Goal: Task Accomplishment & Management: Manage account settings

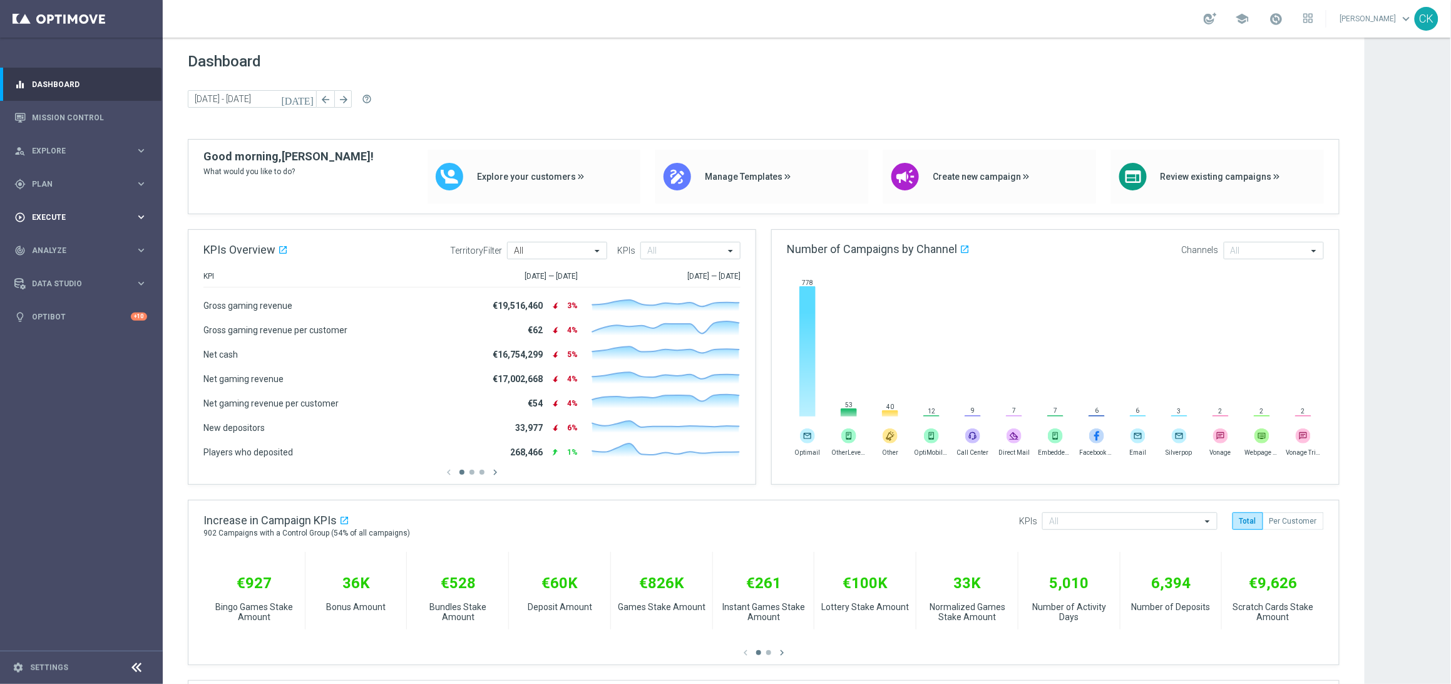
click at [56, 218] on span "Execute" at bounding box center [83, 217] width 103 height 8
click at [47, 178] on div "gps_fixed Plan" at bounding box center [74, 183] width 121 height 11
click at [51, 244] on span "Templates" at bounding box center [78, 248] width 90 height 8
click at [52, 262] on link "Optimail" at bounding box center [84, 266] width 91 height 10
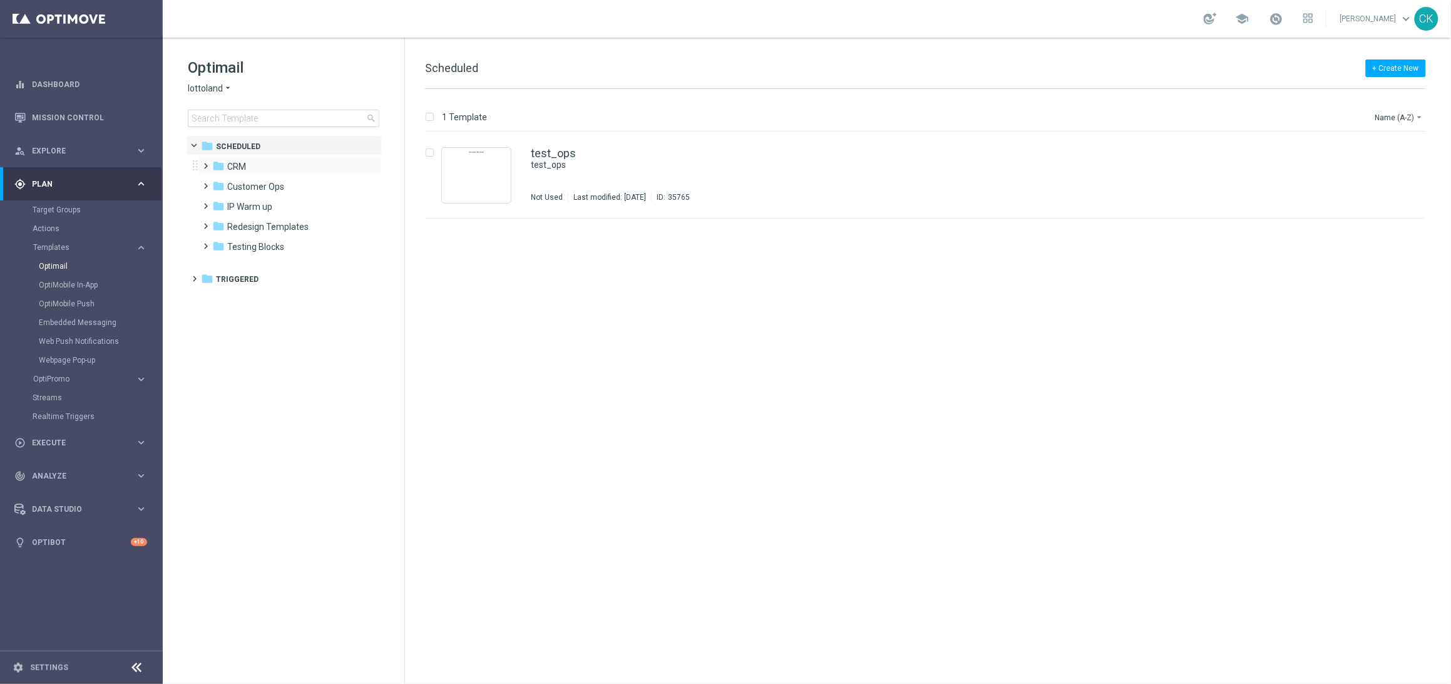
click at [204, 163] on span at bounding box center [204, 160] width 6 height 5
click at [212, 206] on div "folder 2. NVIP more_vert" at bounding box center [296, 205] width 172 height 20
click at [215, 203] on span at bounding box center [216, 200] width 6 height 5
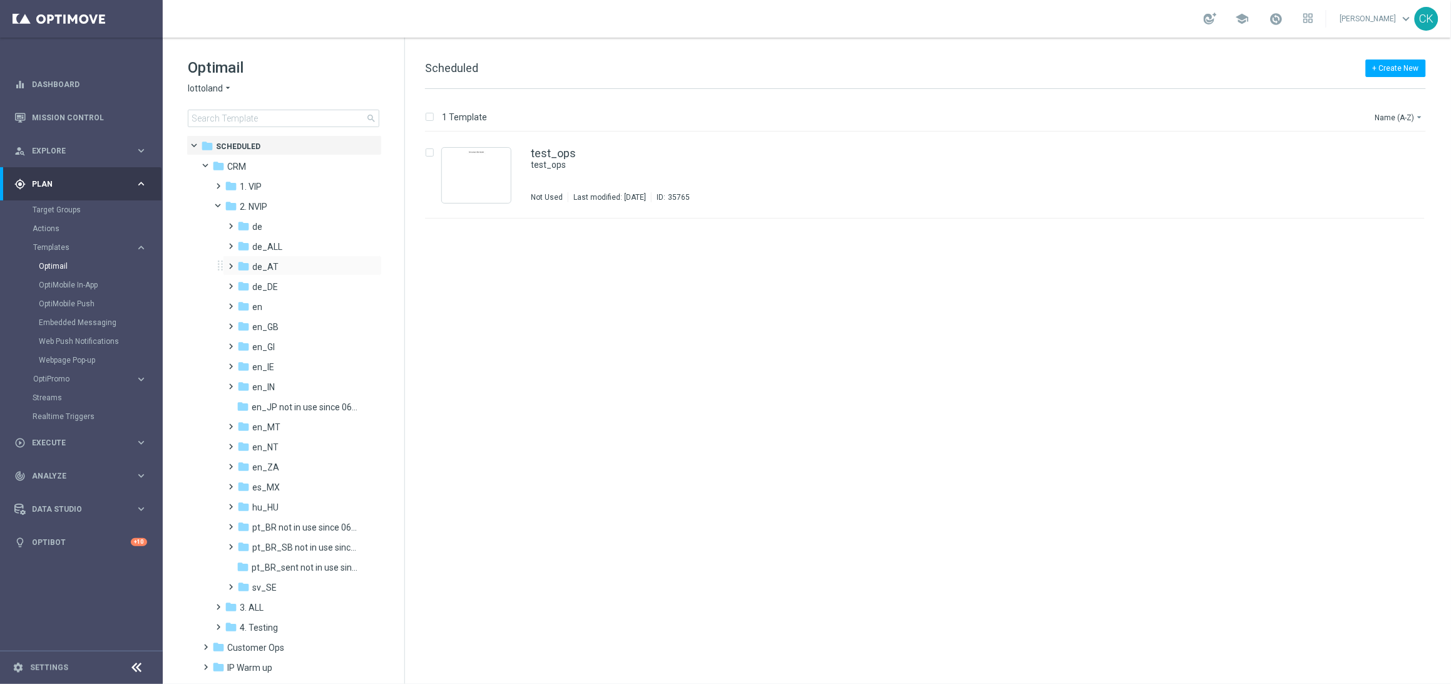
click at [230, 263] on span at bounding box center [229, 260] width 6 height 5
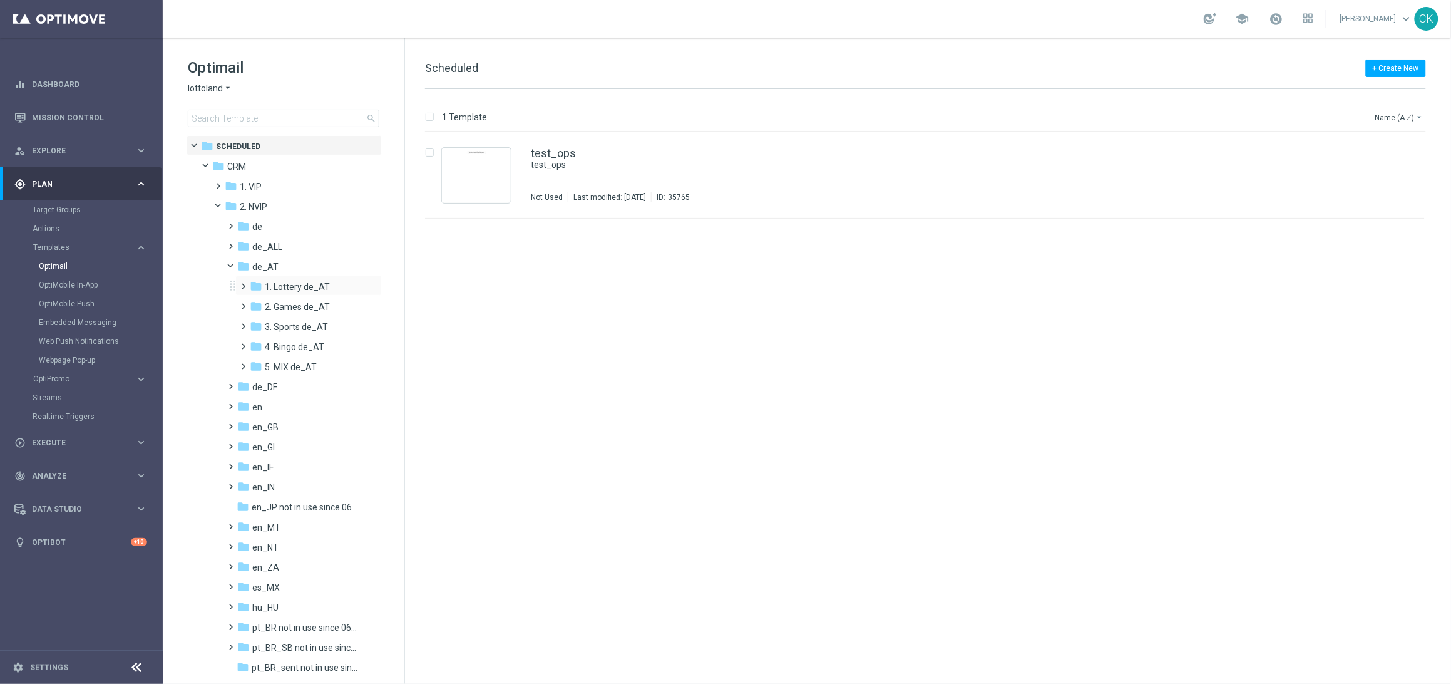
click at [244, 279] on span at bounding box center [241, 280] width 6 height 5
click at [255, 323] on span at bounding box center [254, 320] width 6 height 5
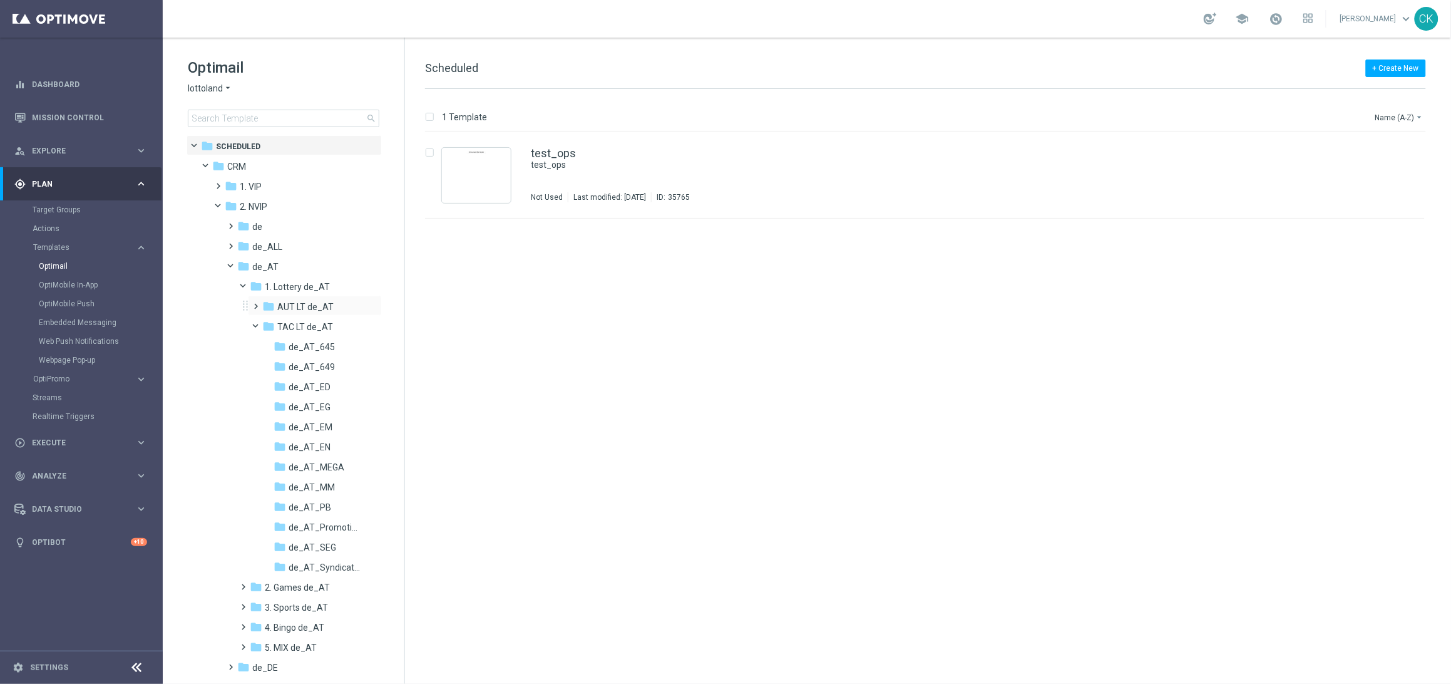
click at [257, 303] on span at bounding box center [254, 300] width 6 height 5
click at [310, 327] on span "645_SundayDraw_de_AT" at bounding box center [325, 326] width 73 height 11
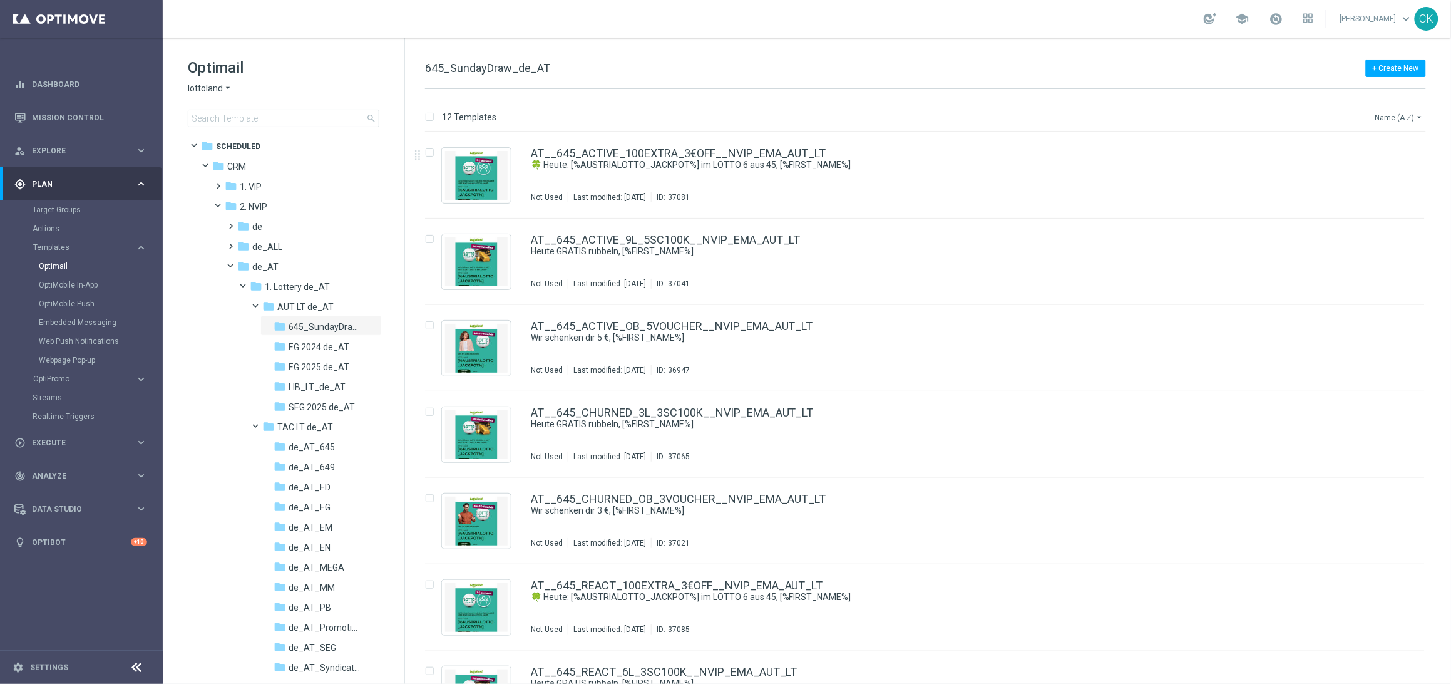
click at [1417, 113] on icon "arrow_drop_down" at bounding box center [1420, 117] width 10 height 10
click at [1381, 172] on span "Date Modified (Newest)" at bounding box center [1378, 173] width 84 height 9
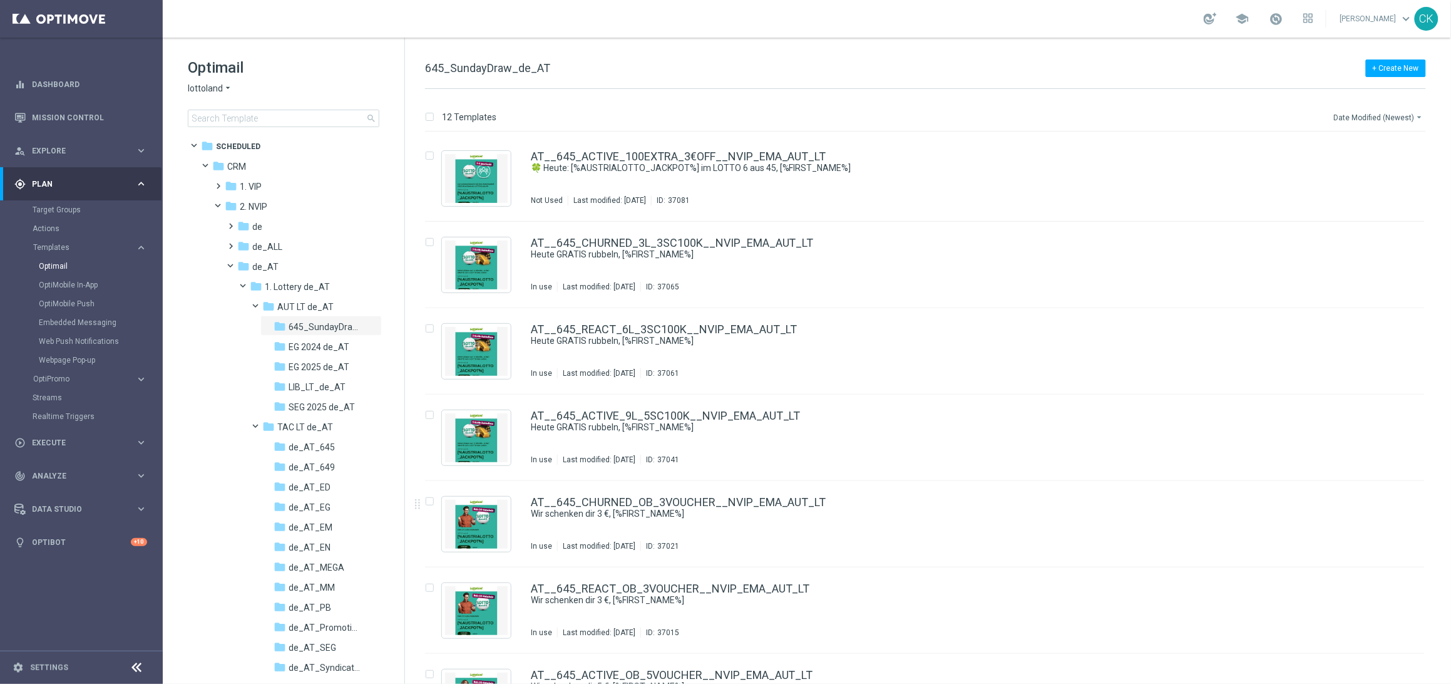
scroll to position [436, 0]
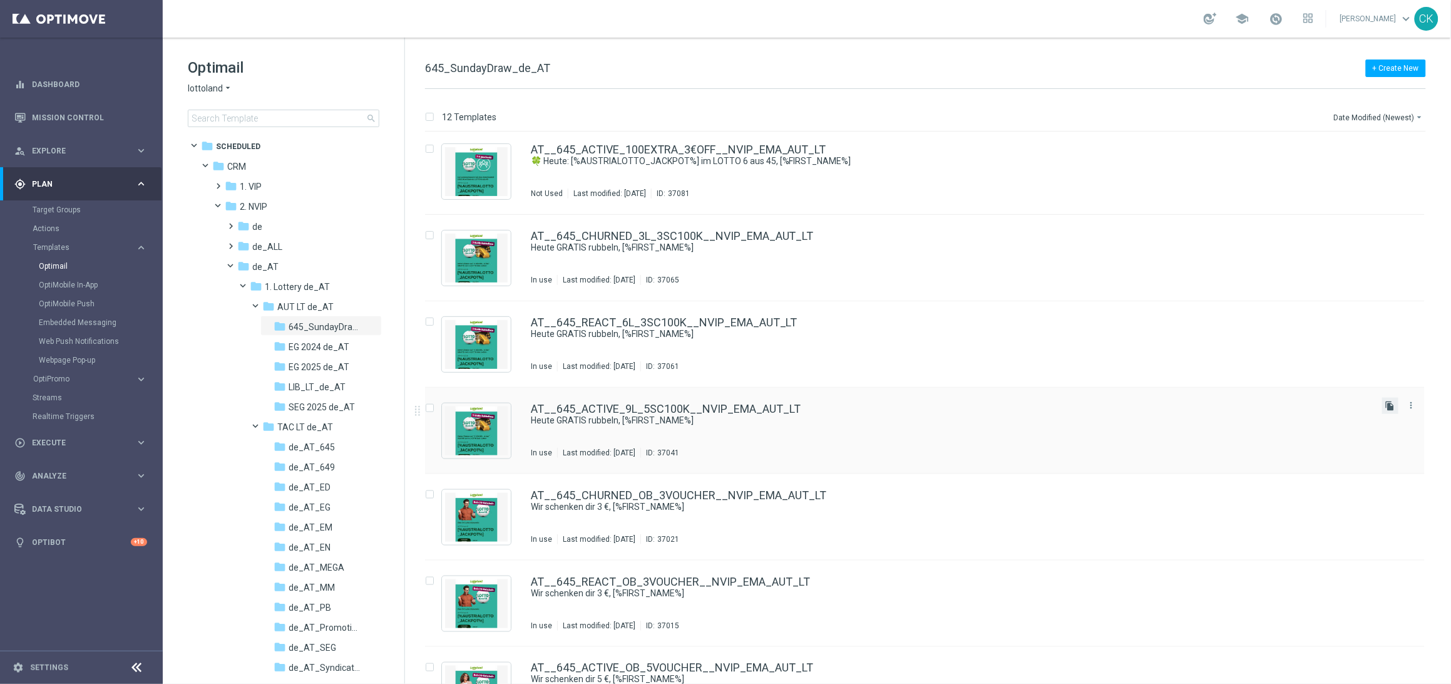
click at [1387, 401] on icon "file_copy" at bounding box center [1390, 406] width 10 height 10
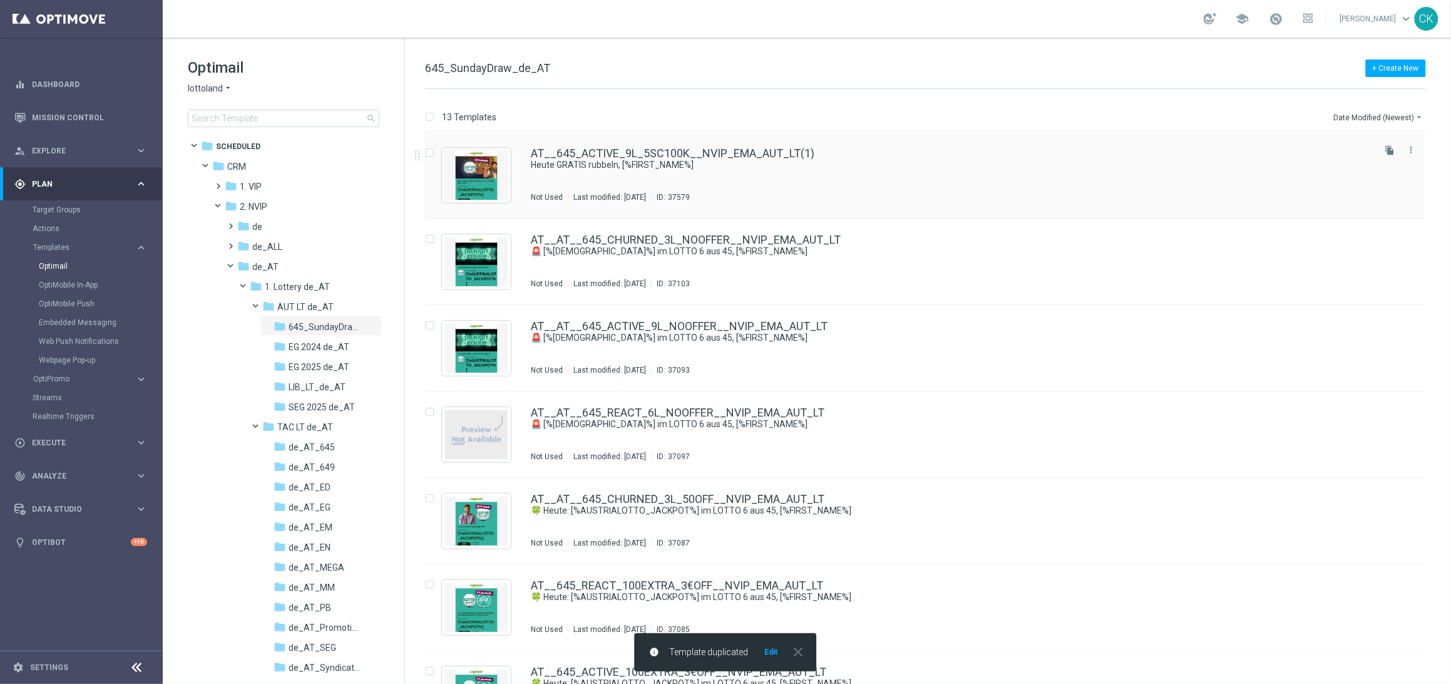
click at [568, 145] on div "AT__645_ACTIVE_9L_5SC100K__NVIP_EMA_AUT_LT(1) Heute GRATIS rubbeln, [%FIRST_NAM…" at bounding box center [925, 175] width 1000 height 86
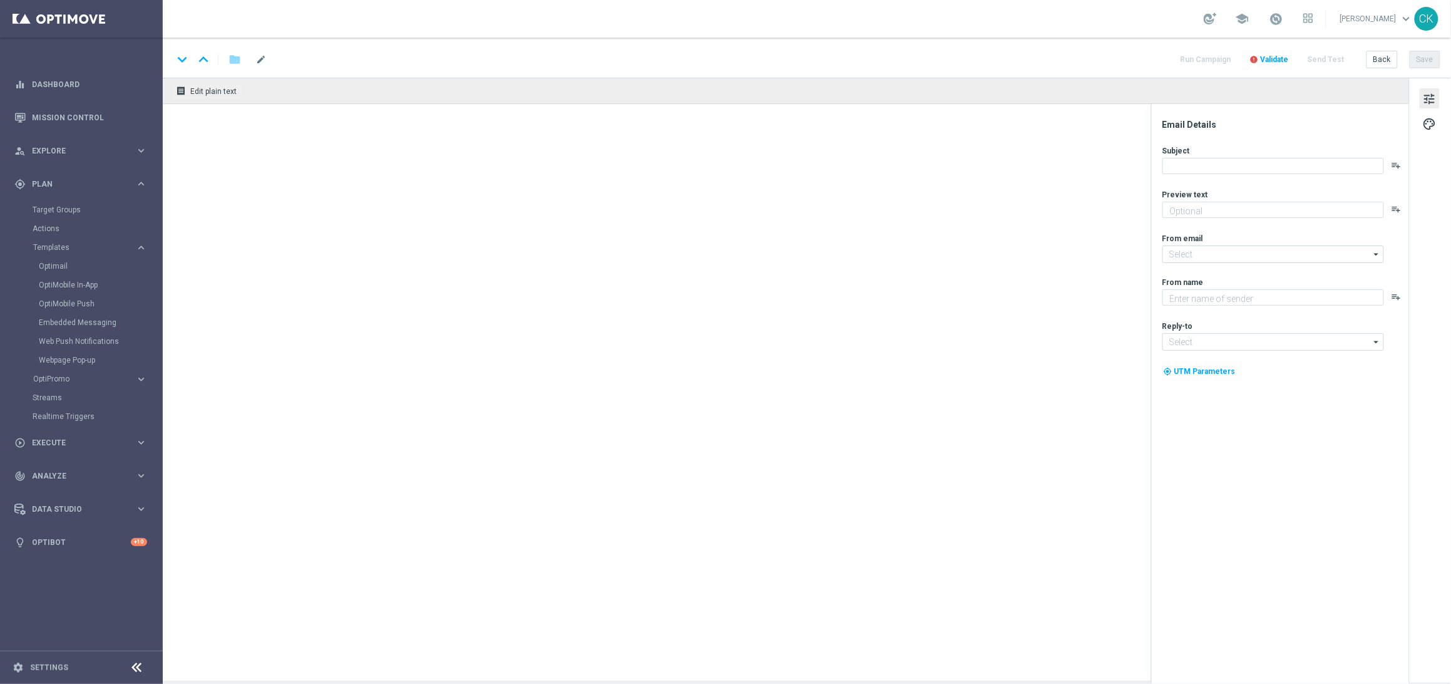
type textarea "Zu deinem LOTTO 6 aus 45."
type textarea "Lottoland"
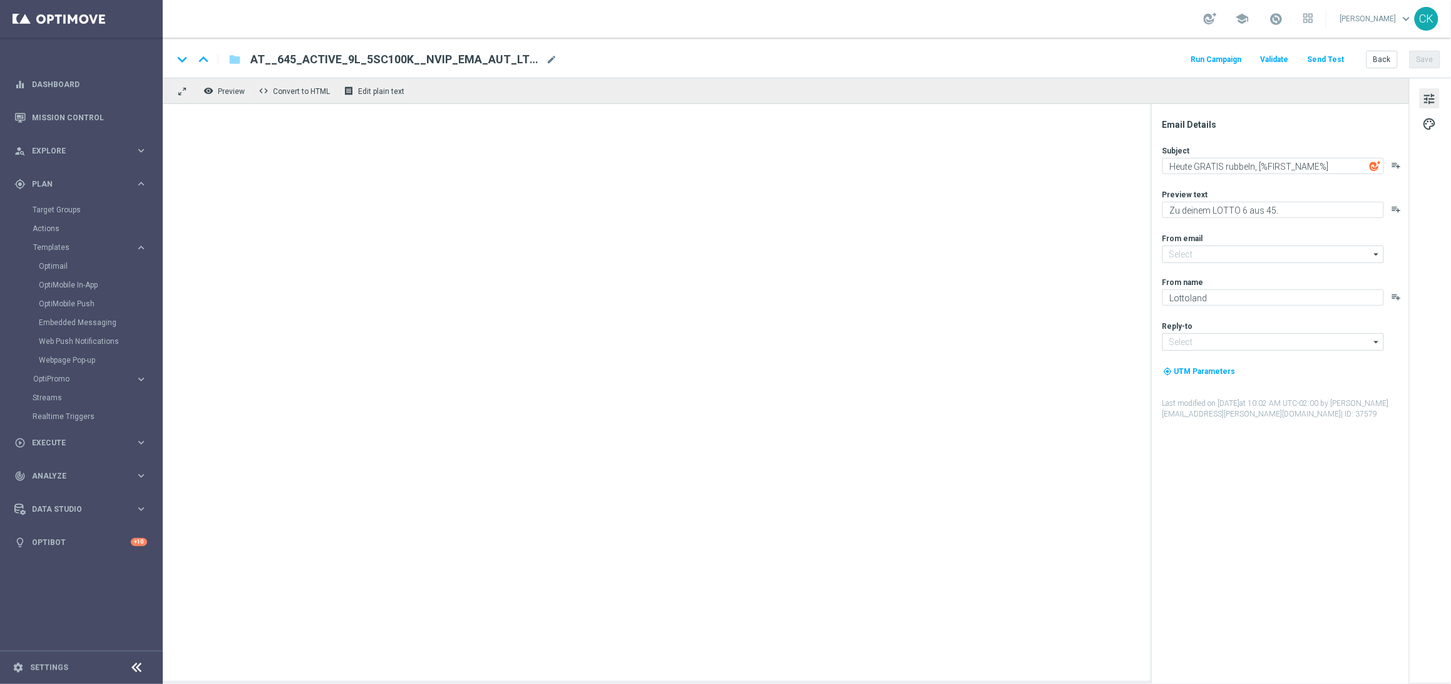
type input "[EMAIL_ADDRESS][DOMAIN_NAME]"
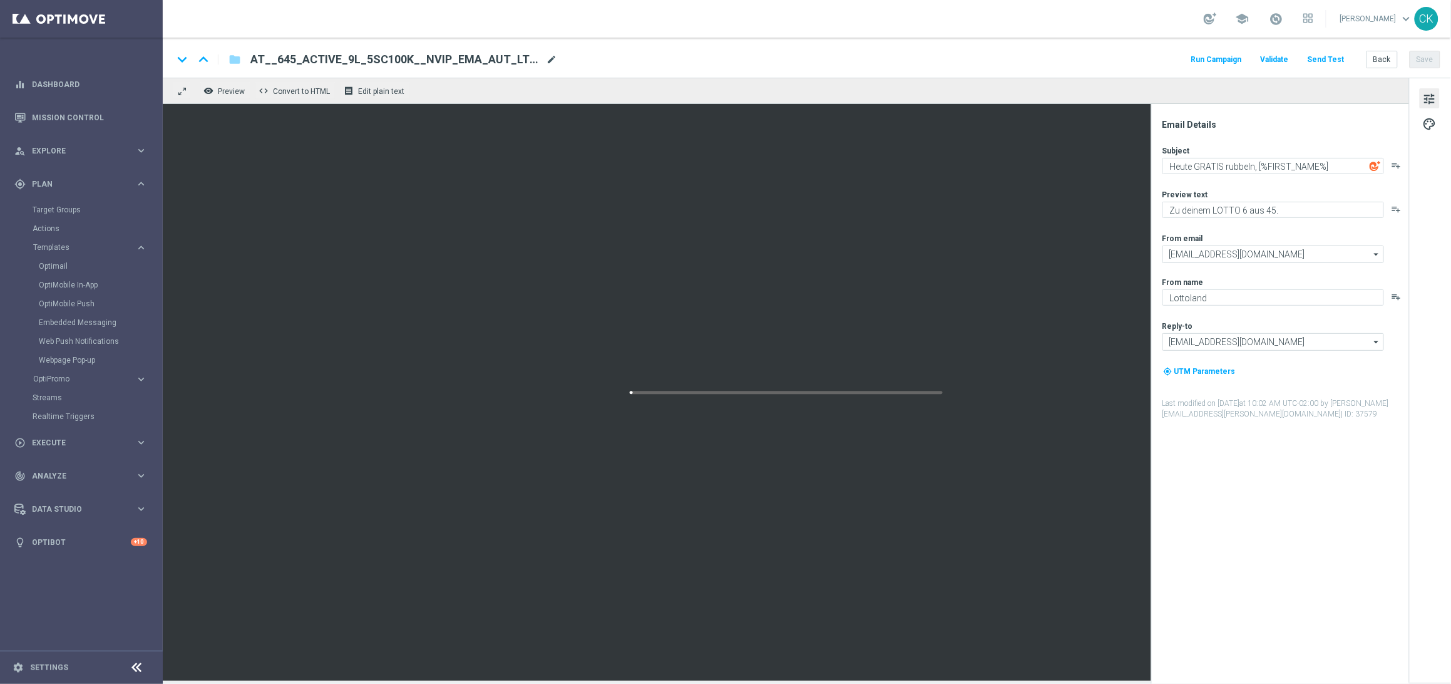
click at [546, 61] on span "mode_edit" at bounding box center [551, 59] width 11 height 11
click at [541, 61] on input "AT__645_ACTIVE_9L_5SC100K__NVIP_EMA_AUT_LT(1)" at bounding box center [405, 59] width 310 height 16
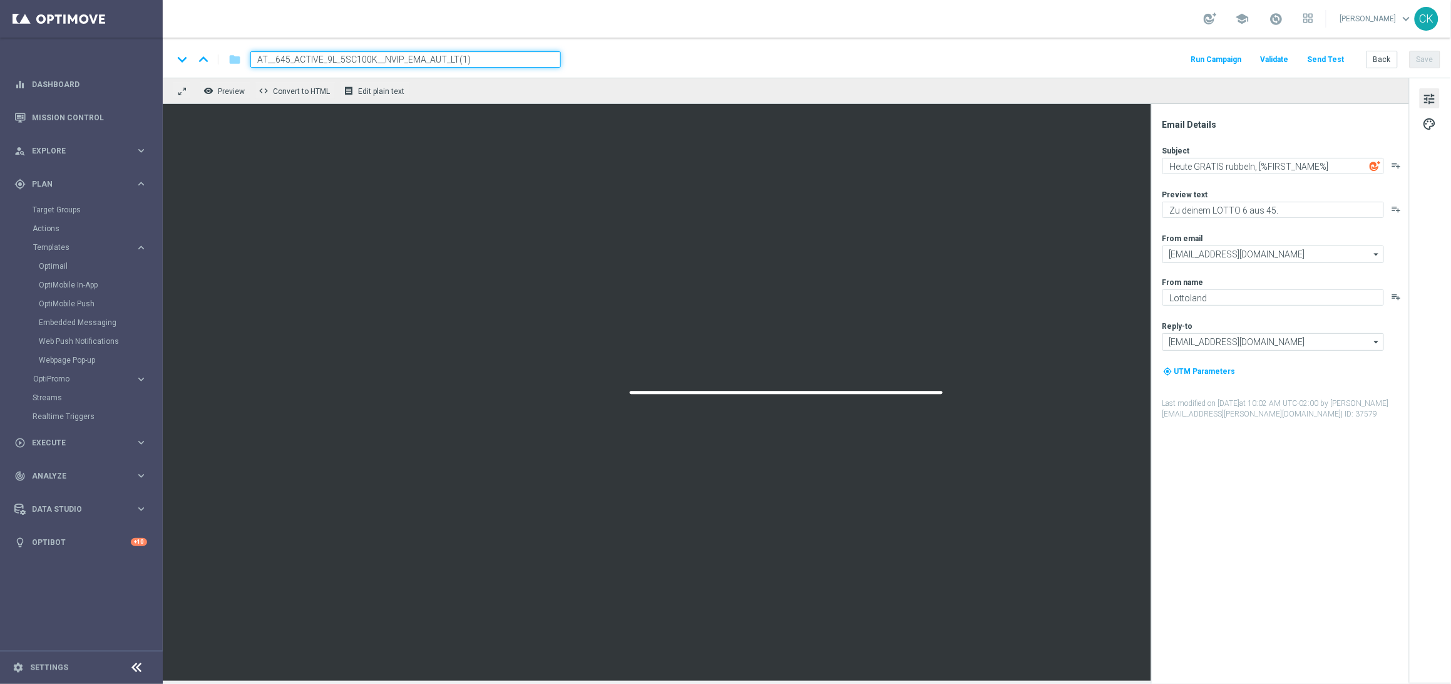
click at [541, 61] on input "AT__645_ACTIVE_9L_5SC100K__NVIP_EMA_AUT_LT(1)" at bounding box center [405, 59] width 310 height 16
paste input "0FSBOD__NVIP_EMA_AUT_LT"
type input "AT__645_ACTIVE_9L_50FSBOD__NVIP_EMA_AUT_LT"
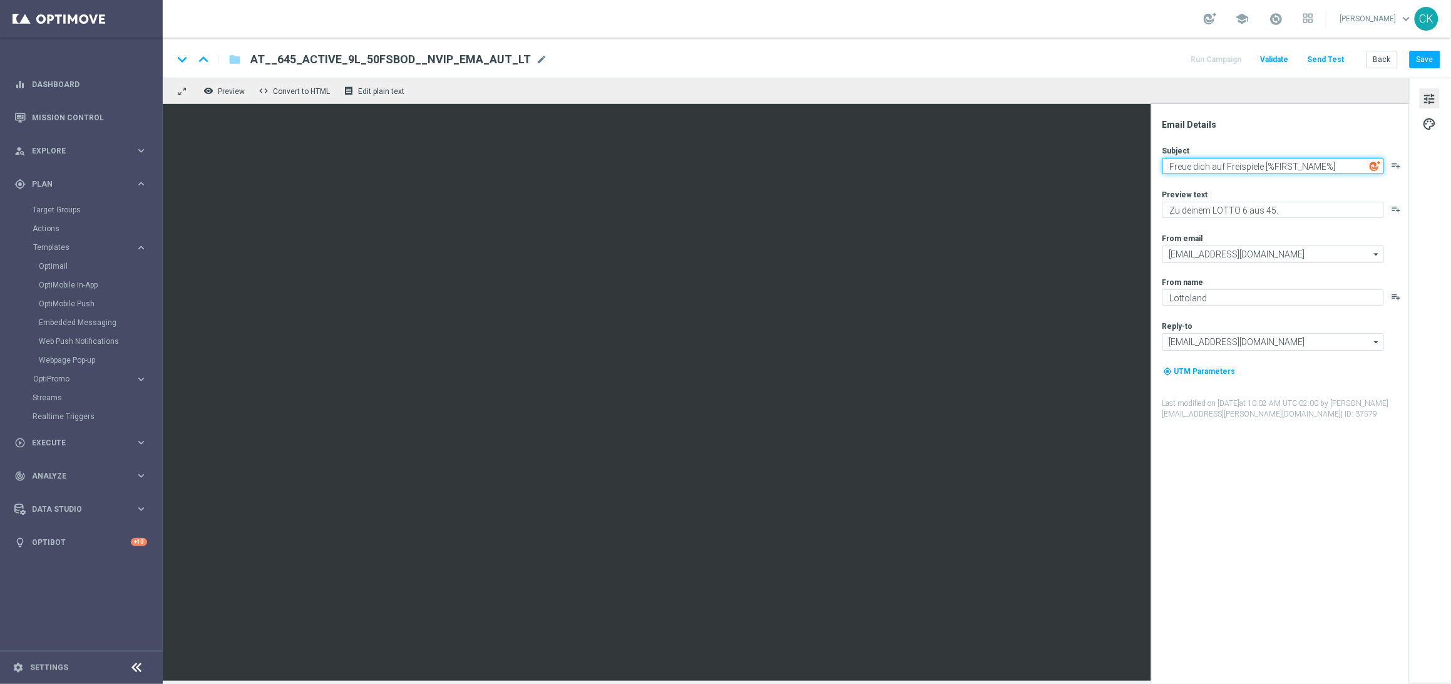
type textarea "Freue dich auf Freispiele [%FIRST_NAME%]"
drag, startPoint x: 1174, startPoint y: 208, endPoint x: 1157, endPoint y: 208, distance: 17.5
click at [1157, 208] on div "Email Details Subject Freue dich auf Freispiele [%FIRST_NAME%] playlist_add Pre…" at bounding box center [1280, 394] width 258 height 580
type textarea "GRATIS zu deinem LOTTO 6 aus 45."
click at [1262, 180] on div "Subject Freue dich auf Freispiele [%FIRST_NAME%] playlist_add Preview text GRAT…" at bounding box center [1284, 282] width 245 height 274
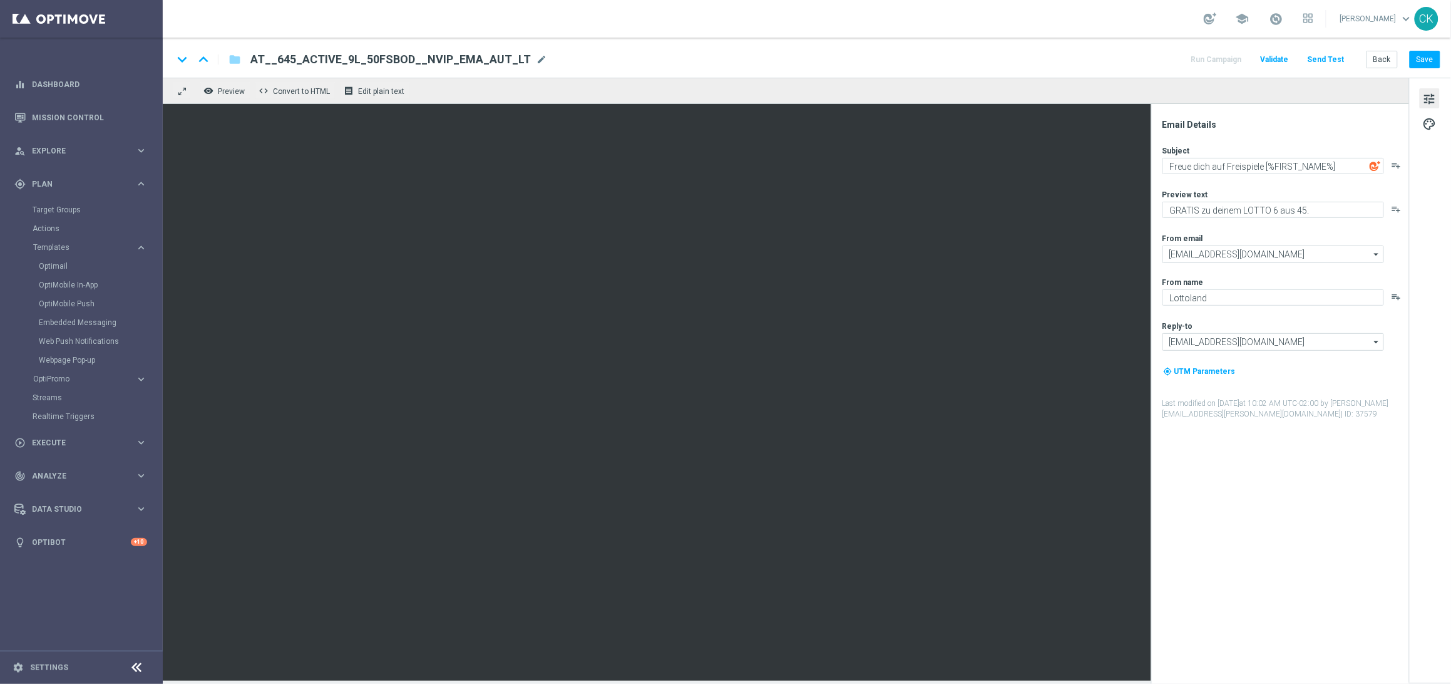
click at [418, 52] on span "AT__645_ACTIVE_9L_50FSBOD__NVIP_EMA_AUT_LT" at bounding box center [390, 59] width 280 height 15
click at [0, 0] on input "AT__645_ACTIVE_9L_50FSBOD__NVIP_EMA_AUT_LT" at bounding box center [0, 0] width 0 height 0
click at [418, 51] on input "AT__645_ACTIVE_9L_50FSBOD__NVIP_EMA_AUT_LT" at bounding box center [405, 59] width 310 height 16
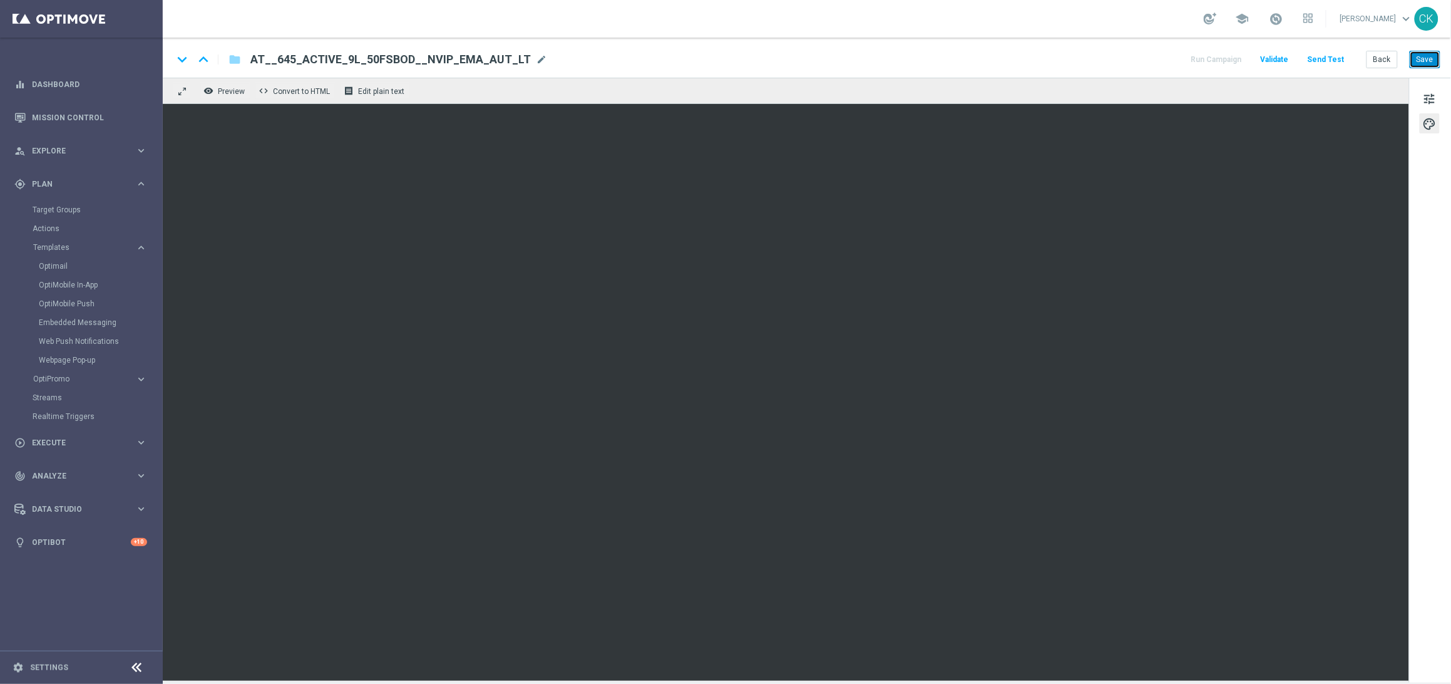
click at [1429, 55] on button "Save" at bounding box center [1425, 60] width 31 height 18
click at [1430, 53] on button "Save" at bounding box center [1425, 60] width 31 height 18
click at [1429, 91] on span "tune" at bounding box center [1430, 99] width 14 height 16
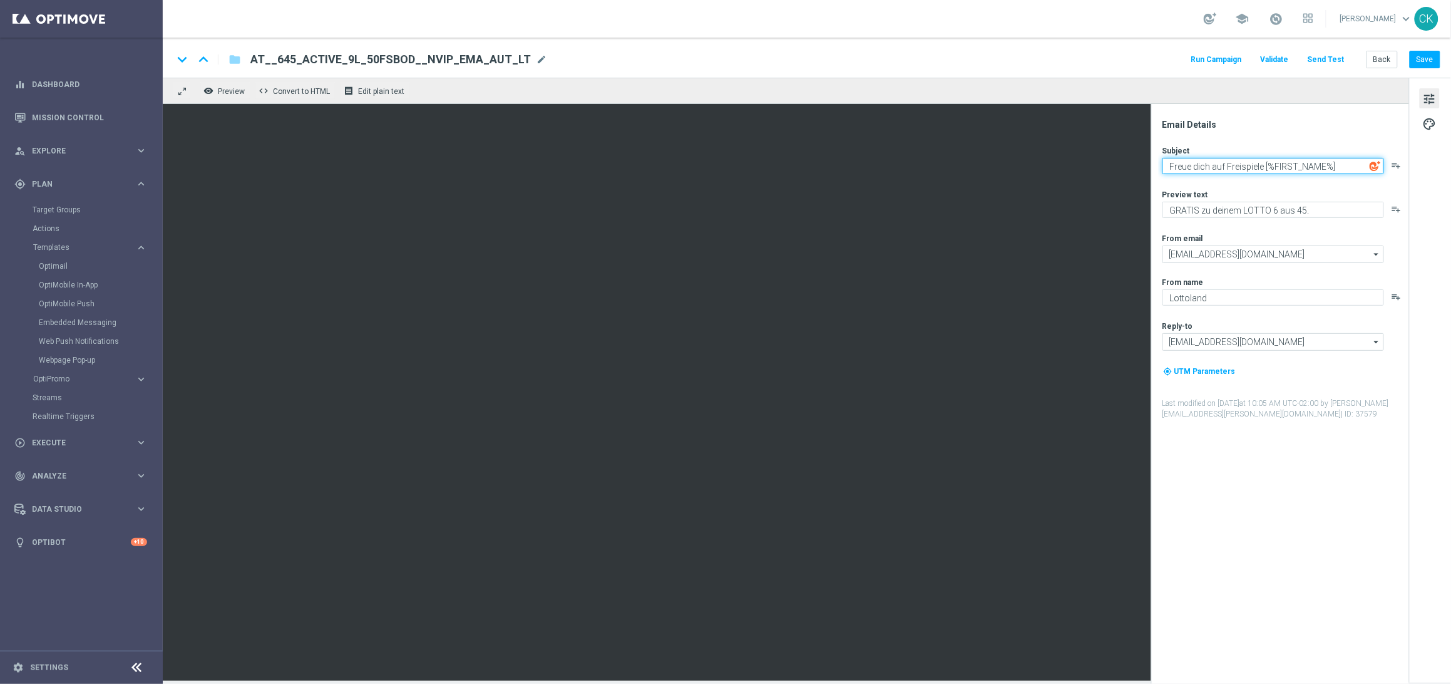
click at [1207, 165] on textarea "Freue dich auf Freispiele [%FIRST_NAME%]" at bounding box center [1273, 166] width 222 height 16
click at [1252, 171] on textarea "Freue dich auf Freispiele [%FIRST_NAME%]" at bounding box center [1273, 166] width 222 height 16
click at [1263, 165] on textarea "Freue dich auf Freispiele [%FIRST_NAME%]" at bounding box center [1273, 166] width 222 height 16
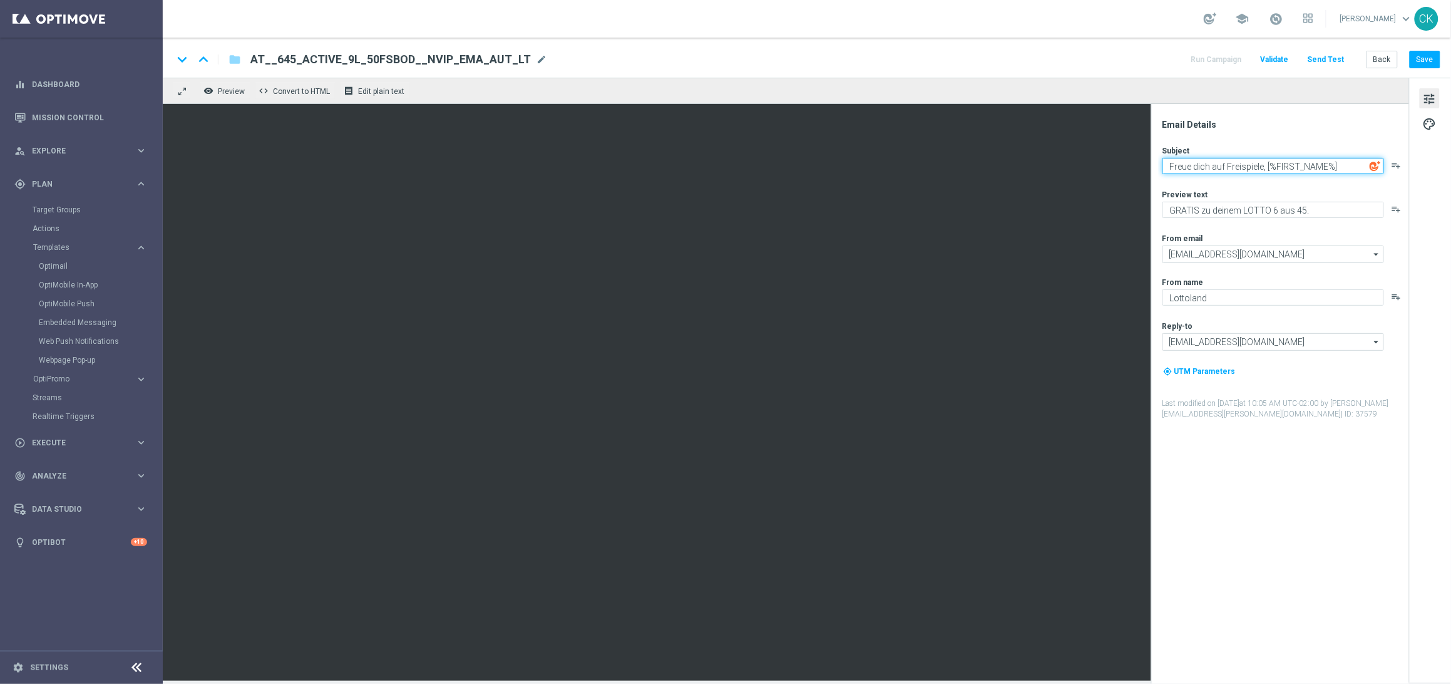
click at [1226, 163] on textarea "Freue dich auf Freispiele, [%FIRST_NAME%]" at bounding box center [1273, 166] width 222 height 16
type textarea "Freue dich auf Freispiele, [%FIRST_NAME%]"
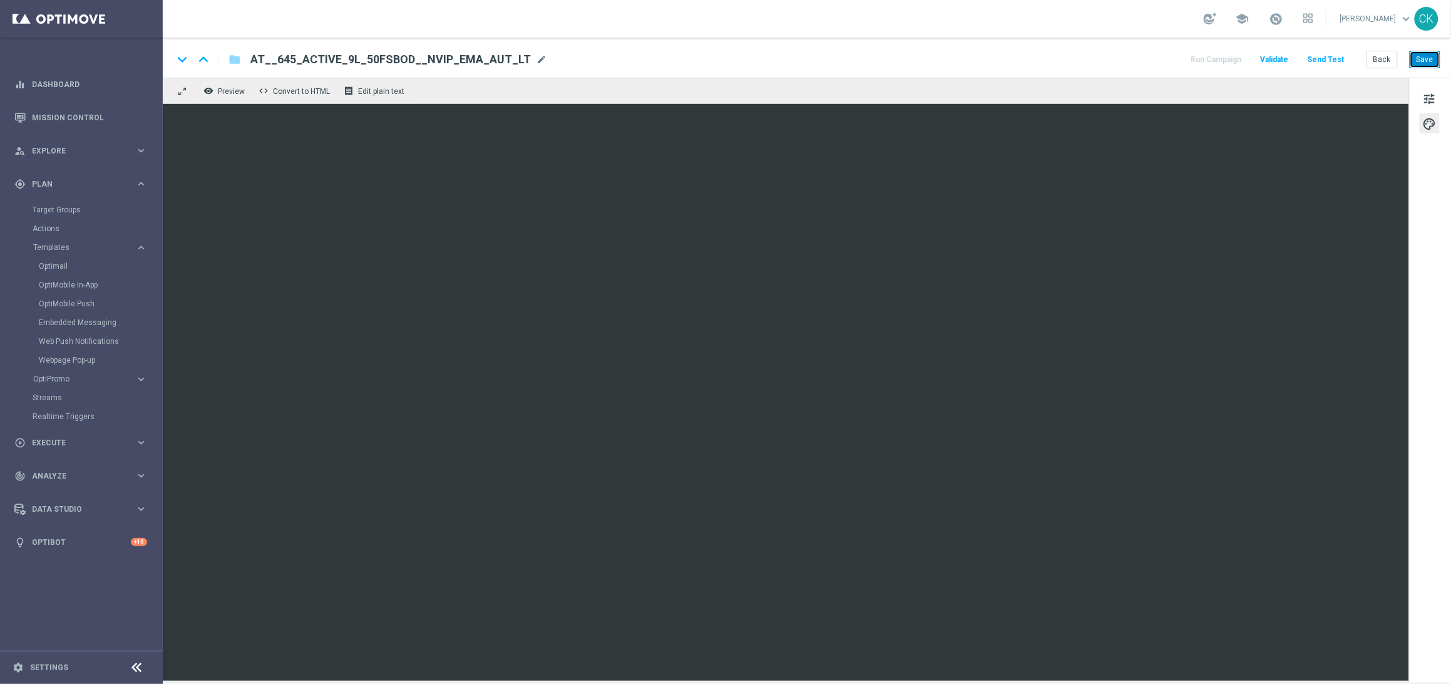
click at [1427, 54] on button "Save" at bounding box center [1425, 60] width 31 height 18
click at [1429, 61] on button "Save" at bounding box center [1425, 60] width 31 height 18
click at [1434, 100] on span "tune" at bounding box center [1430, 99] width 14 height 16
click at [1434, 56] on button "Save" at bounding box center [1425, 60] width 31 height 18
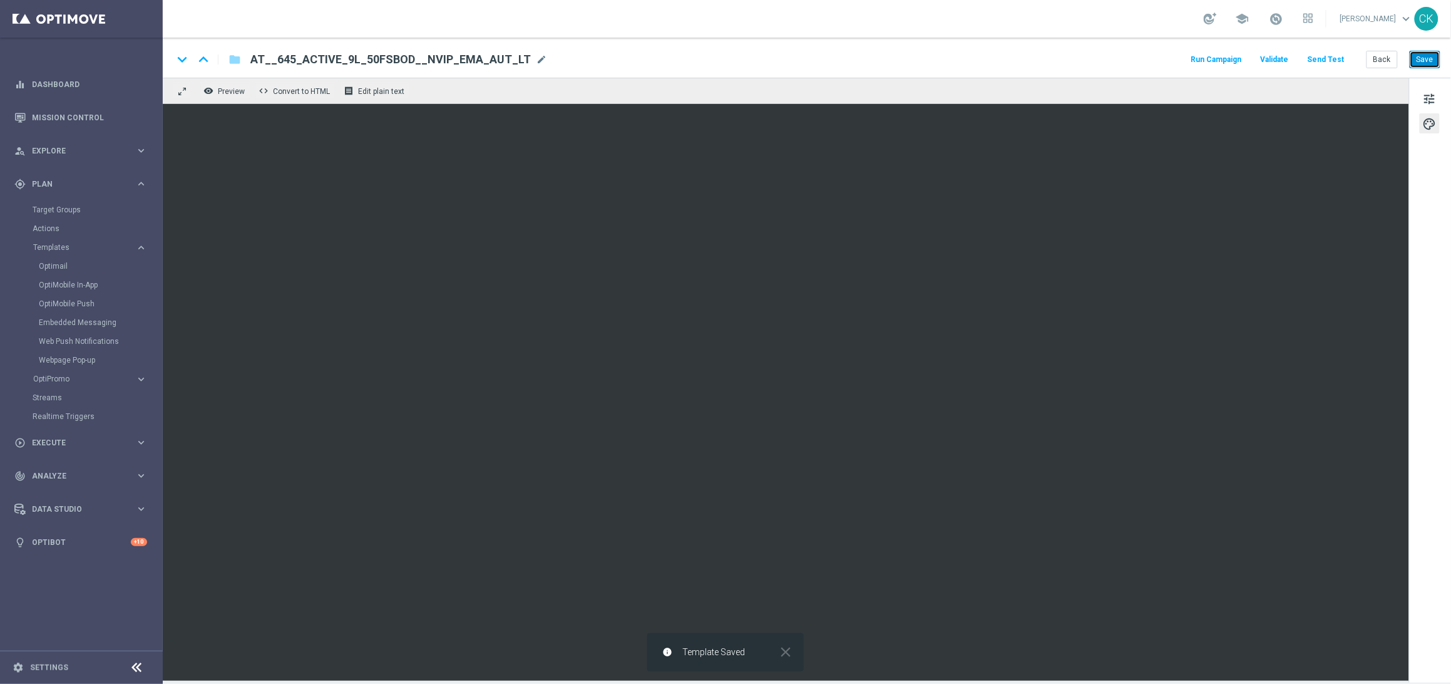
click at [1434, 56] on button "Save" at bounding box center [1425, 60] width 31 height 18
click at [1423, 60] on button "Save" at bounding box center [1425, 60] width 31 height 18
click at [1425, 57] on button "Save" at bounding box center [1425, 60] width 31 height 18
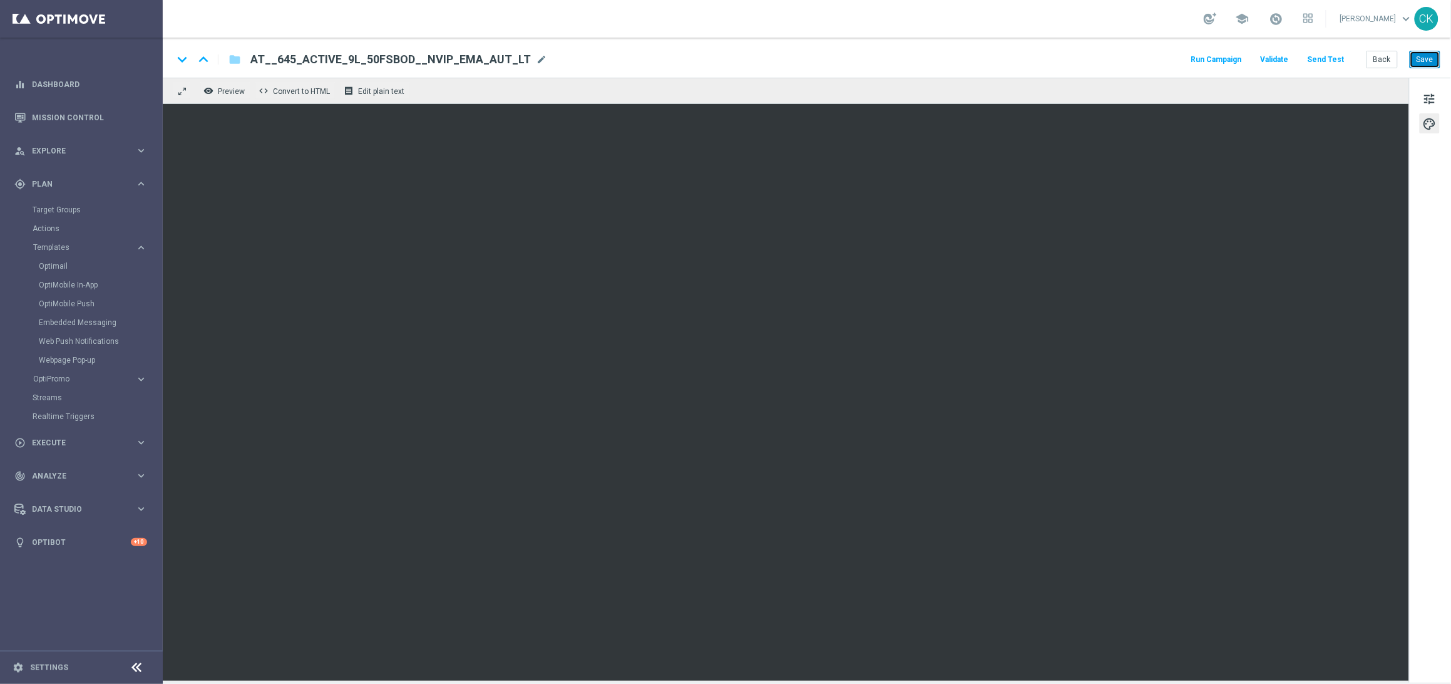
click at [1425, 57] on button "Save" at bounding box center [1425, 60] width 31 height 18
click at [1337, 58] on button "Send Test" at bounding box center [1326, 59] width 41 height 17
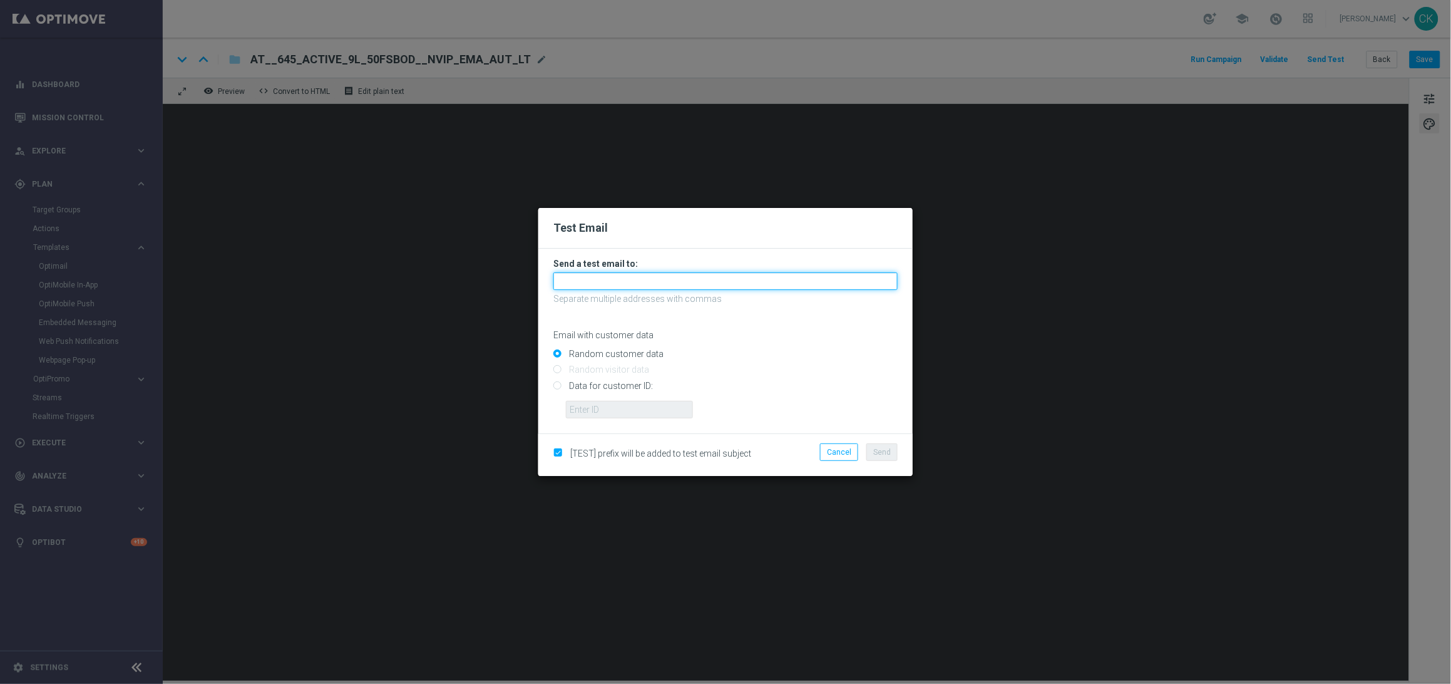
click at [710, 279] on input "text" at bounding box center [725, 281] width 344 height 18
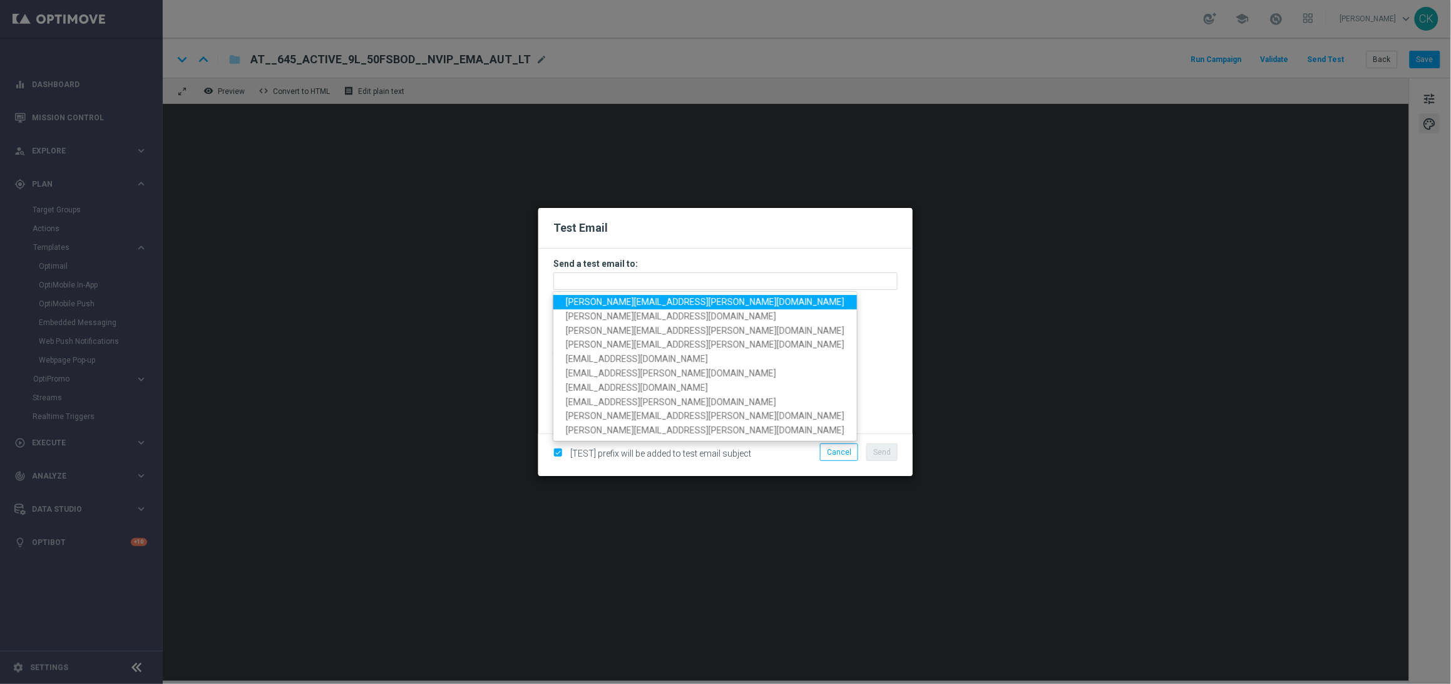
click at [623, 301] on span "[PERSON_NAME][EMAIL_ADDRESS][PERSON_NAME][DOMAIN_NAME]" at bounding box center [705, 302] width 279 height 10
type input "[PERSON_NAME][EMAIL_ADDRESS][PERSON_NAME][DOMAIN_NAME]"
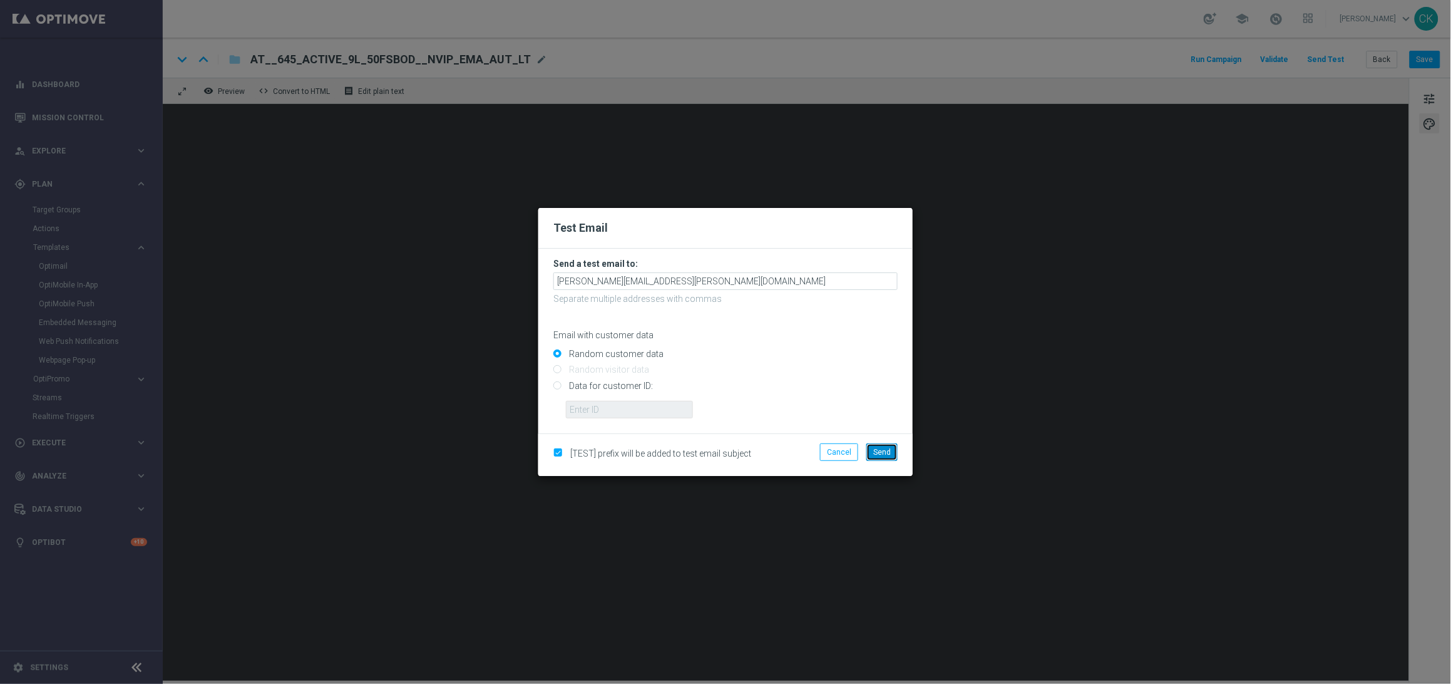
click at [887, 458] on button "Send" at bounding box center [881, 452] width 31 height 18
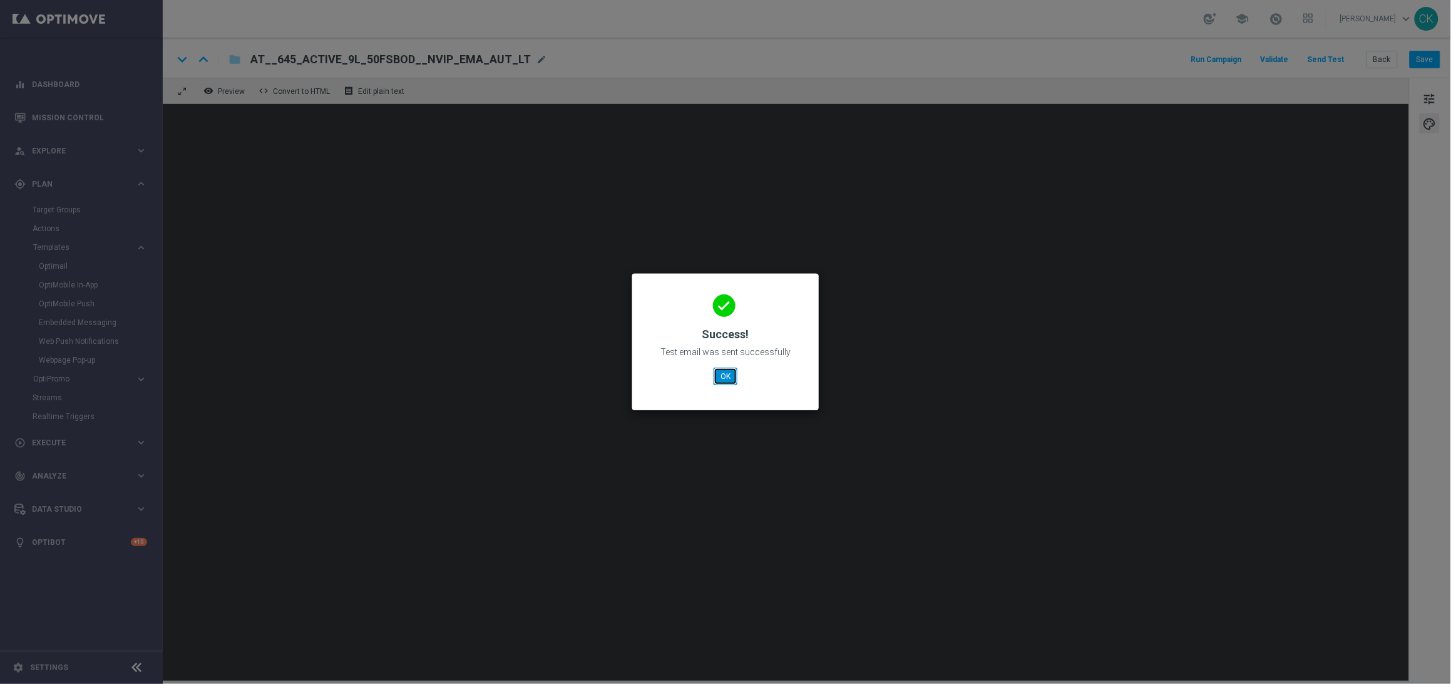
click at [722, 376] on button "OK" at bounding box center [726, 376] width 24 height 18
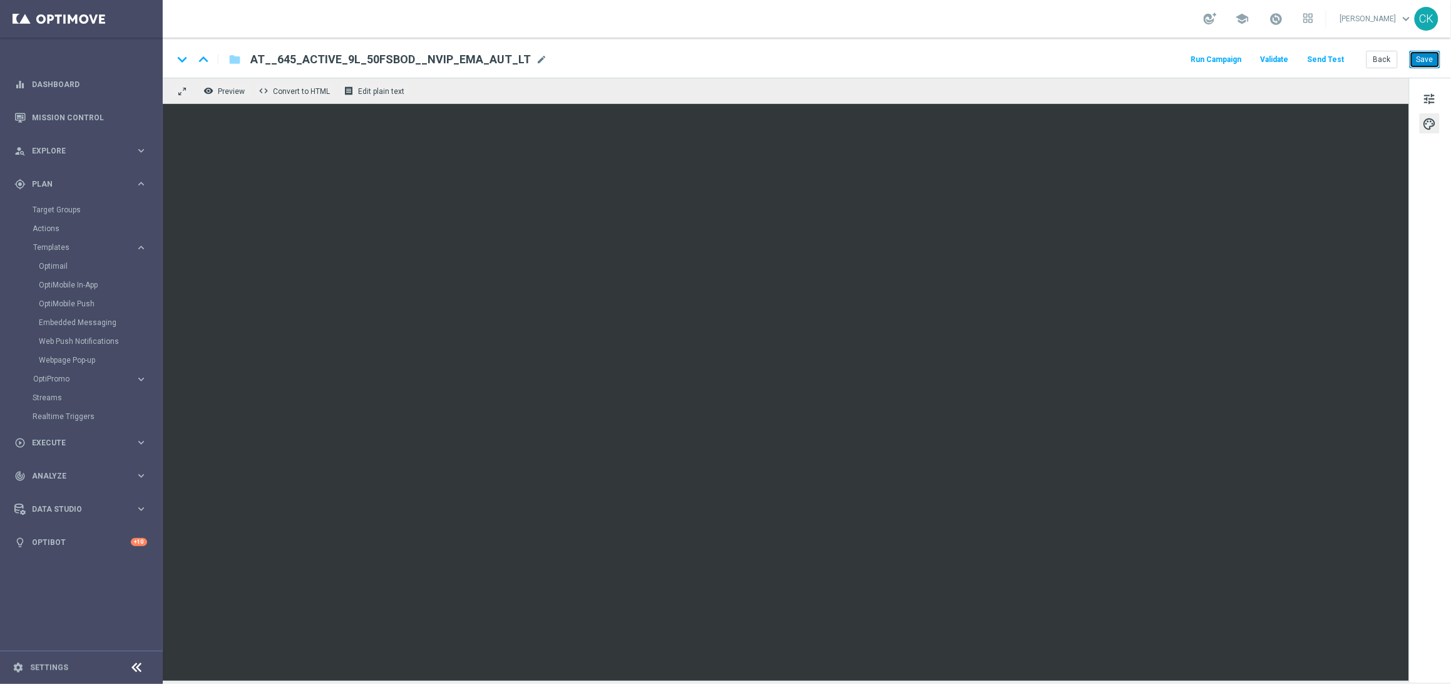
click at [1427, 57] on button "Save" at bounding box center [1425, 60] width 31 height 18
click at [1427, 94] on span "tune" at bounding box center [1430, 99] width 14 height 16
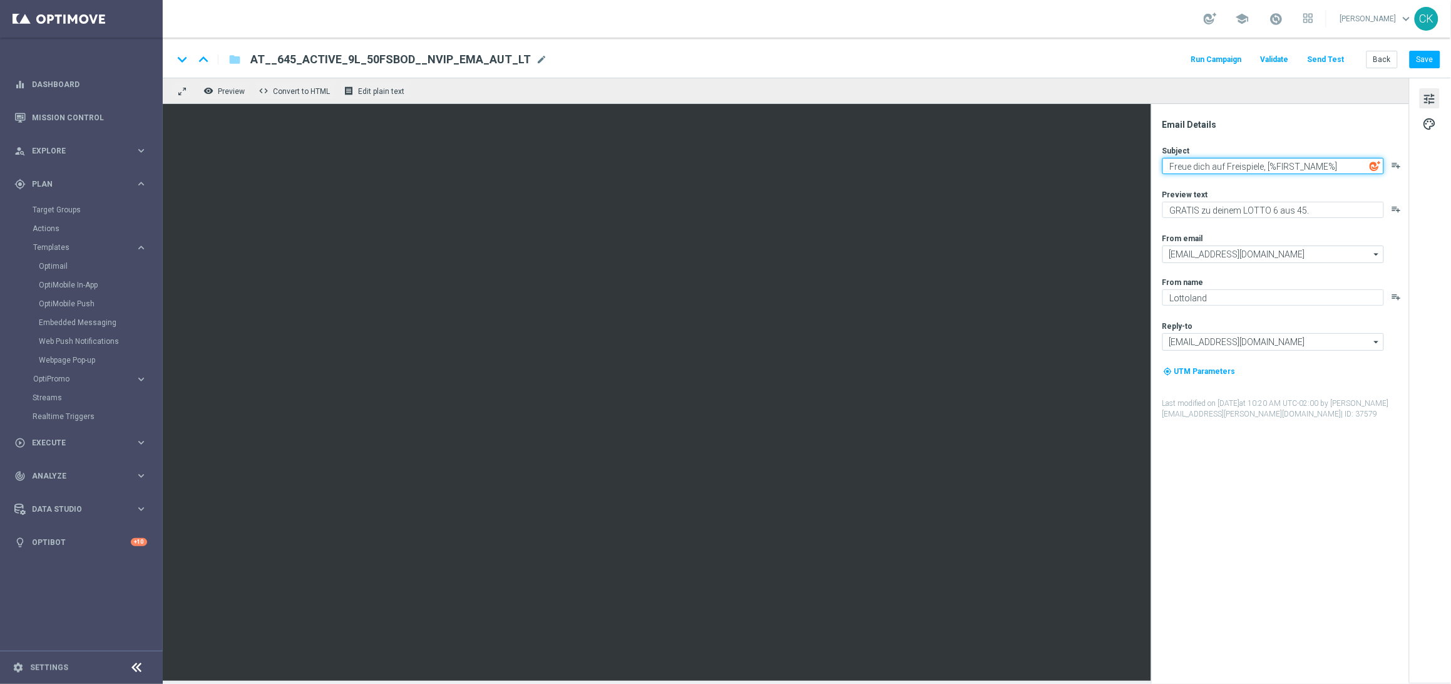
click at [1227, 166] on textarea "Freue dich auf Freispiele, [%FIRST_NAME%]" at bounding box center [1273, 166] width 222 height 16
click at [1282, 165] on textarea "Freue dich auf 50 Freispiele, [%FIRST_NAME%]" at bounding box center [1273, 166] width 222 height 16
type textarea "Freue dich auf 50 Freispiele, [%FIRST_NAME%]"
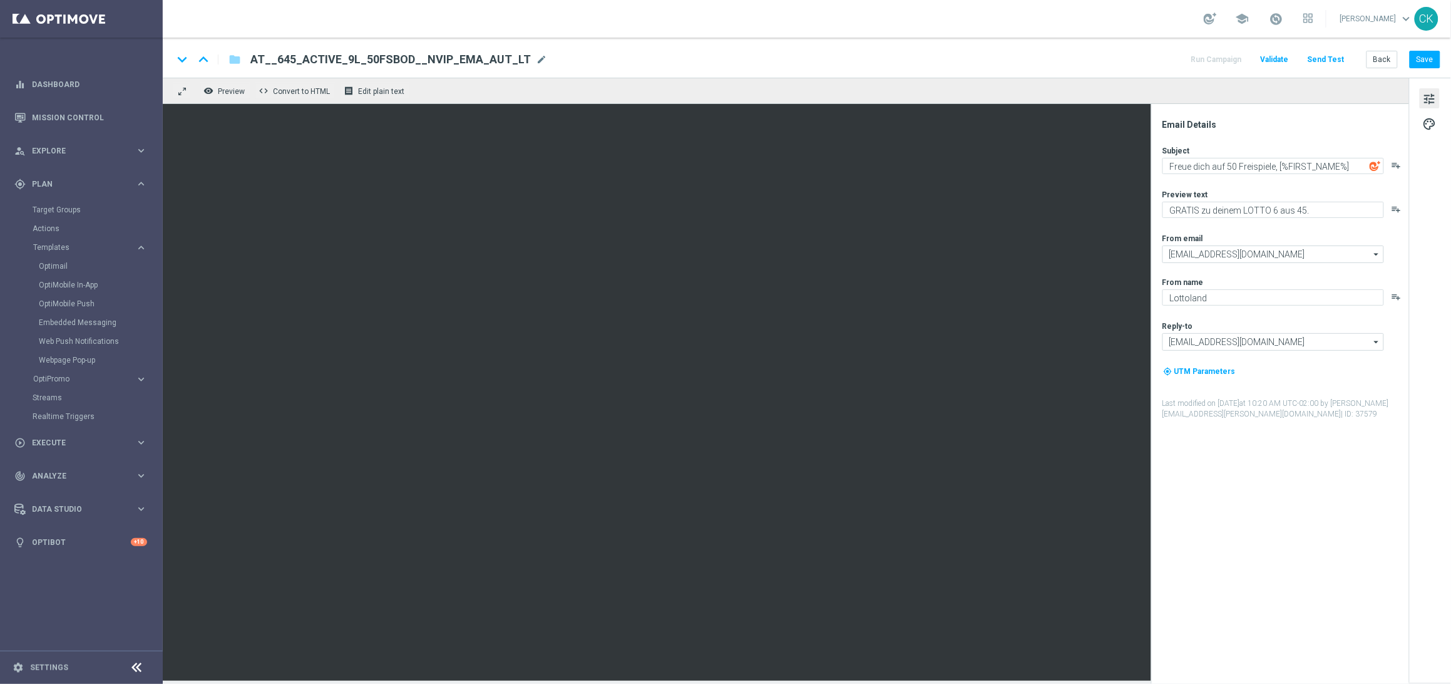
click at [1299, 178] on div "Subject Freue dich auf 50 Freispiele, [%FIRST_NAME%] playlist_add Preview text …" at bounding box center [1284, 282] width 245 height 274
click at [1434, 57] on button "Save" at bounding box center [1425, 60] width 31 height 18
click at [1344, 58] on button "Send Test" at bounding box center [1326, 59] width 41 height 17
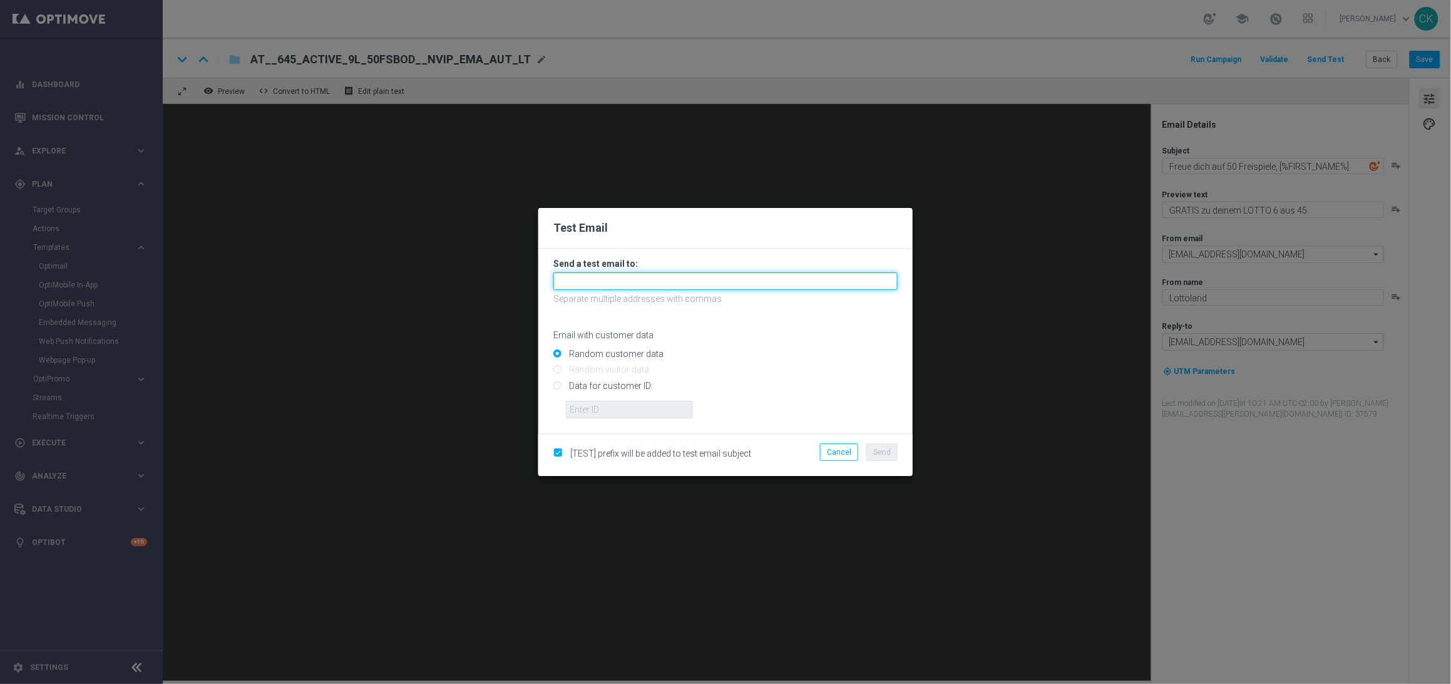
click at [604, 279] on input "text" at bounding box center [725, 281] width 344 height 18
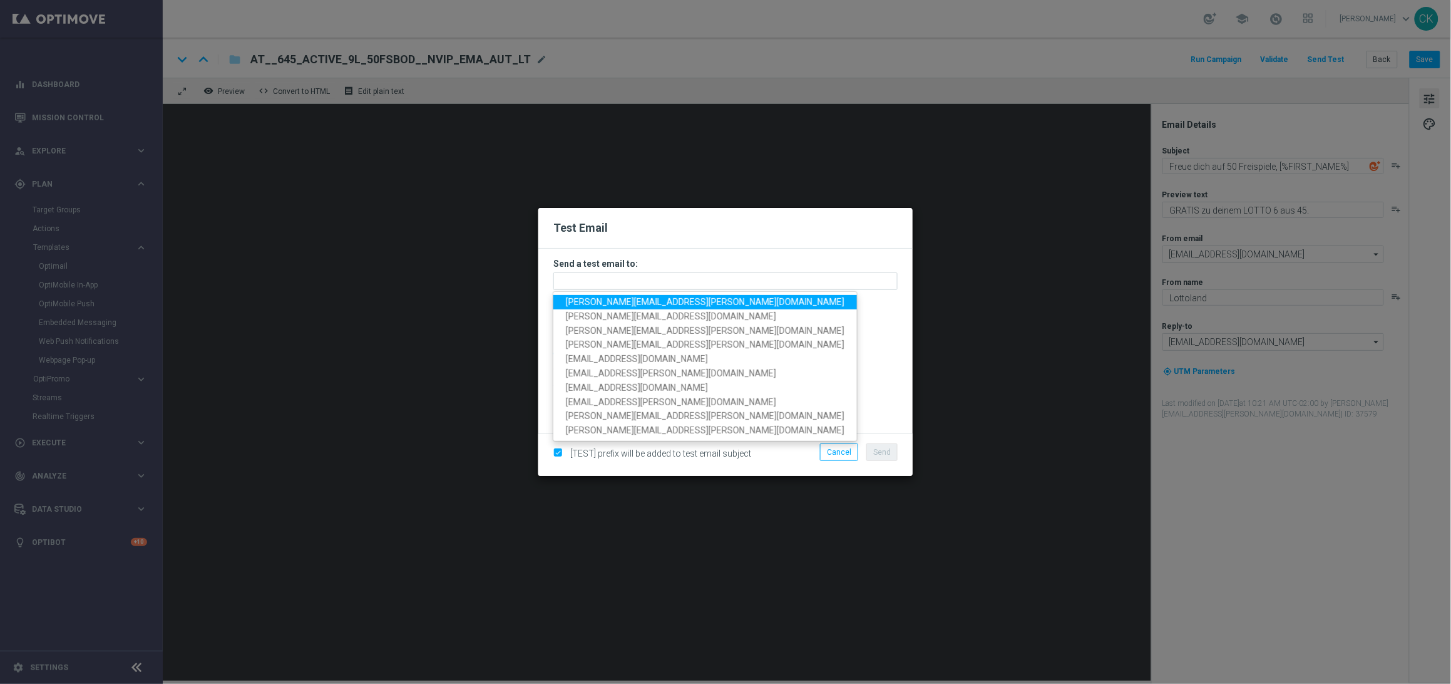
click at [627, 301] on span "[PERSON_NAME][EMAIL_ADDRESS][PERSON_NAME][DOMAIN_NAME]" at bounding box center [705, 302] width 279 height 10
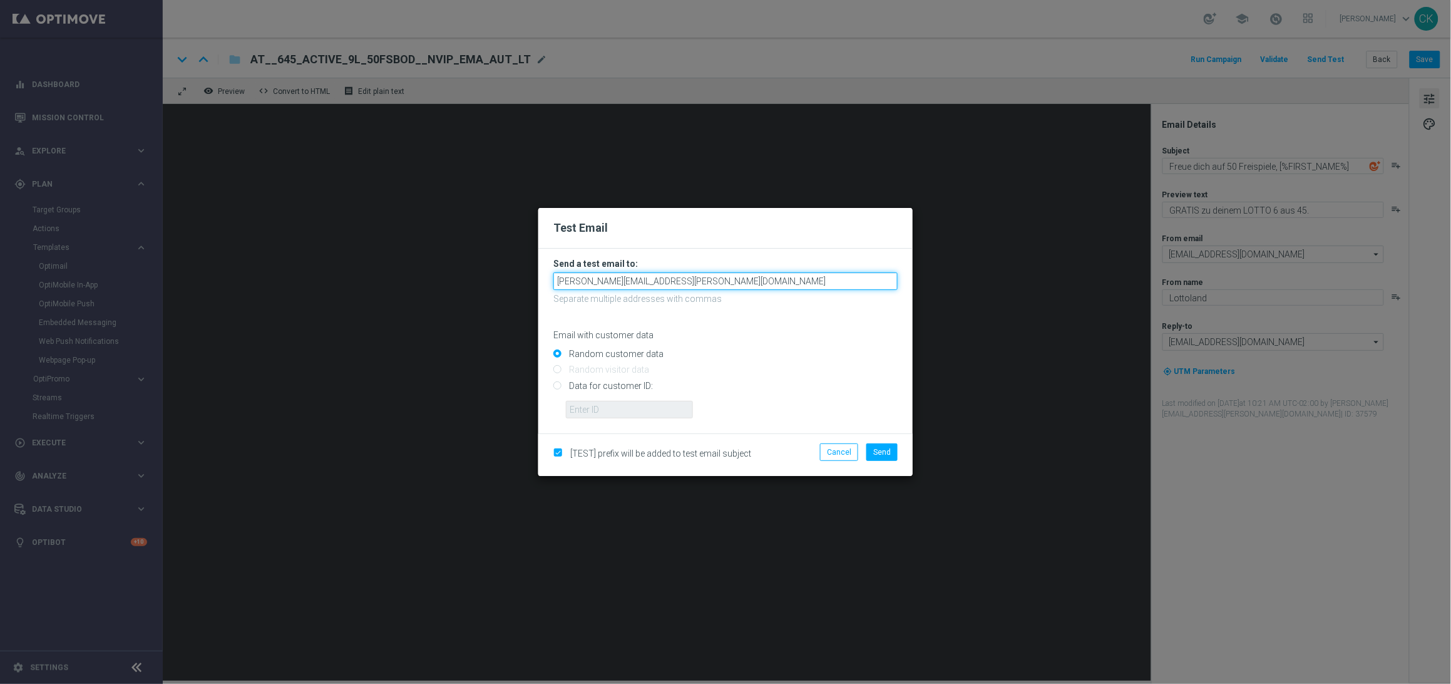
click at [729, 280] on input "[PERSON_NAME][EMAIL_ADDRESS][PERSON_NAME][DOMAIN_NAME]" at bounding box center [725, 281] width 344 height 18
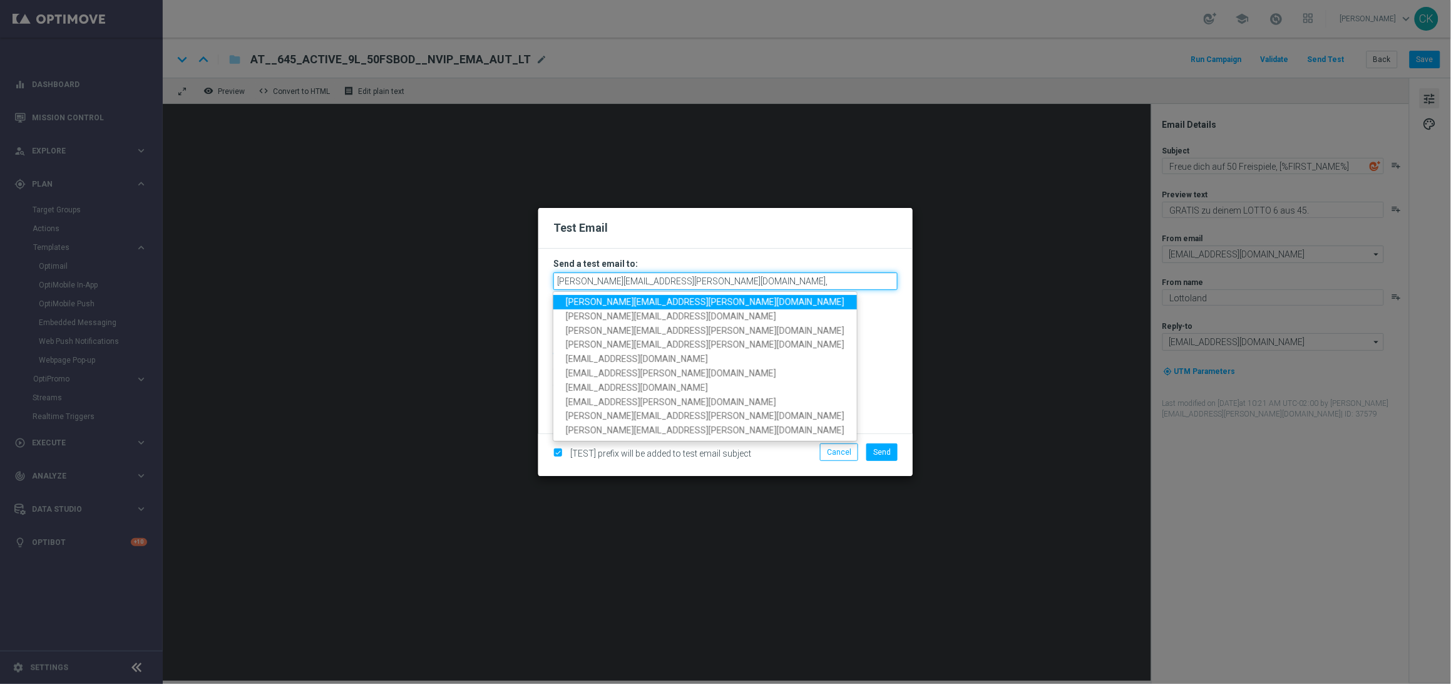
type input "[PERSON_NAME][EMAIL_ADDRESS][PERSON_NAME][DOMAIN_NAME]"
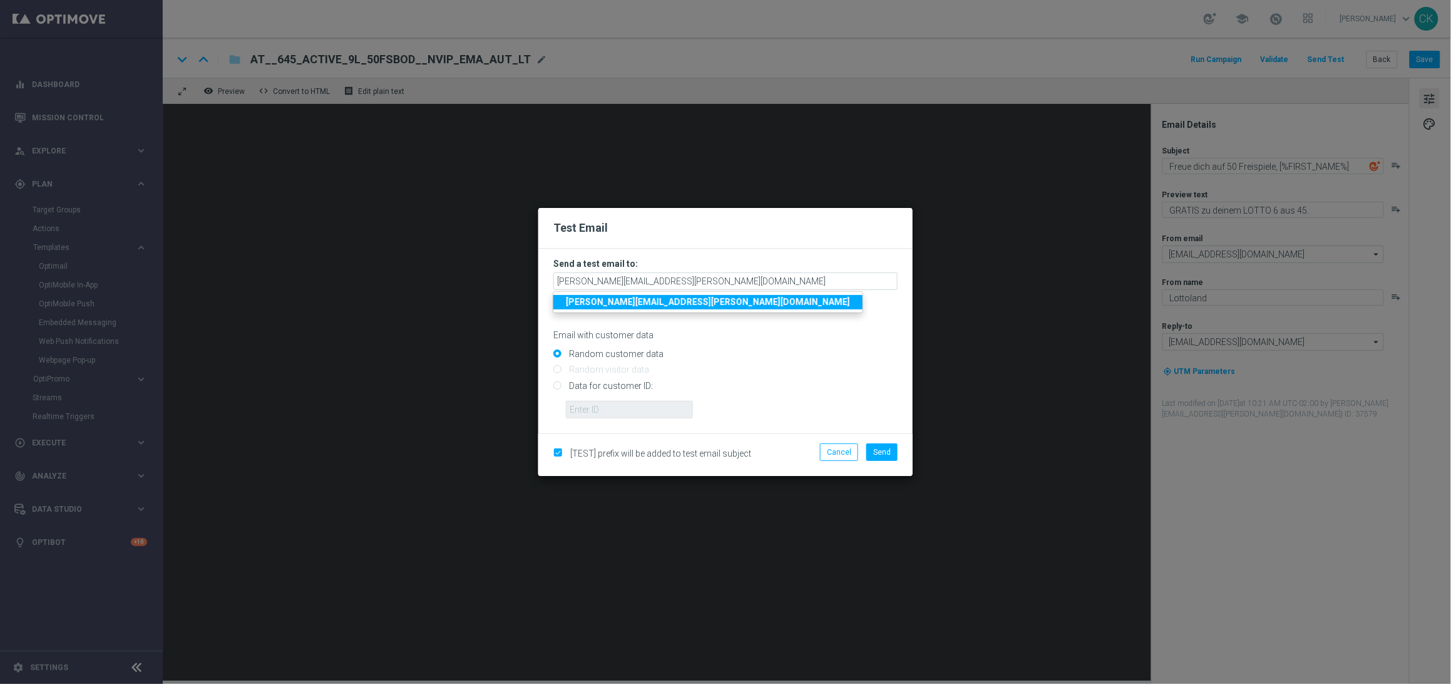
click at [603, 382] on input "Data for customer ID:" at bounding box center [725, 391] width 344 height 18
radio input "true"
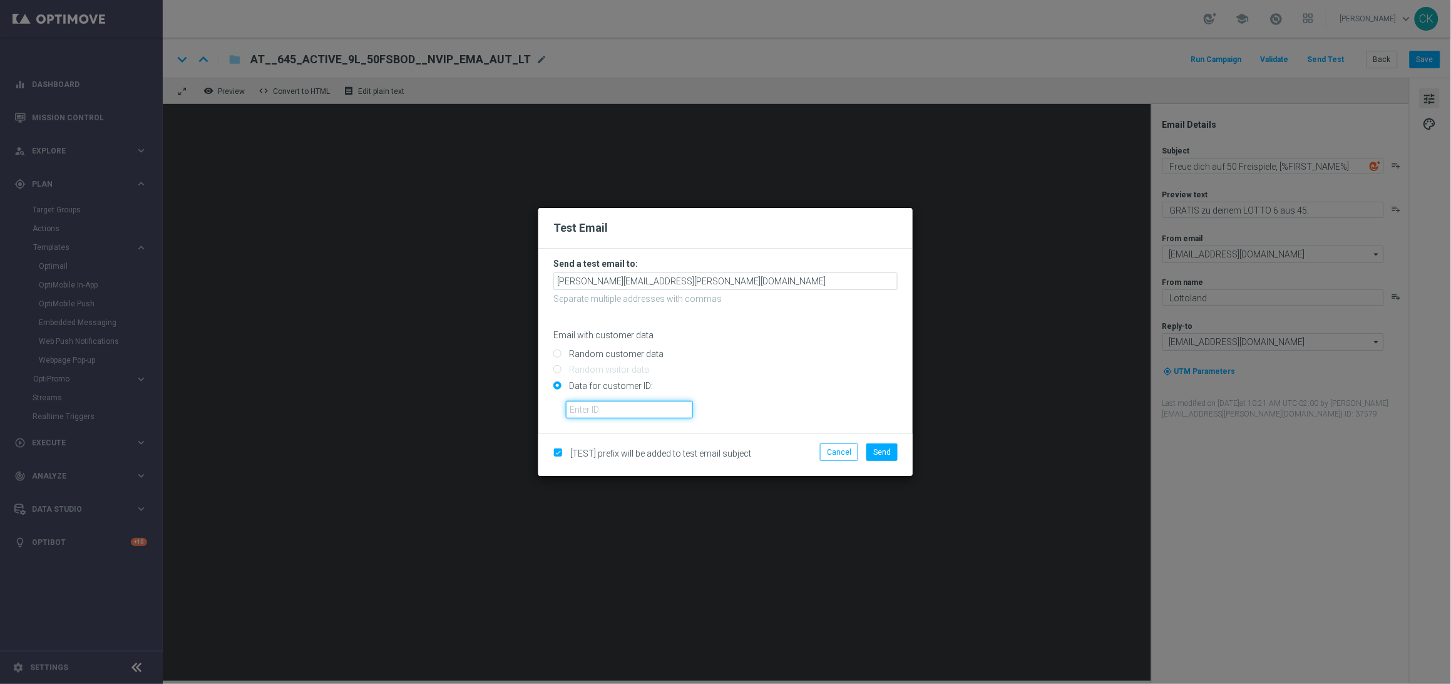
click at [603, 408] on input "text" at bounding box center [629, 410] width 127 height 18
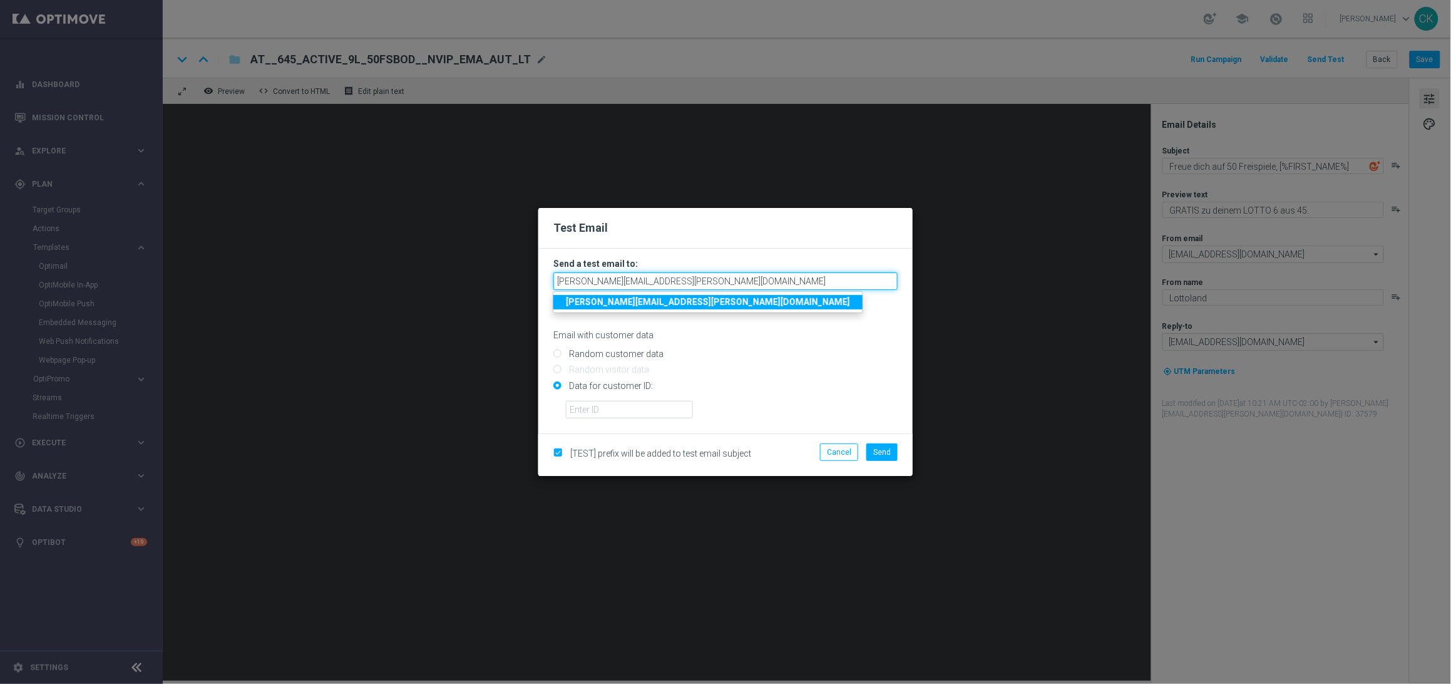
click at [739, 279] on input "[PERSON_NAME][EMAIL_ADDRESS][PERSON_NAME][DOMAIN_NAME]" at bounding box center [725, 281] width 344 height 18
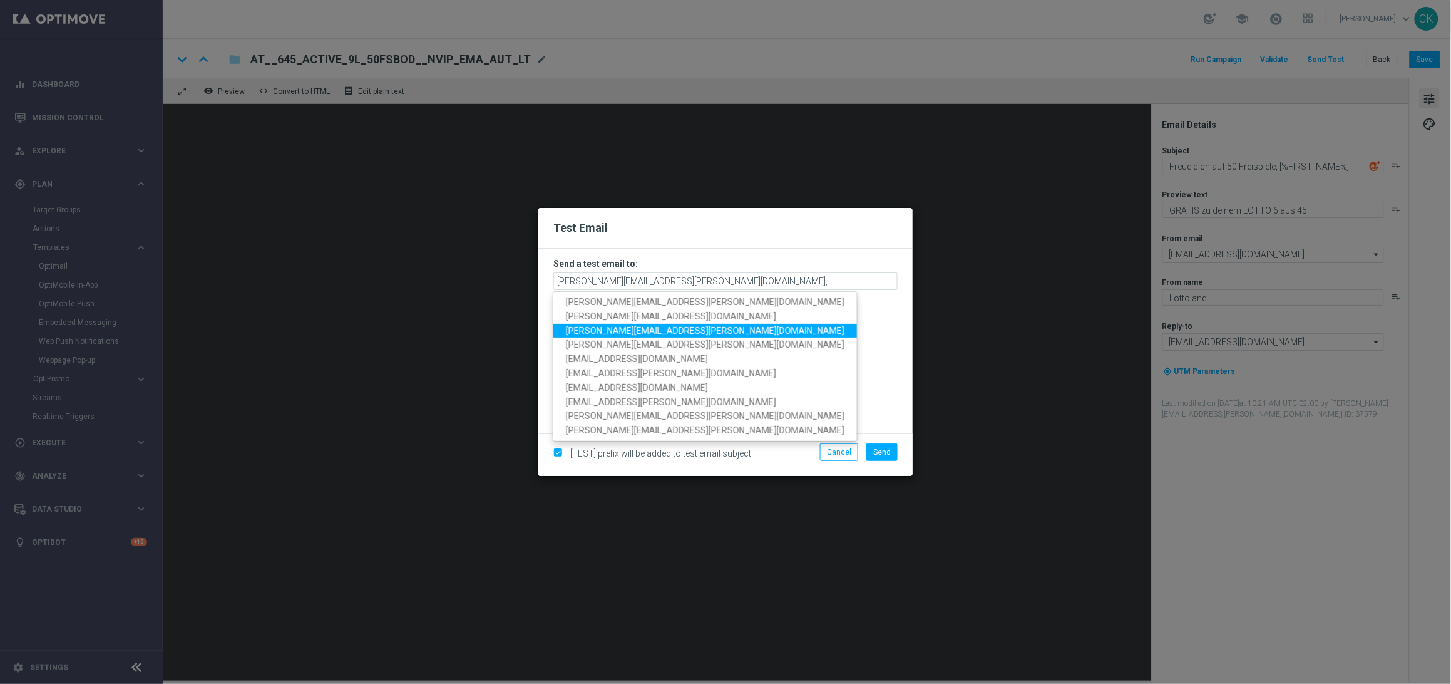
click at [682, 331] on span "[PERSON_NAME][EMAIL_ADDRESS][PERSON_NAME][DOMAIN_NAME]" at bounding box center [705, 330] width 279 height 10
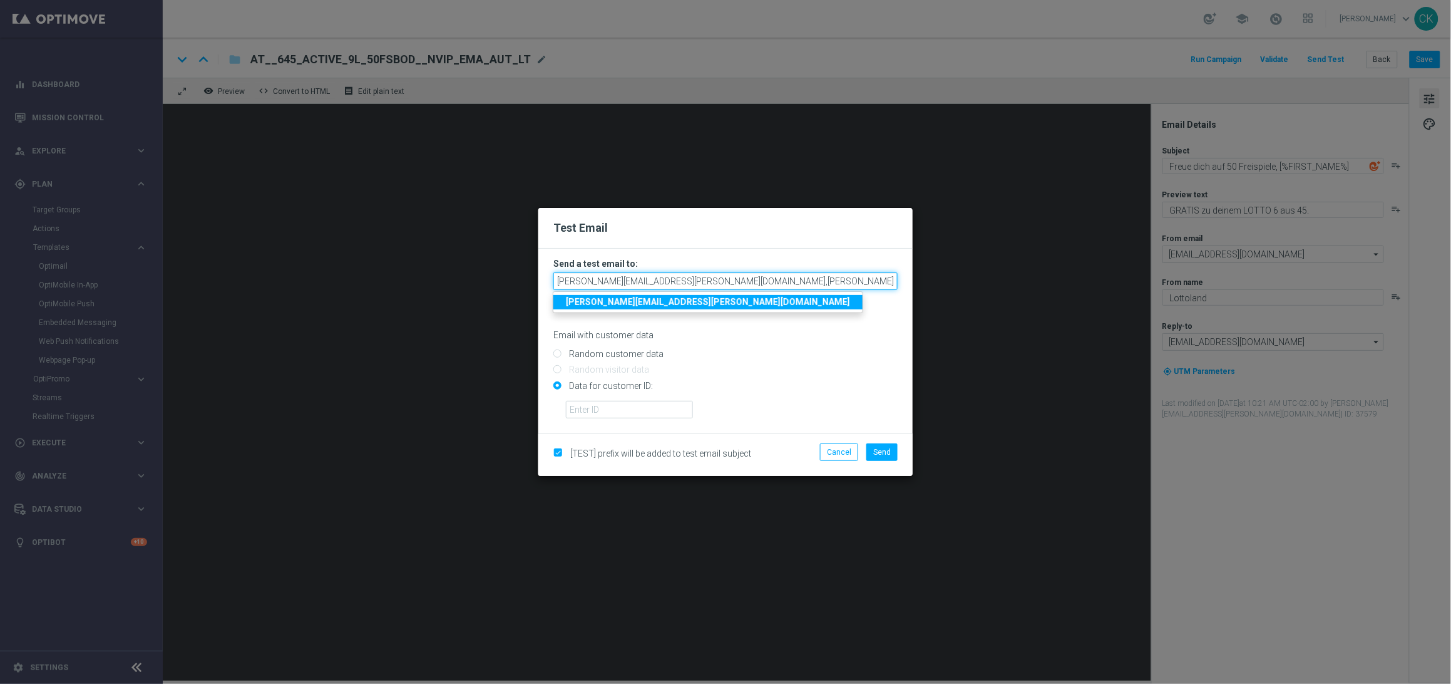
click at [863, 282] on input "[PERSON_NAME][EMAIL_ADDRESS][PERSON_NAME][DOMAIN_NAME],[PERSON_NAME][DOMAIN_NAM…" at bounding box center [725, 281] width 344 height 18
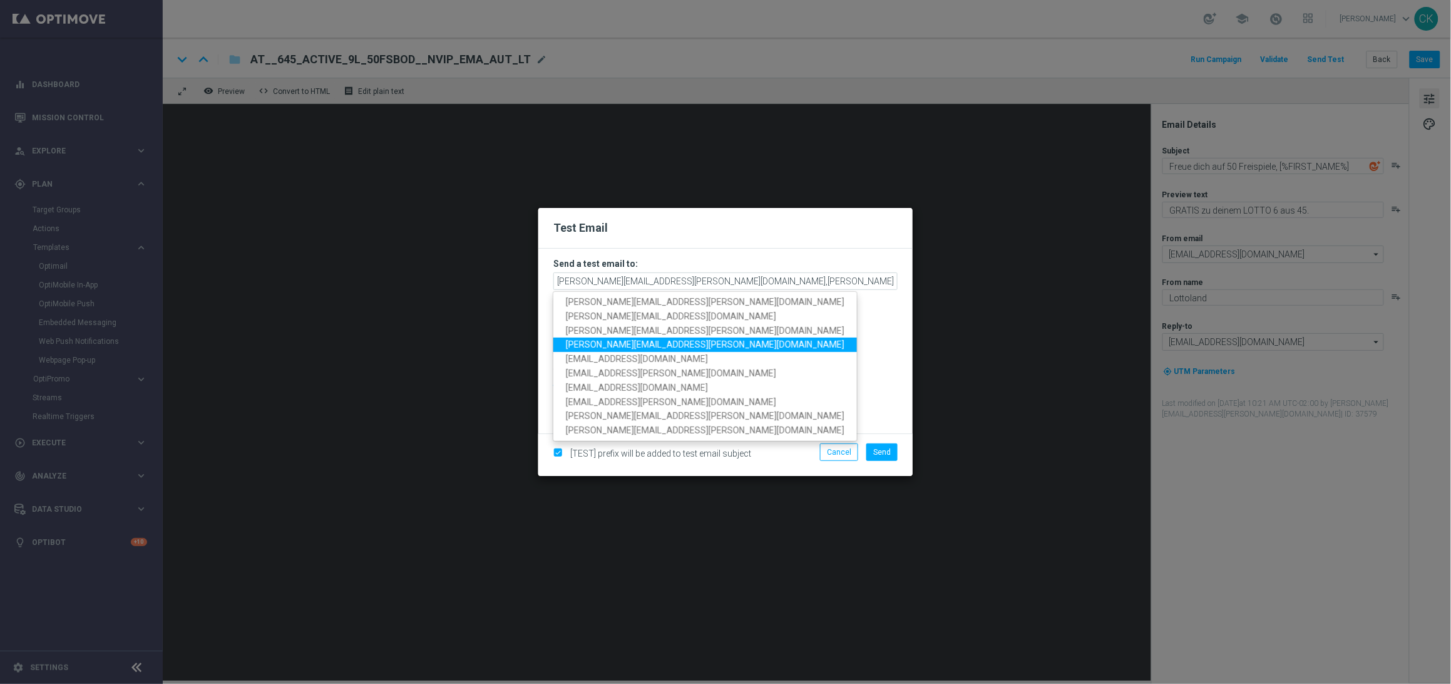
click at [670, 346] on span "[PERSON_NAME][EMAIL_ADDRESS][PERSON_NAME][DOMAIN_NAME]" at bounding box center [705, 344] width 279 height 10
type input "[EMAIL_ADDRESS][PERSON_NAME][DOMAIN_NAME],[DOMAIN_NAME][EMAIL_ADDRESS][PERSON_N…"
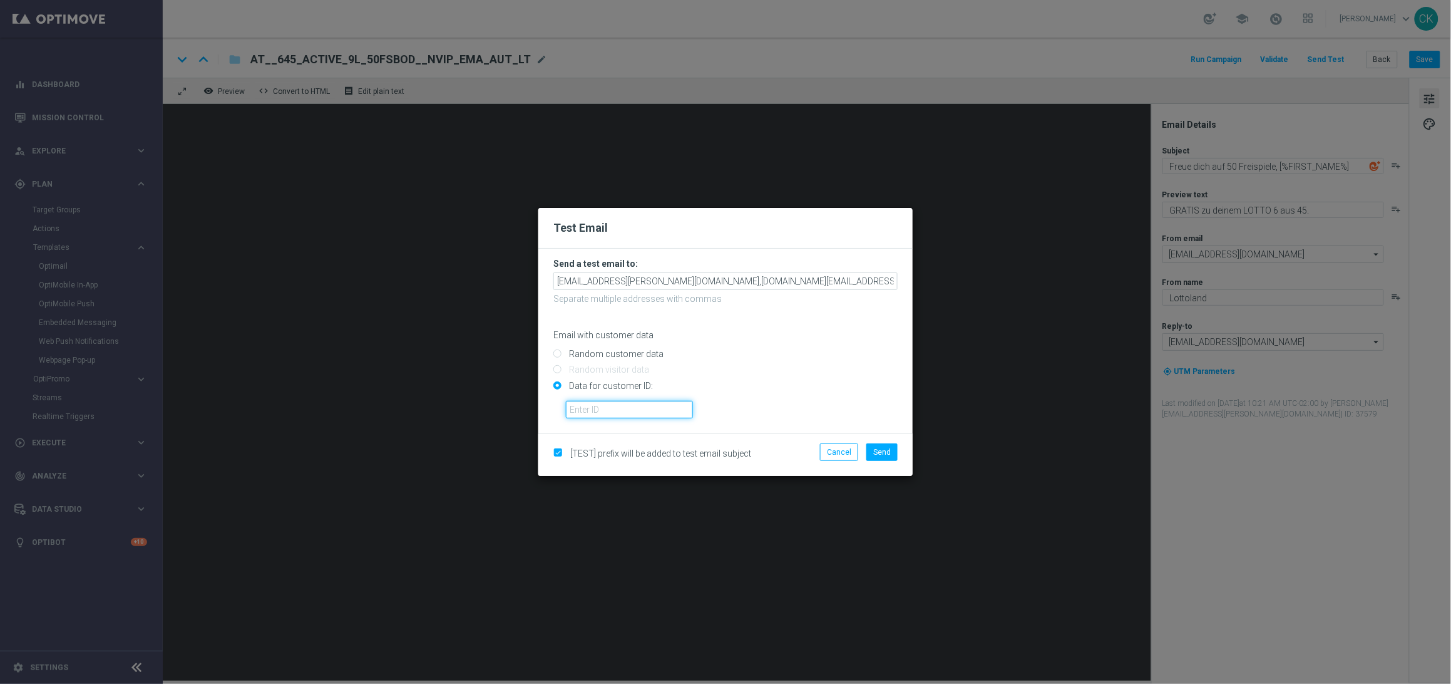
click at [652, 411] on input "text" at bounding box center [629, 410] width 127 height 18
type input "14586067"
click at [892, 451] on button "Send" at bounding box center [881, 452] width 31 height 18
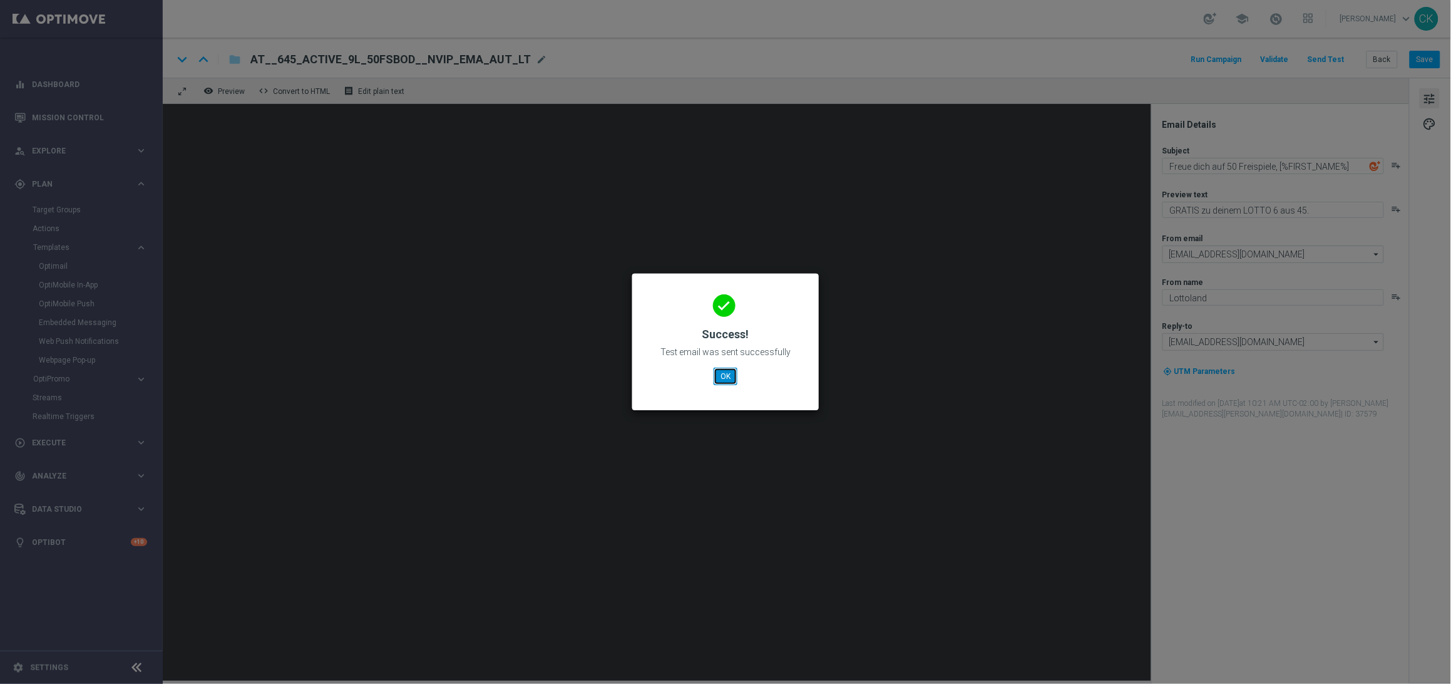
click at [727, 378] on button "OK" at bounding box center [726, 376] width 24 height 18
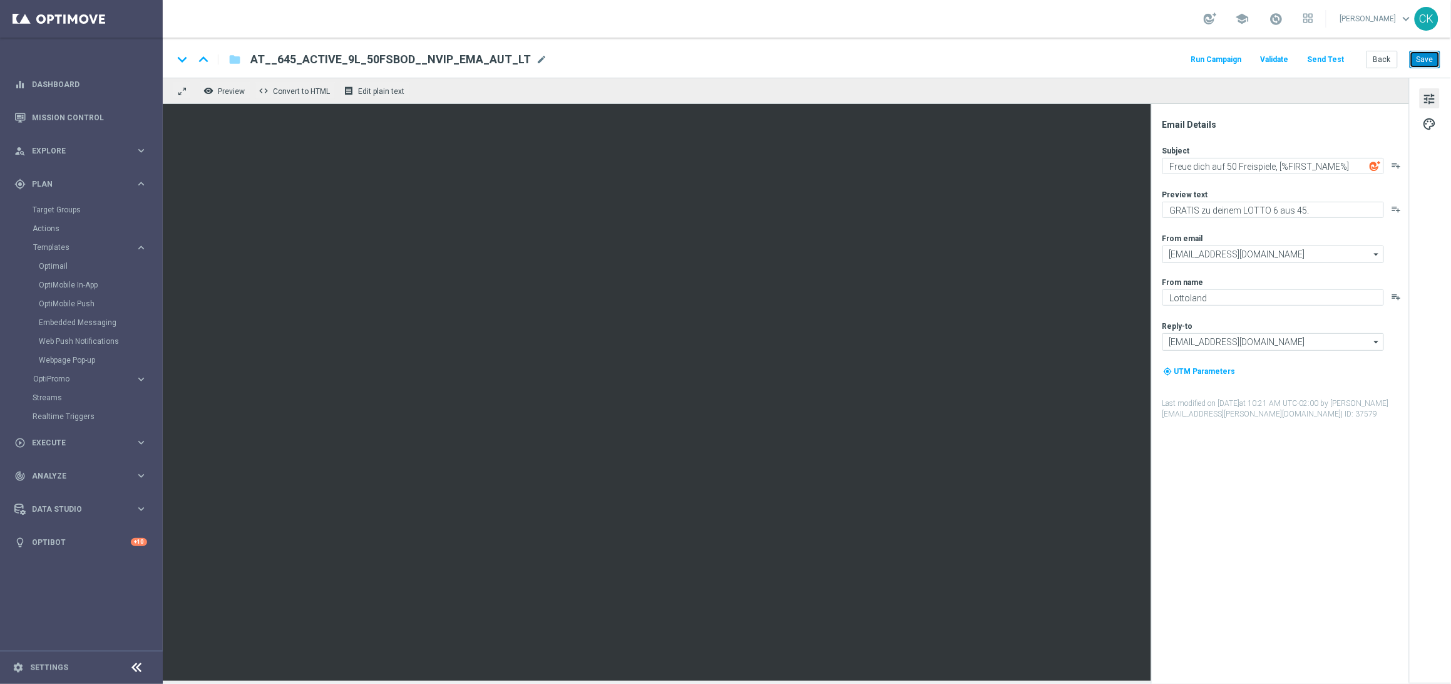
click at [1418, 62] on button "Save" at bounding box center [1425, 60] width 31 height 18
click at [1380, 58] on button "Back" at bounding box center [1382, 60] width 31 height 18
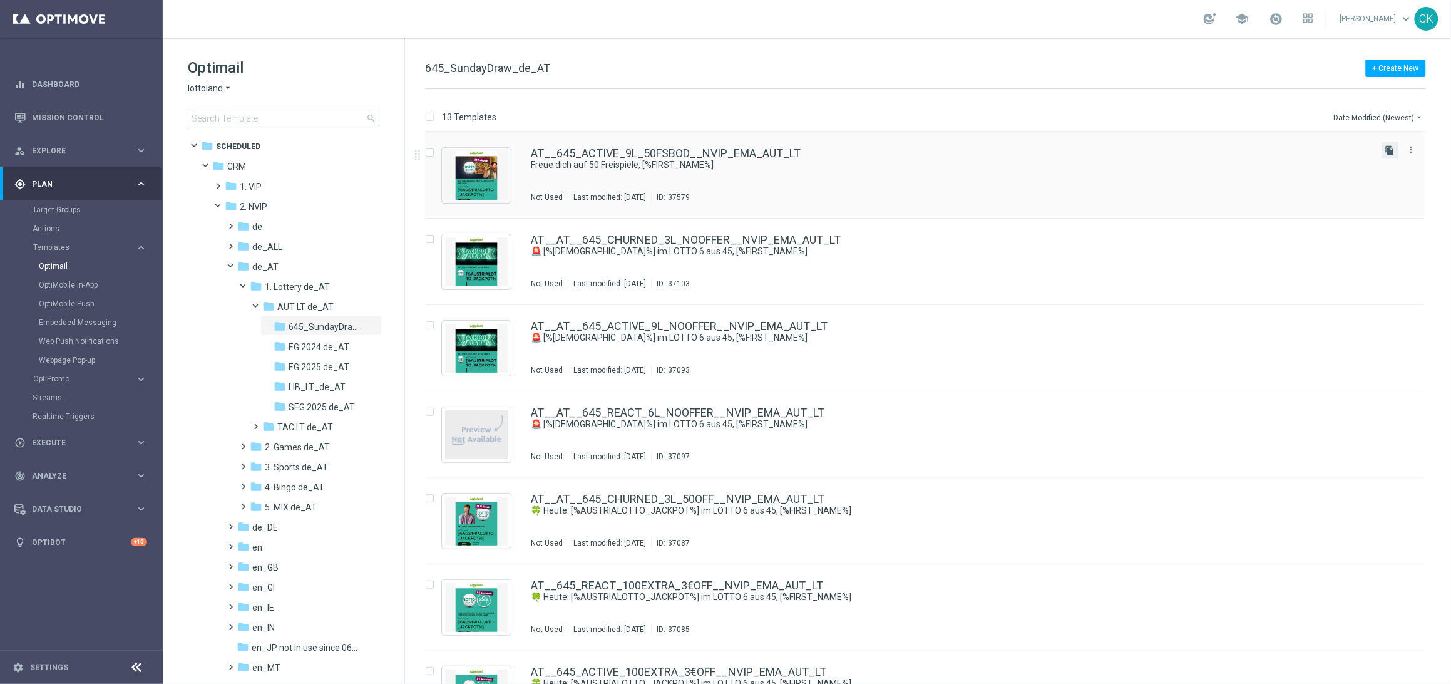
click at [1388, 147] on icon "file_copy" at bounding box center [1390, 150] width 10 height 10
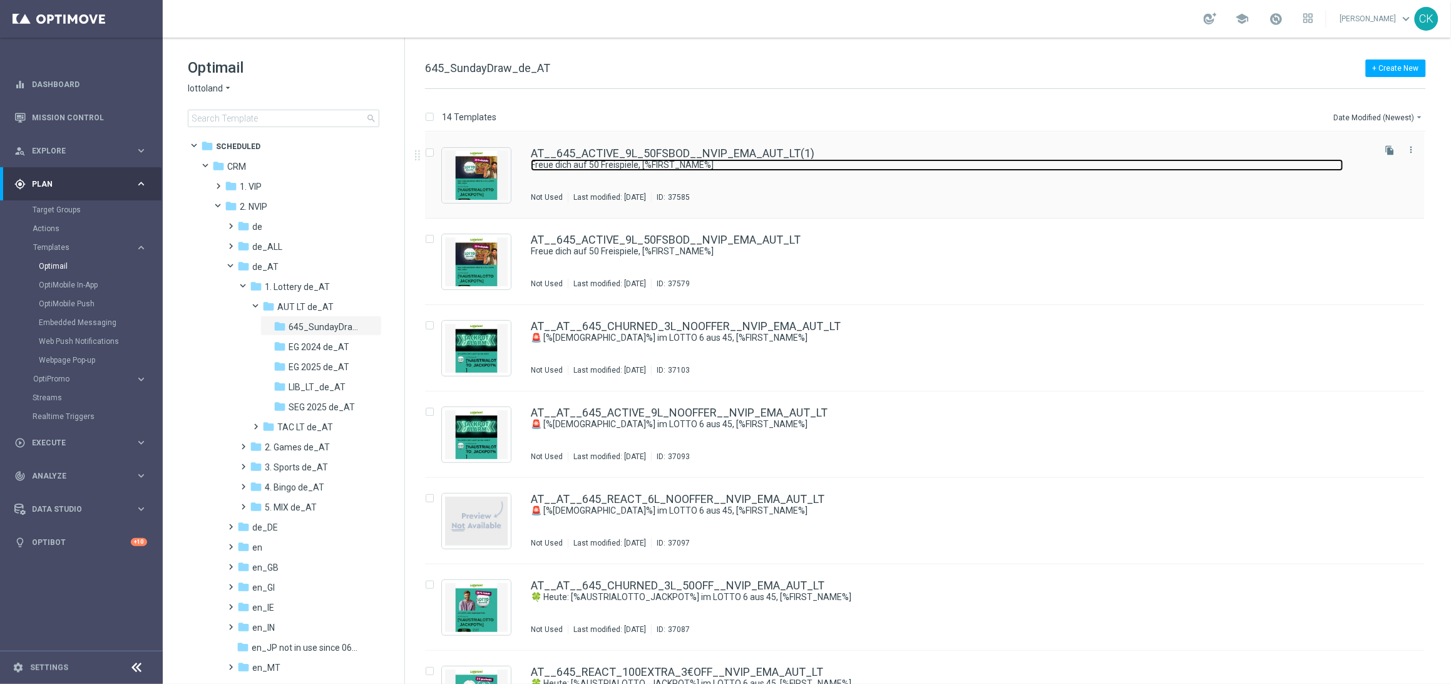
click at [650, 159] on link "Freue dich auf 50 Freispiele, [%FIRST_NAME%]" at bounding box center [937, 165] width 813 height 12
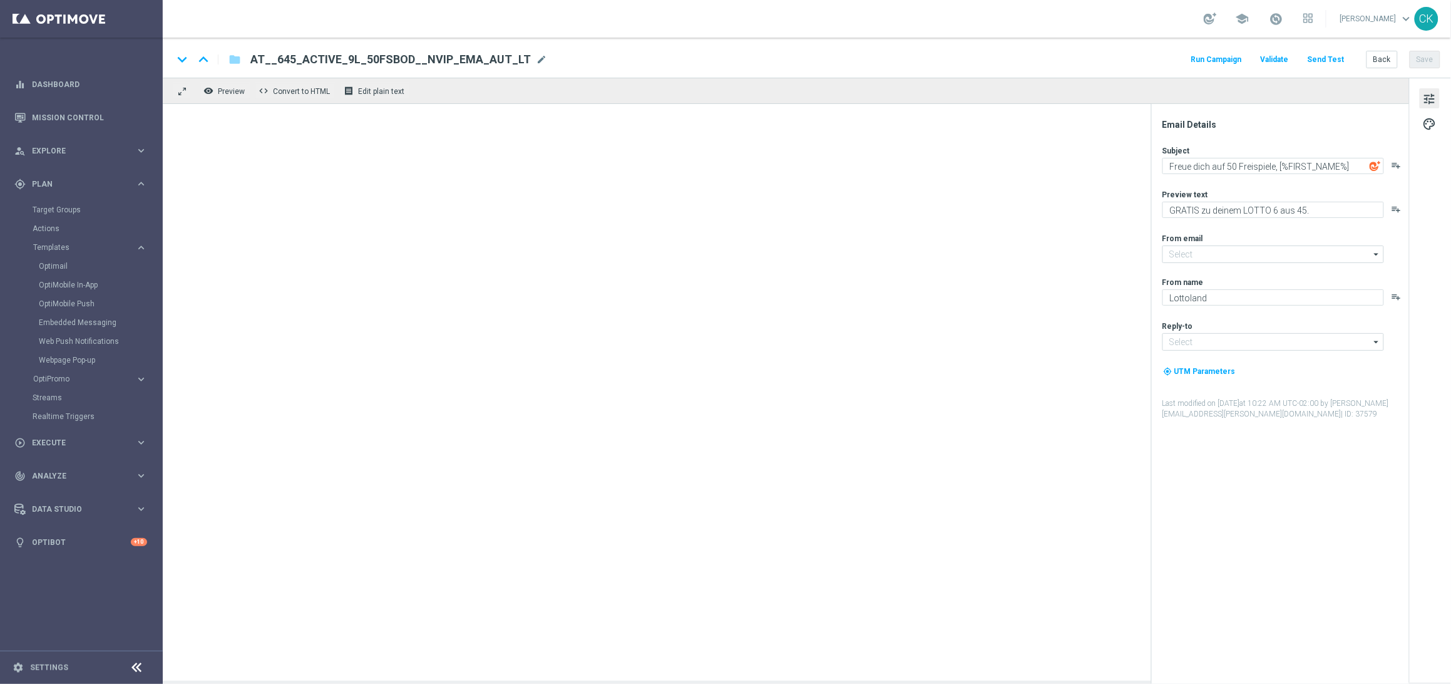
type input "[EMAIL_ADDRESS][DOMAIN_NAME]"
click at [502, 56] on span "AT__645_ACTIVE_9L_50FSBOD__NVIP_EMA_AUT_LT(1)" at bounding box center [395, 59] width 290 height 15
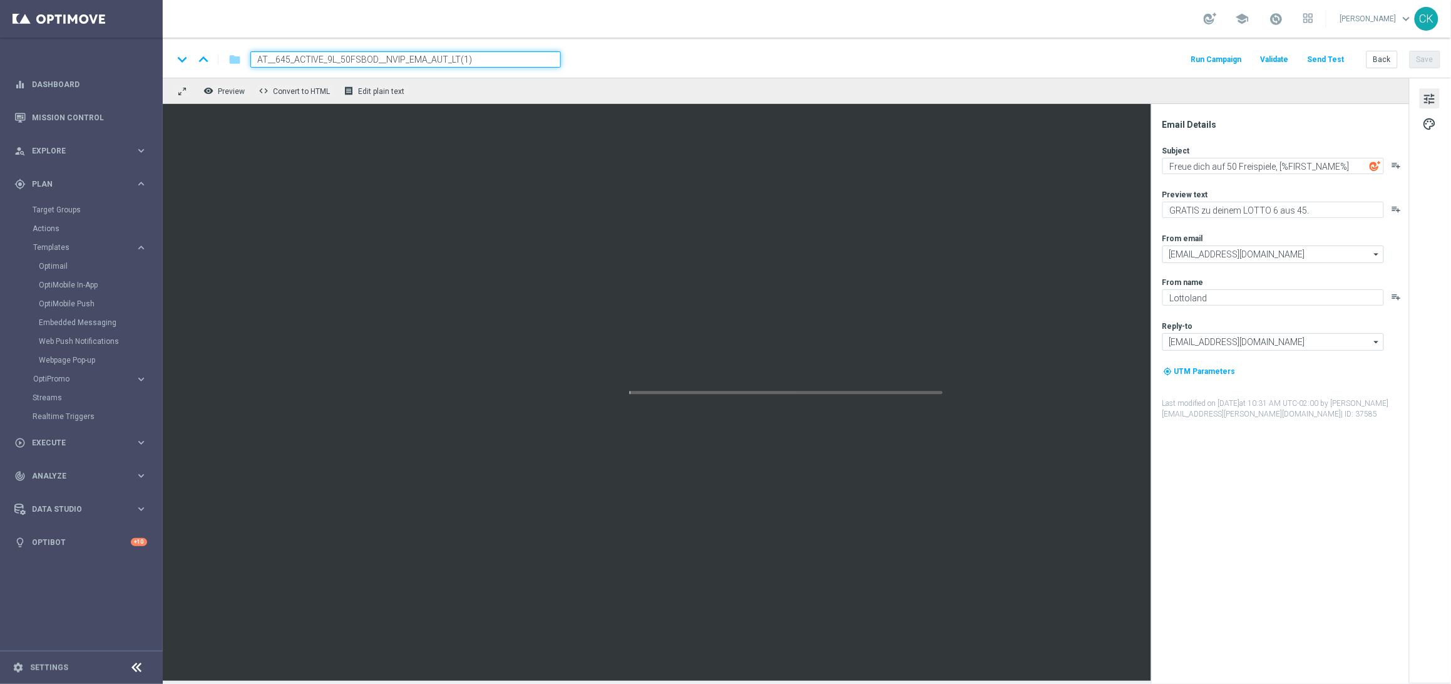
click at [502, 56] on input "AT__645_ACTIVE_9L_50FSBOD__NVIP_EMA_AUT_LT(1)" at bounding box center [405, 59] width 310 height 16
paste input "REACT_6L_30FSBOD__NVIP_EMA_AUT_LT"
type input "AT__645_REACT_6L_30FSBOD__NVIP_EMA_AUT_LT"
click at [1233, 165] on textarea "Freue dich auf 50 Freispiele, [%FIRST_NAME%]" at bounding box center [1273, 166] width 222 height 16
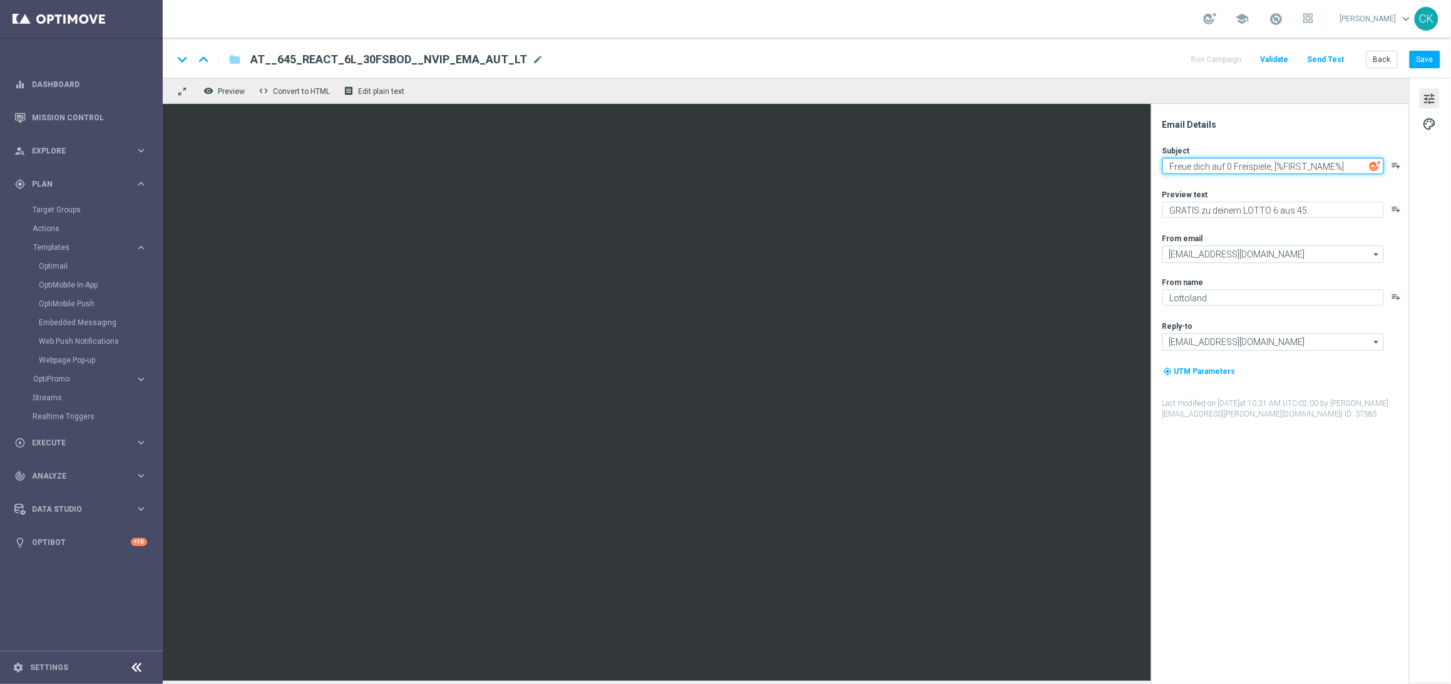
type textarea "Freue dich auf 30 Freispiele, [%FIRST_NAME%]"
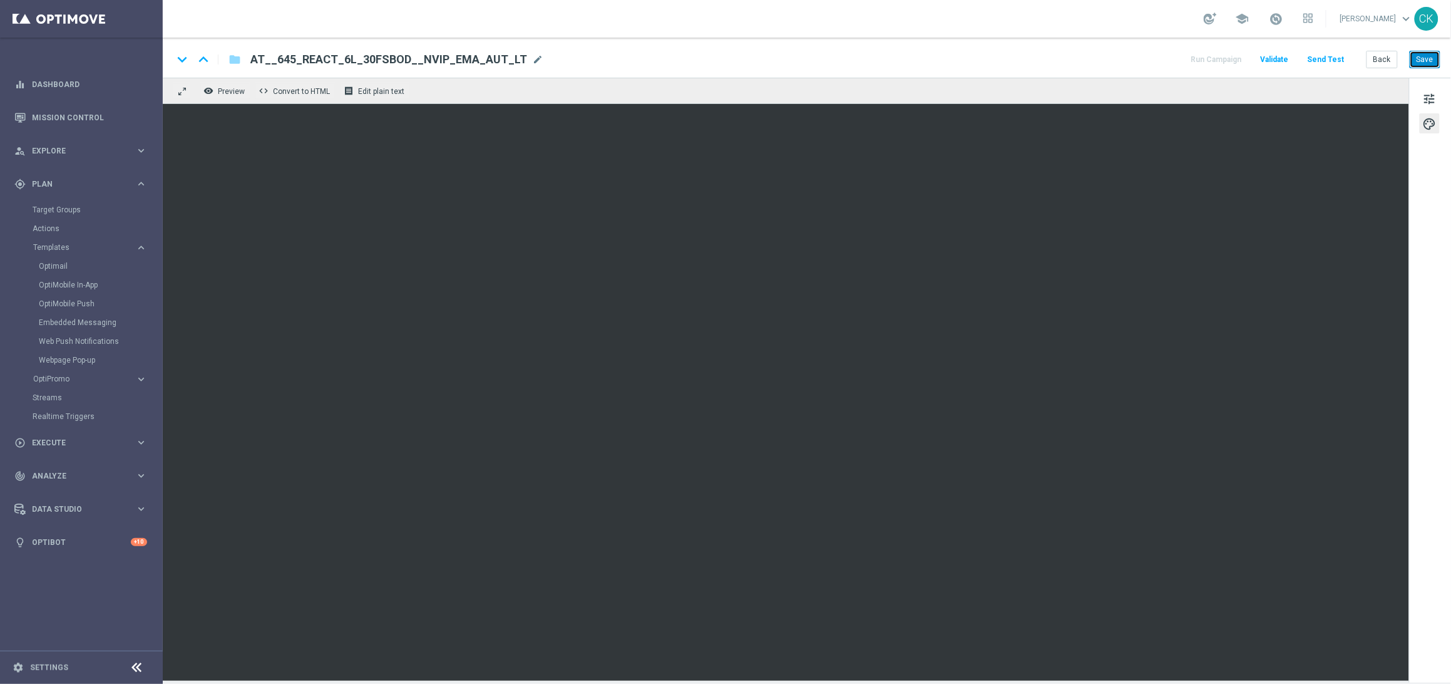
click at [1430, 58] on button "Save" at bounding box center [1425, 60] width 31 height 18
click at [1425, 66] on button "Save" at bounding box center [1425, 60] width 31 height 18
click at [1433, 97] on span "tune" at bounding box center [1430, 99] width 14 height 16
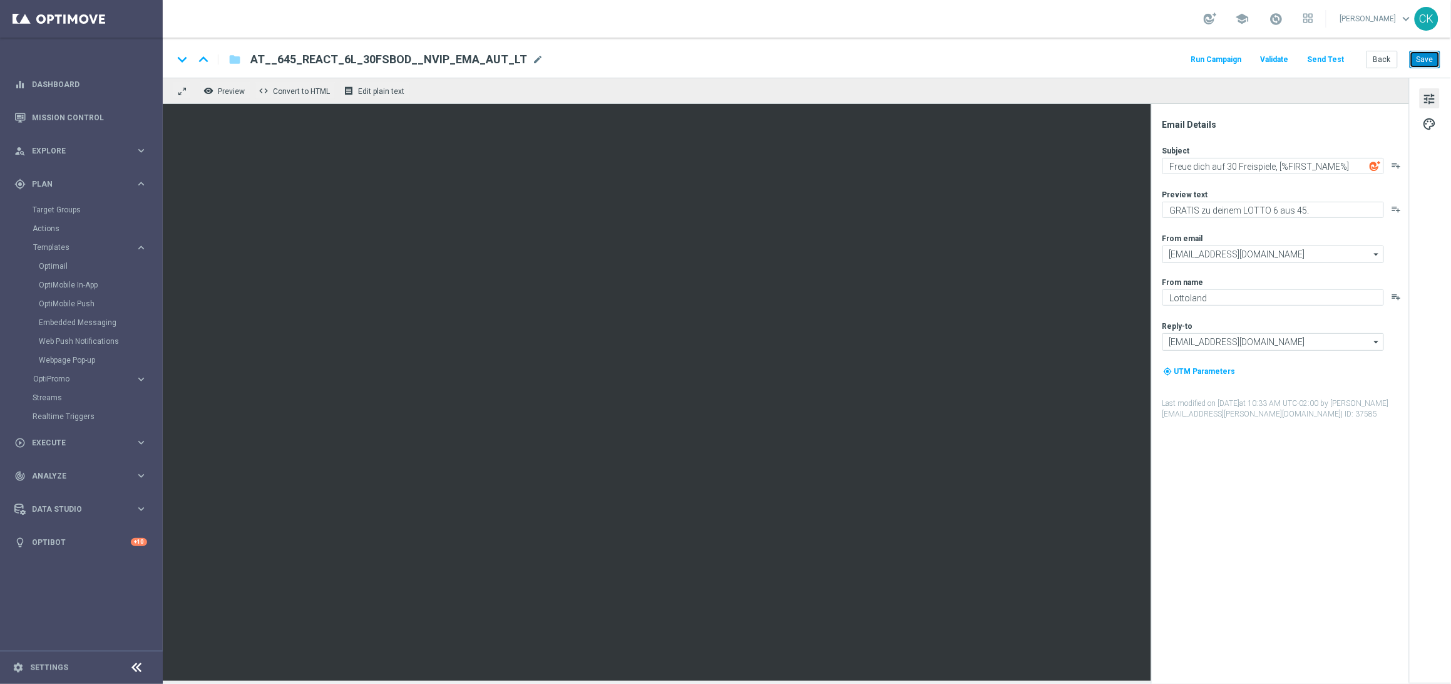
click at [1422, 59] on button "Save" at bounding box center [1425, 60] width 31 height 18
click at [1335, 53] on button "Send Test" at bounding box center [1326, 59] width 41 height 17
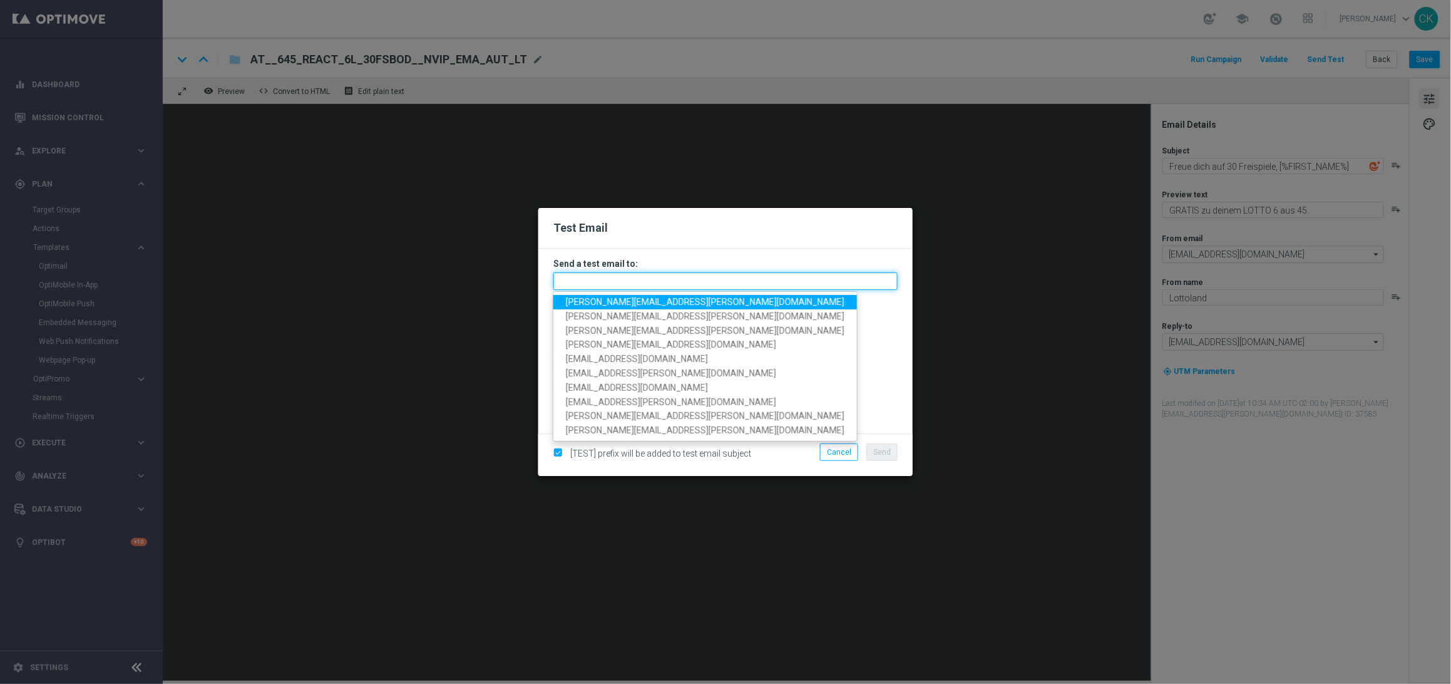
click at [642, 282] on input "text" at bounding box center [725, 281] width 344 height 18
click at [646, 300] on span "[PERSON_NAME][EMAIL_ADDRESS][PERSON_NAME][DOMAIN_NAME]" at bounding box center [705, 302] width 279 height 10
type input "[PERSON_NAME][EMAIL_ADDRESS][PERSON_NAME][DOMAIN_NAME]"
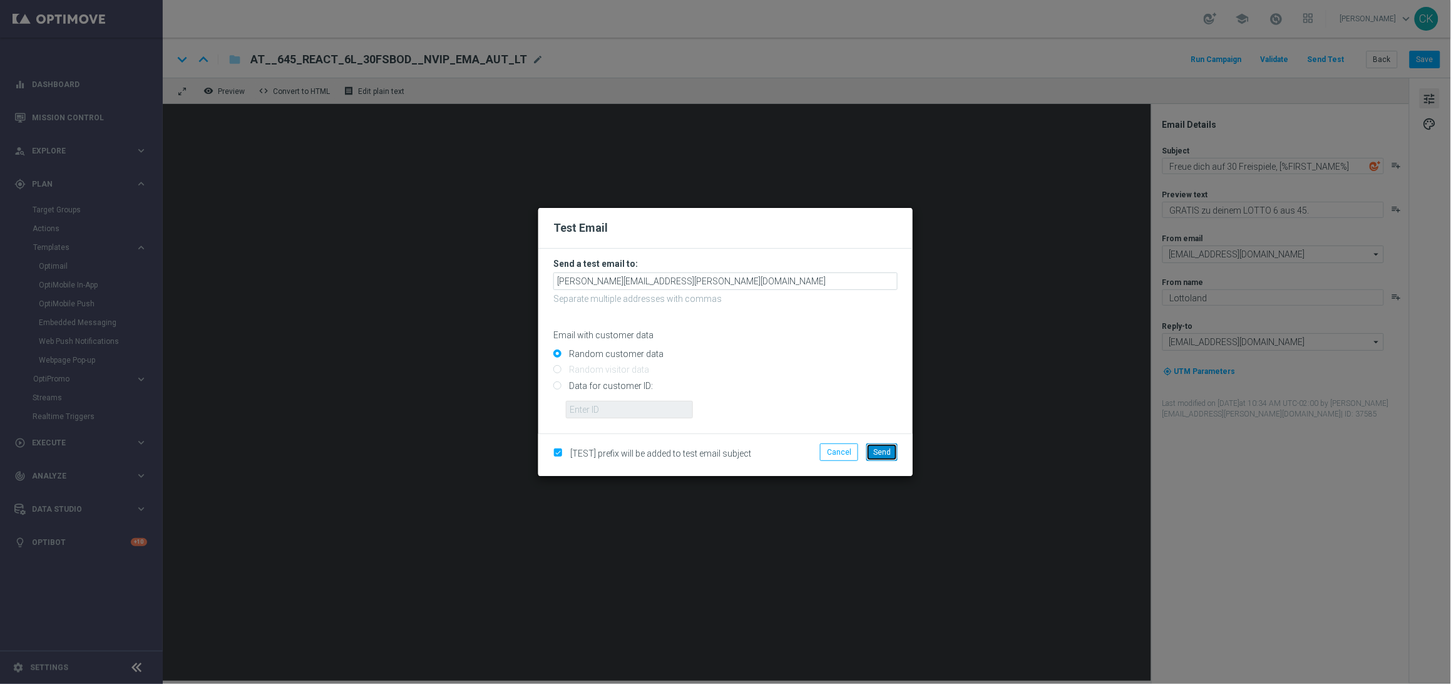
click at [886, 451] on span "Send" at bounding box center [882, 452] width 18 height 9
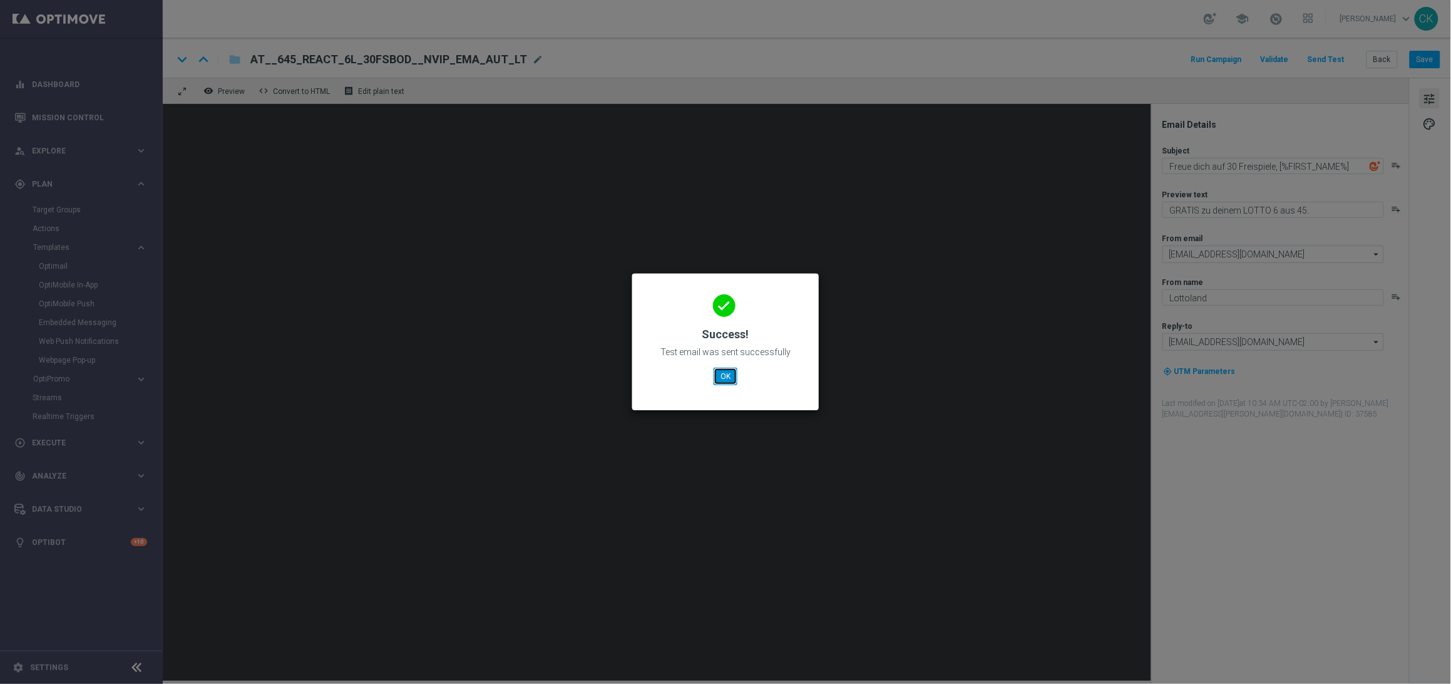
click at [734, 374] on button "OK" at bounding box center [726, 376] width 24 height 18
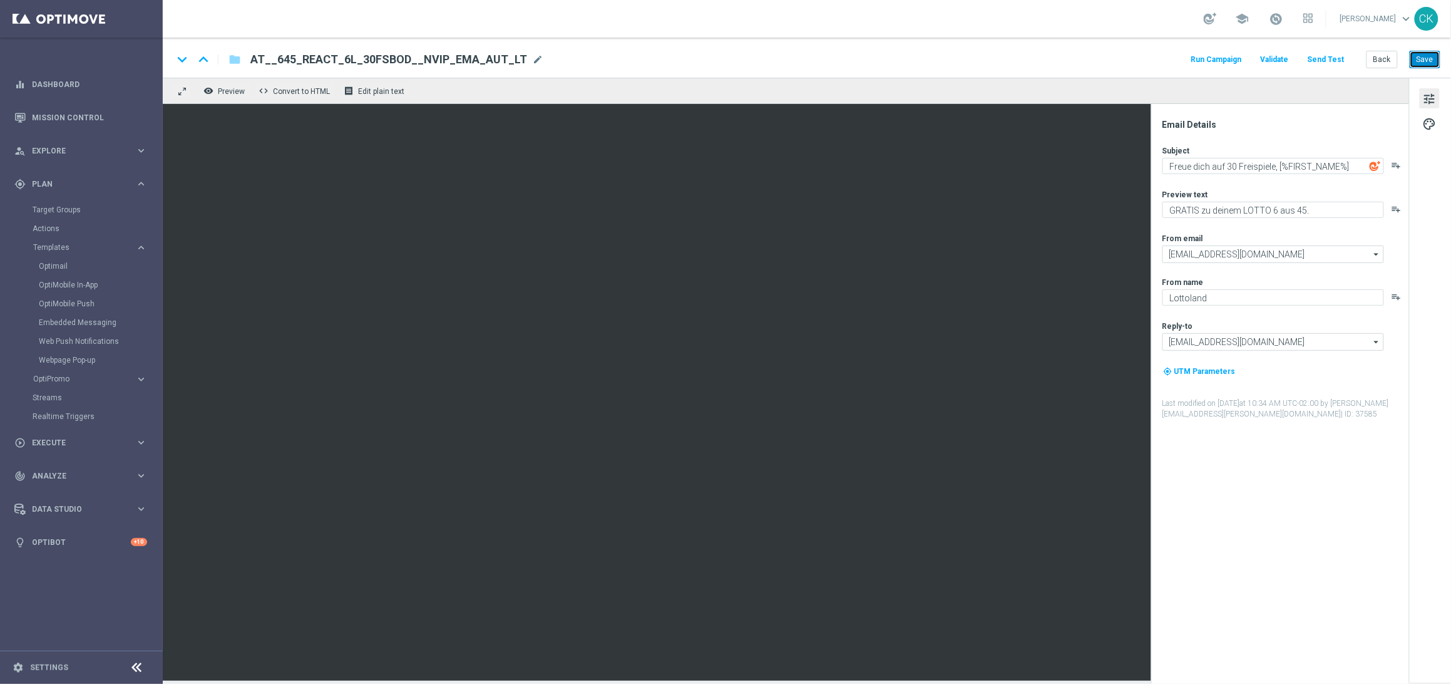
click at [1425, 55] on button "Save" at bounding box center [1425, 60] width 31 height 18
click at [1332, 58] on button "Send Test" at bounding box center [1326, 59] width 41 height 17
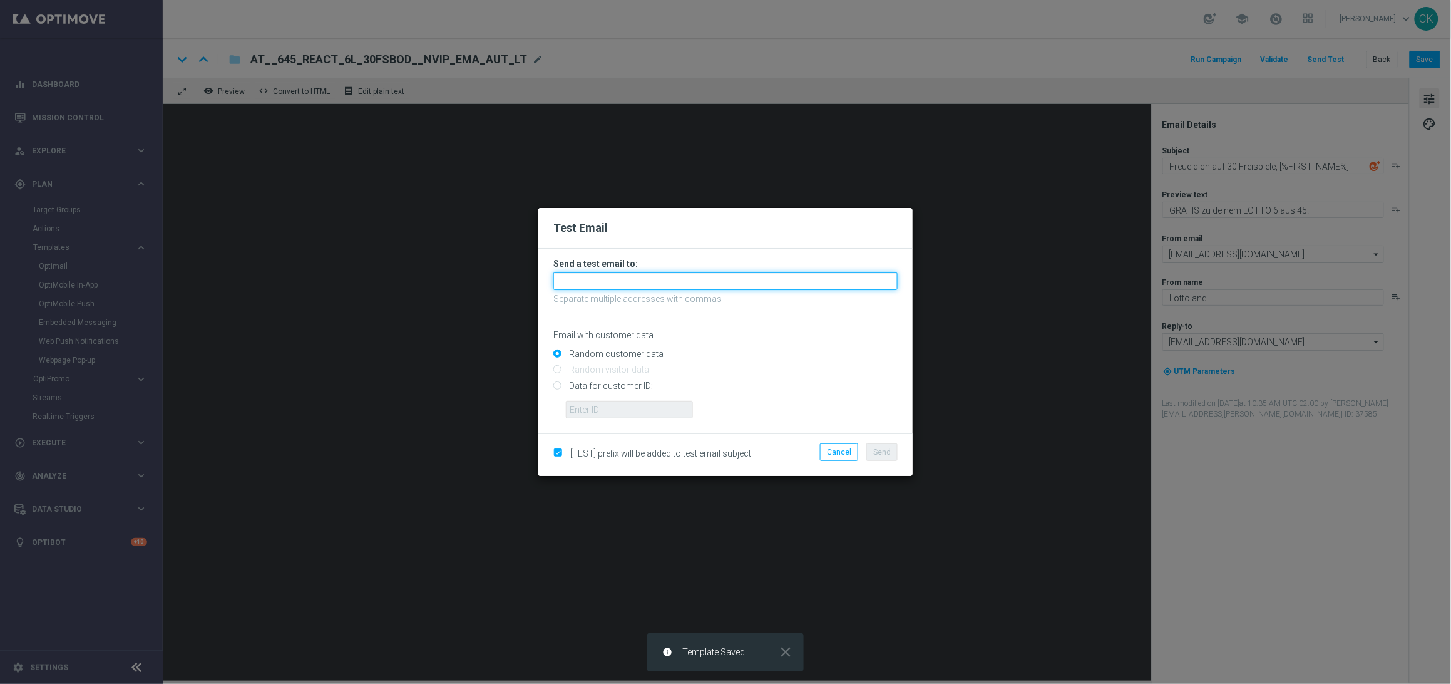
click at [731, 280] on input "text" at bounding box center [725, 281] width 344 height 18
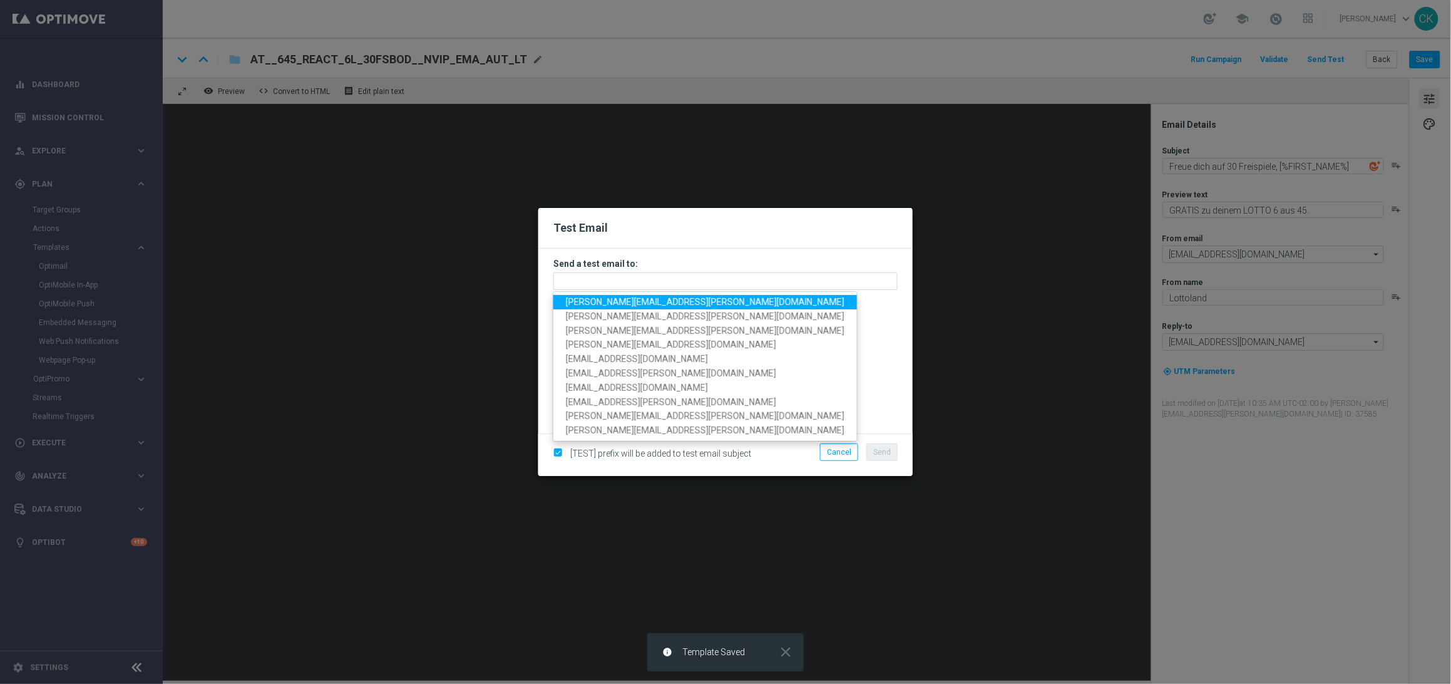
click at [676, 300] on span "[PERSON_NAME][EMAIL_ADDRESS][PERSON_NAME][DOMAIN_NAME]" at bounding box center [705, 302] width 279 height 10
type input "[PERSON_NAME][EMAIL_ADDRESS][PERSON_NAME][DOMAIN_NAME]"
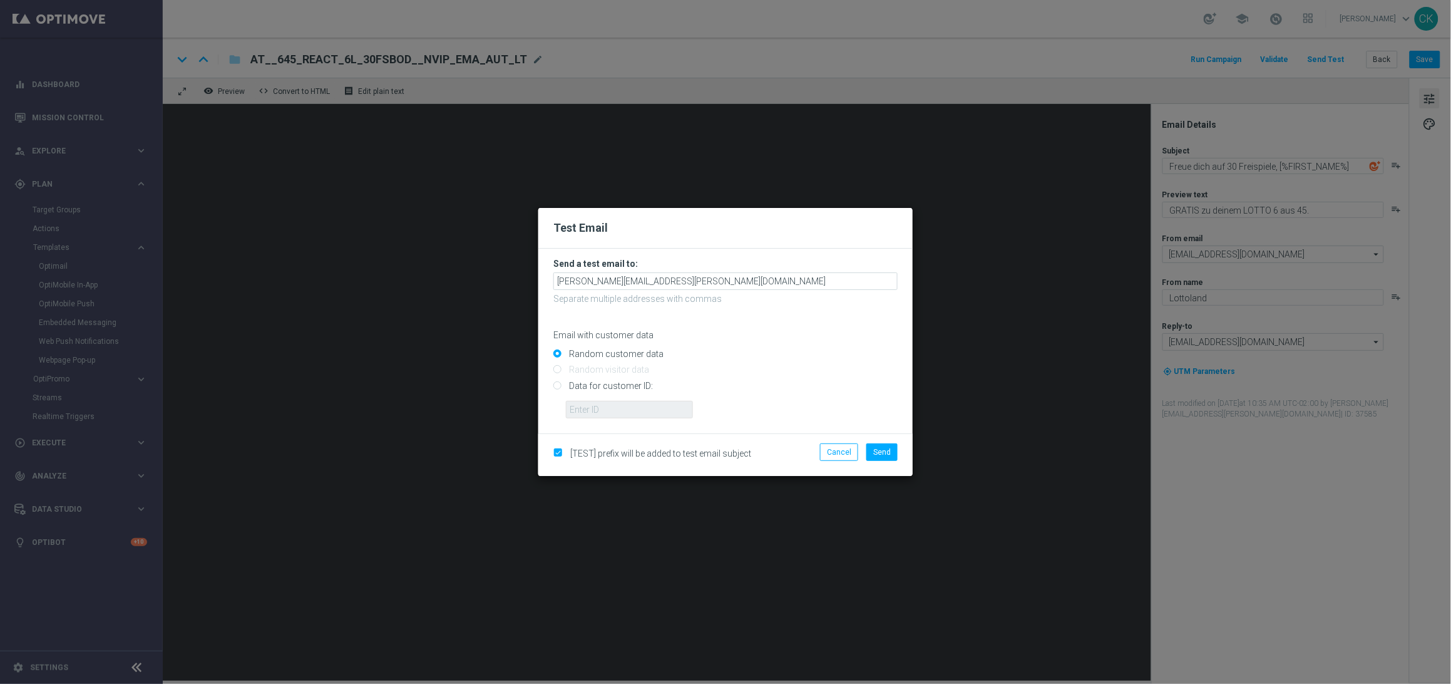
click at [605, 382] on input "Data for customer ID:" at bounding box center [725, 391] width 344 height 18
radio input "true"
click at [605, 410] on input "text" at bounding box center [629, 410] width 127 height 18
type input "14586067"
click at [846, 450] on button "Cancel" at bounding box center [839, 452] width 38 height 18
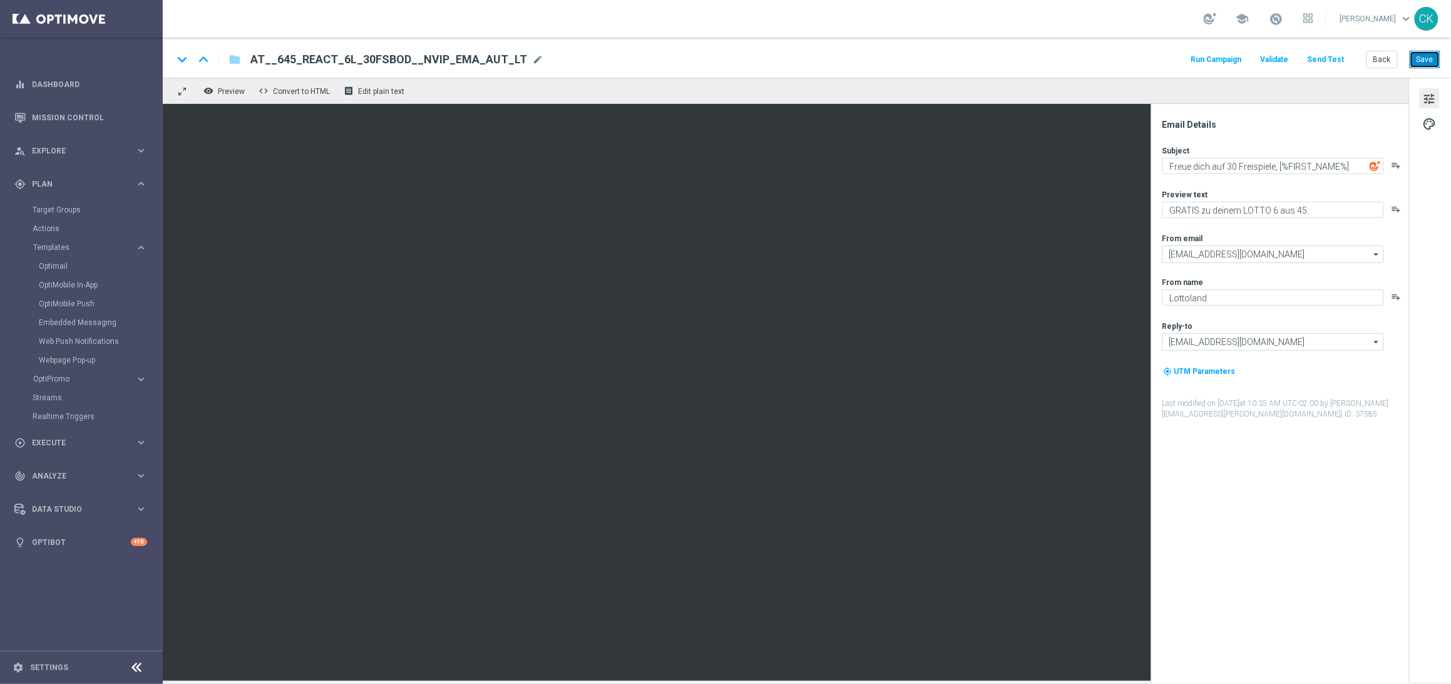
click at [1426, 57] on button "Save" at bounding box center [1425, 60] width 31 height 18
click at [1429, 59] on button "Save" at bounding box center [1425, 60] width 31 height 18
click at [1388, 62] on button "Back" at bounding box center [1382, 60] width 31 height 18
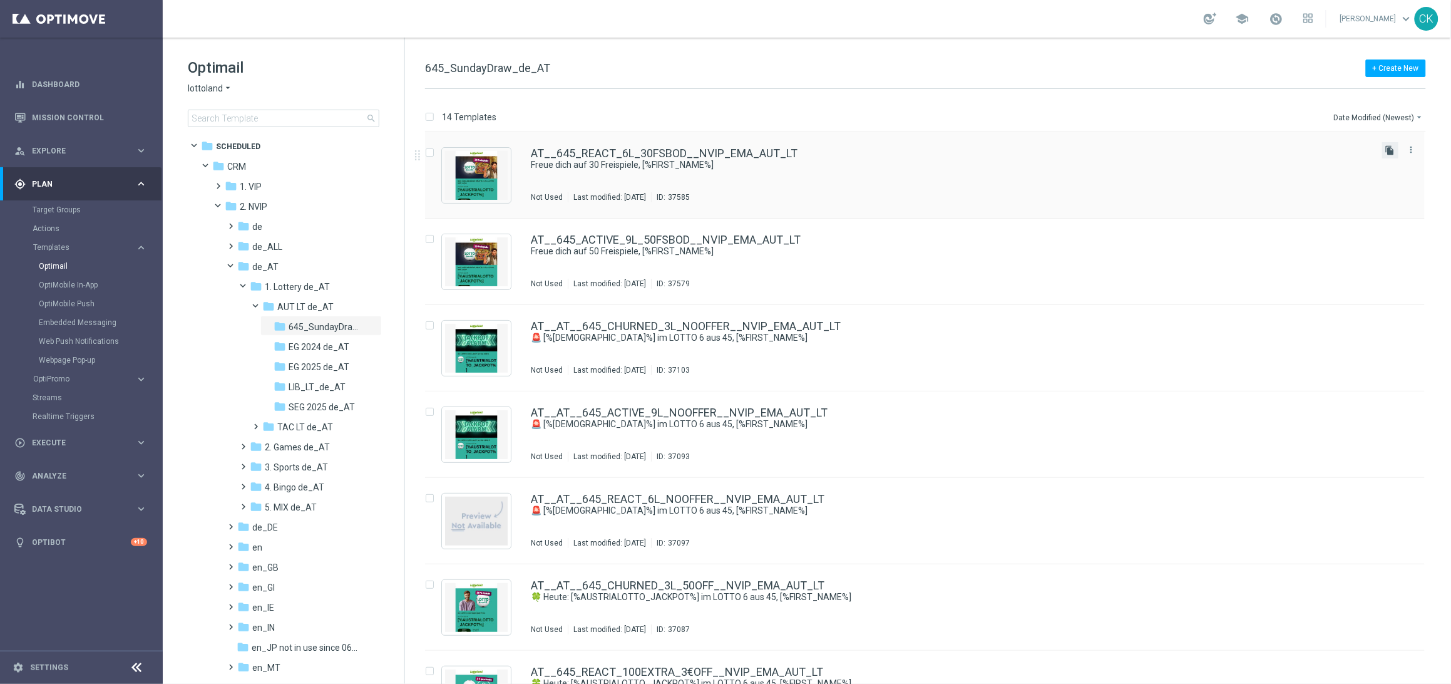
click at [1390, 148] on icon "file_copy" at bounding box center [1390, 150] width 10 height 10
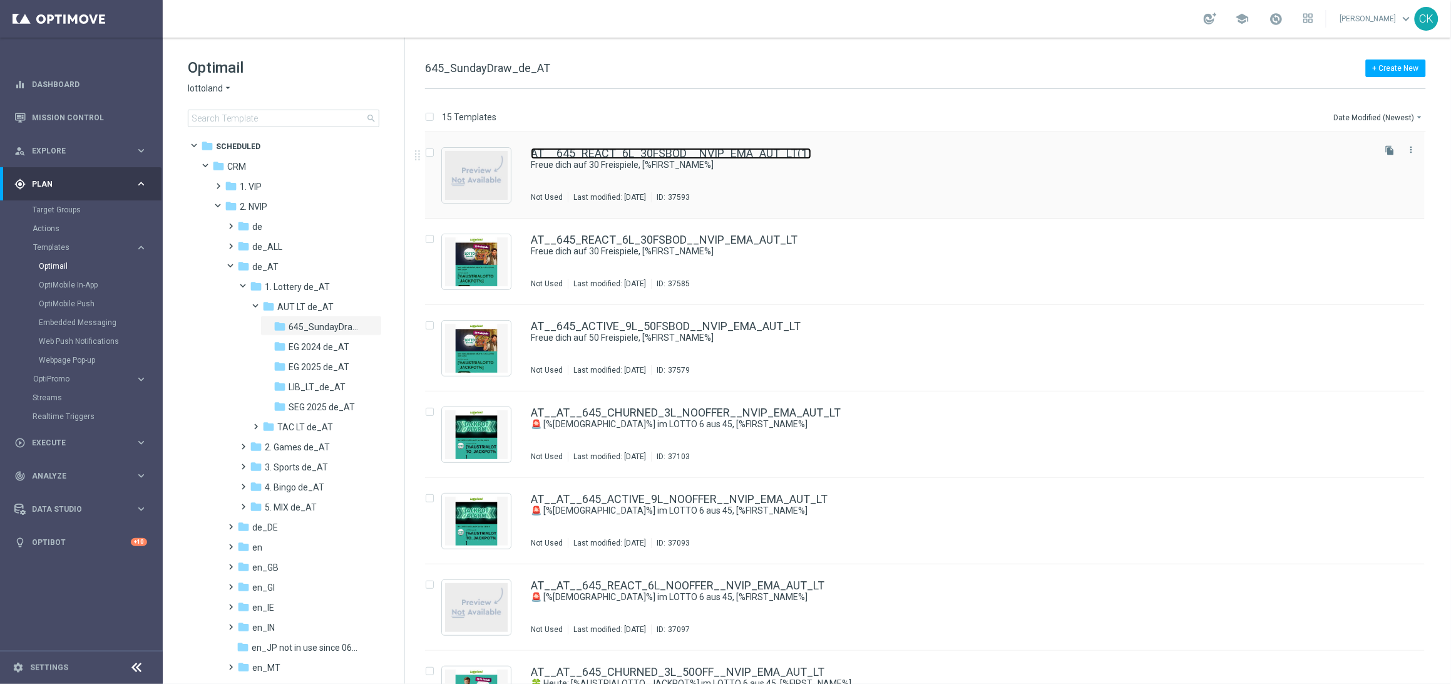
click at [635, 150] on link "AT__645_REACT_6L_30FSBOD__NVIP_EMA_AUT_LT(1)" at bounding box center [671, 153] width 280 height 11
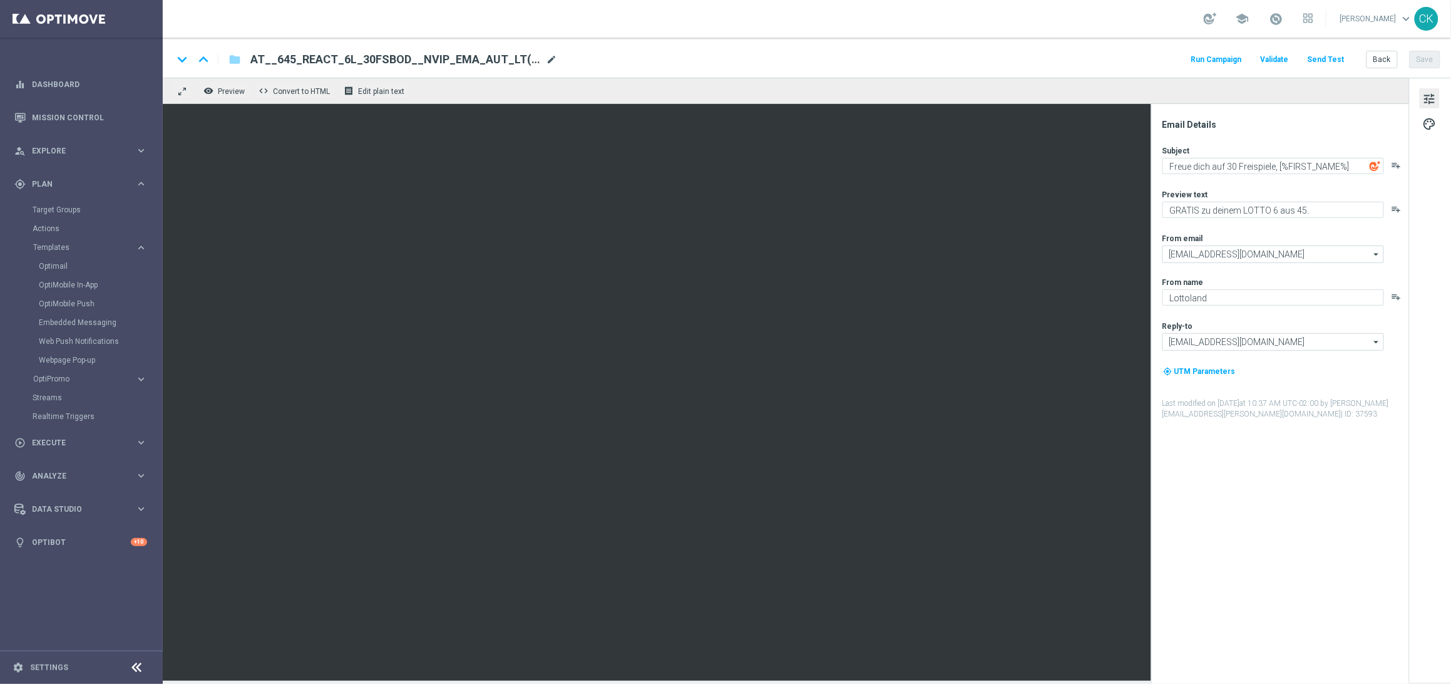
click at [546, 63] on span "mode_edit" at bounding box center [551, 59] width 11 height 11
click at [508, 58] on input "AT__645_REACT_6L_30FSBOD__NVIP_EMA_AUT_LT(1)" at bounding box center [405, 59] width 310 height 16
paste input "CHURNED_3L_30FSBOD__NVIP_EMA_AUT_LT"
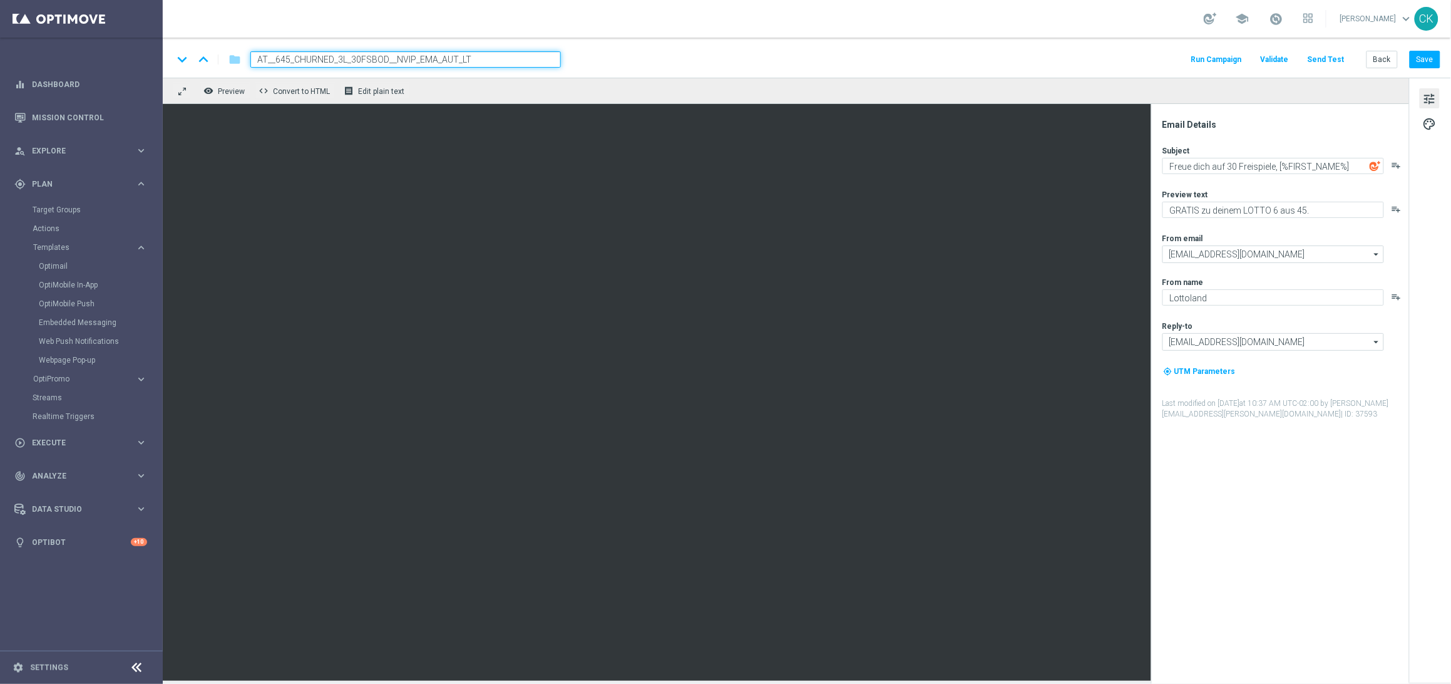
type input "AT__645_CHURNED_3L_30FSBOD__NVIP_EMA_AUT_LT"
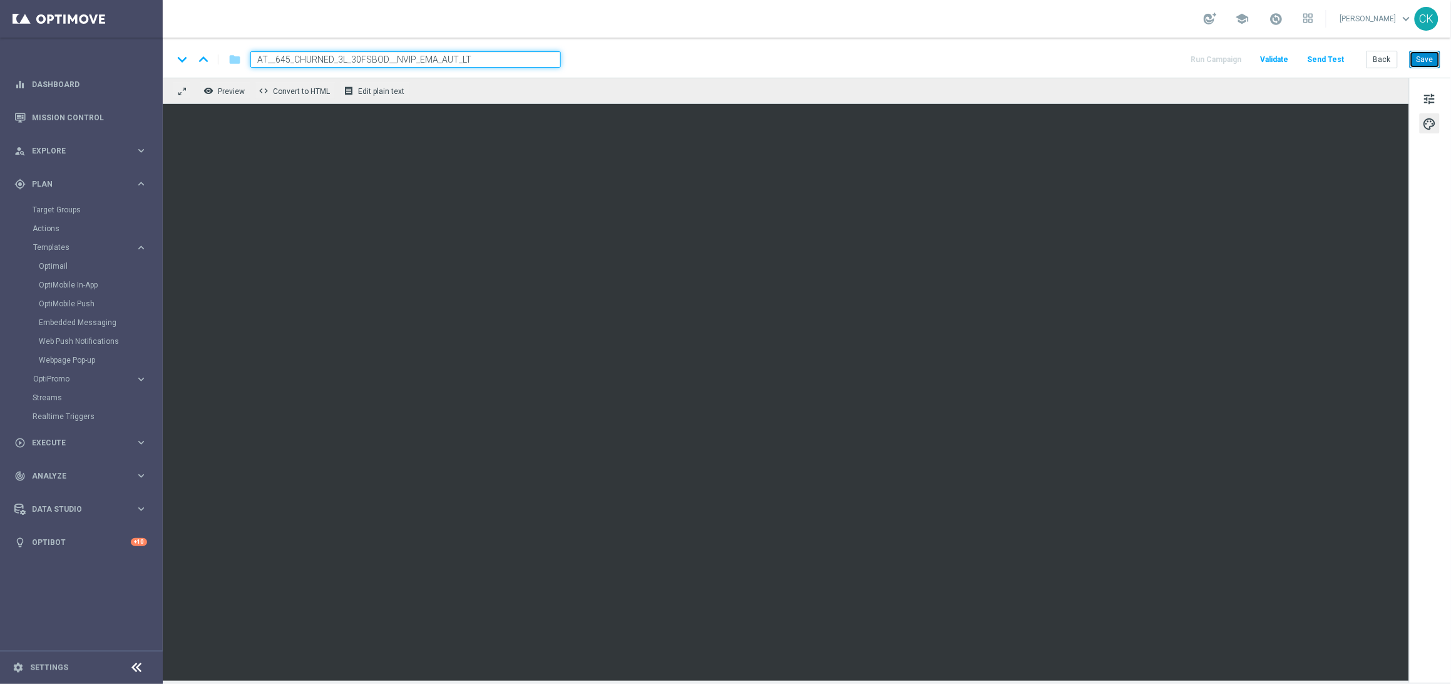
click at [1429, 61] on button "Save" at bounding box center [1425, 60] width 31 height 18
click at [1429, 63] on button "Save" at bounding box center [1425, 60] width 31 height 18
click at [1435, 64] on button "Save" at bounding box center [1425, 60] width 31 height 18
click at [1326, 58] on button "Send Test" at bounding box center [1326, 59] width 41 height 17
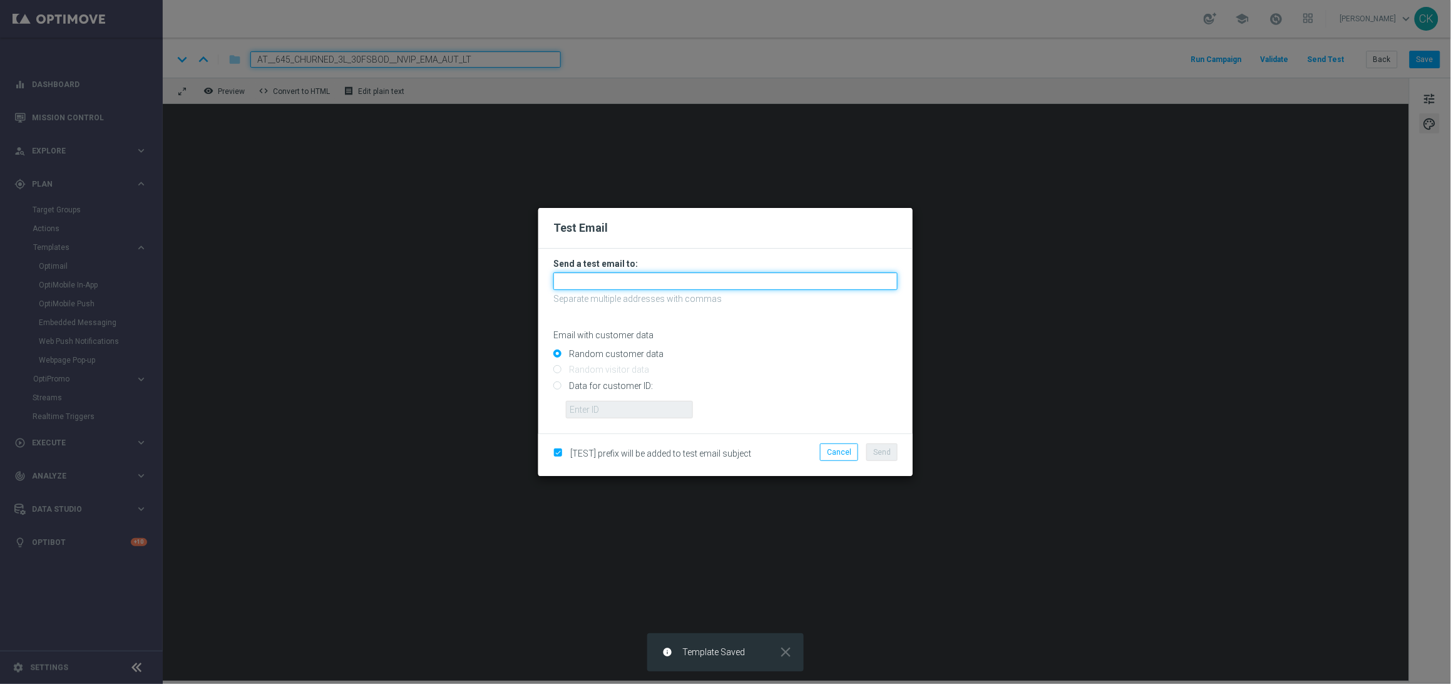
click at [709, 277] on input "text" at bounding box center [725, 281] width 344 height 18
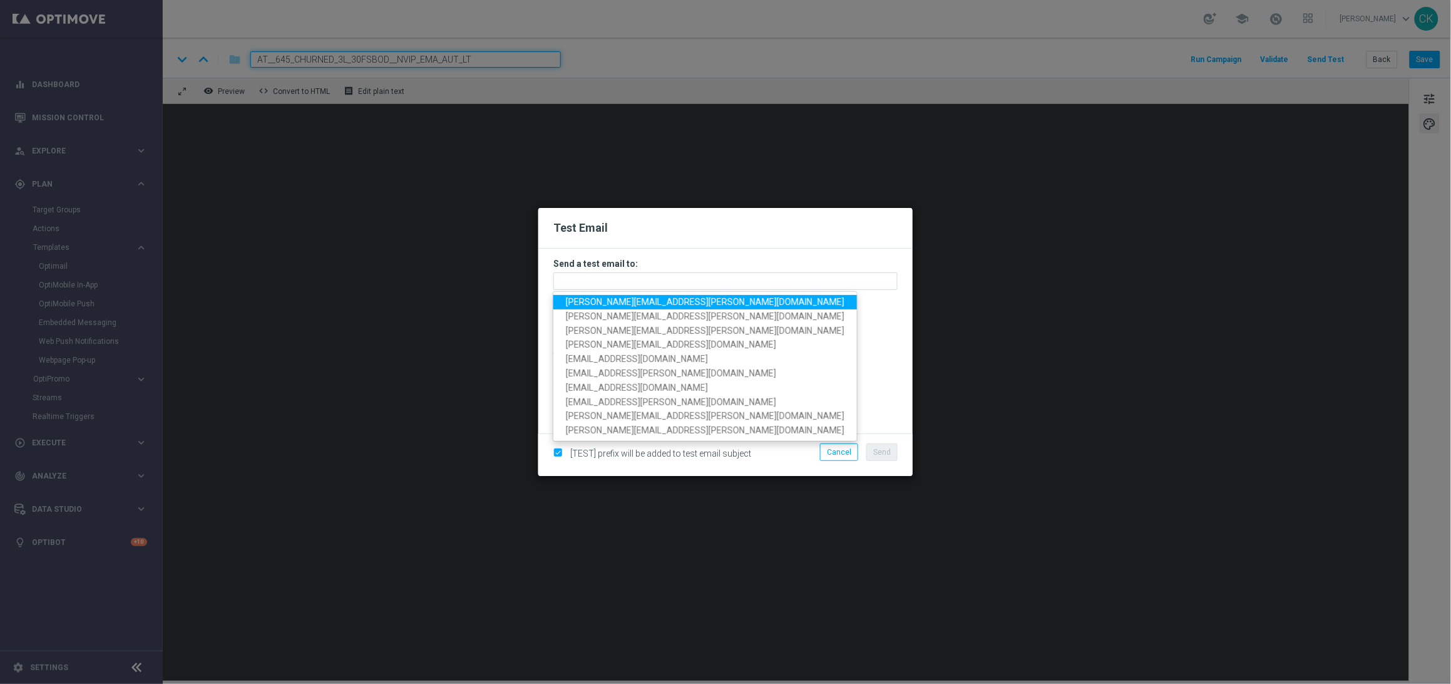
click at [645, 304] on span "[PERSON_NAME][EMAIL_ADDRESS][PERSON_NAME][DOMAIN_NAME]" at bounding box center [705, 302] width 279 height 10
type input "[PERSON_NAME][EMAIL_ADDRESS][PERSON_NAME][DOMAIN_NAME]"
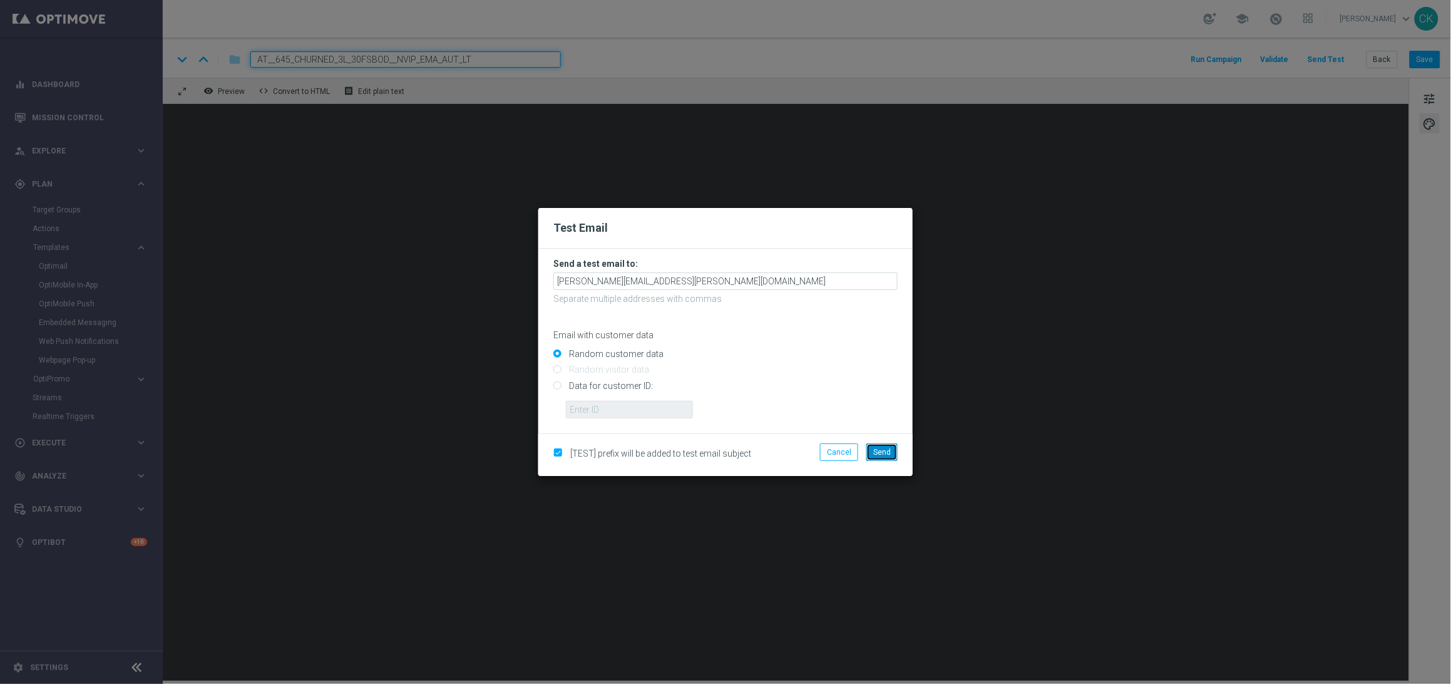
click at [881, 449] on span "Send" at bounding box center [882, 452] width 18 height 9
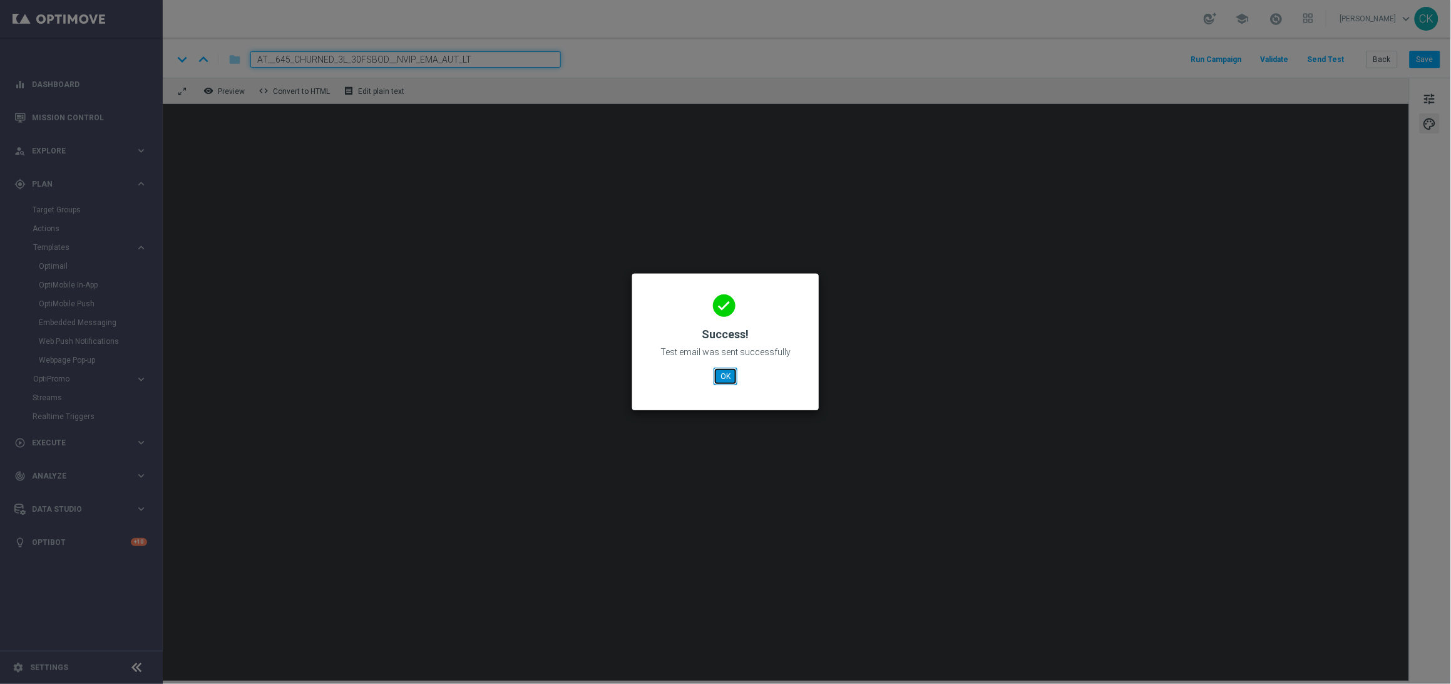
click at [727, 373] on button "OK" at bounding box center [726, 376] width 24 height 18
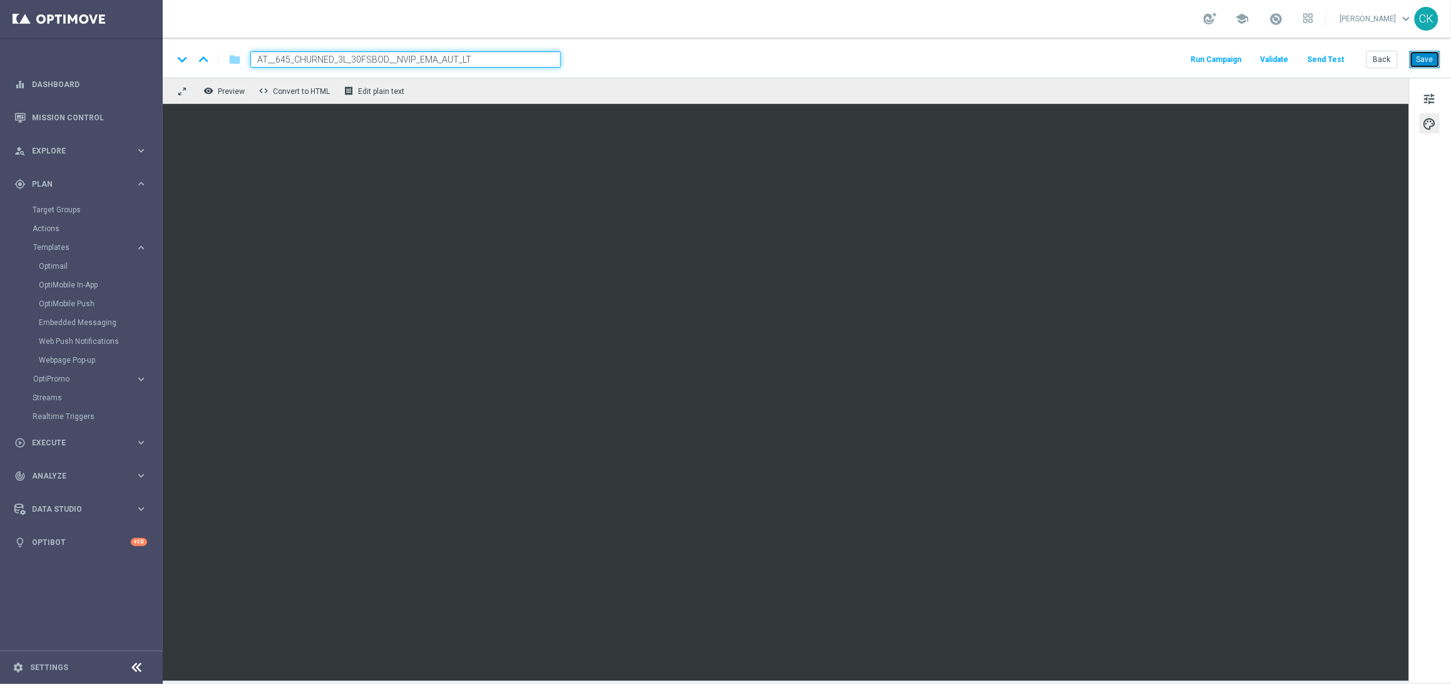
click at [1428, 57] on button "Save" at bounding box center [1425, 60] width 31 height 18
click at [1388, 59] on button "Back" at bounding box center [1382, 60] width 31 height 18
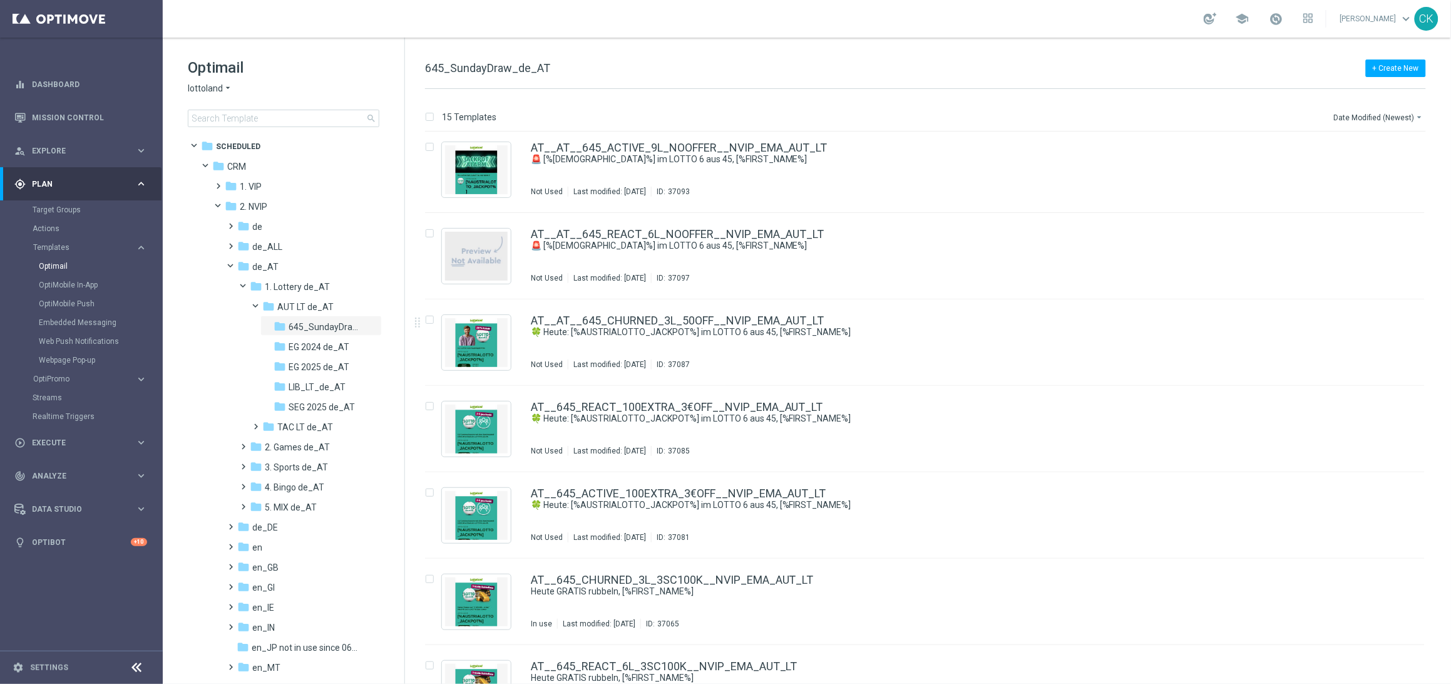
scroll to position [347, 0]
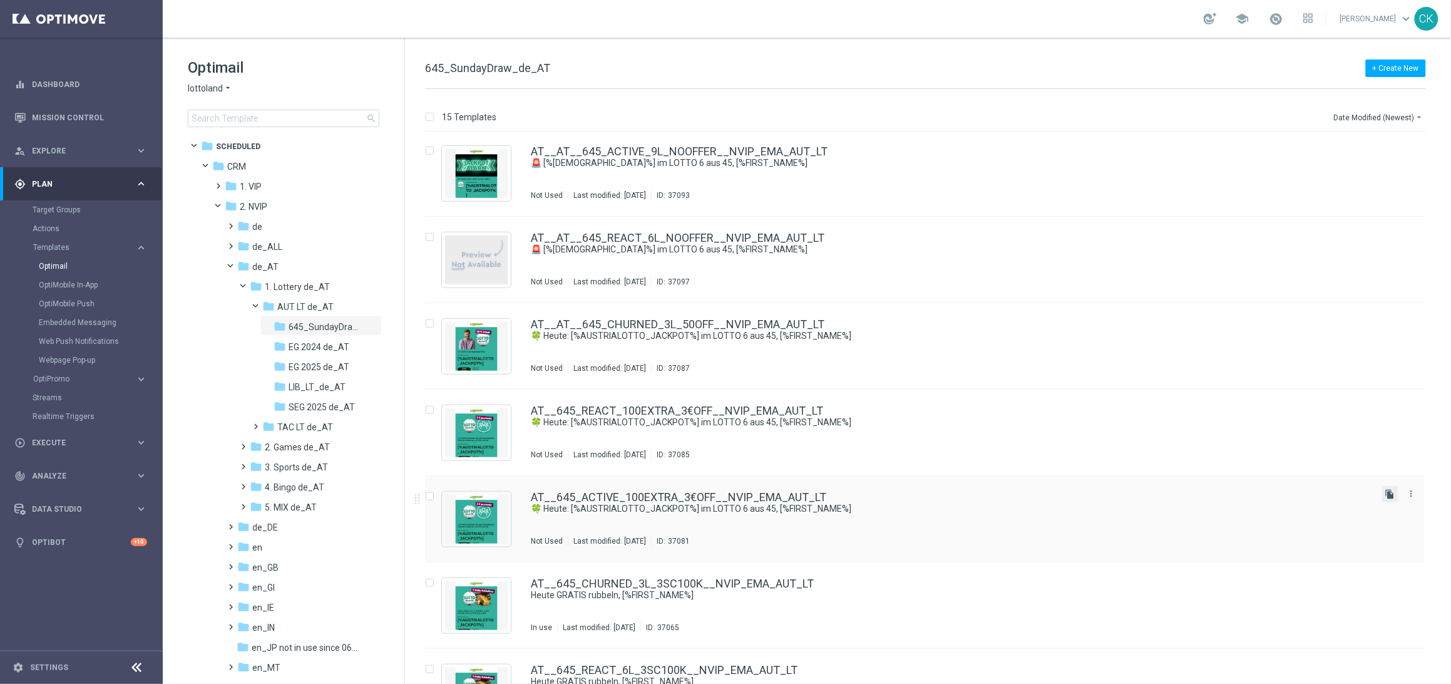
click at [1392, 493] on icon "file_copy" at bounding box center [1390, 494] width 10 height 10
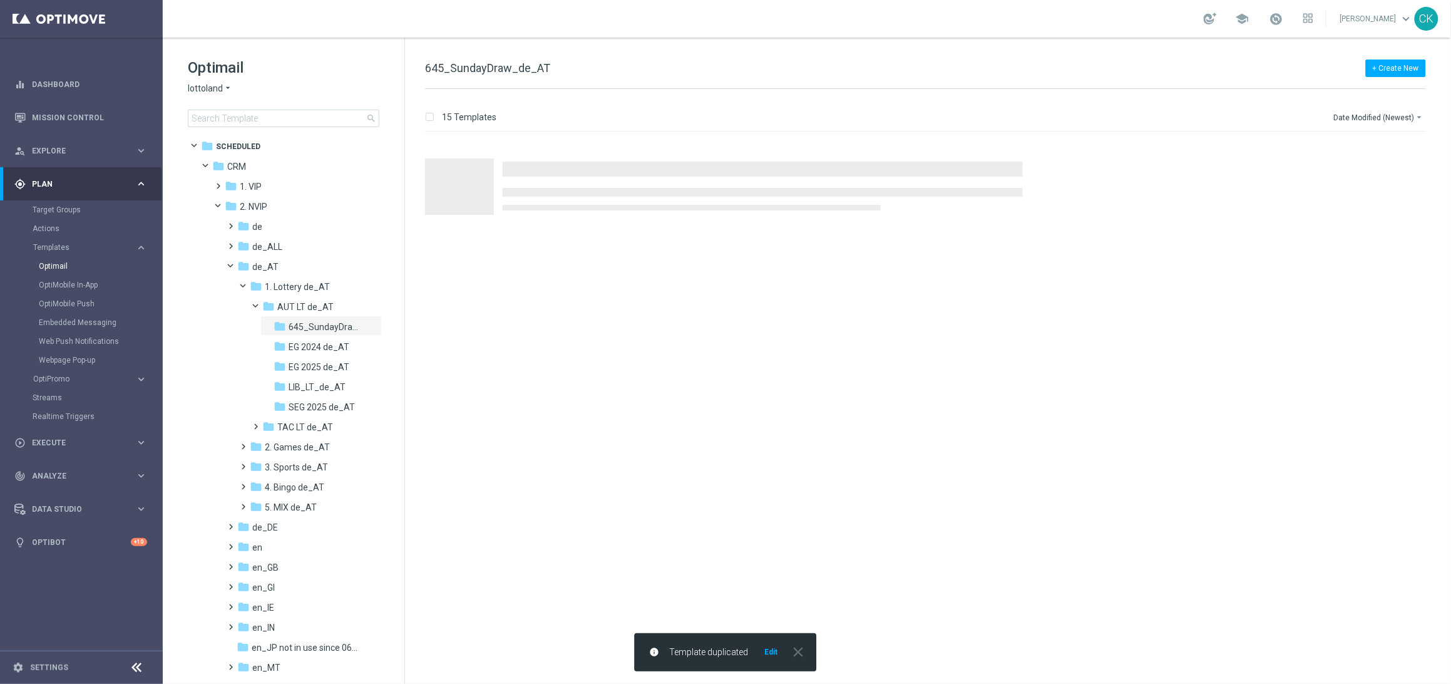
scroll to position [0, 0]
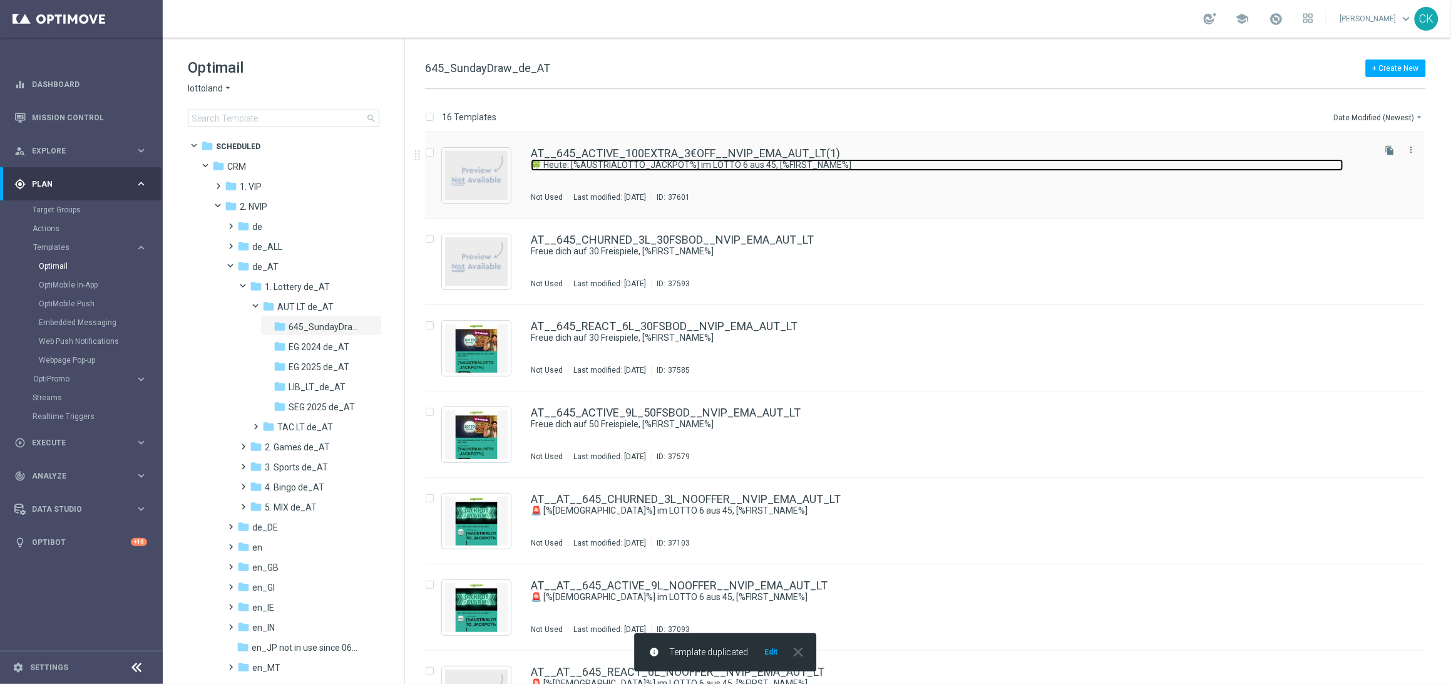
click at [673, 165] on link "🍀 Heute: [%AUSTRIALOTTO_JACKPOT%] im LOTTO 6 aus 45, [%FIRST_NAME%]" at bounding box center [937, 165] width 813 height 12
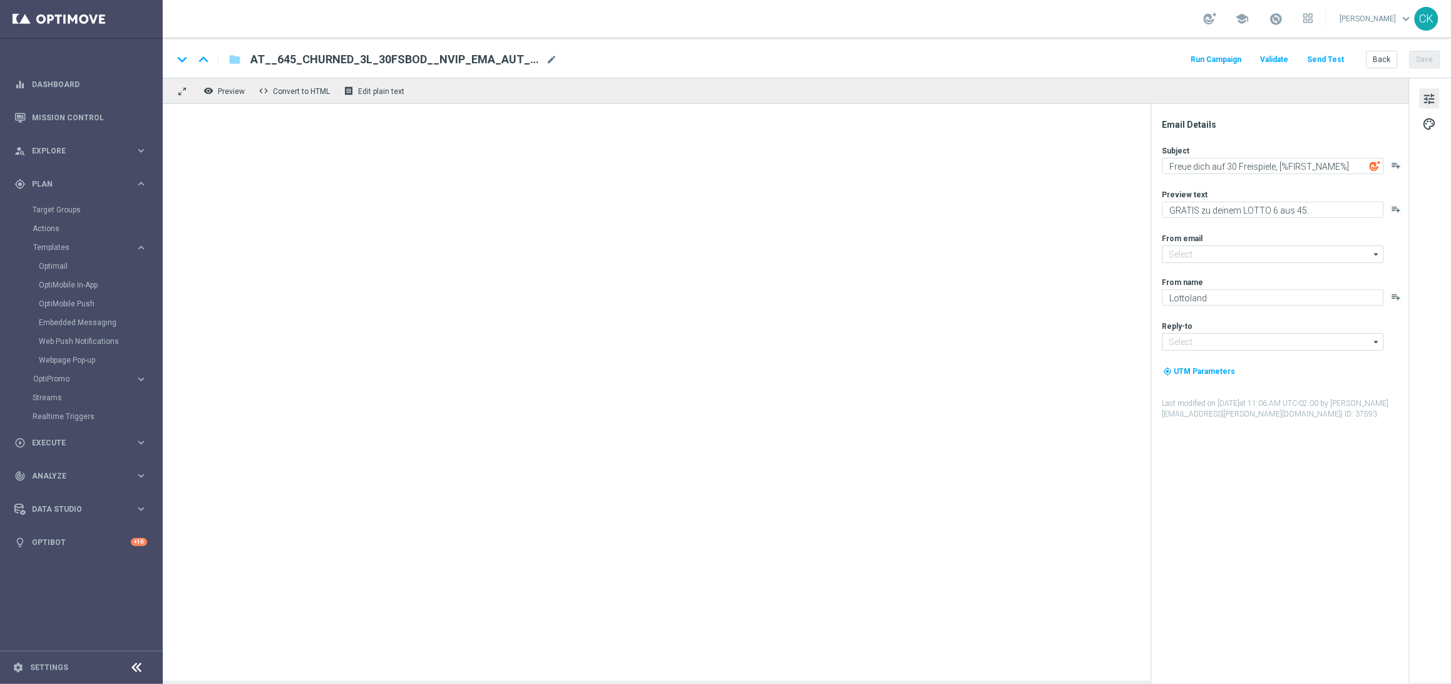
type input "[EMAIL_ADDRESS][DOMAIN_NAME]"
type input "AT__645_ACTIVE_100EXTRA_3€OFF__NVIP_EMA_AUT_LT(1)"
type textarea "🍀 Heute: [%AUSTRIALOTTO_JACKPOT%] im LOTTO 6 aus 45, [%FIRST_NAME%]"
type textarea "Schnapp dir 3 € Rabatt."
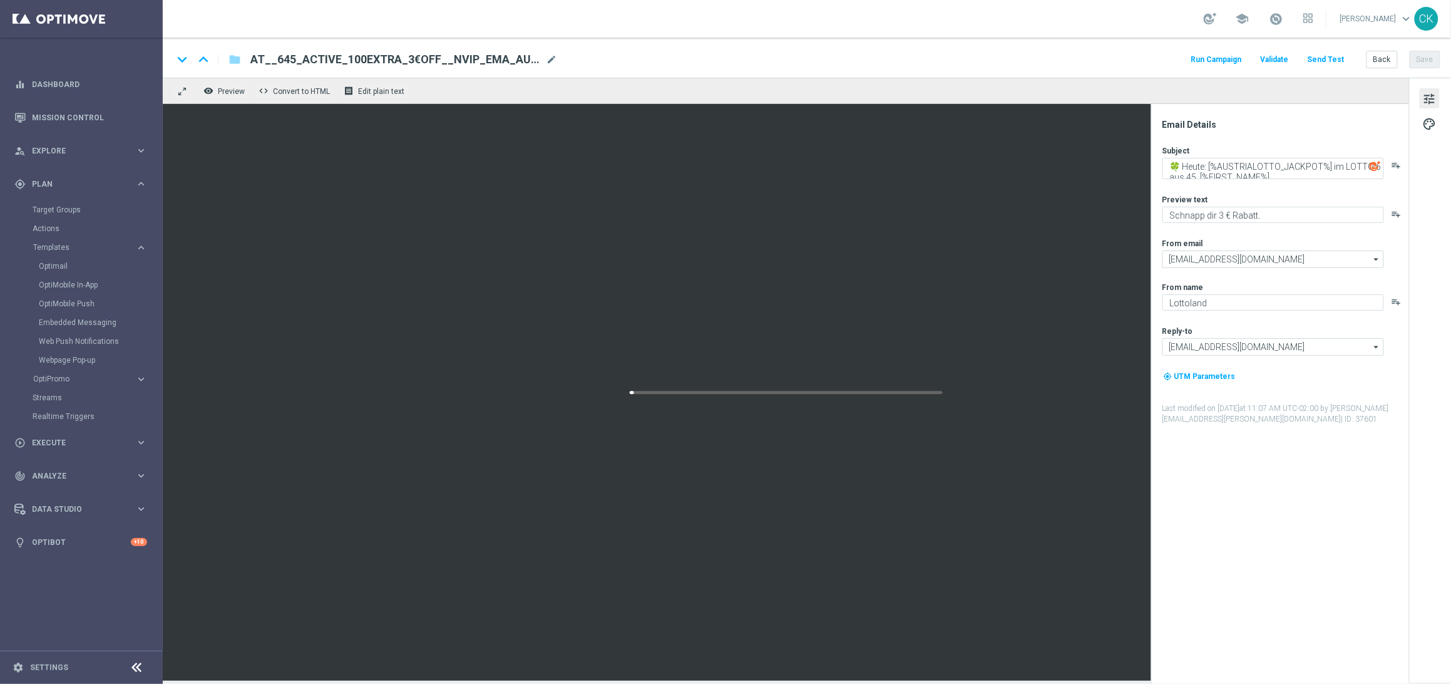
click at [548, 52] on div "AT__645_ACTIVE_100EXTRA_3€OFF__NVIP_EMA_AUT_LT(1) mode_edit" at bounding box center [403, 59] width 307 height 16
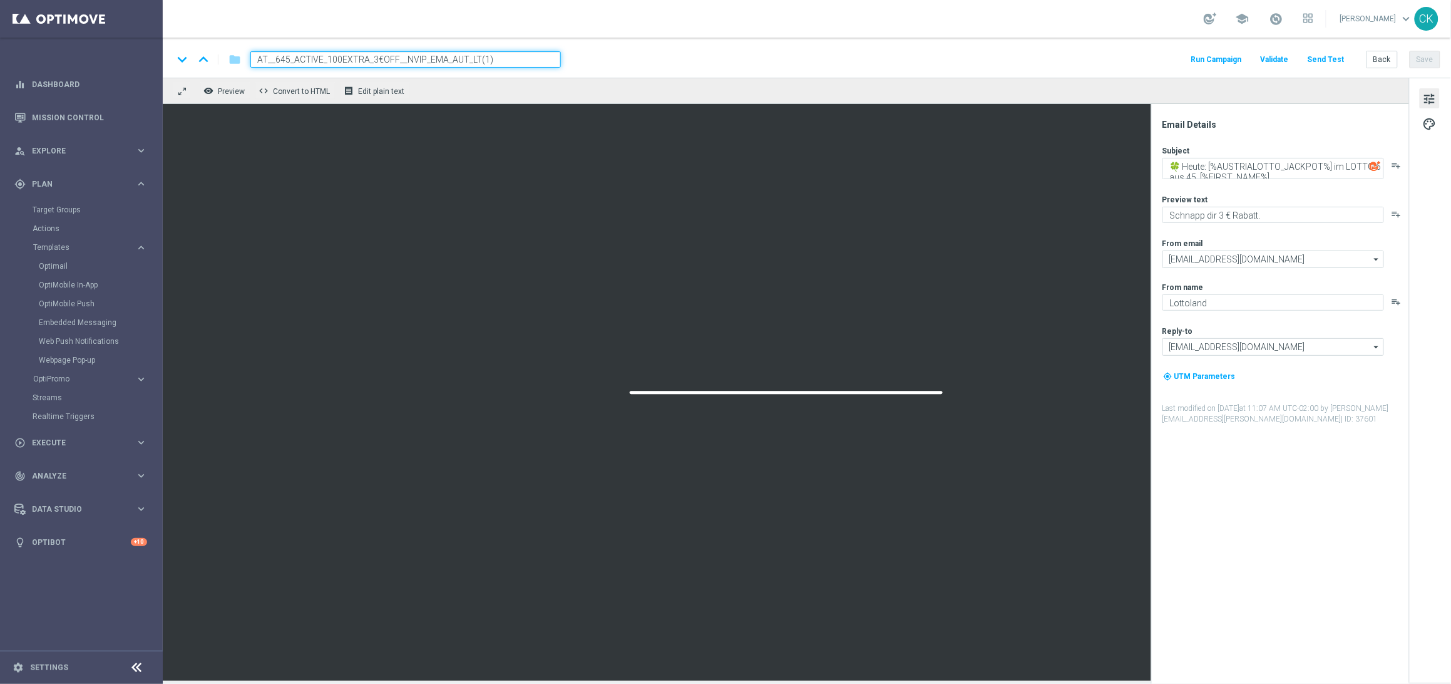
click at [503, 56] on input "AT__645_ACTIVE_100EXTRA_3€OFF__NVIP_EMA_AUT_LT(1)" at bounding box center [405, 59] width 310 height 16
paste input "9 lines AT Lotto & free extra Game"
type input "9 lines AT Lotto & free extra Game"
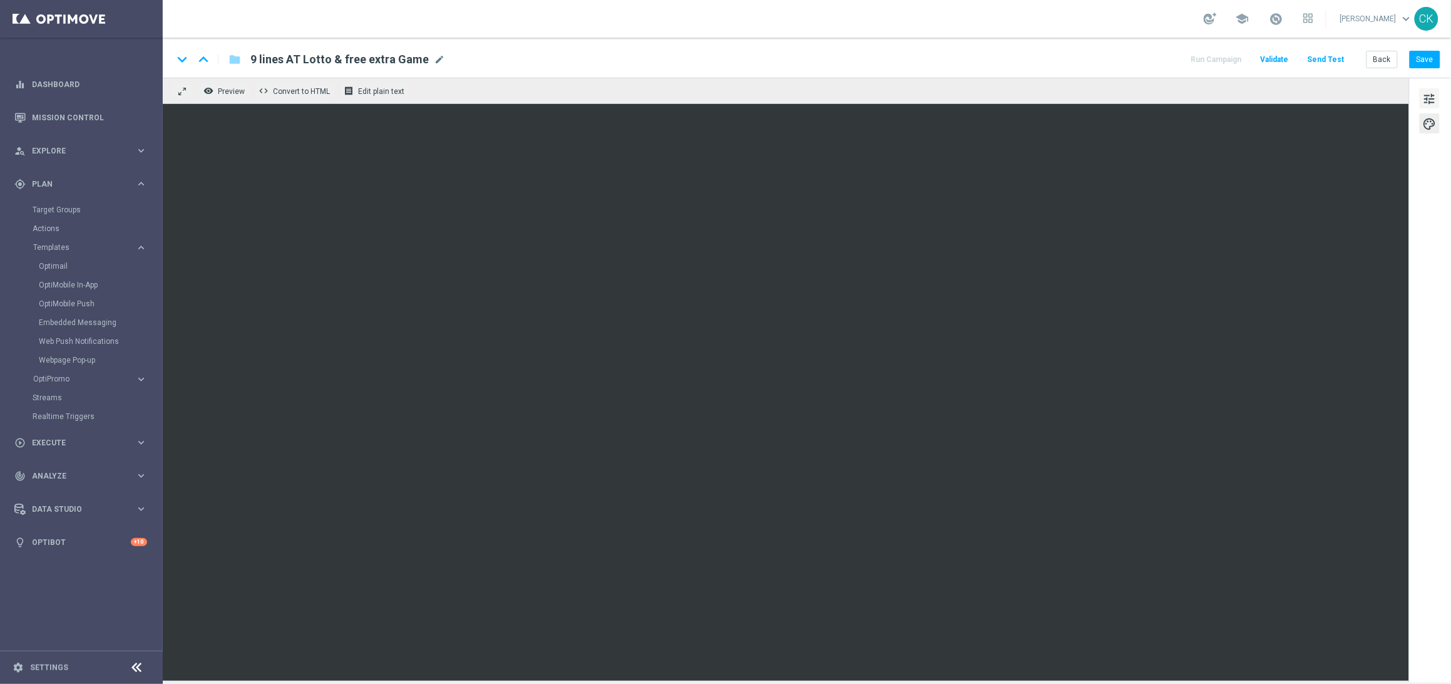
click at [1431, 91] on span "tune" at bounding box center [1430, 99] width 14 height 16
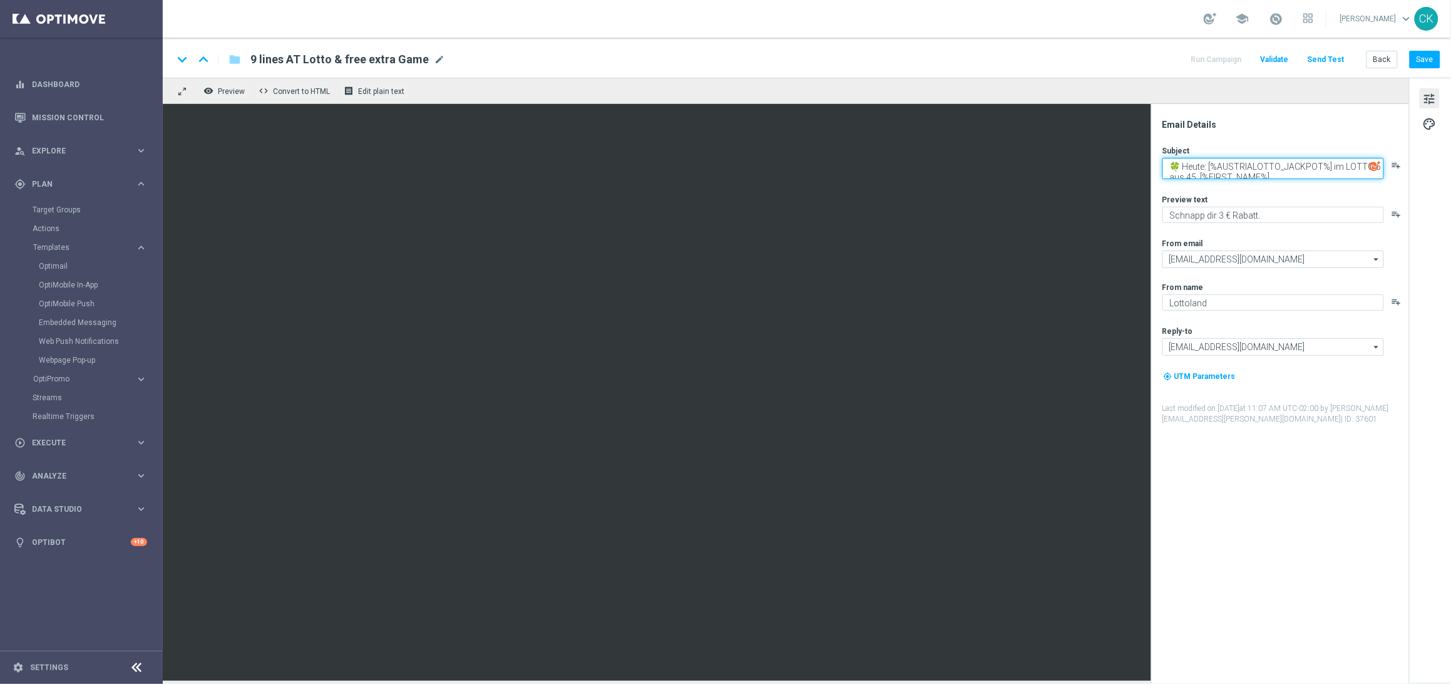
click at [1243, 167] on textarea "🍀 Heute: [%AUSTRIALOTTO_JACKPOT%] im LOTTO 6 aus 45, [%FIRST_NAME%]" at bounding box center [1273, 168] width 222 height 21
paste textarea "Dein ➕ am Mittwoch"
click at [1252, 165] on textarea "Dein ➕ am Mittwoch, [%FIRST_NAME%]" at bounding box center [1273, 166] width 222 height 16
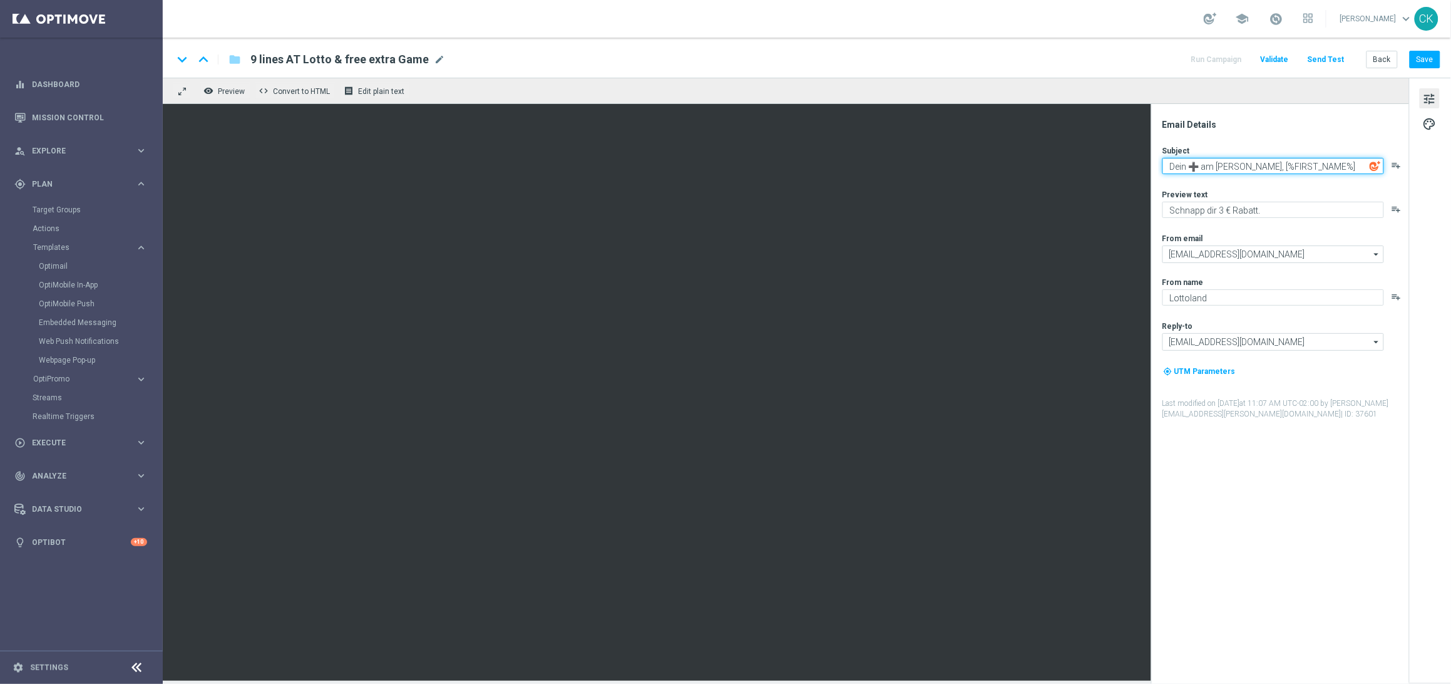
type textarea "Dein ➕ am [PERSON_NAME], [%FIRST_NAME%]"
click at [1273, 210] on textarea "Schnapp dir 3 € Rabatt." at bounding box center [1273, 210] width 222 height 16
paste textarea "Lotto+ GRATIS zum LOTTO 6 aus 45"
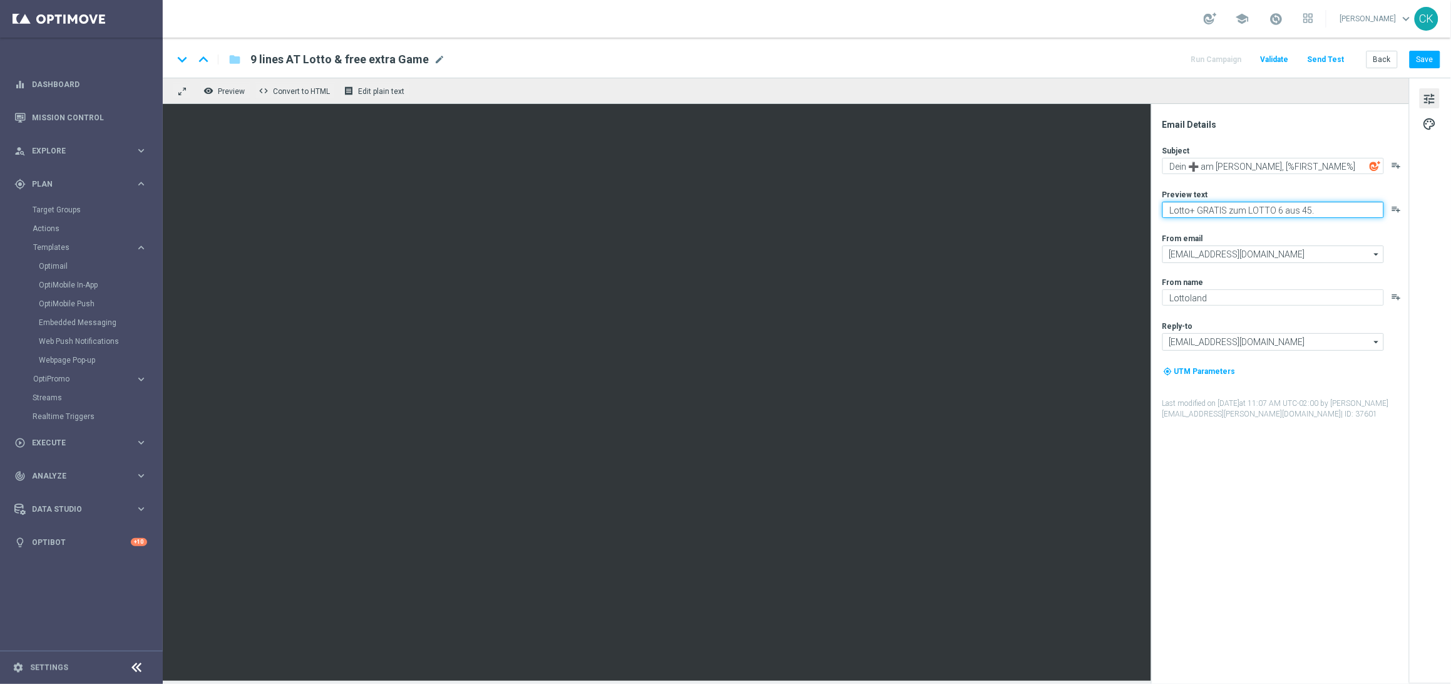
type textarea "Lotto+ GRATIS zum LOTTO 6 aus 45."
click at [1273, 223] on div "Subject Dein ➕ am [PERSON_NAME], [%FIRST_NAME%] playlist_add Preview text Lotto…" at bounding box center [1284, 282] width 245 height 274
click at [1425, 61] on button "Save" at bounding box center [1425, 60] width 31 height 18
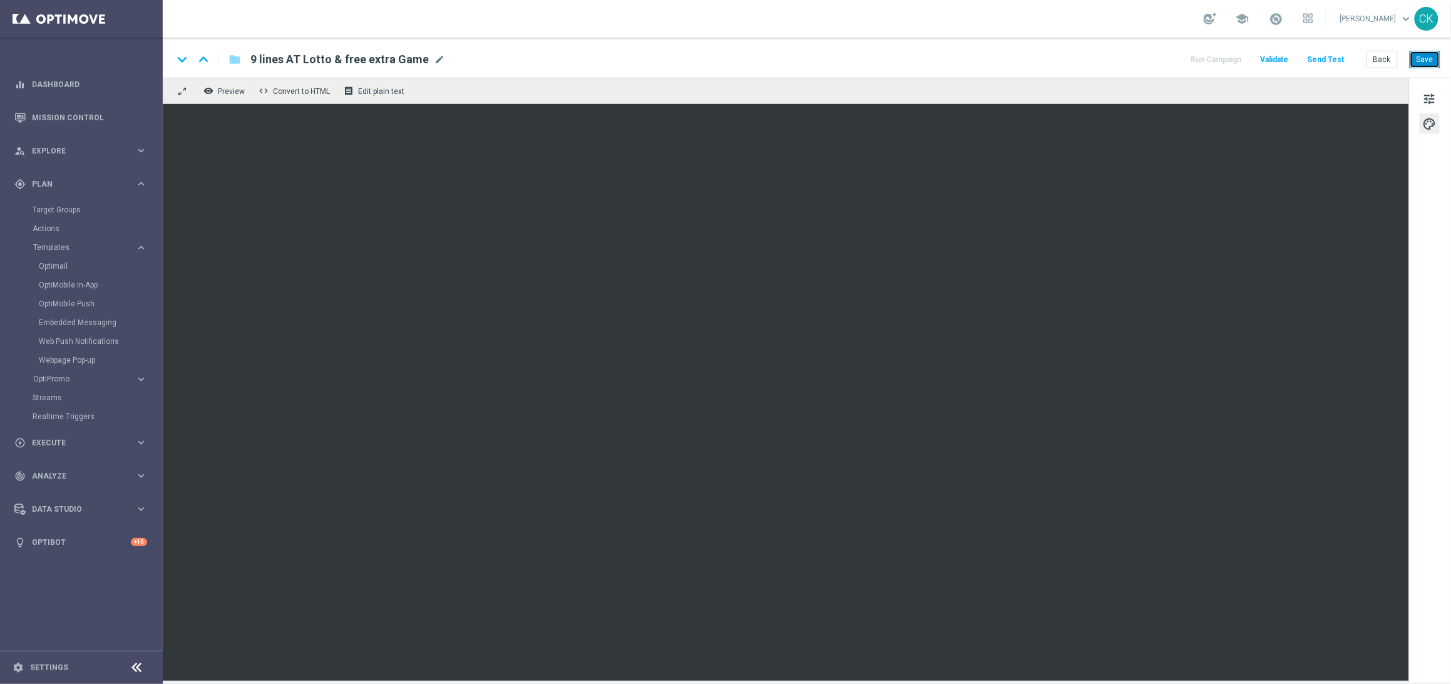
click at [1434, 56] on button "Save" at bounding box center [1425, 60] width 31 height 18
click at [1428, 59] on button "Save" at bounding box center [1425, 60] width 31 height 18
click at [1432, 98] on span "tune" at bounding box center [1430, 99] width 14 height 16
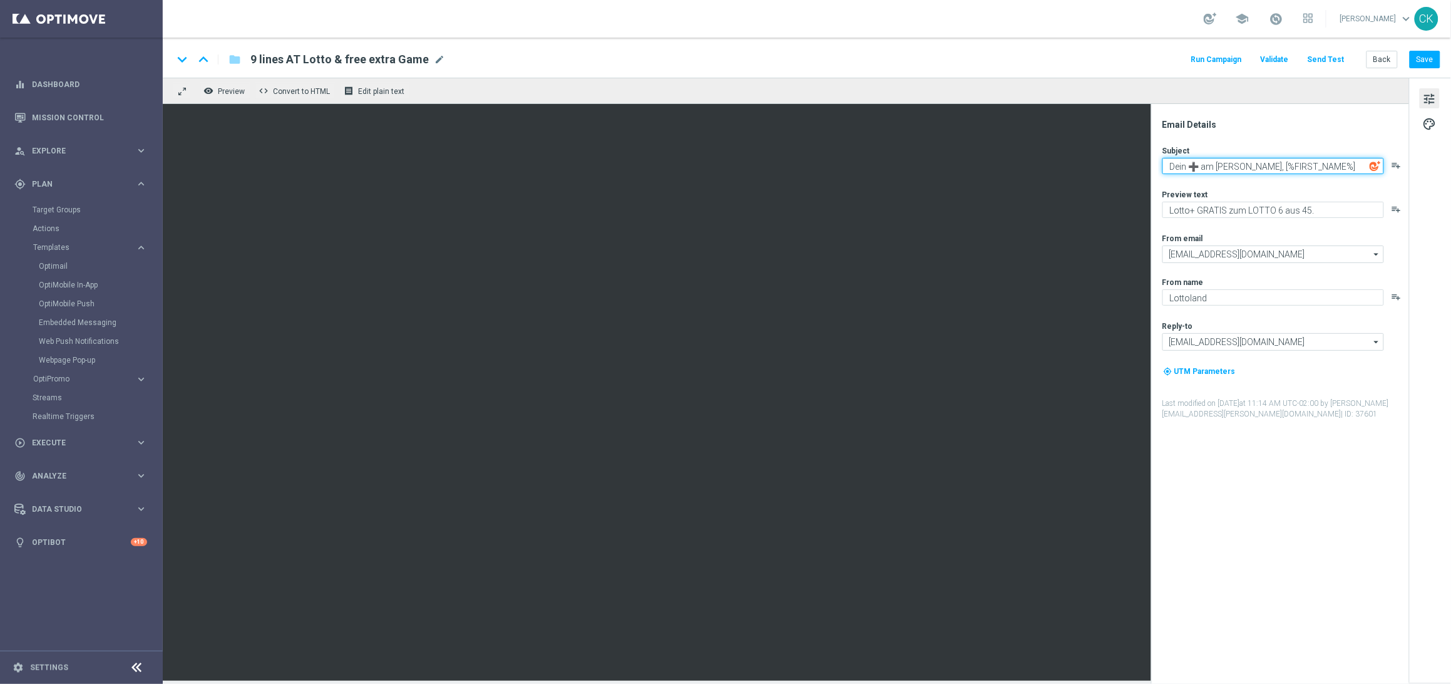
click at [1336, 171] on textarea "Dein ➕ am [PERSON_NAME], [%FIRST_NAME%]" at bounding box center [1273, 166] width 222 height 16
click at [1430, 61] on button "Save" at bounding box center [1425, 60] width 31 height 18
click at [1428, 61] on button "Save" at bounding box center [1425, 60] width 31 height 18
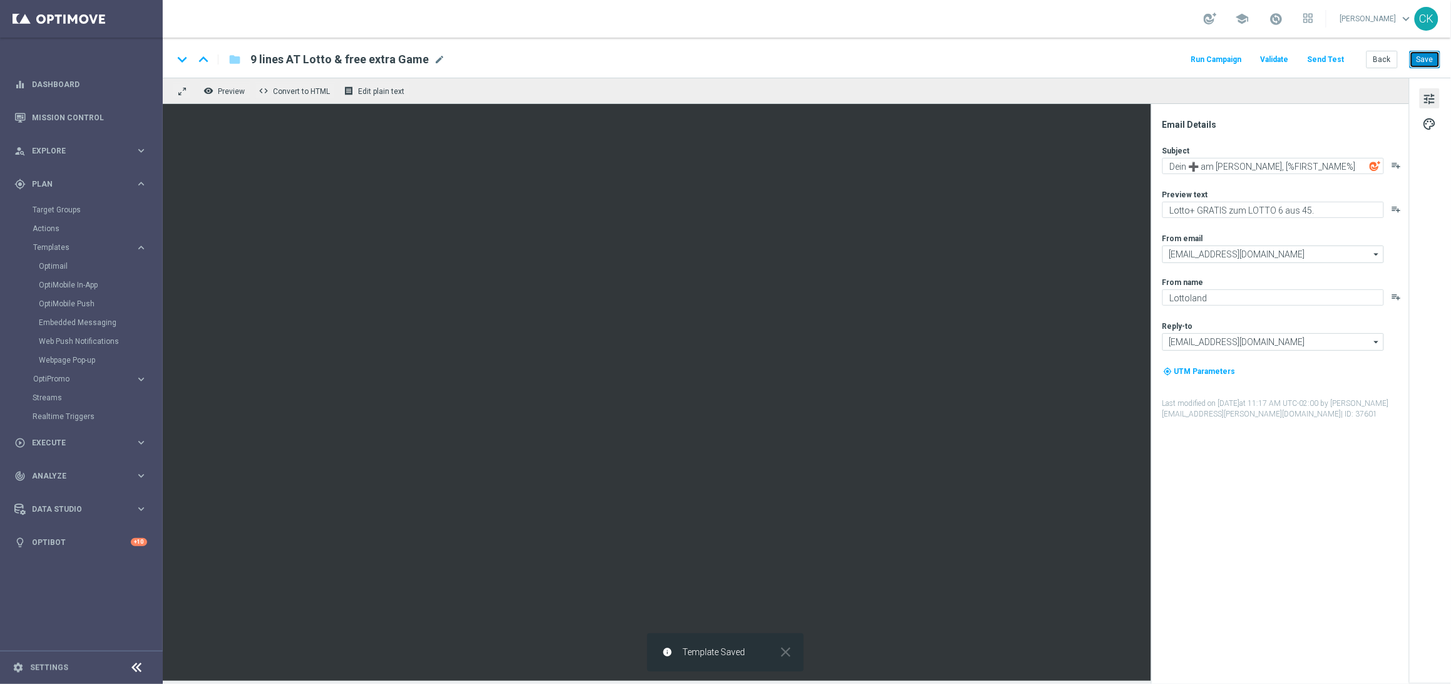
click at [1429, 59] on button "Save" at bounding box center [1425, 60] width 31 height 18
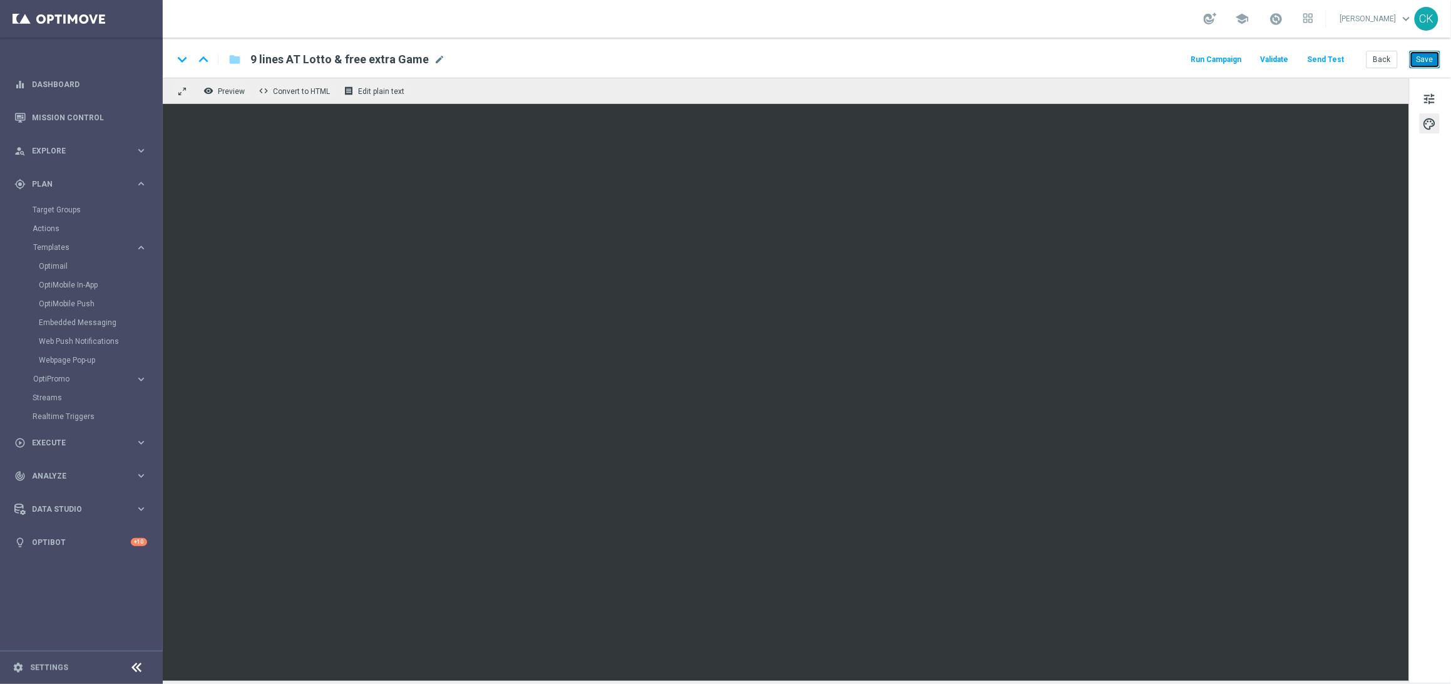
click at [1425, 62] on button "Save" at bounding box center [1425, 60] width 31 height 18
click at [1326, 61] on button "Send Test" at bounding box center [1326, 59] width 41 height 17
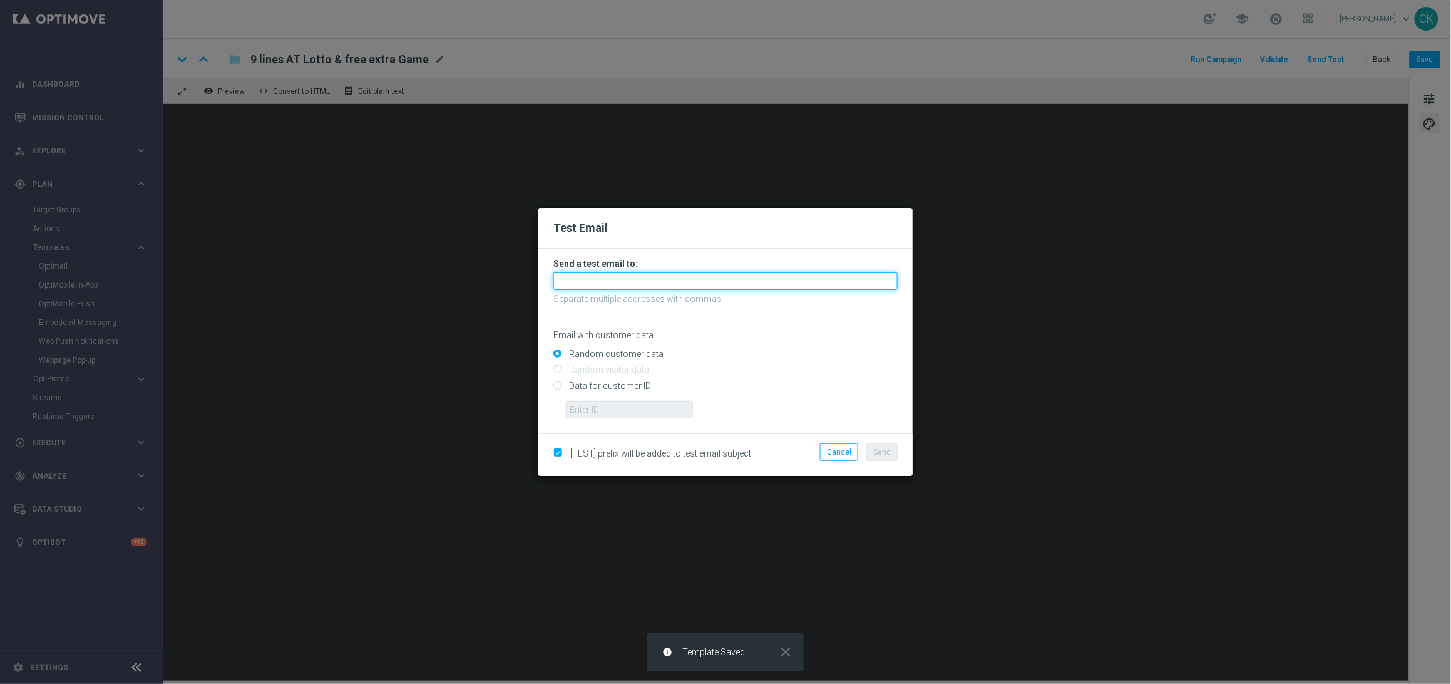
click at [632, 287] on input "text" at bounding box center [725, 281] width 344 height 18
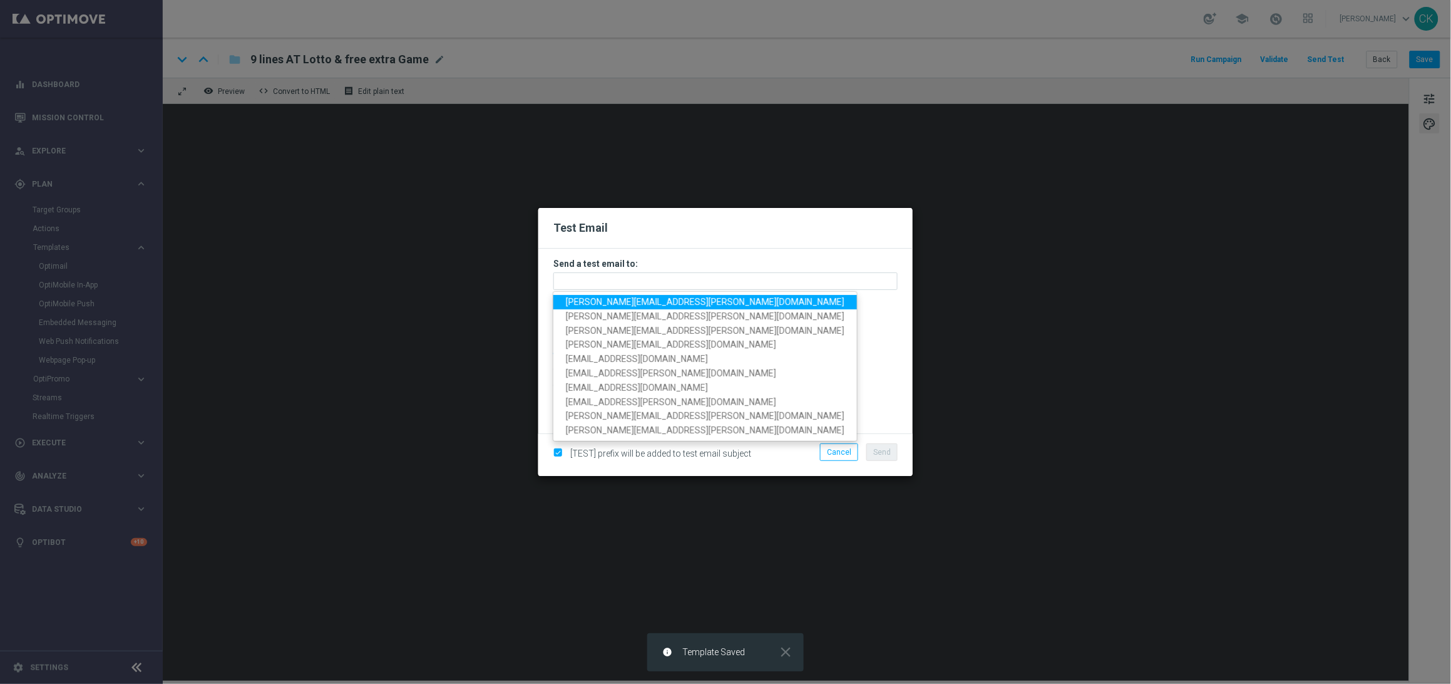
click at [632, 305] on span "[PERSON_NAME][EMAIL_ADDRESS][PERSON_NAME][DOMAIN_NAME]" at bounding box center [705, 302] width 279 height 10
type input "[PERSON_NAME][EMAIL_ADDRESS][PERSON_NAME][DOMAIN_NAME]"
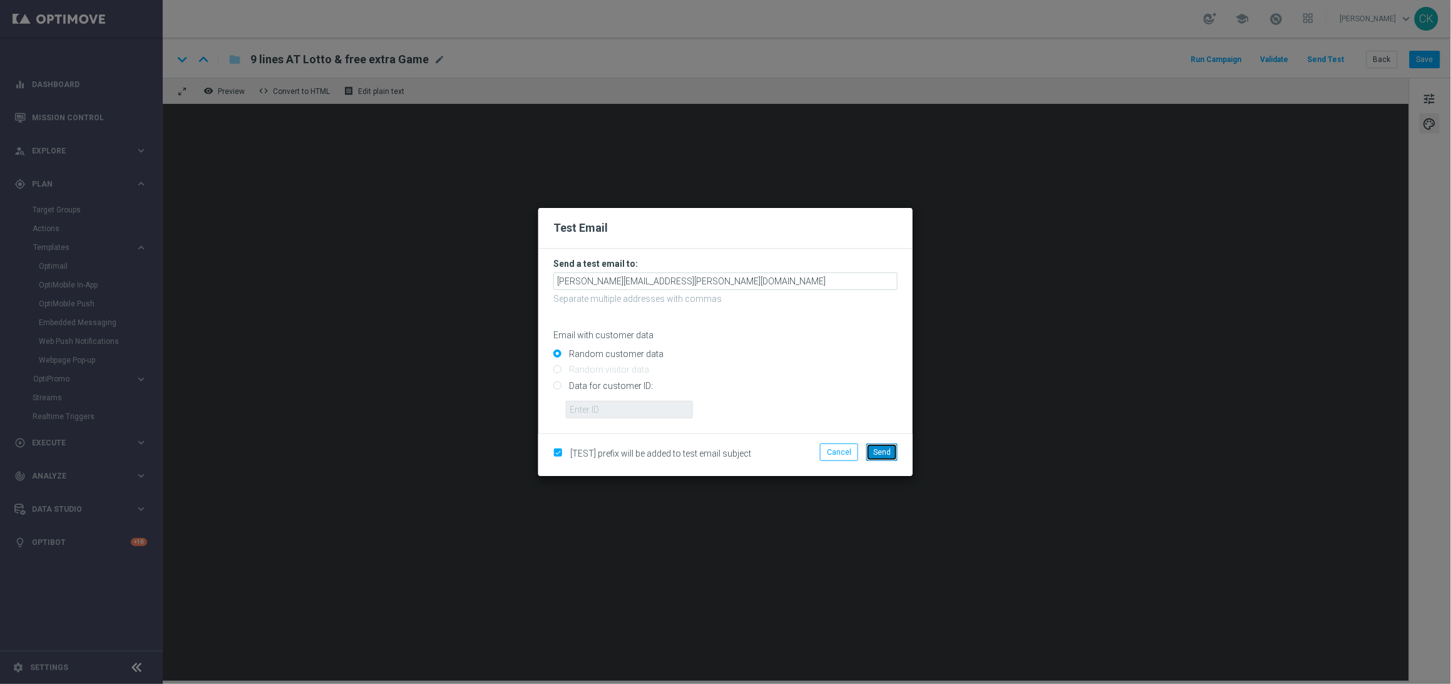
click at [878, 453] on span "Send" at bounding box center [882, 452] width 18 height 9
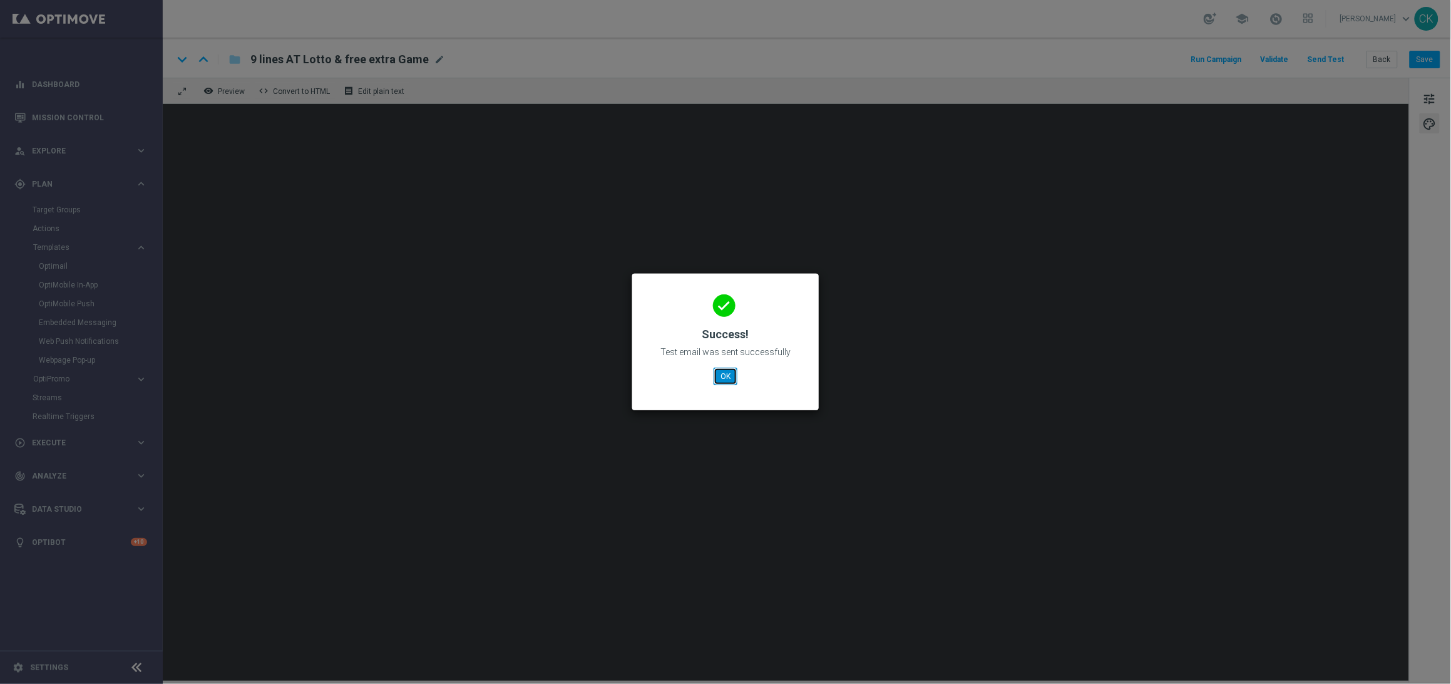
click at [729, 377] on button "OK" at bounding box center [726, 376] width 24 height 18
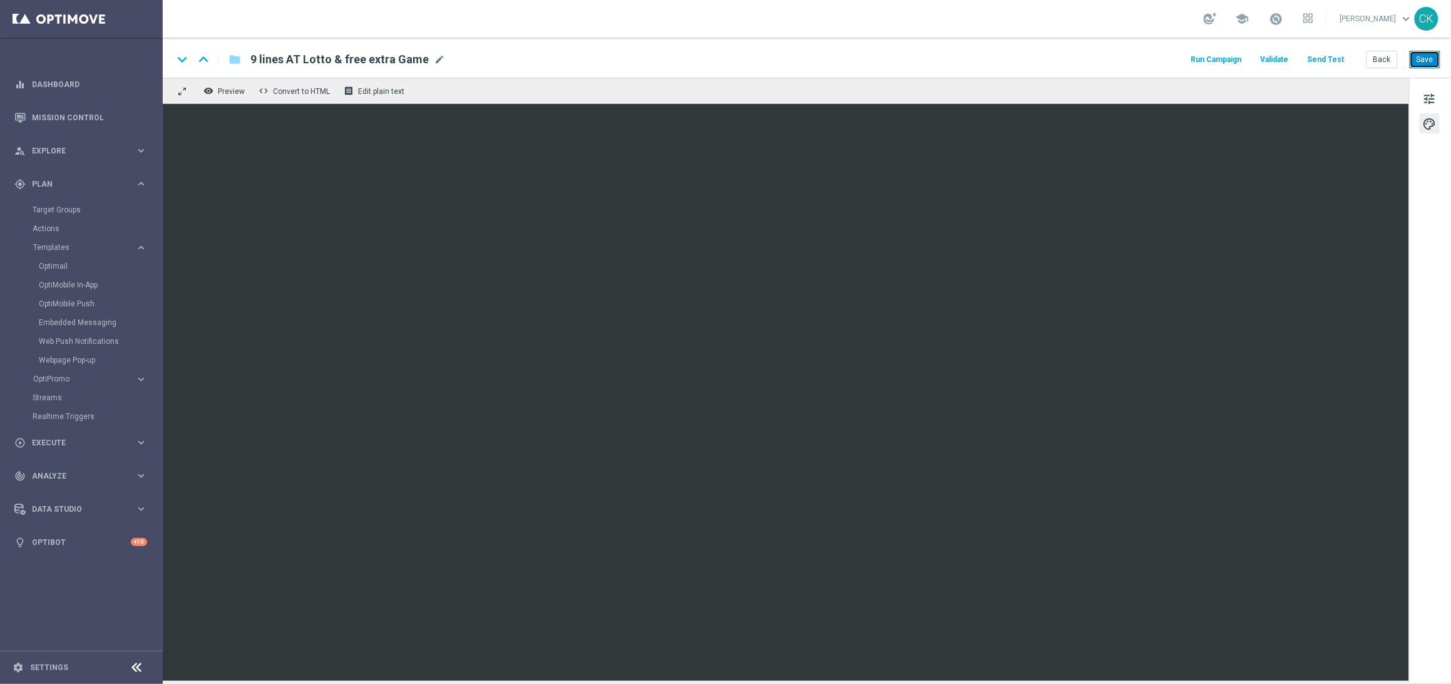
click at [1425, 56] on button "Save" at bounding box center [1425, 60] width 31 height 18
click at [1430, 95] on span "tune" at bounding box center [1430, 99] width 14 height 16
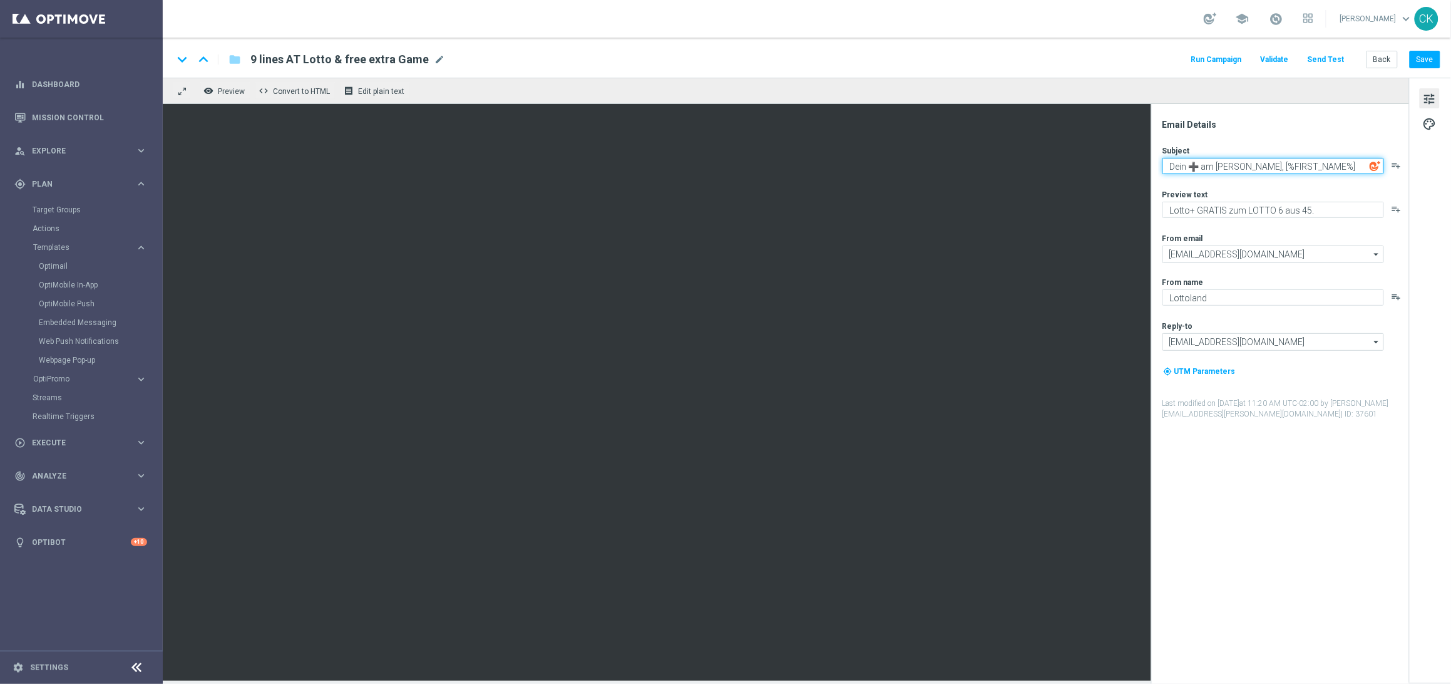
click at [1202, 169] on textarea "Dein ➕ am [PERSON_NAME], [%FIRST_NAME%]" at bounding box center [1273, 166] width 222 height 16
click at [1422, 63] on button "Save" at bounding box center [1425, 60] width 31 height 18
click at [1421, 58] on button "Save" at bounding box center [1425, 60] width 31 height 18
click at [1376, 54] on button "Back" at bounding box center [1382, 60] width 31 height 18
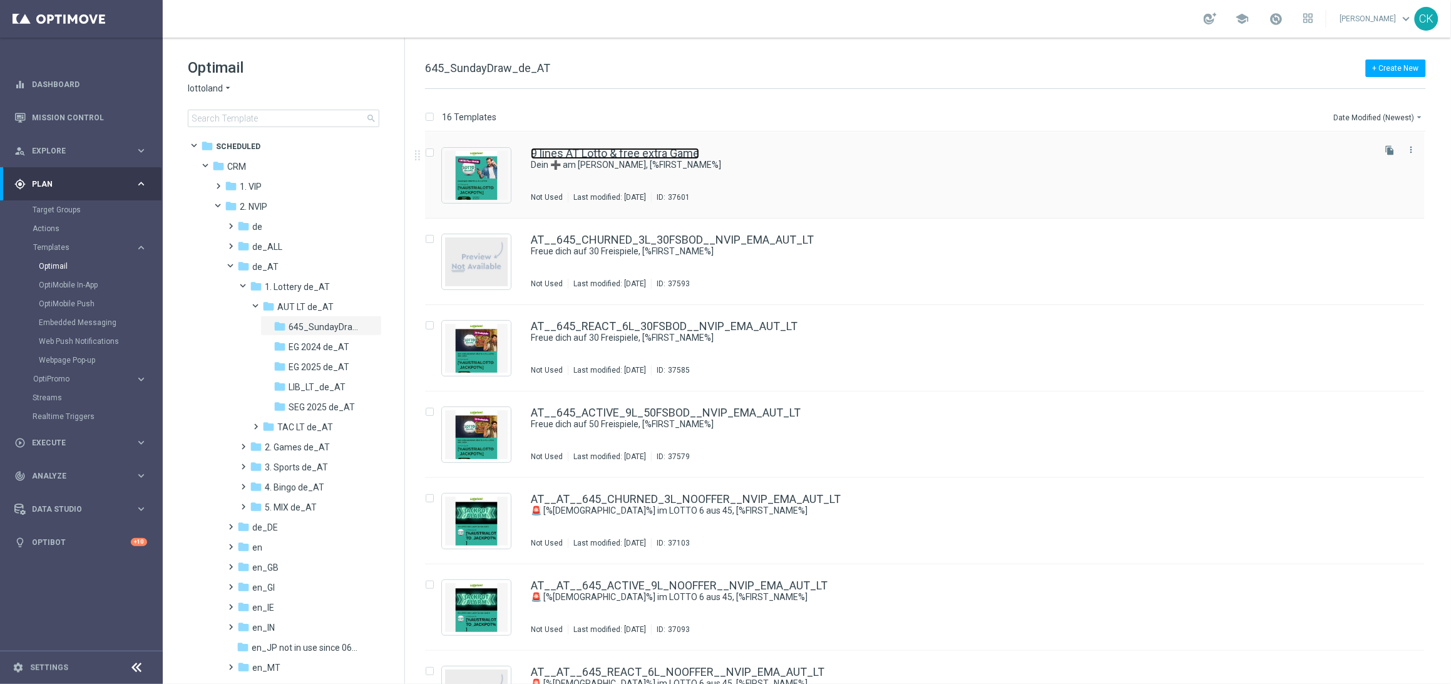
click at [613, 149] on link "9 lines AT Lotto & free extra Game" at bounding box center [615, 153] width 168 height 11
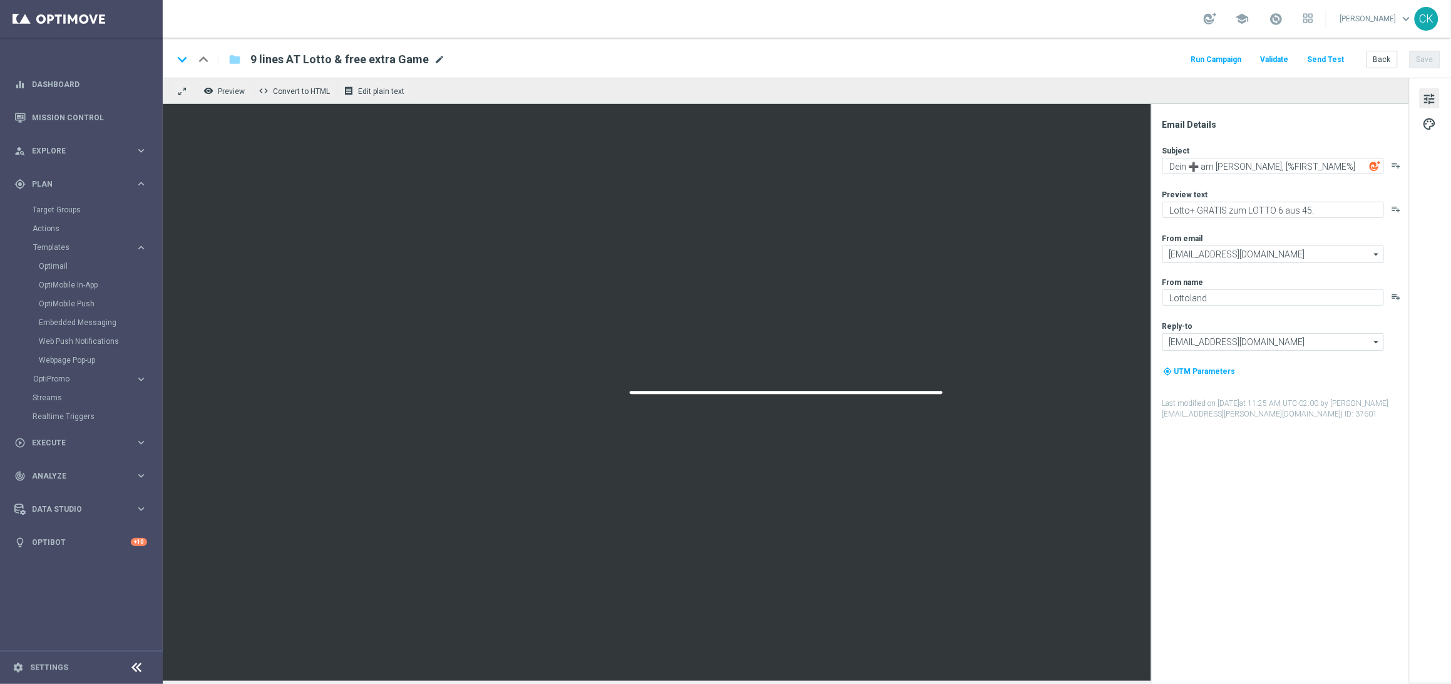
click at [434, 56] on span "mode_edit" at bounding box center [439, 59] width 11 height 11
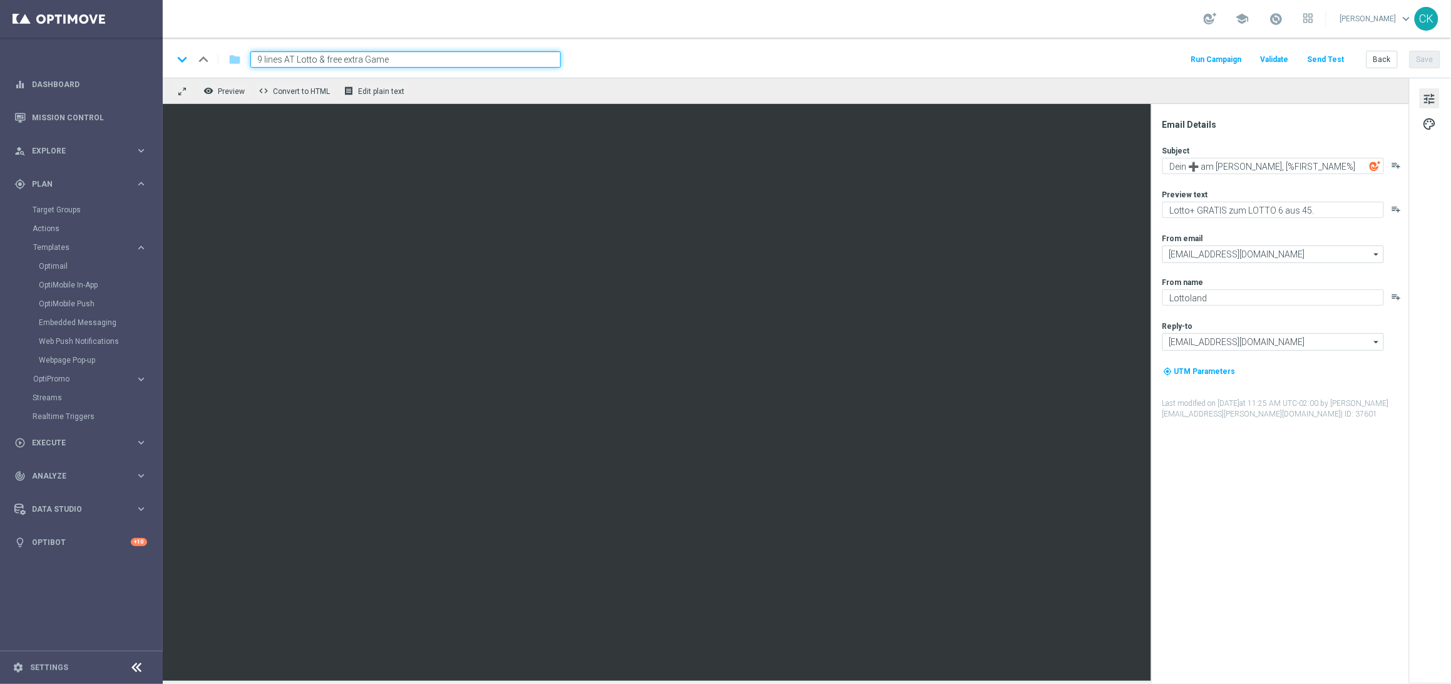
click at [399, 56] on input "9 lines AT Lotto & free extra Game" at bounding box center [405, 59] width 310 height 16
paste input "AT__645_ACTIVE_9L_EXTRAGAME__NVIP_EMA_AUT_LT"
type input "AT__645_ACTIVE_9L_EXTRAGAME__NVIP_EMA_AUT_LT"
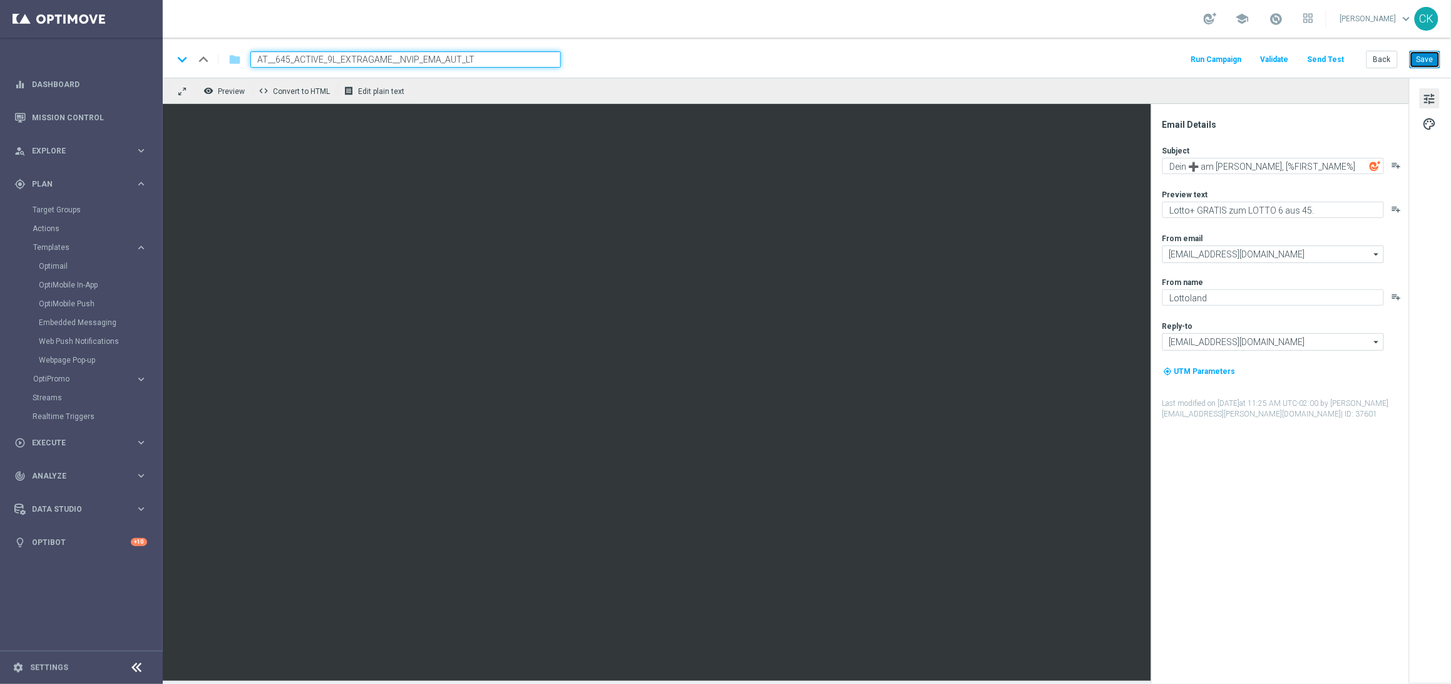
click at [1423, 61] on button "Save" at bounding box center [1425, 60] width 31 height 18
click at [1385, 62] on button "Back" at bounding box center [1382, 60] width 31 height 18
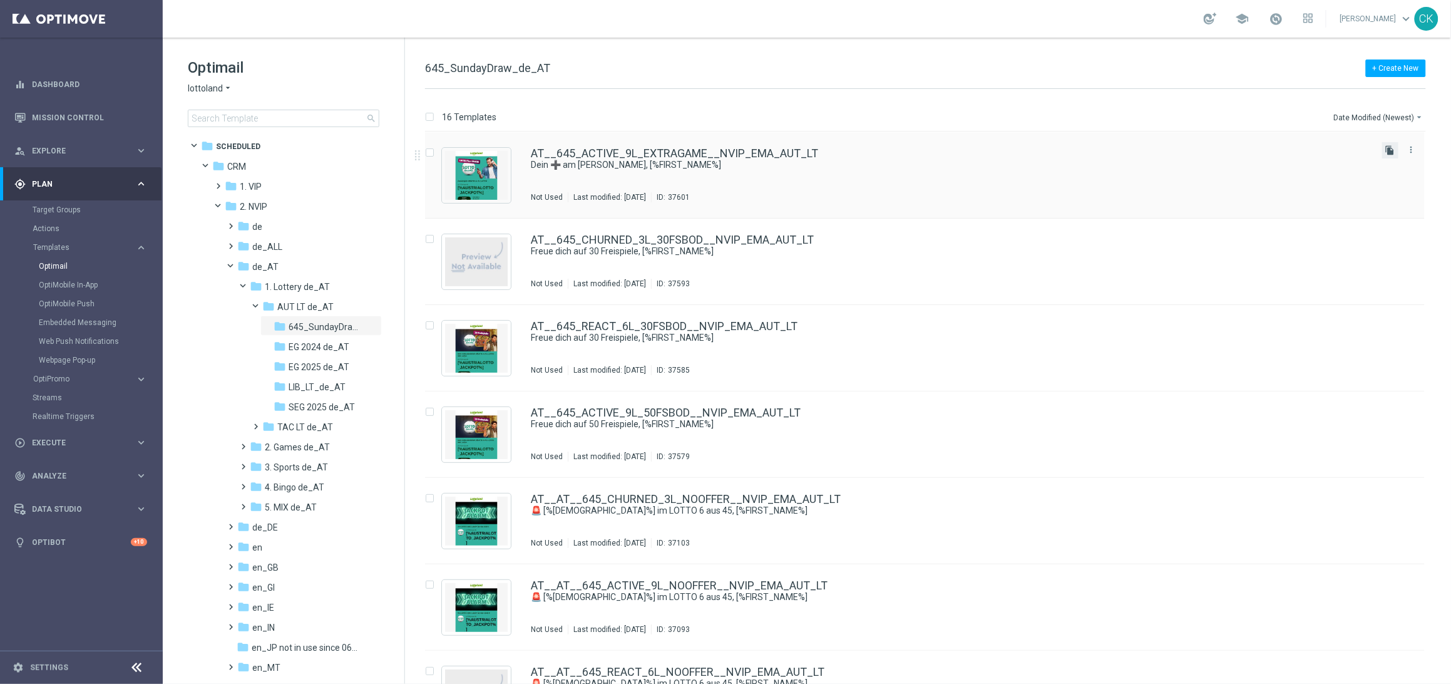
click at [1387, 152] on icon "file_copy" at bounding box center [1390, 150] width 10 height 10
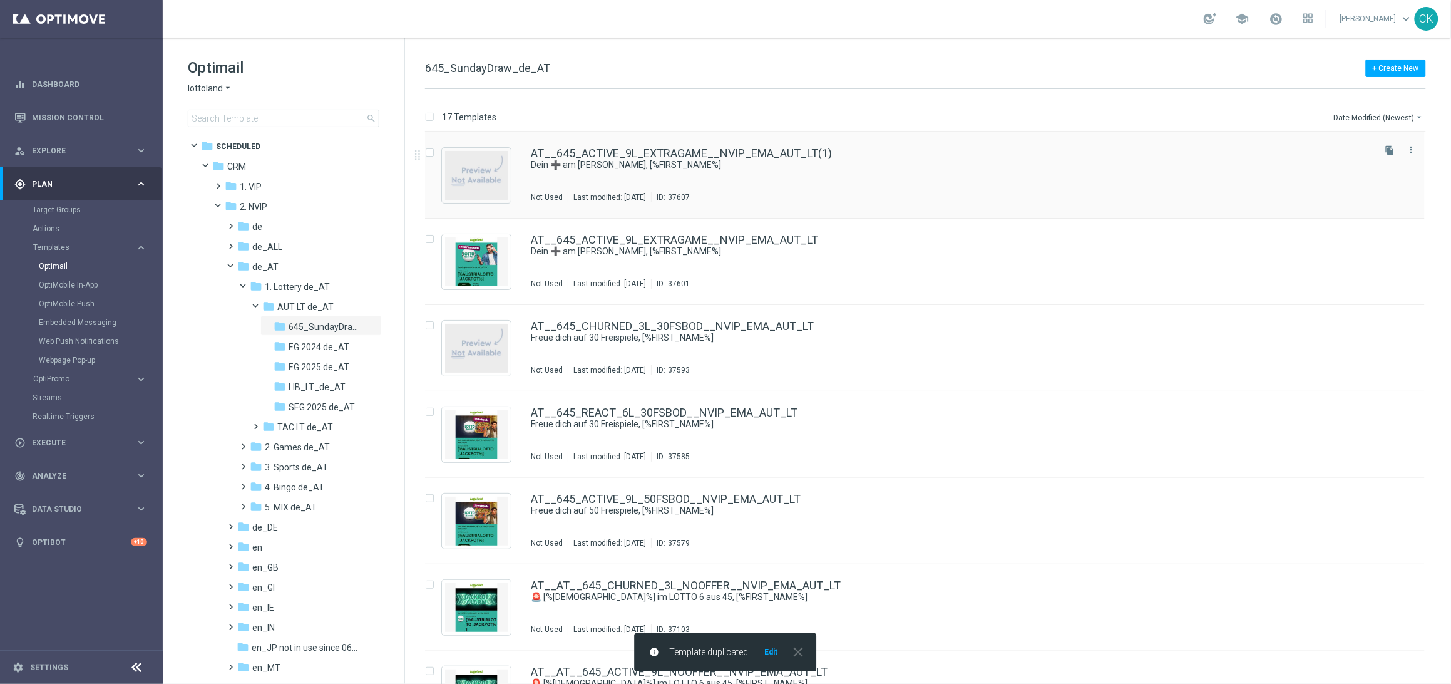
click at [615, 146] on div "AT__645_ACTIVE_9L_EXTRAGAME__NVIP_EMA_AUT_LT(1) Dein ➕ am [PERSON_NAME], [%FIRS…" at bounding box center [925, 175] width 1000 height 86
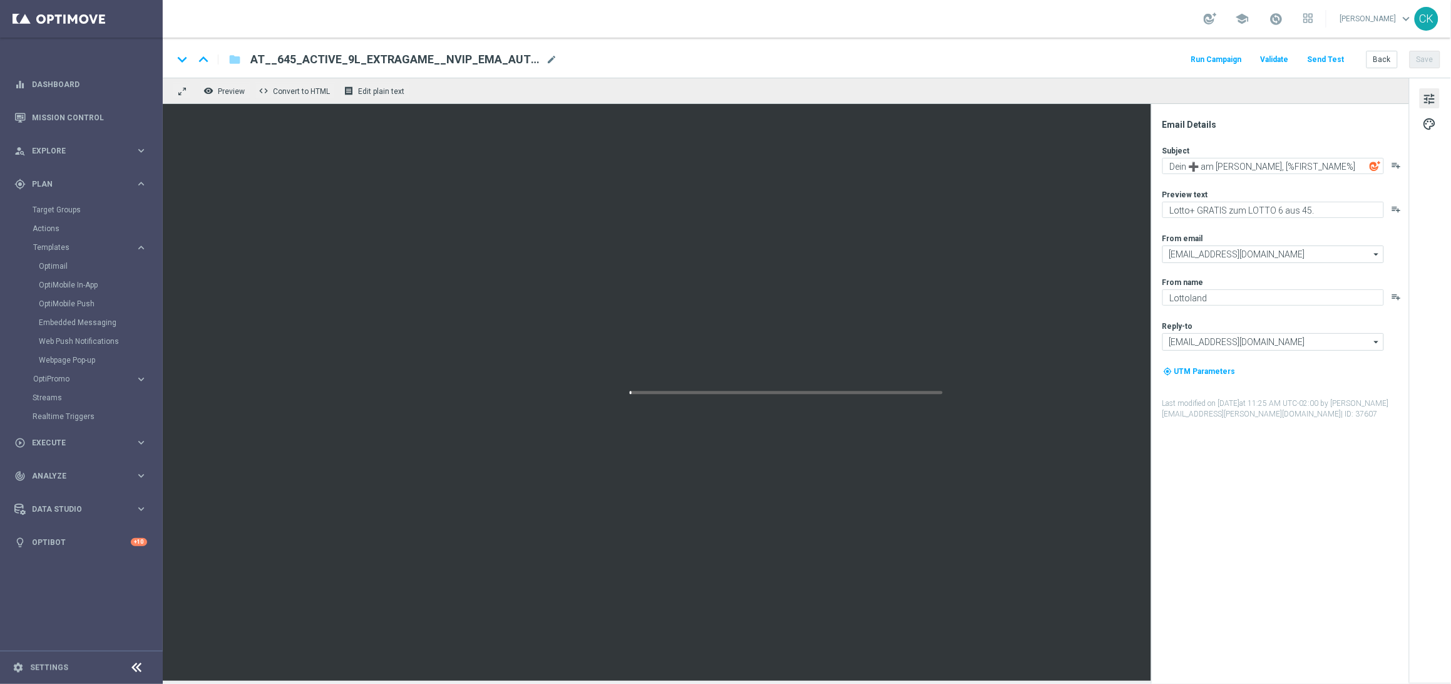
click at [419, 54] on span "AT__645_ACTIVE_9L_EXTRAGAME__NVIP_EMA_AUT_LT(1)" at bounding box center [395, 59] width 290 height 15
click at [419, 54] on input "AT__645_ACTIVE_9L_EXTRAGAME__NVIP_EMA_AUT_LT(1)" at bounding box center [405, 59] width 310 height 16
paste input "REACT_6L_EXTRAGAME__NVIP_EMA_AUT_LT"
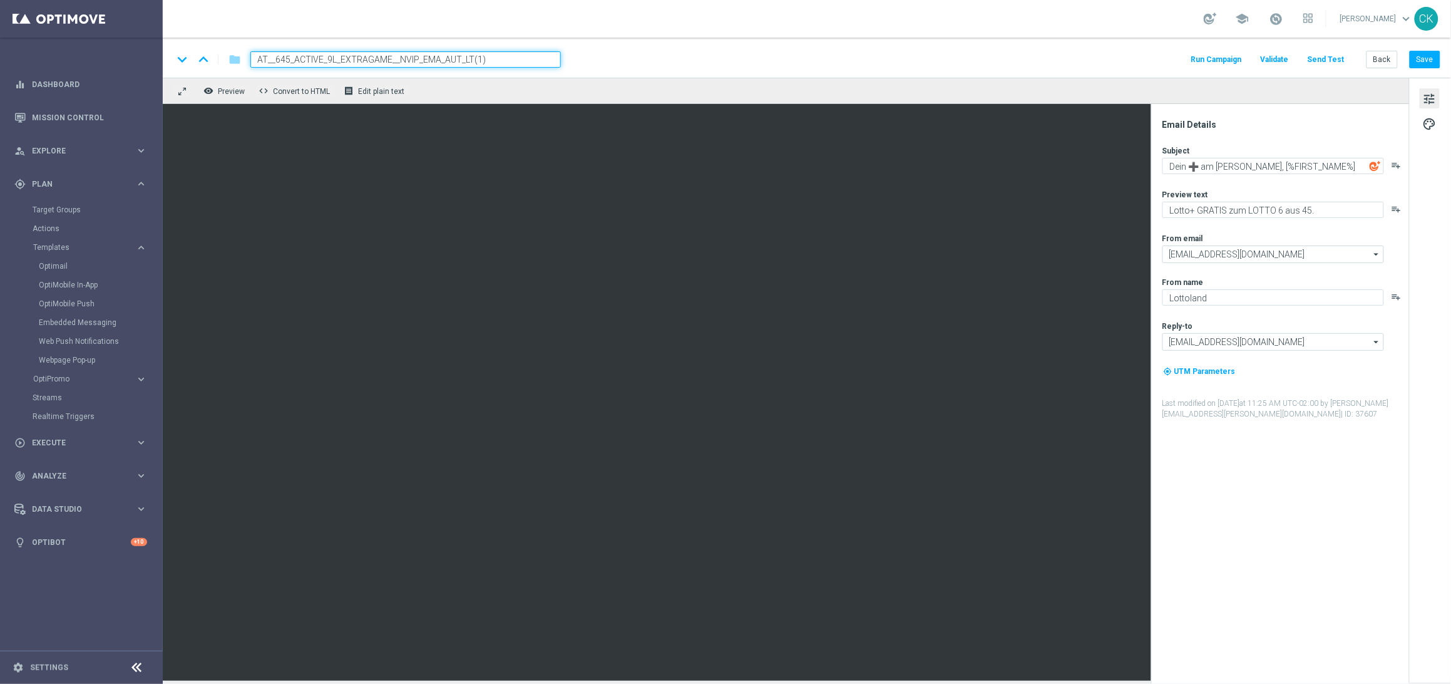
type input "AT__645_REACT_6L_EXTRAGAME__NVIP_EMA_AUT_LT"
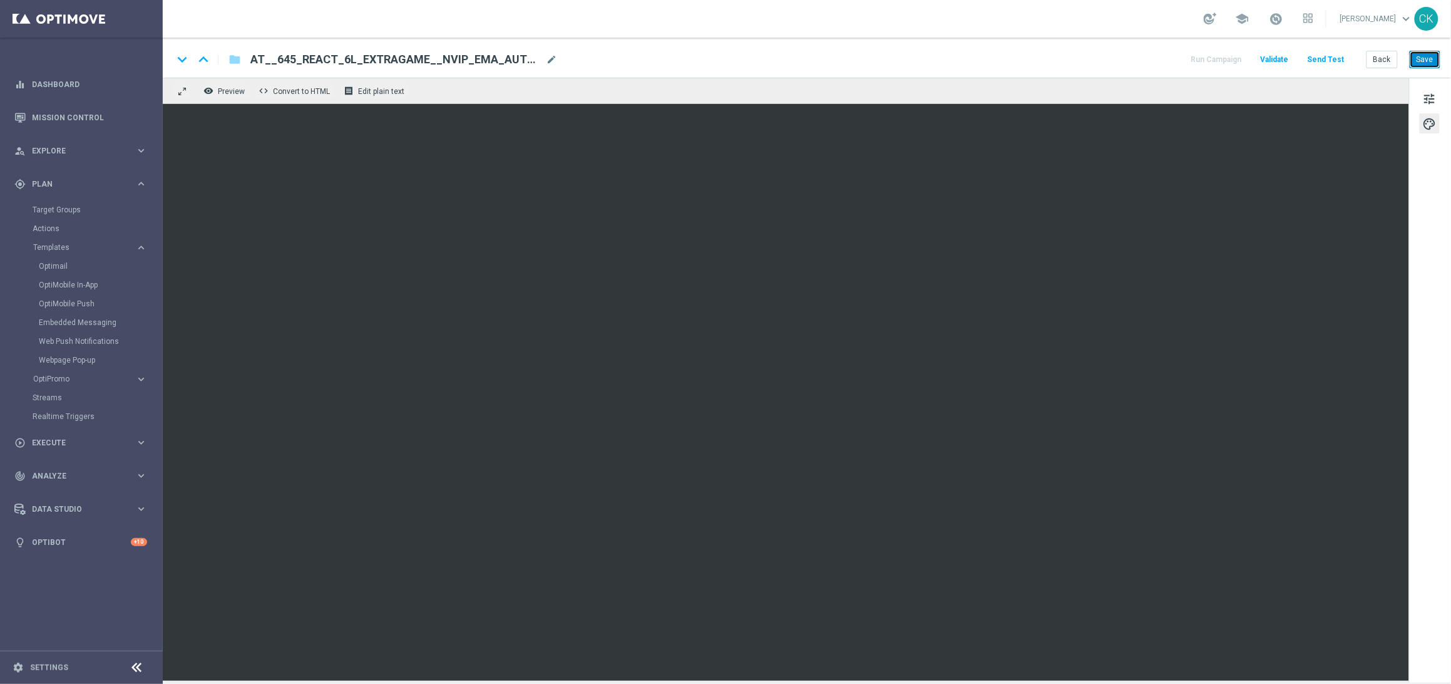
click at [1420, 56] on button "Save" at bounding box center [1425, 60] width 31 height 18
click at [1331, 59] on button "Send Test" at bounding box center [1326, 59] width 41 height 17
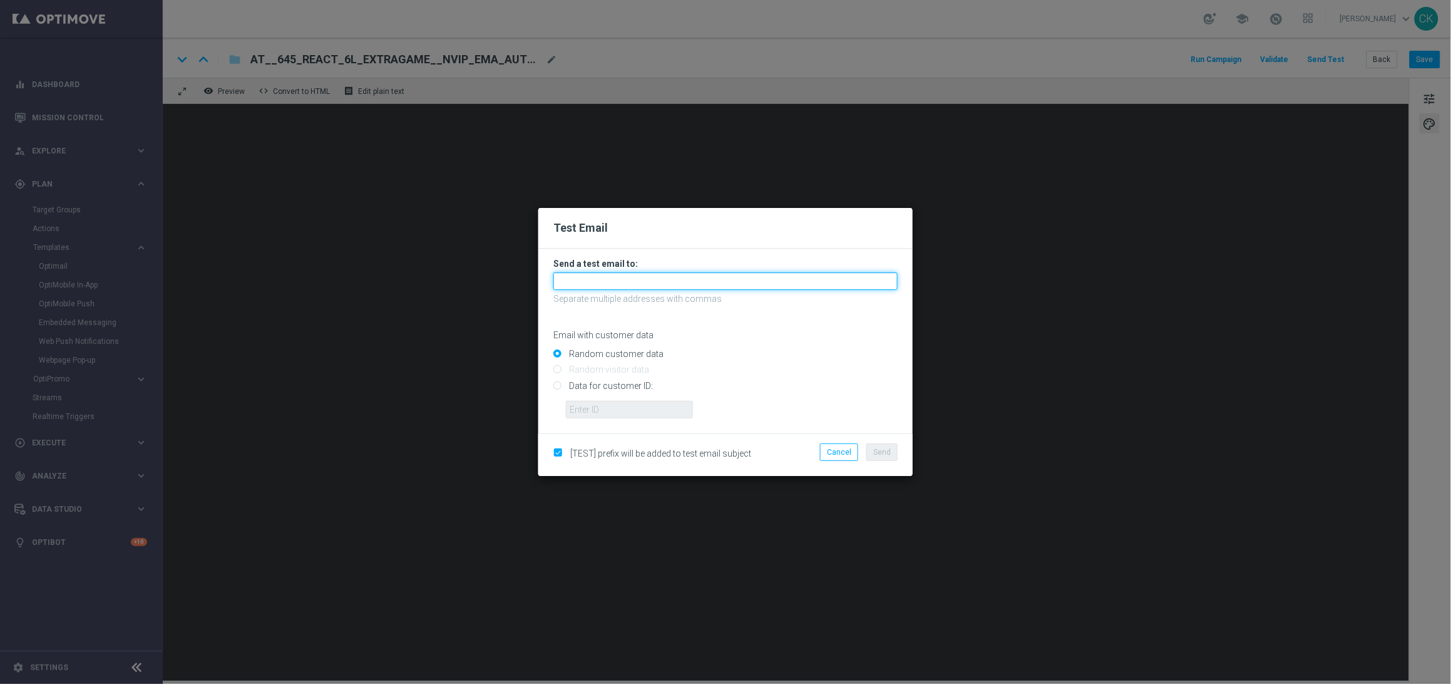
click at [747, 283] on input "text" at bounding box center [725, 281] width 344 height 18
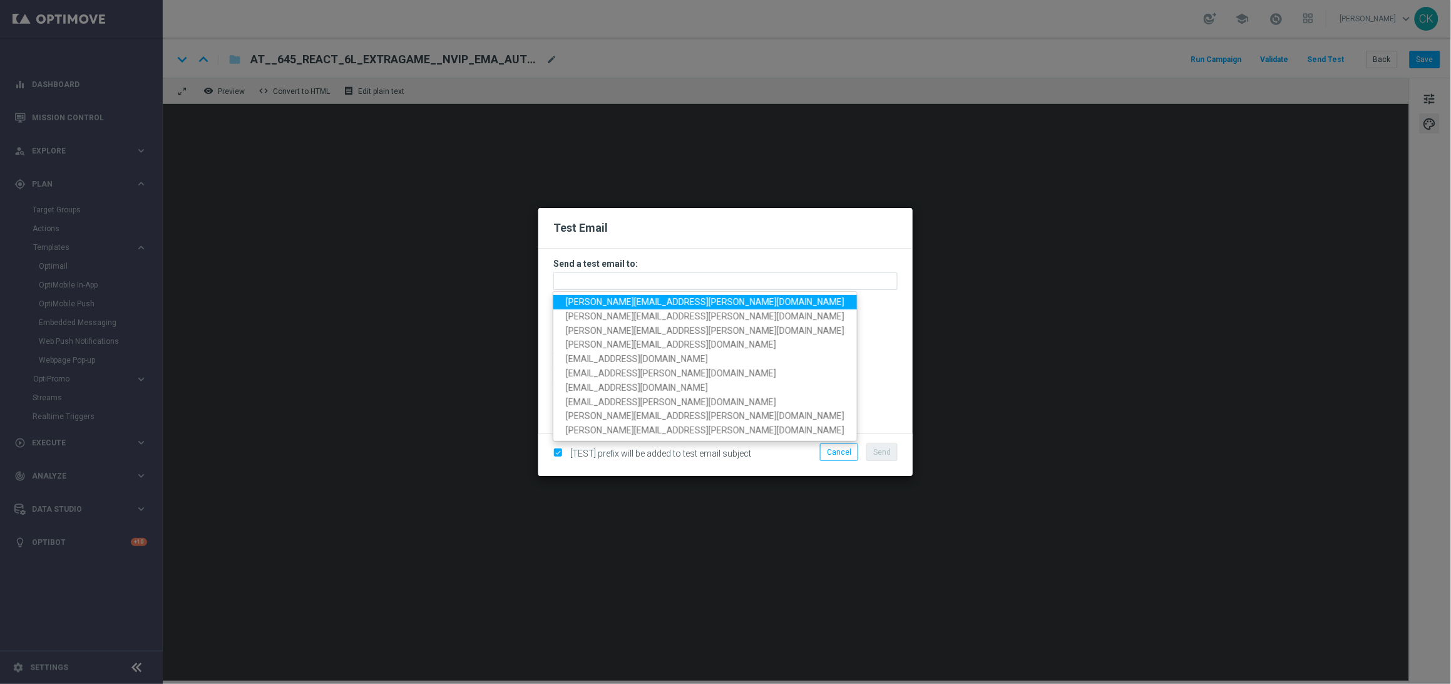
click at [671, 303] on span "[PERSON_NAME][EMAIL_ADDRESS][PERSON_NAME][DOMAIN_NAME]" at bounding box center [705, 302] width 279 height 10
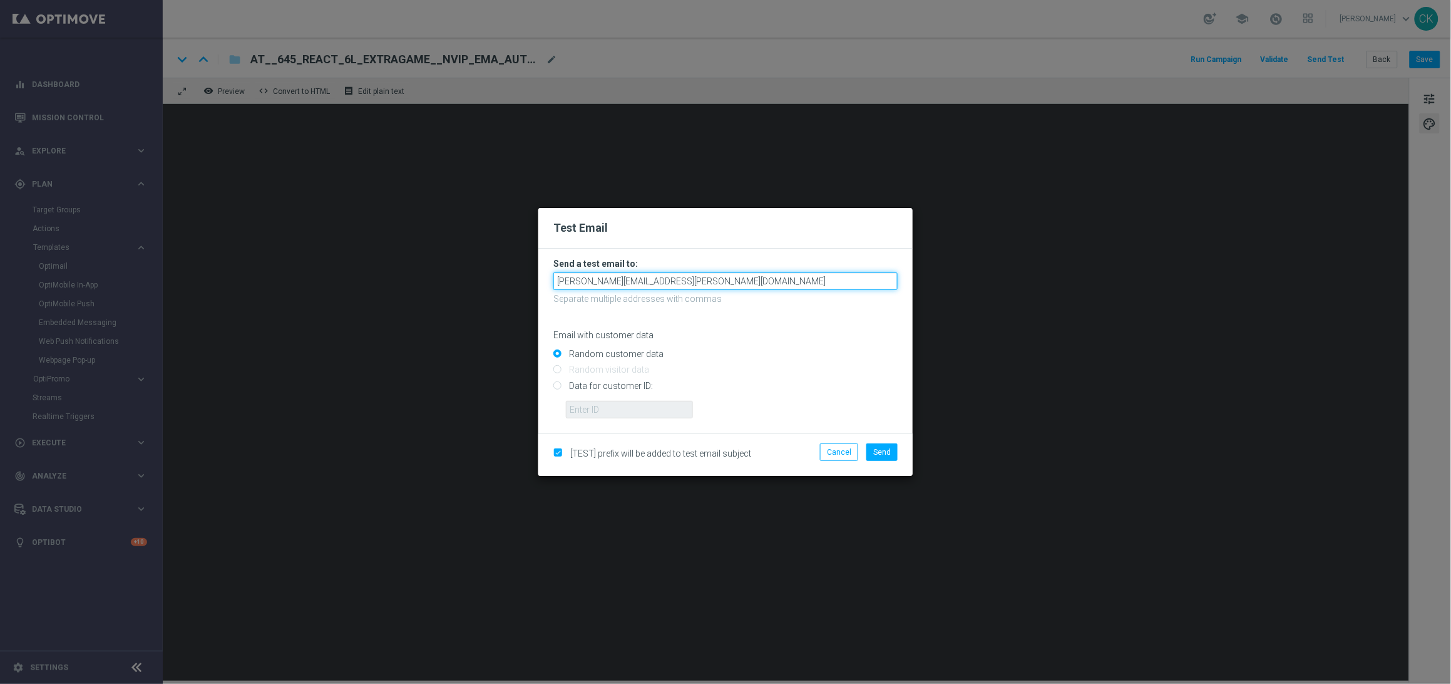
click at [746, 282] on input "[PERSON_NAME][EMAIL_ADDRESS][PERSON_NAME][DOMAIN_NAME]" at bounding box center [725, 281] width 344 height 18
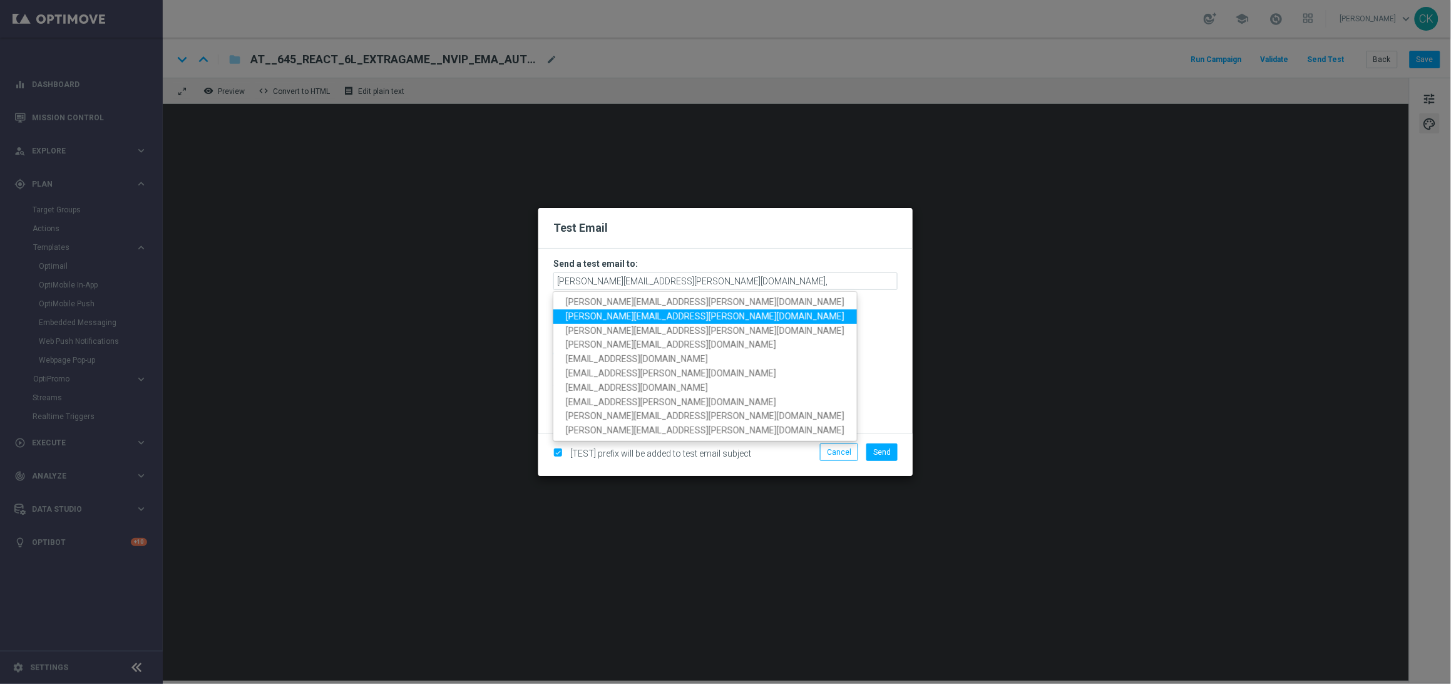
click at [672, 312] on span "[PERSON_NAME][EMAIL_ADDRESS][PERSON_NAME][DOMAIN_NAME]" at bounding box center [705, 316] width 279 height 10
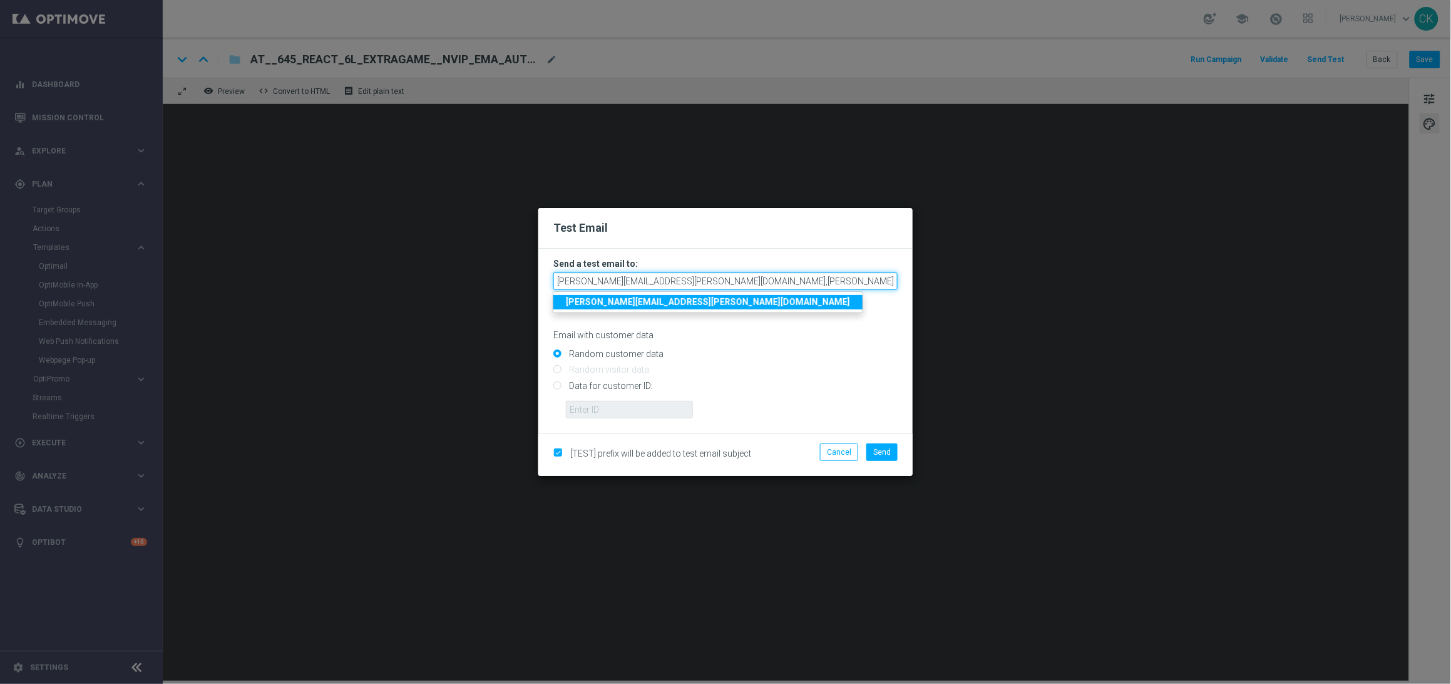
click at [857, 282] on input "[PERSON_NAME][EMAIL_ADDRESS][PERSON_NAME][DOMAIN_NAME],[PERSON_NAME][DOMAIN_NAM…" at bounding box center [725, 281] width 344 height 18
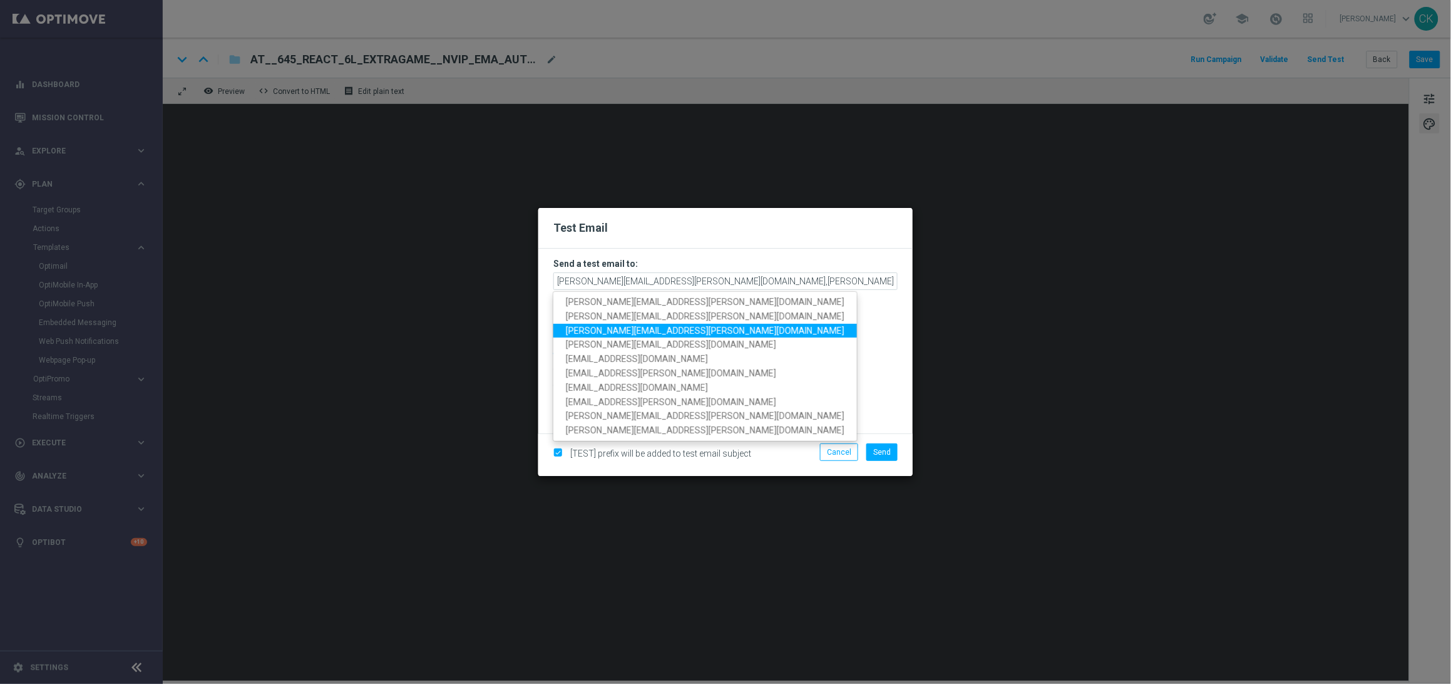
click at [678, 329] on span "[PERSON_NAME][EMAIL_ADDRESS][PERSON_NAME][DOMAIN_NAME]" at bounding box center [705, 330] width 279 height 10
type input "[EMAIL_ADDRESS][PERSON_NAME][DOMAIN_NAME],[DOMAIN_NAME][EMAIL_ADDRESS][PERSON_N…"
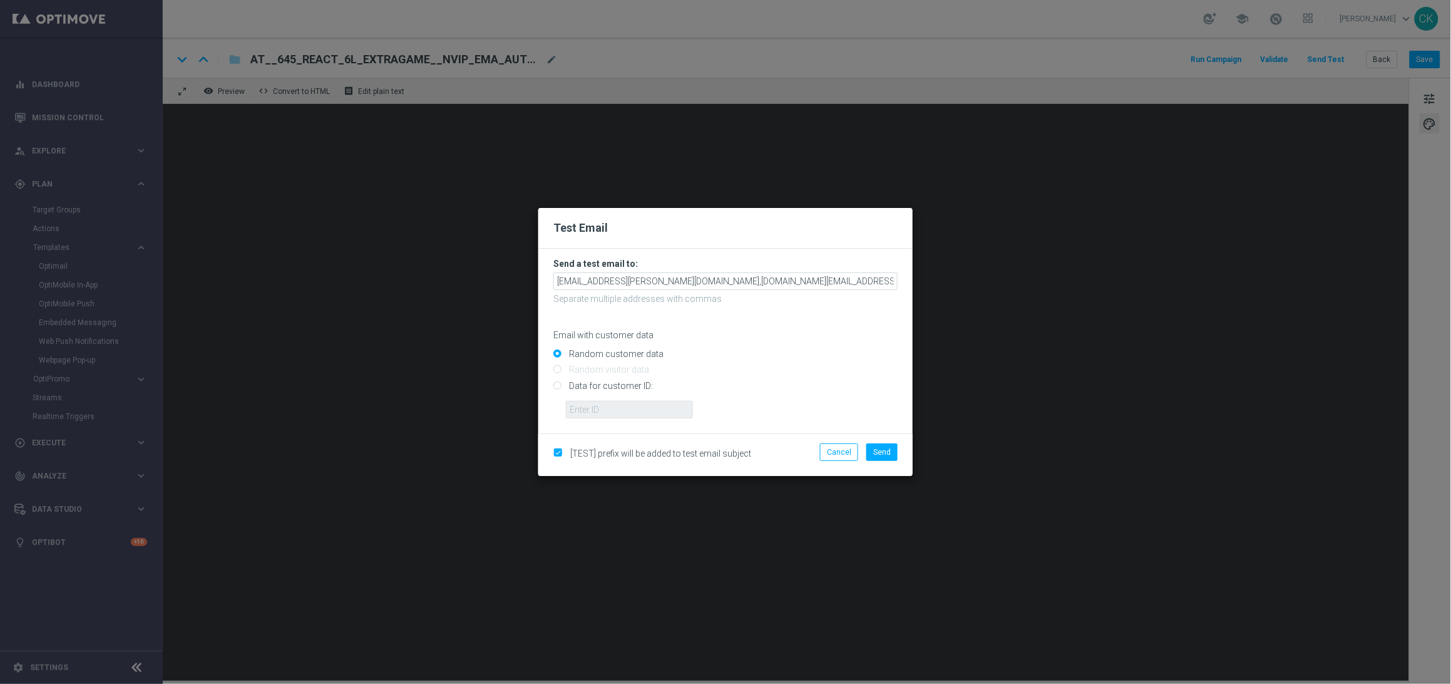
click at [581, 382] on input "Data for customer ID:" at bounding box center [725, 391] width 344 height 18
radio input "true"
click at [585, 408] on input "text" at bounding box center [629, 410] width 127 height 18
type input "14586067"
click at [883, 449] on span "Send" at bounding box center [882, 452] width 18 height 9
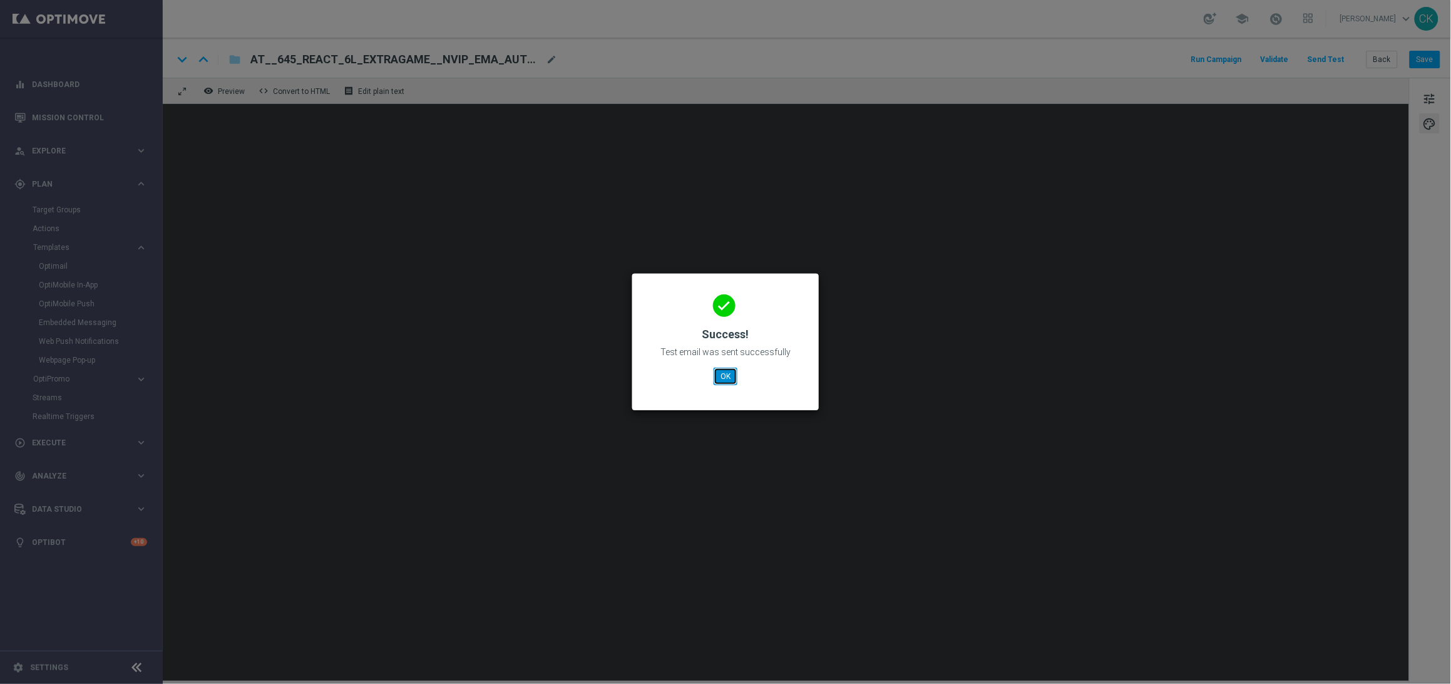
click at [721, 374] on button "OK" at bounding box center [726, 376] width 24 height 18
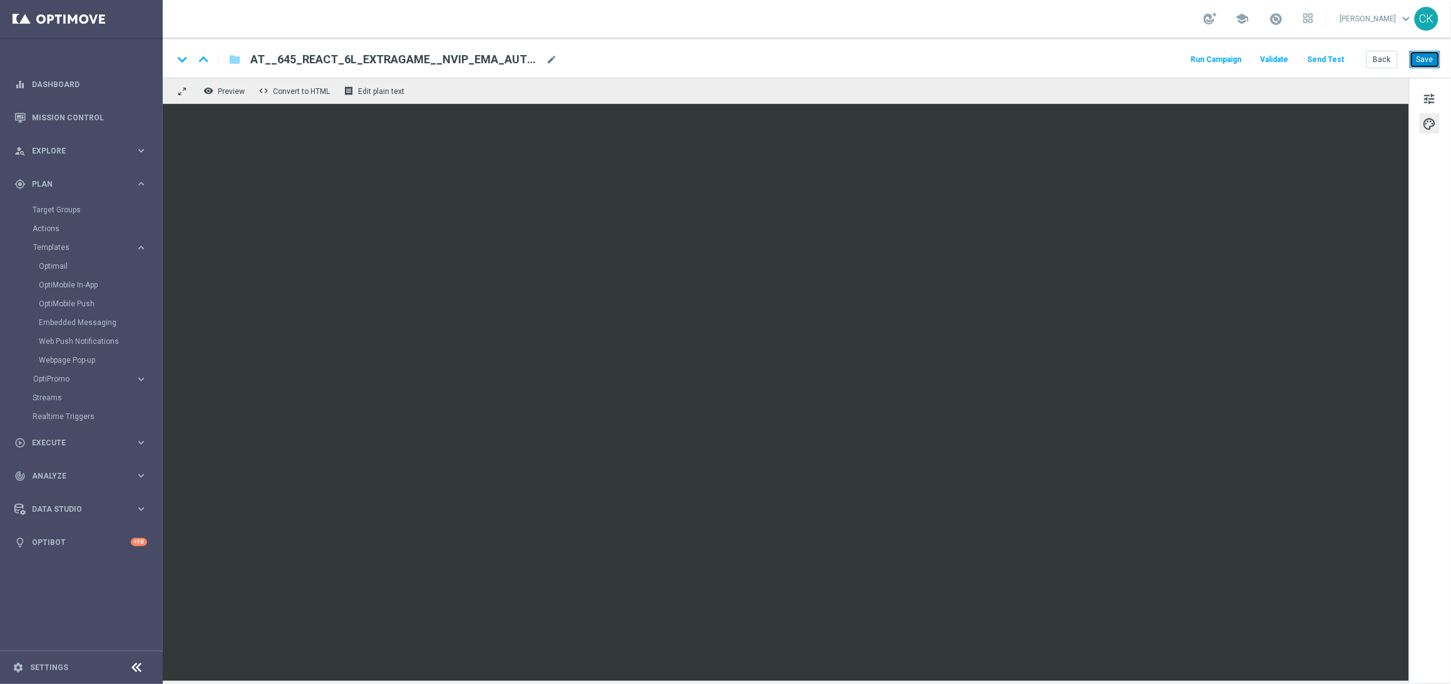
click at [1433, 61] on button "Save" at bounding box center [1425, 60] width 31 height 18
click at [1382, 56] on button "Back" at bounding box center [1382, 60] width 31 height 18
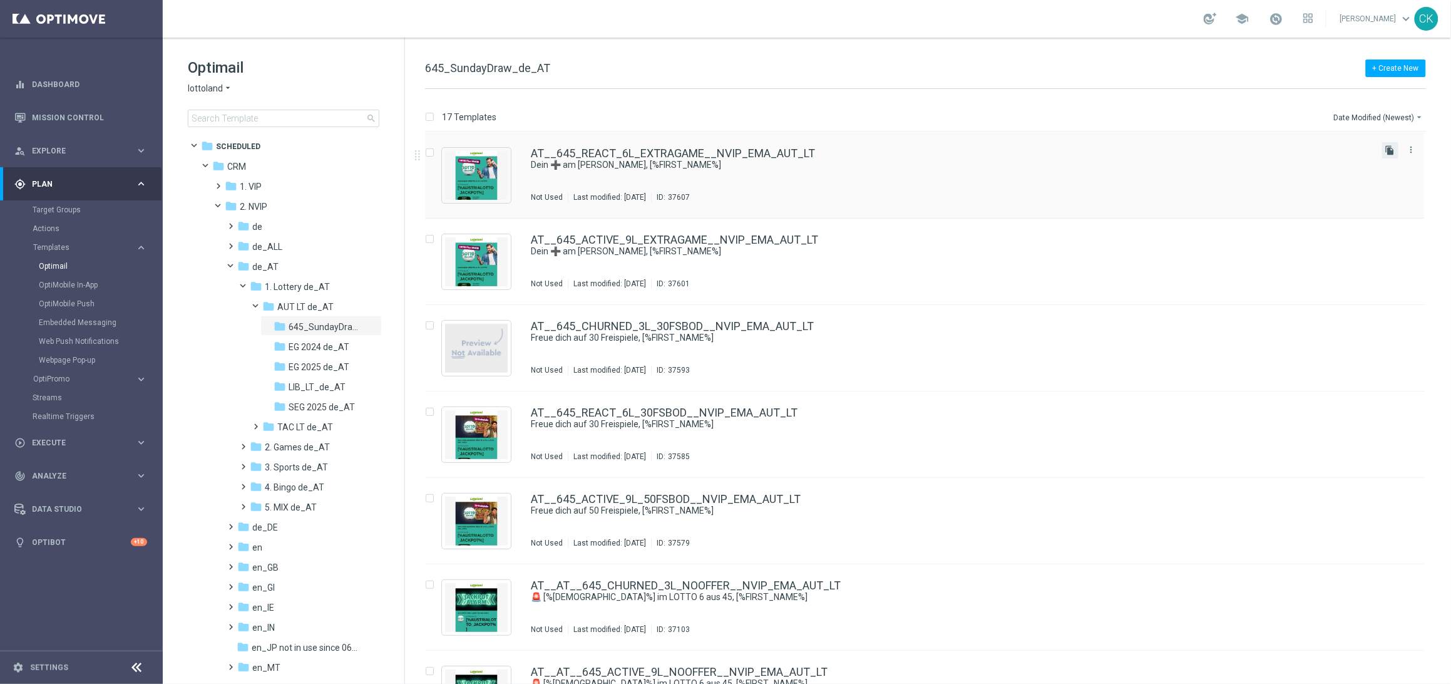
click at [1387, 146] on icon "file_copy" at bounding box center [1390, 150] width 10 height 10
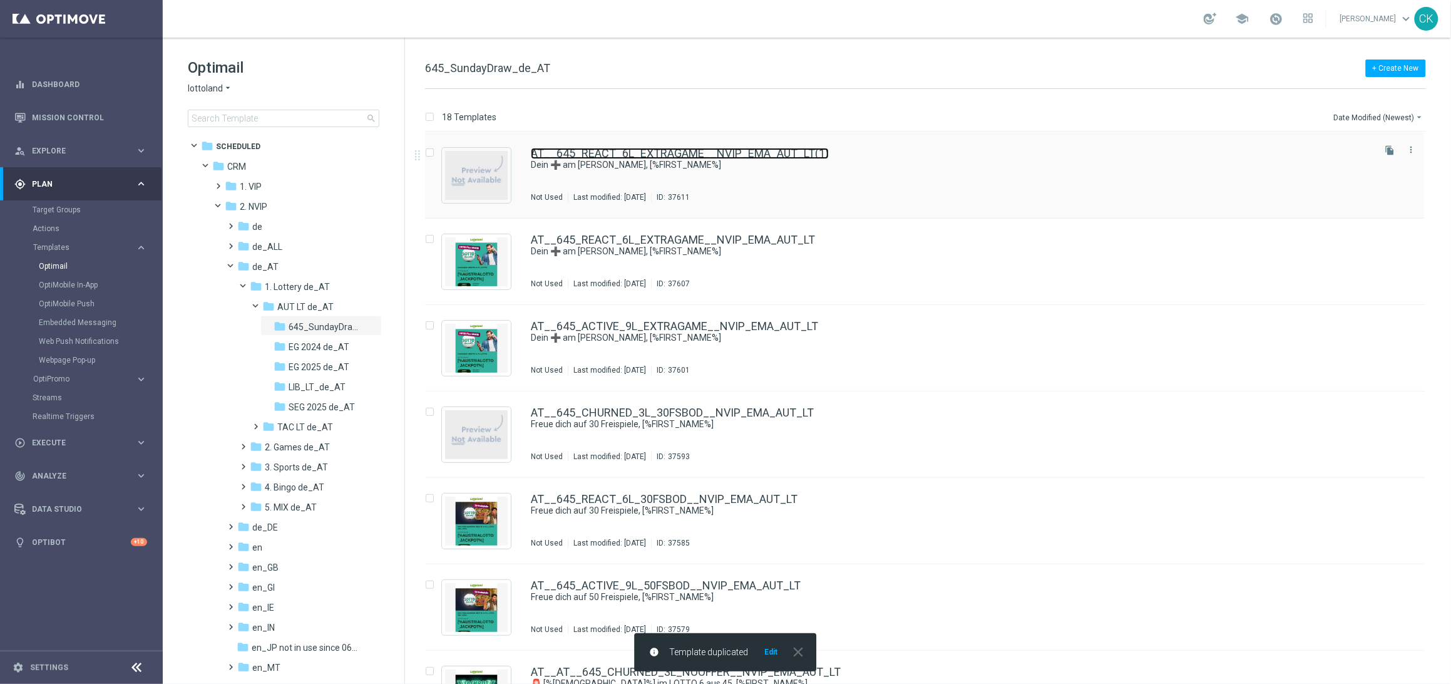
click at [678, 150] on link "AT__645_REACT_6L_EXTRAGAME__NVIP_EMA_AUT_LT(1)" at bounding box center [680, 153] width 298 height 11
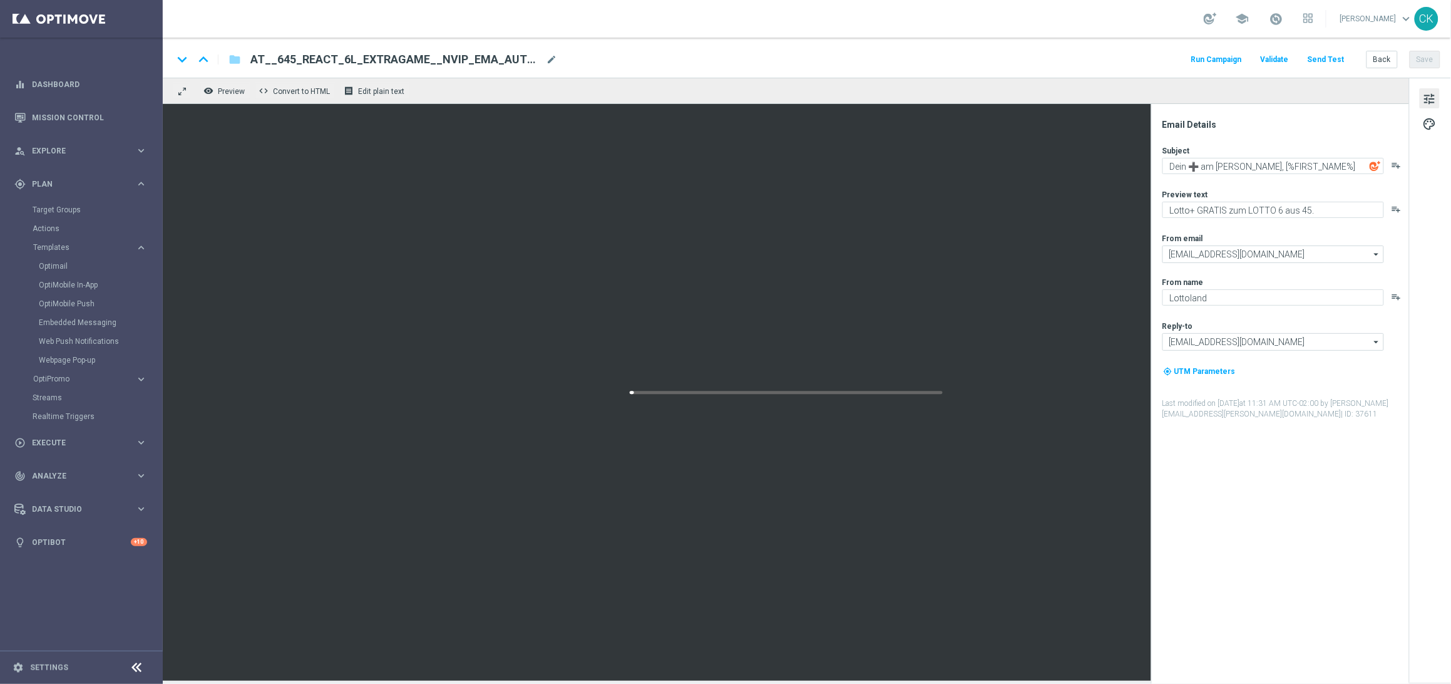
click at [528, 55] on span "AT__645_REACT_6L_EXTRAGAME__NVIP_EMA_AUT_LT(1)" at bounding box center [395, 59] width 290 height 15
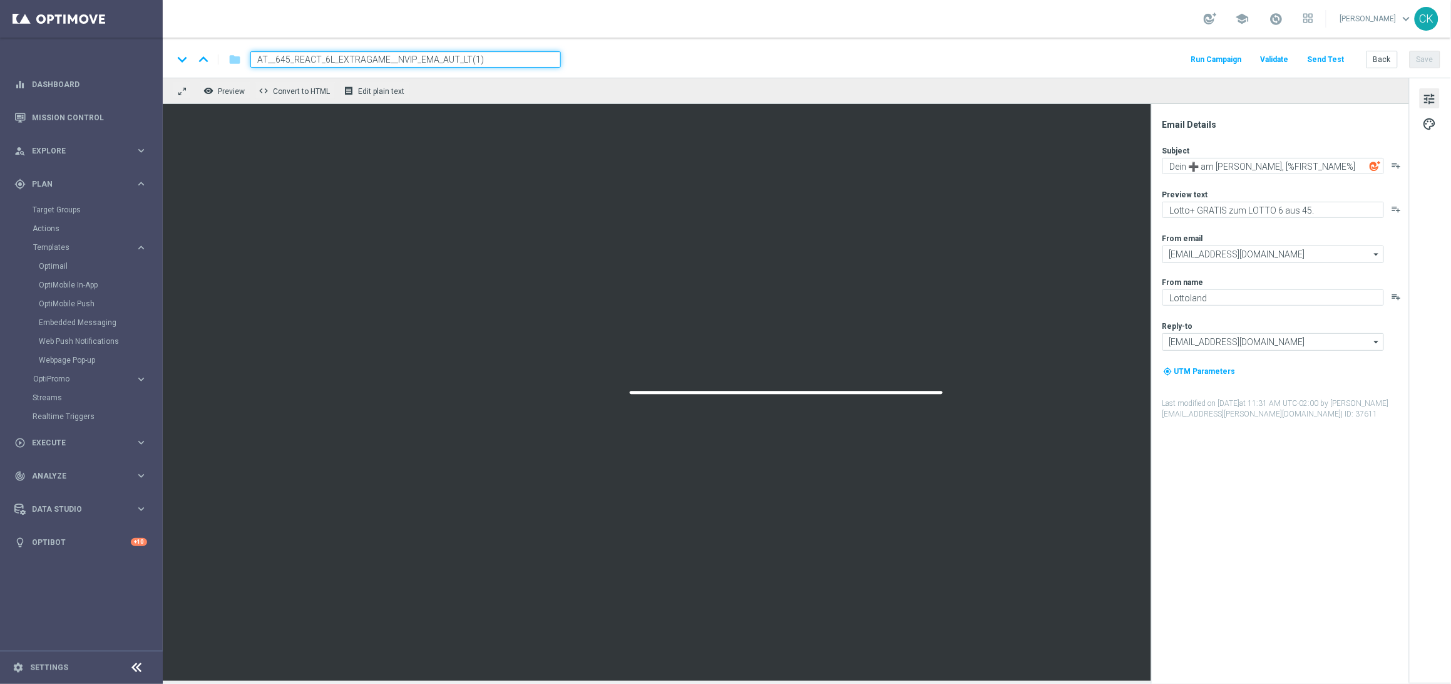
click at [528, 55] on input "AT__645_REACT_6L_EXTRAGAME__NVIP_EMA_AUT_LT(1)" at bounding box center [405, 59] width 310 height 16
paste input "CHURNED_3L_EXTRAGAME__NVIP_EMA_AUT_LT"
type input "AT__645_CHURNED_3L_EXTRAGAME__NVIP_EMA_AUT_LT"
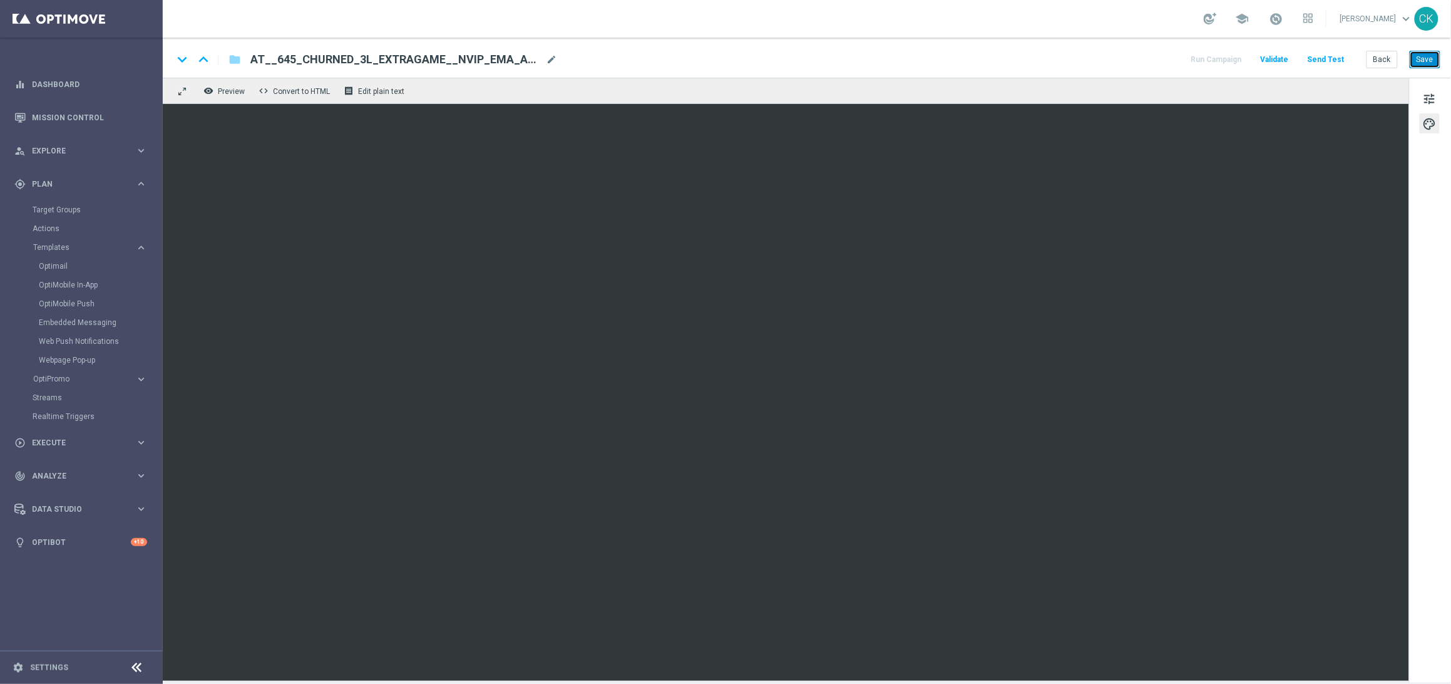
click at [1435, 59] on button "Save" at bounding box center [1425, 60] width 31 height 18
click at [1430, 61] on button "Save" at bounding box center [1425, 60] width 31 height 18
click at [1323, 58] on button "Send Test" at bounding box center [1326, 59] width 41 height 17
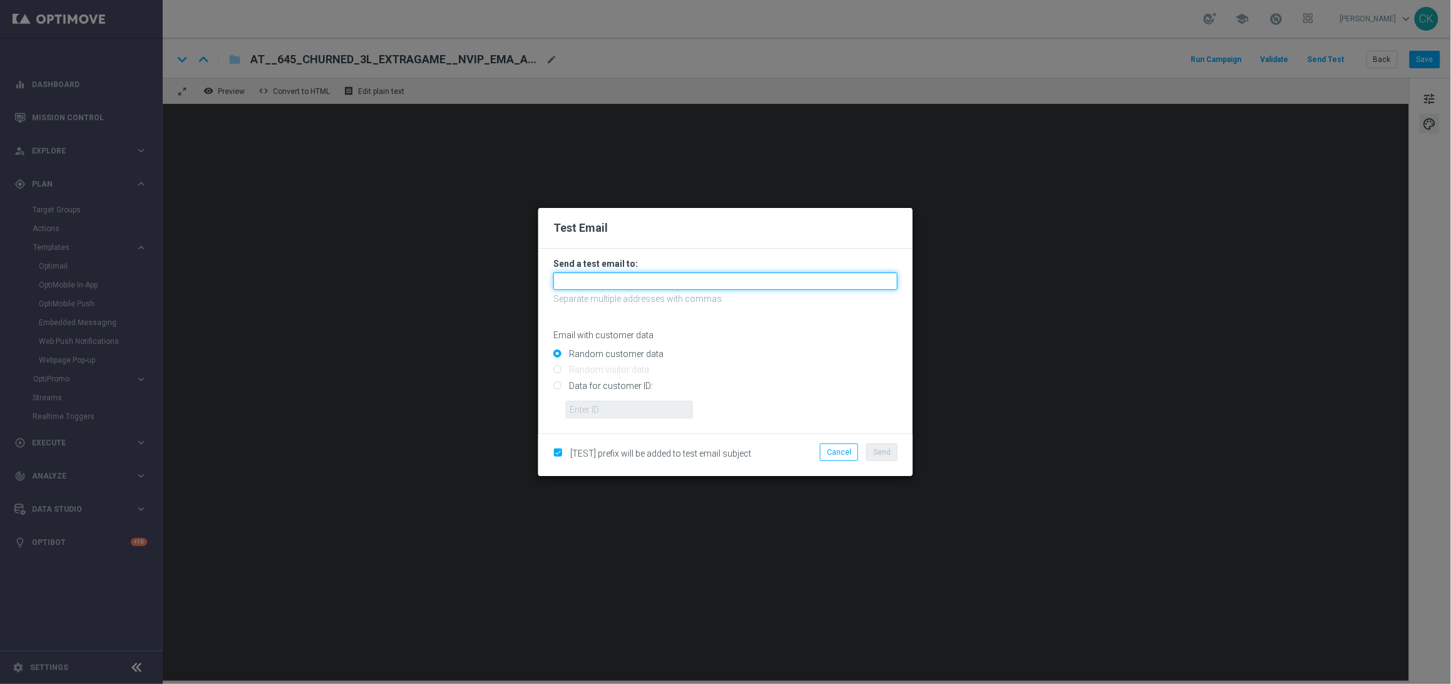
click at [728, 277] on input "text" at bounding box center [725, 281] width 344 height 18
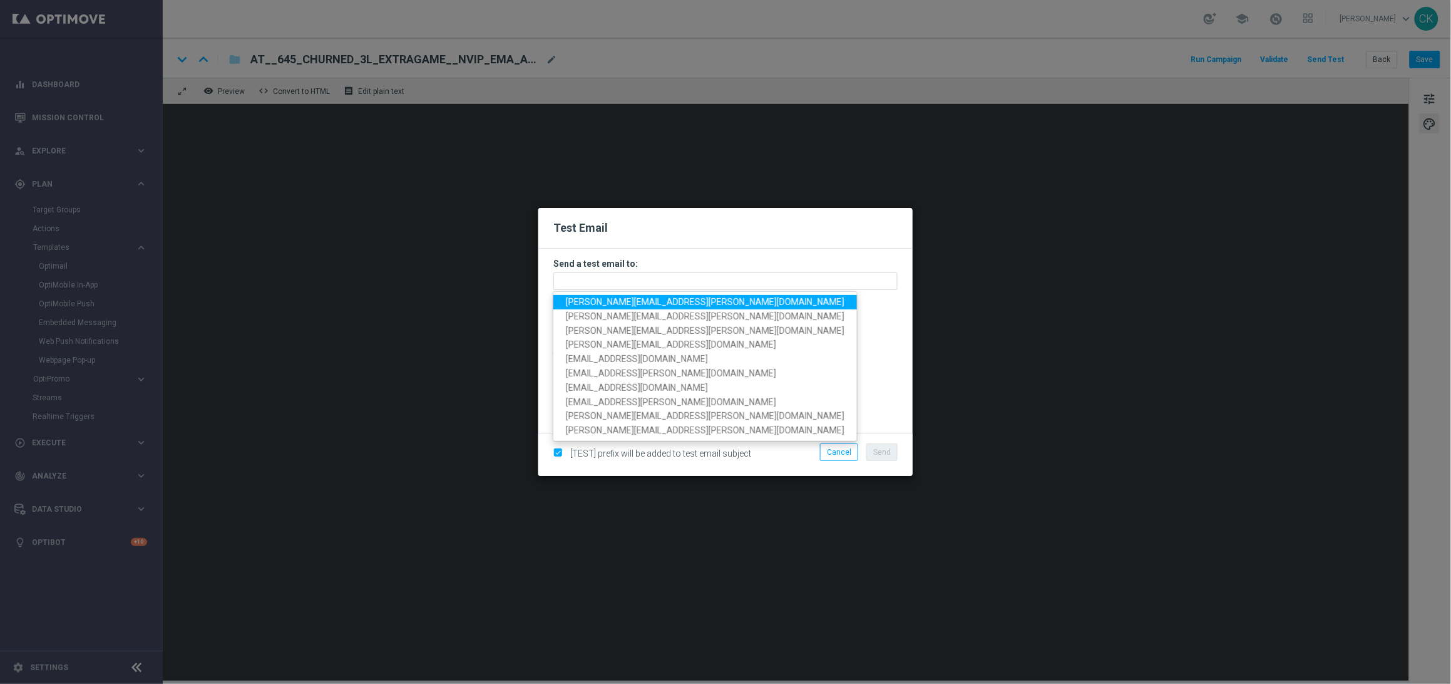
click at [695, 302] on span "[PERSON_NAME][EMAIL_ADDRESS][PERSON_NAME][DOMAIN_NAME]" at bounding box center [705, 302] width 279 height 10
type input "[PERSON_NAME][EMAIL_ADDRESS][PERSON_NAME][DOMAIN_NAME]"
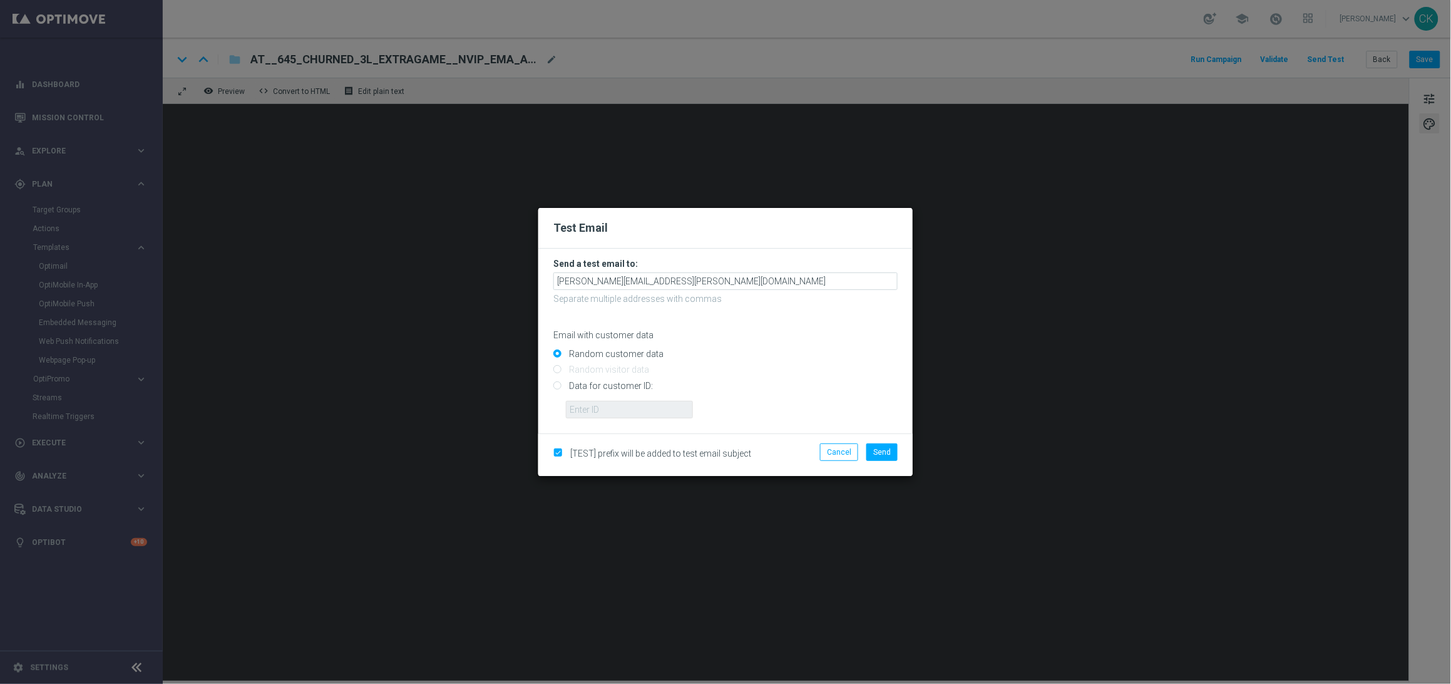
click at [622, 382] on input "Data for customer ID:" at bounding box center [725, 391] width 344 height 18
radio input "true"
click at [630, 349] on label "Random customer data" at bounding box center [615, 353] width 98 height 11
click at [630, 351] on input "Random customer data" at bounding box center [725, 360] width 344 height 18
radio input "true"
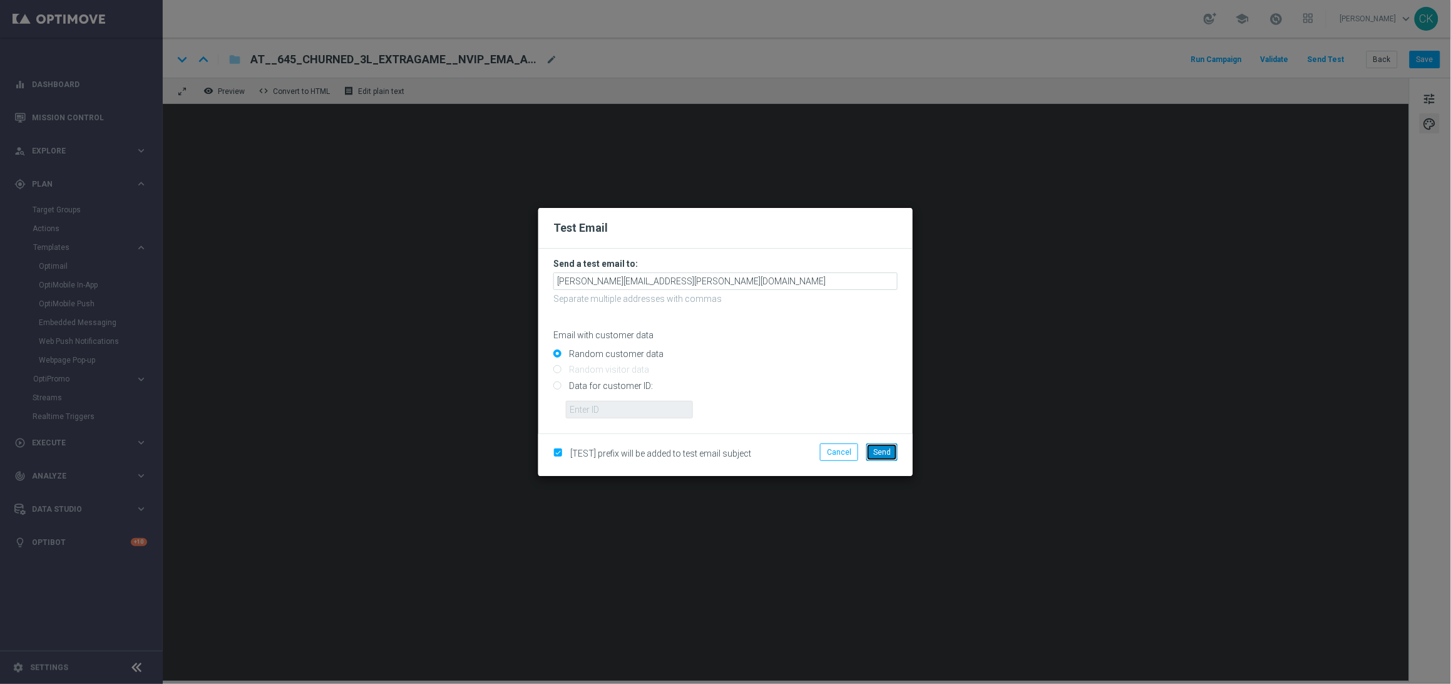
click at [890, 449] on button "Send" at bounding box center [881, 452] width 31 height 18
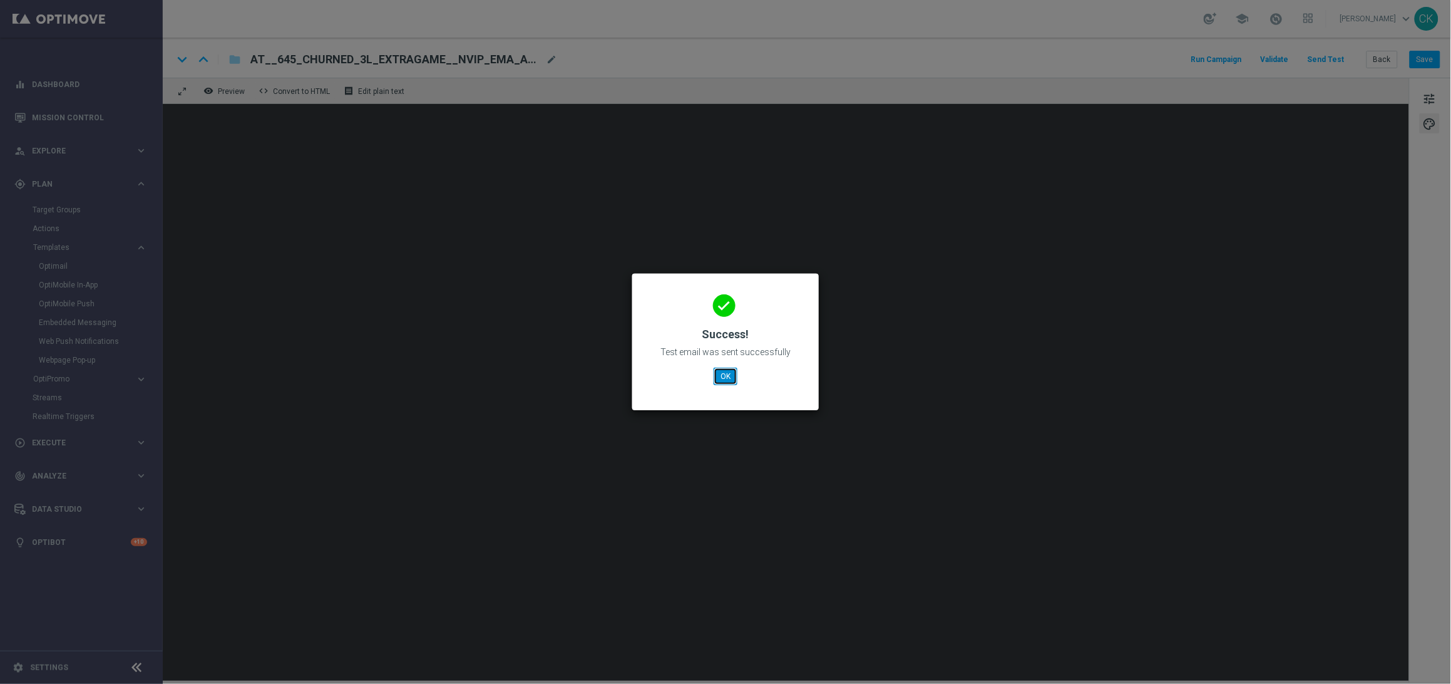
click at [734, 374] on button "OK" at bounding box center [726, 376] width 24 height 18
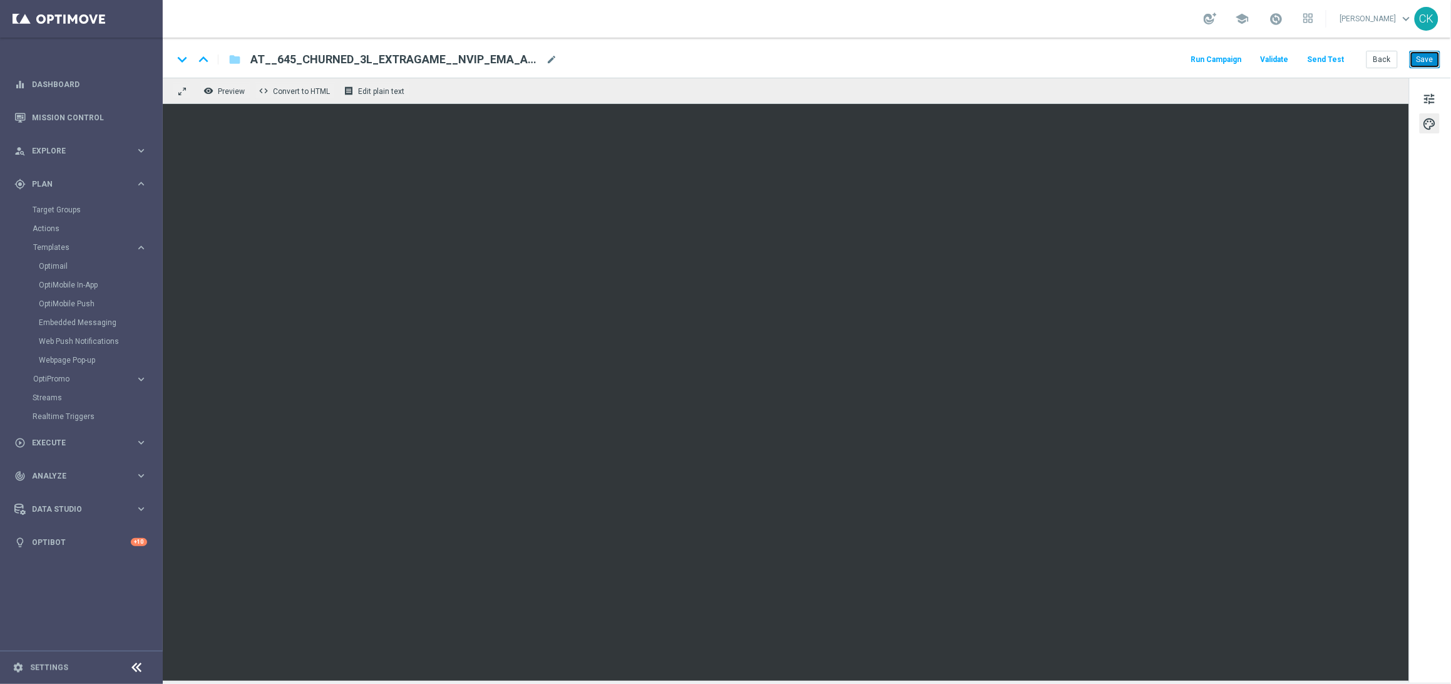
click at [1424, 63] on button "Save" at bounding box center [1425, 60] width 31 height 18
click at [1383, 57] on button "Back" at bounding box center [1382, 60] width 31 height 18
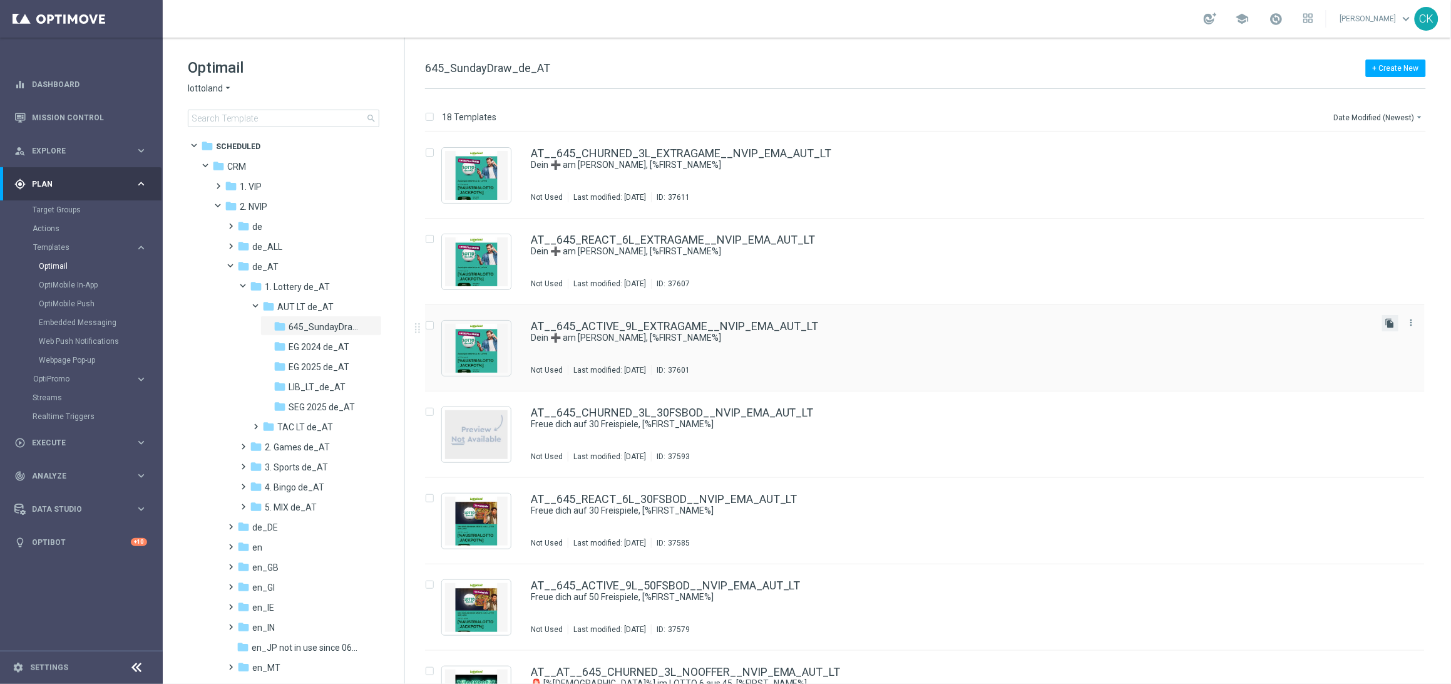
click at [1390, 323] on icon "file_copy" at bounding box center [1390, 323] width 10 height 10
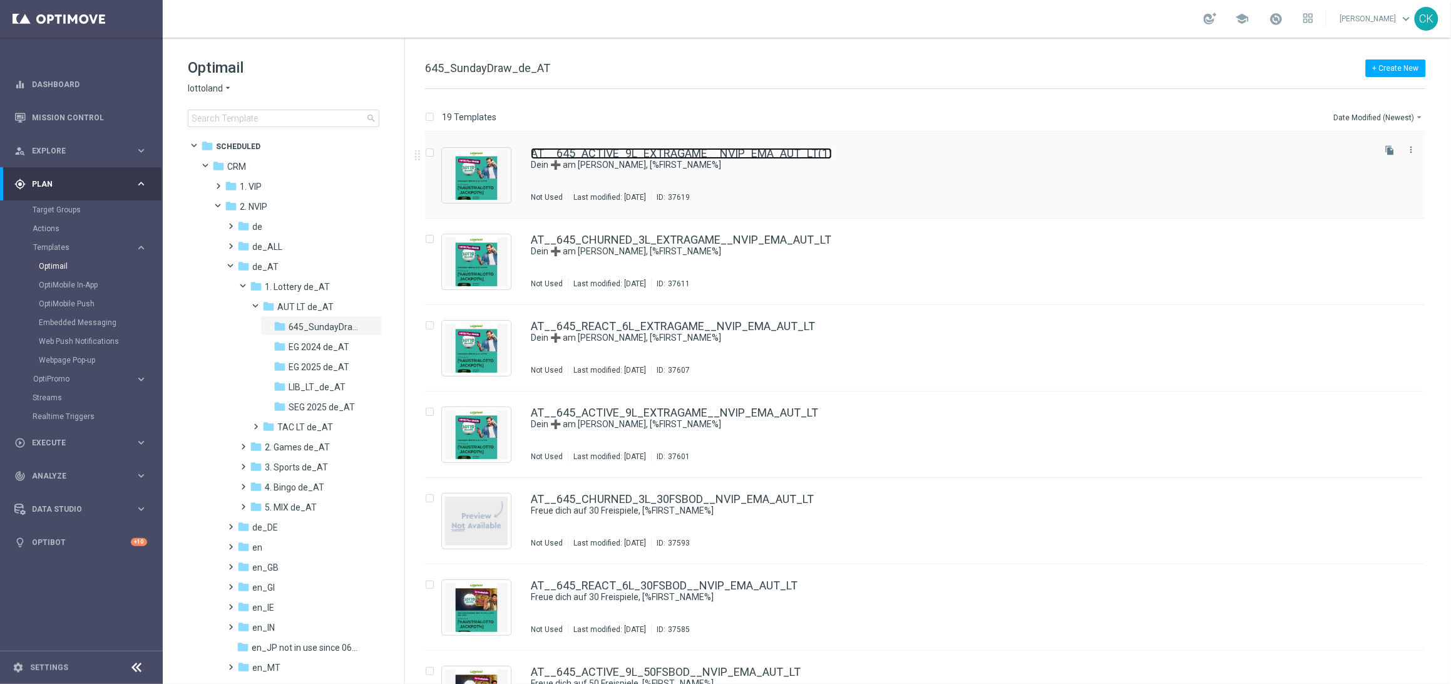
click at [610, 155] on link "AT__645_ACTIVE_9L_EXTRAGAME__NVIP_EMA_AUT_LT(1)" at bounding box center [681, 153] width 301 height 11
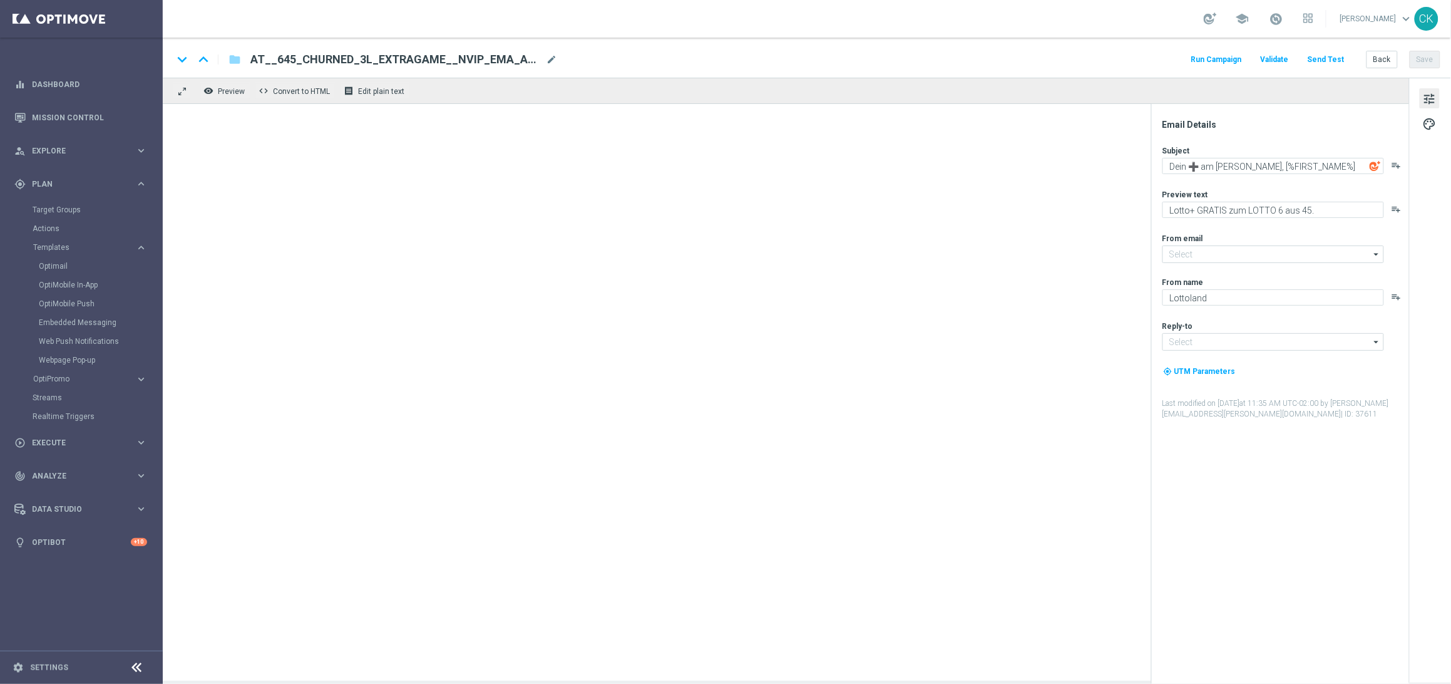
type input "[EMAIL_ADDRESS][DOMAIN_NAME]"
click at [550, 57] on span "mode_edit" at bounding box center [551, 59] width 11 height 11
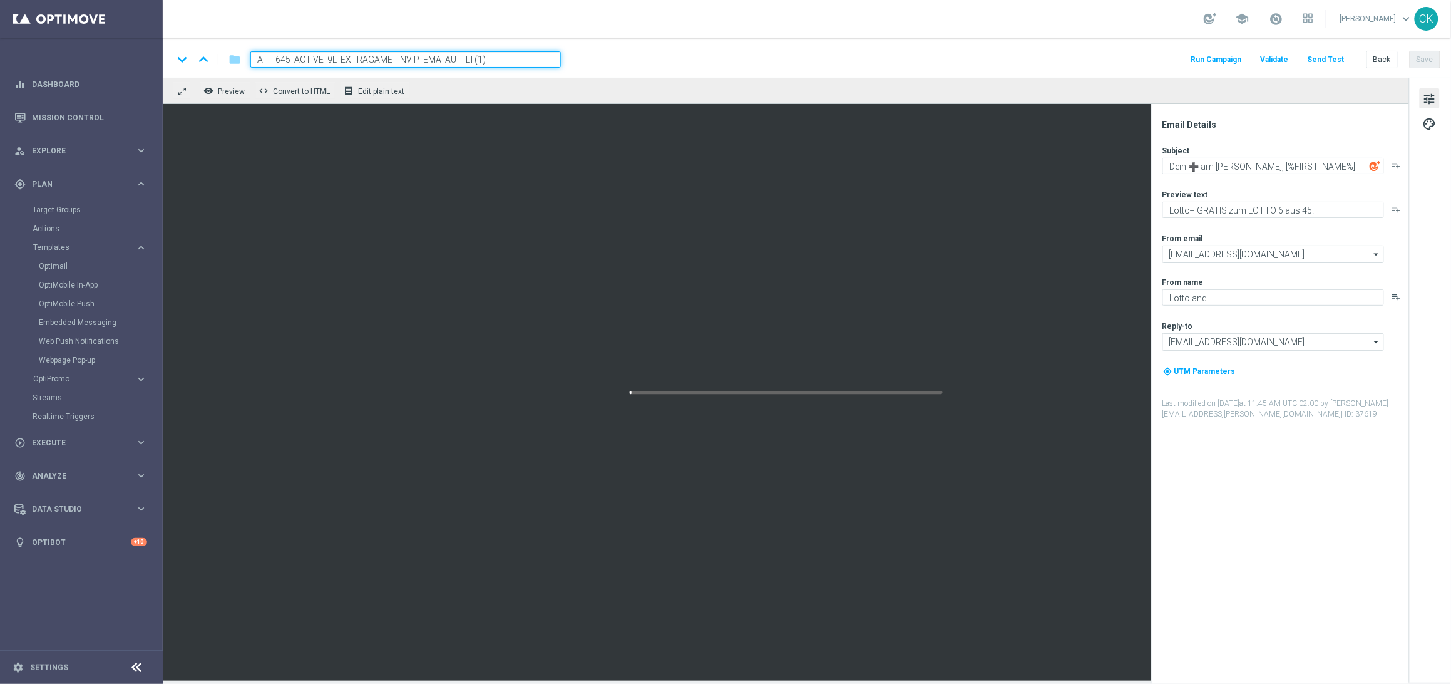
click at [490, 53] on input "AT__645_ACTIVE_9L_EXTRAGAME__NVIP_EMA_AUT_LT(1)" at bounding box center [405, 59] width 310 height 16
paste input "20OFF__NVIP_EMA_AUT_LT"
type input "AT__645_ACTIVE_9L_20OFF__NVIP_EMA_AUT_LT"
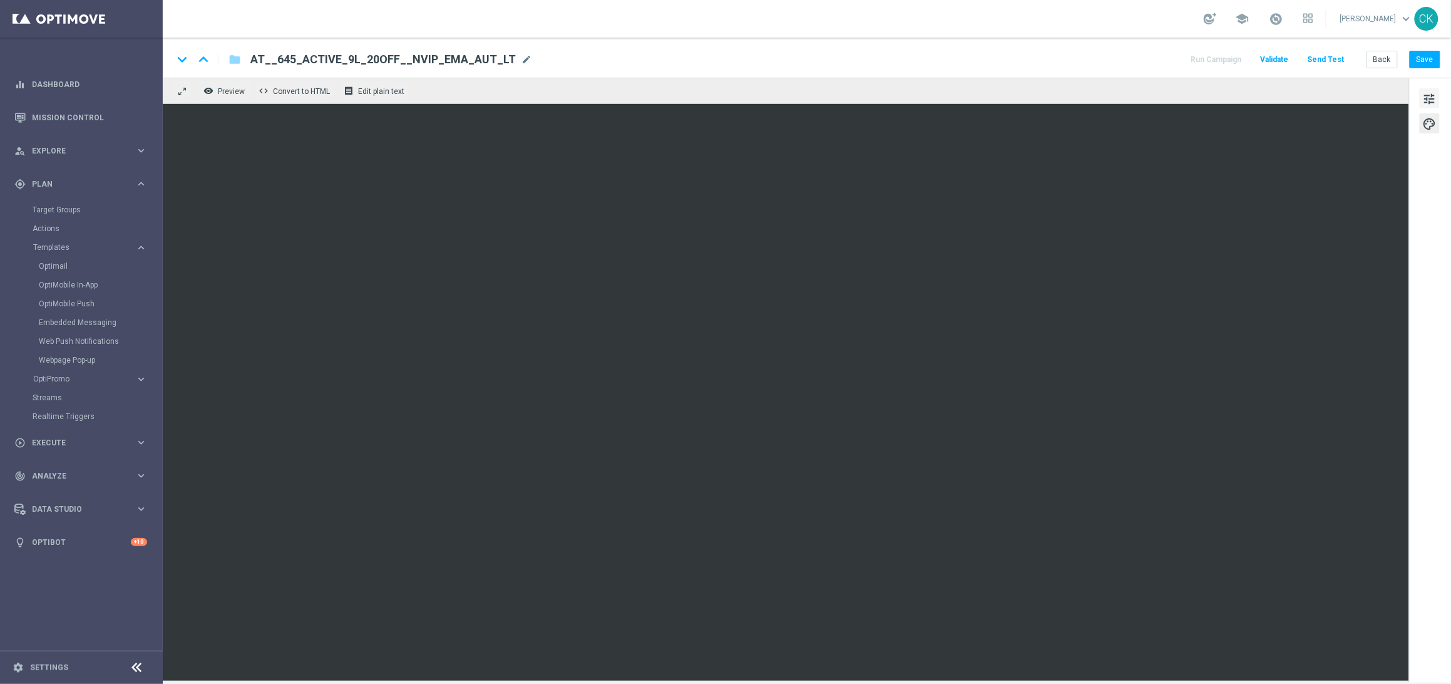
click at [1429, 92] on span "tune" at bounding box center [1430, 99] width 14 height 16
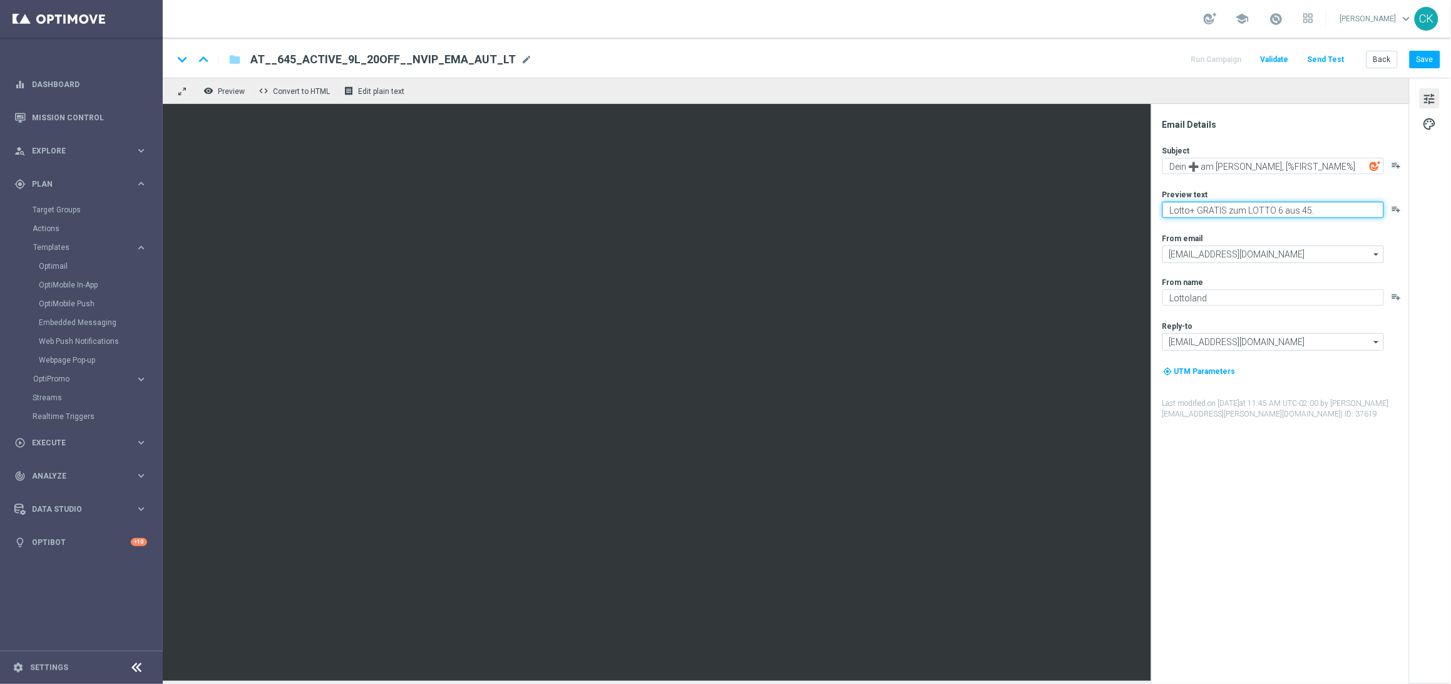
drag, startPoint x: 1247, startPoint y: 210, endPoint x: 1156, endPoint y: 208, distance: 90.8
click at [1156, 208] on div "Email Details Subject Dein ➕ am [PERSON_NAME], [%FIRST_NAME%] playlist_add Prev…" at bounding box center [1280, 394] width 258 height 580
type textarea "20 % Rabatt auf's LOTTO 6 aus 45."
drag, startPoint x: 1251, startPoint y: 168, endPoint x: 1155, endPoint y: 168, distance: 96.4
click at [1155, 168] on div "Email Details Subject Dein ➕ am [PERSON_NAME], [%FIRST_NAME%] playlist_add Prev…" at bounding box center [1280, 394] width 258 height 580
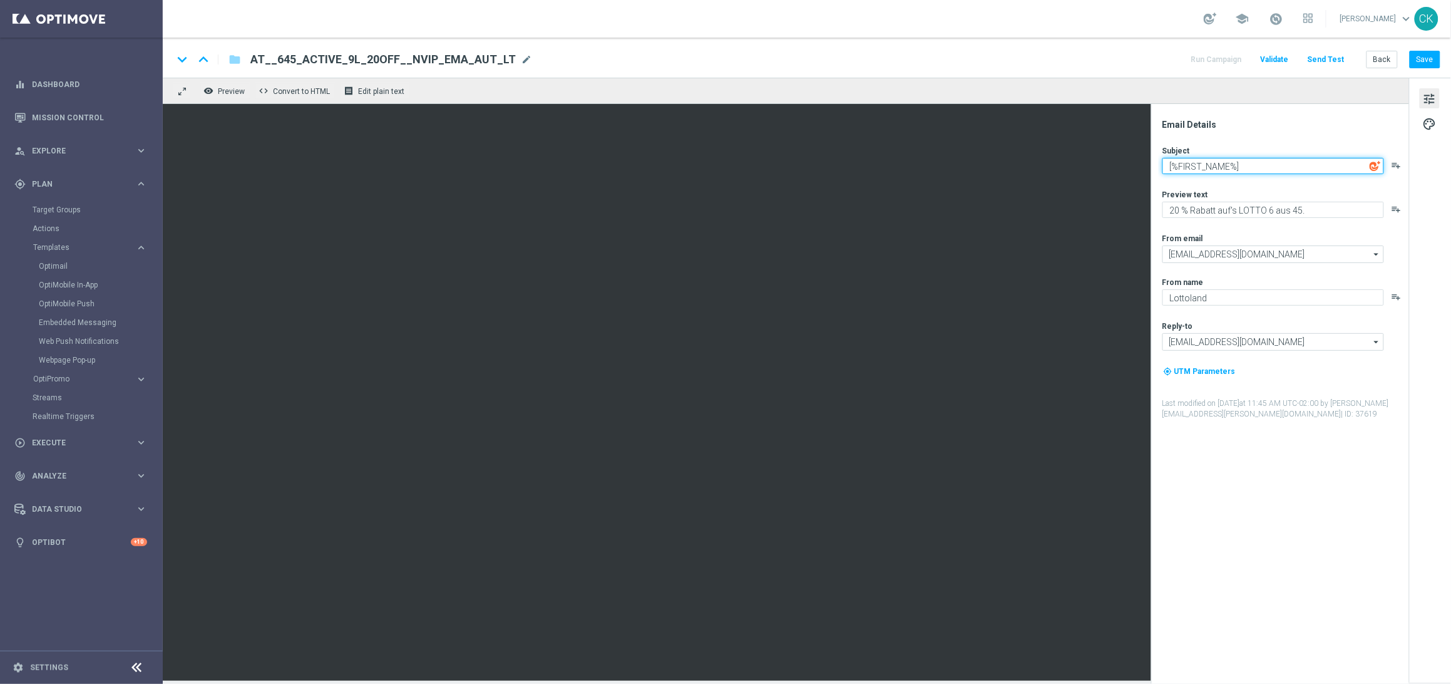
click at [1277, 172] on textarea "[%FIRST_NAME%]" at bounding box center [1273, 166] width 222 height 16
click at [1164, 162] on textarea "[%FIRST_NAME%], hier wartet dein Glücksrabatt" at bounding box center [1273, 166] width 222 height 16
paste textarea "🍄"
type textarea "🍄 [%FIRST_NAME%], hier wartet dein Glücksrabatt"
click at [1341, 182] on div "Subject 🍄 [%FIRST_NAME%], hier wartet dein Glücksrabatt playlist_add Preview te…" at bounding box center [1284, 282] width 245 height 274
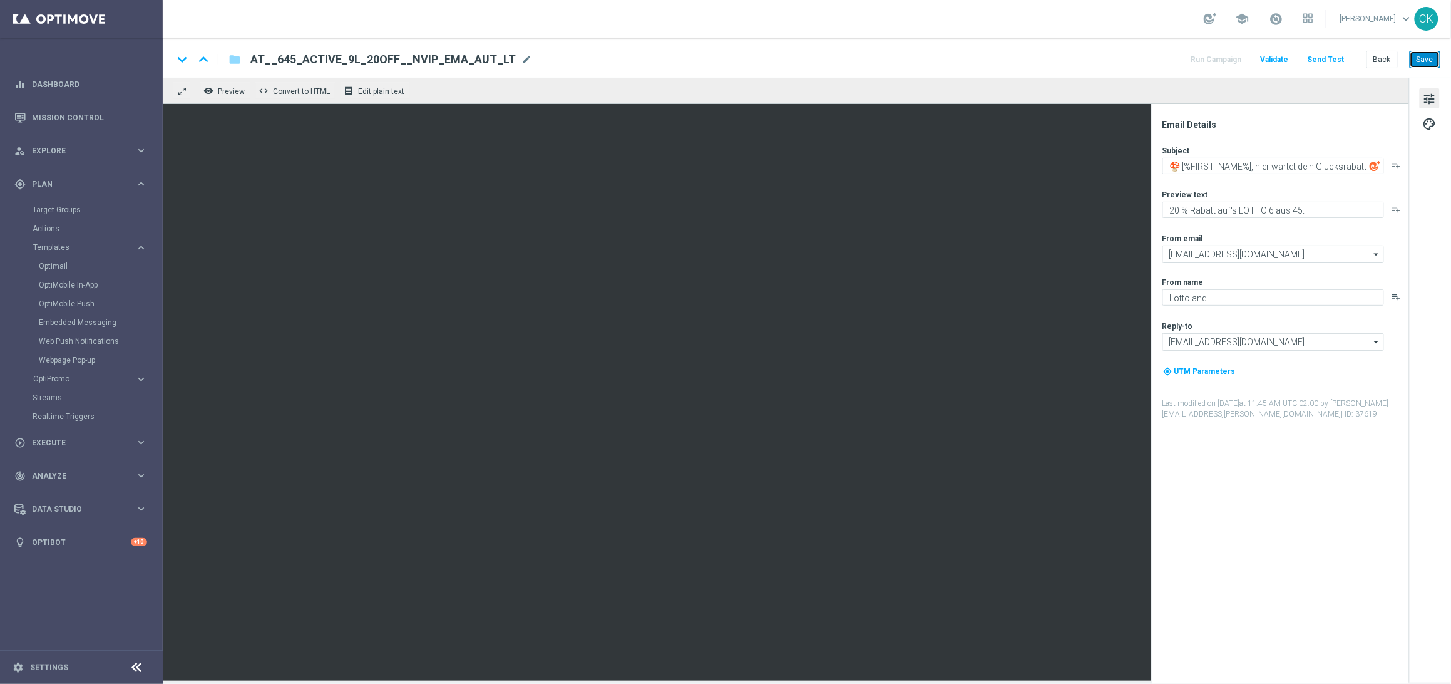
click at [1420, 60] on button "Save" at bounding box center [1425, 60] width 31 height 18
click at [1250, 162] on textarea "🍄 [%FIRST_NAME%], hier wartet dein Glücksrabatt" at bounding box center [1273, 166] width 222 height 16
click at [1422, 53] on button "Save" at bounding box center [1425, 60] width 31 height 18
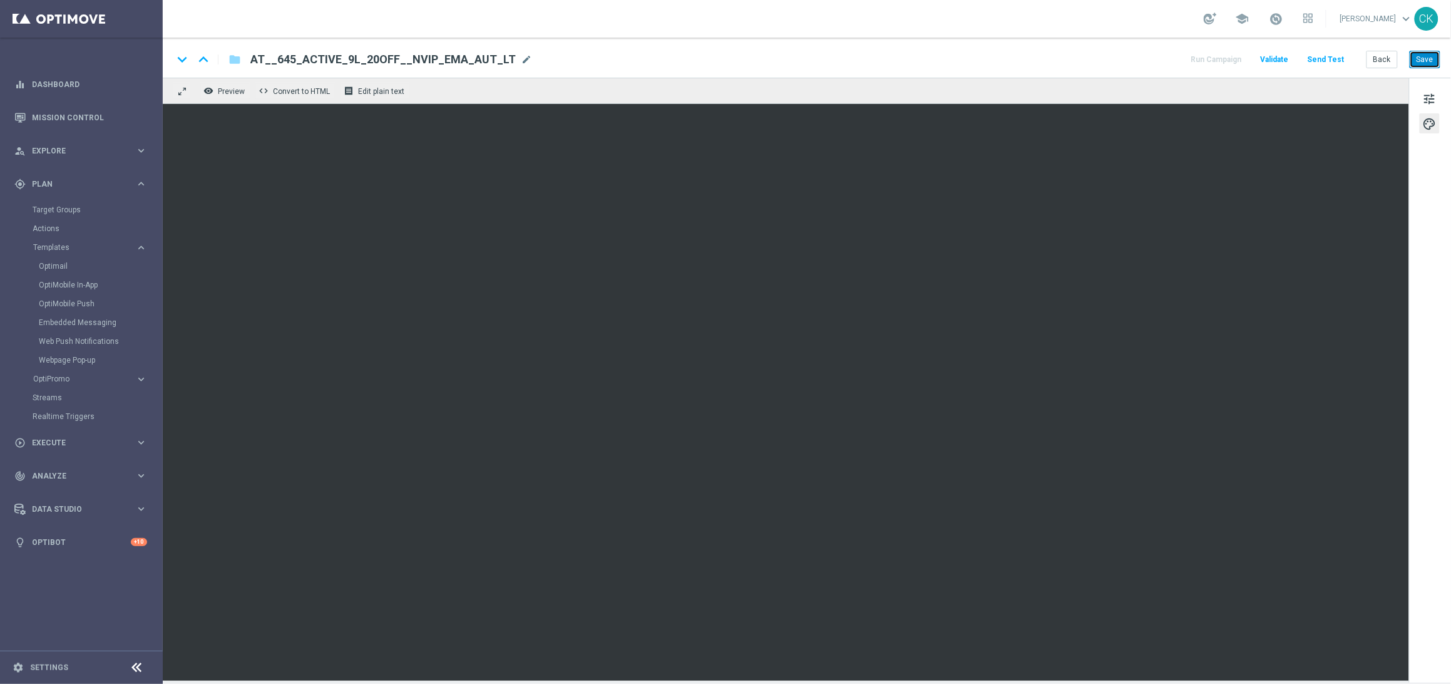
click at [1430, 56] on button "Save" at bounding box center [1425, 60] width 31 height 18
click at [1431, 63] on button "Save" at bounding box center [1425, 60] width 31 height 18
click at [1418, 62] on button "Save" at bounding box center [1425, 60] width 31 height 18
click at [1323, 62] on button "Send Test" at bounding box center [1326, 59] width 41 height 17
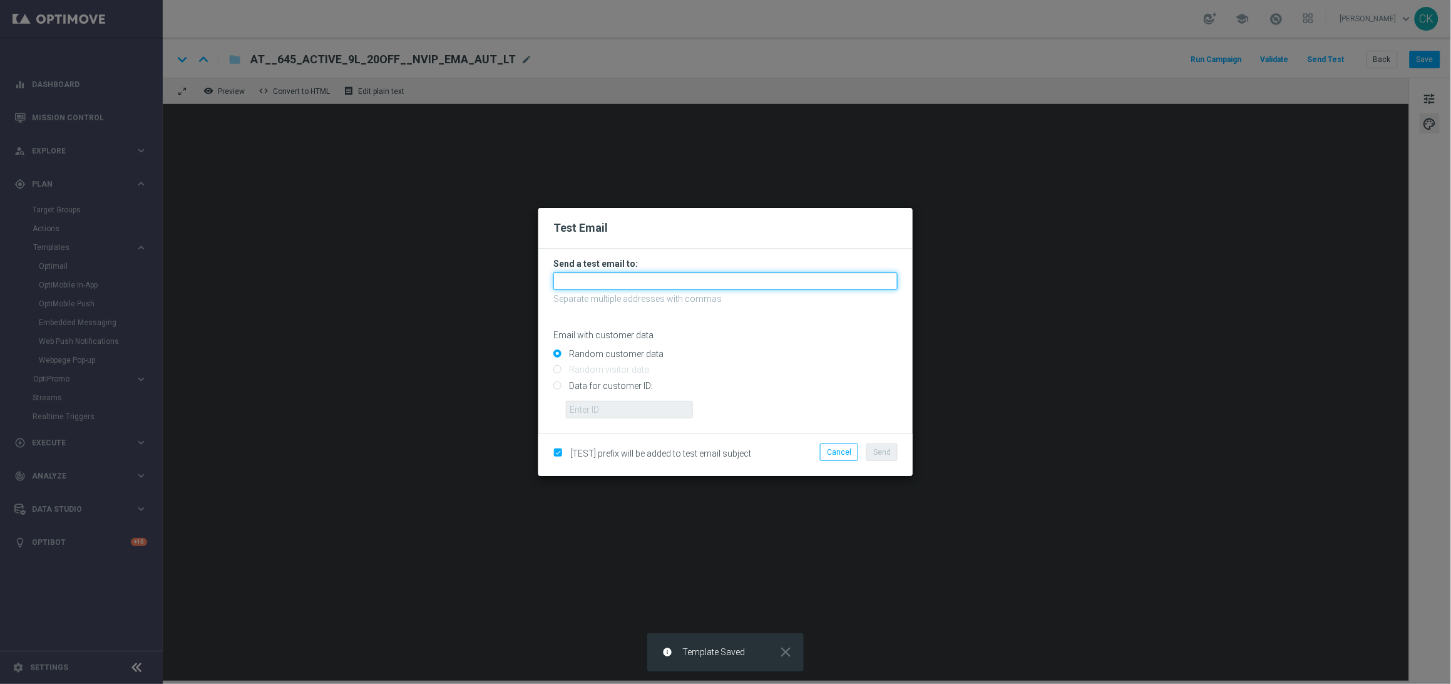
click at [628, 280] on input "text" at bounding box center [725, 281] width 344 height 18
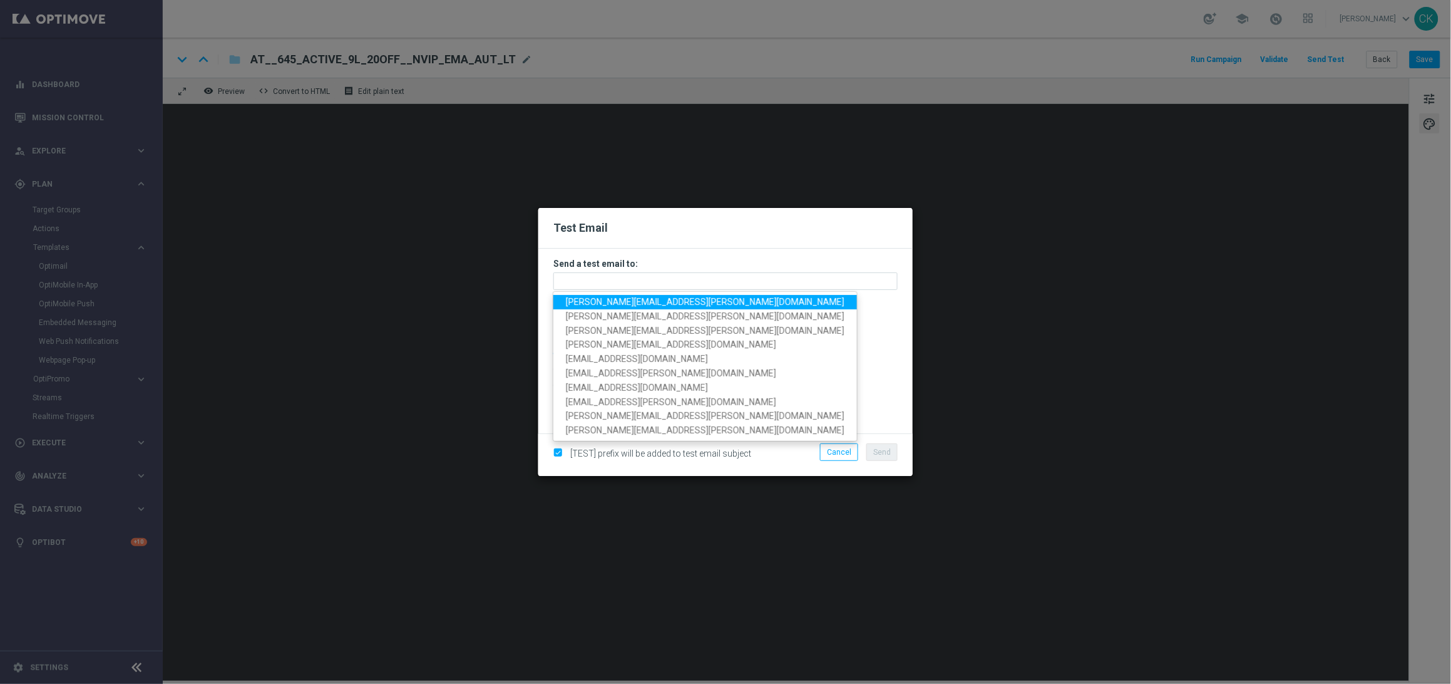
click at [640, 302] on span "[PERSON_NAME][EMAIL_ADDRESS][PERSON_NAME][DOMAIN_NAME]" at bounding box center [705, 302] width 279 height 10
type input "[PERSON_NAME][EMAIL_ADDRESS][PERSON_NAME][DOMAIN_NAME]"
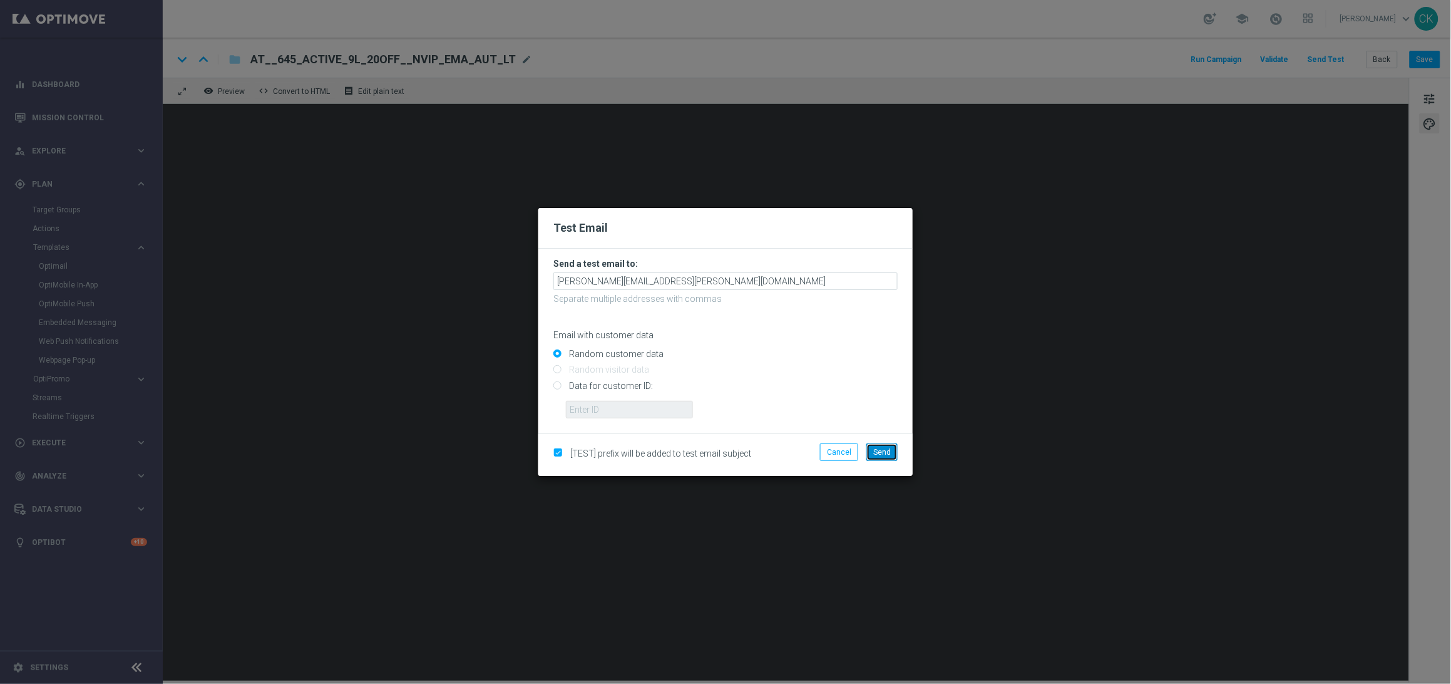
click at [881, 455] on span "Send" at bounding box center [882, 452] width 18 height 9
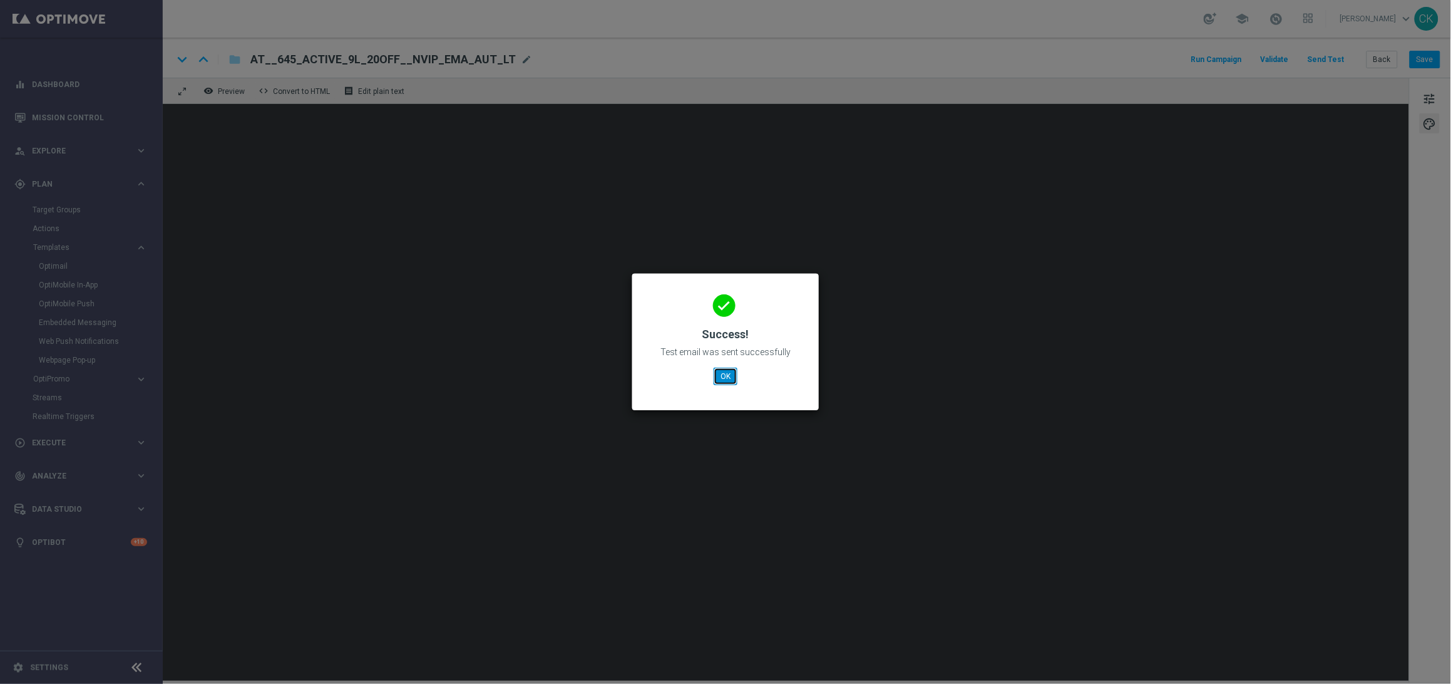
click at [722, 376] on button "OK" at bounding box center [726, 376] width 24 height 18
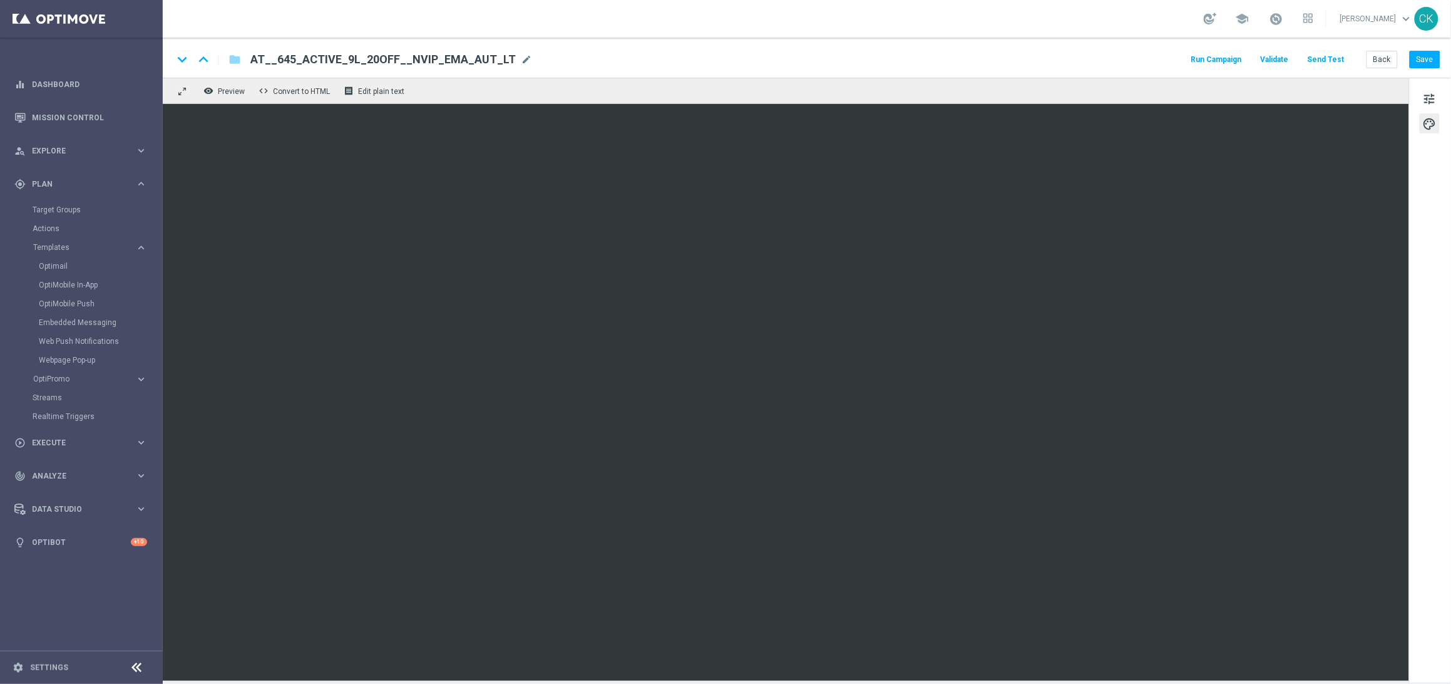
click at [1325, 64] on button "Send Test" at bounding box center [1326, 59] width 41 height 17
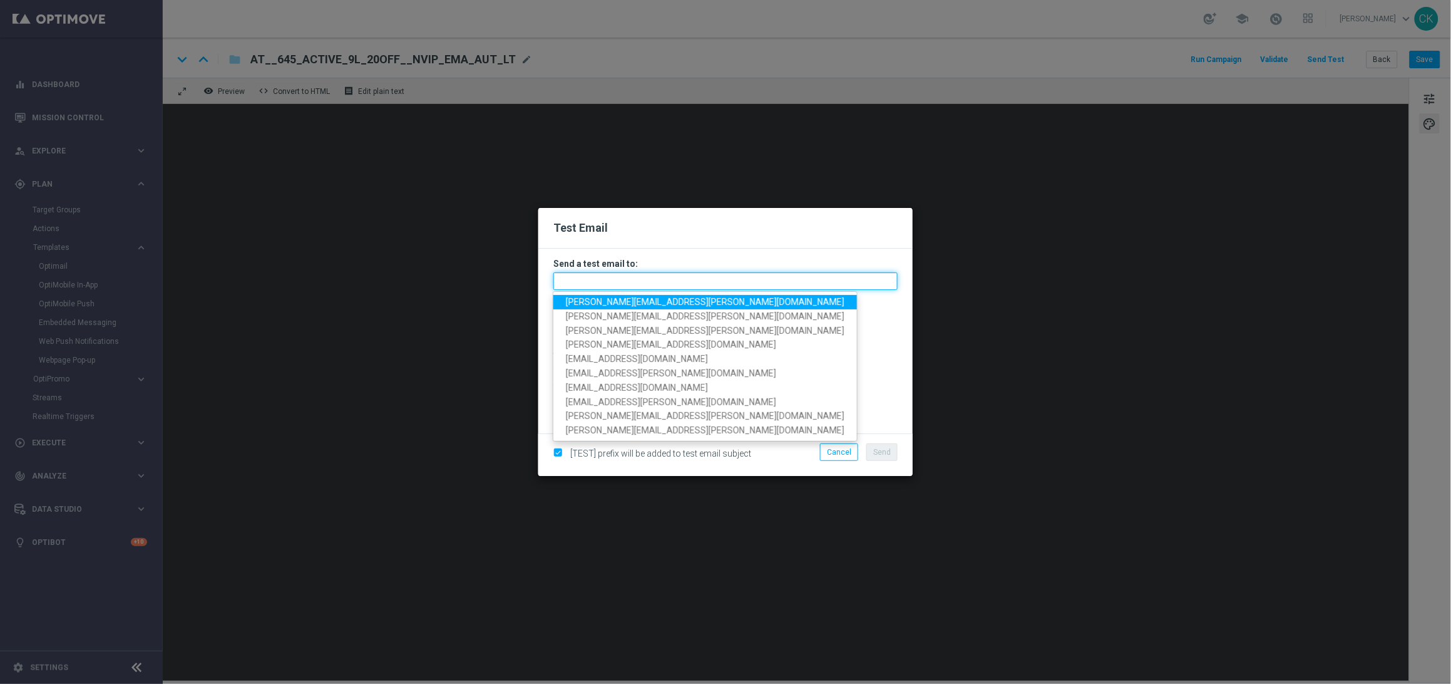
click at [641, 279] on input "text" at bounding box center [725, 281] width 344 height 18
click at [639, 302] on span "[PERSON_NAME][EMAIL_ADDRESS][PERSON_NAME][DOMAIN_NAME]" at bounding box center [705, 302] width 279 height 10
type input "[PERSON_NAME][EMAIL_ADDRESS][PERSON_NAME][DOMAIN_NAME]"
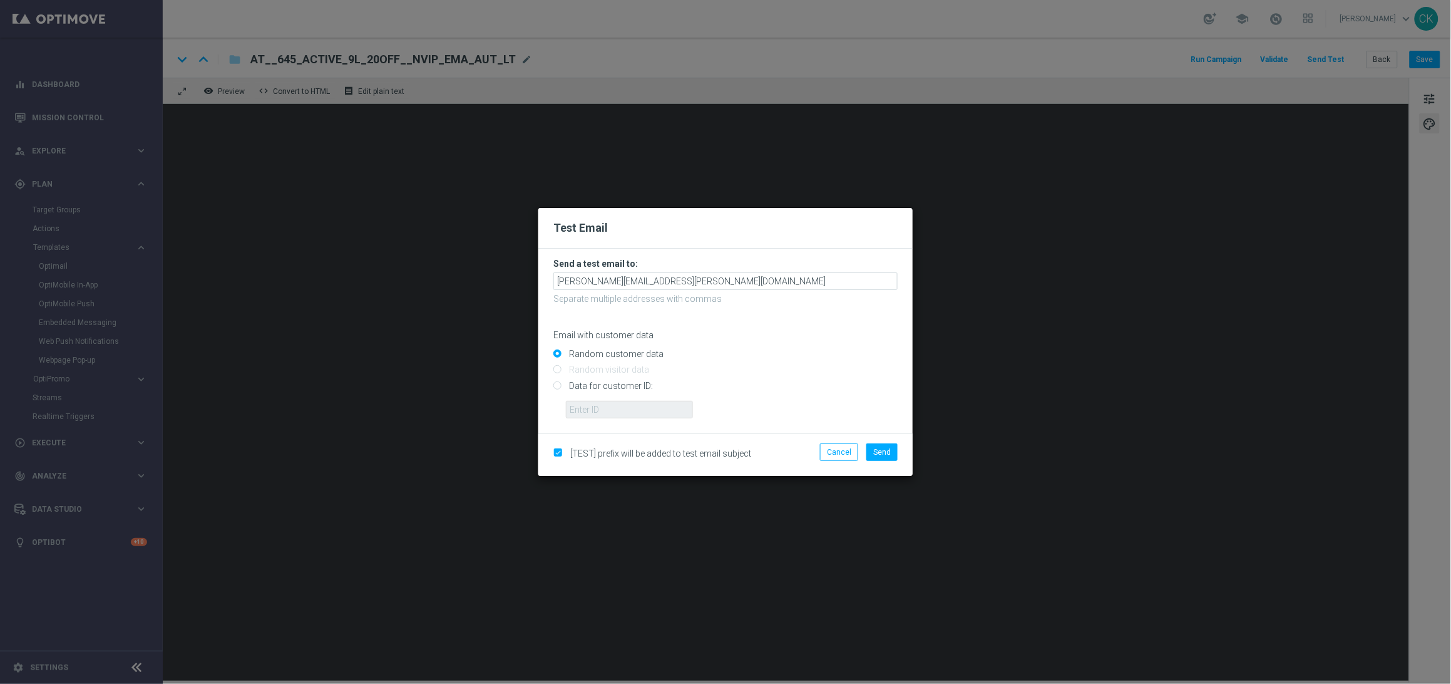
click at [610, 382] on input "Data for customer ID:" at bounding box center [725, 391] width 344 height 18
radio input "true"
click at [610, 406] on input "text" at bounding box center [629, 410] width 127 height 18
type input "14586067"
click at [883, 454] on span "Send" at bounding box center [882, 452] width 18 height 9
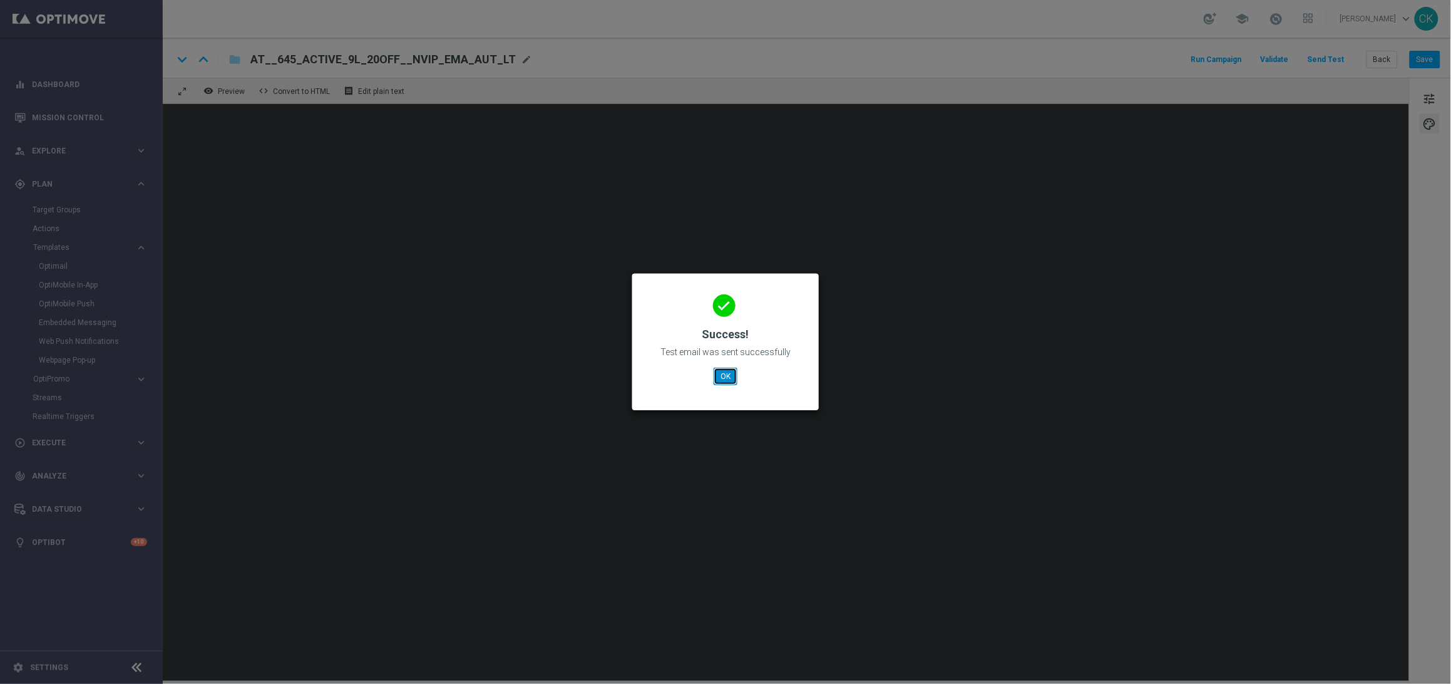
click at [719, 377] on button "OK" at bounding box center [726, 376] width 24 height 18
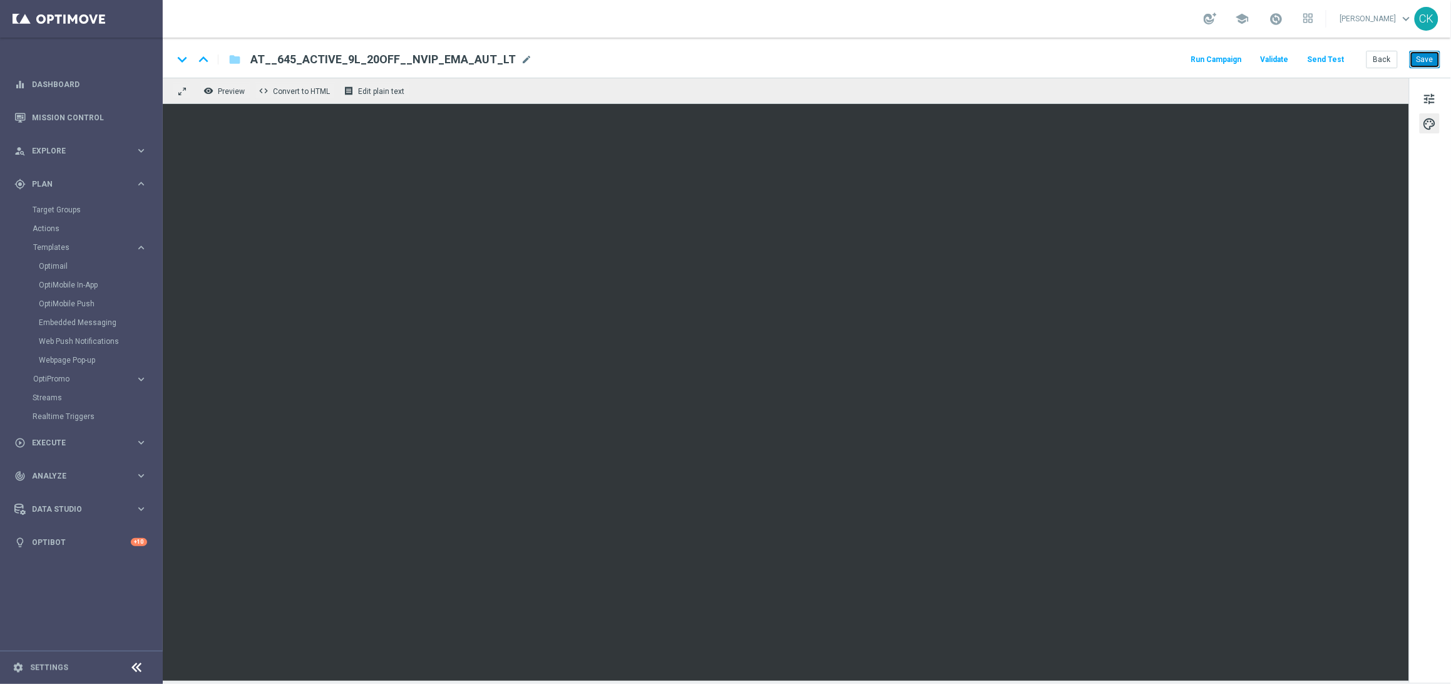
click at [1425, 60] on button "Save" at bounding box center [1425, 60] width 31 height 18
click at [1379, 61] on button "Back" at bounding box center [1382, 60] width 31 height 18
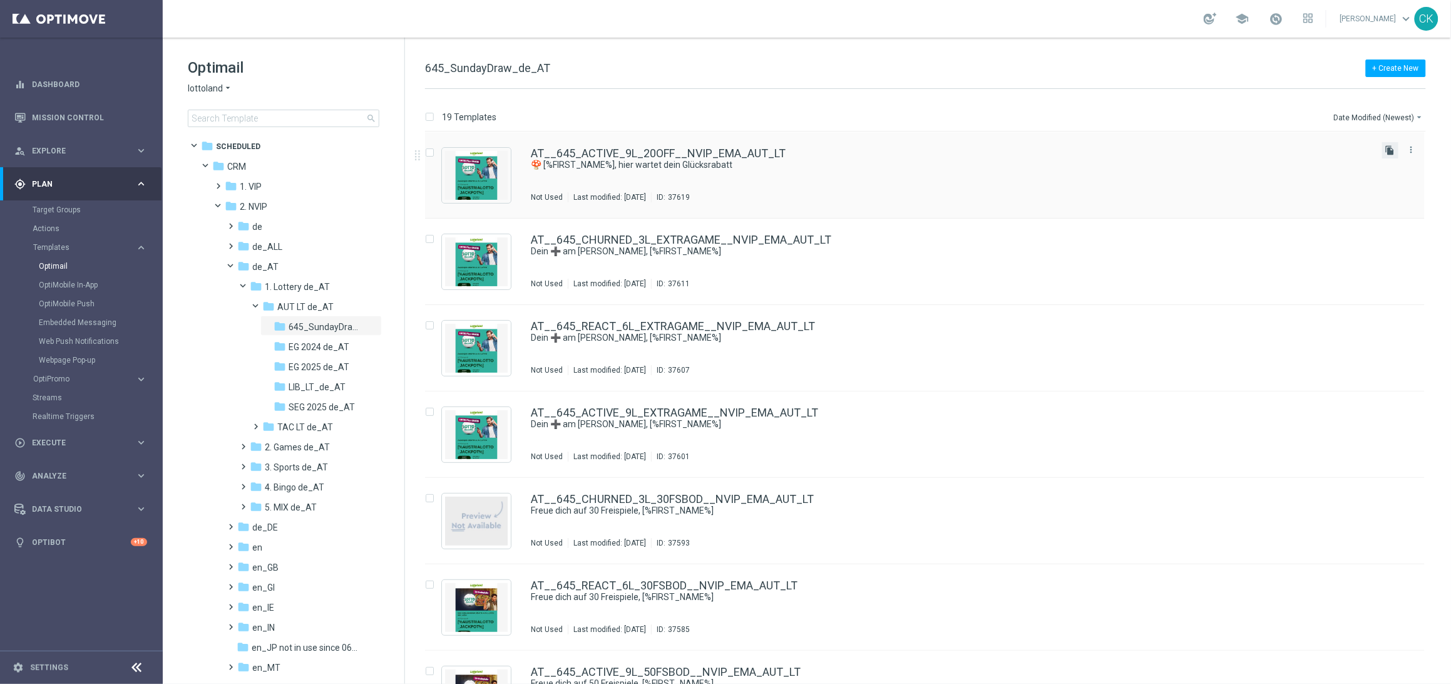
click at [1388, 151] on icon "file_copy" at bounding box center [1390, 150] width 10 height 10
click at [657, 143] on div "AT__645_ACTIVE_9L_20OFF__NVIP_EMA_AUT_LT(1) 🍄 [%FIRST_NAME%], hier wartet dein …" at bounding box center [925, 175] width 1000 height 86
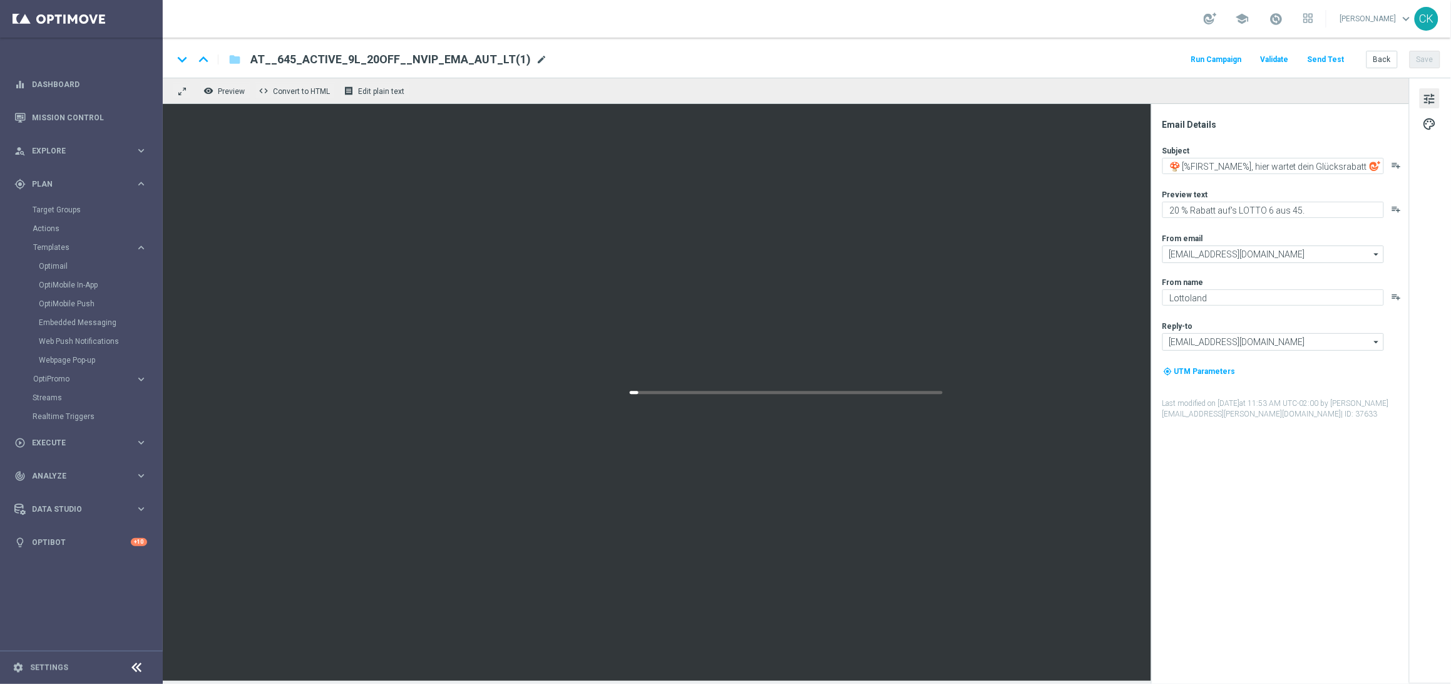
click at [536, 56] on span "mode_edit" at bounding box center [541, 59] width 11 height 11
click at [460, 61] on input "AT__645_ACTIVE_9L_20OFF__NVIP_EMA_AUT_LT(1)" at bounding box center [405, 59] width 310 height 16
paste input "REACT_6L_20OFF__NVIP_EMA_AUT_LT"
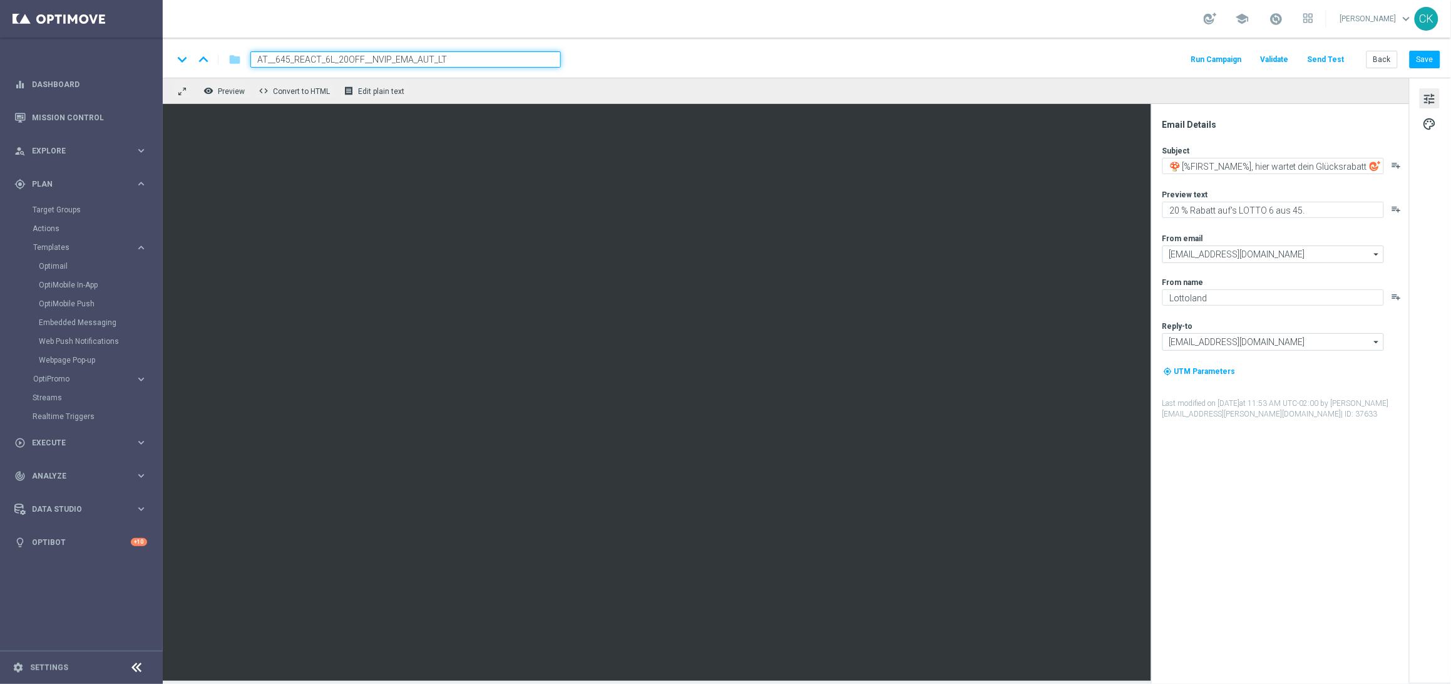
type input "AT__645_REACT_6L_20OFF__NVIP_EMA_AUT_LT"
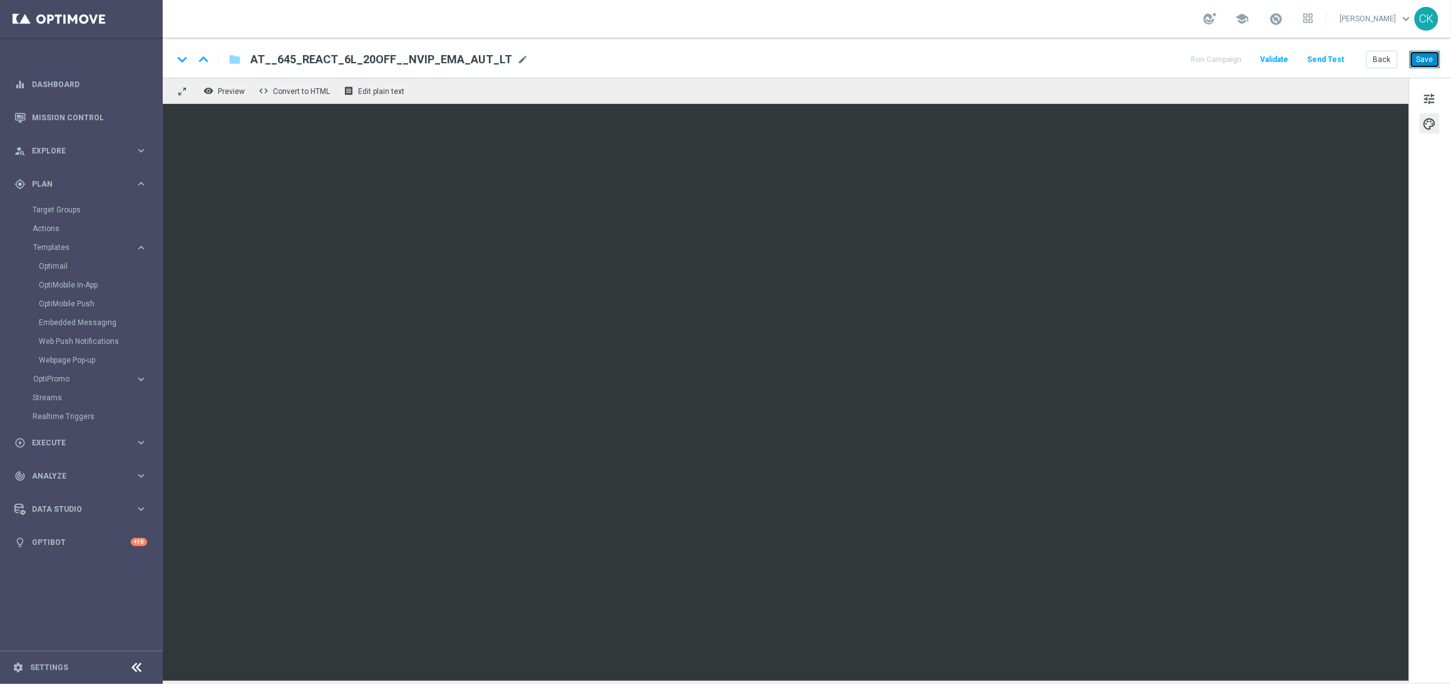
click at [1431, 56] on button "Save" at bounding box center [1425, 60] width 31 height 18
click at [1430, 59] on button "Save" at bounding box center [1425, 60] width 31 height 18
click at [1425, 59] on button "Save" at bounding box center [1425, 60] width 31 height 18
click at [1333, 58] on button "Send Test" at bounding box center [1326, 59] width 41 height 17
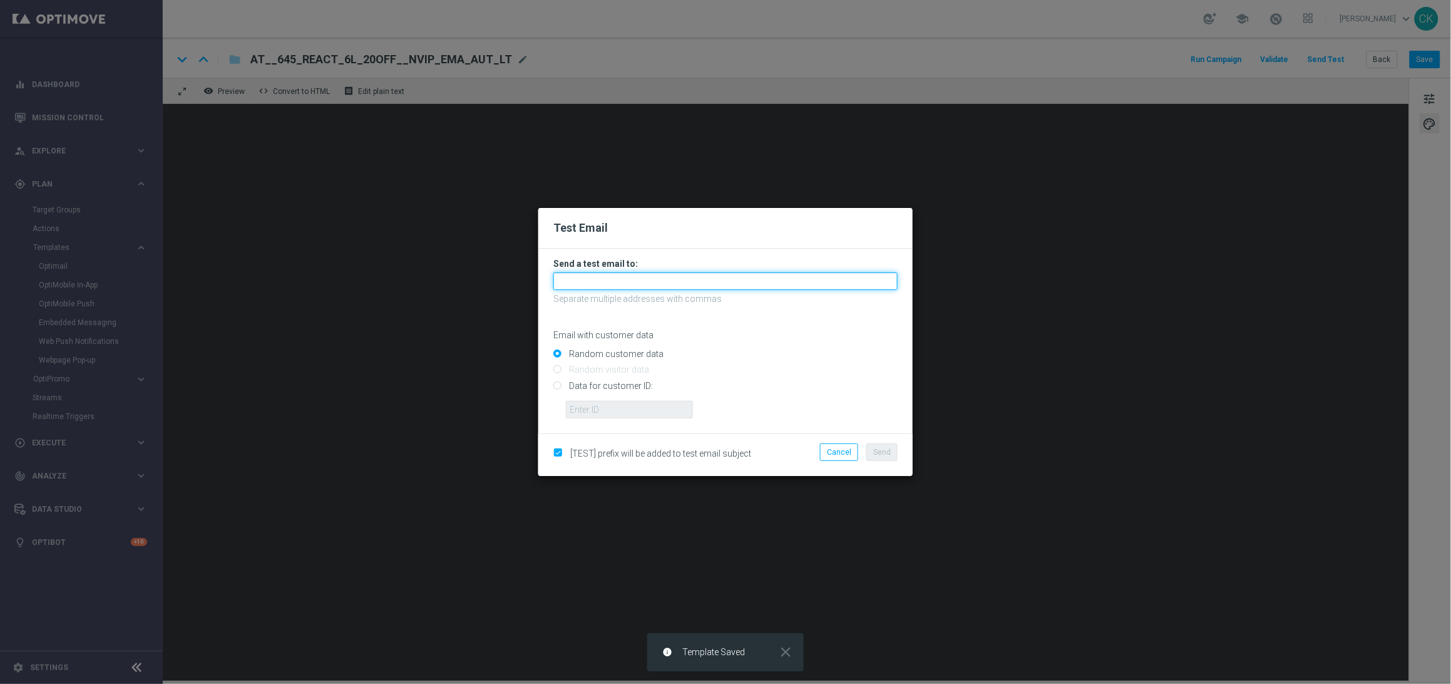
click at [616, 277] on input "text" at bounding box center [725, 281] width 344 height 18
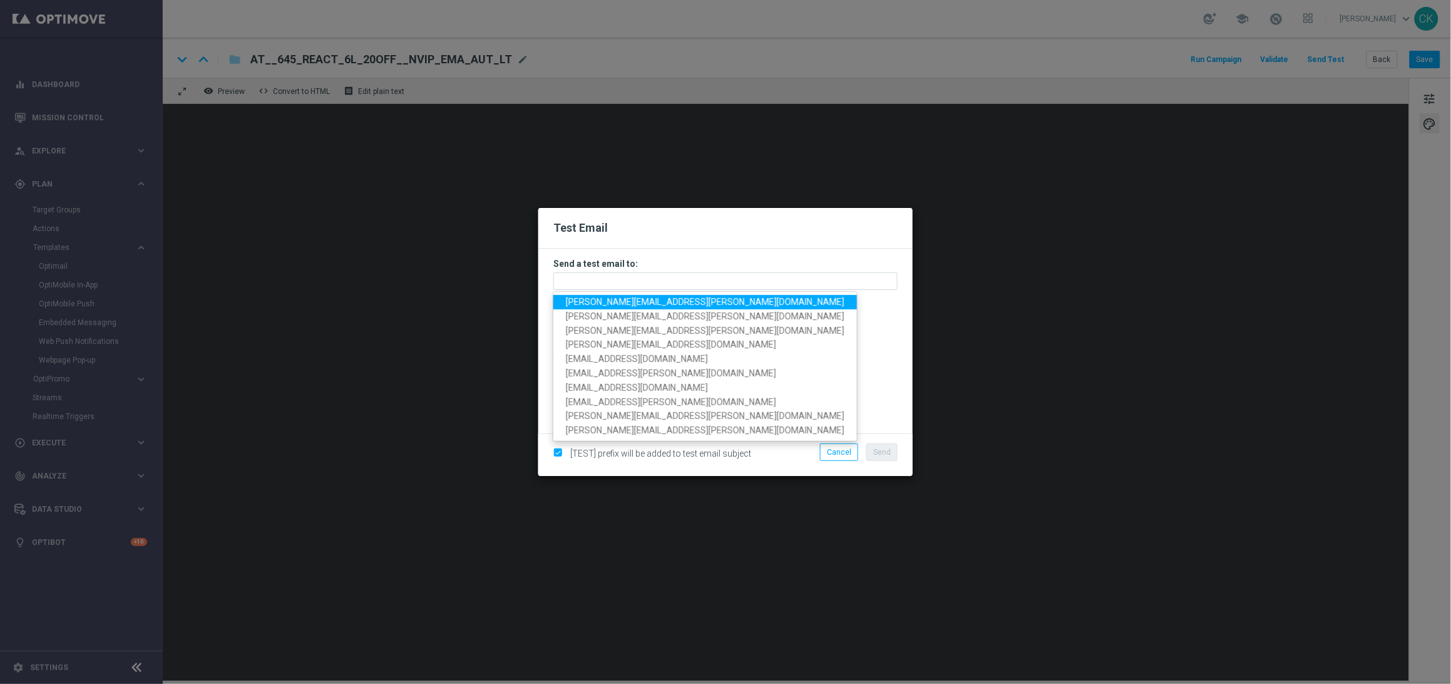
click at [636, 299] on span "[PERSON_NAME][EMAIL_ADDRESS][PERSON_NAME][DOMAIN_NAME]" at bounding box center [705, 302] width 279 height 10
type input "[PERSON_NAME][EMAIL_ADDRESS][PERSON_NAME][DOMAIN_NAME]"
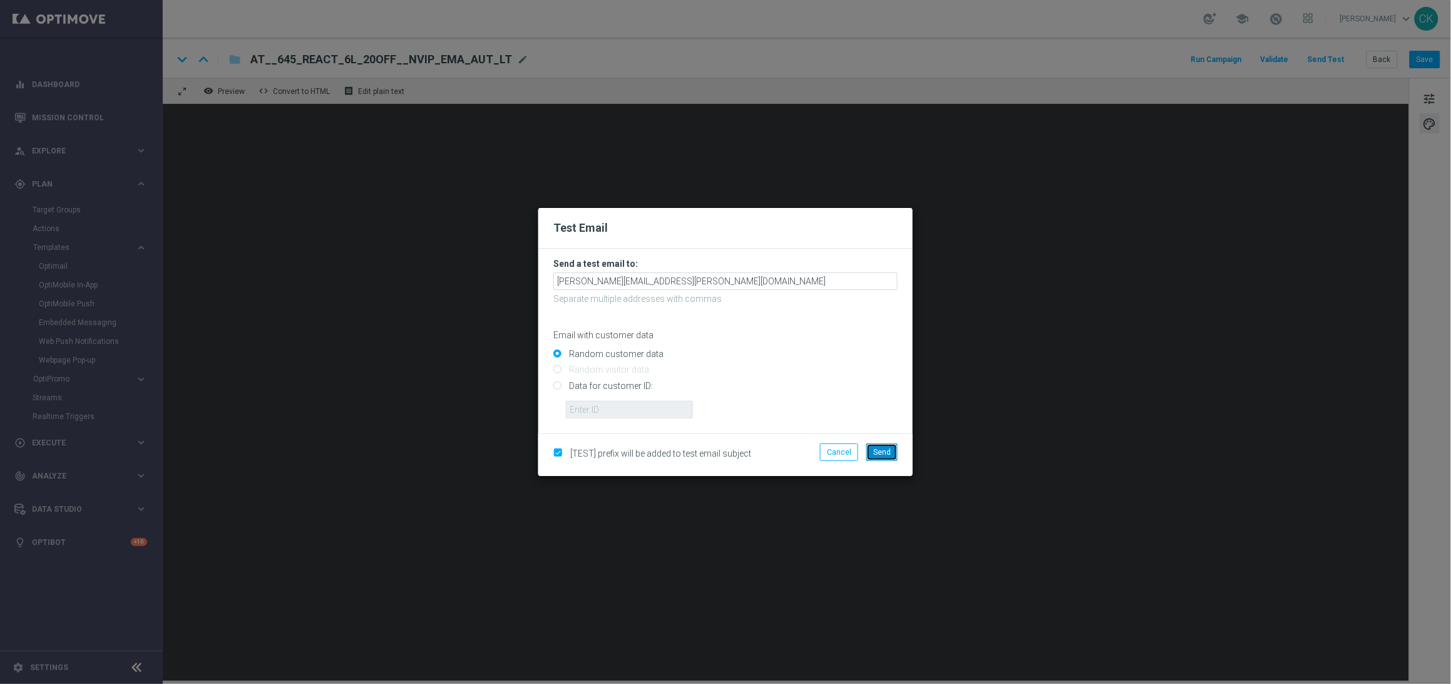
click at [883, 450] on span "Send" at bounding box center [882, 452] width 18 height 9
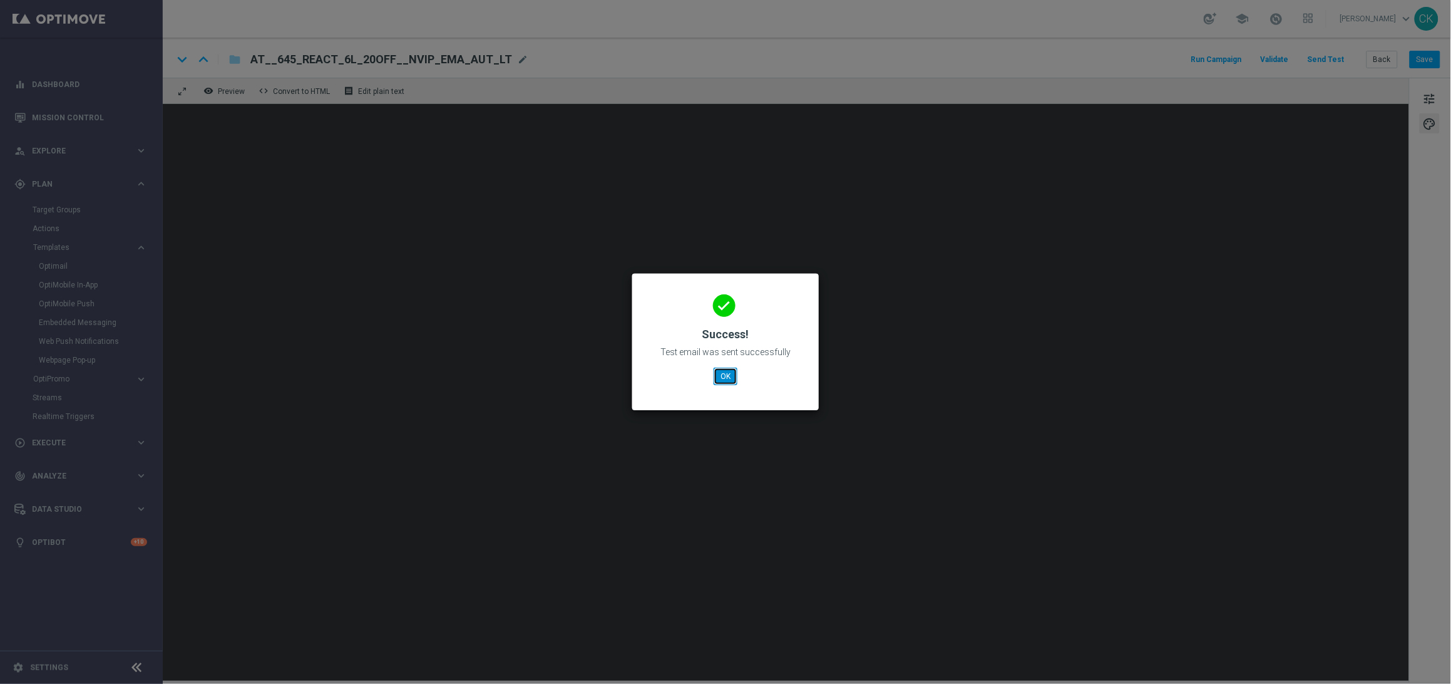
click at [721, 374] on button "OK" at bounding box center [726, 376] width 24 height 18
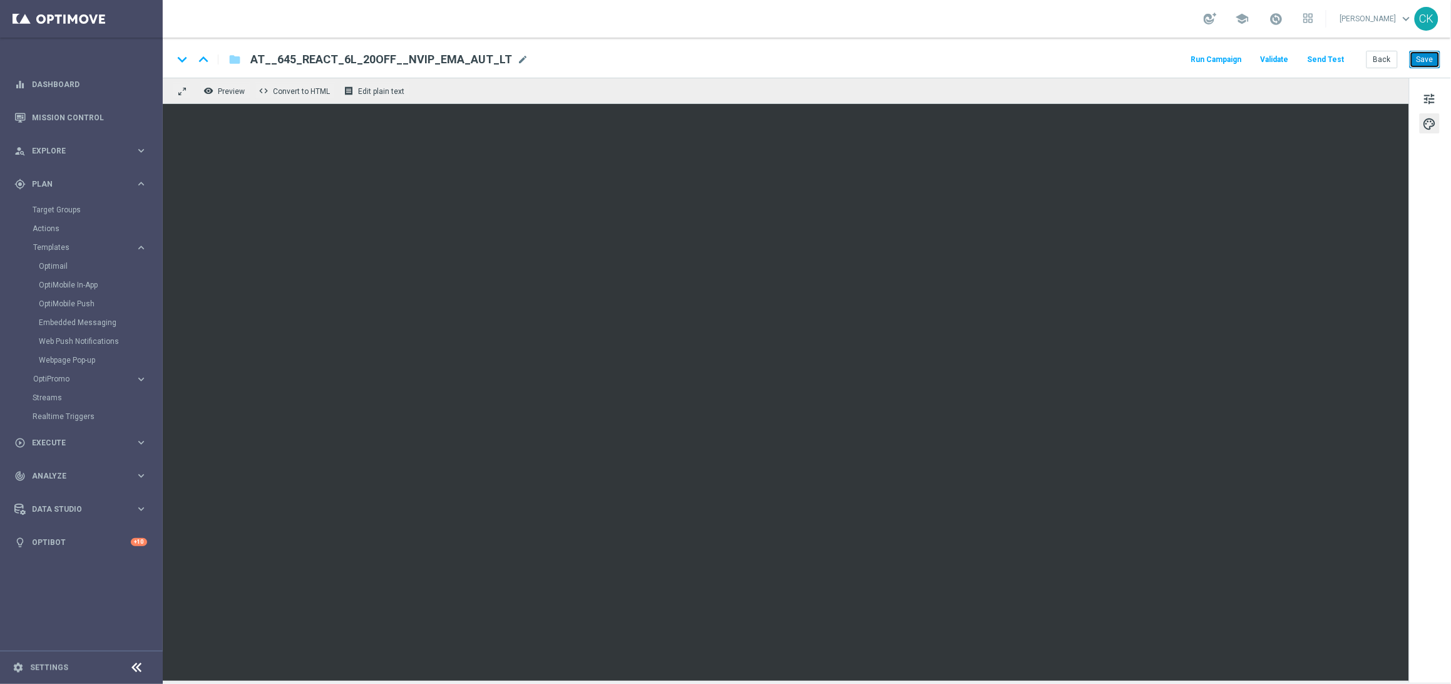
click at [1430, 59] on button "Save" at bounding box center [1425, 60] width 31 height 18
click at [1433, 57] on button "Save" at bounding box center [1425, 60] width 31 height 18
click at [1424, 60] on button "Save" at bounding box center [1425, 60] width 31 height 18
click at [1332, 56] on button "Send Test" at bounding box center [1326, 59] width 41 height 17
click at [1327, 58] on button "Send Test" at bounding box center [1326, 59] width 41 height 17
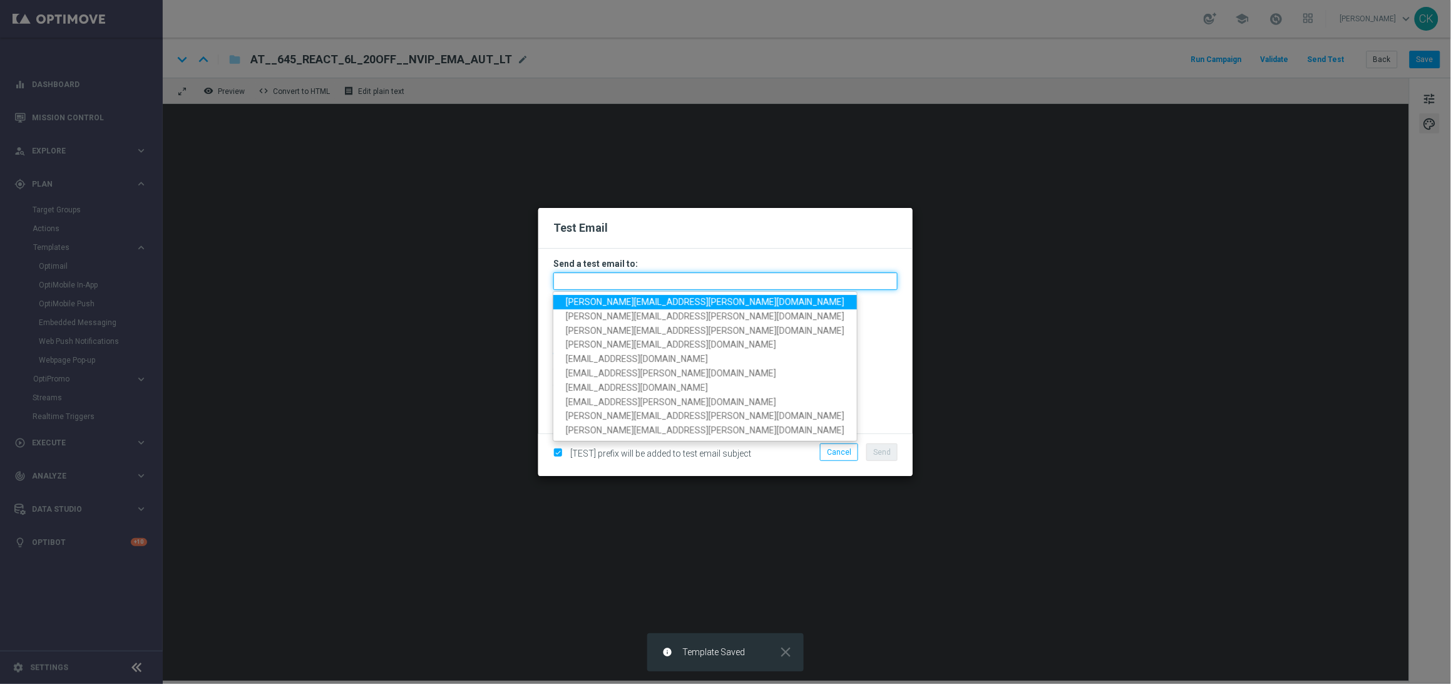
click at [759, 280] on input "text" at bounding box center [725, 281] width 344 height 18
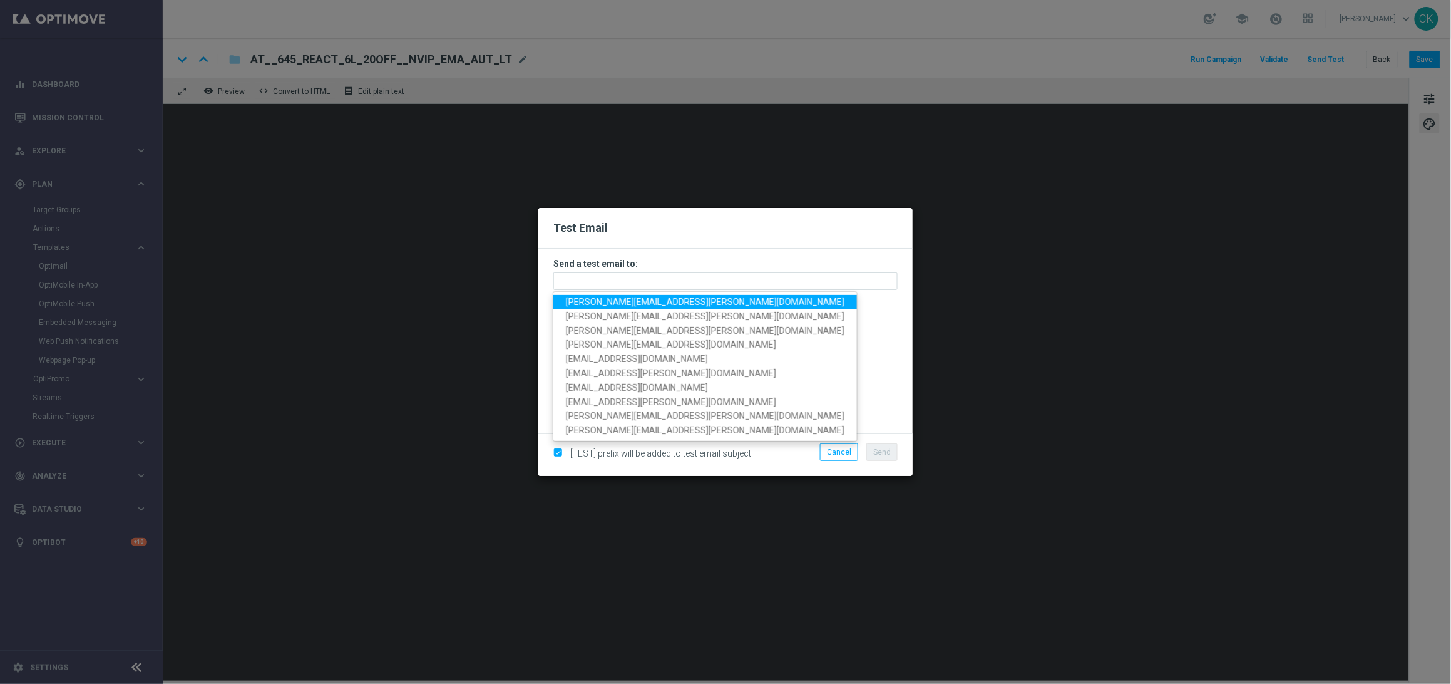
click at [677, 300] on span "[PERSON_NAME][EMAIL_ADDRESS][PERSON_NAME][DOMAIN_NAME]" at bounding box center [705, 302] width 279 height 10
type input "[PERSON_NAME][EMAIL_ADDRESS][PERSON_NAME][DOMAIN_NAME]"
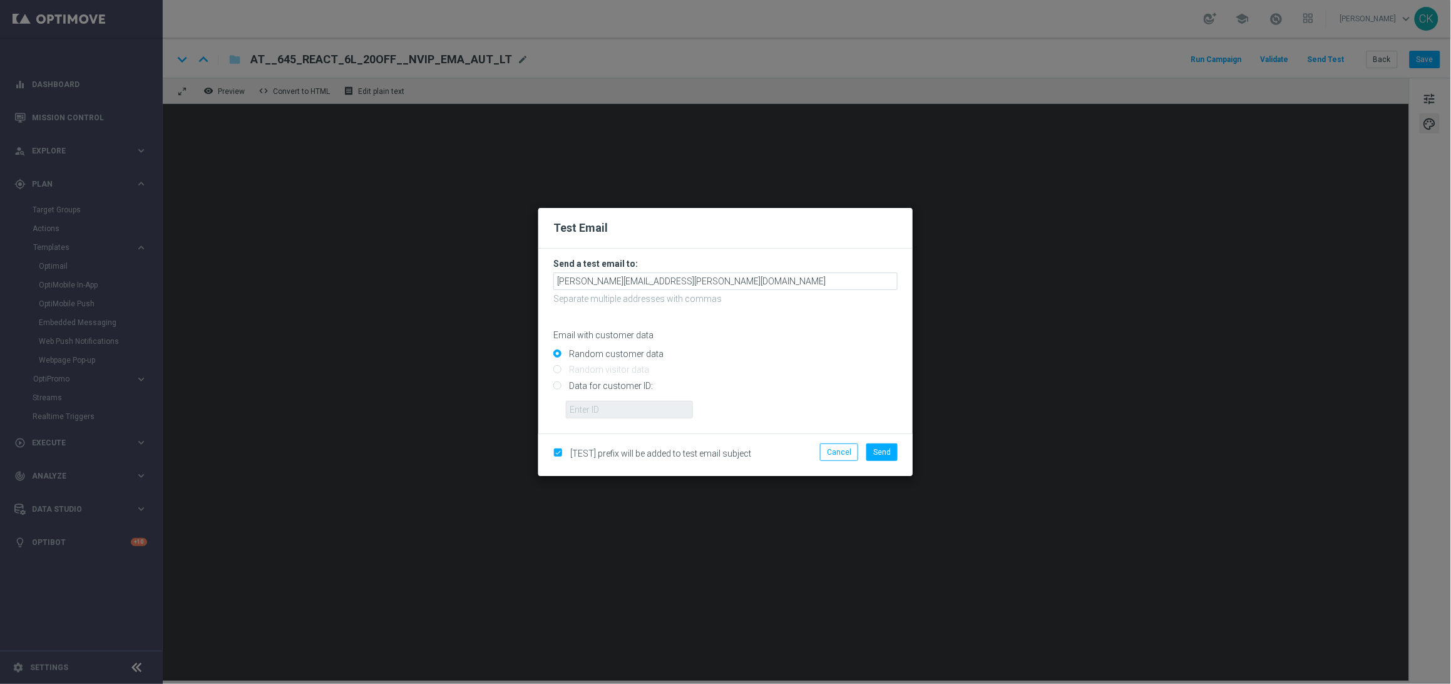
click at [615, 384] on input "Data for customer ID:" at bounding box center [725, 391] width 344 height 18
radio input "true"
click at [615, 406] on input "text" at bounding box center [629, 410] width 127 height 18
type input "14586067"
click at [893, 454] on button "Send" at bounding box center [881, 452] width 31 height 18
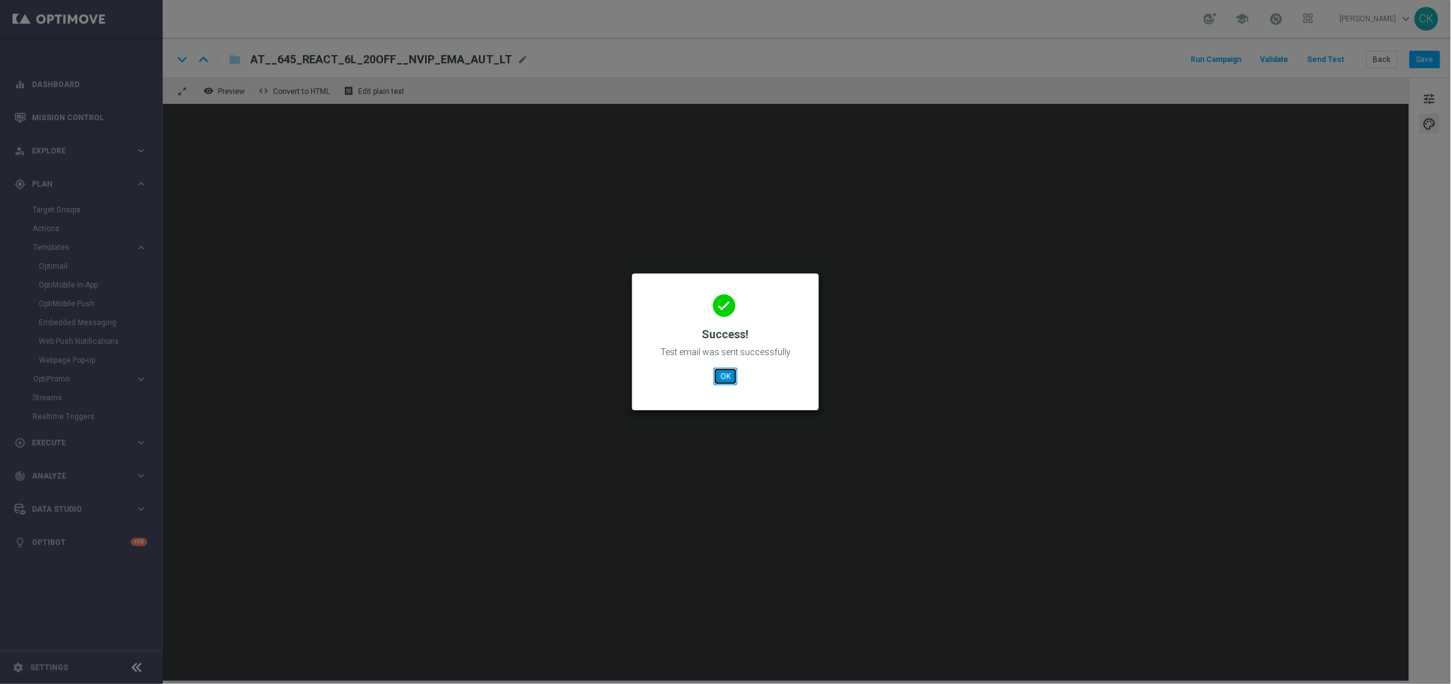
click at [736, 374] on button "OK" at bounding box center [726, 376] width 24 height 18
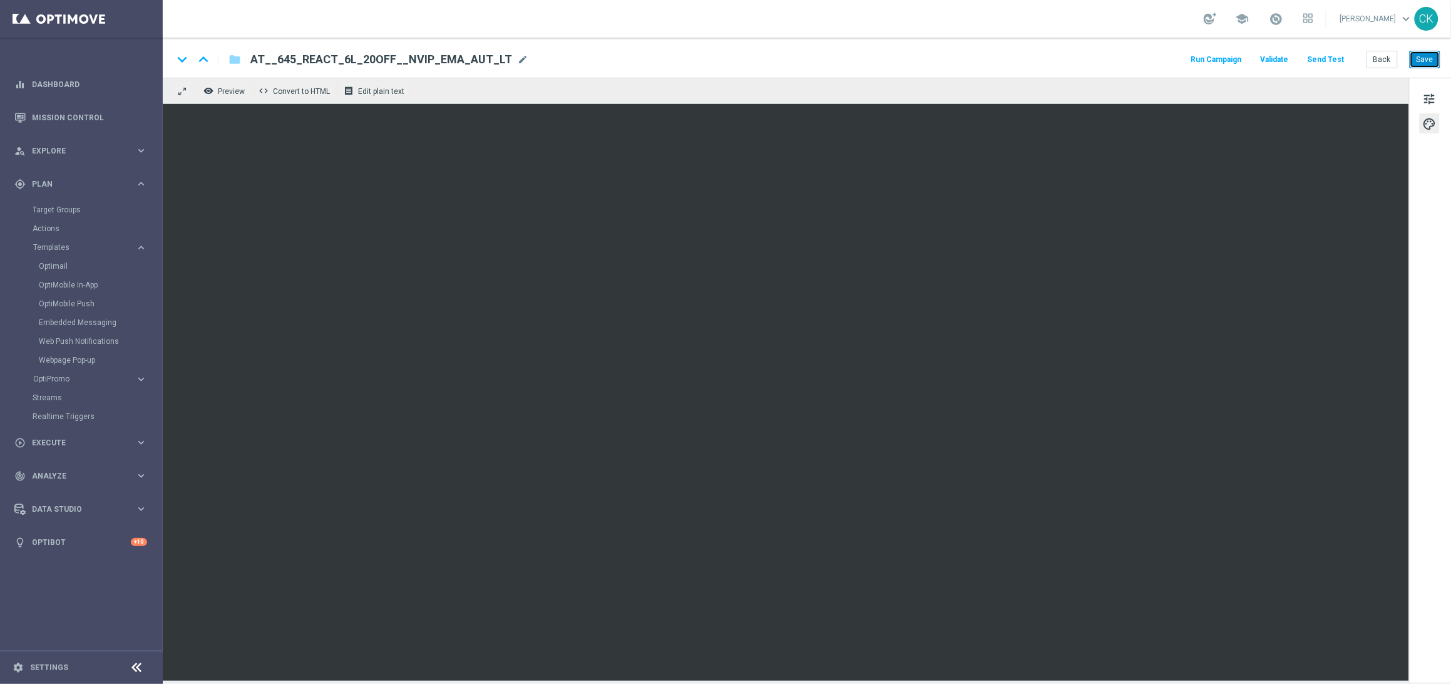
click at [1430, 55] on button "Save" at bounding box center [1425, 60] width 31 height 18
click at [1382, 61] on button "Back" at bounding box center [1382, 60] width 31 height 18
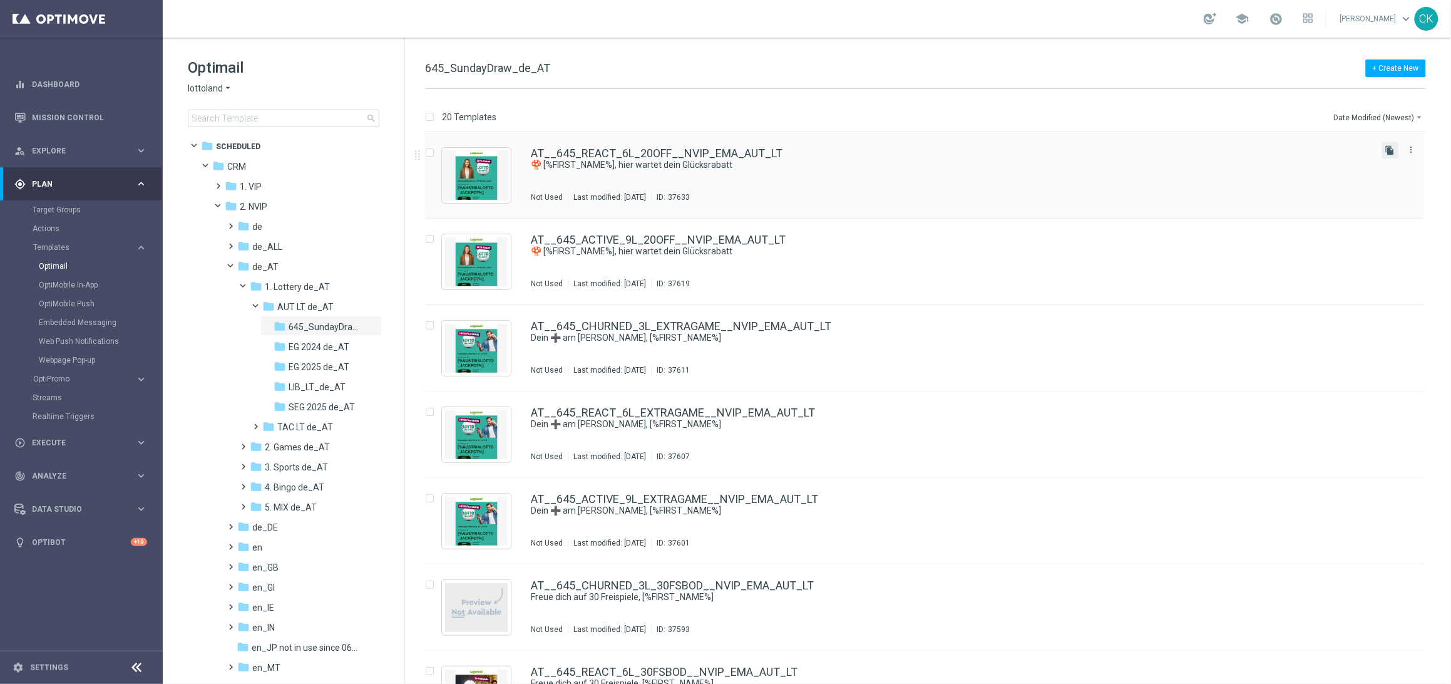
click at [1389, 149] on icon "file_copy" at bounding box center [1390, 150] width 10 height 10
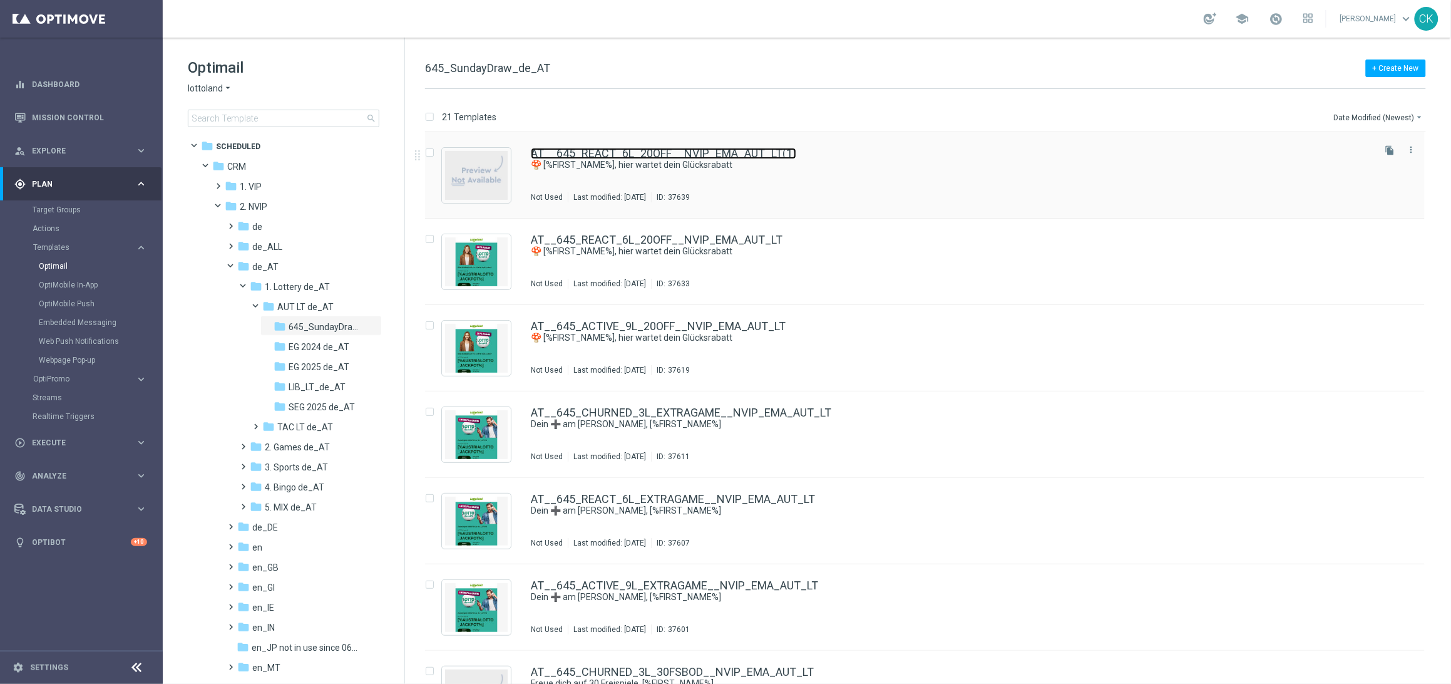
click at [686, 149] on link "AT__645_REACT_6L_20OFF__NVIP_EMA_AUT_LT(1)" at bounding box center [663, 153] width 265 height 11
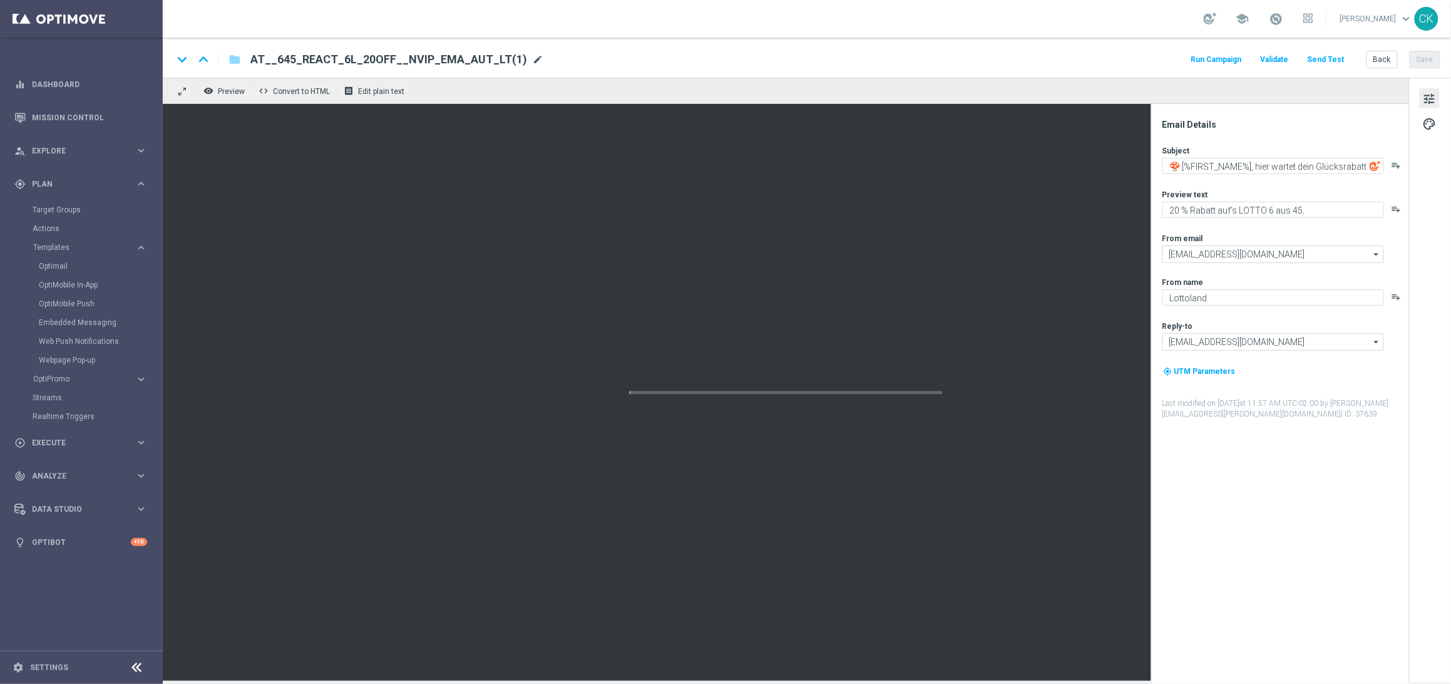
click at [532, 59] on span "mode_edit" at bounding box center [537, 59] width 11 height 11
click at [464, 61] on input "AT__645_REACT_6L_20OFF__NVIP_EMA_AUT_LT(1)" at bounding box center [405, 59] width 310 height 16
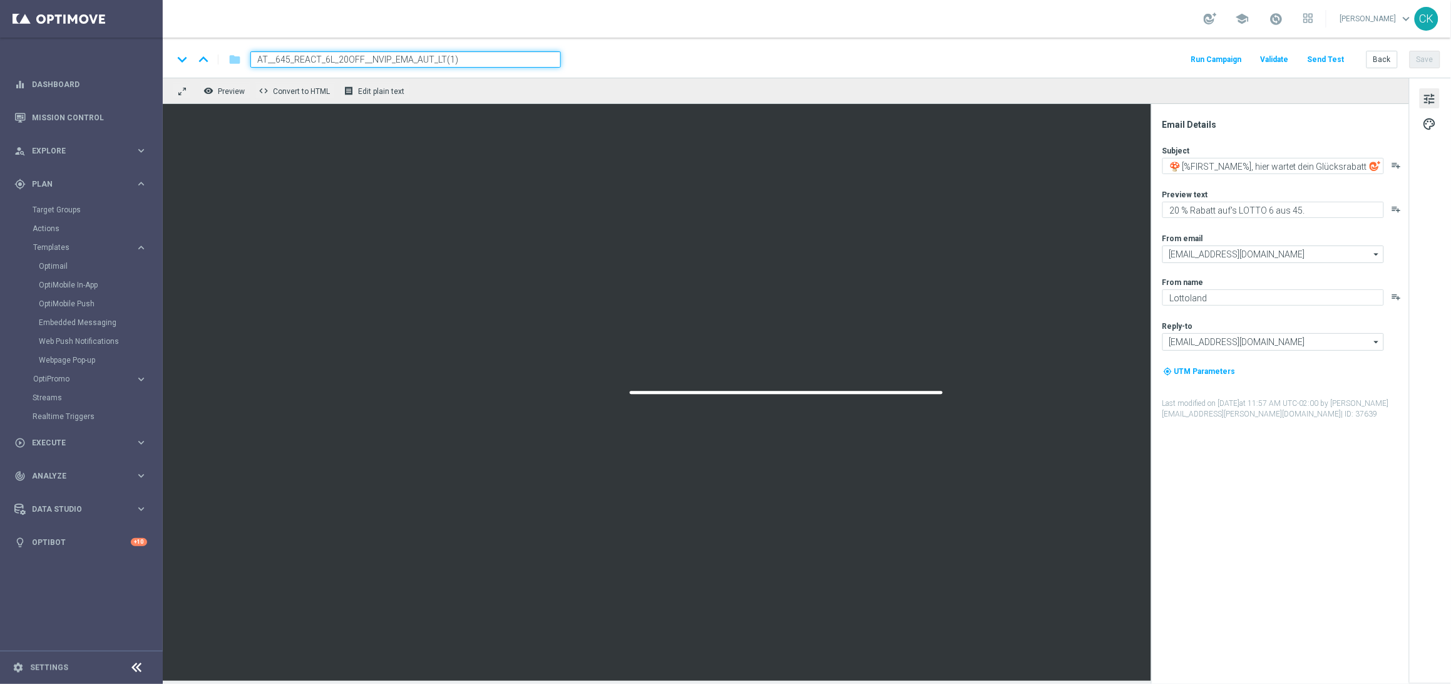
paste input "CHURNED_3L_30OFF__NVIP_EMA_AUT_LT"
type input "AT__645_CHURNED_3L_30OFF__NVIP_EMA_AUT_LT"
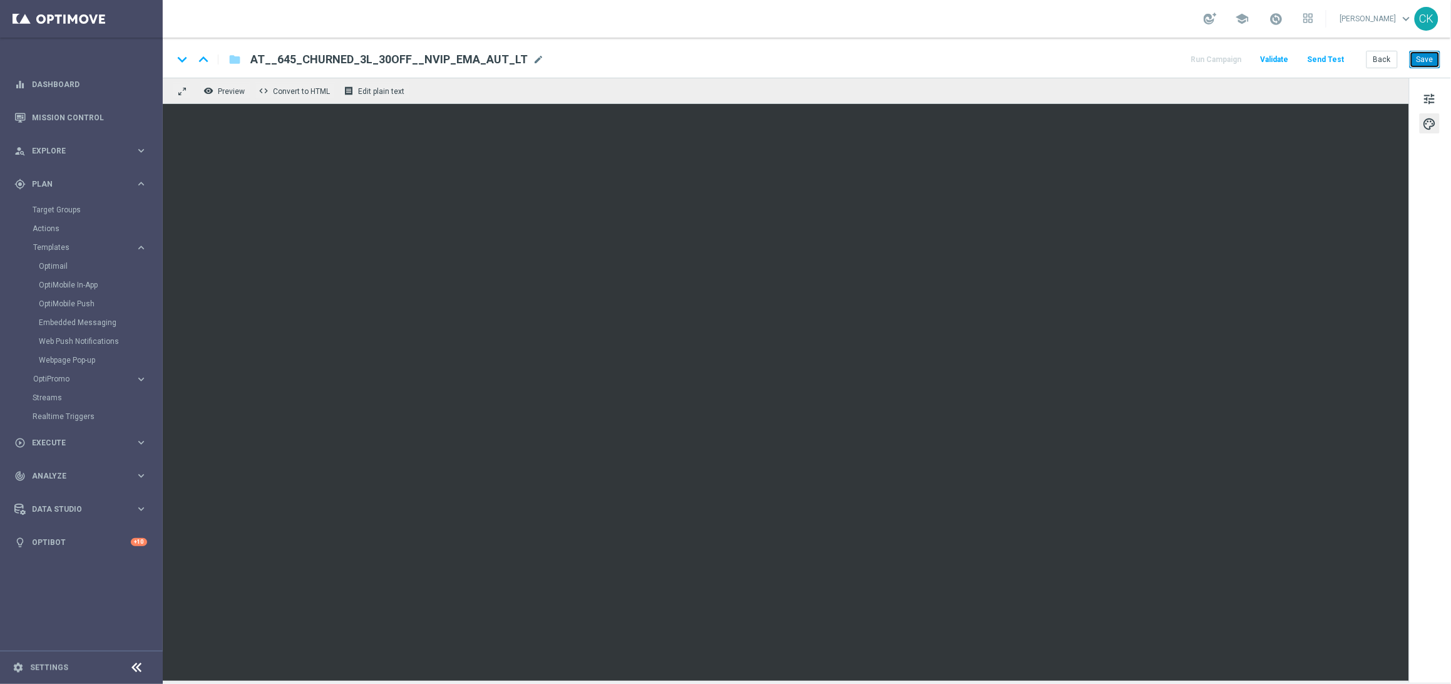
click at [1422, 60] on button "Save" at bounding box center [1425, 60] width 31 height 18
click at [1424, 61] on button "Save" at bounding box center [1425, 60] width 31 height 18
click at [1428, 98] on span "tune" at bounding box center [1430, 99] width 14 height 16
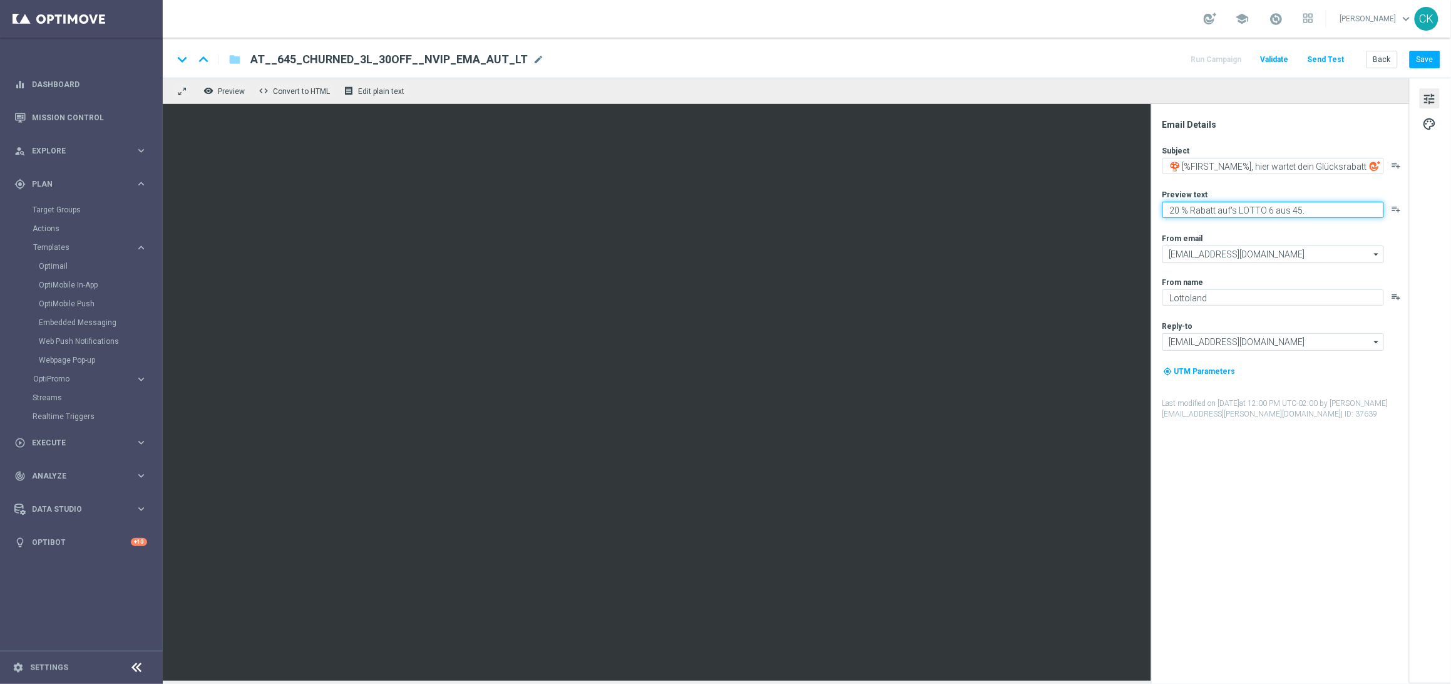
click at [1174, 208] on textarea "20 % Rabatt auf's LOTTO 6 aus 45." at bounding box center [1273, 210] width 222 height 16
type textarea "30 % Rabatt auf's LOTTO 6 aus 45."
click at [1234, 228] on div "Subject 🍄 [%FIRST_NAME%], hier wartet dein Glücksrabatt playlist_add Preview te…" at bounding box center [1284, 282] width 245 height 274
click at [1430, 56] on button "Save" at bounding box center [1425, 60] width 31 height 18
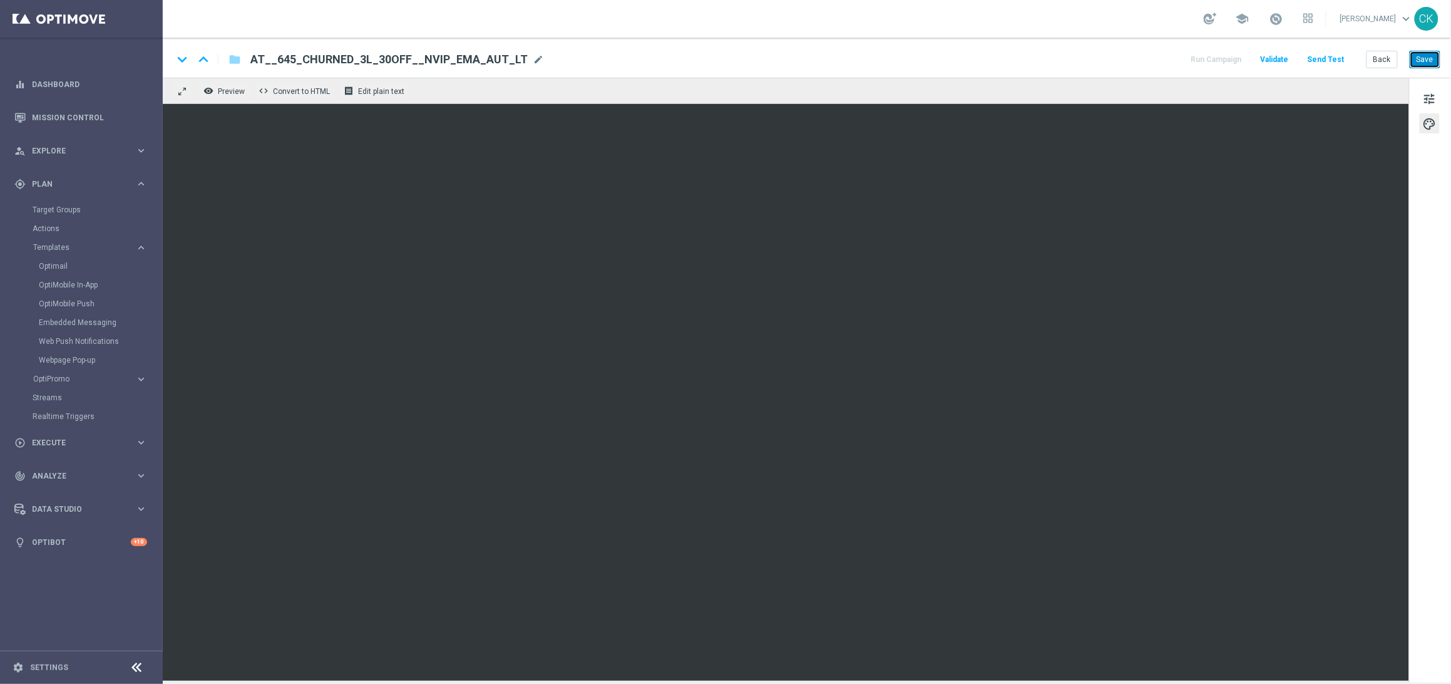
click at [1427, 58] on button "Save" at bounding box center [1425, 60] width 31 height 18
click at [1331, 58] on button "Send Test" at bounding box center [1326, 59] width 41 height 17
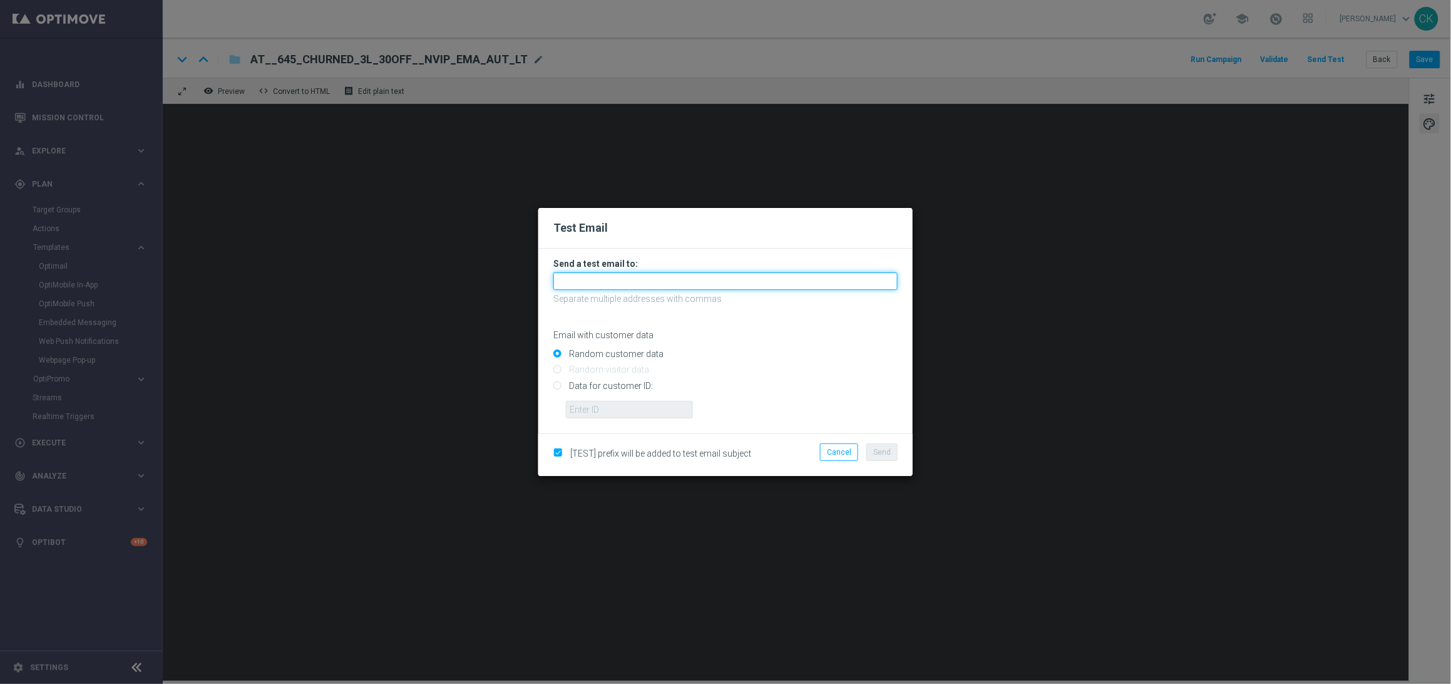
click at [656, 281] on input "text" at bounding box center [725, 281] width 344 height 18
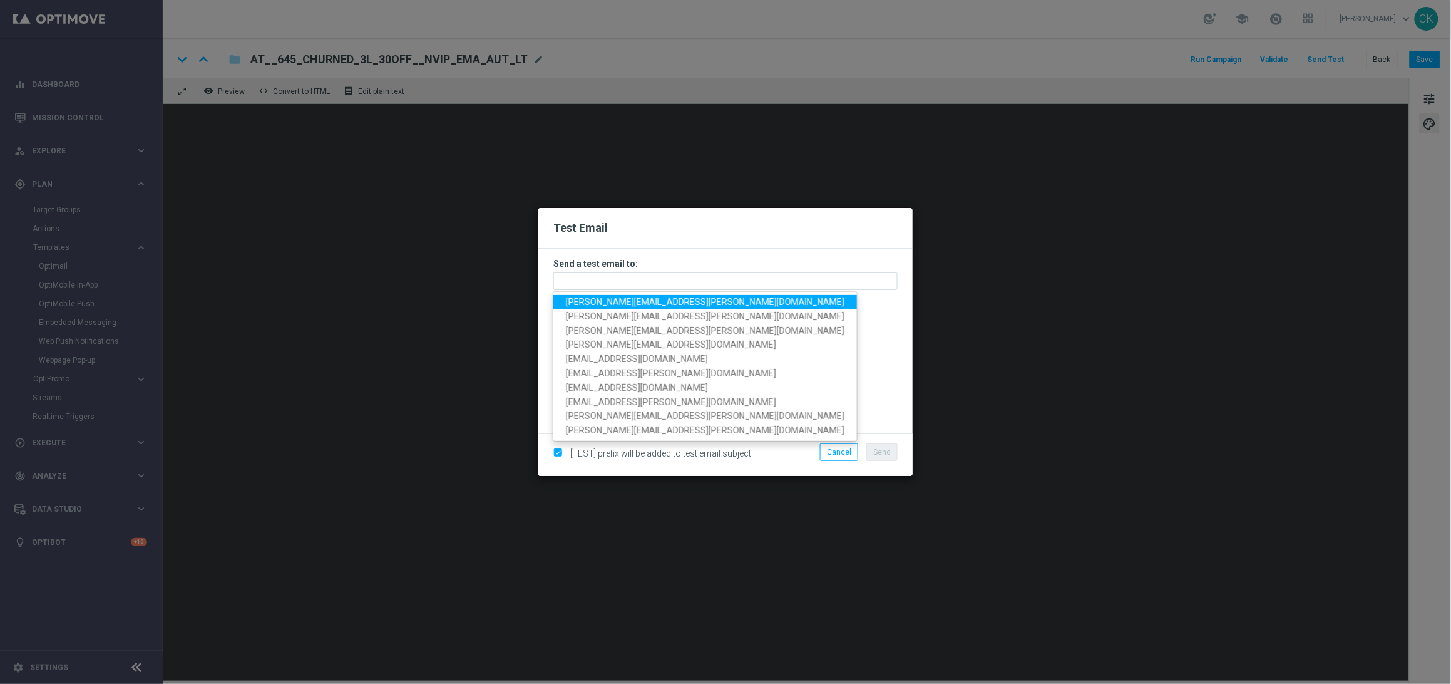
click at [651, 298] on span "[PERSON_NAME][EMAIL_ADDRESS][PERSON_NAME][DOMAIN_NAME]" at bounding box center [705, 302] width 279 height 10
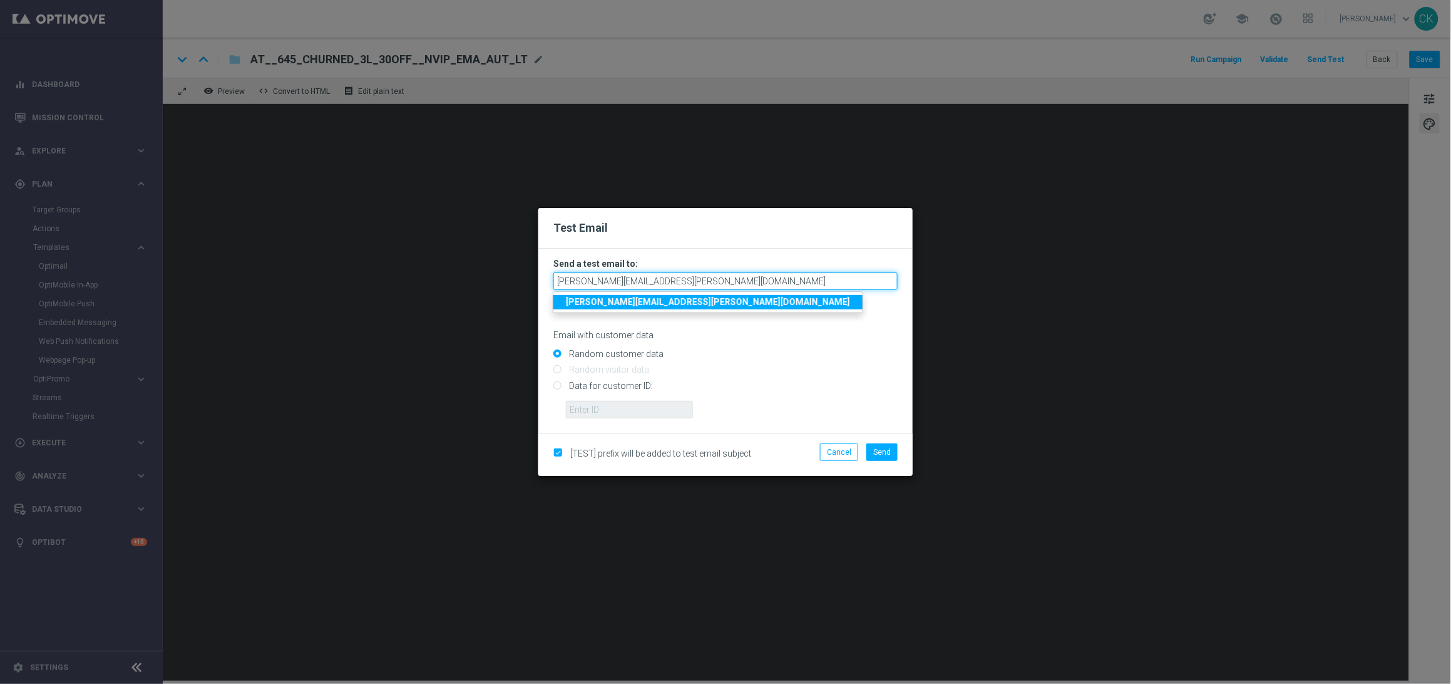
click at [744, 282] on input "[PERSON_NAME][EMAIL_ADDRESS][PERSON_NAME][DOMAIN_NAME]" at bounding box center [725, 281] width 344 height 18
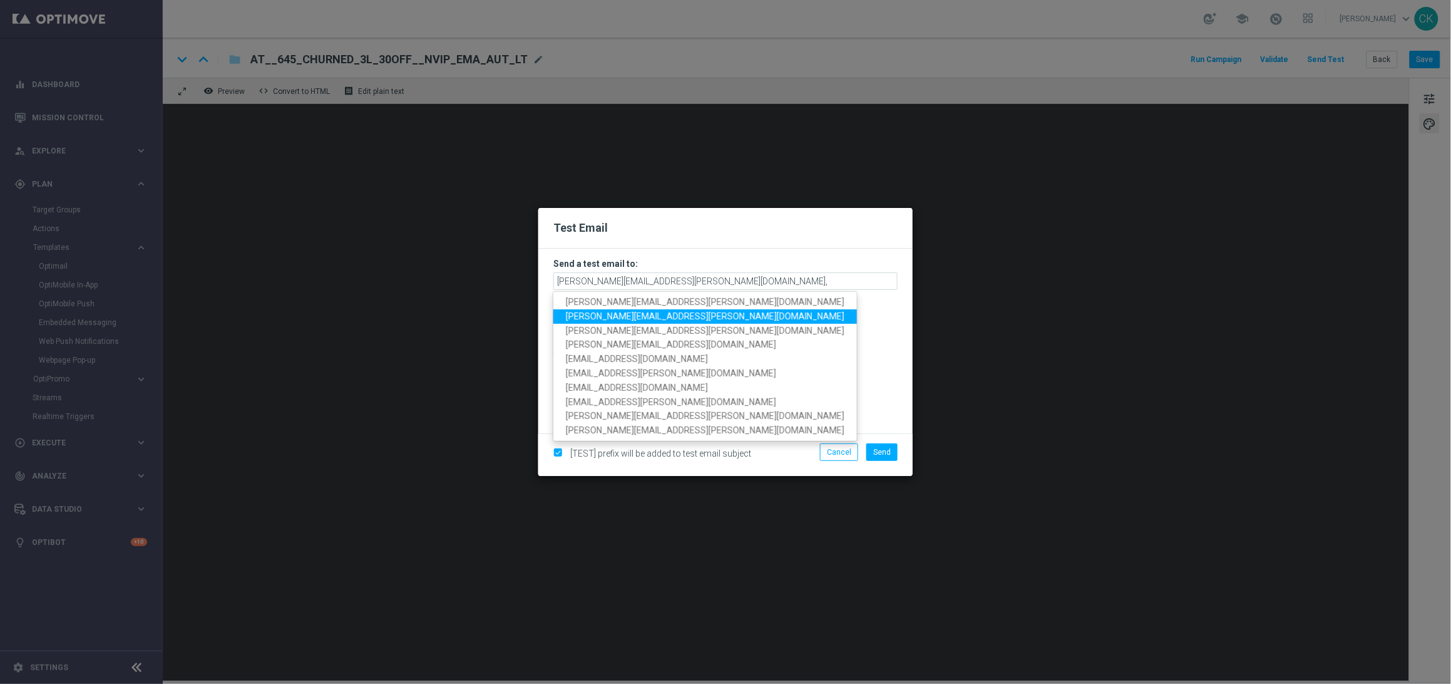
click at [652, 318] on span "[PERSON_NAME][EMAIL_ADDRESS][PERSON_NAME][DOMAIN_NAME]" at bounding box center [705, 316] width 279 height 10
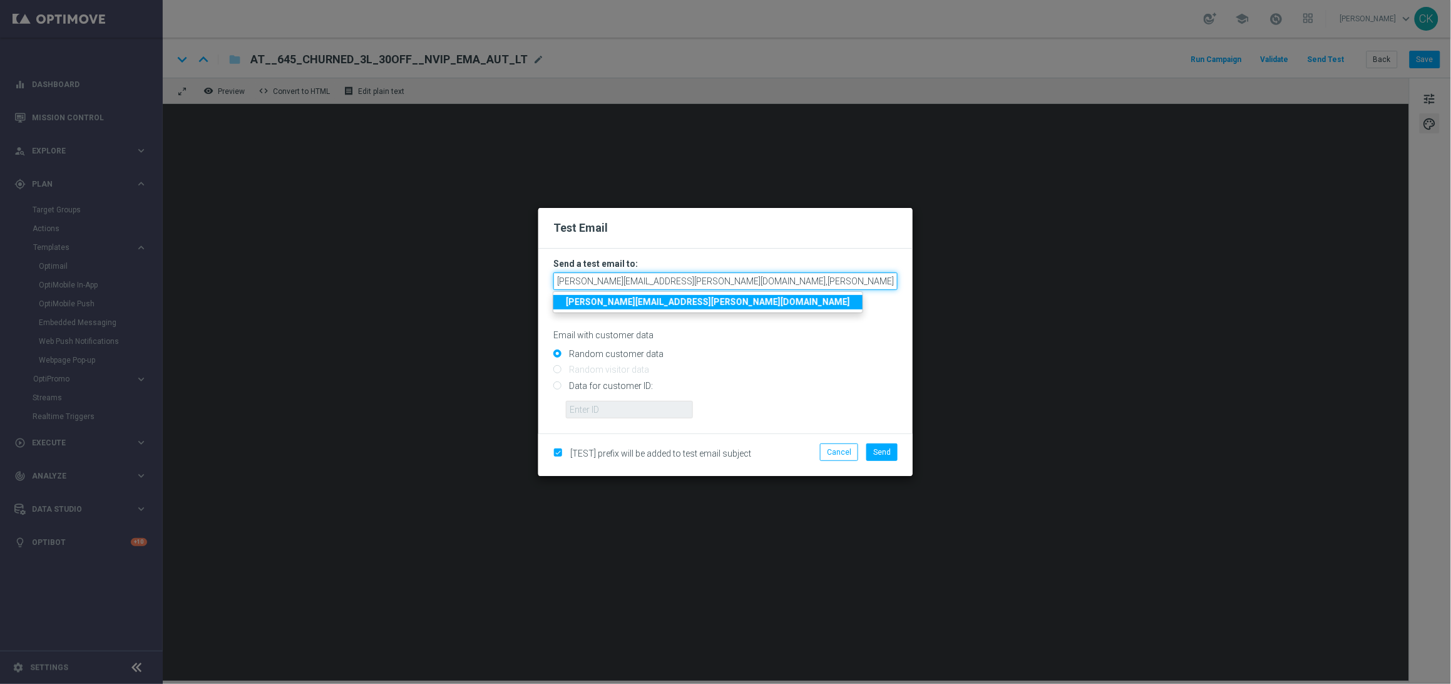
click at [867, 280] on input "[PERSON_NAME][EMAIL_ADDRESS][PERSON_NAME][DOMAIN_NAME],[PERSON_NAME][DOMAIN_NAM…" at bounding box center [725, 281] width 344 height 18
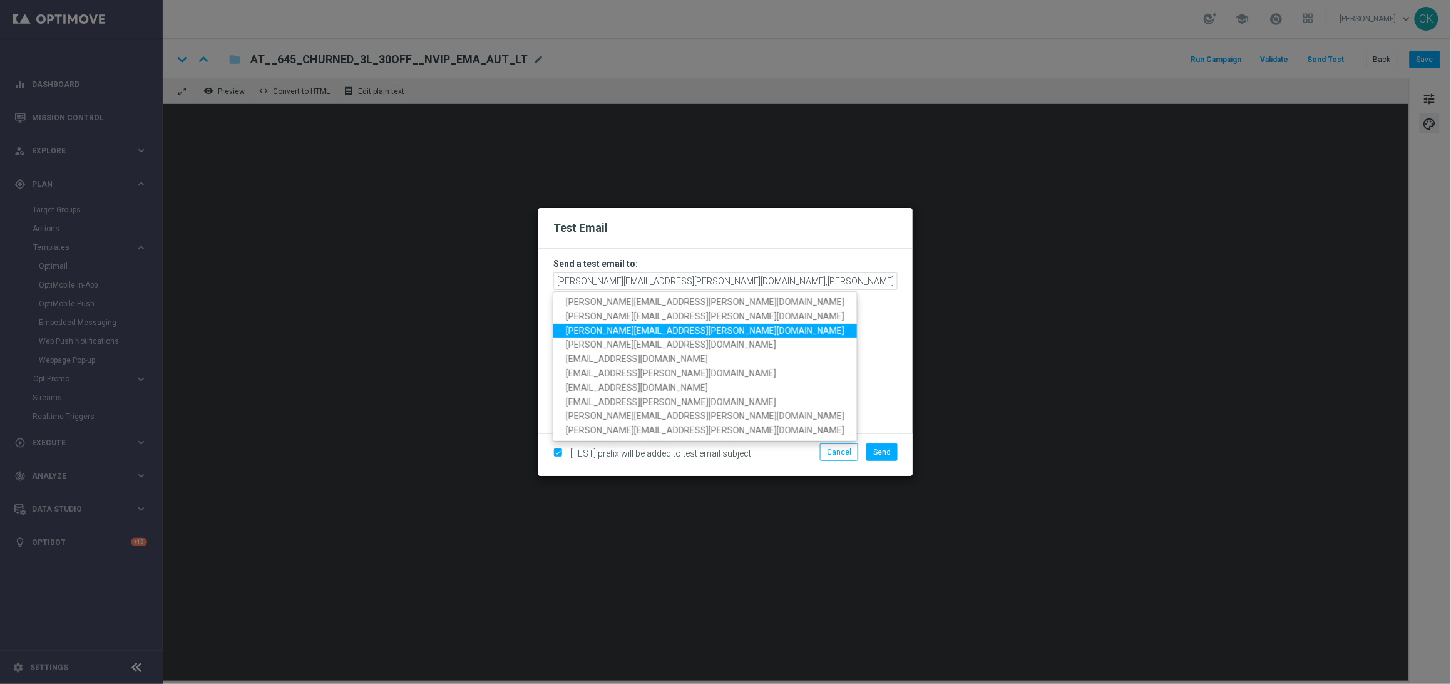
click at [694, 327] on link "[PERSON_NAME][EMAIL_ADDRESS][PERSON_NAME][DOMAIN_NAME]" at bounding box center [705, 330] width 304 height 14
type input "[EMAIL_ADDRESS][PERSON_NAME][DOMAIN_NAME],[DOMAIN_NAME][EMAIL_ADDRESS][PERSON_N…"
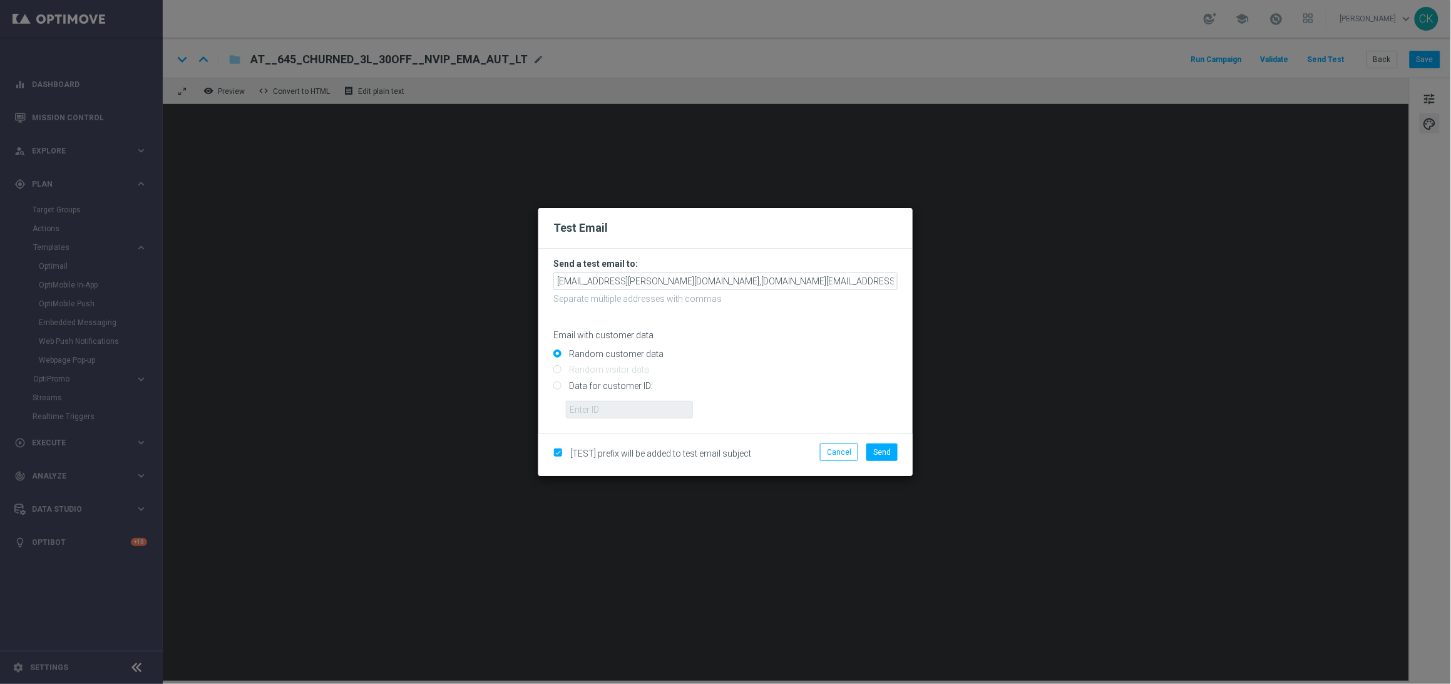
click at [615, 384] on input "Data for customer ID:" at bounding box center [725, 391] width 344 height 18
radio input "true"
click at [615, 410] on input "text" at bounding box center [629, 410] width 127 height 18
type input "14586067"
click at [886, 453] on span "Send" at bounding box center [882, 452] width 18 height 9
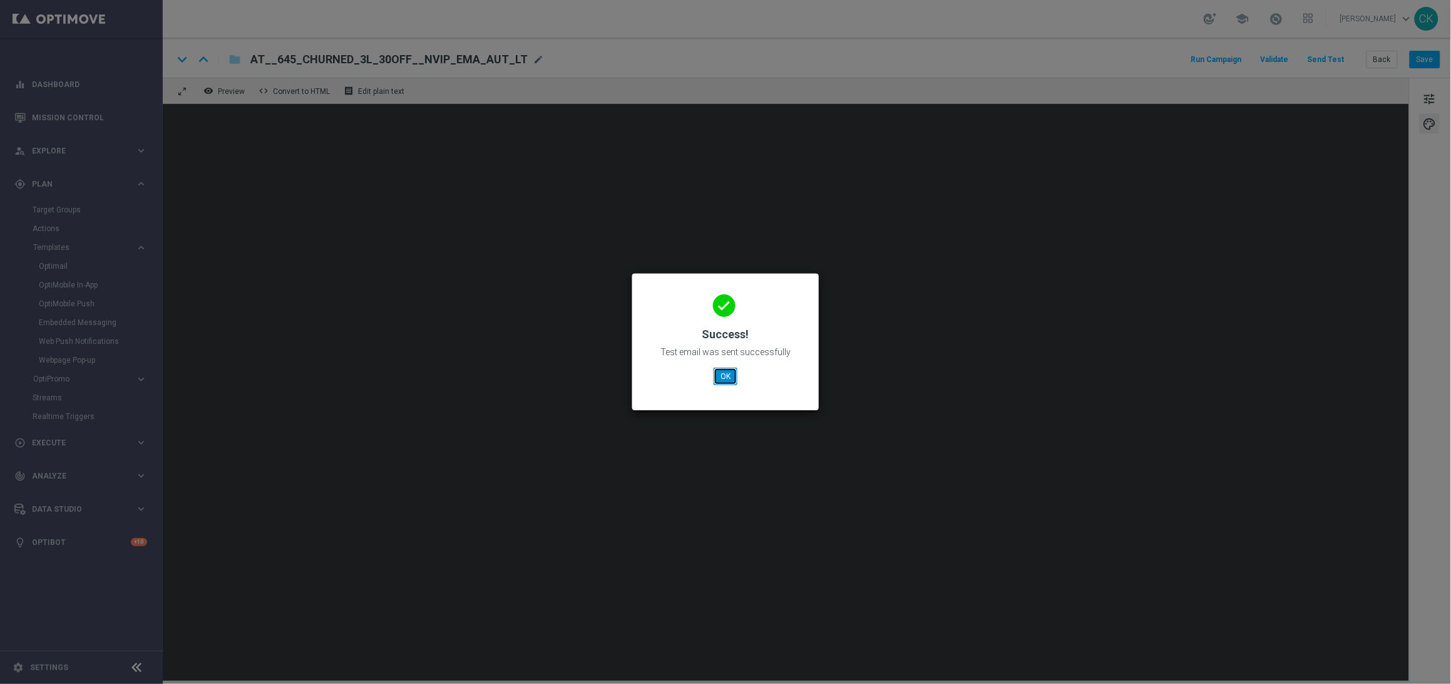
click at [727, 374] on button "OK" at bounding box center [726, 376] width 24 height 18
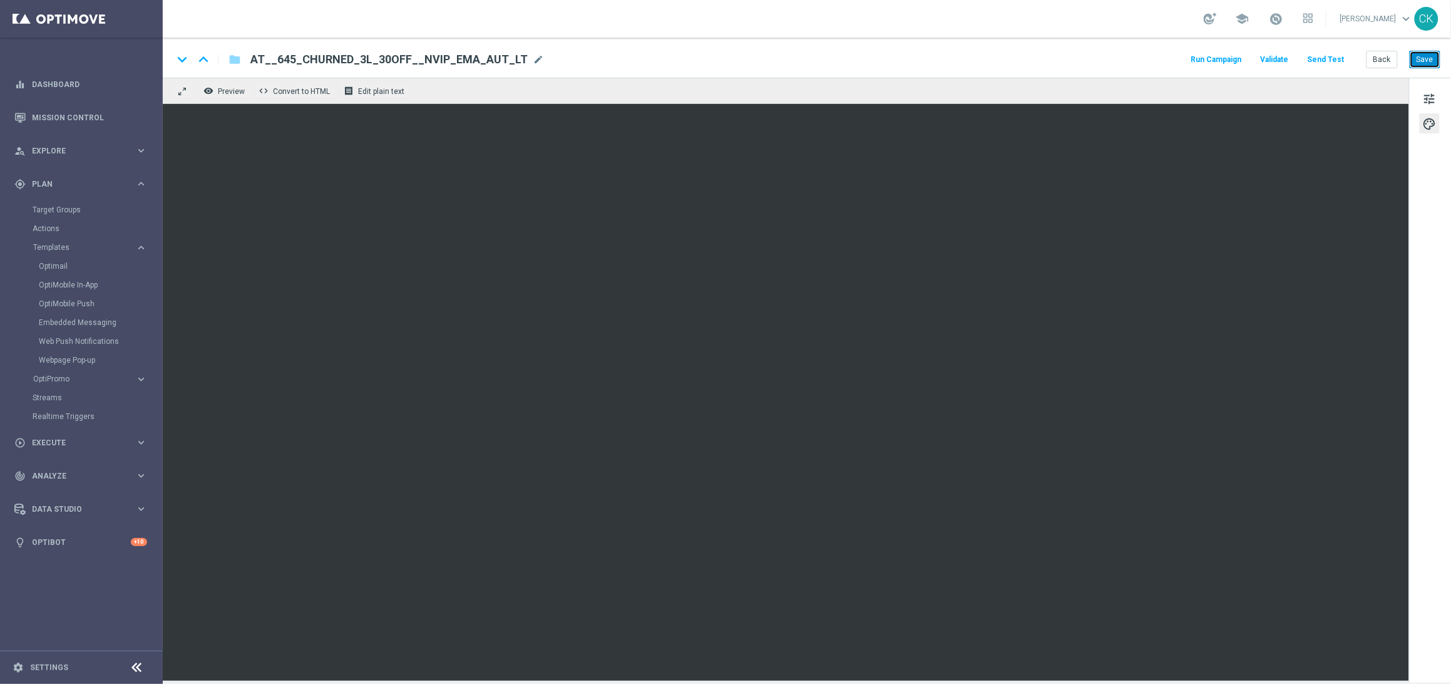
click at [1420, 56] on button "Save" at bounding box center [1425, 60] width 31 height 18
click at [1427, 64] on button "Save" at bounding box center [1425, 60] width 31 height 18
click at [1420, 63] on button "Save" at bounding box center [1425, 60] width 31 height 18
click at [1380, 59] on button "Back" at bounding box center [1382, 60] width 31 height 18
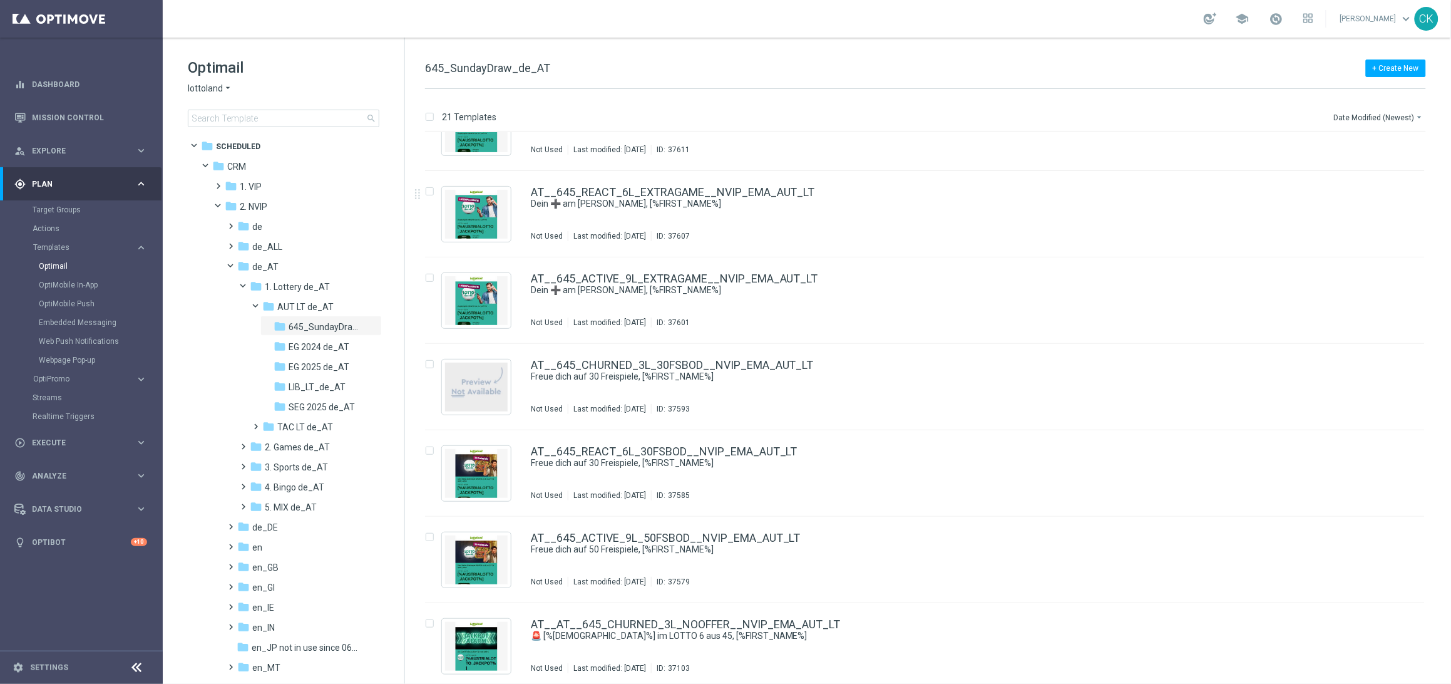
scroll to position [364, 0]
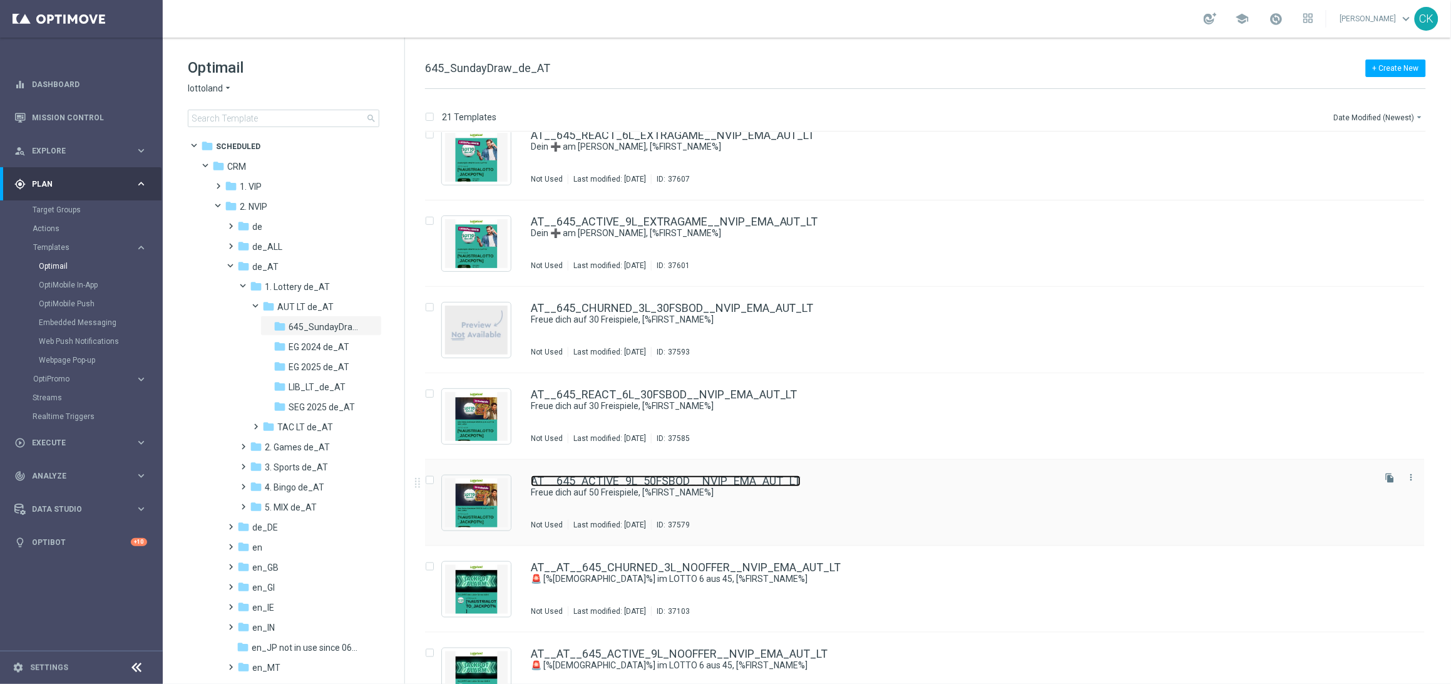
click at [613, 481] on link "AT__645_ACTIVE_9L_50FSBOD__NVIP_EMA_AUT_LT" at bounding box center [666, 480] width 270 height 11
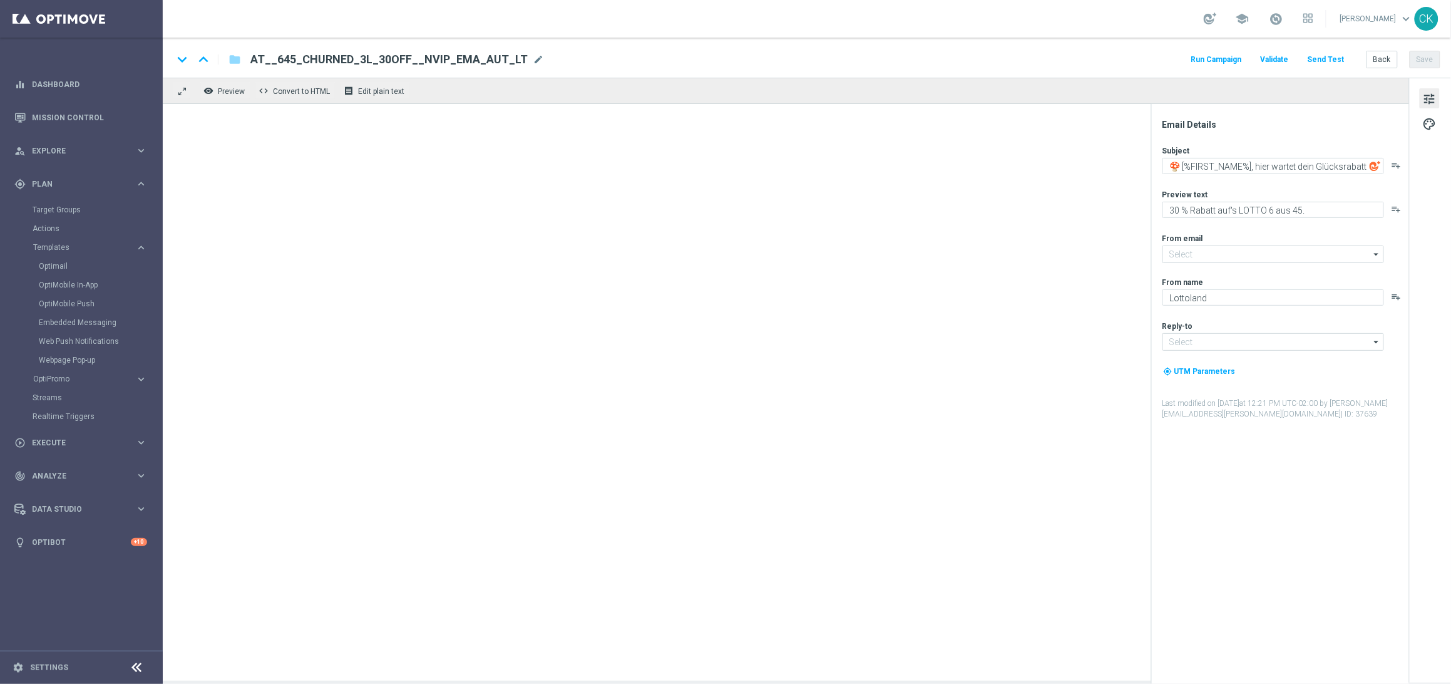
type input "[EMAIL_ADDRESS][DOMAIN_NAME]"
type textarea "Freue dich auf 50 Freispiele, [%FIRST_NAME%]"
type textarea "GRATIS zu deinem LOTTO 6 aus 45."
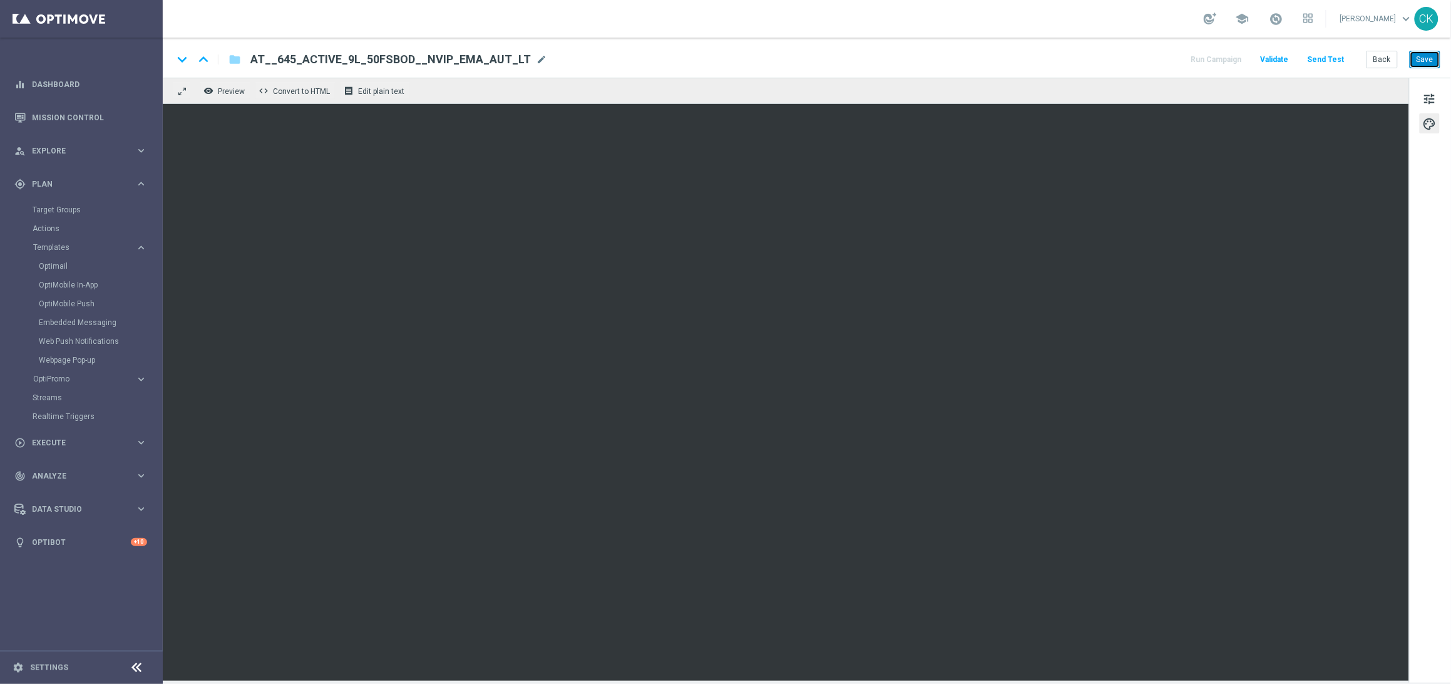
click at [1427, 64] on button "Save" at bounding box center [1425, 60] width 31 height 18
click at [1427, 63] on button "Save" at bounding box center [1425, 60] width 31 height 18
click at [1383, 58] on button "Back" at bounding box center [1382, 60] width 31 height 18
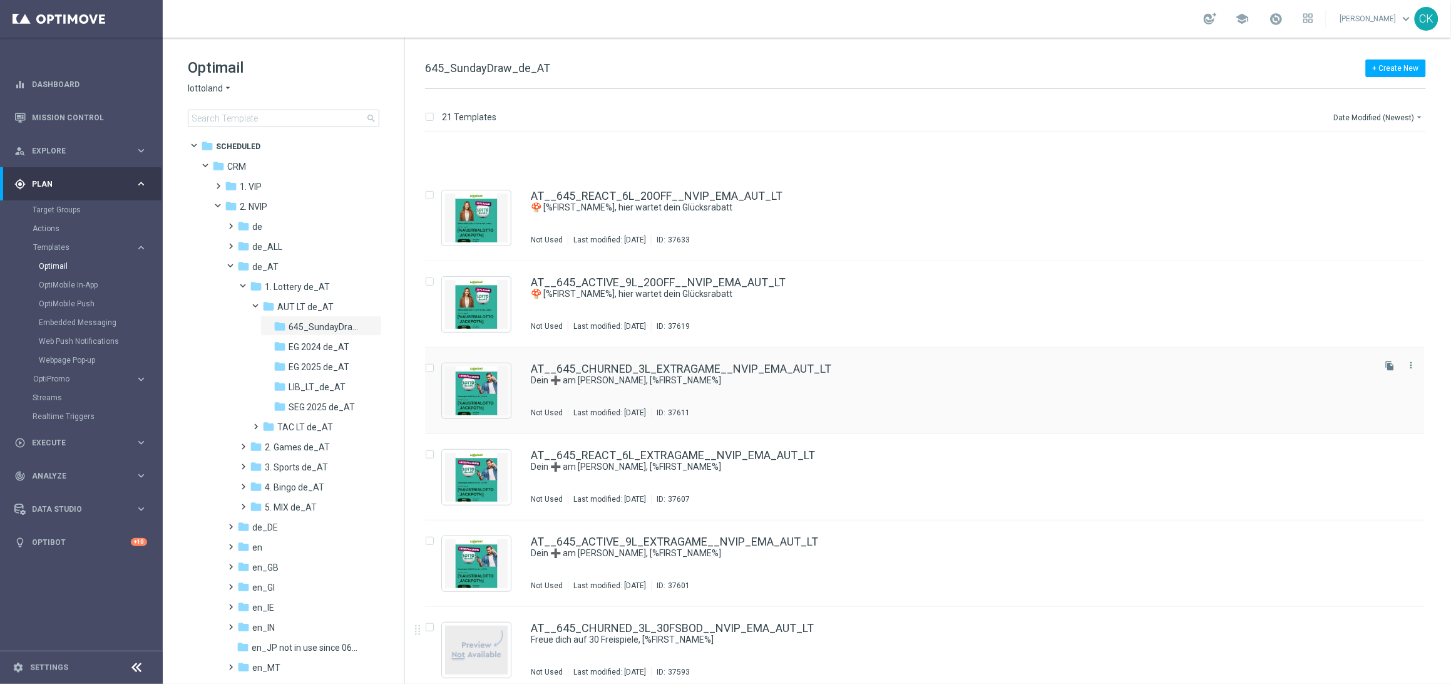
scroll to position [220, 0]
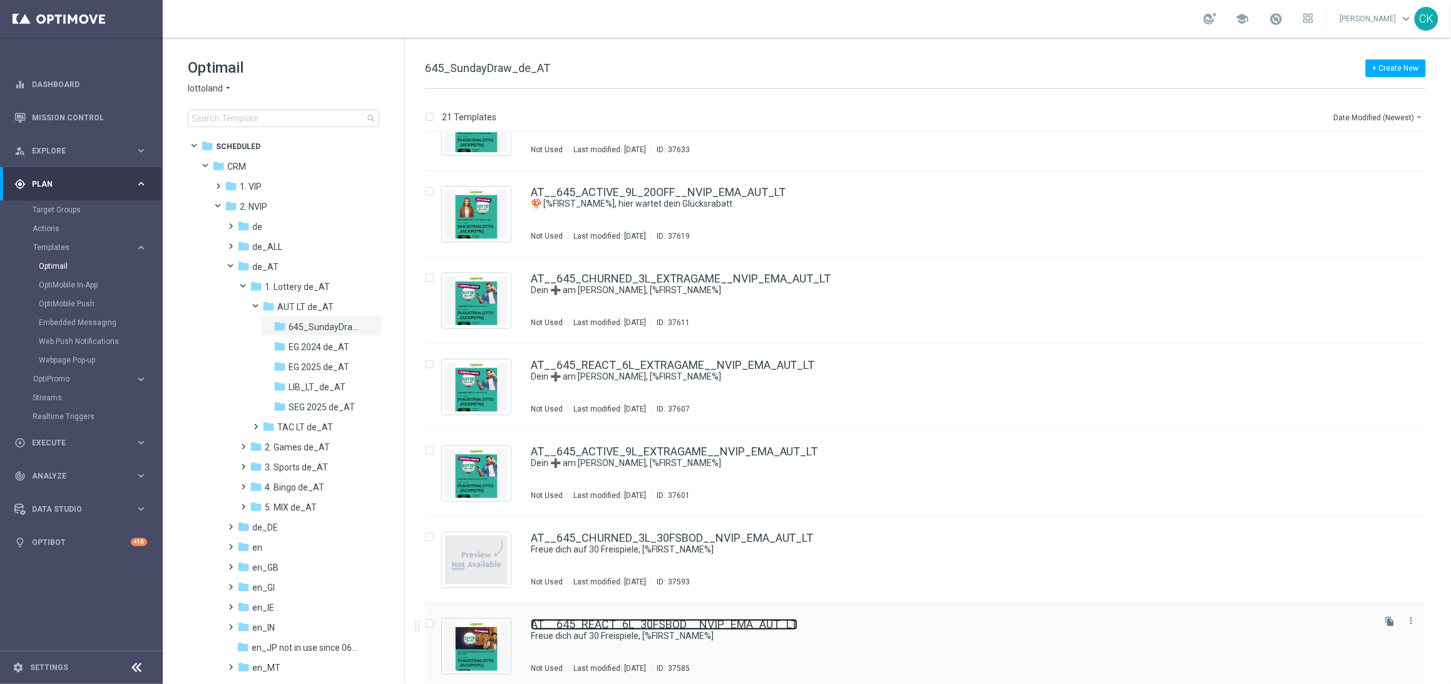
click at [609, 624] on link "AT__645_REACT_6L_30FSBOD__NVIP_EMA_AUT_LT" at bounding box center [664, 623] width 267 height 11
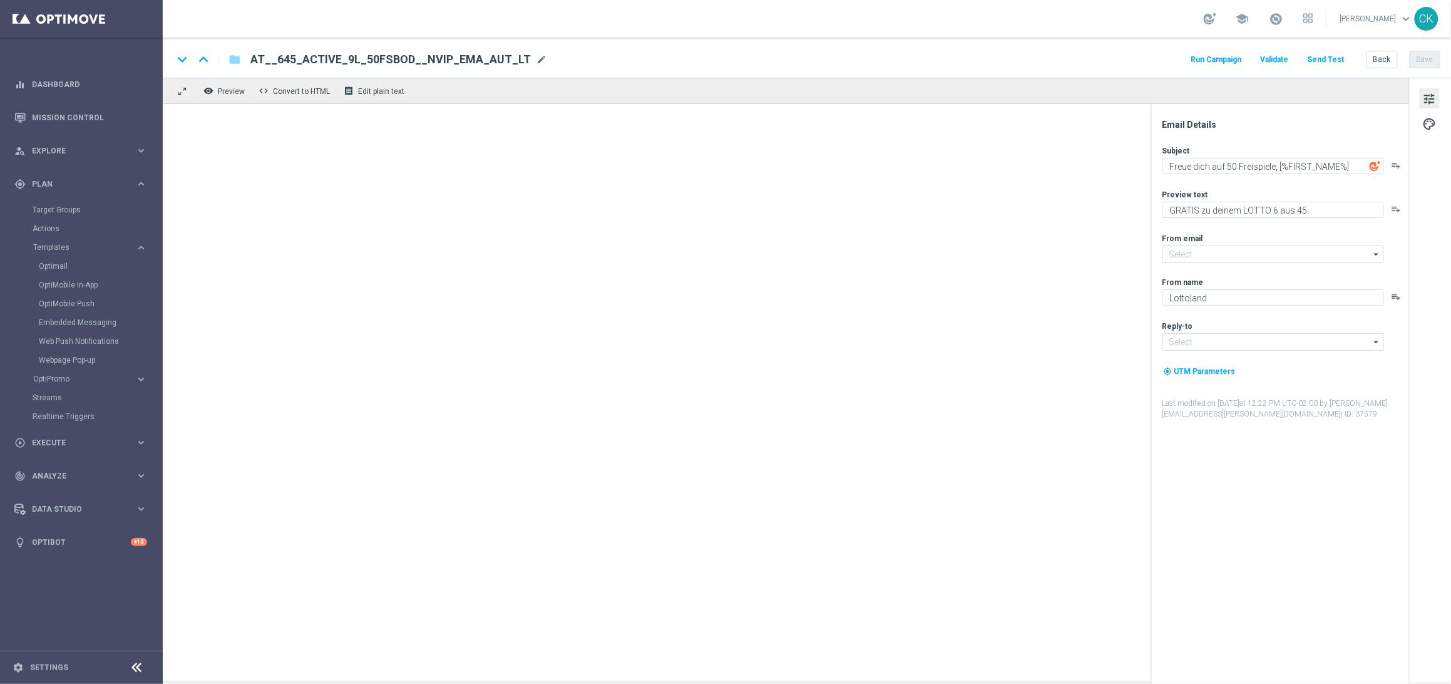
type textarea "Freue dich auf 30 Freispiele, [%FIRST_NAME%]"
type input "[EMAIL_ADDRESS][DOMAIN_NAME]"
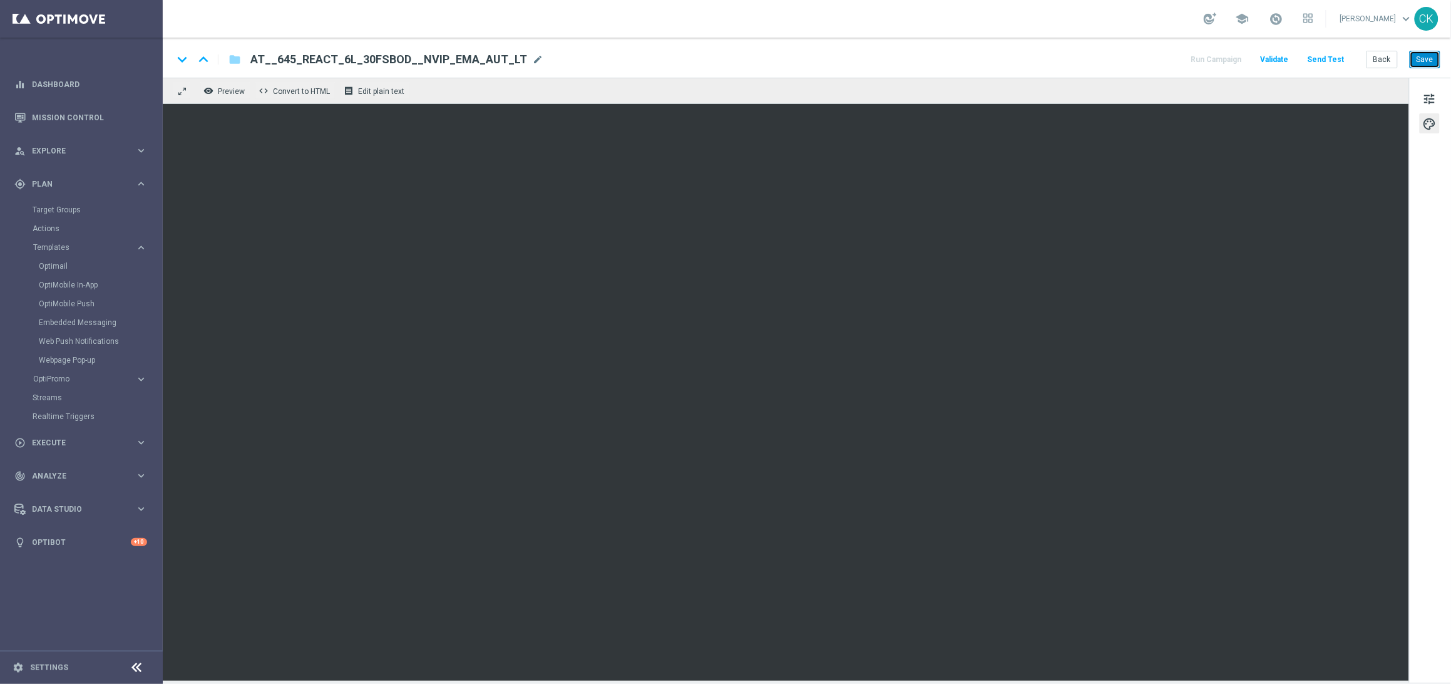
click at [1427, 58] on button "Save" at bounding box center [1425, 60] width 31 height 18
click at [1377, 56] on button "Back" at bounding box center [1382, 60] width 31 height 18
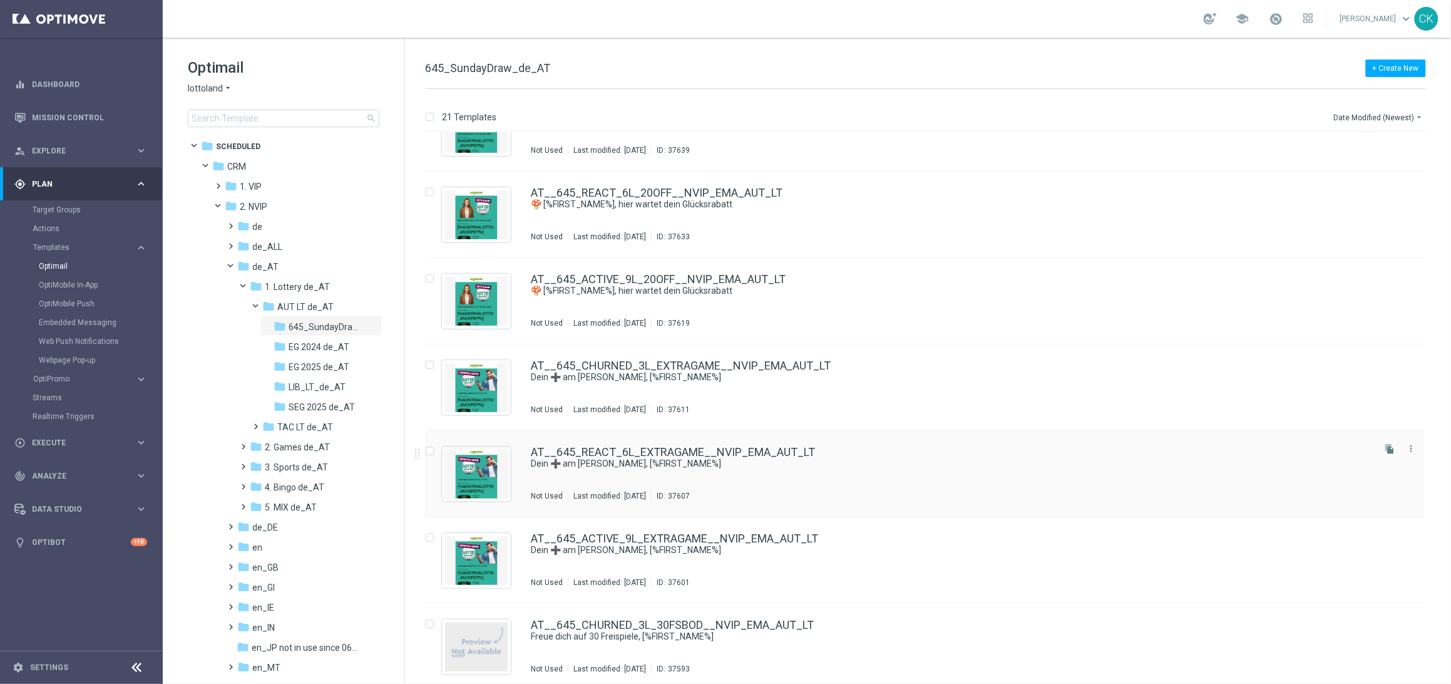
scroll to position [226, 0]
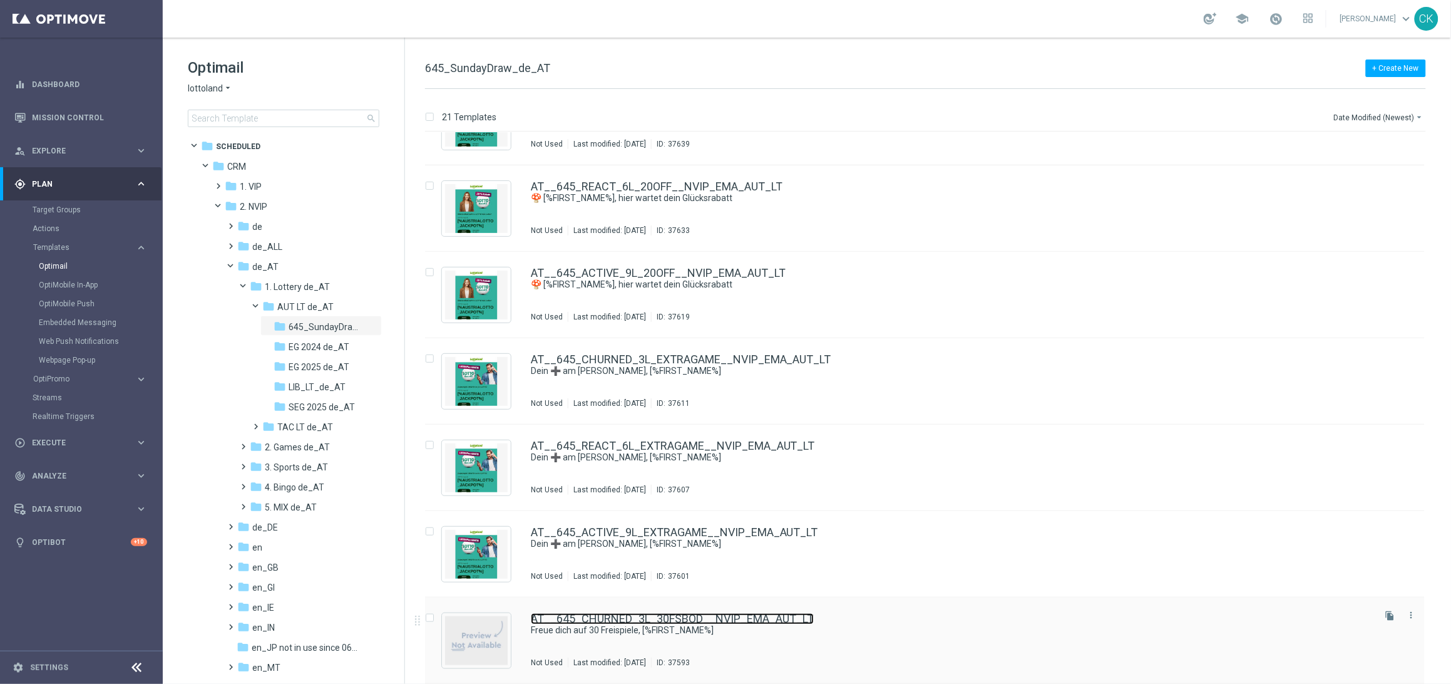
click at [612, 622] on link "AT__645_CHURNED_3L_30FSBOD__NVIP_EMA_AUT_LT" at bounding box center [672, 618] width 283 height 11
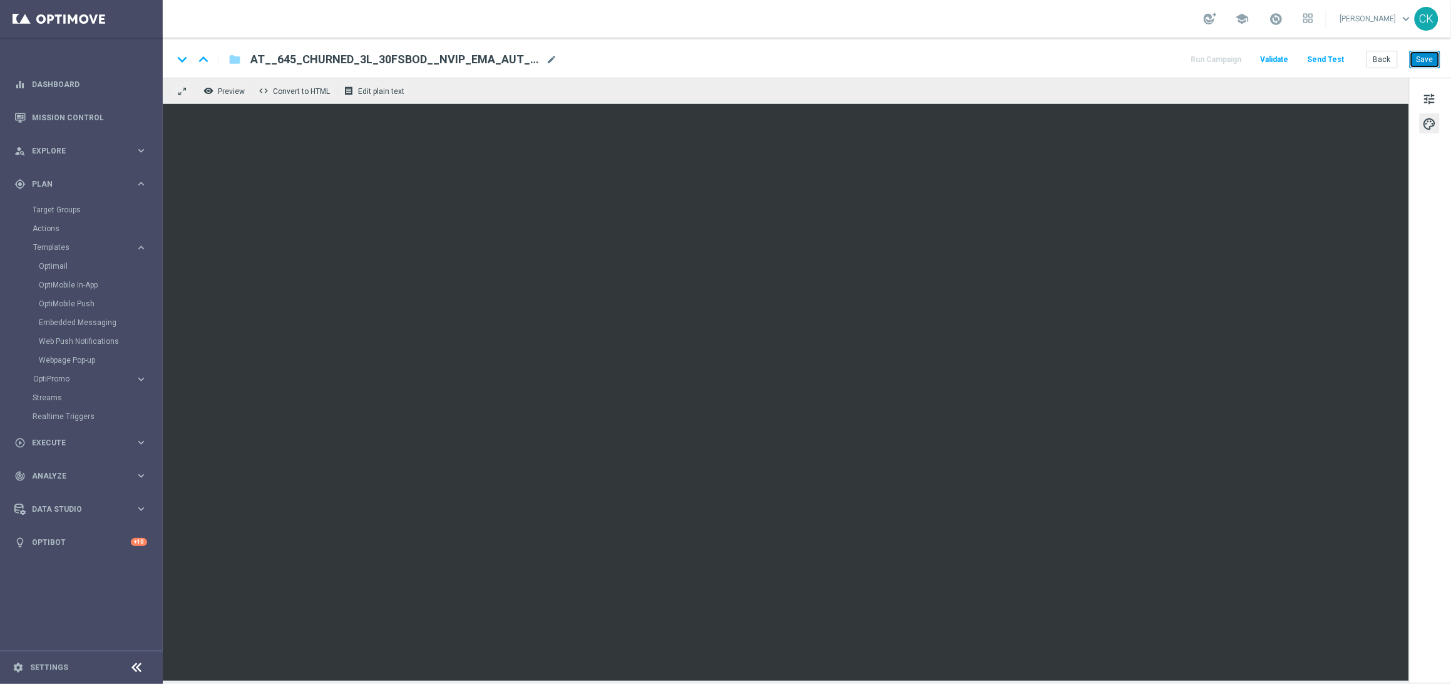
click at [1429, 56] on button "Save" at bounding box center [1425, 60] width 31 height 18
click at [1388, 58] on button "Back" at bounding box center [1382, 60] width 31 height 18
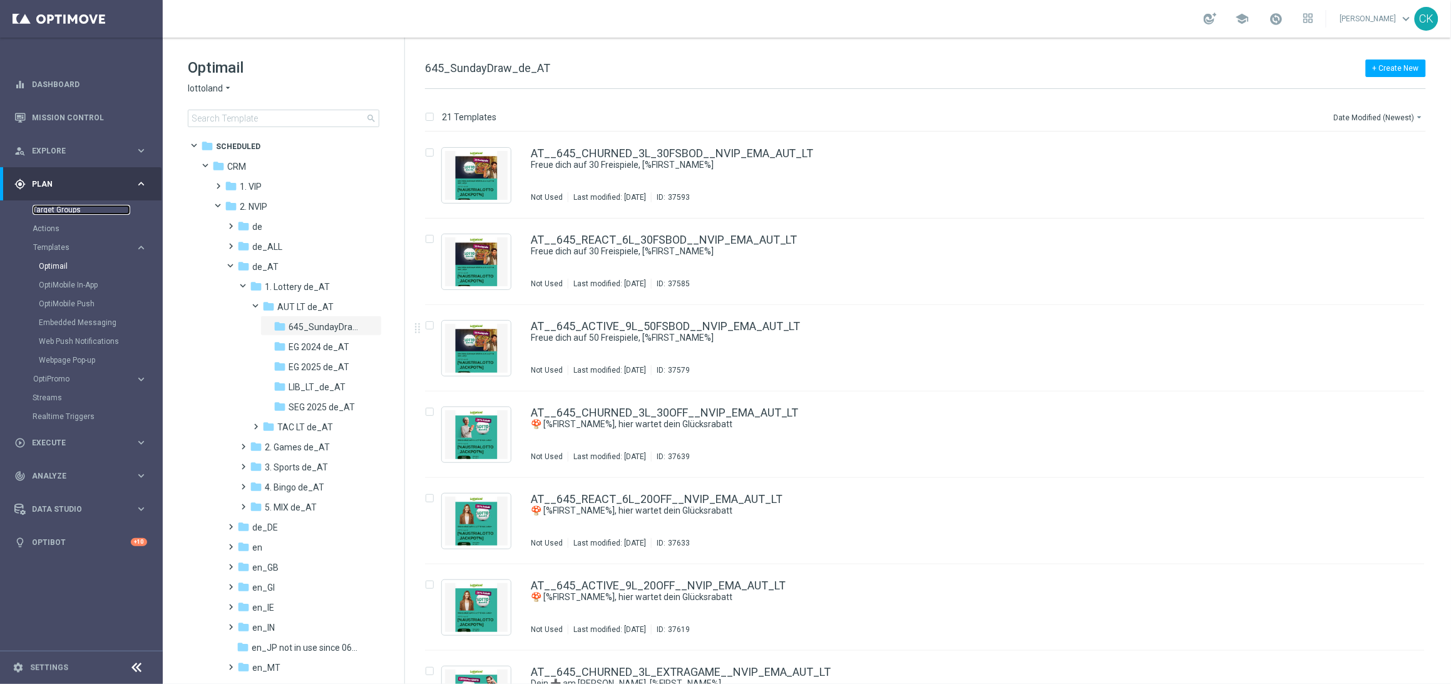
click at [59, 205] on link "Target Groups" at bounding box center [82, 210] width 98 height 10
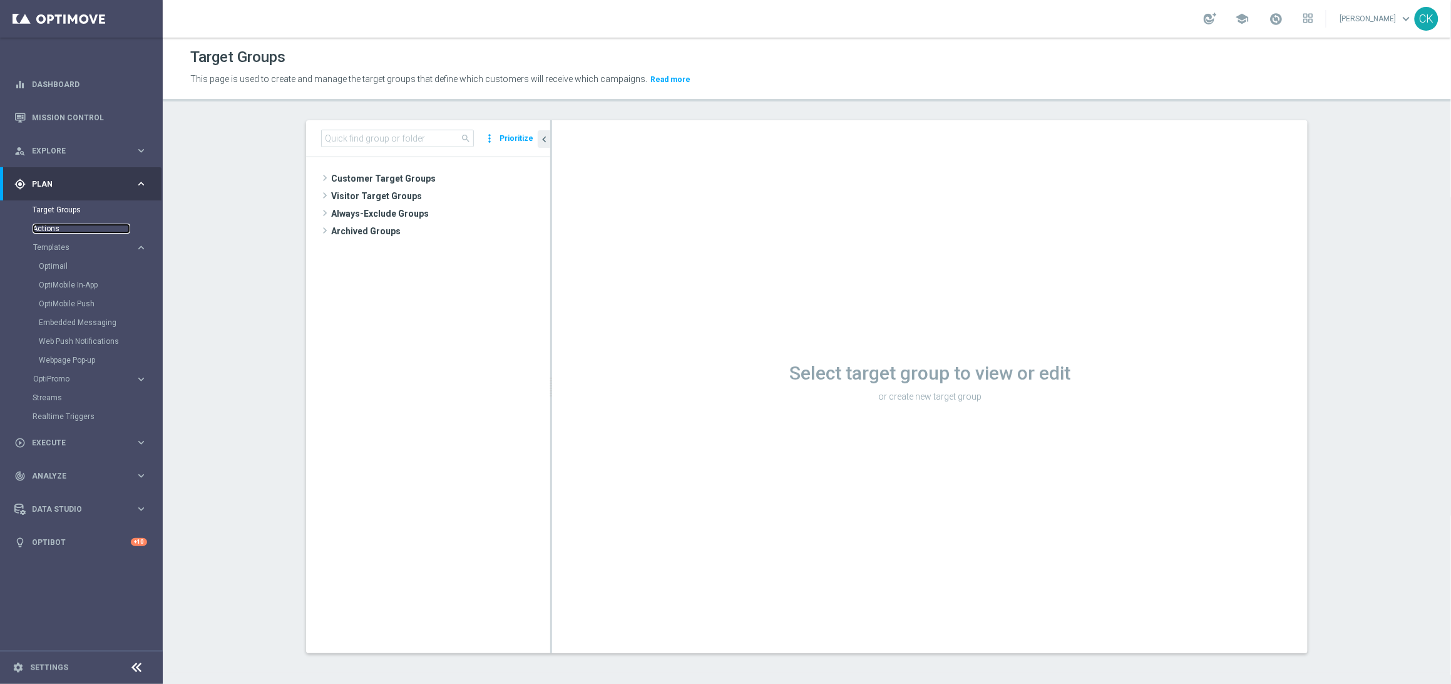
click at [49, 228] on link "Actions" at bounding box center [82, 228] width 98 height 10
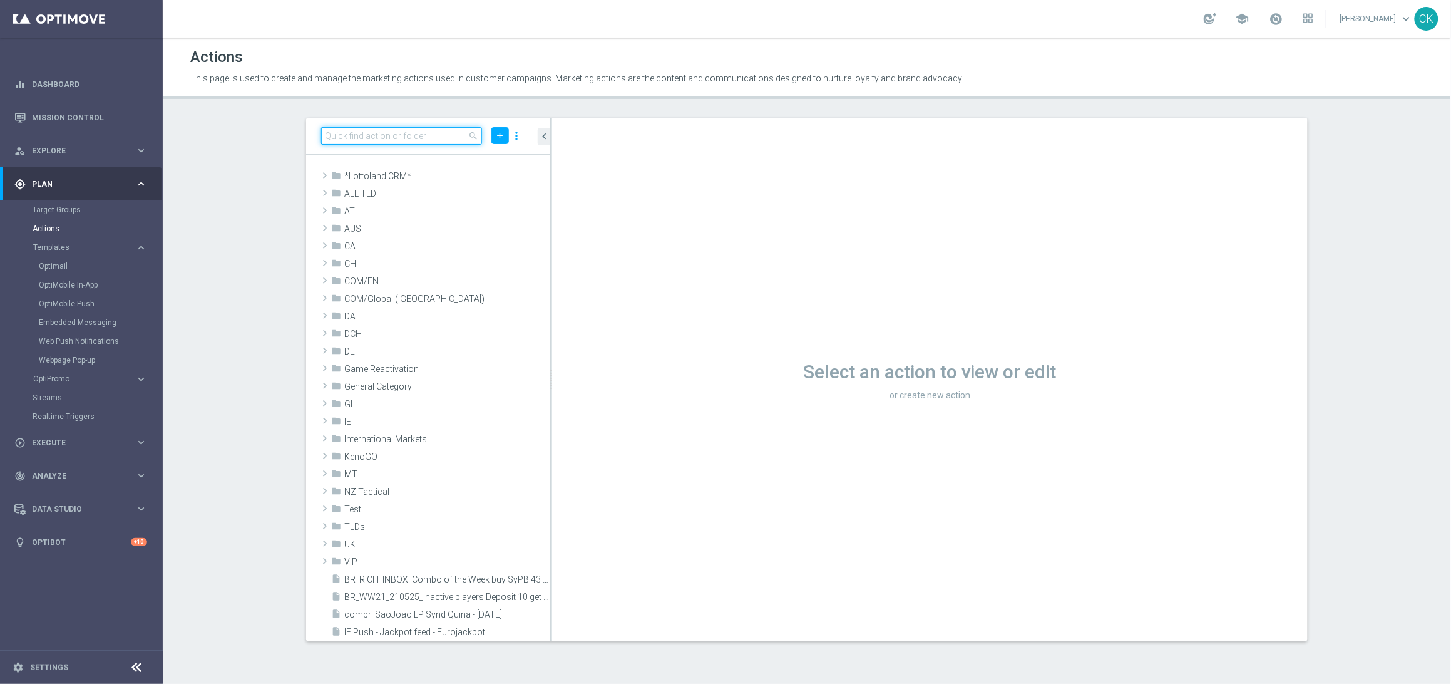
click at [418, 135] on input at bounding box center [401, 136] width 161 height 18
paste input "Lotto Auto AT Lotto Sun - 5€ Voucher - OfferBundle"
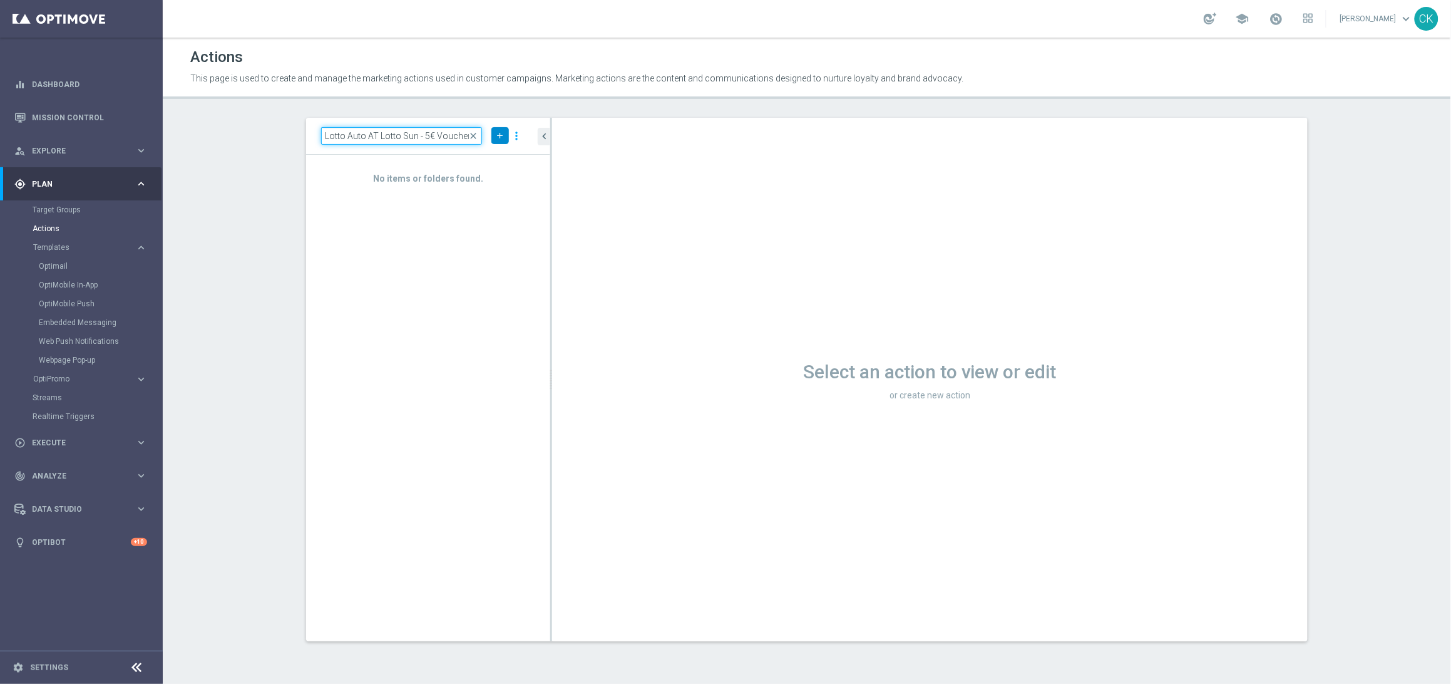
type input "Lotto Auto AT Lotto Sun - 5€ Voucher - OfferBundle"
click at [500, 133] on icon "add" at bounding box center [499, 135] width 9 height 9
click at [491, 159] on span "New Action" at bounding box center [477, 157] width 39 height 9
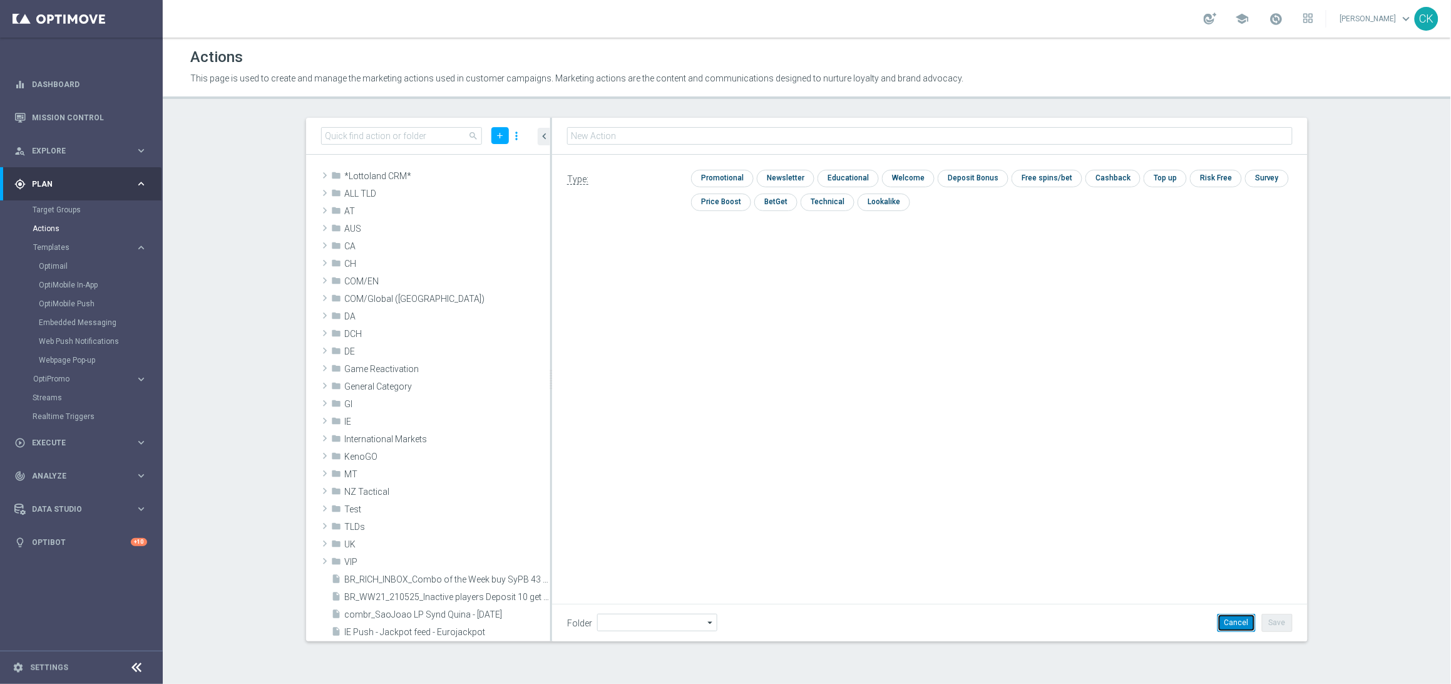
click at [1242, 620] on button "Cancel" at bounding box center [1237, 622] width 38 height 18
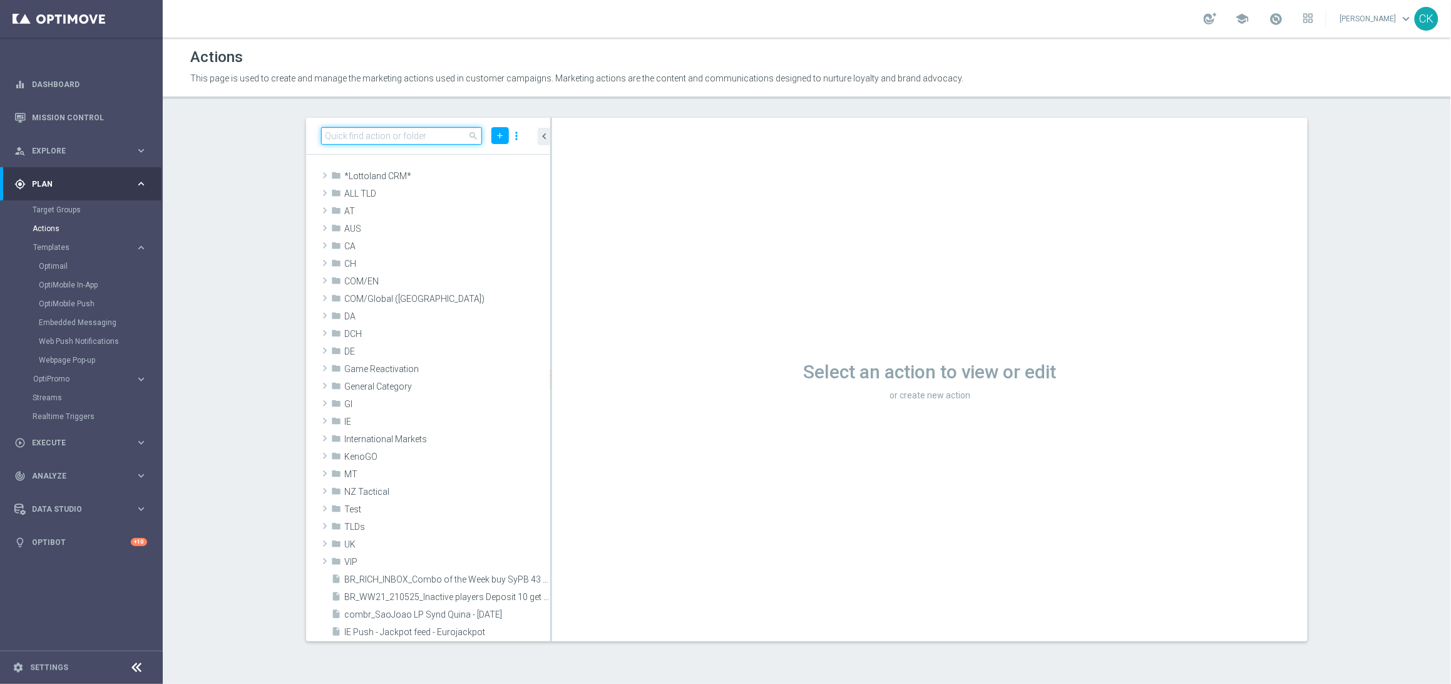
click at [386, 129] on input at bounding box center [401, 136] width 161 height 18
paste input "Lotto Auto AT Lotto Sun - 5€ Voucher - OfferBundle"
type input "Lotto Auto AT Lotto Sun - 5€ Voucher - OfferBundle"
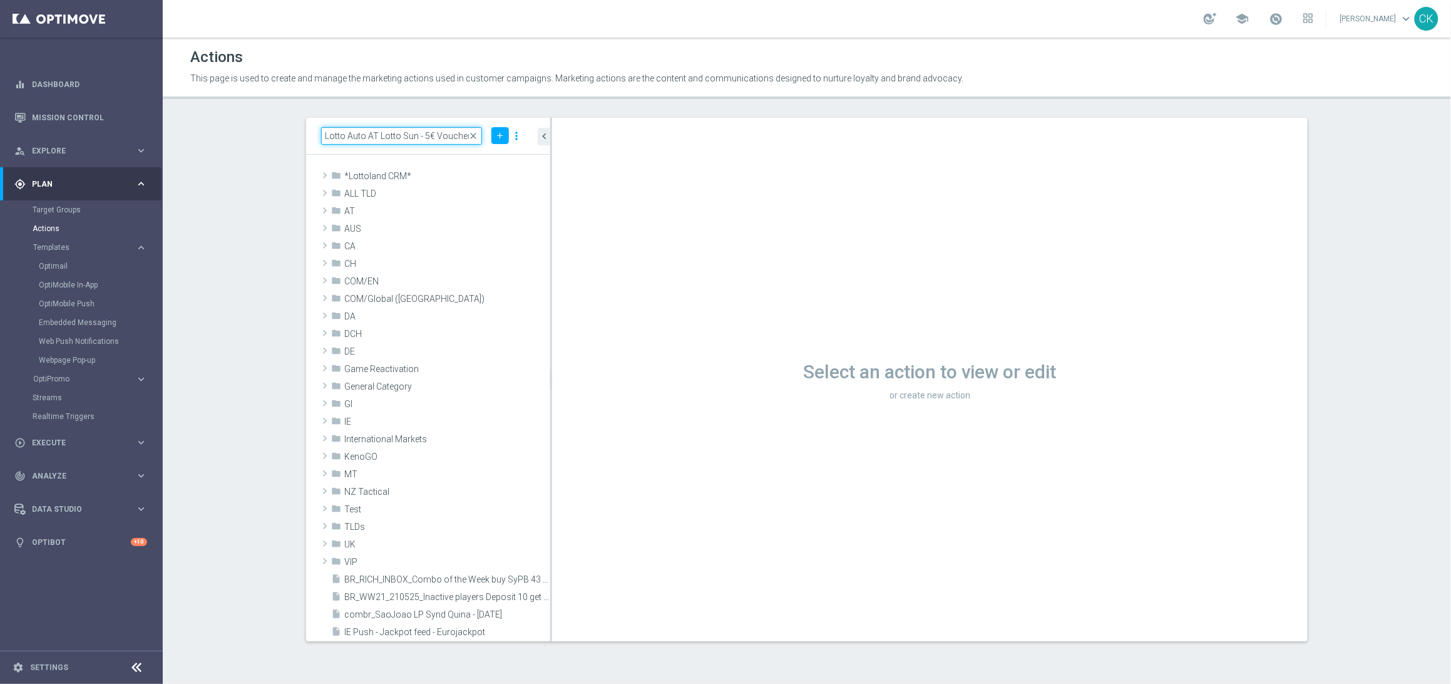
click at [427, 136] on input "Lotto Auto AT Lotto Sun - 5€ Voucher - OfferBundle" at bounding box center [401, 136] width 161 height 18
paste input "Lotto Auto AT Lotto Sun - 3€ Voucher - OfferBundle"
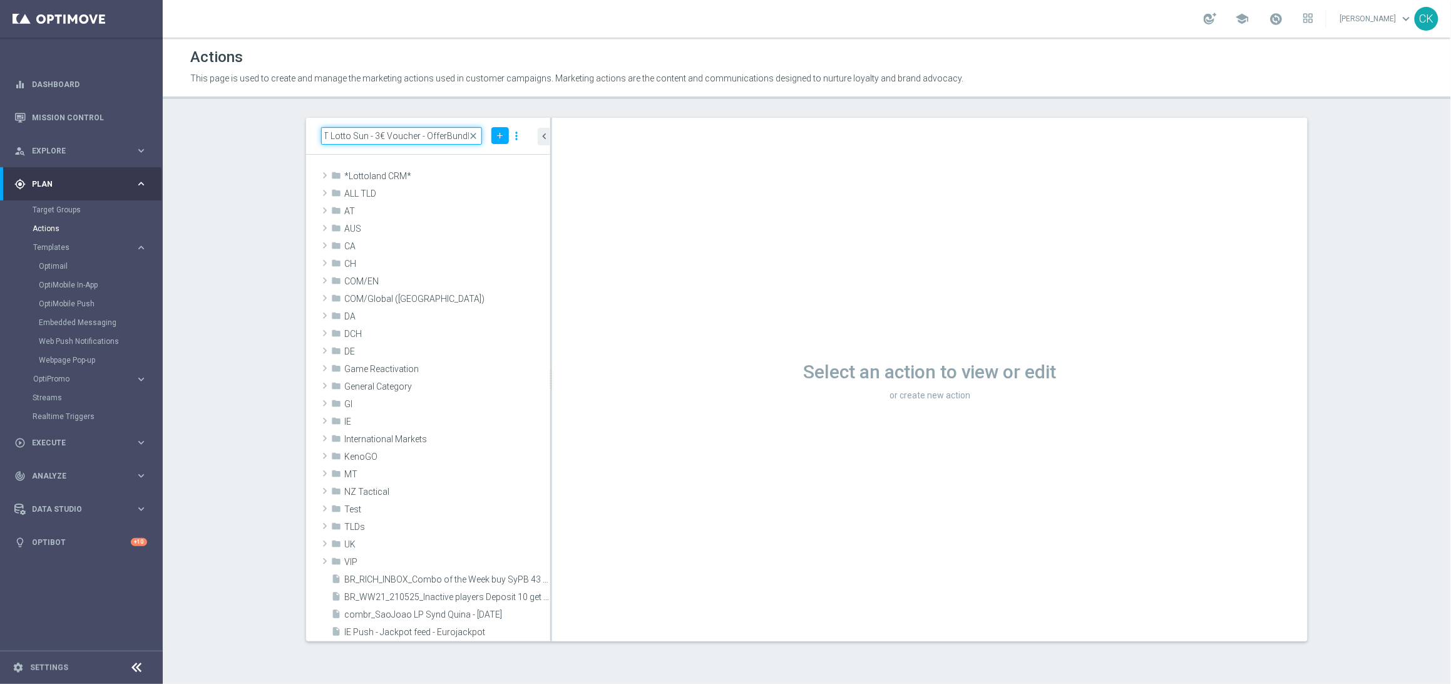
type input "Lotto Auto AT Lotto Sun - 3€ Voucher - OfferBundle"
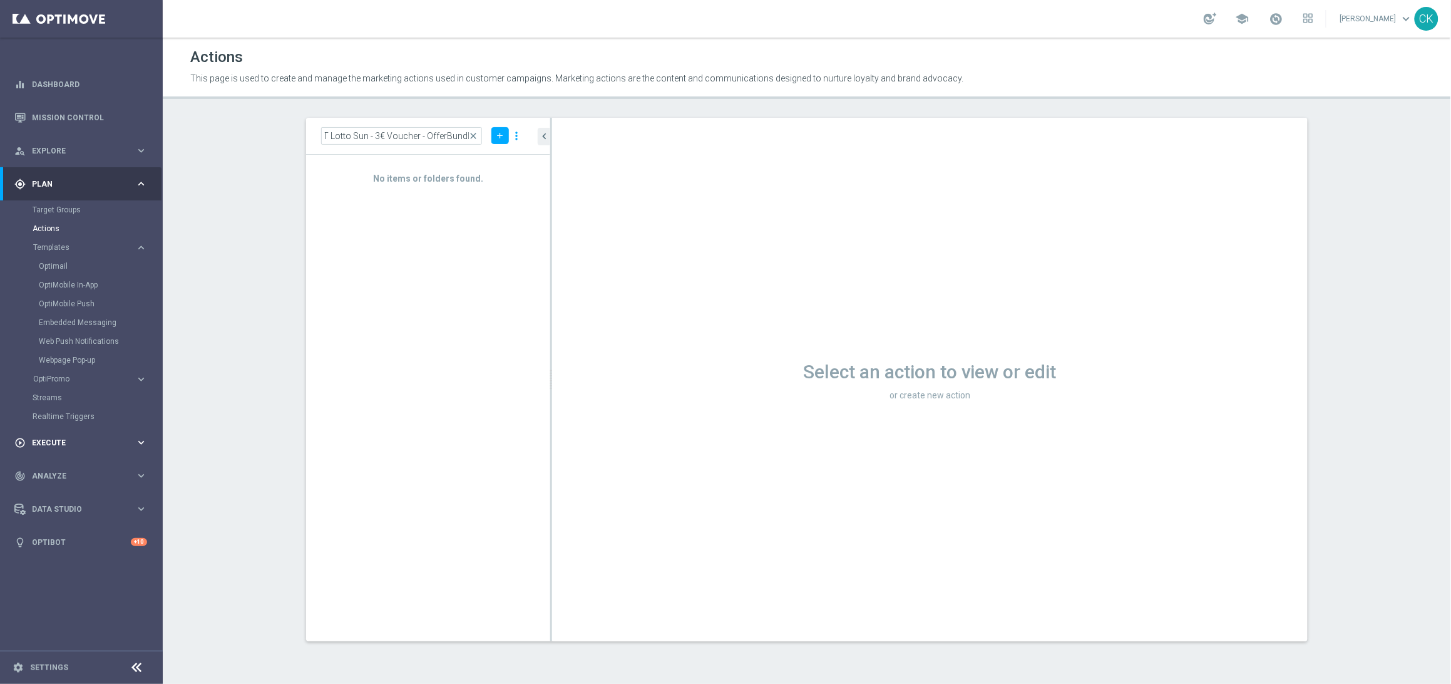
scroll to position [0, 0]
click at [49, 437] on div "play_circle_outline Execute" at bounding box center [74, 442] width 121 height 11
click at [54, 247] on link "Campaign Builder" at bounding box center [82, 243] width 98 height 10
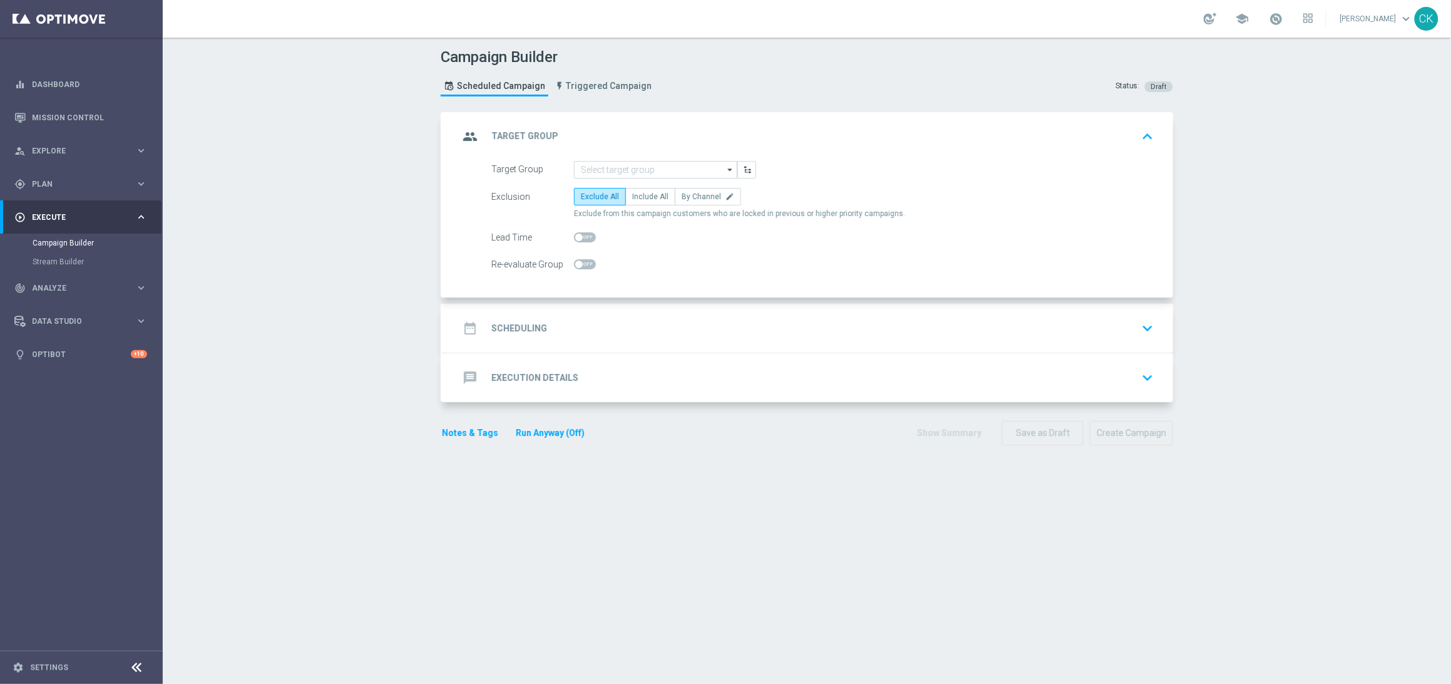
click at [512, 380] on h2 "Execution Details" at bounding box center [534, 378] width 87 height 12
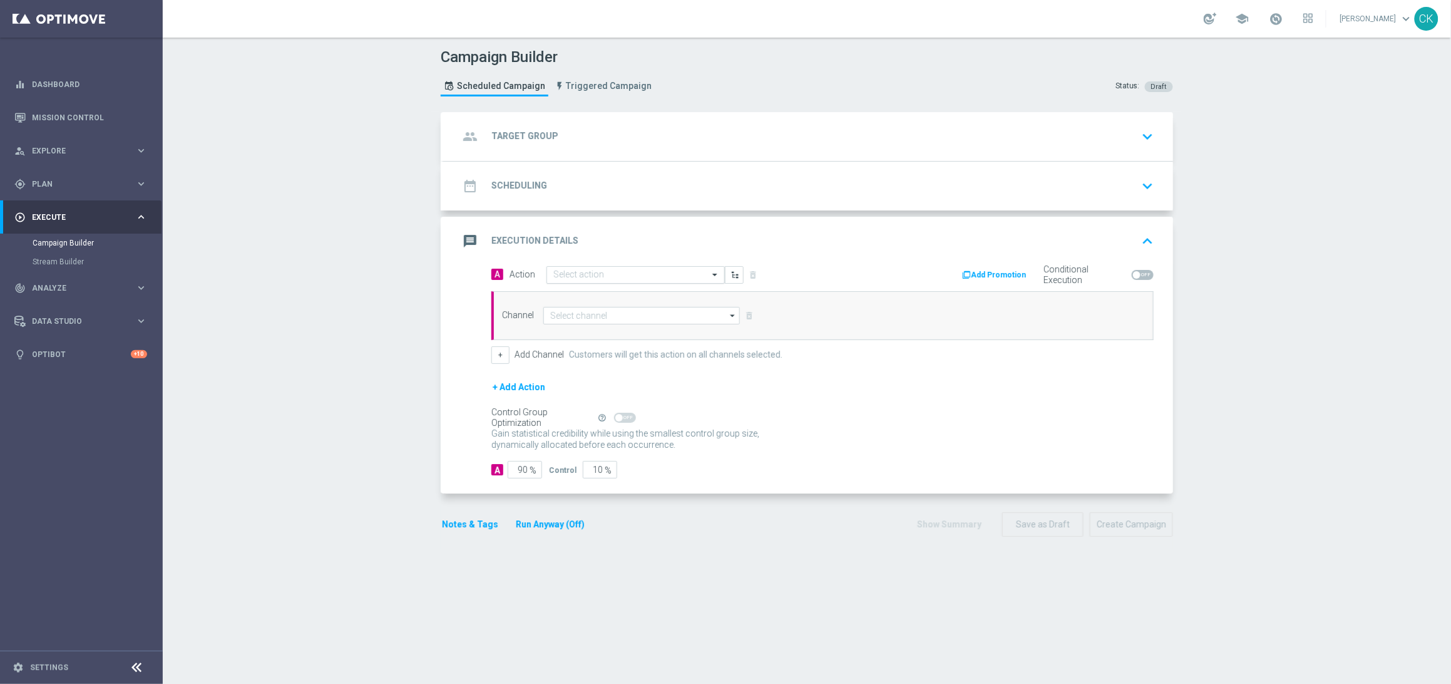
click at [583, 274] on input "text" at bounding box center [623, 275] width 140 height 11
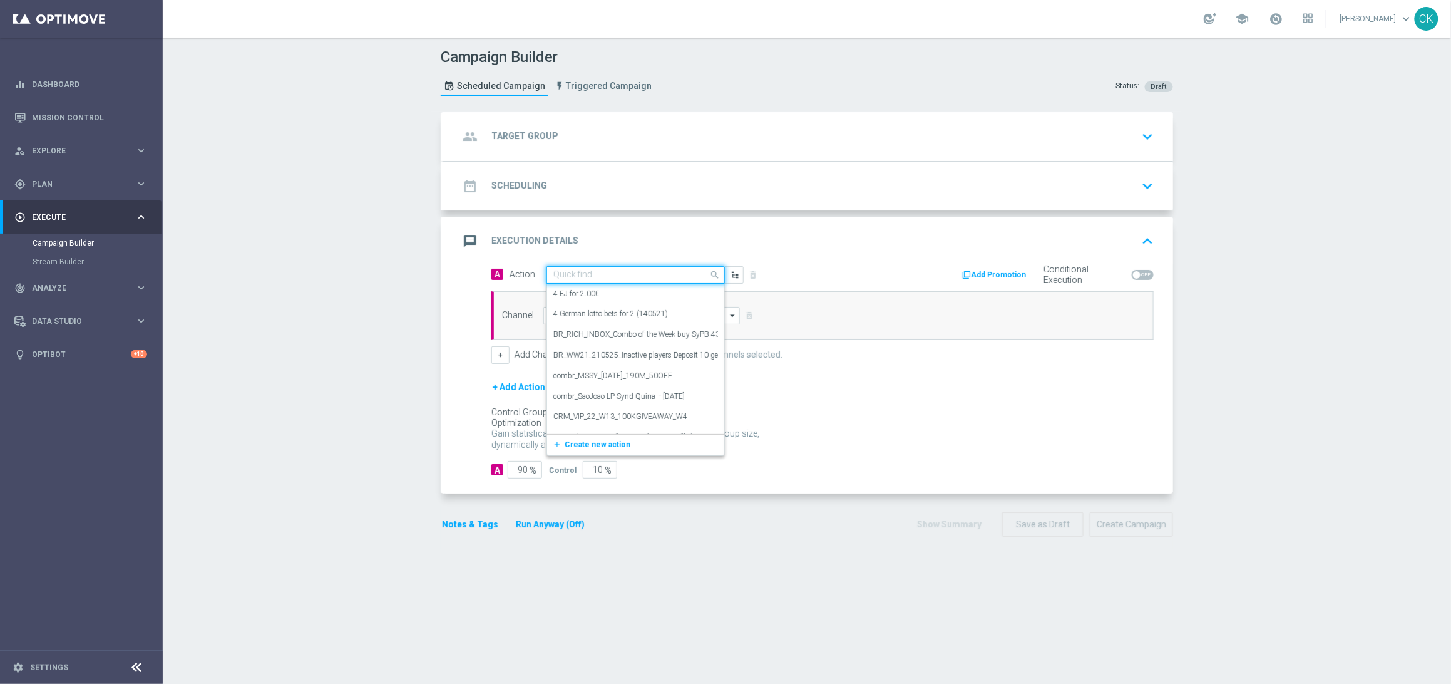
paste input "Lotto Auto AT Lotto Sun - 3€ Voucher - OfferBundle"
type input "Lotto Auto AT Lotto Sun - 3€ Voucher - OfferBundle"
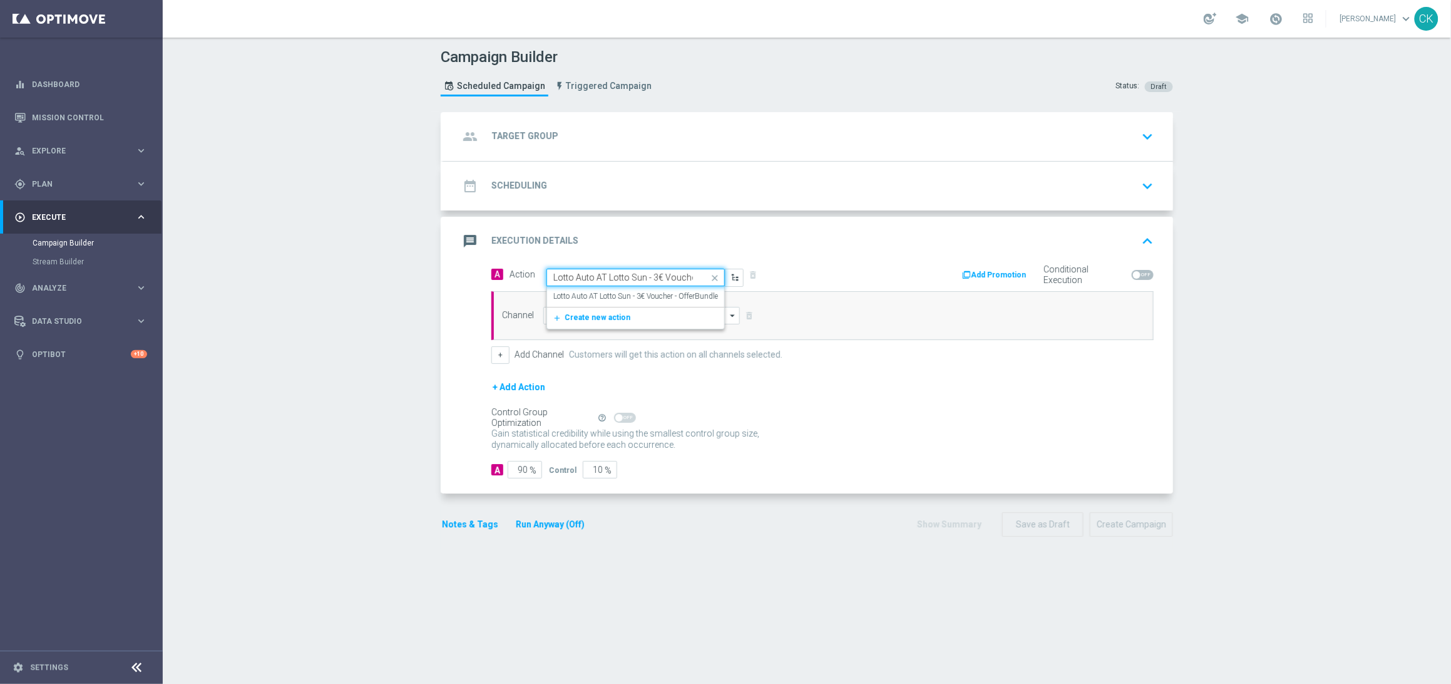
scroll to position [0, 54]
click at [597, 300] on label "Lotto Auto AT Lotto Sun - 3€ Voucher - OfferBundle" at bounding box center [635, 296] width 165 height 11
click at [731, 274] on icon "button" at bounding box center [735, 274] width 9 height 9
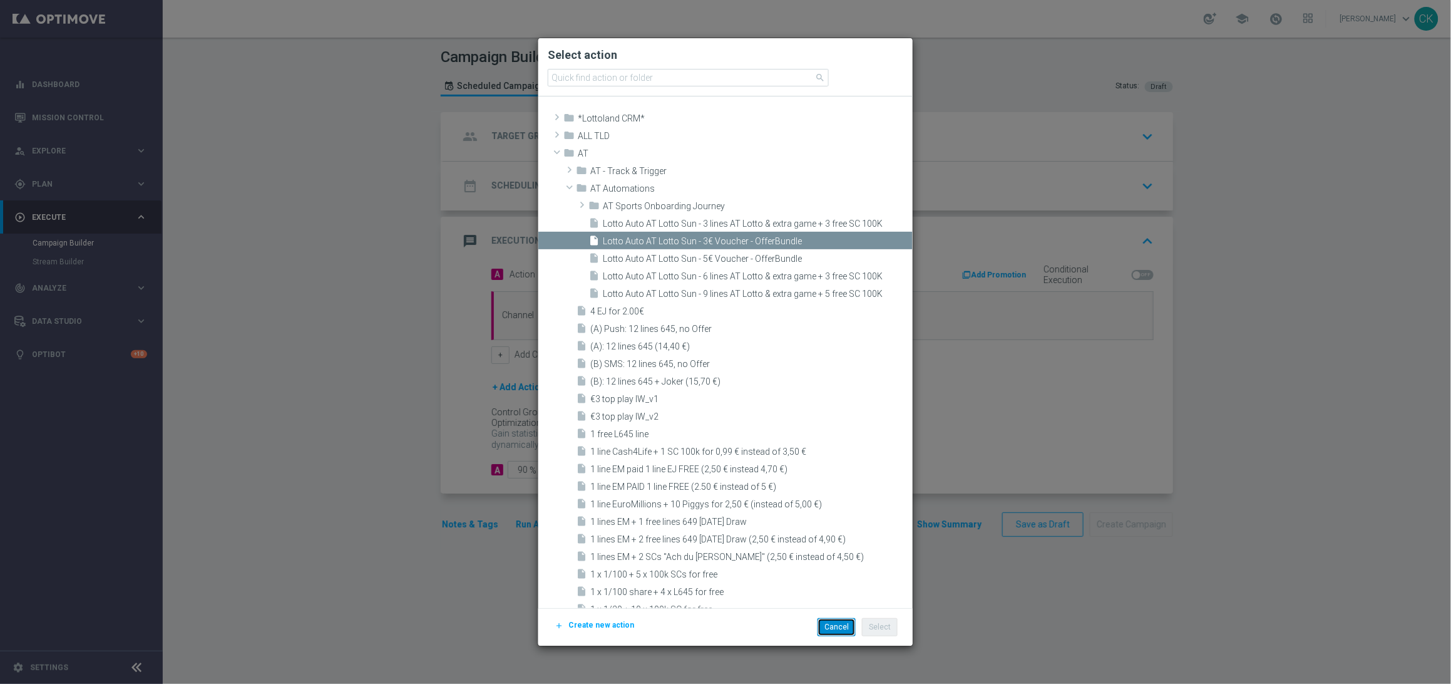
click at [837, 630] on button "Cancel" at bounding box center [837, 627] width 38 height 18
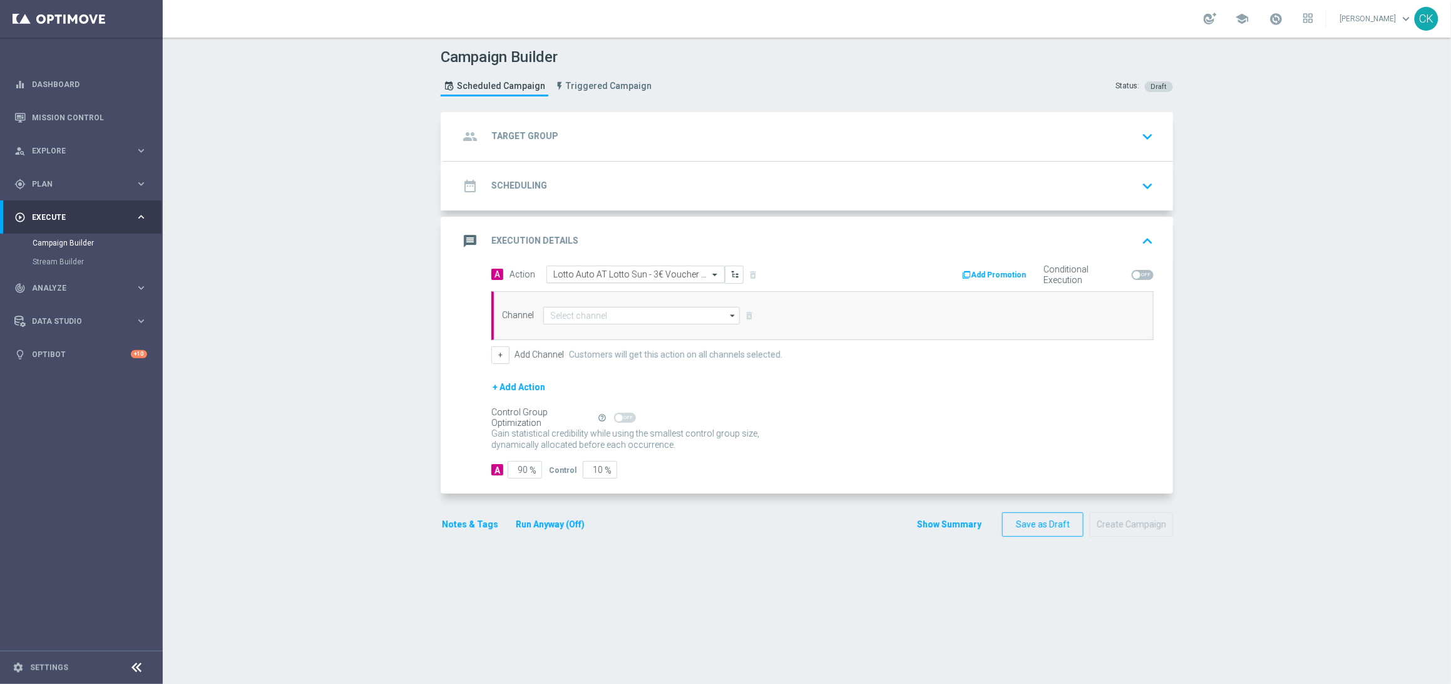
click at [639, 274] on input "text" at bounding box center [623, 274] width 140 height 11
click at [639, 274] on input "text" at bounding box center [623, 275] width 140 height 11
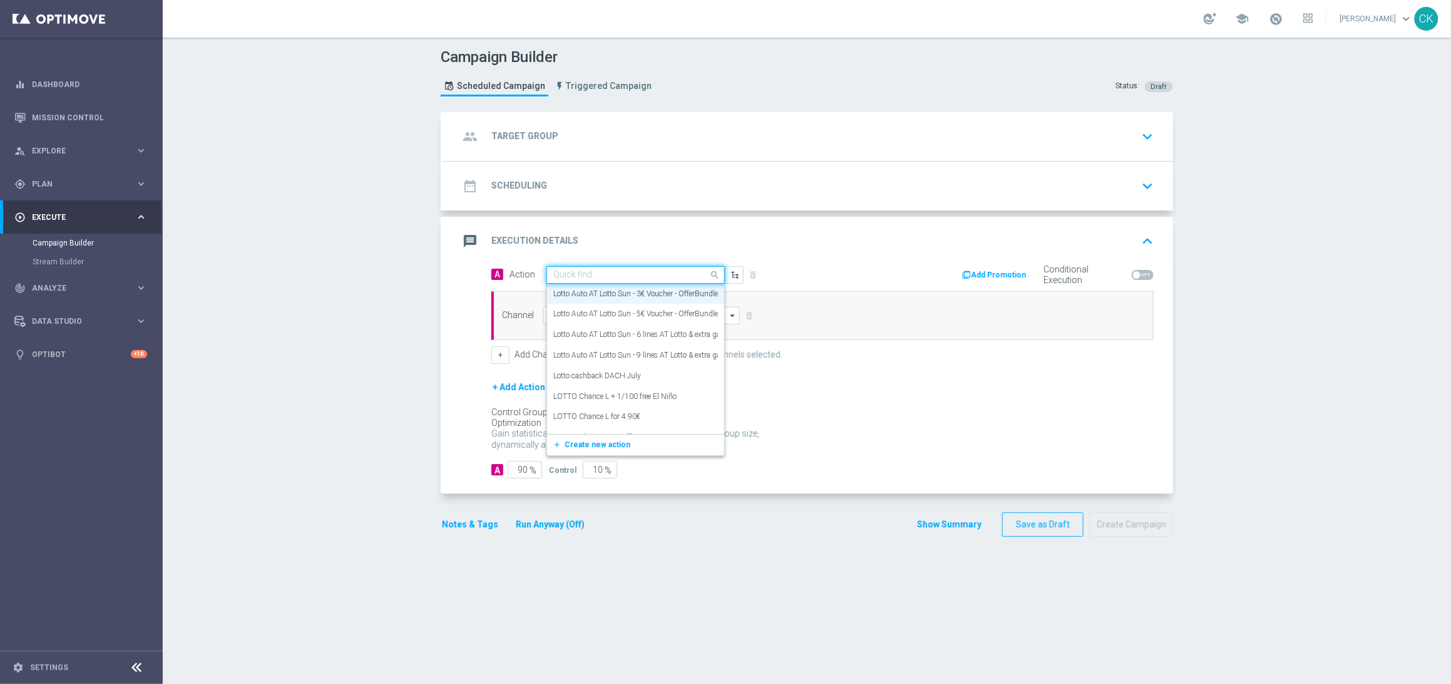
click at [639, 274] on input "text" at bounding box center [623, 275] width 140 height 11
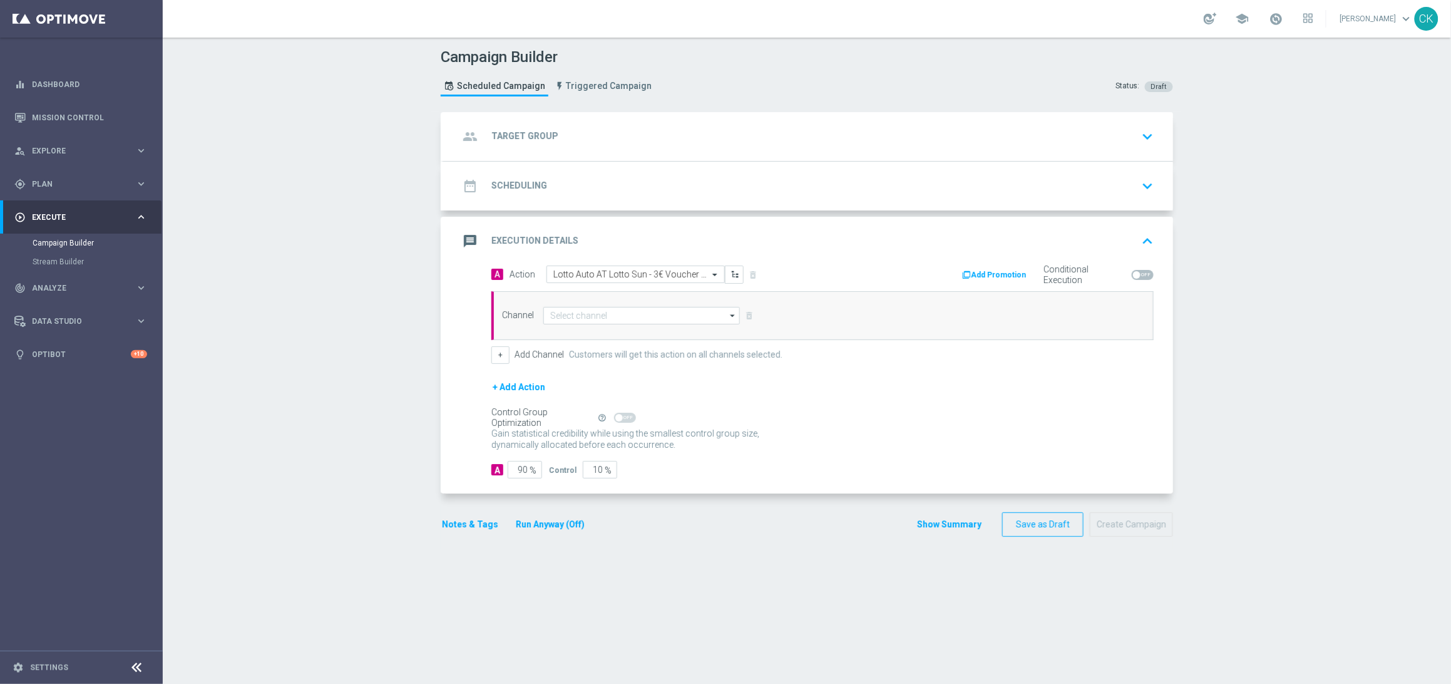
click at [463, 302] on div "A Action Select action Lotto Auto AT Lotto Sun - 3€ Voucher - OfferBundle delet…" at bounding box center [808, 379] width 729 height 228
click at [51, 182] on span "Plan" at bounding box center [83, 184] width 103 height 8
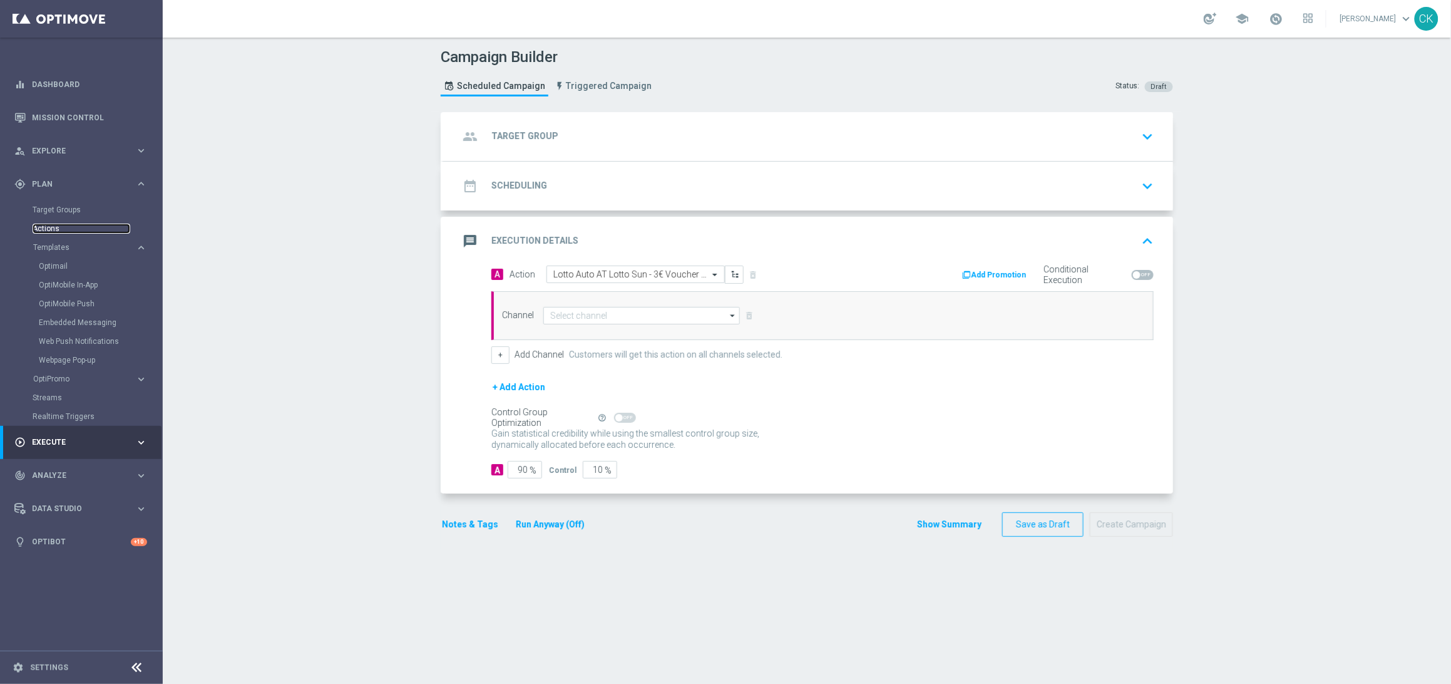
click at [54, 227] on link "Actions" at bounding box center [82, 228] width 98 height 10
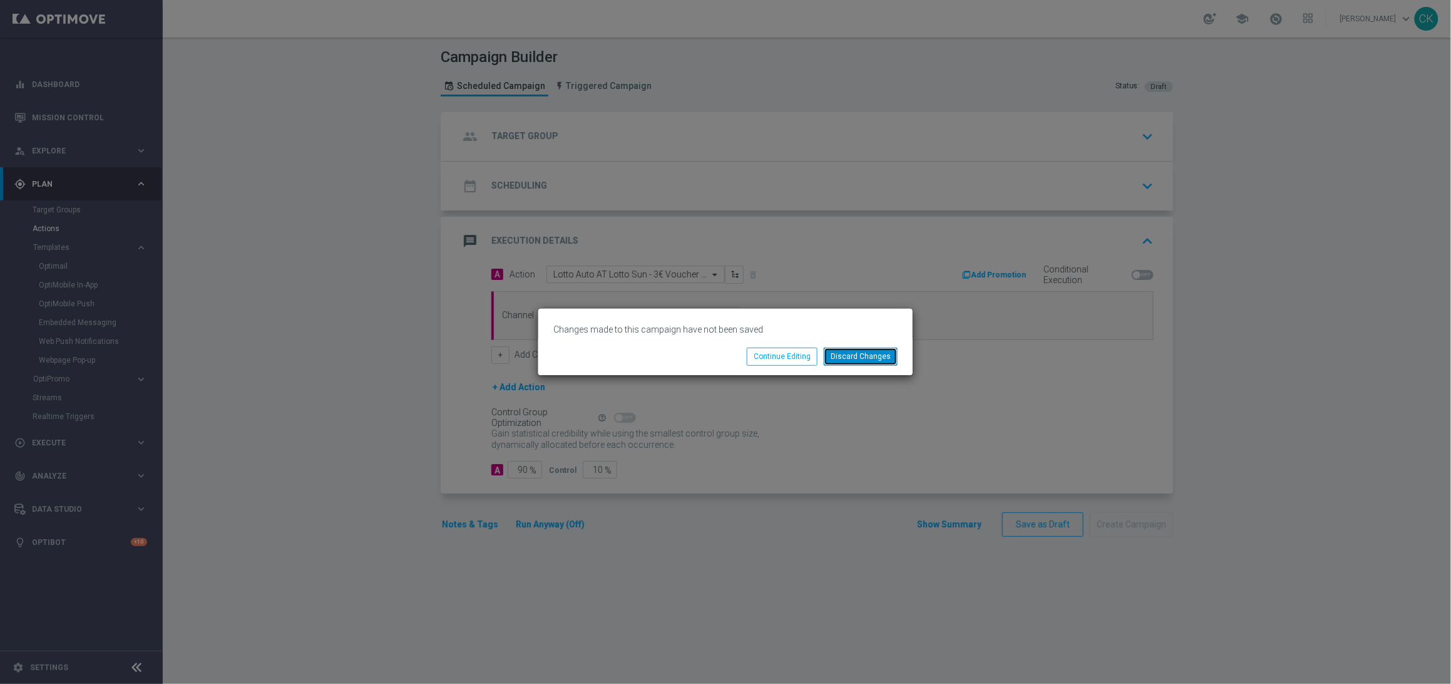
click at [871, 361] on button "Discard Changes" at bounding box center [861, 356] width 74 height 18
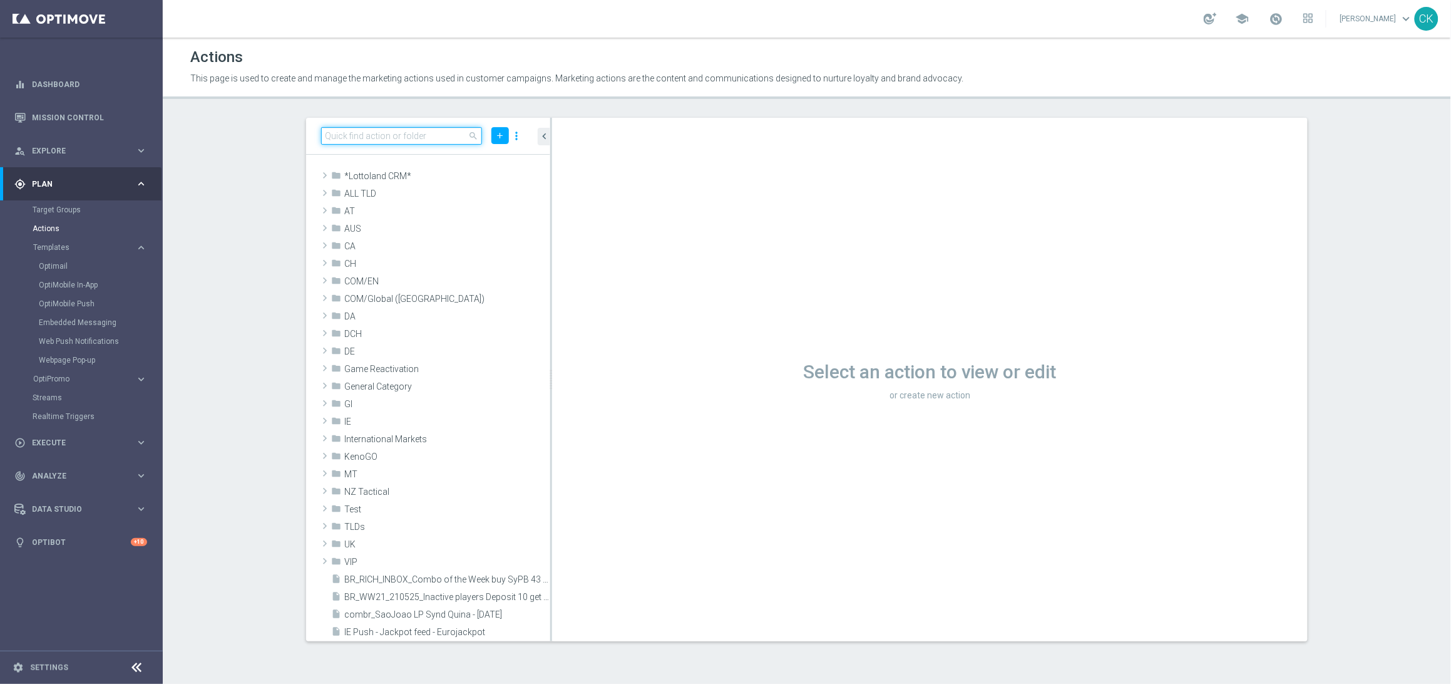
click at [384, 133] on input at bounding box center [401, 136] width 161 height 18
paste input "Lotto Auto AT Lotto Sun - 9 lines AT Lotto & extra game + 50 FS on Book of Dead"
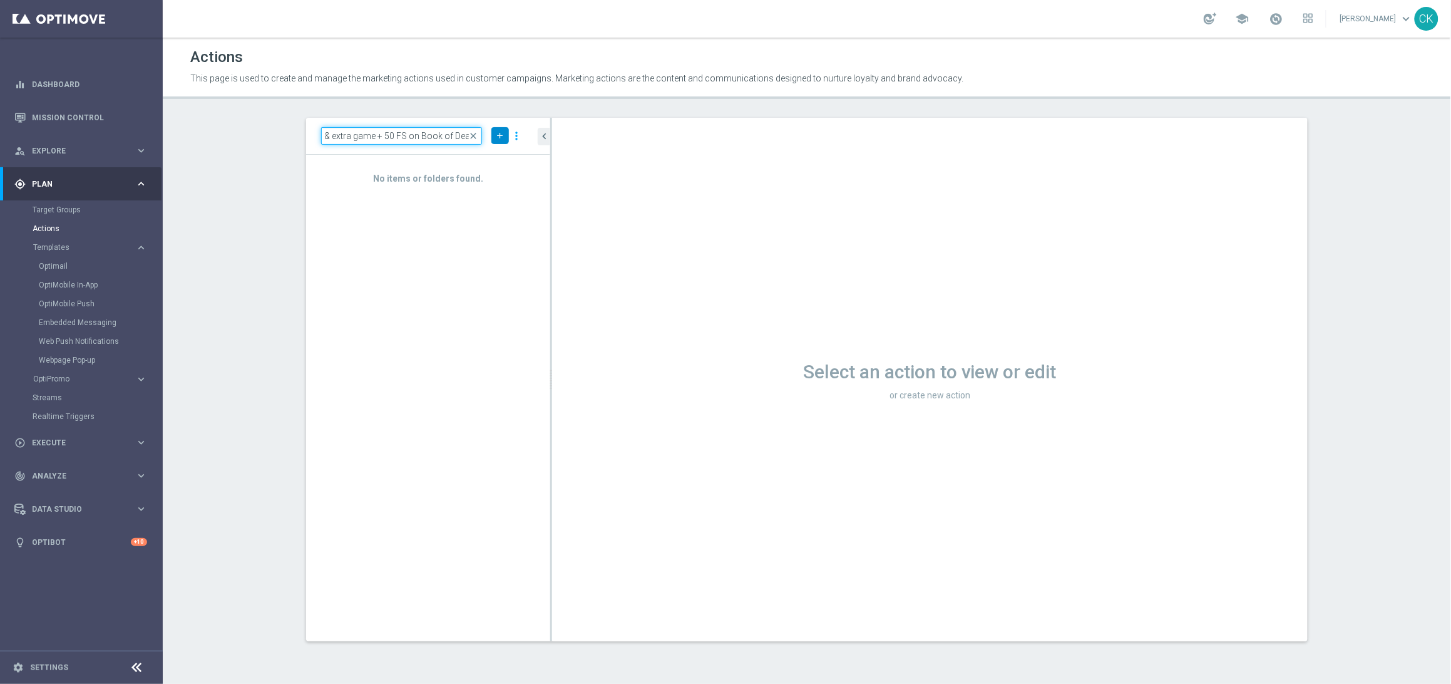
type input "Lotto Auto AT Lotto Sun - 9 lines AT Lotto & extra game + 50 FS on Book of Dead"
click at [500, 131] on icon "add" at bounding box center [499, 135] width 9 height 9
click at [489, 156] on span "New Action" at bounding box center [477, 157] width 39 height 9
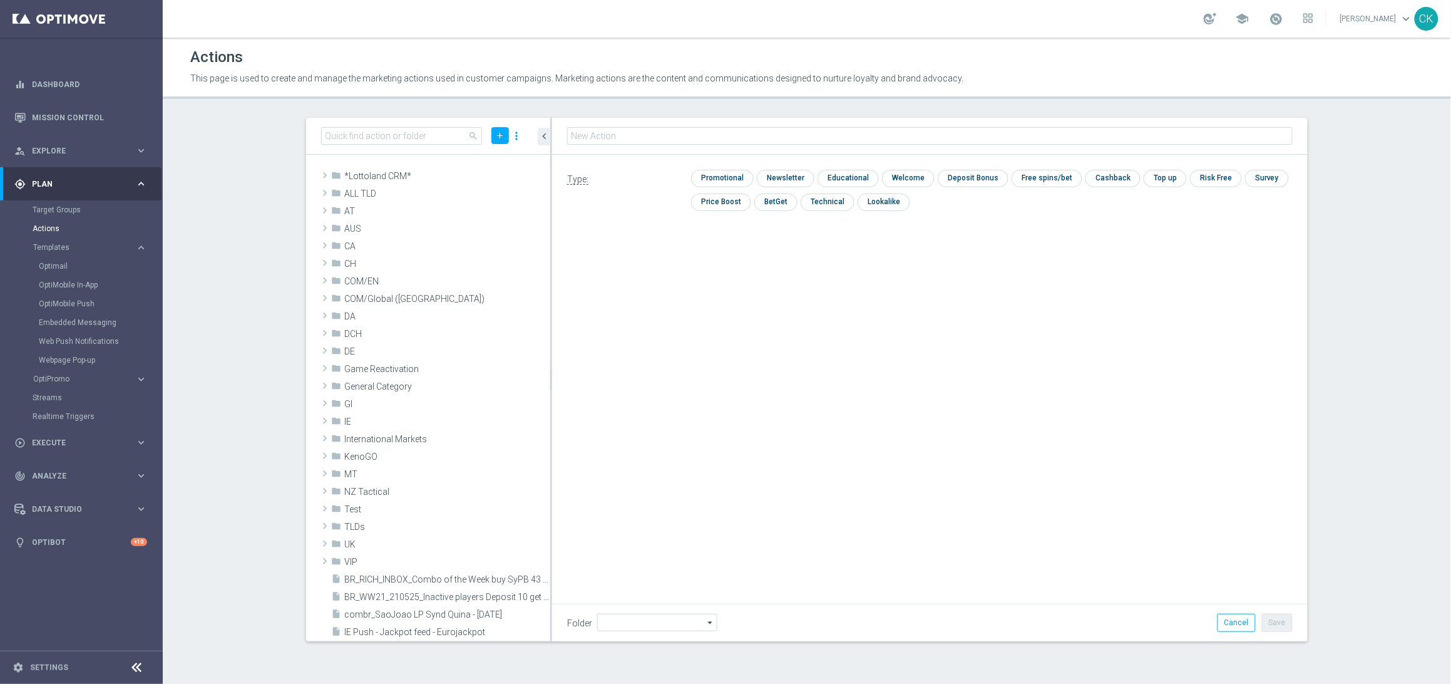
type input "Lotto Auto AT Lotto Sun - 9 lines AT Lotto & extra game + 50 FS on Book of Dead"
click at [731, 180] on input "checkbox" at bounding box center [720, 178] width 59 height 17
checkbox input "true"
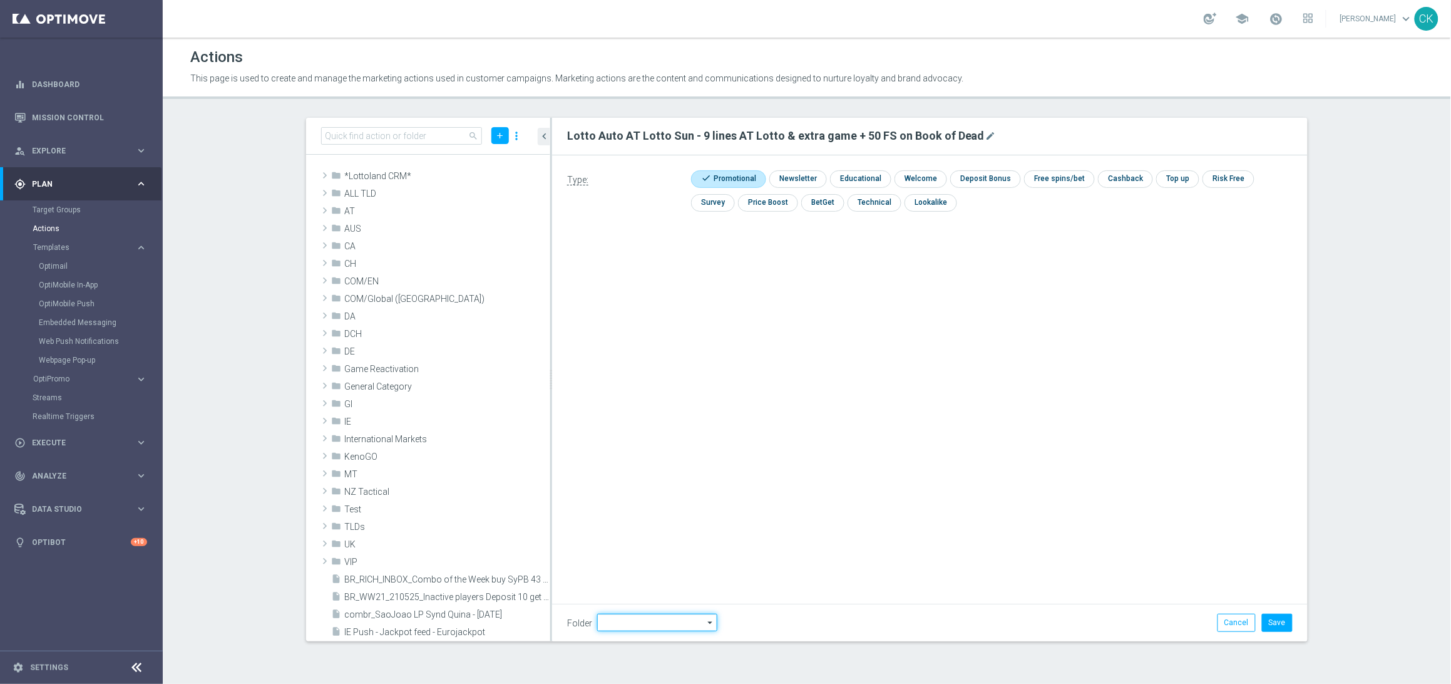
click at [622, 618] on input at bounding box center [657, 622] width 120 height 18
click at [629, 607] on div "AT Automations" at bounding box center [632, 602] width 56 height 11
type input "AT Automations"
click at [807, 517] on div "Lotto Auto AT Lotto Sun - 9 lines AT Lotto & extra game + 50 FS on Book of Dead…" at bounding box center [930, 379] width 756 height 523
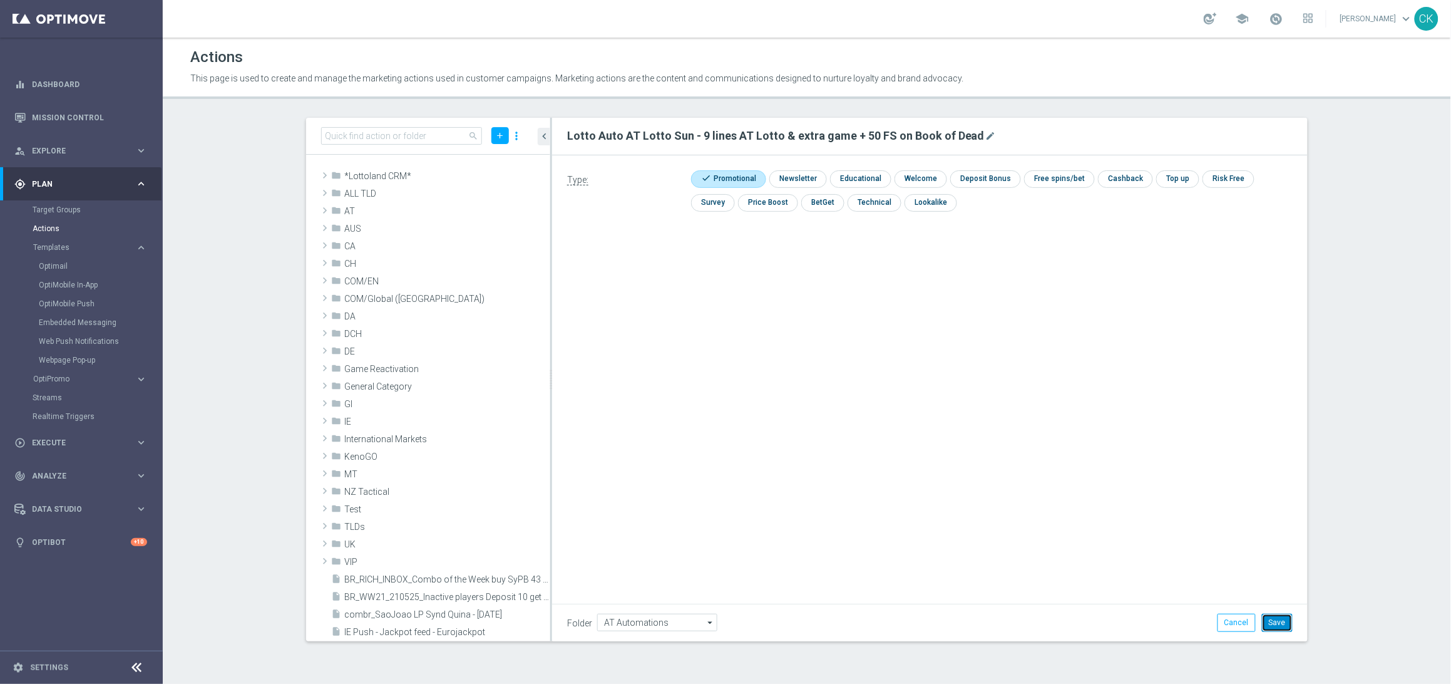
click at [1283, 622] on button "Save" at bounding box center [1277, 622] width 31 height 18
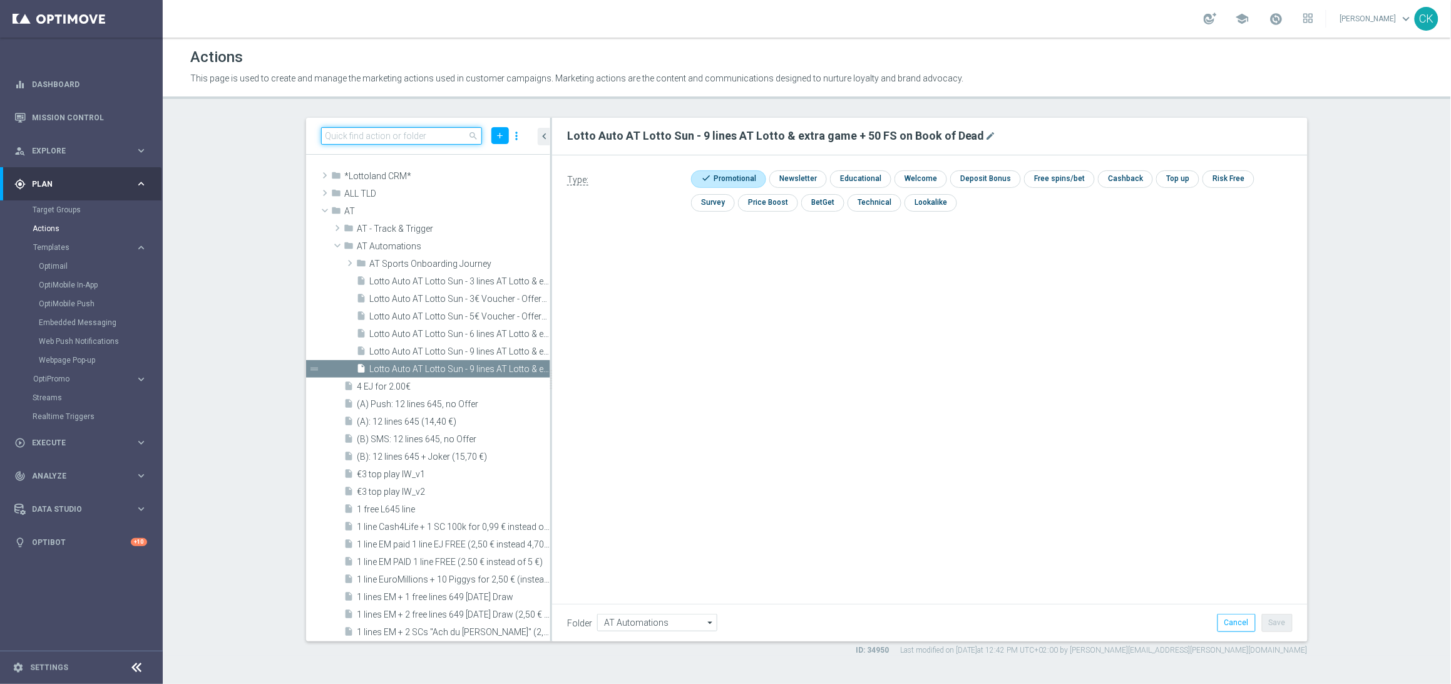
click at [419, 136] on input at bounding box center [401, 136] width 161 height 18
paste input "Lotto Auto AT Lotto Sun - 6 lines AT Lotto & extra game + 30 FS on Book of Dead"
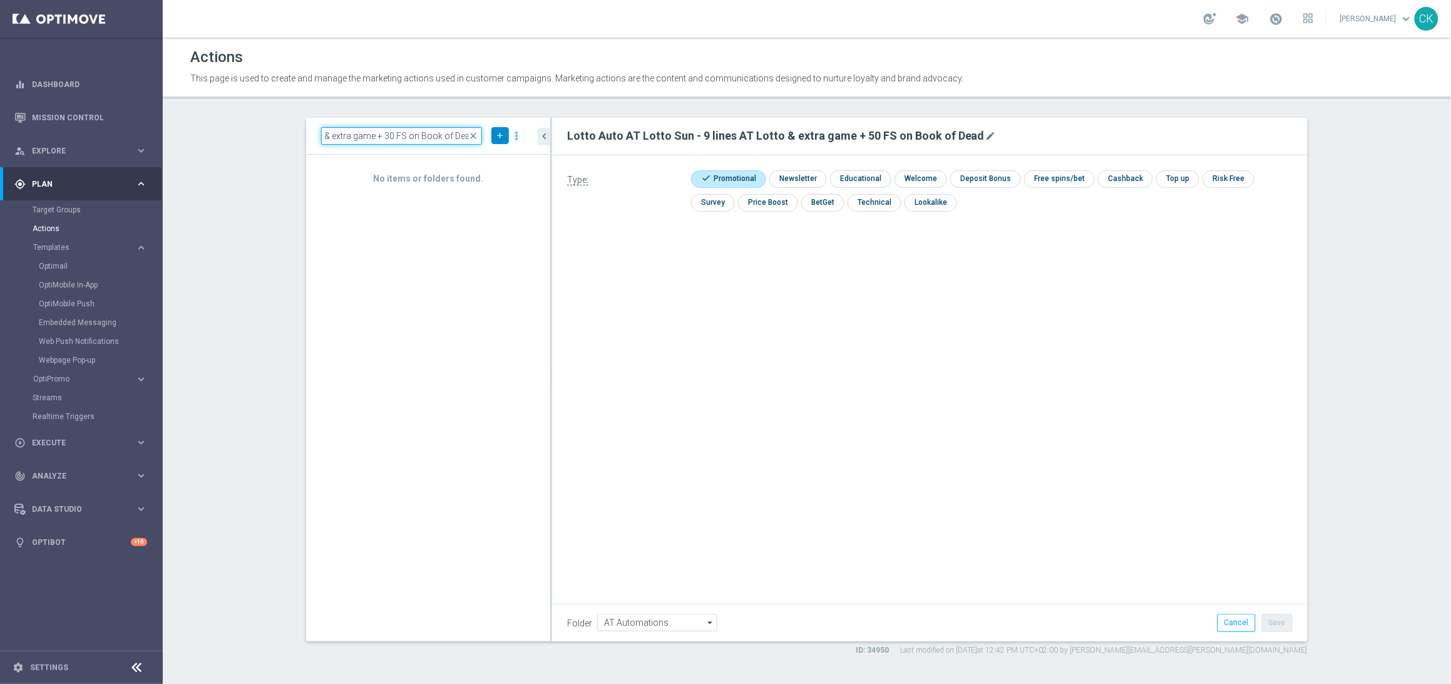
type input "Lotto Auto AT Lotto Sun - 6 lines AT Lotto & extra game + 30 FS on Book of Dead"
click at [500, 133] on icon "add" at bounding box center [499, 135] width 9 height 9
click at [479, 155] on span "New Action" at bounding box center [477, 157] width 39 height 9
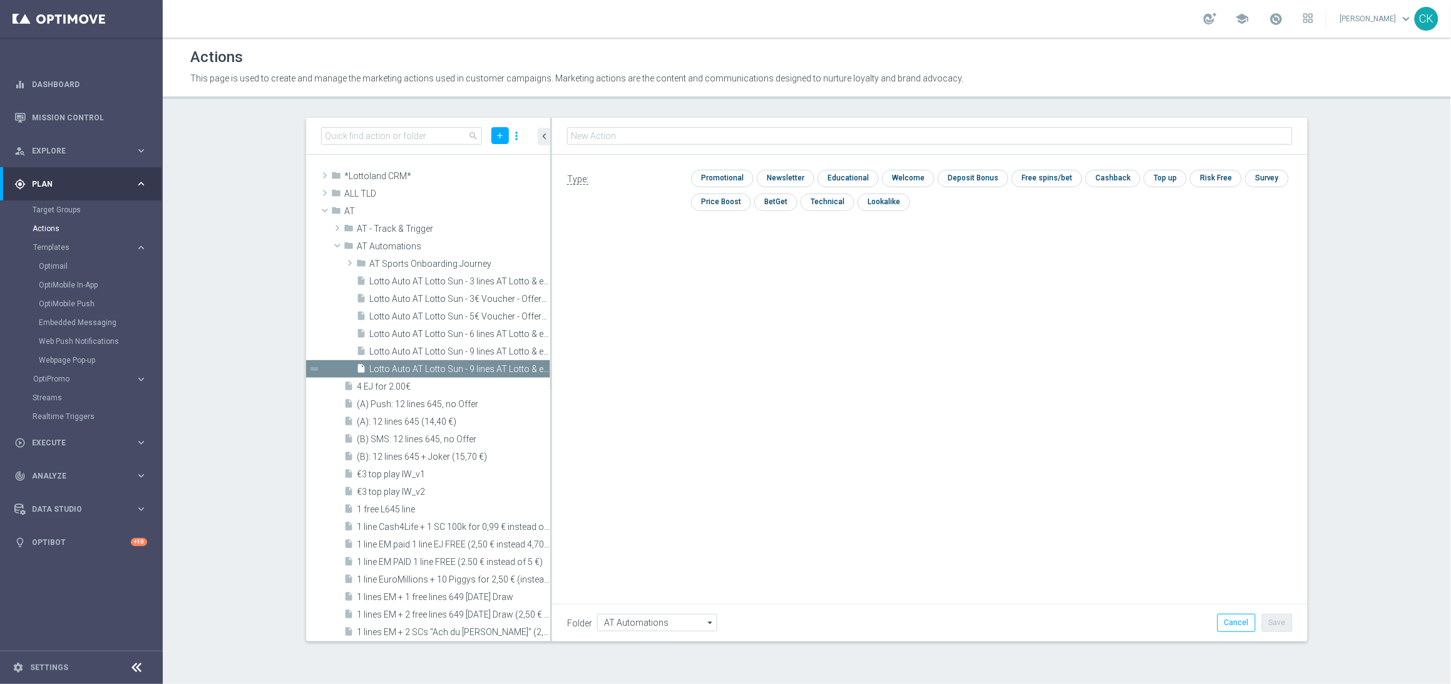
type input "Lotto Auto AT Lotto Sun - 6 lines AT Lotto & extra game + 30 FS on Book of Dead"
click at [734, 180] on input "checkbox" at bounding box center [720, 178] width 59 height 17
checkbox input "true"
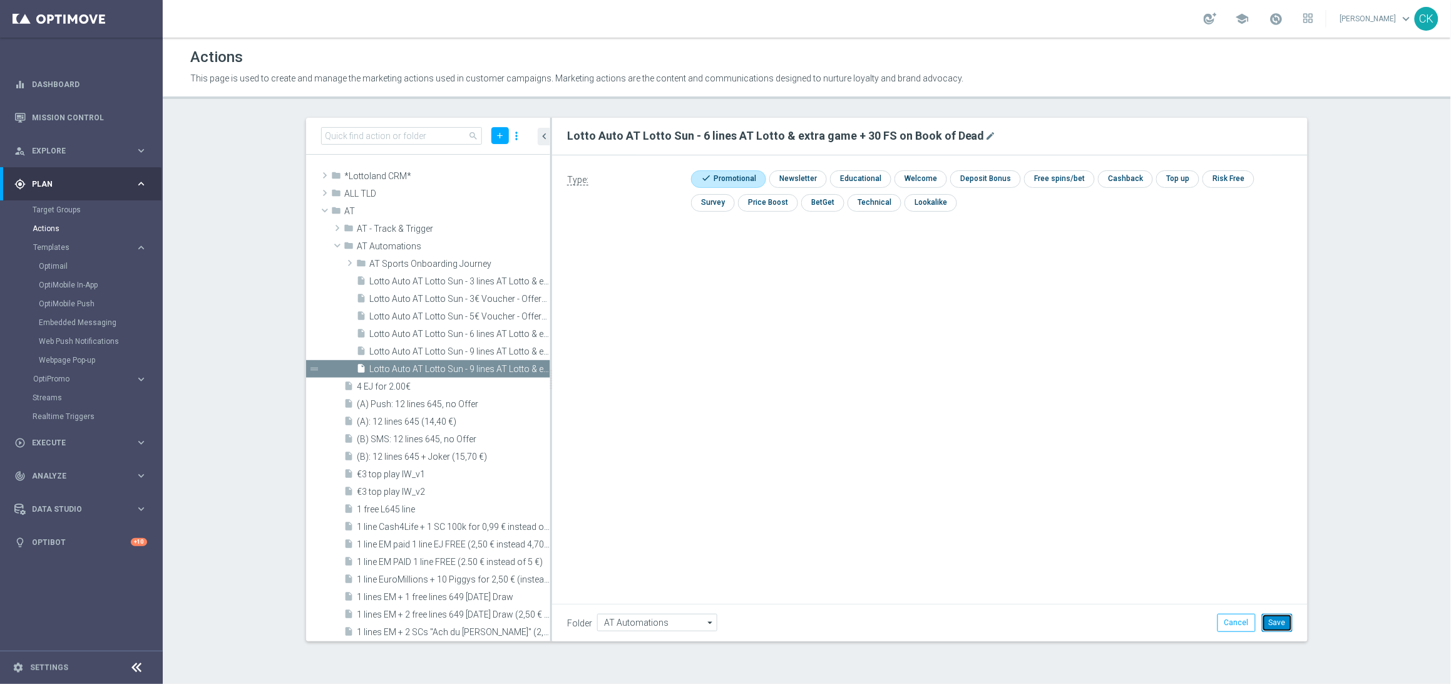
click at [1274, 626] on button "Save" at bounding box center [1277, 622] width 31 height 18
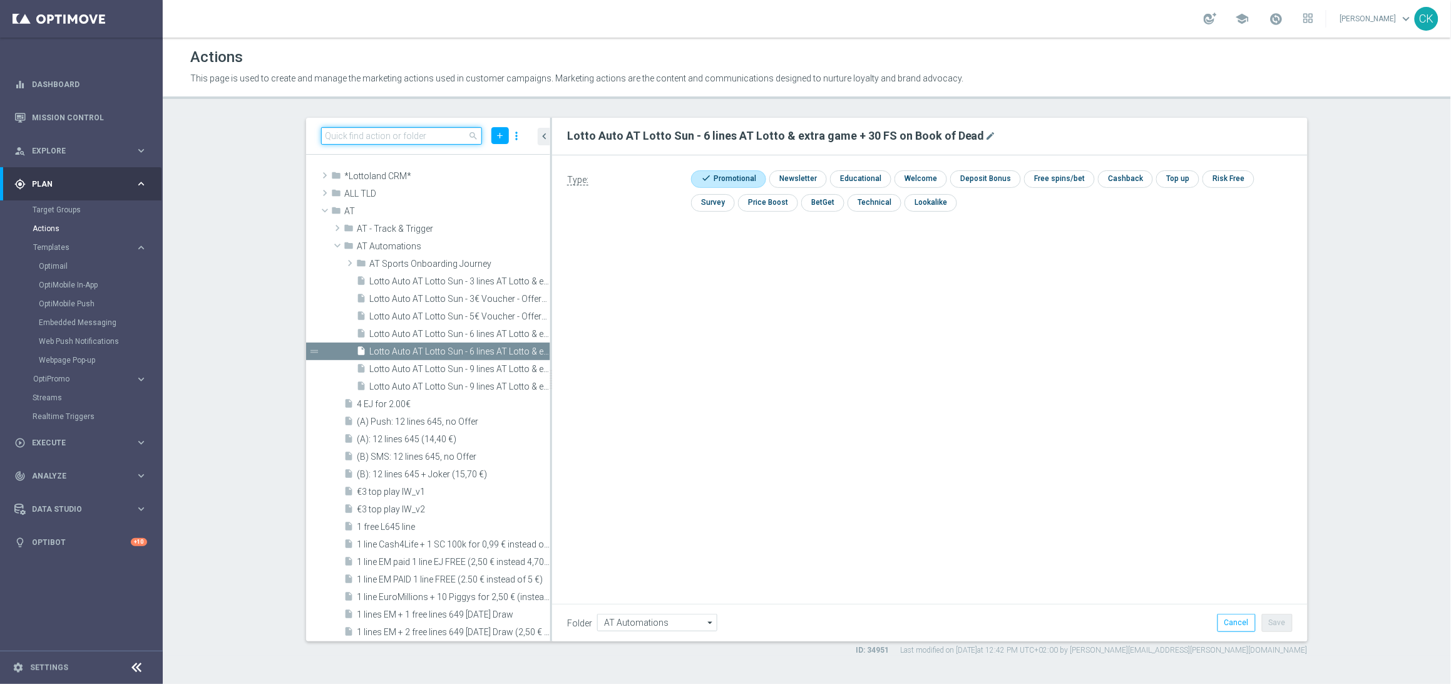
click at [399, 131] on input at bounding box center [401, 136] width 161 height 18
paste input "Lotto Auto AT Lotto Sun - 3 lines AT Lotto & extra game + 30 FS on Book of Dead"
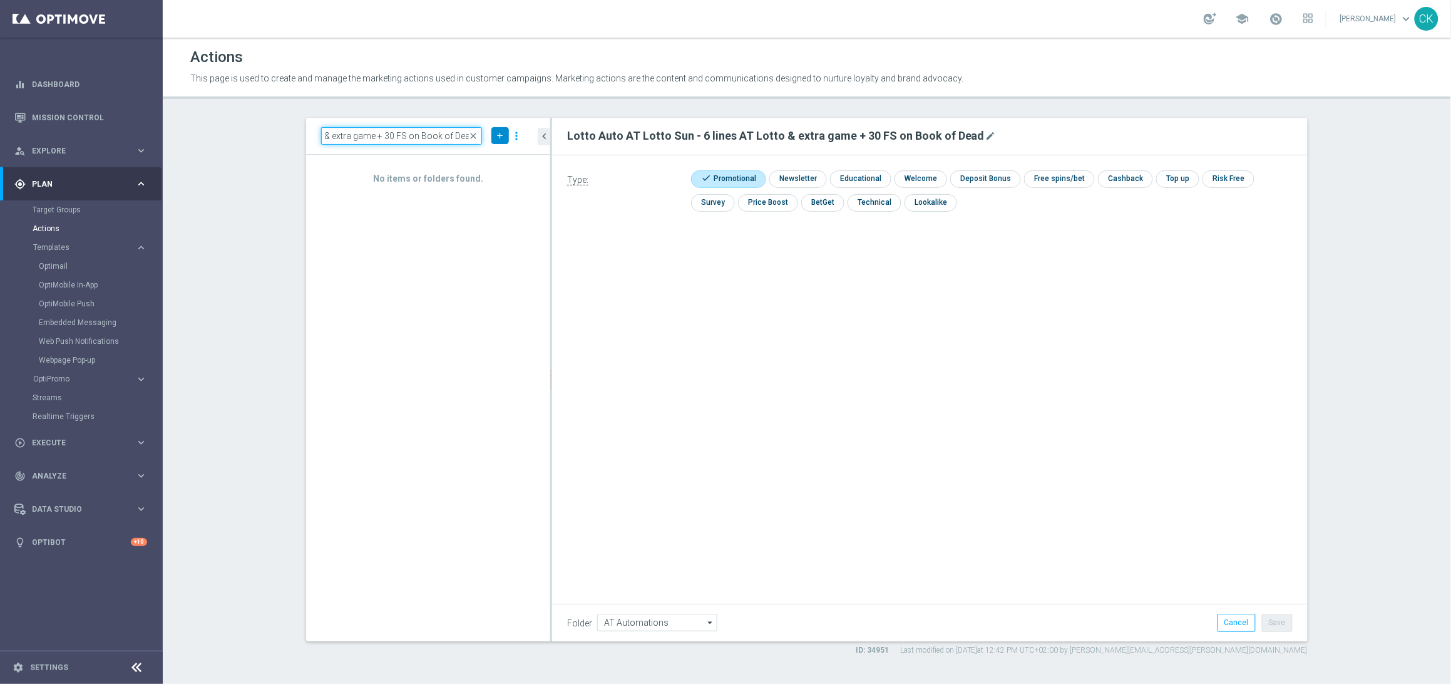
type input "Lotto Auto AT Lotto Sun - 3 lines AT Lotto & extra game + 30 FS on Book of Dead"
click at [499, 135] on icon "add" at bounding box center [499, 135] width 9 height 9
click at [491, 159] on span "New Action" at bounding box center [477, 157] width 39 height 9
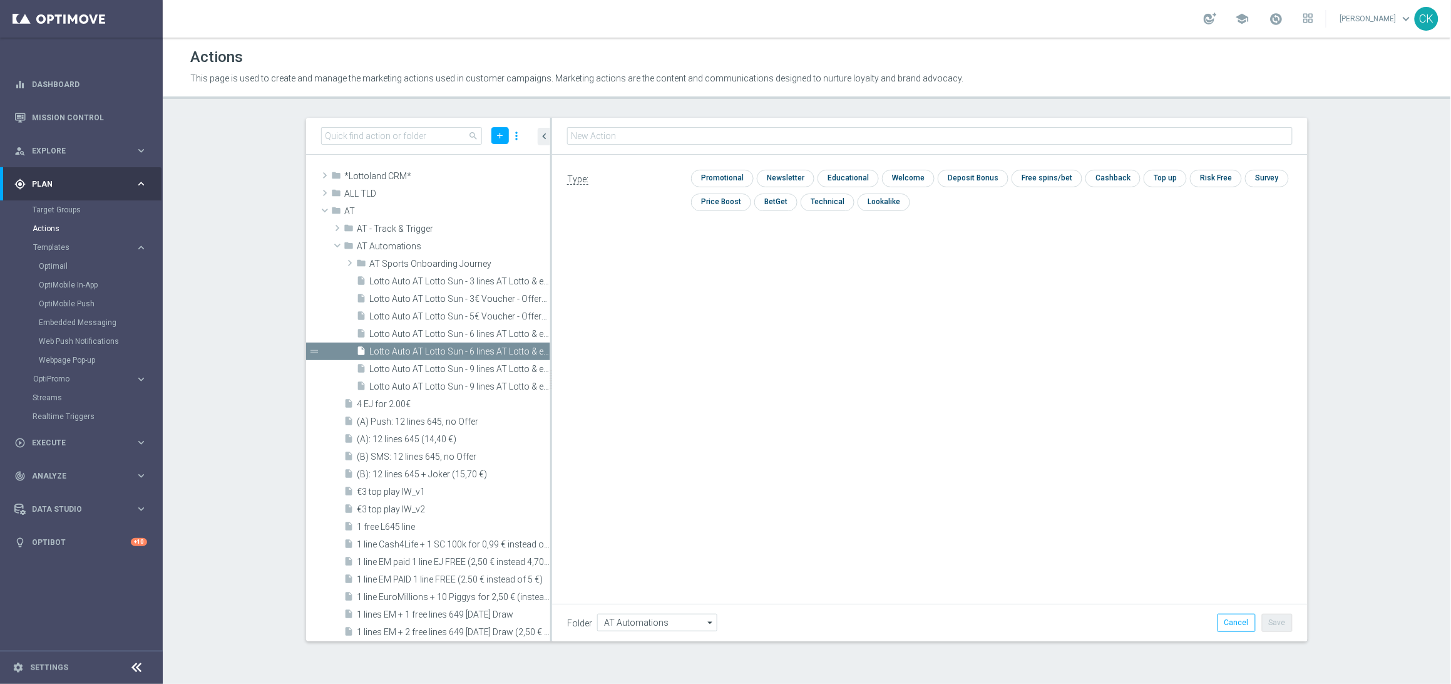
type input "Lotto Auto AT Lotto Sun - 3 lines AT Lotto & extra game + 30 FS on Book of Dead"
click at [727, 176] on input "checkbox" at bounding box center [720, 178] width 59 height 17
checkbox input "true"
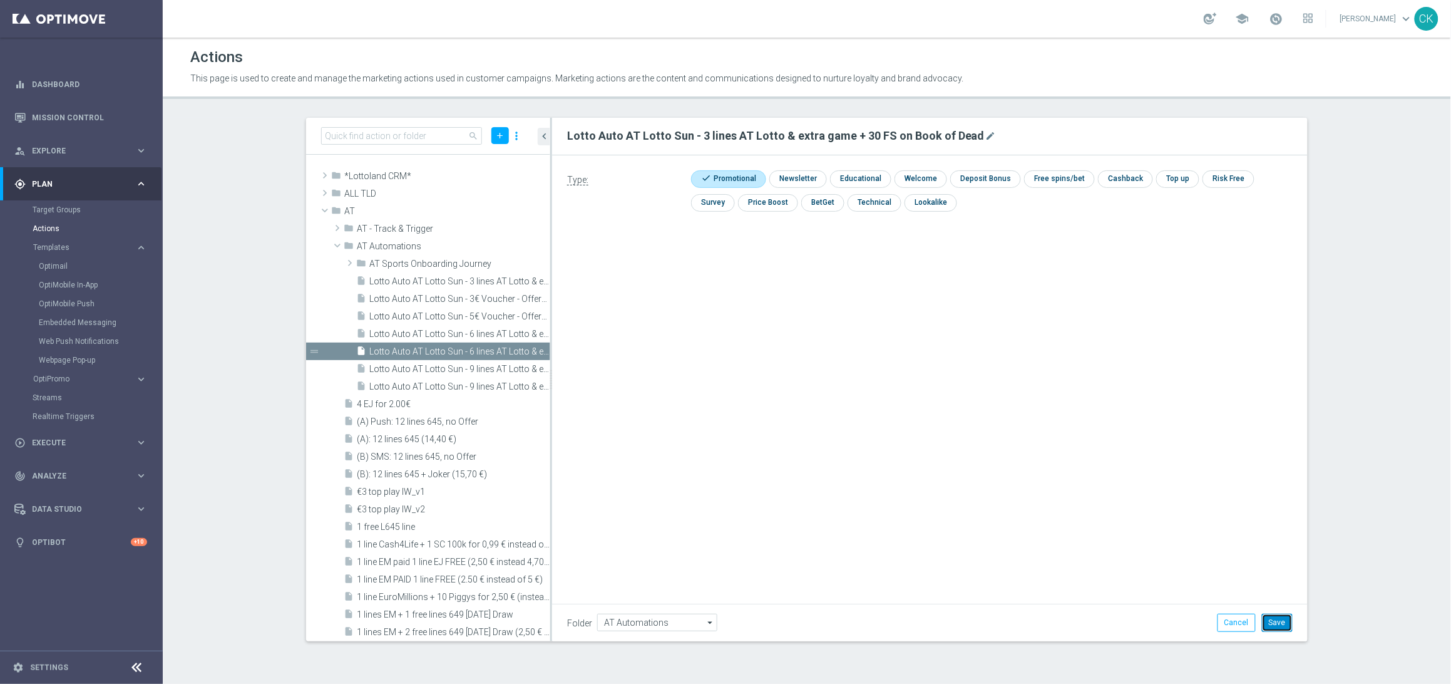
click at [1278, 617] on button "Save" at bounding box center [1277, 622] width 31 height 18
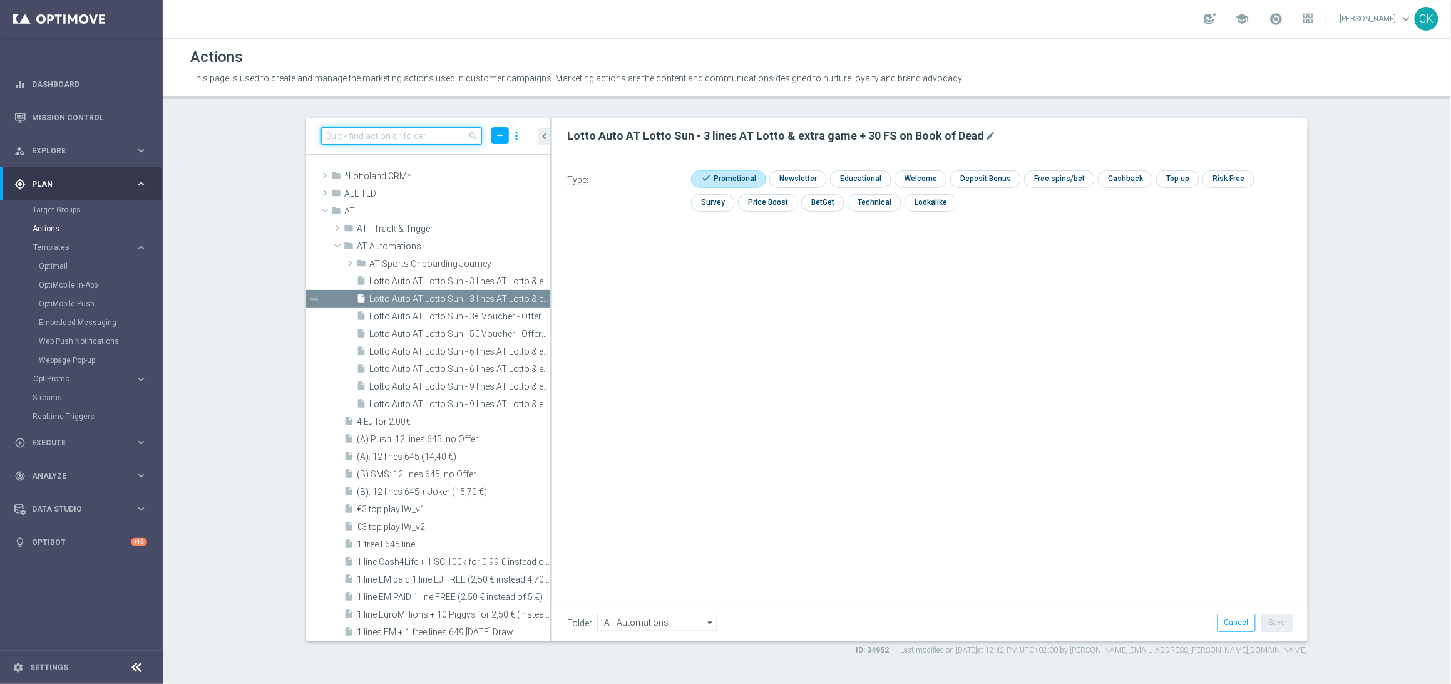
click at [398, 135] on input at bounding box center [401, 136] width 161 height 18
paste input "Lotto Auto AT Lotto Sun - 9 lines AT Lotto & extra game + 2 free lines ED"
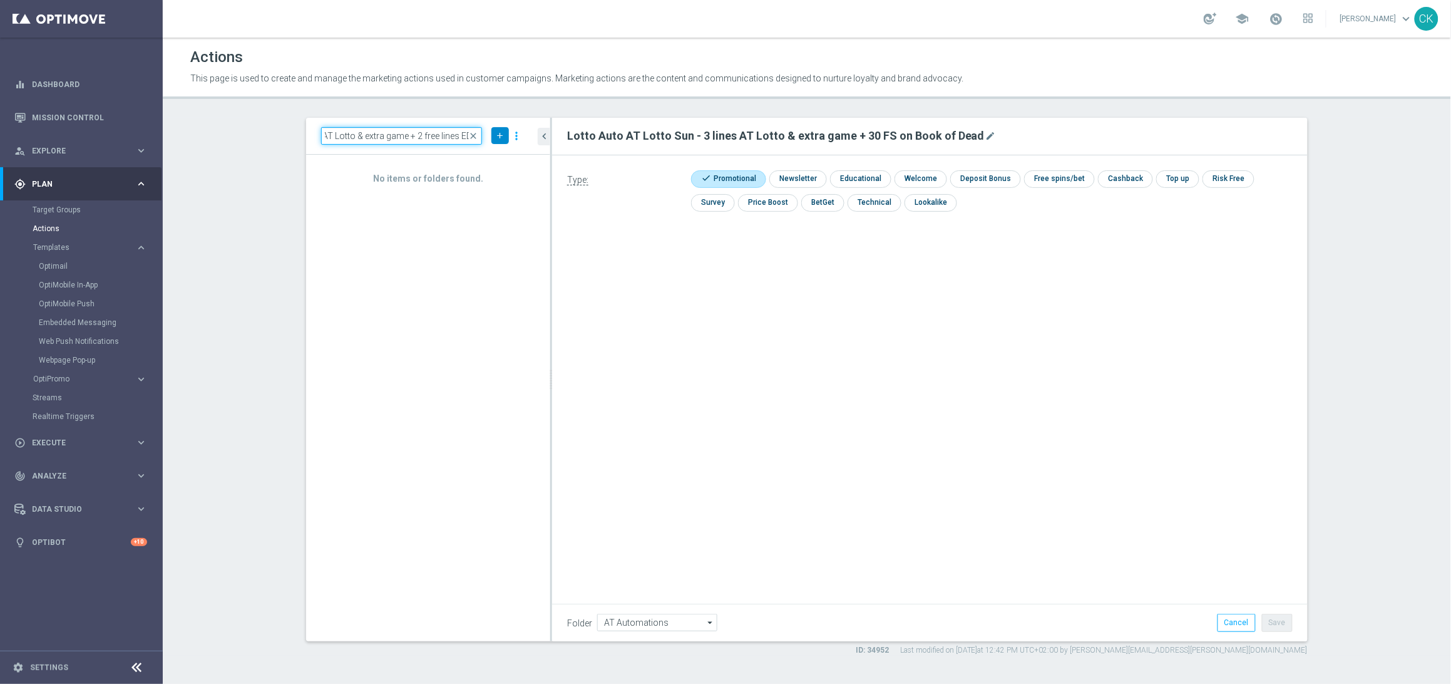
type input "Lotto Auto AT Lotto Sun - 9 lines AT Lotto & extra game + 2 free lines ED"
click at [495, 138] on icon "add" at bounding box center [499, 135] width 9 height 9
click at [481, 155] on span "New Action" at bounding box center [477, 157] width 39 height 9
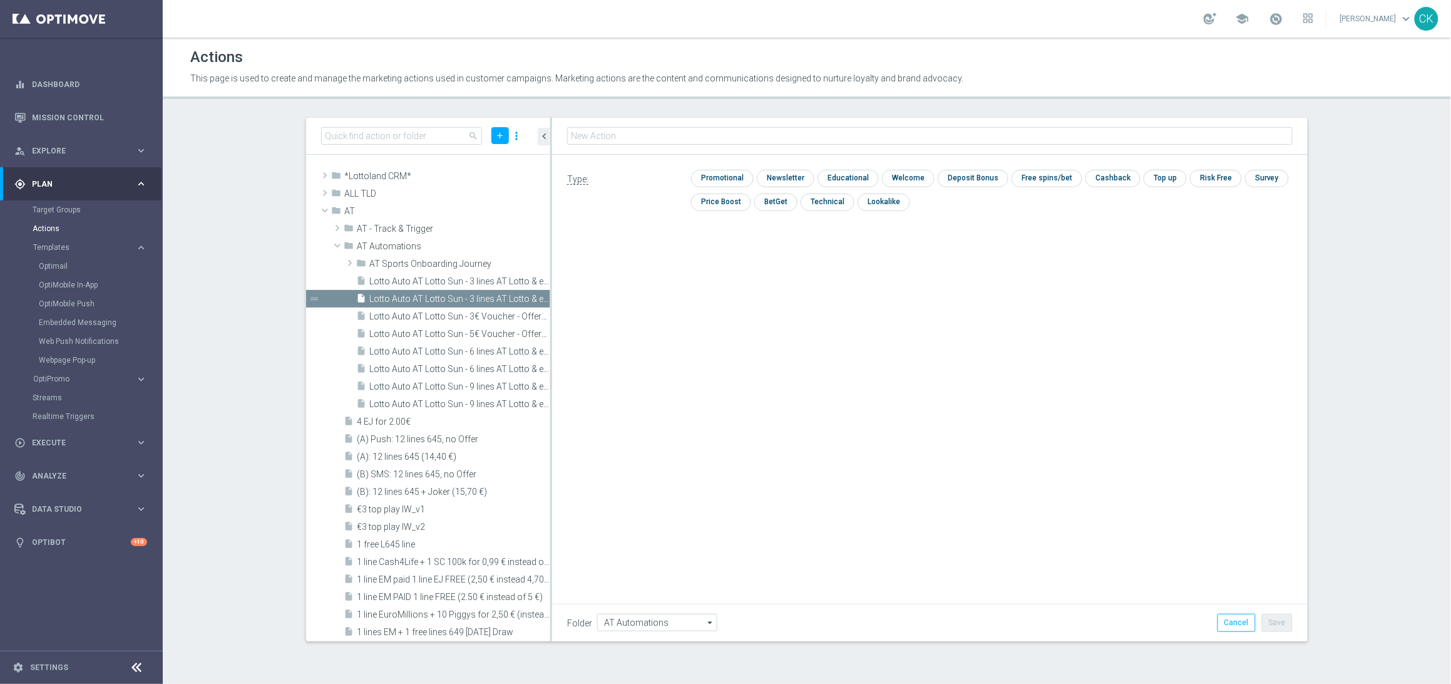
type input "Lotto Auto AT Lotto Sun - 9 lines AT Lotto & extra game + 2 free lines ED"
click at [734, 182] on input "checkbox" at bounding box center [720, 178] width 59 height 17
checkbox input "true"
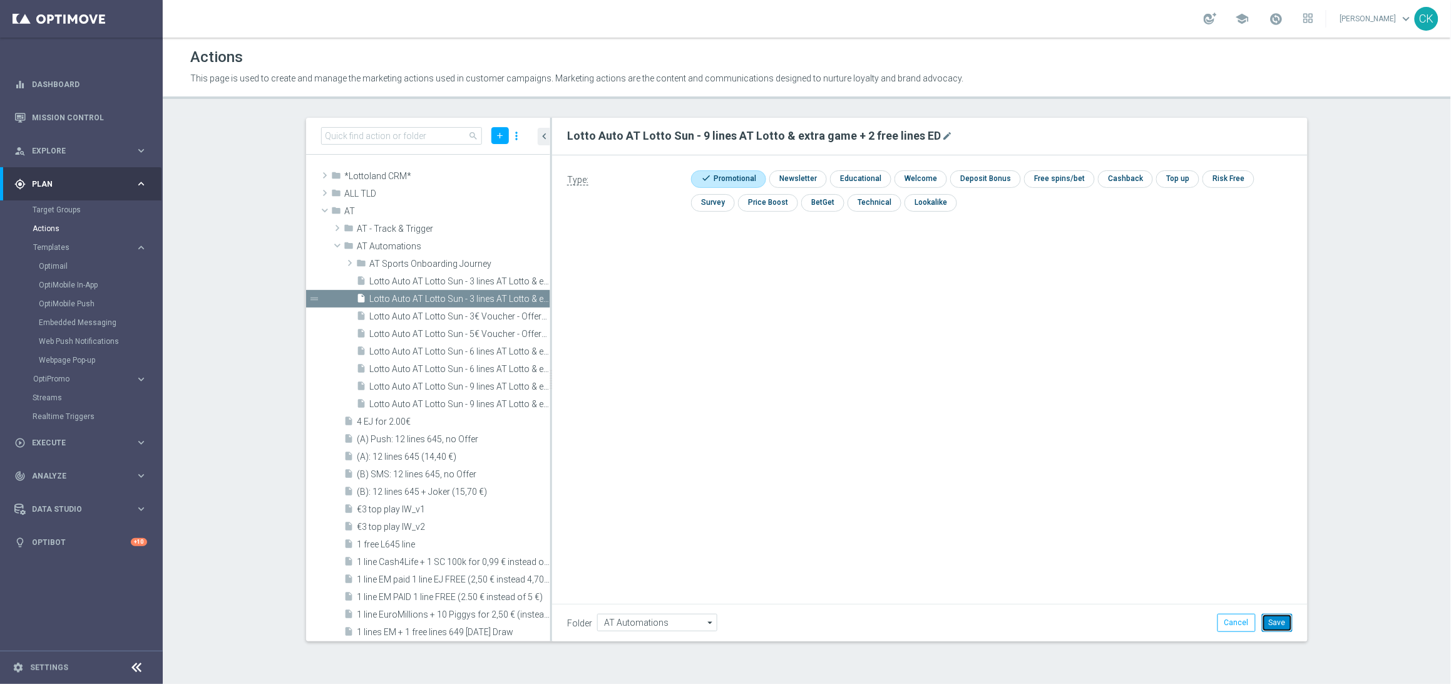
click at [1278, 627] on button "Save" at bounding box center [1277, 622] width 31 height 18
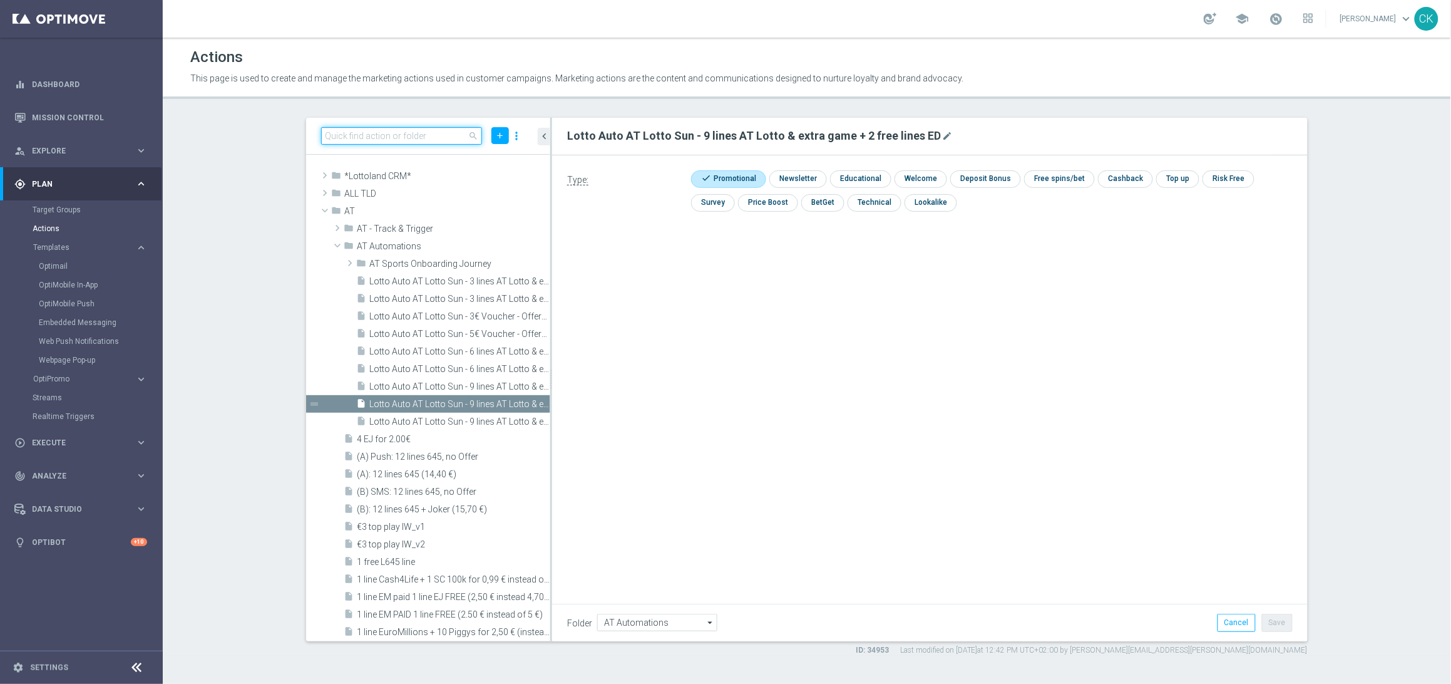
click at [434, 135] on input at bounding box center [401, 136] width 161 height 18
paste input "Lotto Auto AT Lotto Sun - 6 lines AT Lotto & extra game + 1 free line ED"
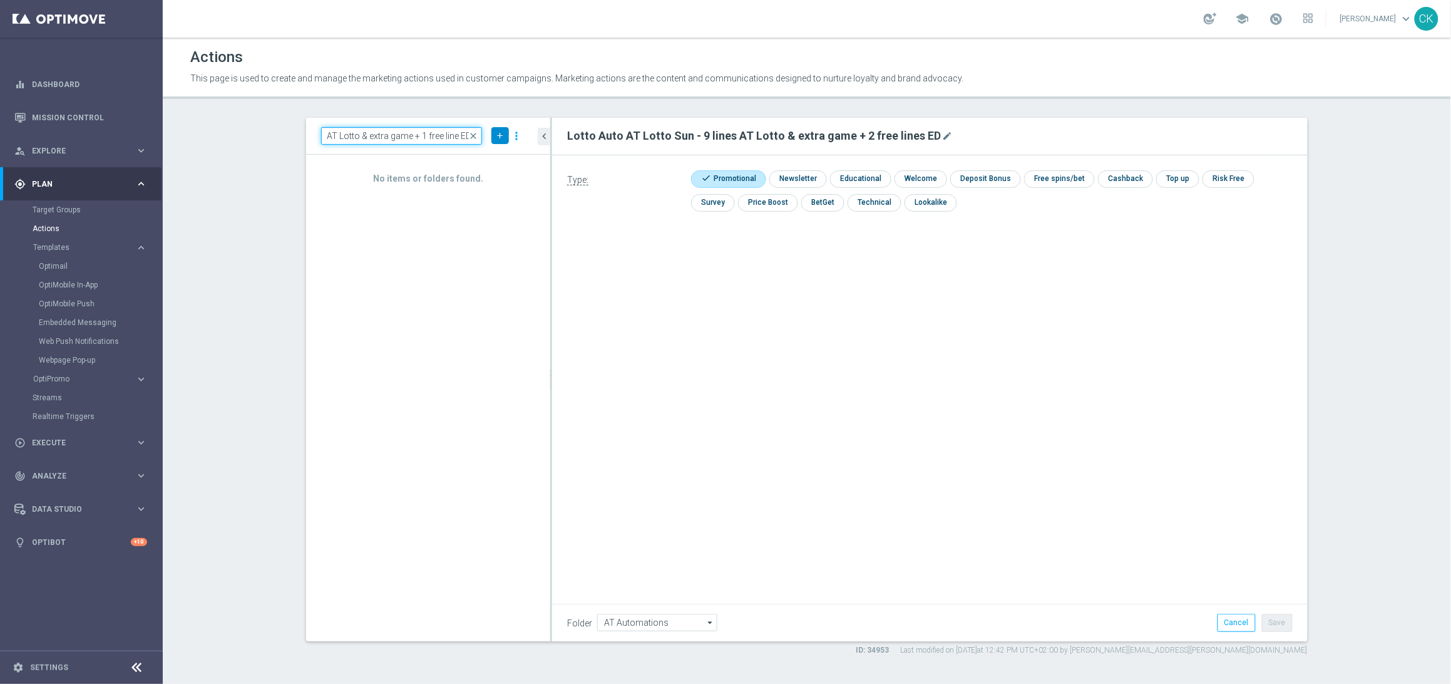
type input "Lotto Auto AT Lotto Sun - 6 lines AT Lotto & extra game + 1 free line ED"
click at [492, 133] on button "add" at bounding box center [500, 135] width 18 height 17
click at [471, 154] on span "New Action" at bounding box center [477, 157] width 39 height 9
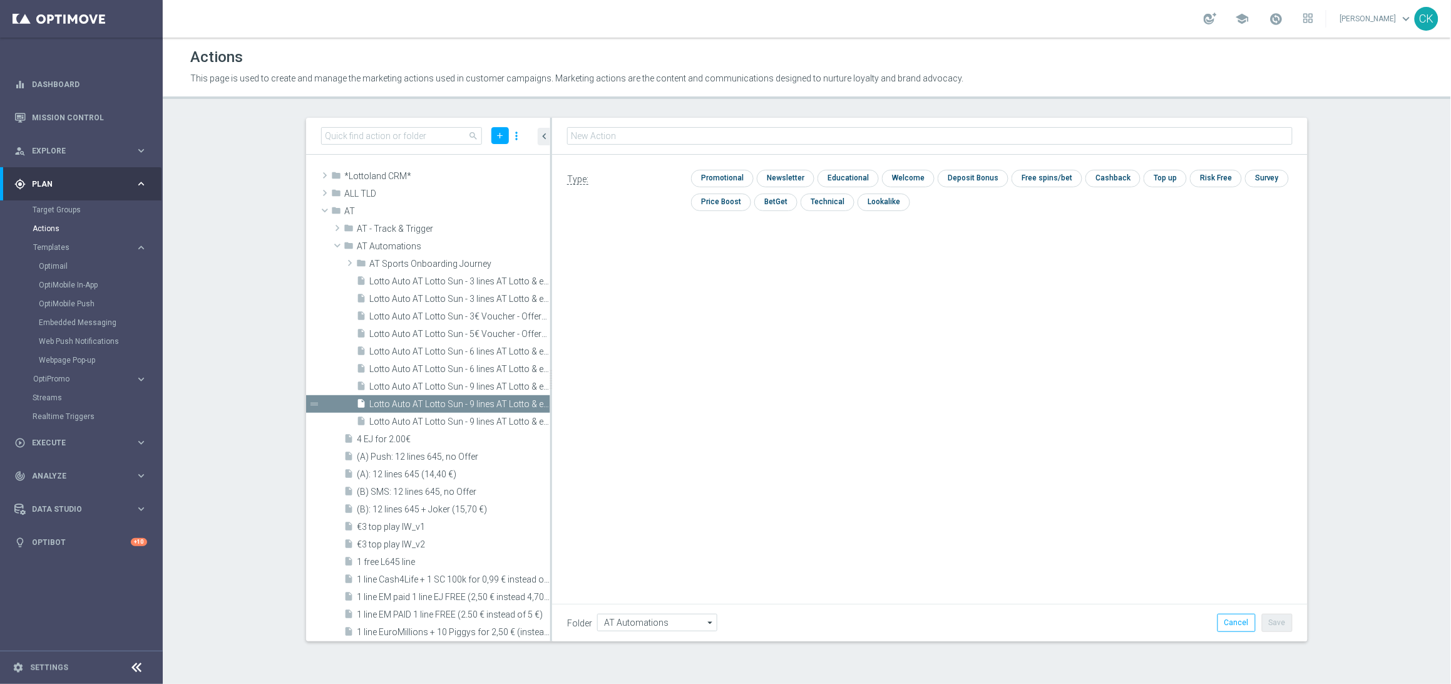
type input "Lotto Auto AT Lotto Sun - 6 lines AT Lotto & extra game + 1 free line ED"
click at [720, 175] on input "checkbox" at bounding box center [720, 178] width 59 height 17
checkbox input "true"
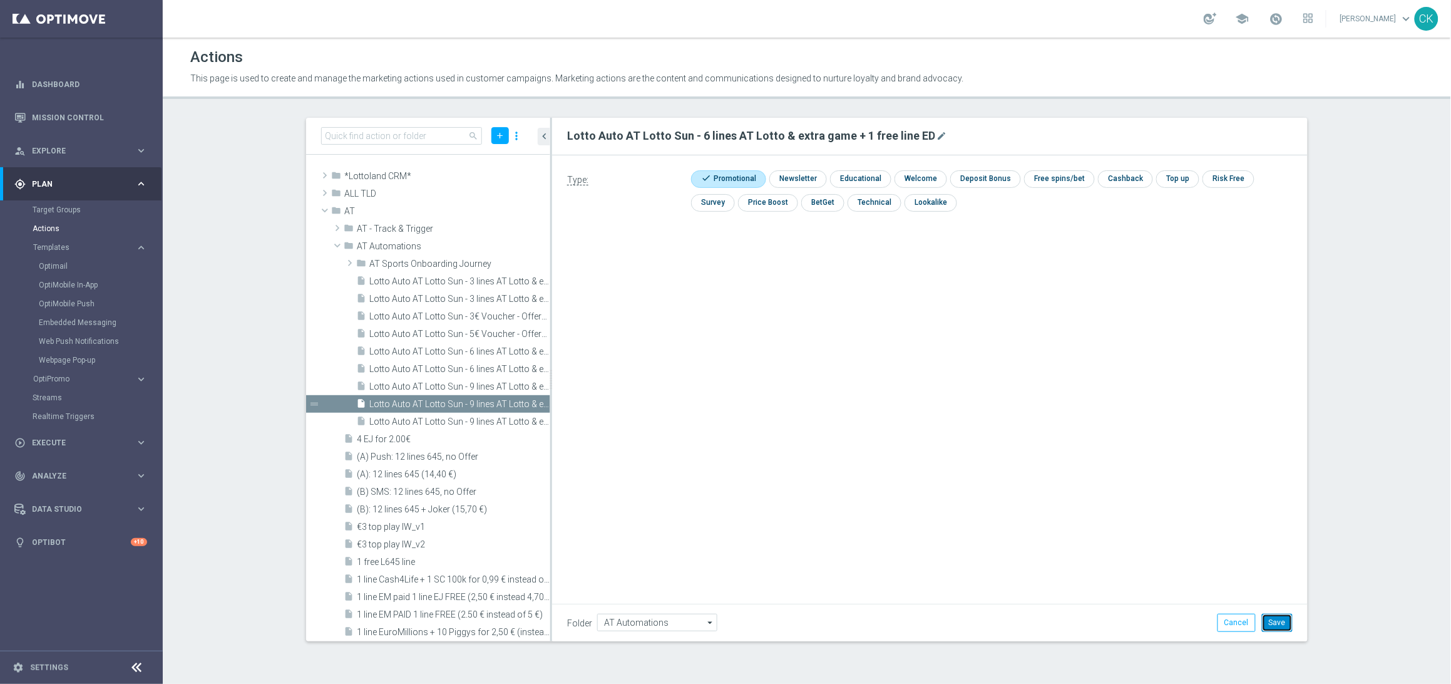
click at [1280, 623] on button "Save" at bounding box center [1277, 622] width 31 height 18
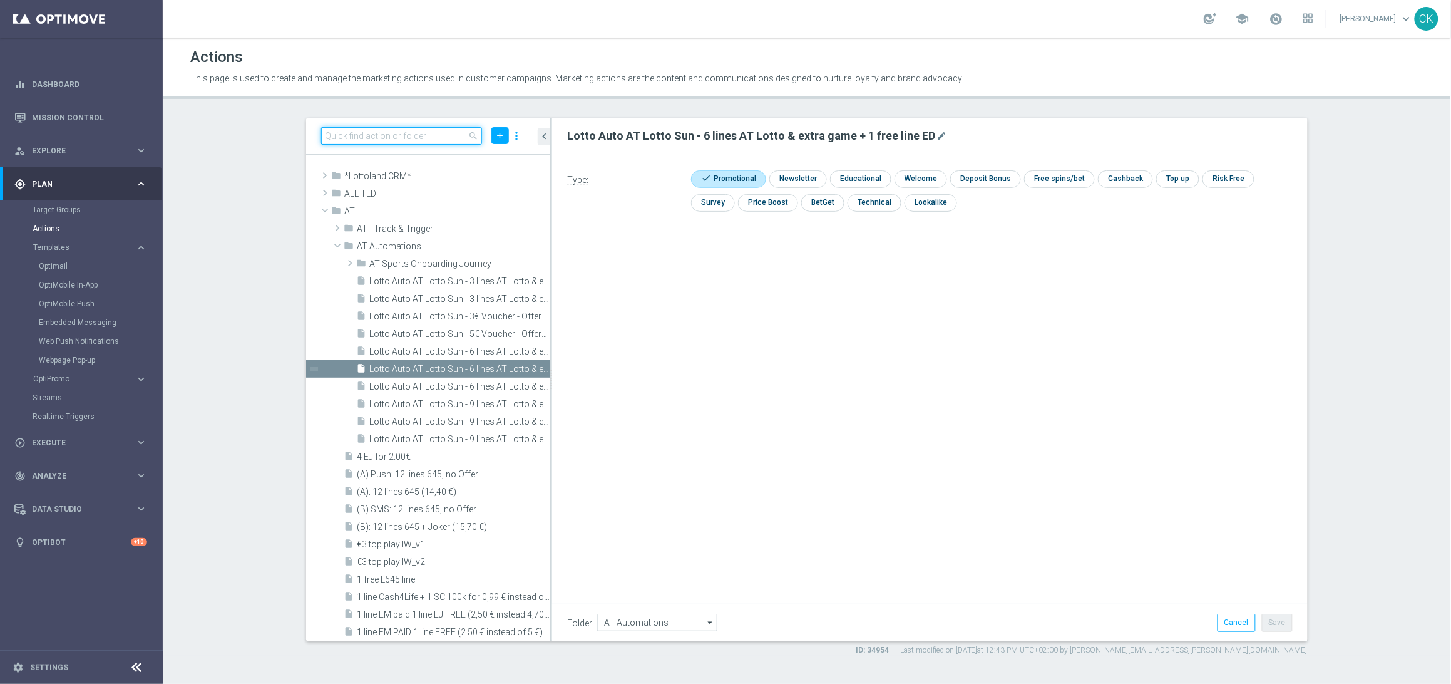
click at [372, 136] on input at bounding box center [401, 136] width 161 height 18
paste input "Lotto Auto AT Lotto Sun - 3 lines AT Lotto & extra game + 1 free line ED"
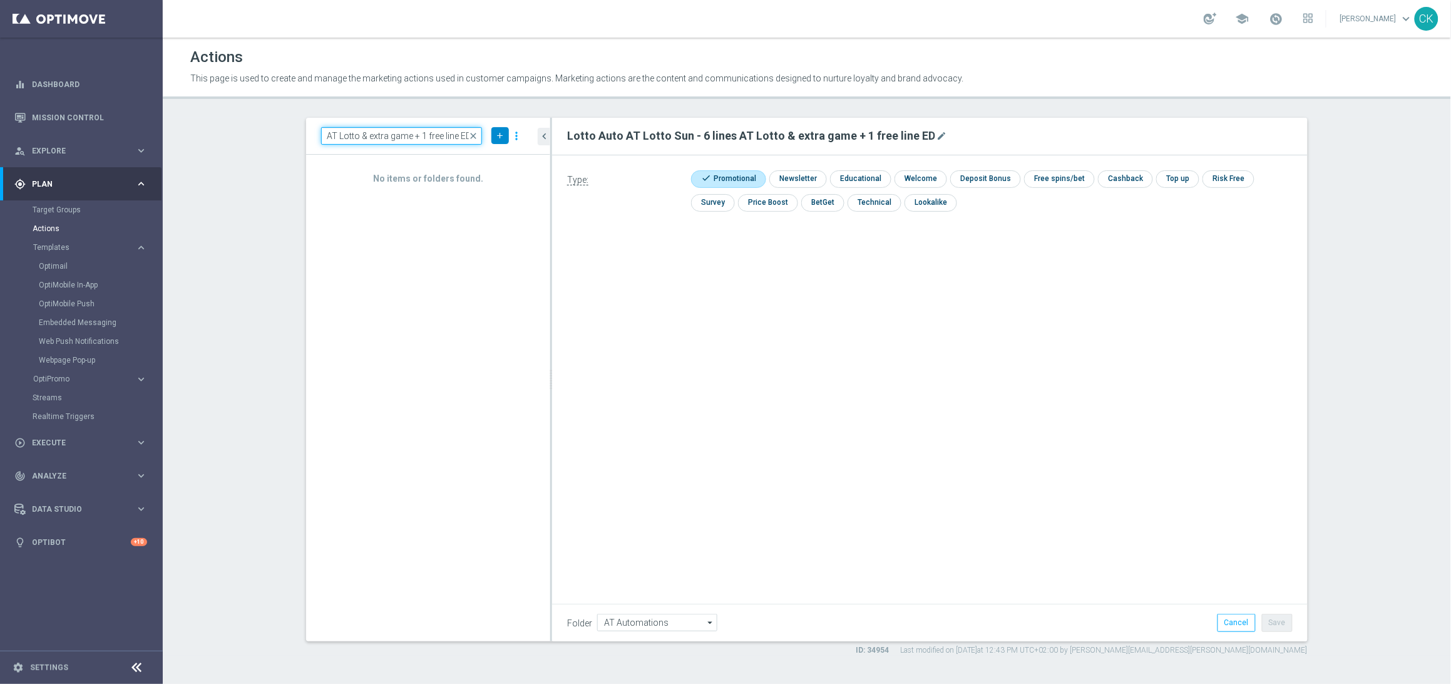
type input "Lotto Auto AT Lotto Sun - 3 lines AT Lotto & extra game + 1 free line ED"
click at [500, 133] on icon "add" at bounding box center [499, 135] width 9 height 9
click at [476, 153] on span "New Action" at bounding box center [477, 157] width 39 height 9
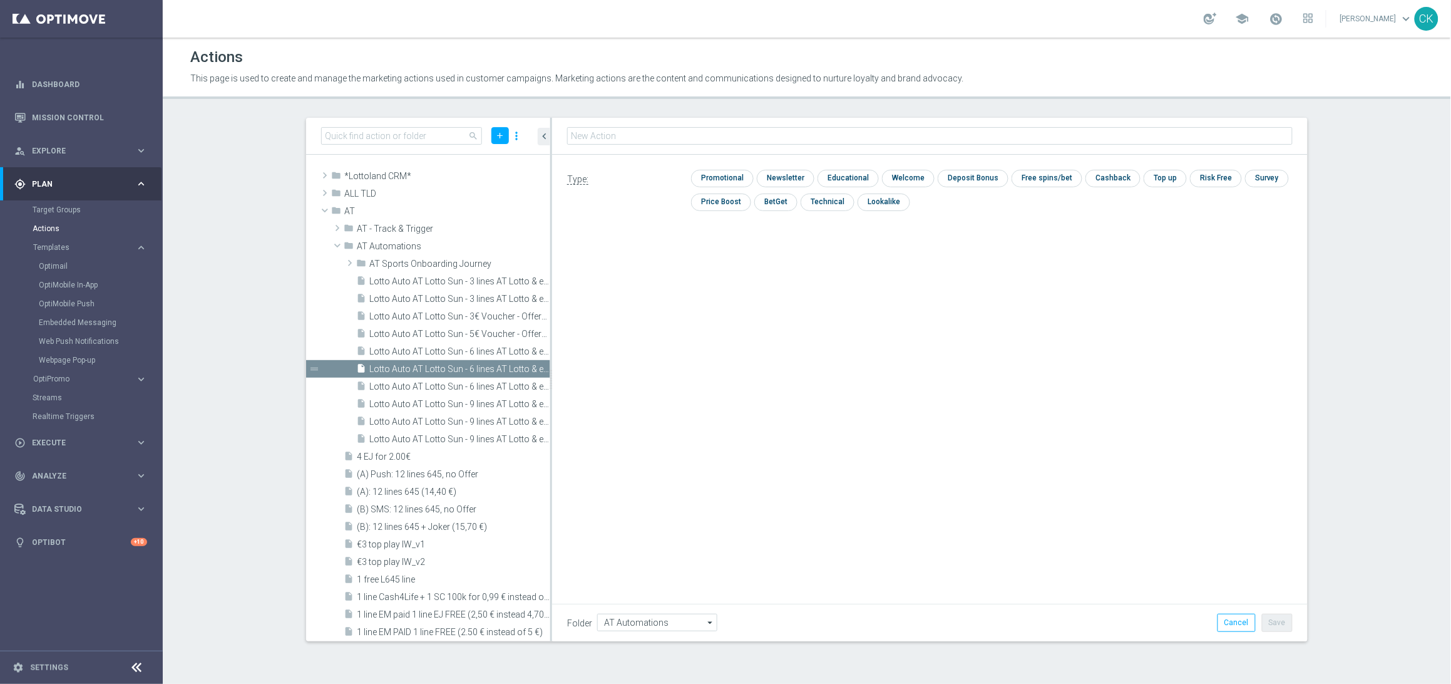
type input "Lotto Auto AT Lotto Sun - 3 lines AT Lotto & extra game + 1 free line ED"
click at [726, 177] on input "checkbox" at bounding box center [720, 178] width 59 height 17
checkbox input "true"
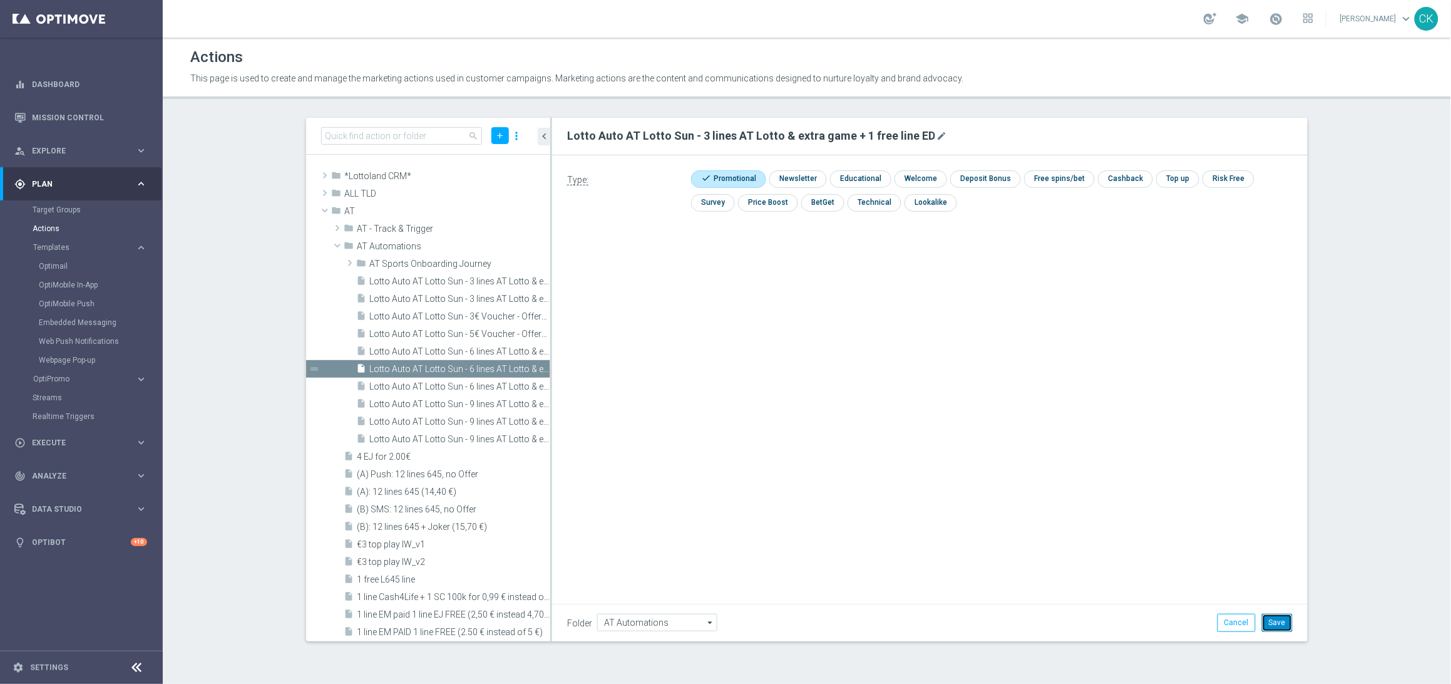
click at [1287, 624] on button "Save" at bounding box center [1277, 622] width 31 height 18
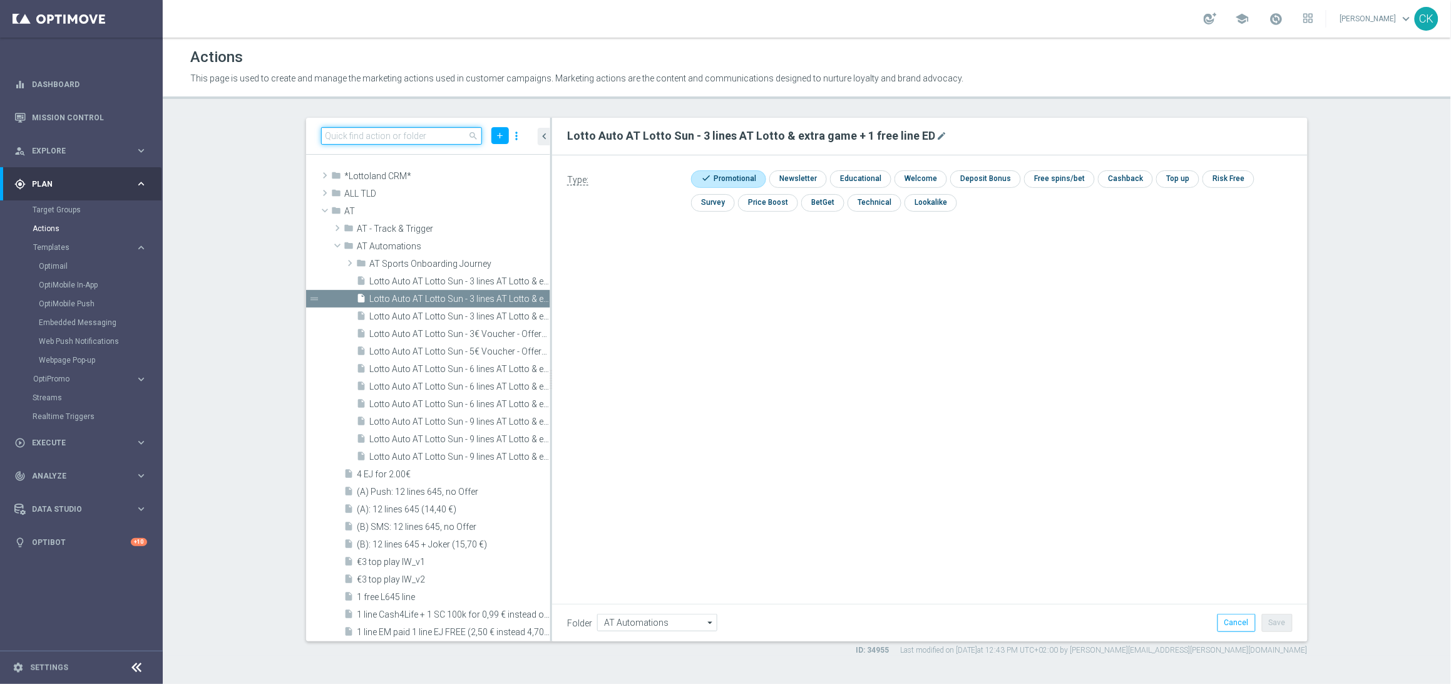
click at [427, 133] on input at bounding box center [401, 136] width 161 height 18
paste input "Lotto Auto AT Lotto Sun - 9 lines AT Lotto & extra game with 25% off"
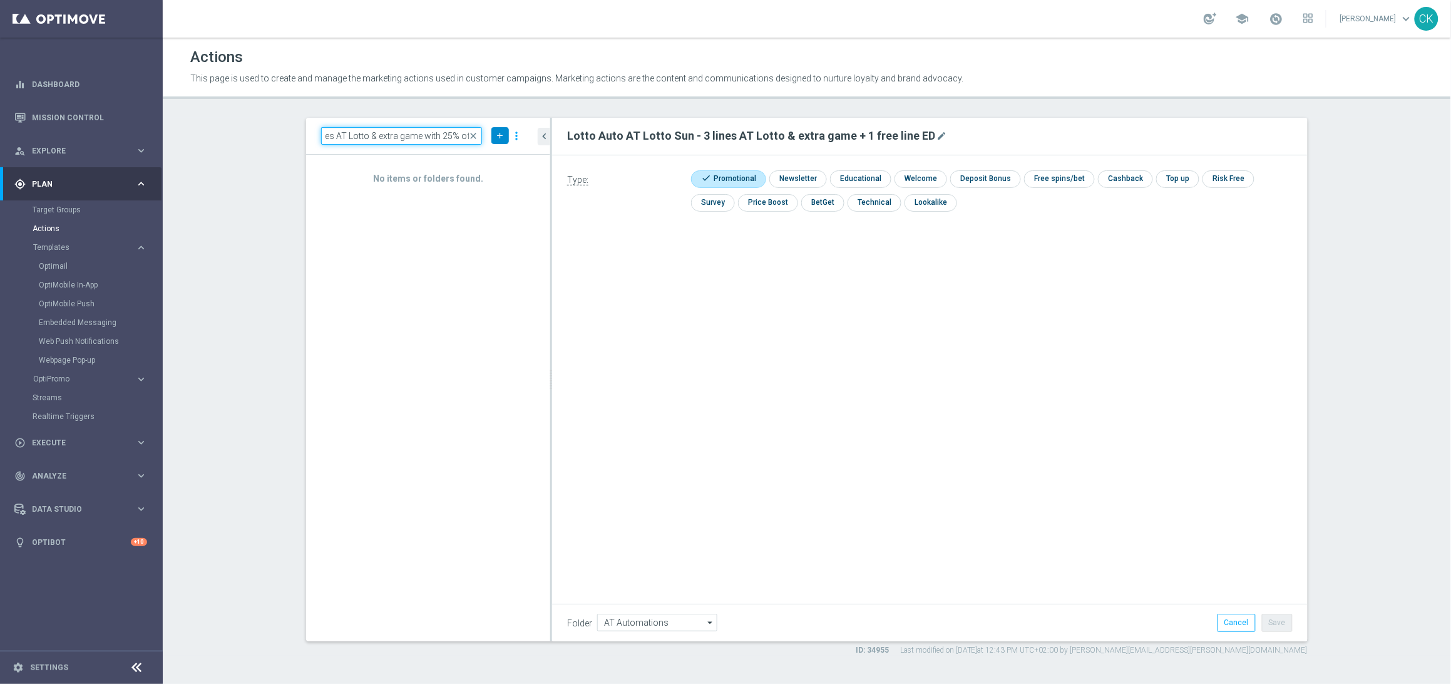
type input "Lotto Auto AT Lotto Sun - 9 lines AT Lotto & extra game with 25% off"
click at [497, 136] on icon "add" at bounding box center [499, 135] width 9 height 9
click at [491, 162] on li "New Action" at bounding box center [481, 157] width 58 height 19
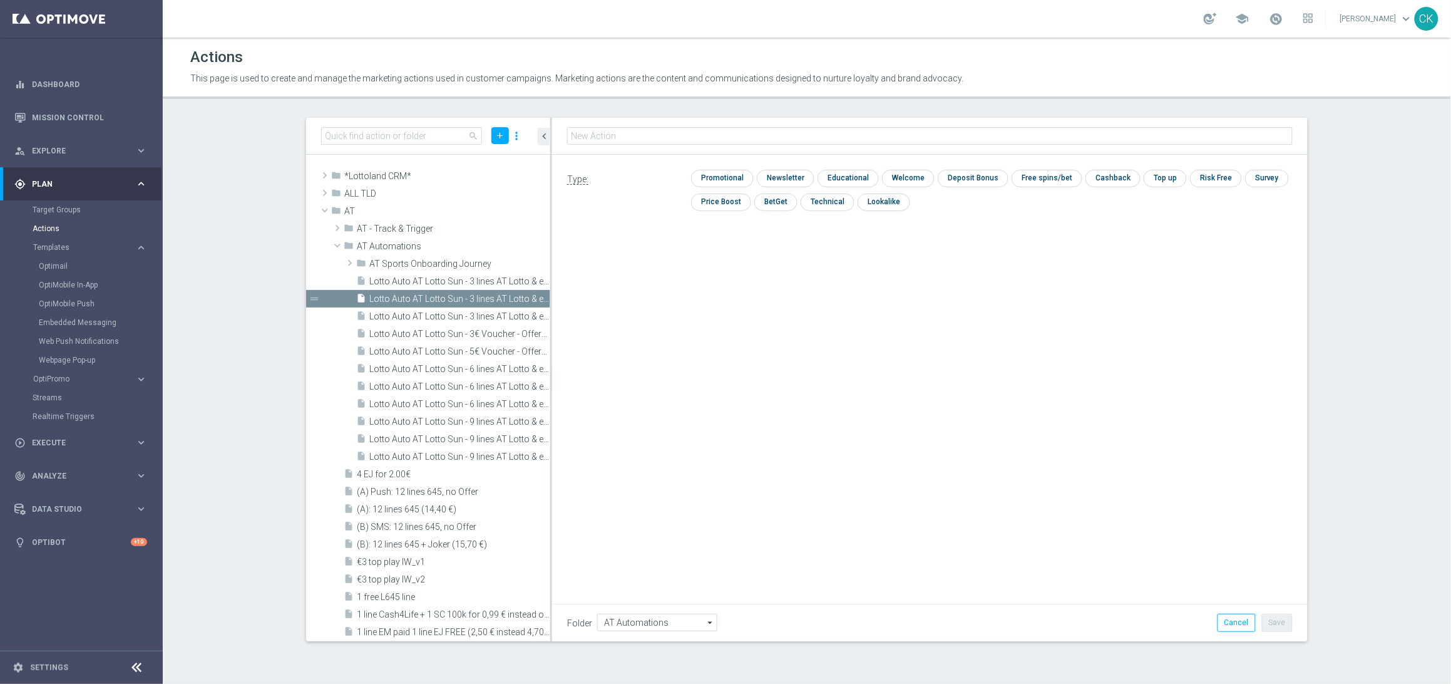
type input "Lotto Auto AT Lotto Sun - 9 lines AT Lotto & extra game with 25% off"
click at [721, 180] on input "checkbox" at bounding box center [720, 178] width 59 height 17
checkbox input "true"
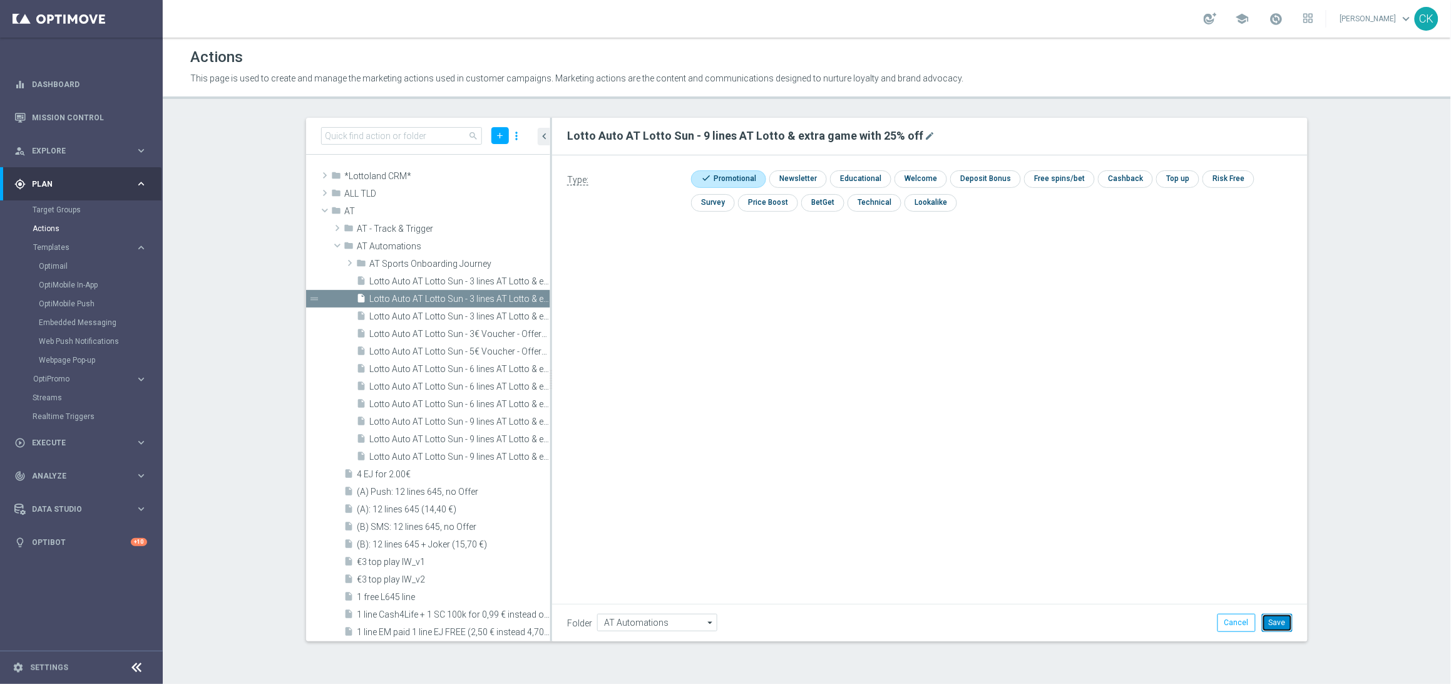
click at [1285, 621] on button "Save" at bounding box center [1277, 622] width 31 height 18
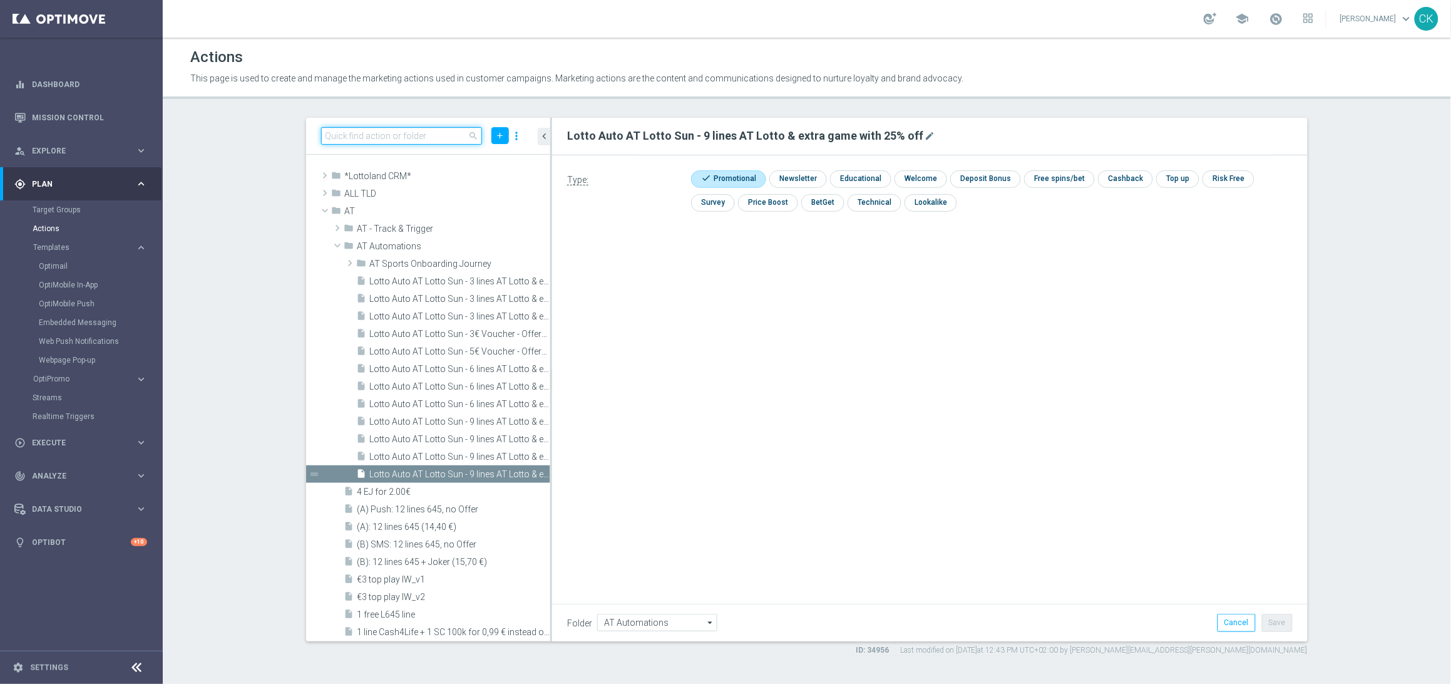
click at [405, 131] on input at bounding box center [401, 136] width 161 height 18
paste input "Lotto Auto AT Lotto Sun - 6 lines AT Lotto & extra game with 25% off"
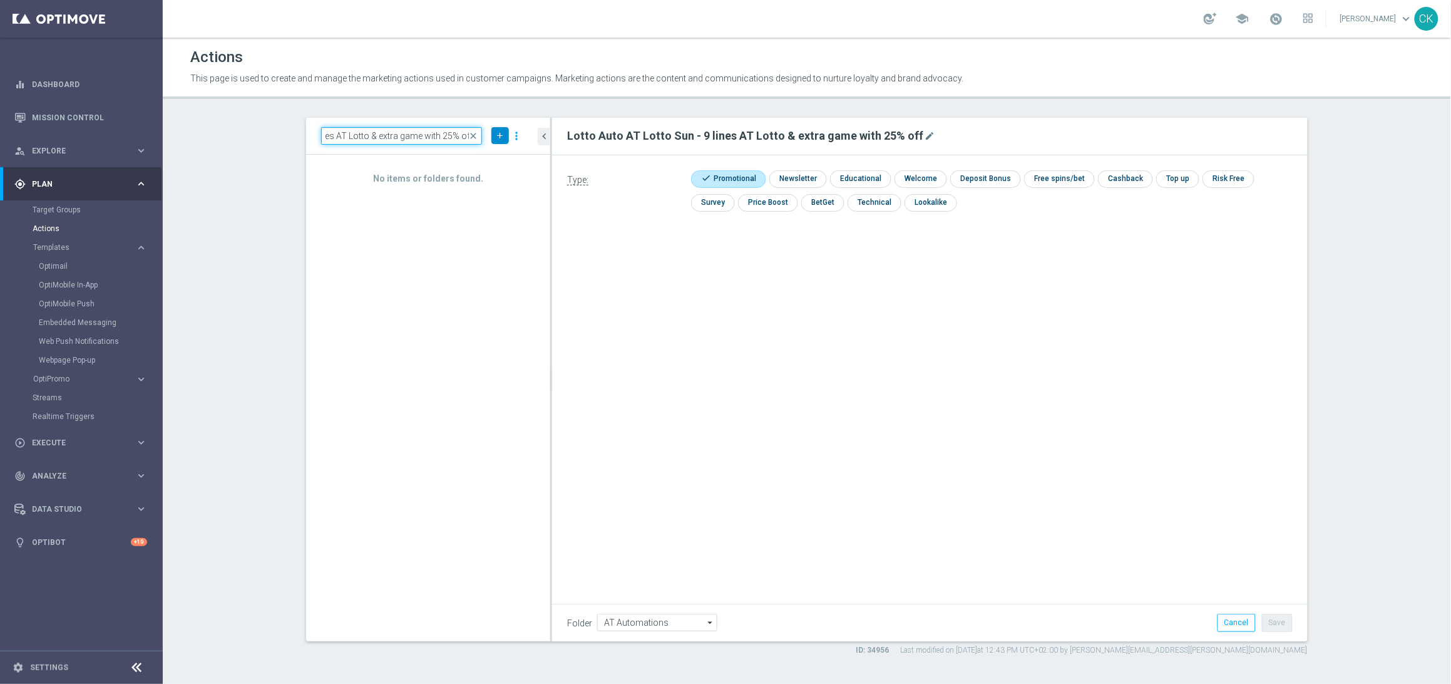
type input "Lotto Auto AT Lotto Sun - 6 lines AT Lotto & extra game with 25% off"
click at [500, 133] on icon "add" at bounding box center [499, 135] width 9 height 9
click at [477, 151] on li "New Action" at bounding box center [481, 157] width 58 height 19
click at [0, 0] on tree-viewport at bounding box center [0, 0] width 0 height 0
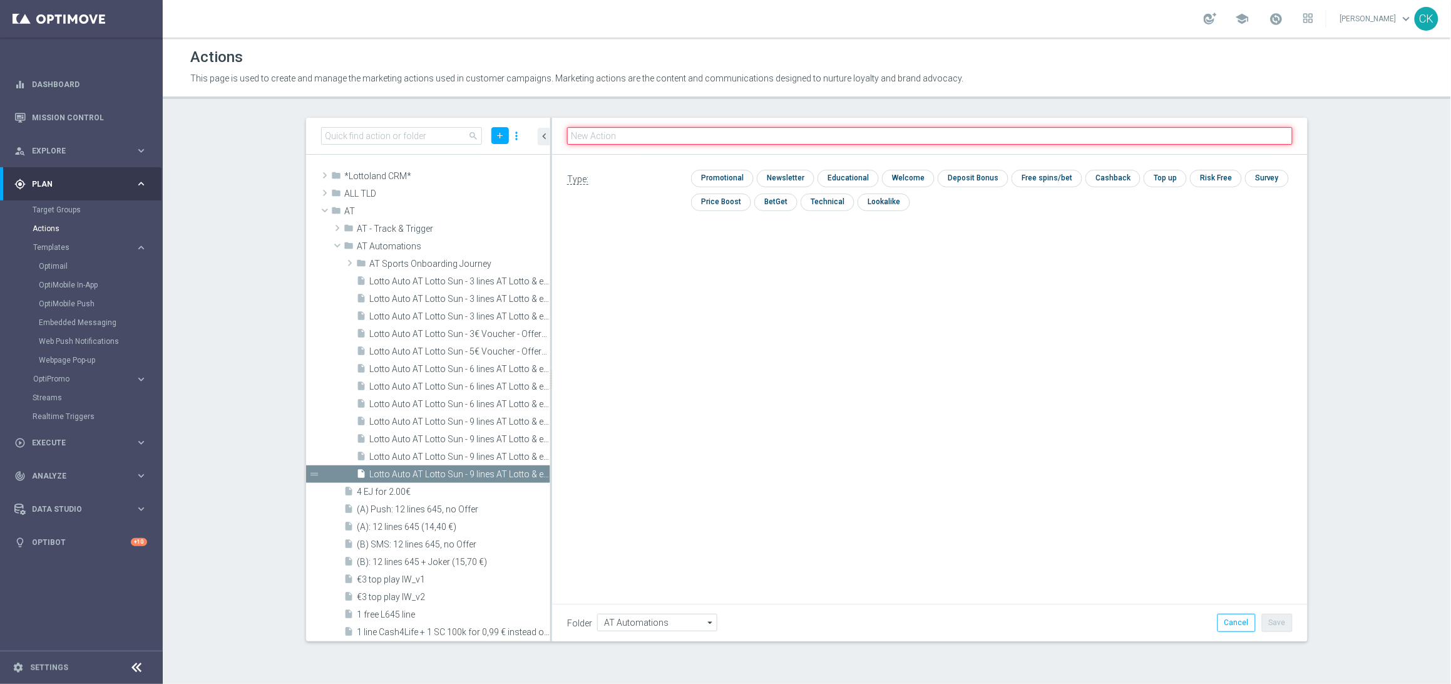
click at [605, 136] on input "text" at bounding box center [930, 136] width 726 height 18
paste input "Lotto Auto AT Lotto Sun - 6 lines AT Lotto & extra game with 25% off"
type input "Lotto Auto AT Lotto Sun - 6 lines AT Lotto & extra game with 25% off"
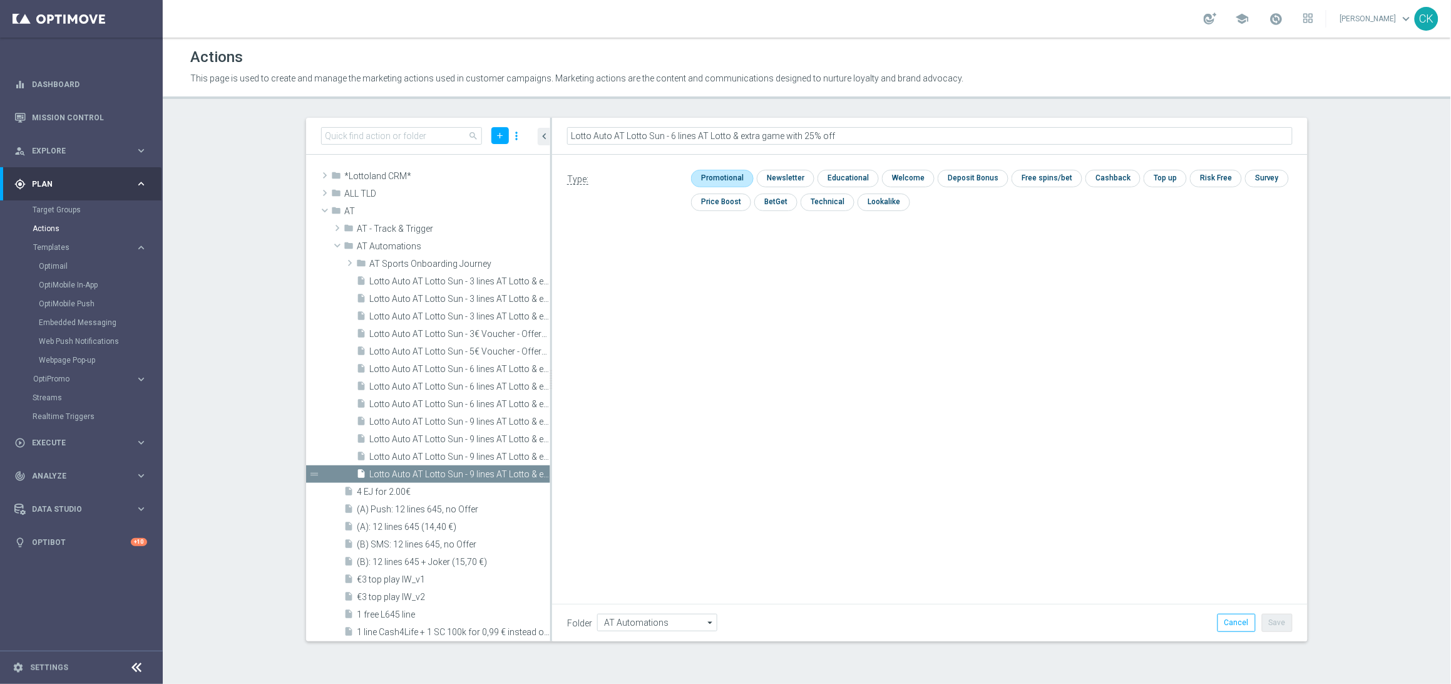
click at [734, 178] on input "checkbox" at bounding box center [720, 178] width 59 height 17
checkbox input "true"
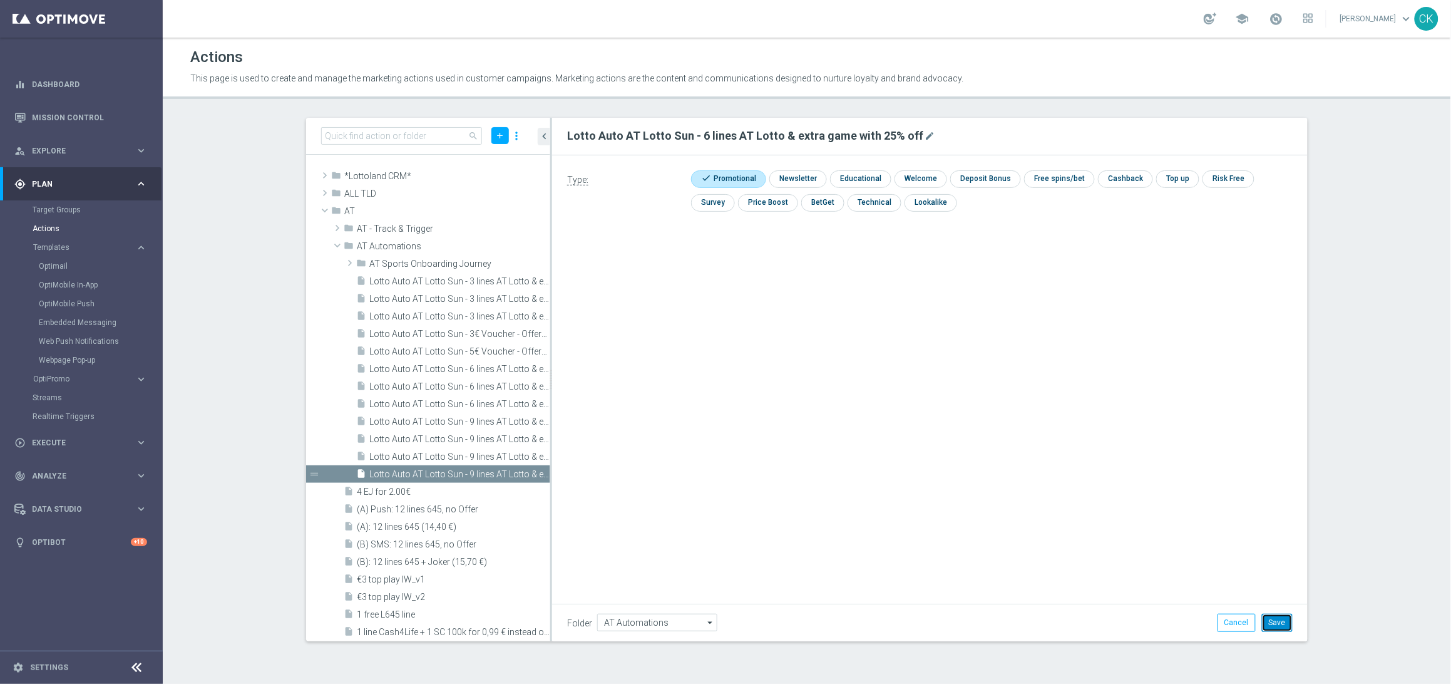
click at [1277, 625] on button "Save" at bounding box center [1277, 622] width 31 height 18
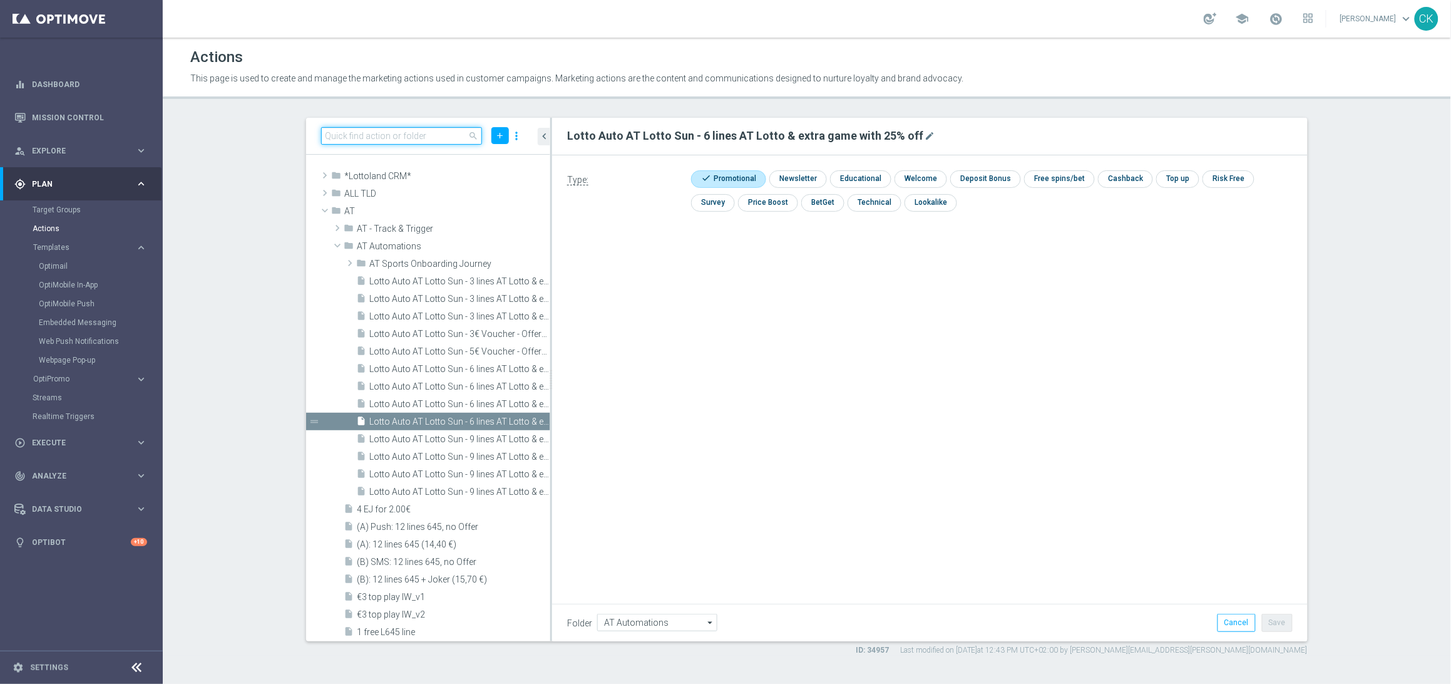
click at [459, 131] on input at bounding box center [401, 136] width 161 height 18
paste input "Lotto Auto AT Lotto Sun - 3 lines AT Lotto & extra game with 30% off"
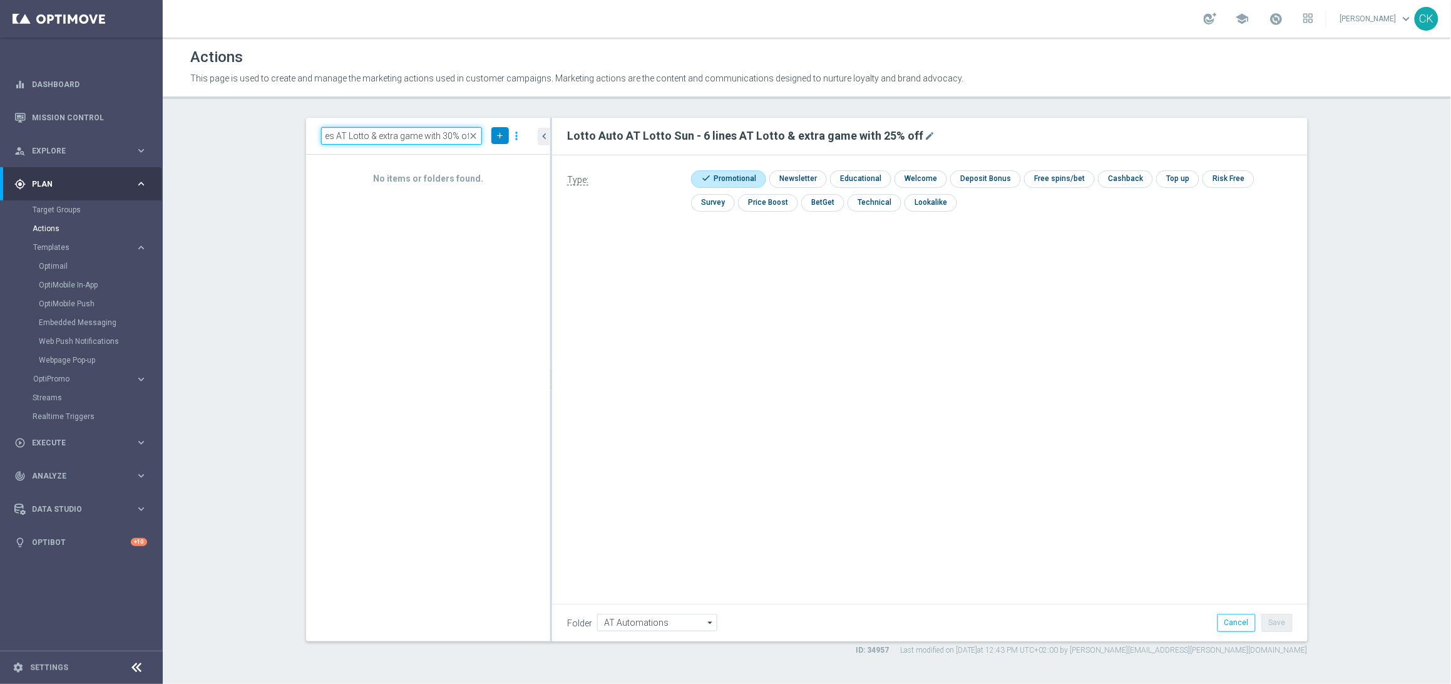
type input "Lotto Auto AT Lotto Sun - 3 lines AT Lotto & extra game with 30% off"
click at [500, 133] on icon "add" at bounding box center [499, 135] width 9 height 9
click at [486, 153] on span "New Action" at bounding box center [477, 157] width 39 height 9
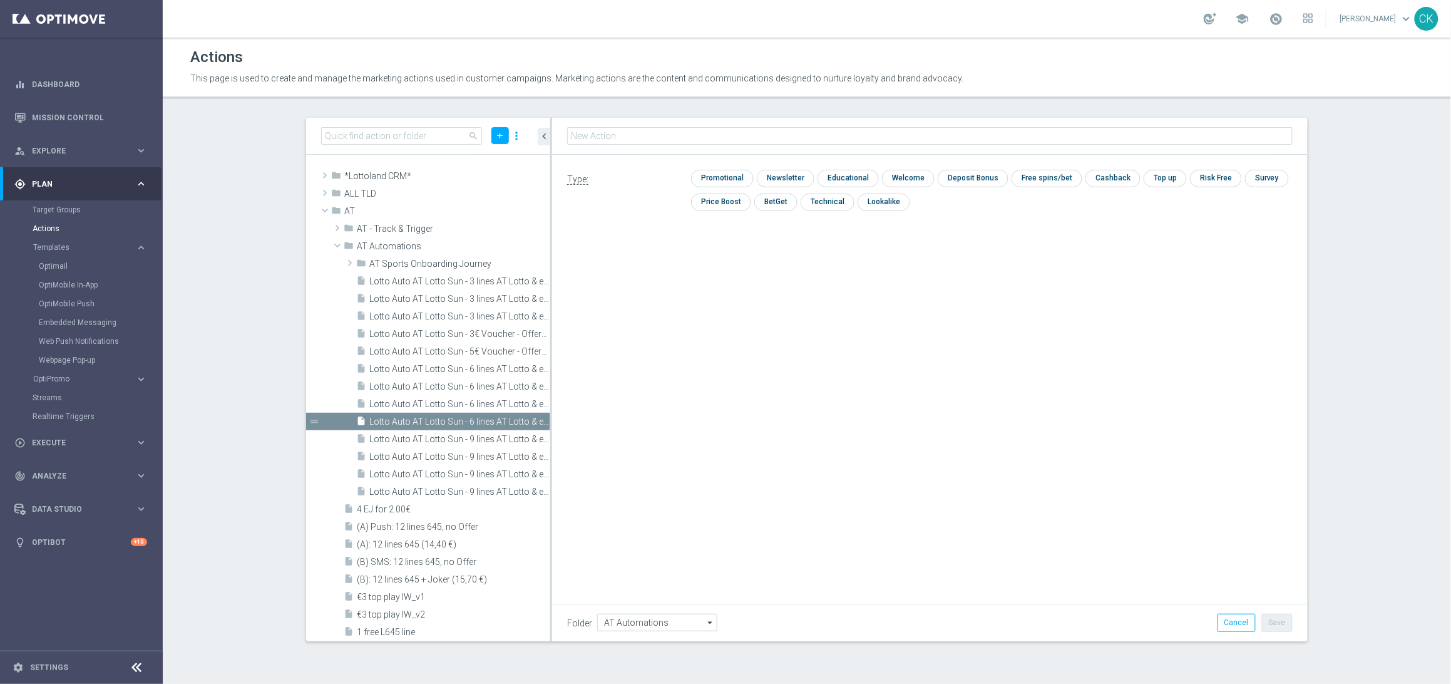
type input "Lotto Auto AT Lotto Sun - 3 lines AT Lotto & extra game with 30% off"
click at [725, 177] on input "checkbox" at bounding box center [720, 178] width 59 height 17
checkbox input "true"
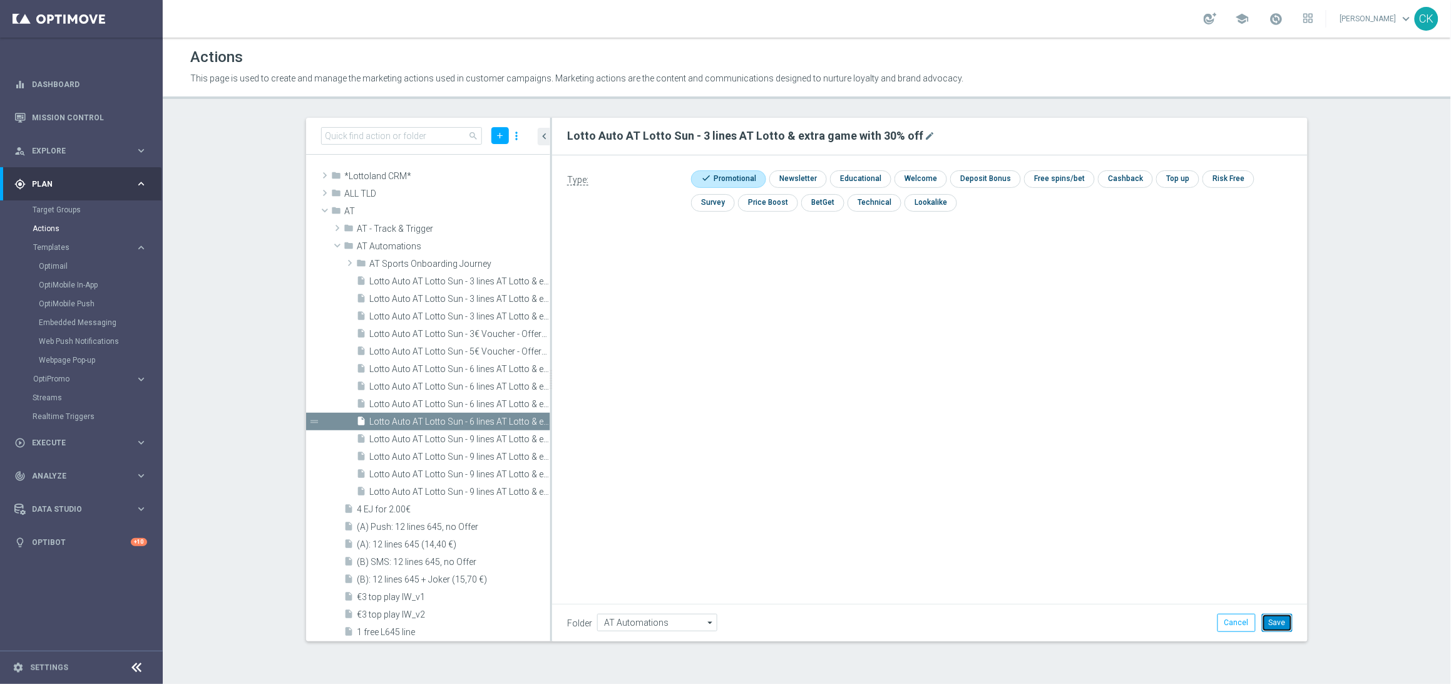
click at [1279, 623] on button "Save" at bounding box center [1277, 622] width 31 height 18
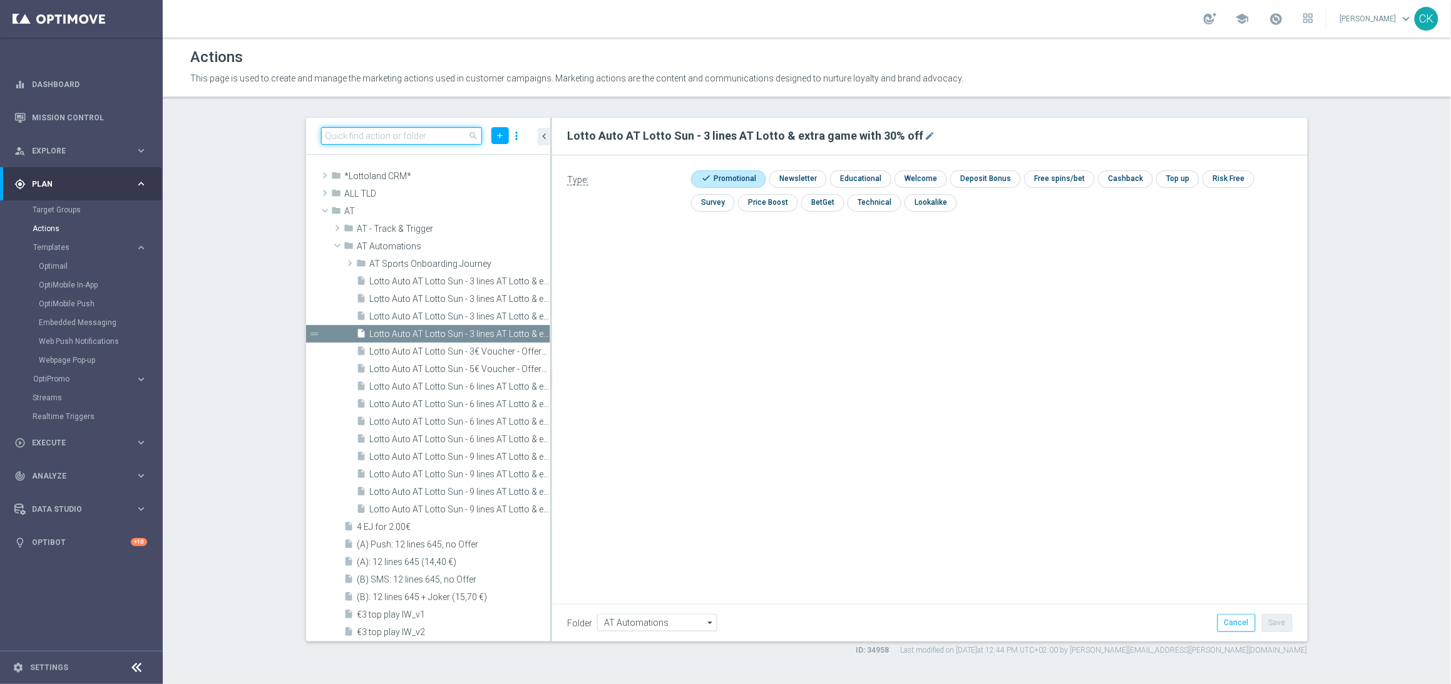
click at [380, 138] on input at bounding box center [401, 136] width 161 height 18
paste input "Lotto Auto AT Lotto Sun - 9 lines AT Lotto & extra game + 5 free SC 100K"
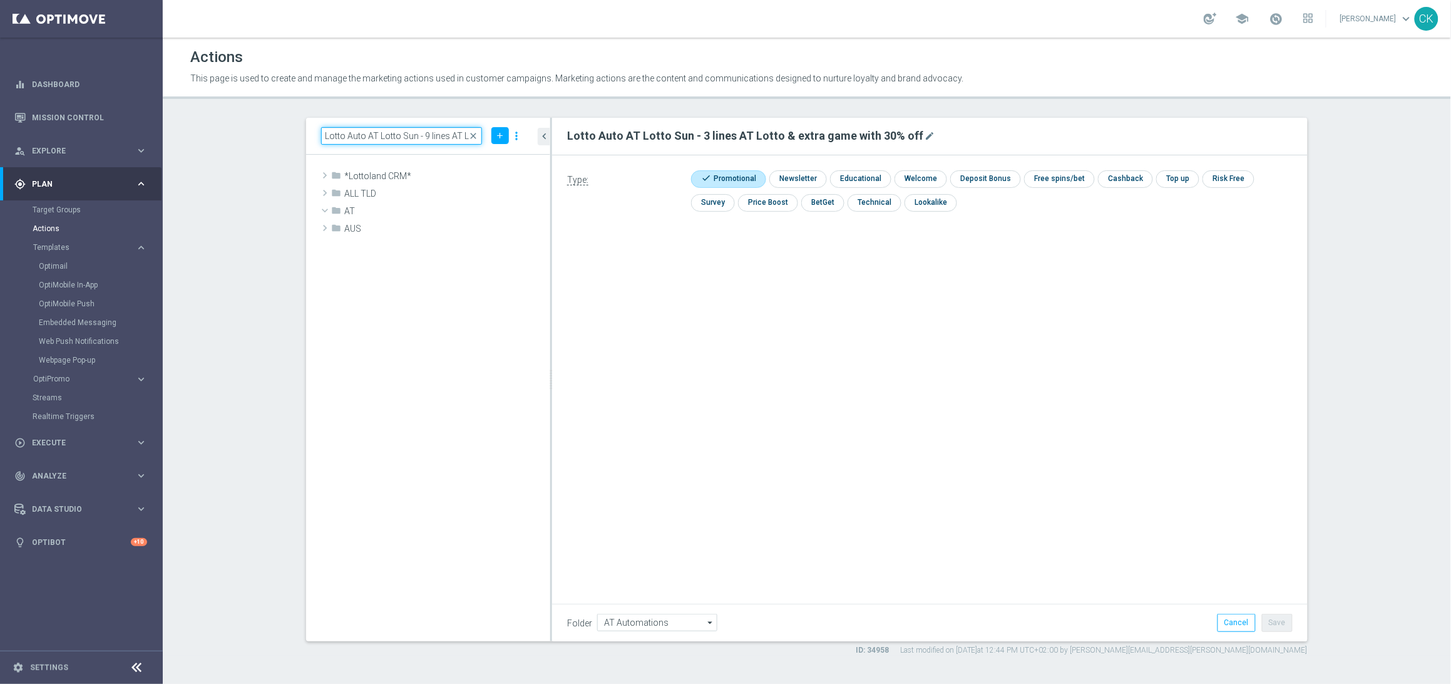
scroll to position [0, 132]
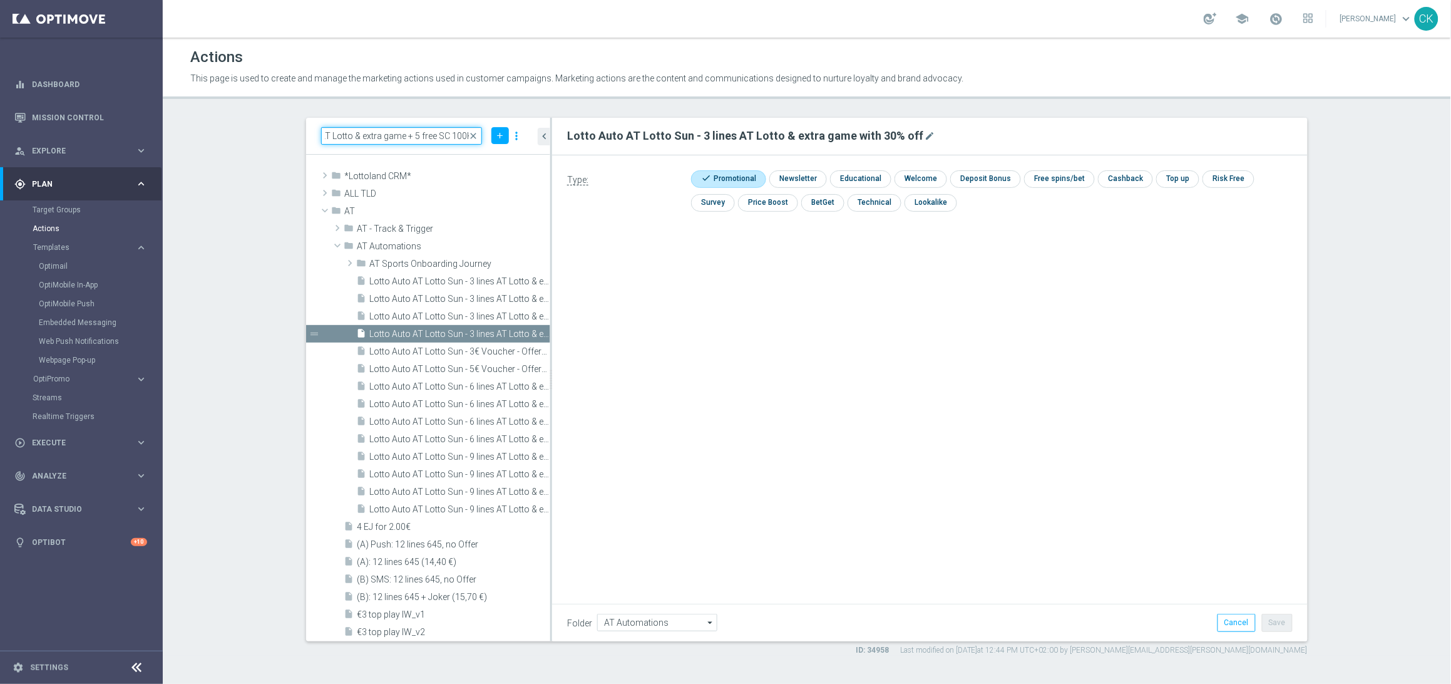
type input "Lotto Auto AT Lotto Sun - 9 lines AT Lotto & extra game + 5 free SC 100K"
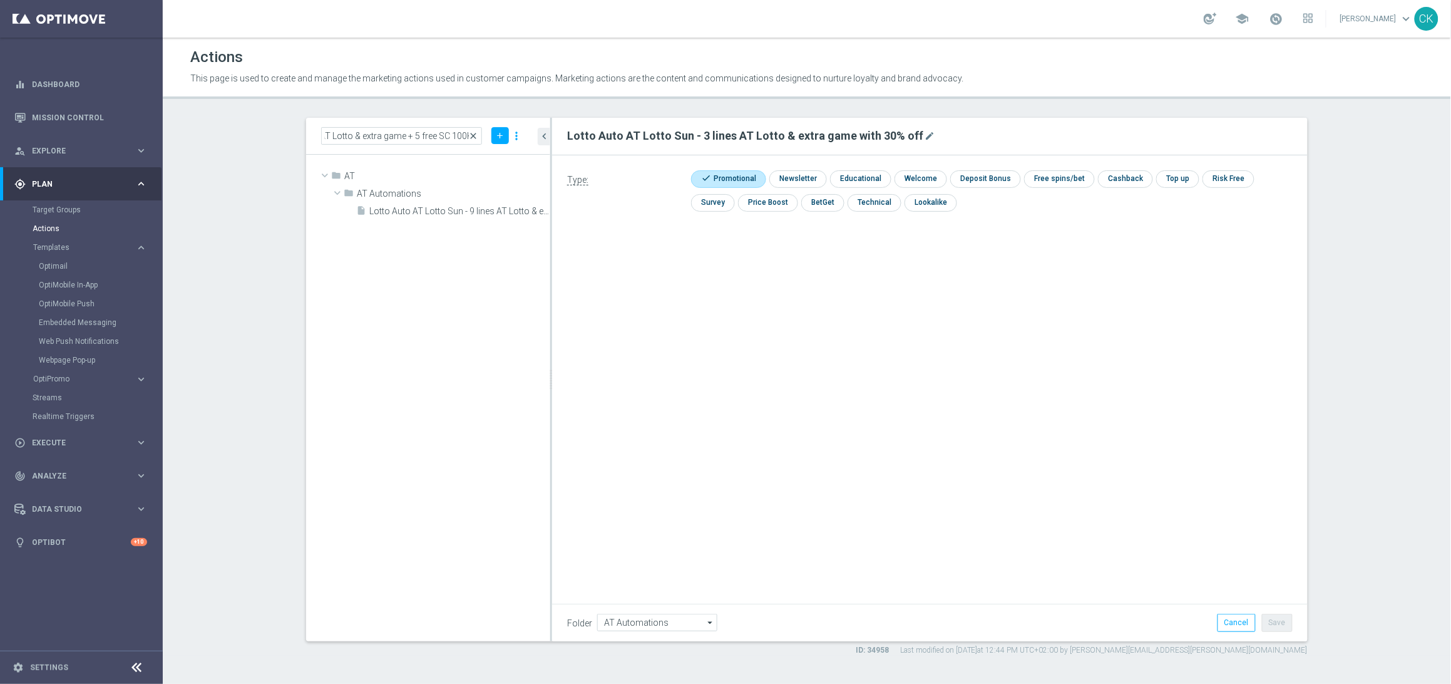
scroll to position [0, 0]
click at [474, 136] on span "close" at bounding box center [474, 136] width 10 height 10
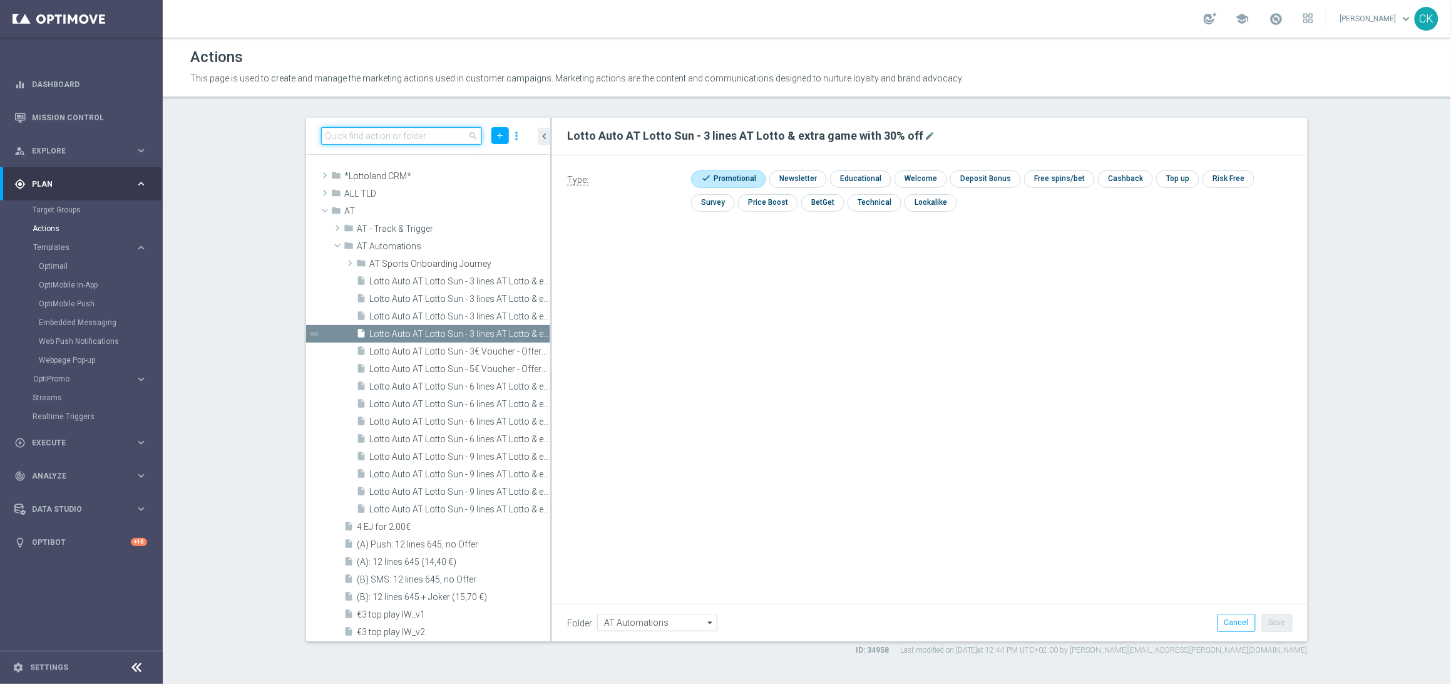
click at [350, 136] on input at bounding box center [401, 136] width 161 height 18
paste input "Lotto Auto AT Lotto Sun - 9 lines AT Lotto & extra game + 3 free lines SundayLo…"
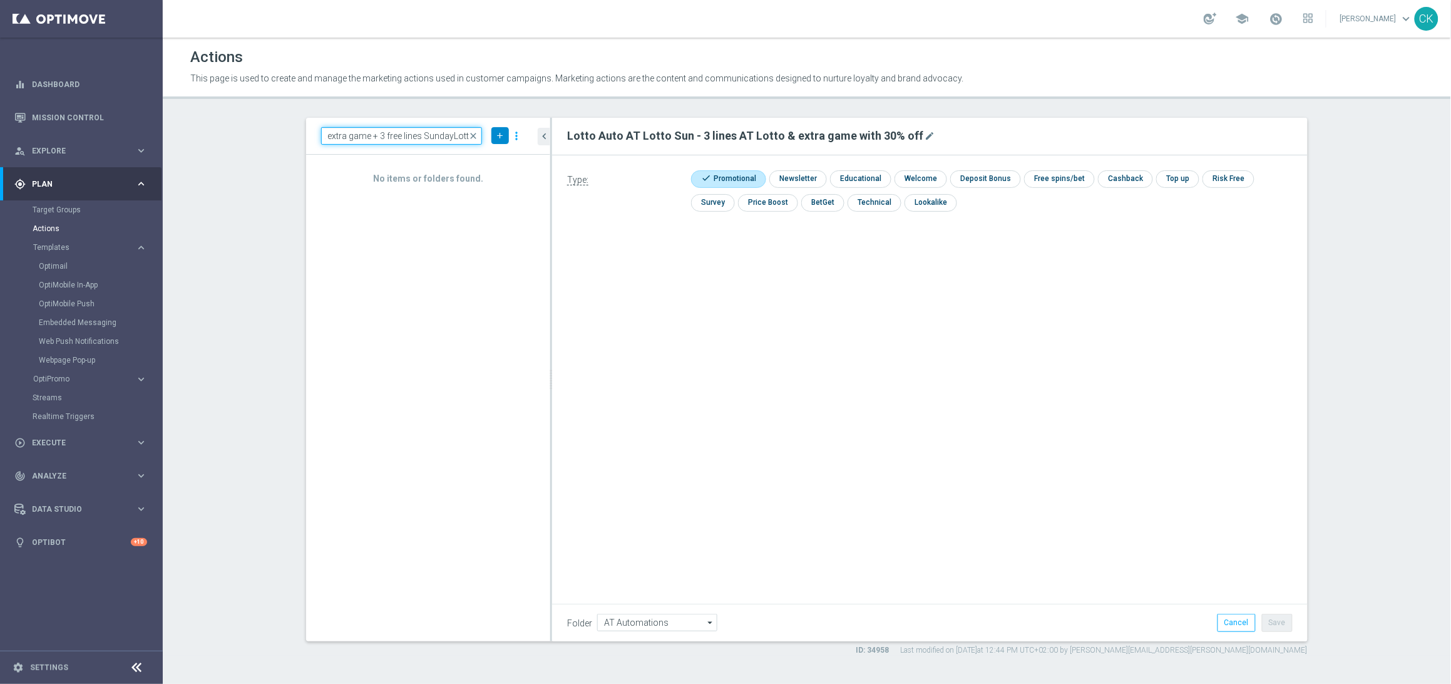
type input "Lotto Auto AT Lotto Sun - 9 lines AT Lotto & extra game + 3 free lines SundayLo…"
click at [503, 139] on icon "add" at bounding box center [499, 135] width 9 height 9
click at [494, 160] on span "New Action" at bounding box center [477, 157] width 39 height 9
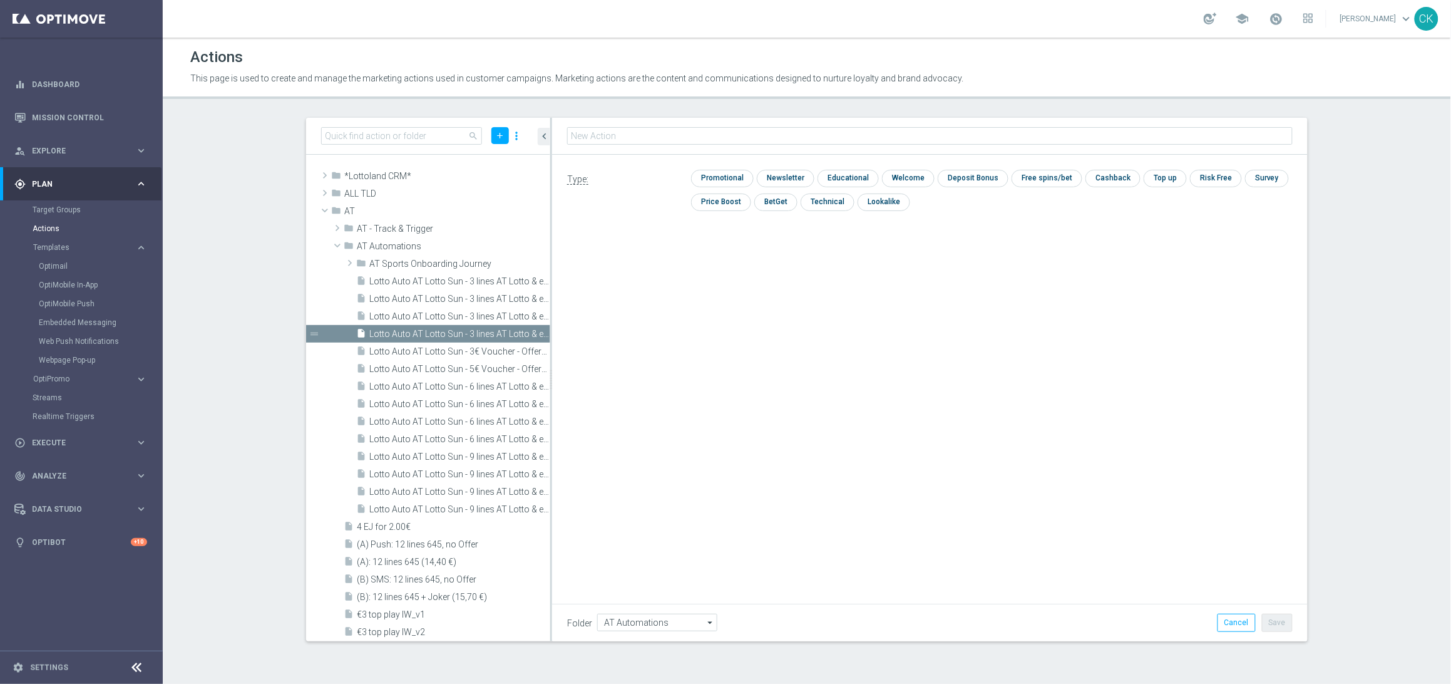
type input "Lotto Auto AT Lotto Sun - 9 lines AT Lotto & extra game + 3 free lines SundayLo…"
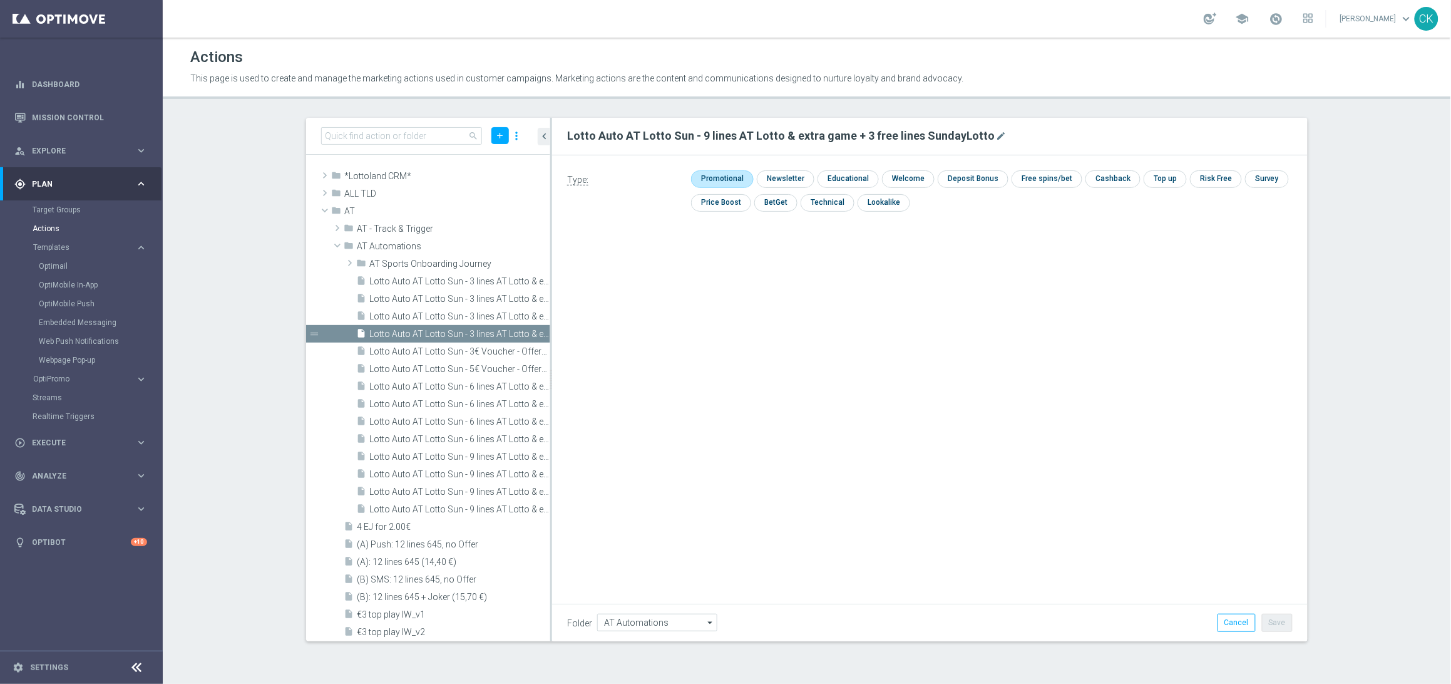
click at [724, 175] on input "checkbox" at bounding box center [720, 178] width 59 height 17
checkbox input "true"
click at [1281, 618] on button "Save" at bounding box center [1277, 622] width 31 height 18
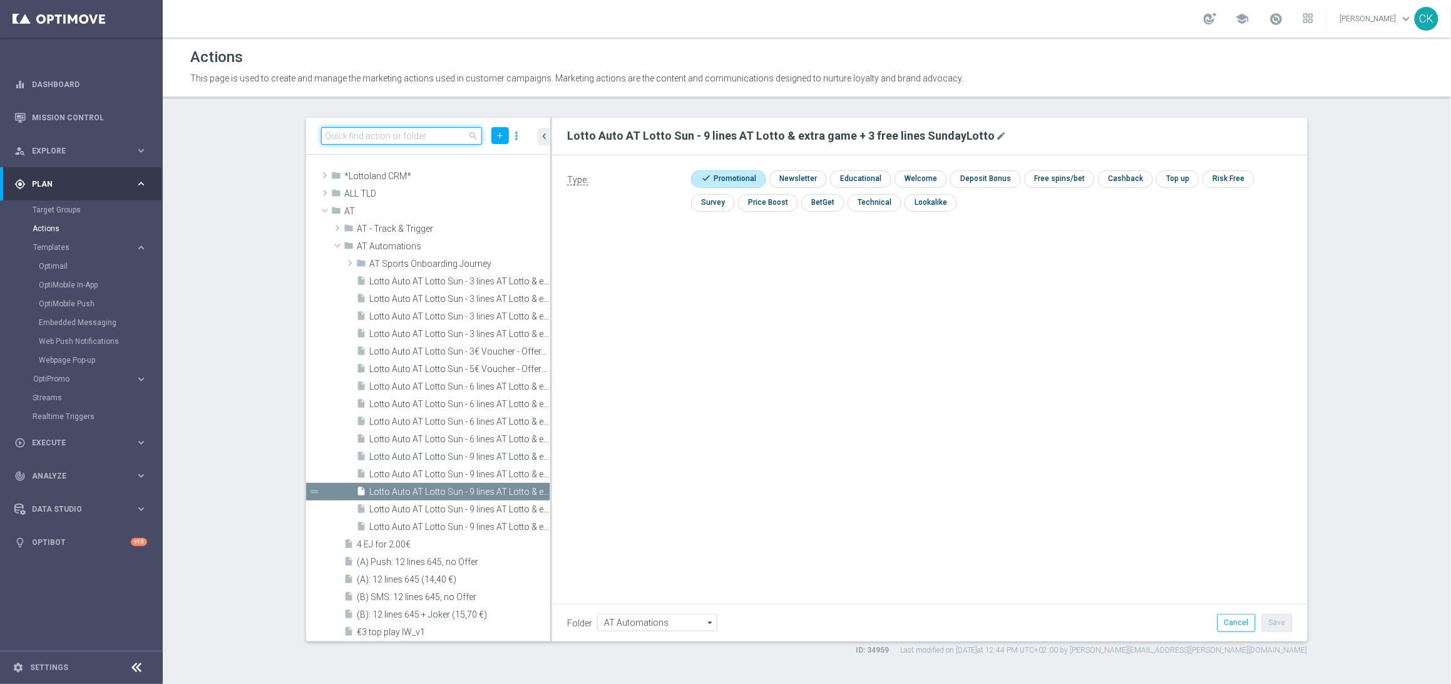
click at [392, 135] on input at bounding box center [401, 136] width 161 height 18
paste input "Lotto Auto AT Lotto Sun - 6 lines AT Lotto & extra game + 2 free lines SundayLo…"
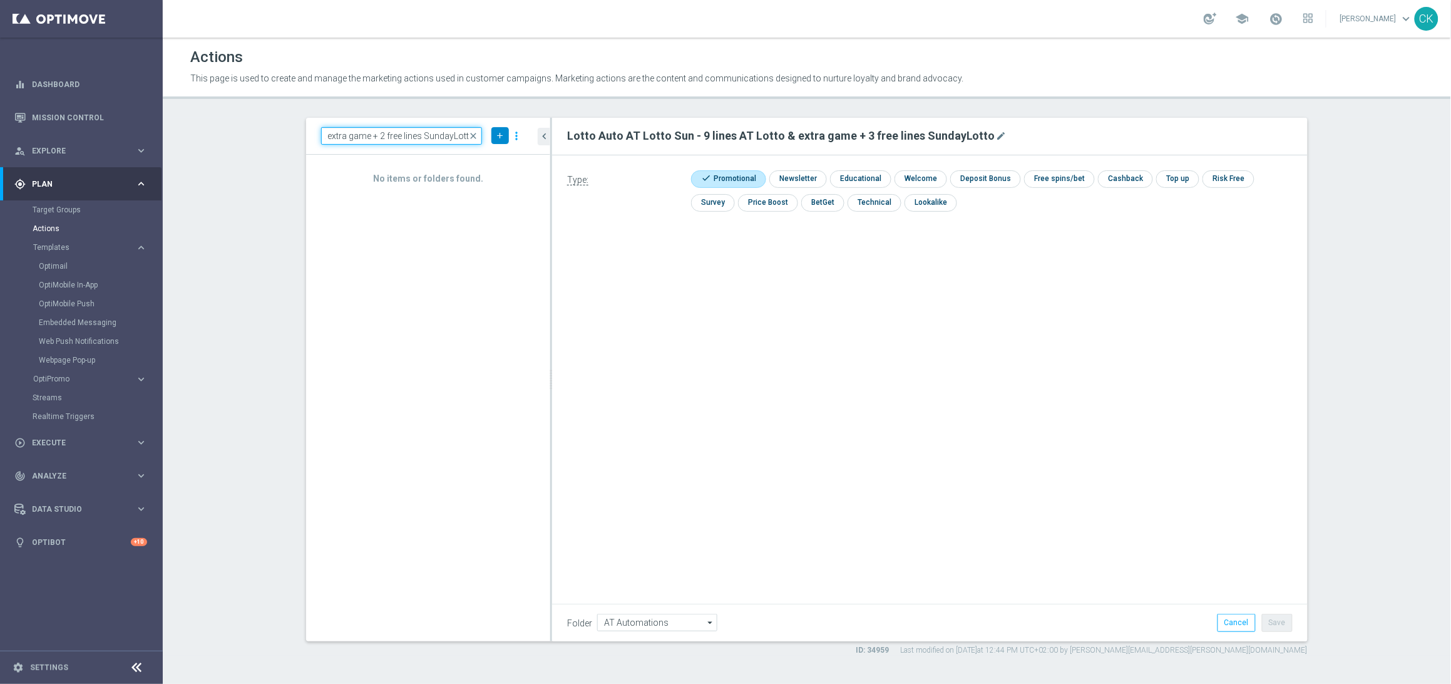
type input "Lotto Auto AT Lotto Sun - 6 lines AT Lotto & extra game + 2 free lines SundayLo…"
click at [496, 131] on icon "add" at bounding box center [499, 135] width 9 height 9
click at [489, 153] on span "New Action" at bounding box center [477, 157] width 39 height 9
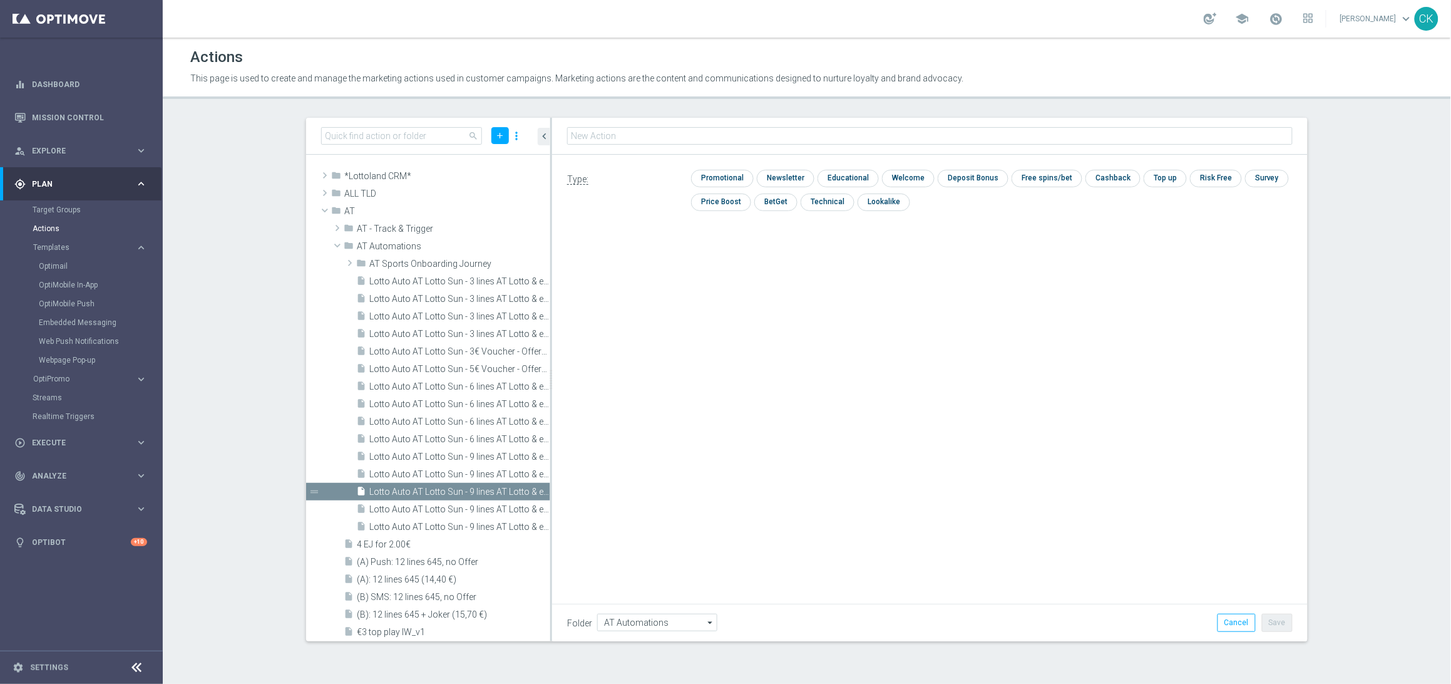
type input "Lotto Auto AT Lotto Sun - 6 lines AT Lotto & extra game + 2 free lines SundayLo…"
click at [733, 181] on input "checkbox" at bounding box center [720, 178] width 59 height 17
checkbox input "true"
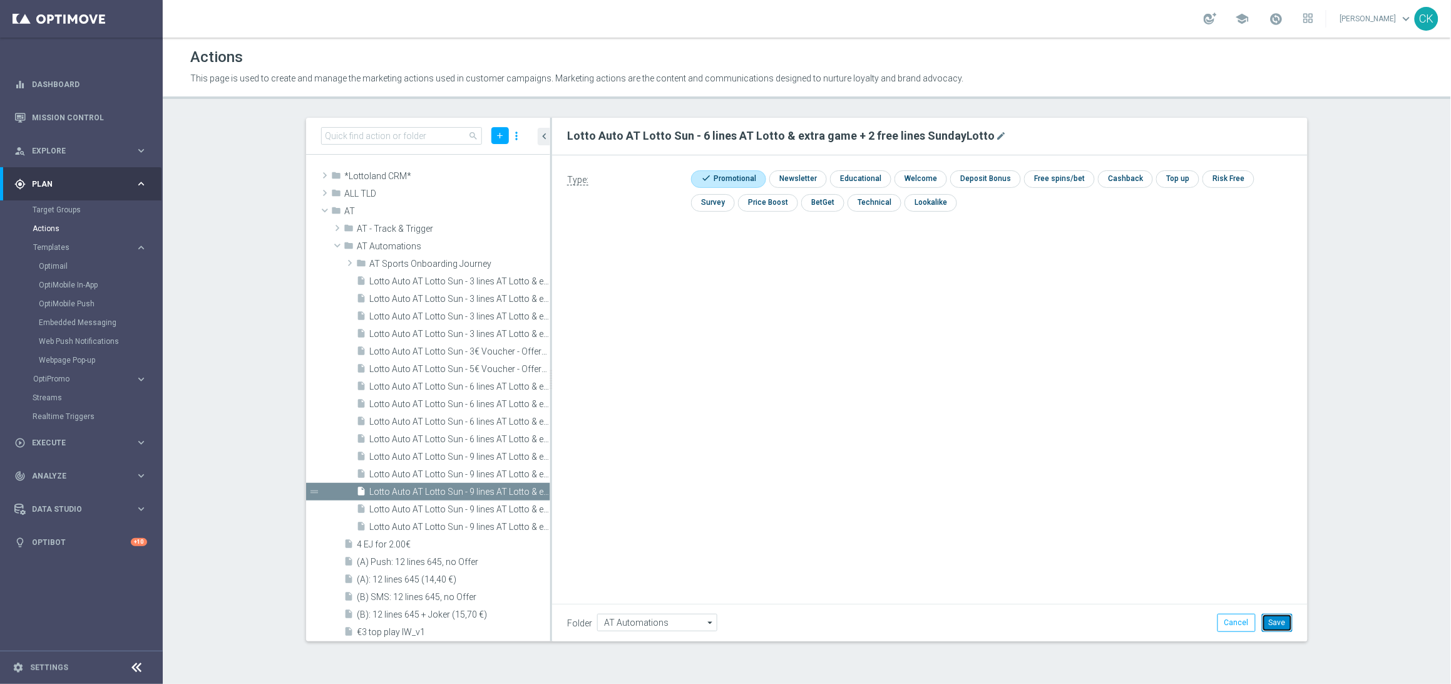
click at [1277, 626] on button "Save" at bounding box center [1277, 622] width 31 height 18
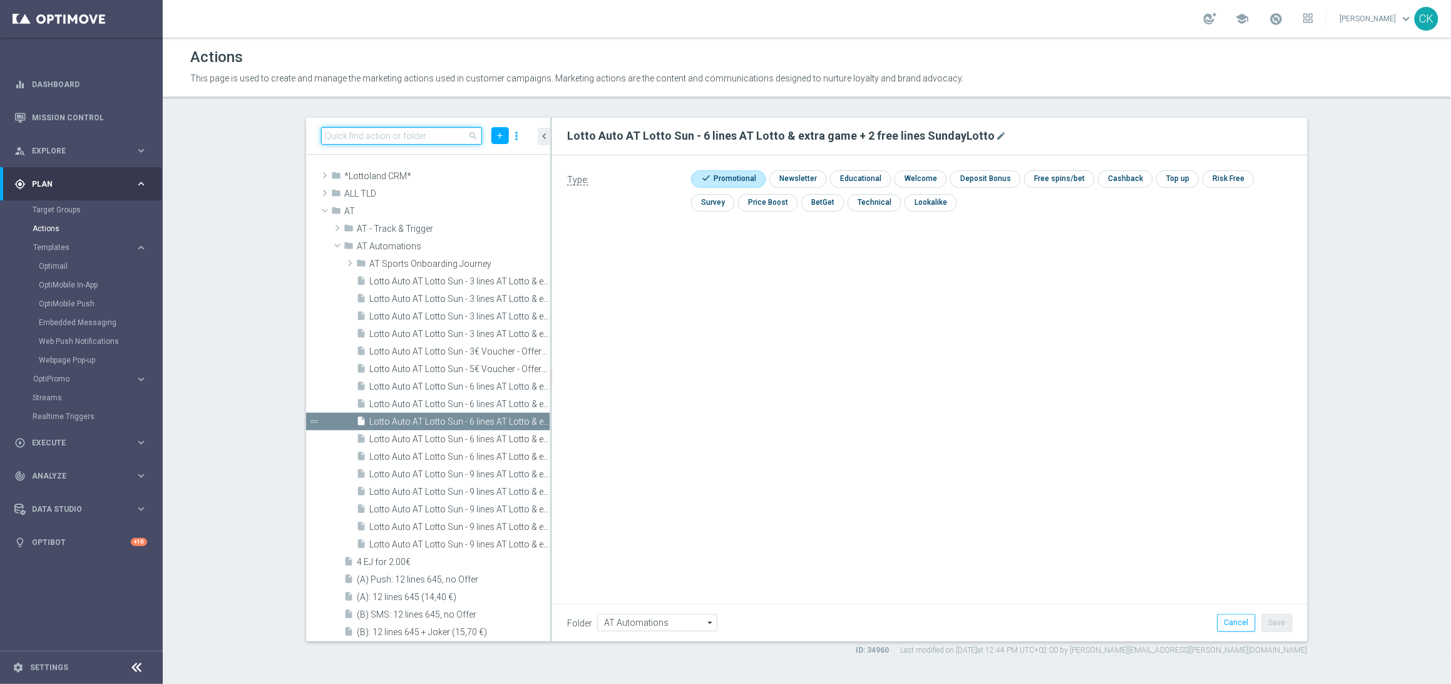
click at [389, 138] on input at bounding box center [401, 136] width 161 height 18
paste input "Lotto Auto AT Lotto Sun - 3 lines AT Lotto & extra game + 2 free lines SundayLo…"
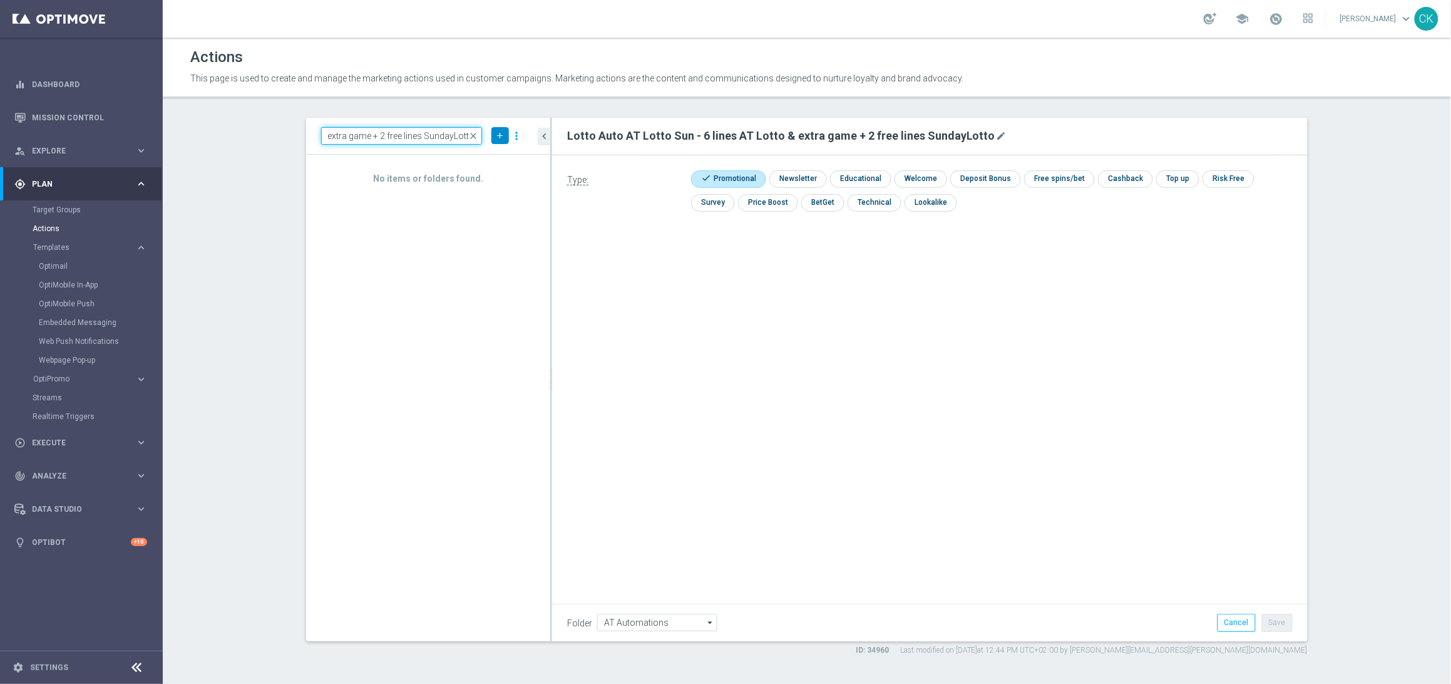
type input "Lotto Auto AT Lotto Sun - 3 lines AT Lotto & extra game + 2 free lines SundayLo…"
click at [492, 131] on button "add" at bounding box center [500, 135] width 18 height 17
click at [474, 155] on span "New Action" at bounding box center [477, 157] width 39 height 9
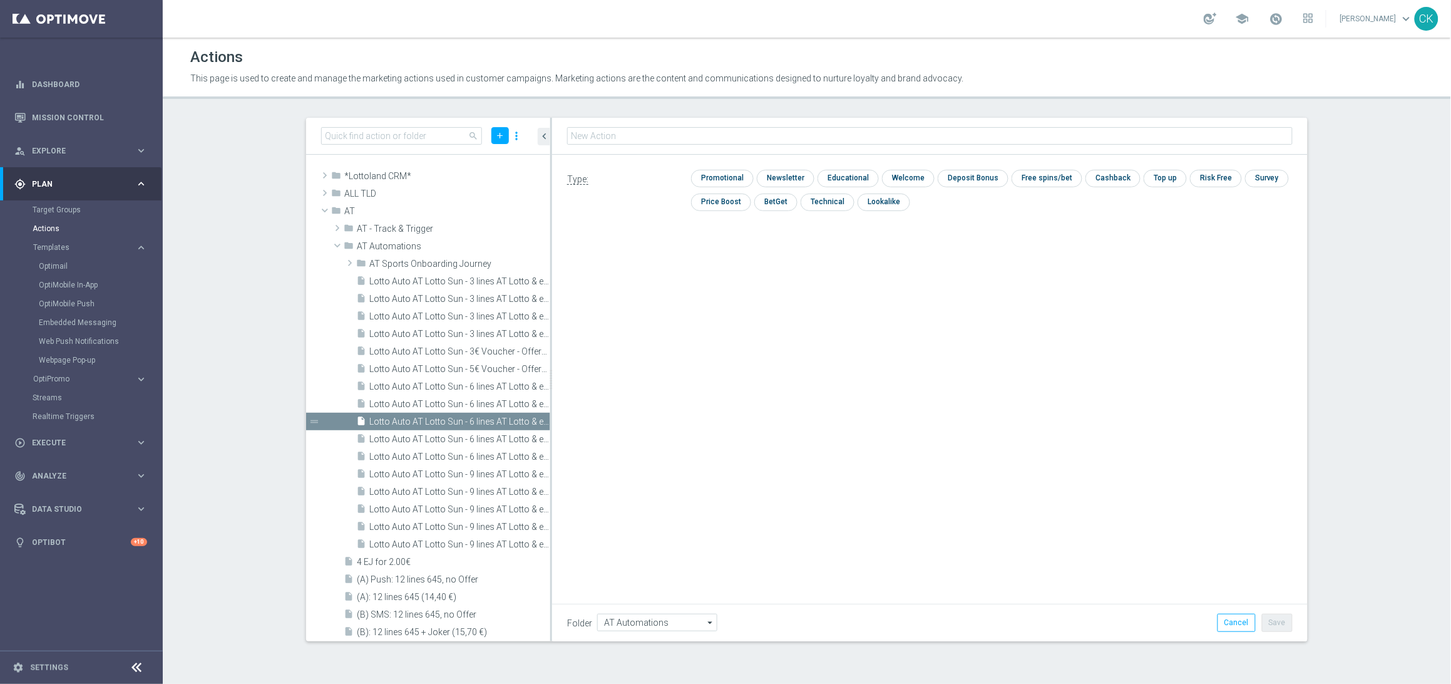
type input "Lotto Auto AT Lotto Sun - 3 lines AT Lotto & extra game + 2 free lines SundayLo…"
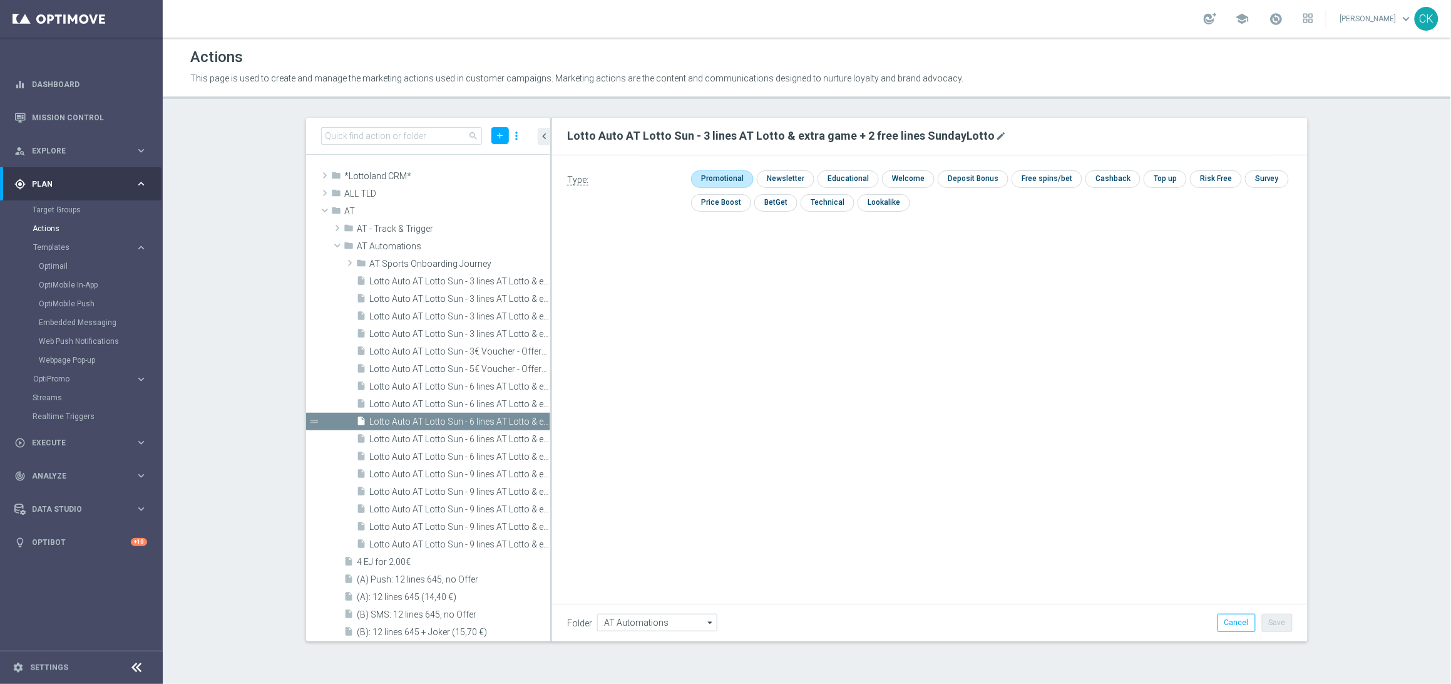
click at [719, 173] on input "checkbox" at bounding box center [720, 178] width 59 height 17
checkbox input "true"
click at [1291, 624] on button "Save" at bounding box center [1277, 622] width 31 height 18
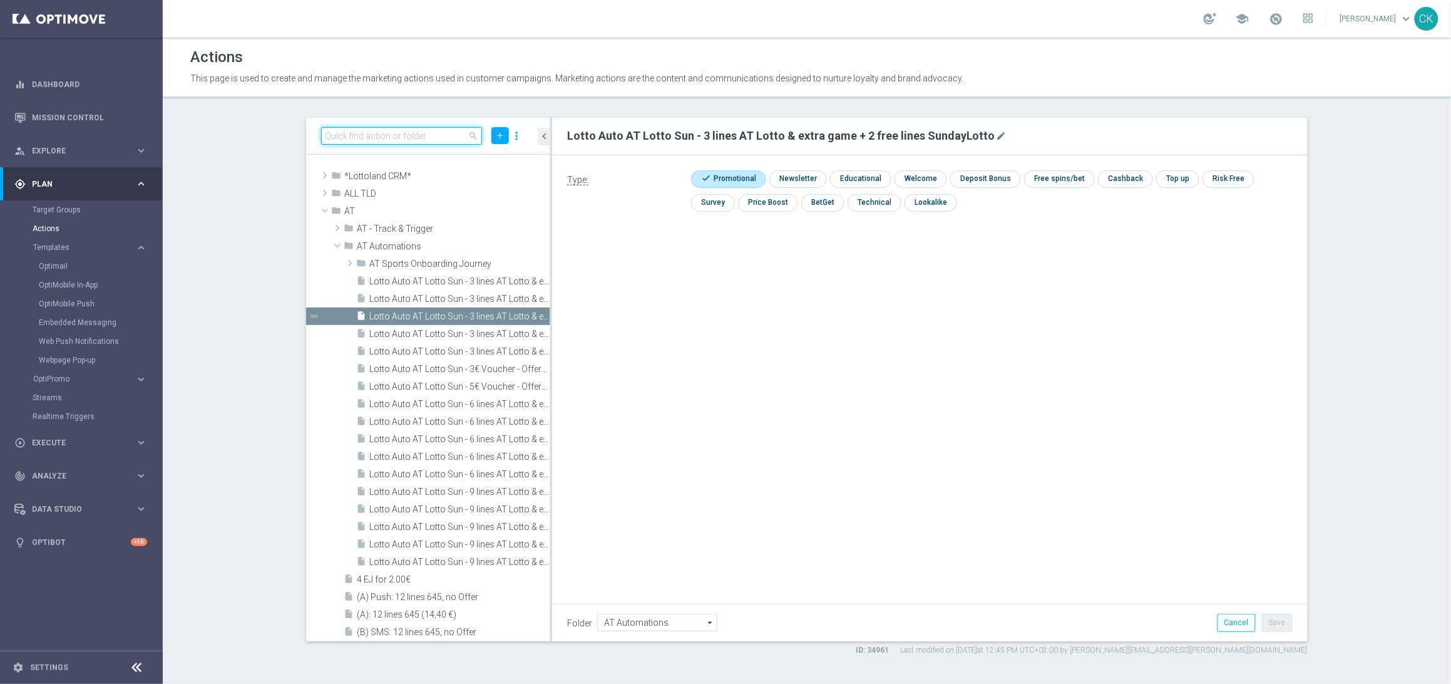
click at [407, 138] on input at bounding box center [401, 136] width 161 height 18
paste input "Lotto Auto AT Lotto Sun - 9 lines AT Lotto & extra game + 50 FS on Legacy of De…"
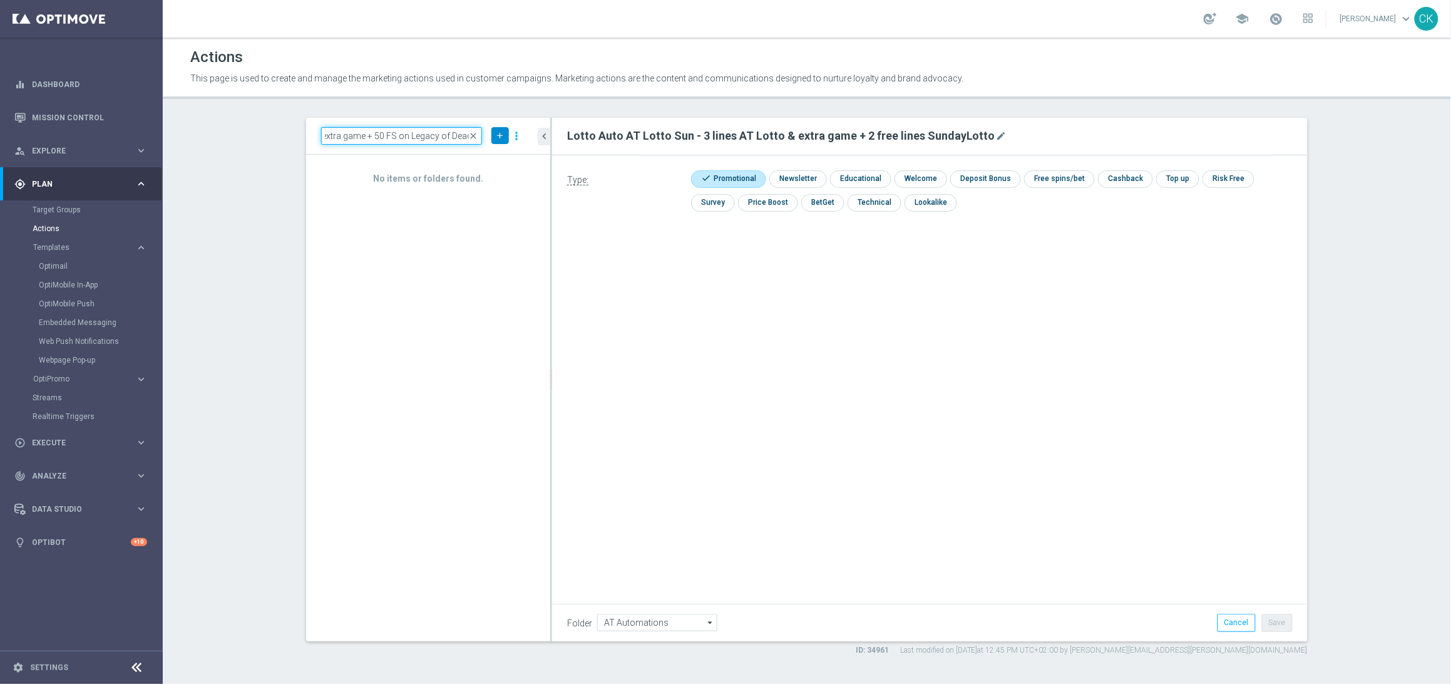
type input "Lotto Auto AT Lotto Sun - 9 lines AT Lotto & extra game + 50 FS on Legacy of De…"
click at [499, 135] on icon "add" at bounding box center [499, 135] width 9 height 9
click at [491, 158] on span "New Action" at bounding box center [477, 157] width 39 height 9
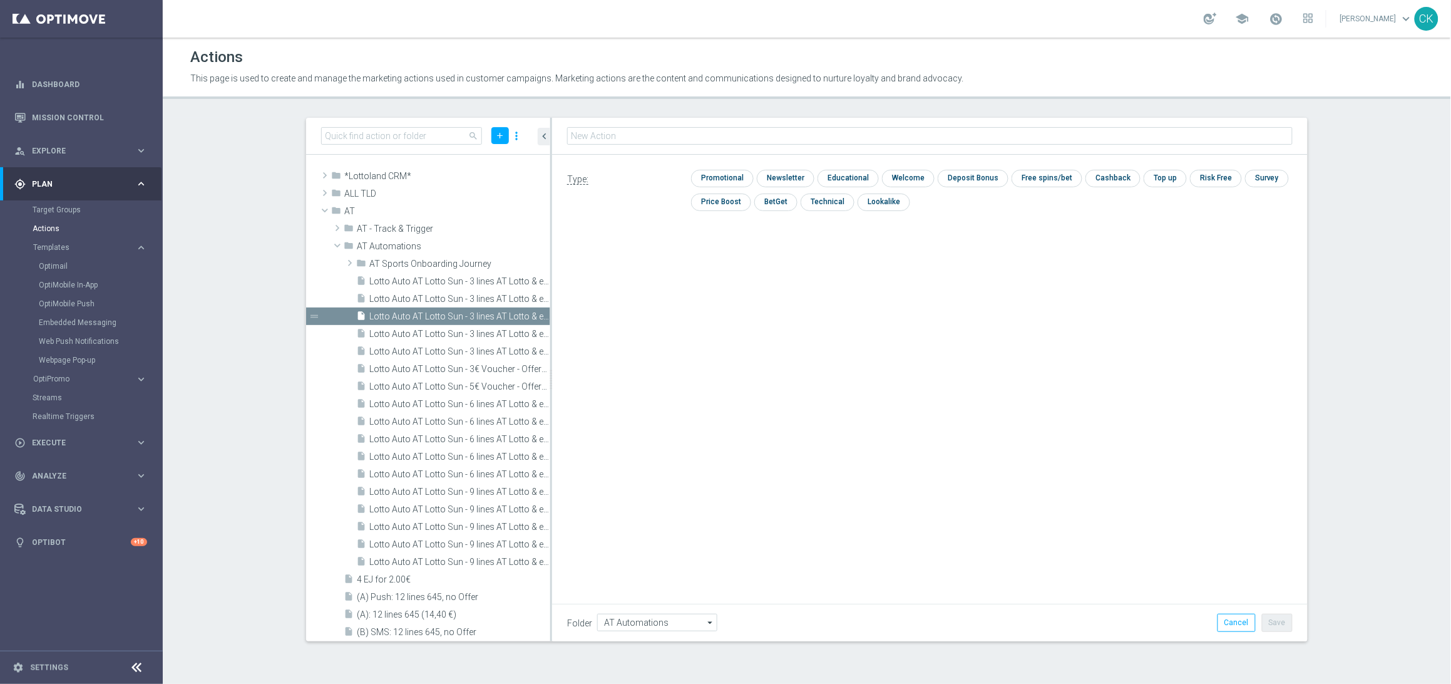
type input "Lotto Auto AT Lotto Sun - 9 lines AT Lotto & extra game + 50 FS on Legacy of De…"
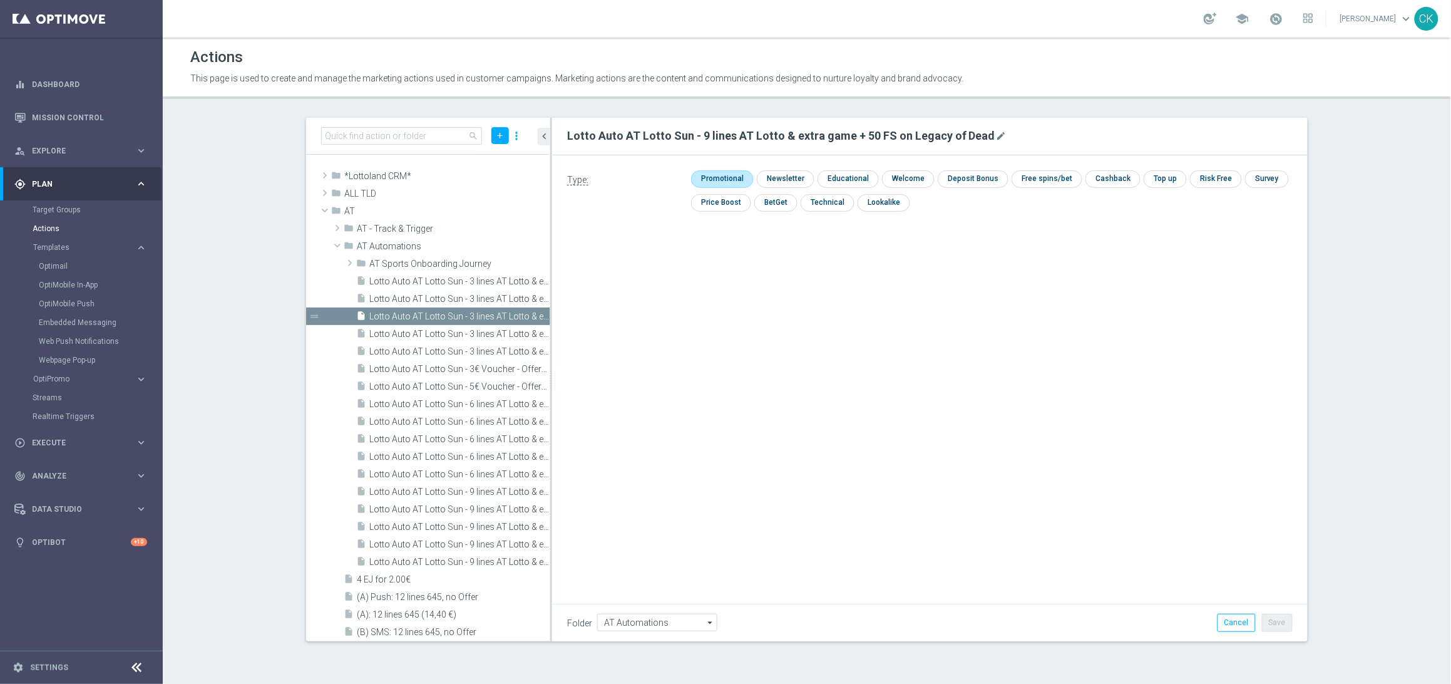
click at [727, 174] on input "checkbox" at bounding box center [720, 178] width 59 height 17
checkbox input "true"
click at [1280, 629] on button "Save" at bounding box center [1277, 622] width 31 height 18
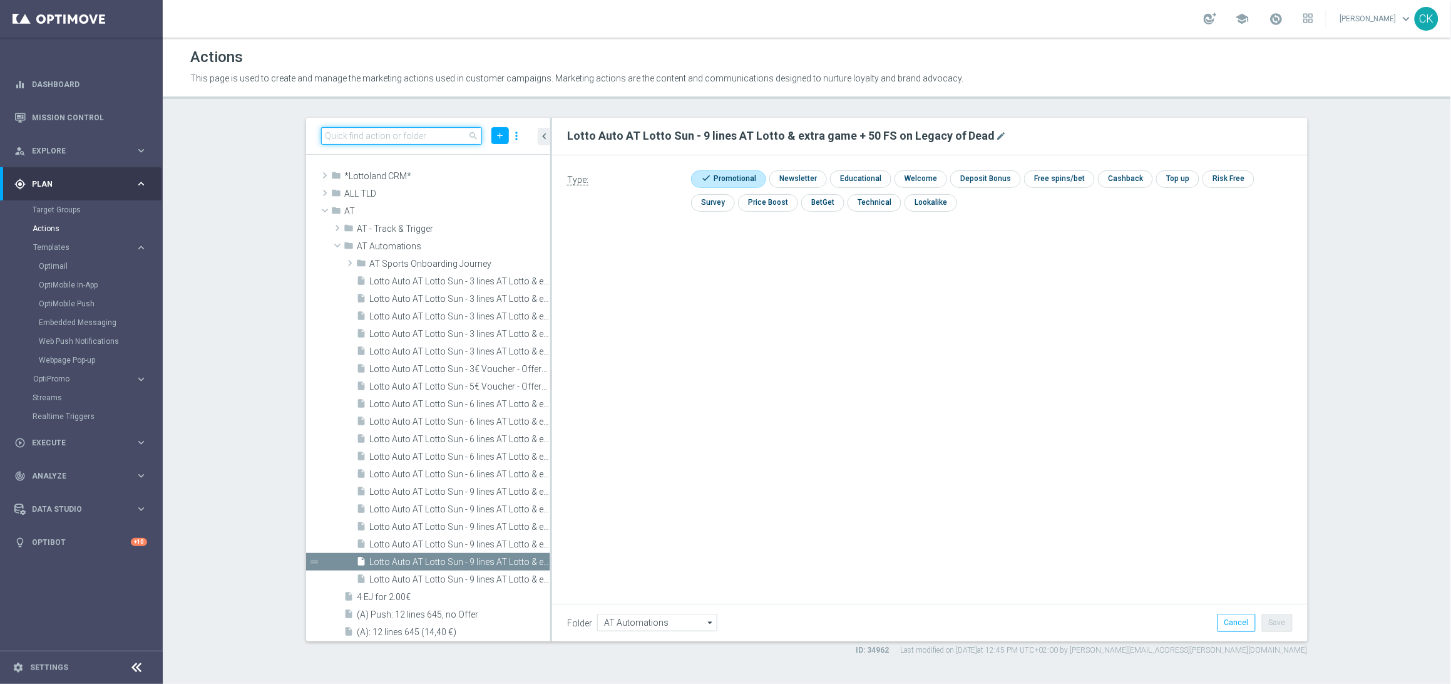
click at [391, 142] on input at bounding box center [401, 136] width 161 height 18
paste input "Lotto Auto AT Lotto Sun - 6 lines AT Lotto & extra game + 30 FS on Legacy of De…"
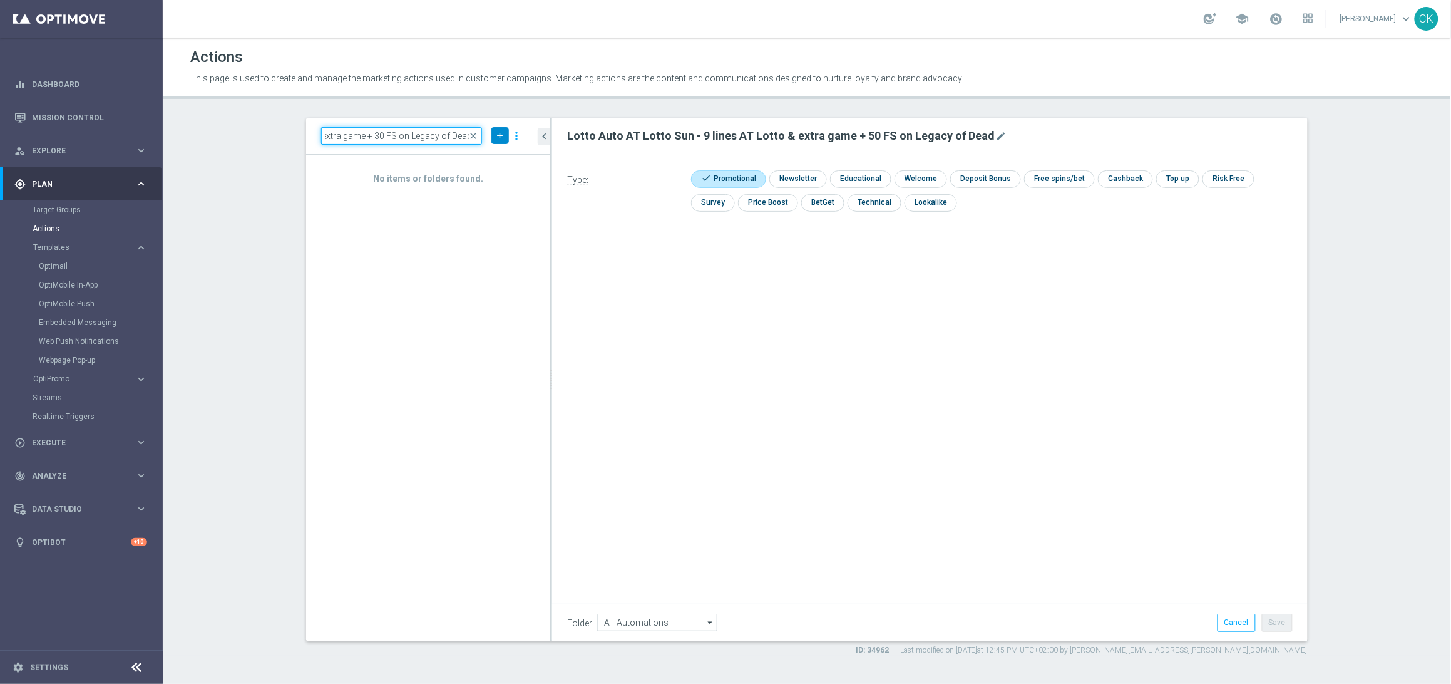
type input "Lotto Auto AT Lotto Sun - 6 lines AT Lotto & extra game + 30 FS on Legacy of De…"
click at [498, 132] on icon "add" at bounding box center [499, 135] width 9 height 9
click at [474, 156] on span "New Action" at bounding box center [477, 157] width 39 height 9
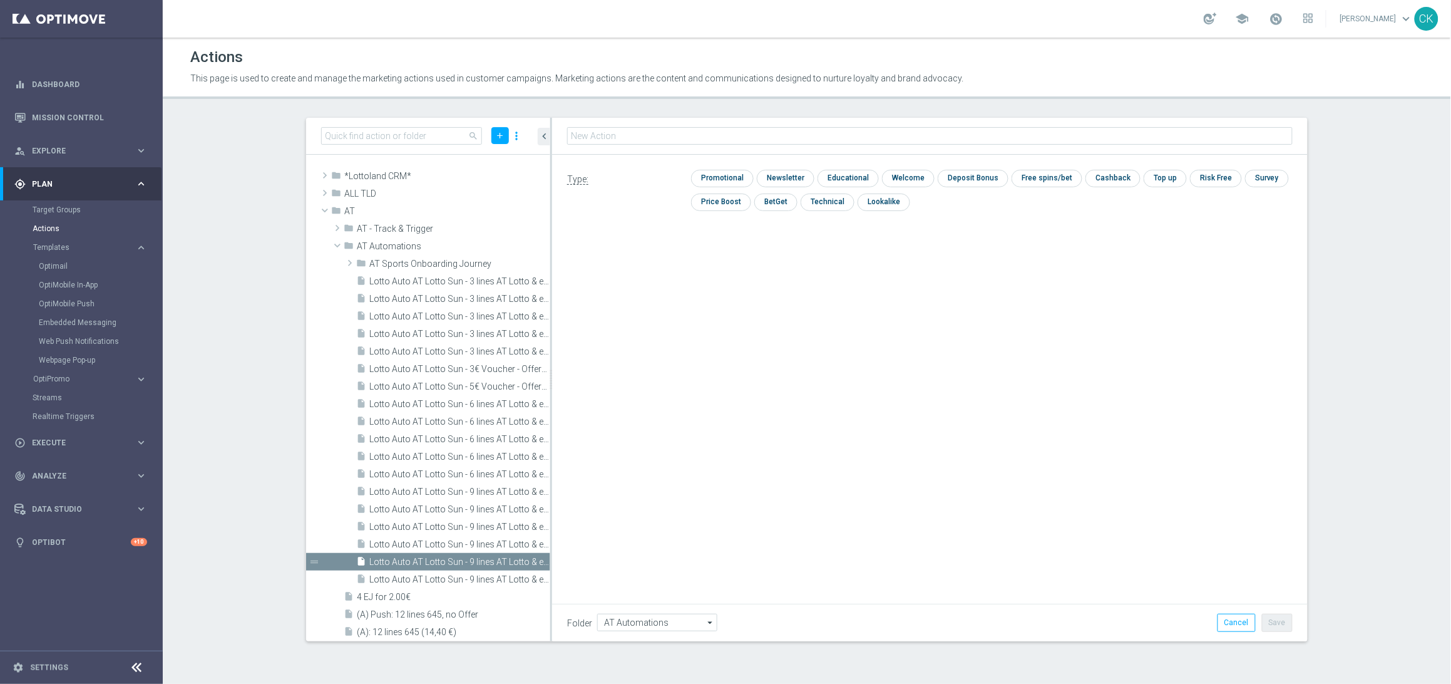
type input "Lotto Auto AT Lotto Sun - 6 lines AT Lotto & extra game + 30 FS on Legacy of De…"
click at [722, 178] on input "checkbox" at bounding box center [720, 178] width 59 height 17
checkbox input "true"
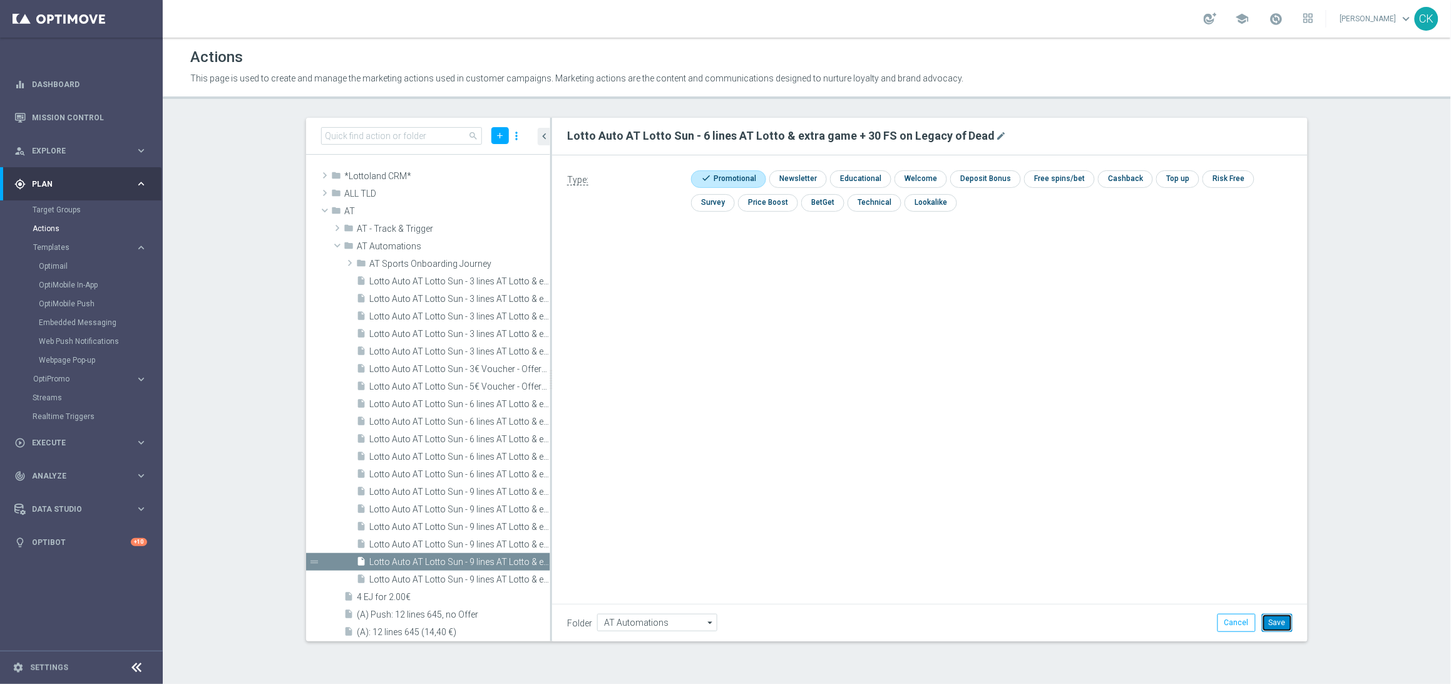
click at [1283, 625] on button "Save" at bounding box center [1277, 622] width 31 height 18
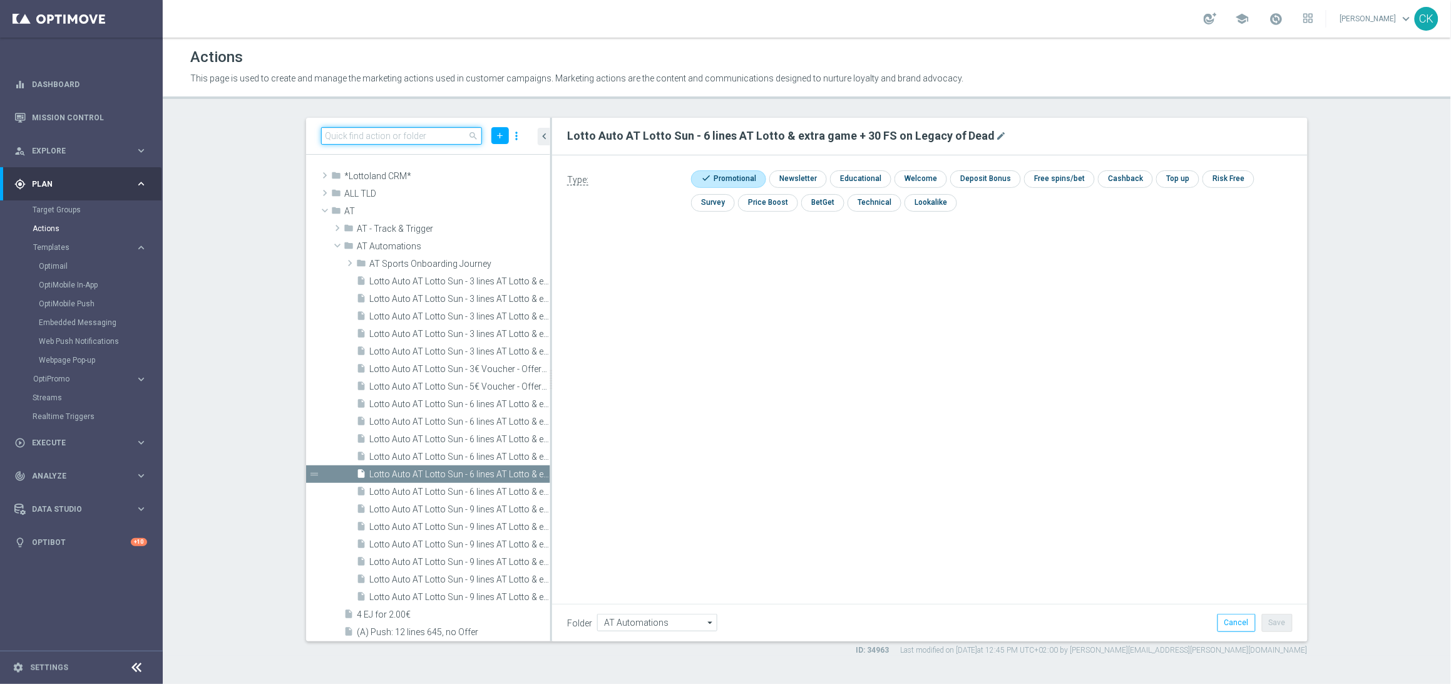
click at [387, 130] on input at bounding box center [401, 136] width 161 height 18
paste input "Lotto Auto AT Lotto Sun - 3 lines AT Lotto & extra game + 30 FS on Legacy of De…"
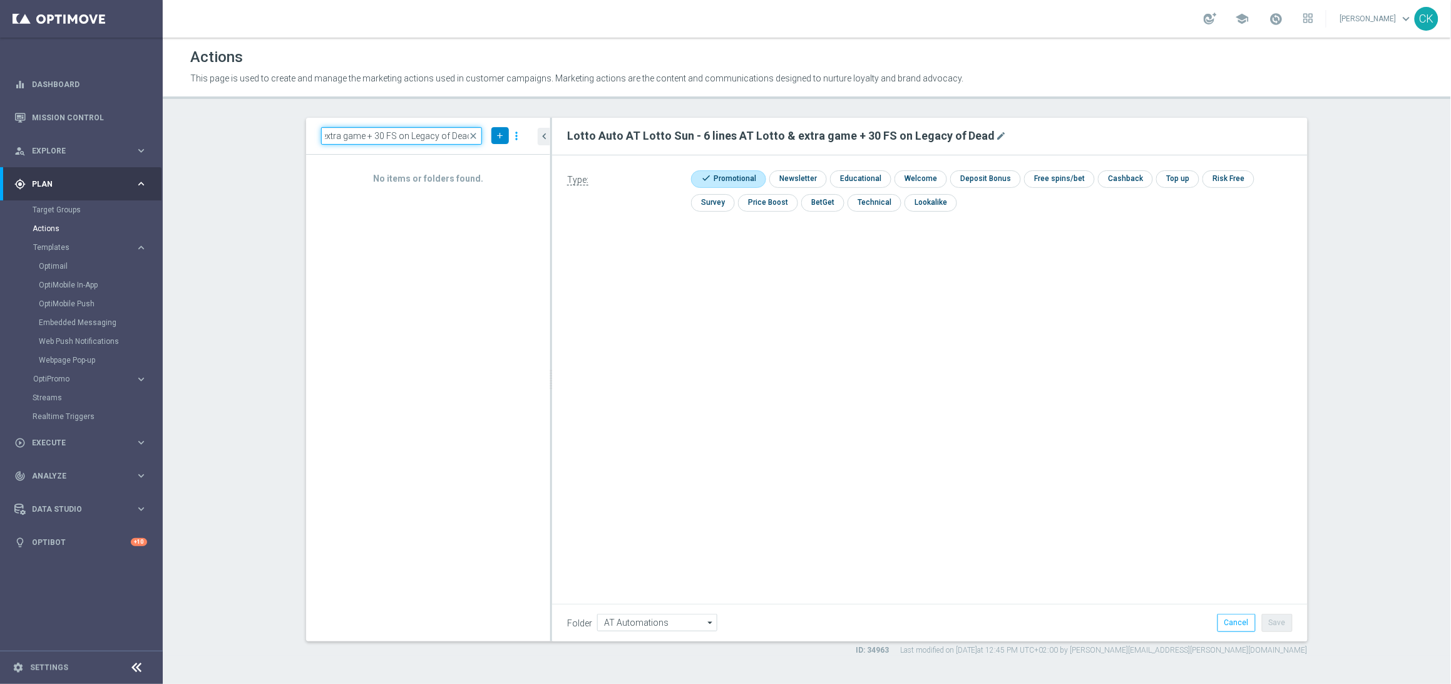
type input "Lotto Auto AT Lotto Sun - 3 lines AT Lotto & extra game + 30 FS on Legacy of De…"
click at [498, 136] on icon "add" at bounding box center [499, 135] width 9 height 9
click at [490, 154] on span "New Action" at bounding box center [477, 157] width 39 height 9
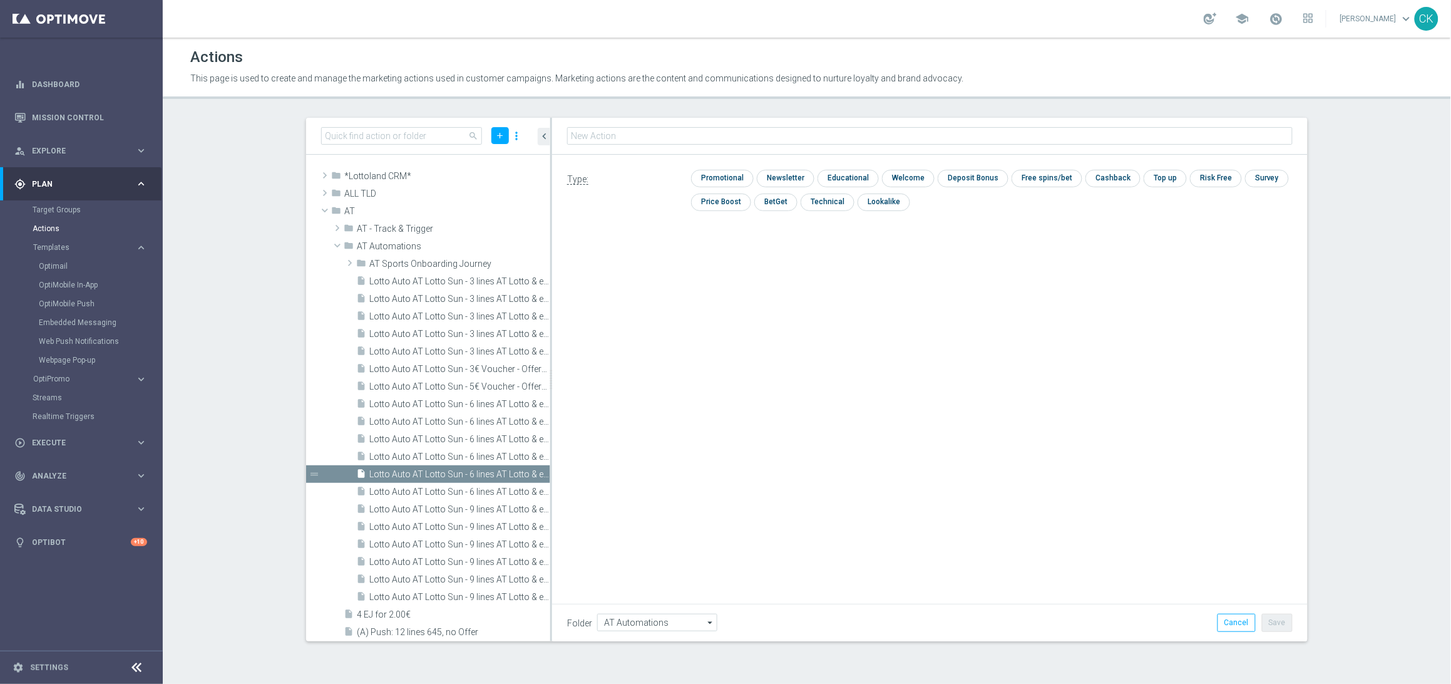
type input "Lotto Auto AT Lotto Sun - 3 lines AT Lotto & extra game + 30 FS on Legacy of De…"
click at [739, 178] on input "checkbox" at bounding box center [720, 178] width 59 height 17
checkbox input "true"
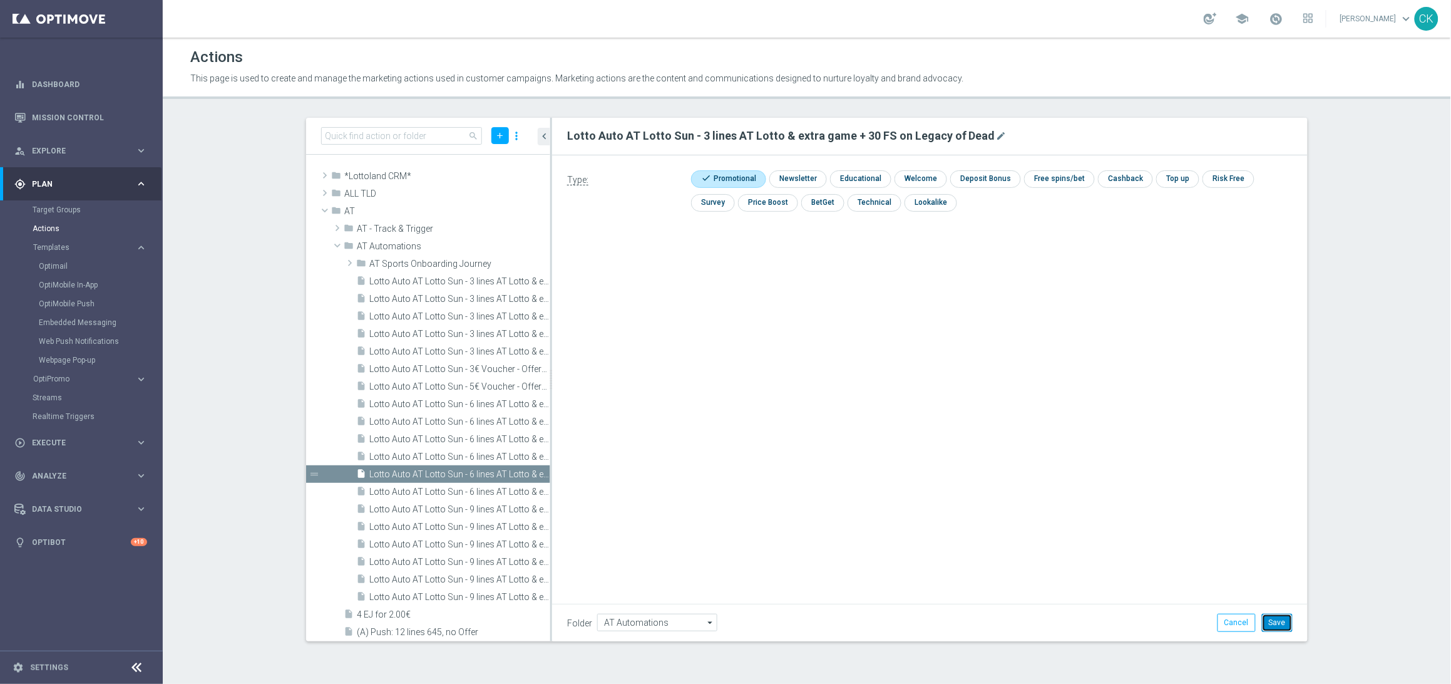
click at [1278, 620] on button "Save" at bounding box center [1277, 622] width 31 height 18
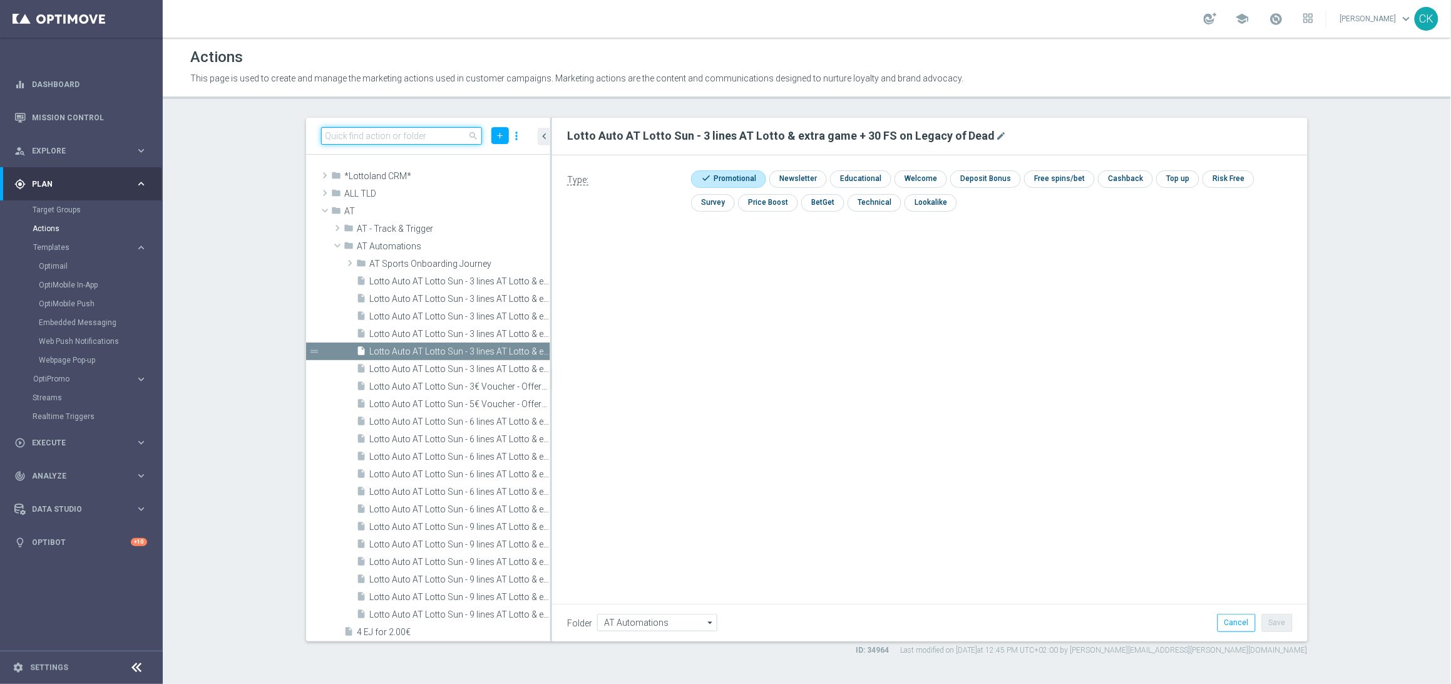
click at [411, 136] on input at bounding box center [401, 136] width 161 height 18
paste input "Lotto Auto AT Lotto Sun - 9 lines AT Lotto & extra game with 20% off"
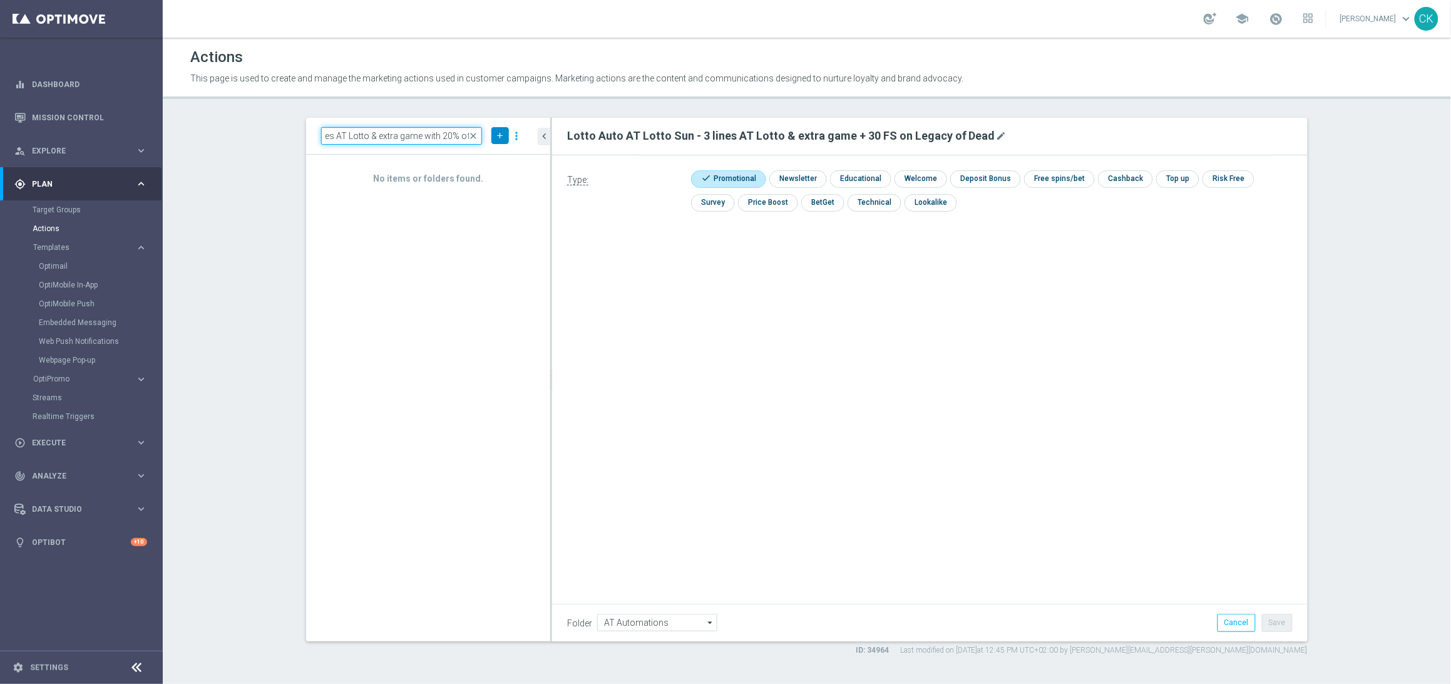
type input "Lotto Auto AT Lotto Sun - 9 lines AT Lotto & extra game with 20% off"
click at [502, 131] on icon "add" at bounding box center [499, 135] width 9 height 9
click at [487, 157] on span "New Action" at bounding box center [477, 157] width 39 height 9
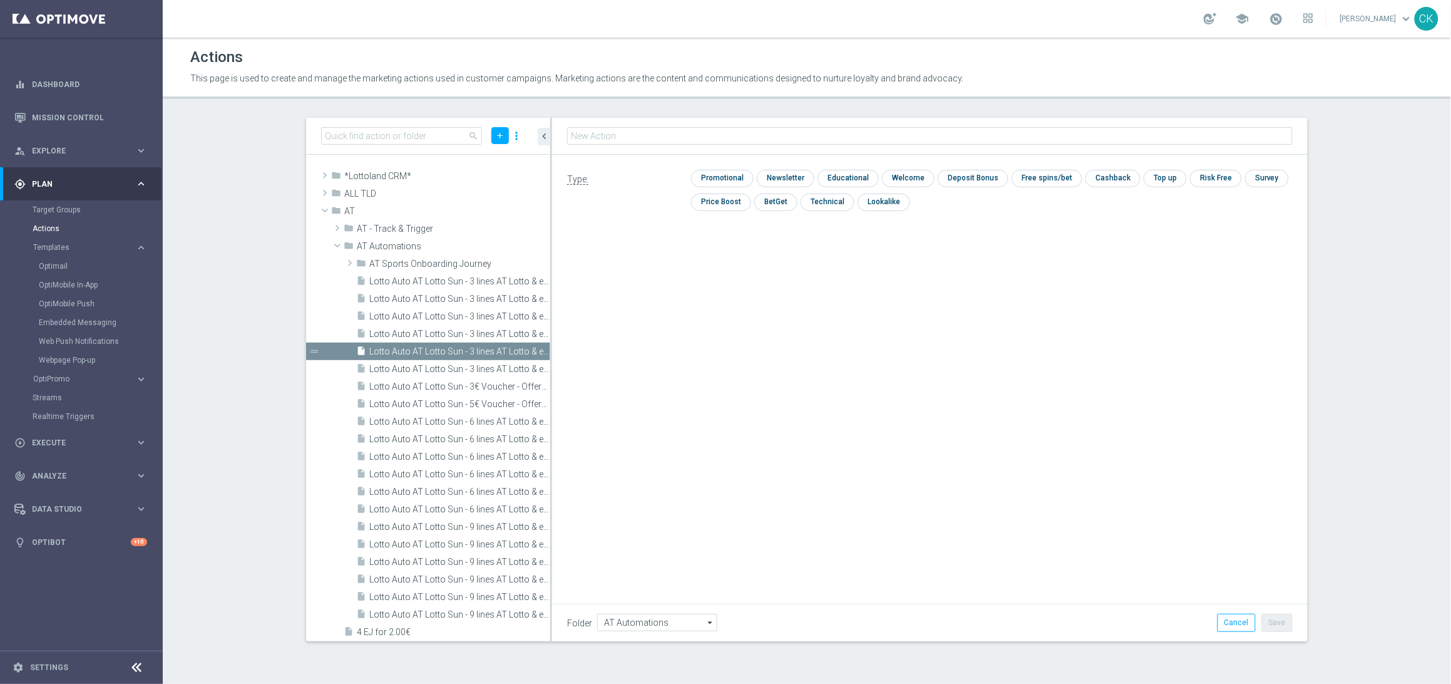
type input "Lotto Auto AT Lotto Sun - 9 lines AT Lotto & extra game with 20% off"
click at [725, 177] on input "checkbox" at bounding box center [720, 178] width 59 height 17
checkbox input "true"
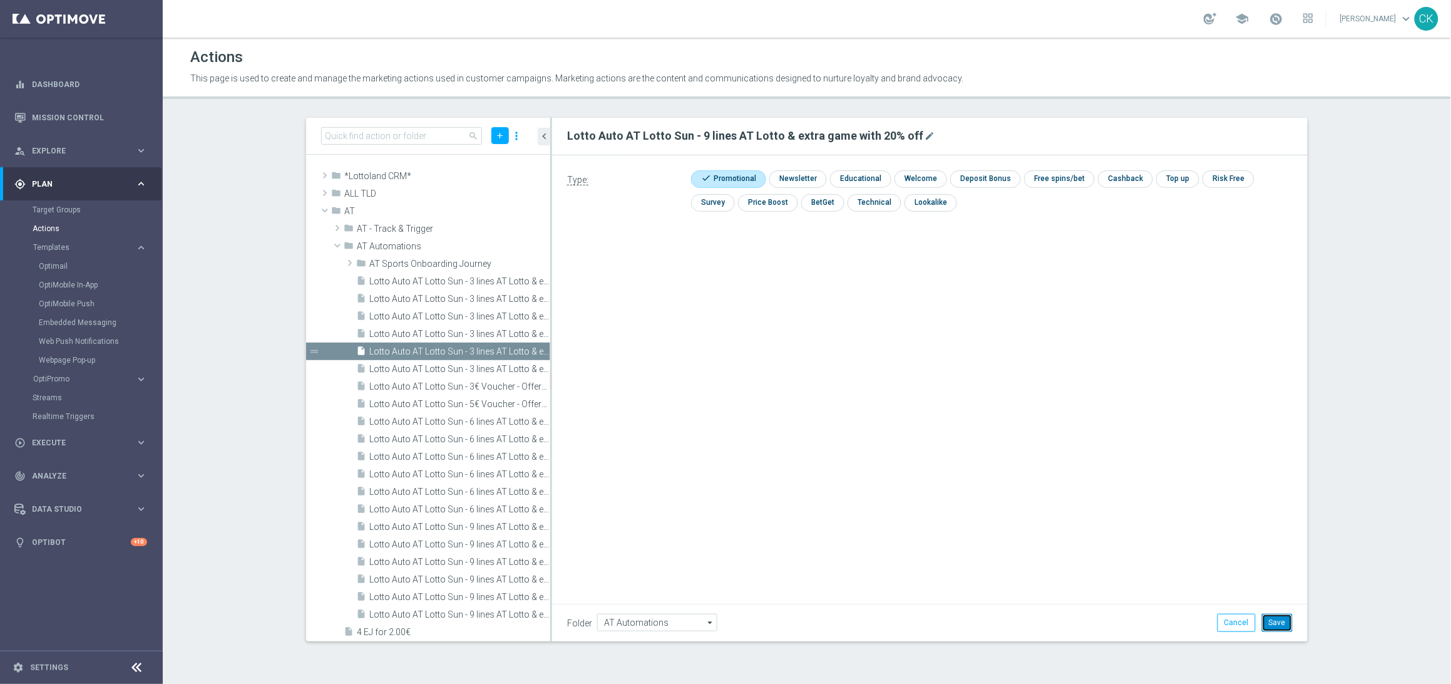
click at [1278, 623] on button "Save" at bounding box center [1277, 622] width 31 height 18
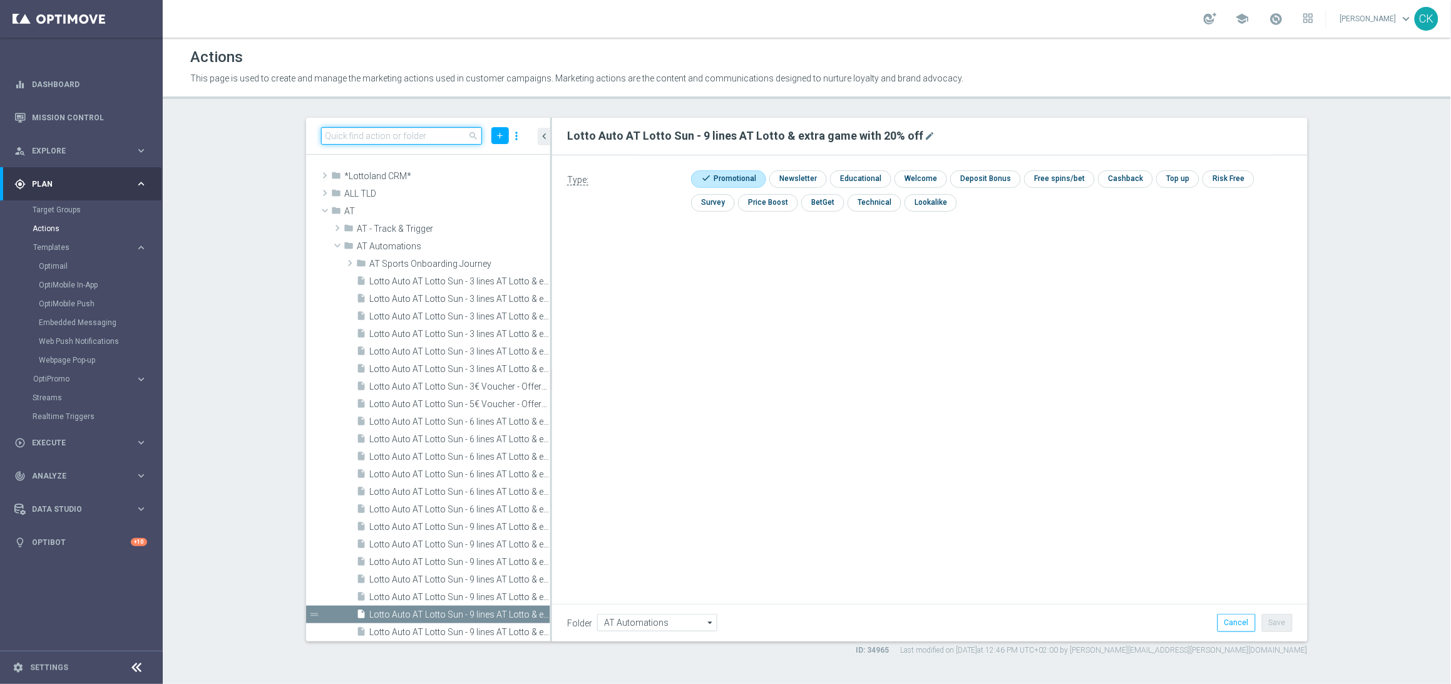
click at [374, 132] on input at bounding box center [401, 136] width 161 height 18
paste input "Lotto Auto AT Lotto Sun - 6 lines AT Lotto & extra game with 20% off"
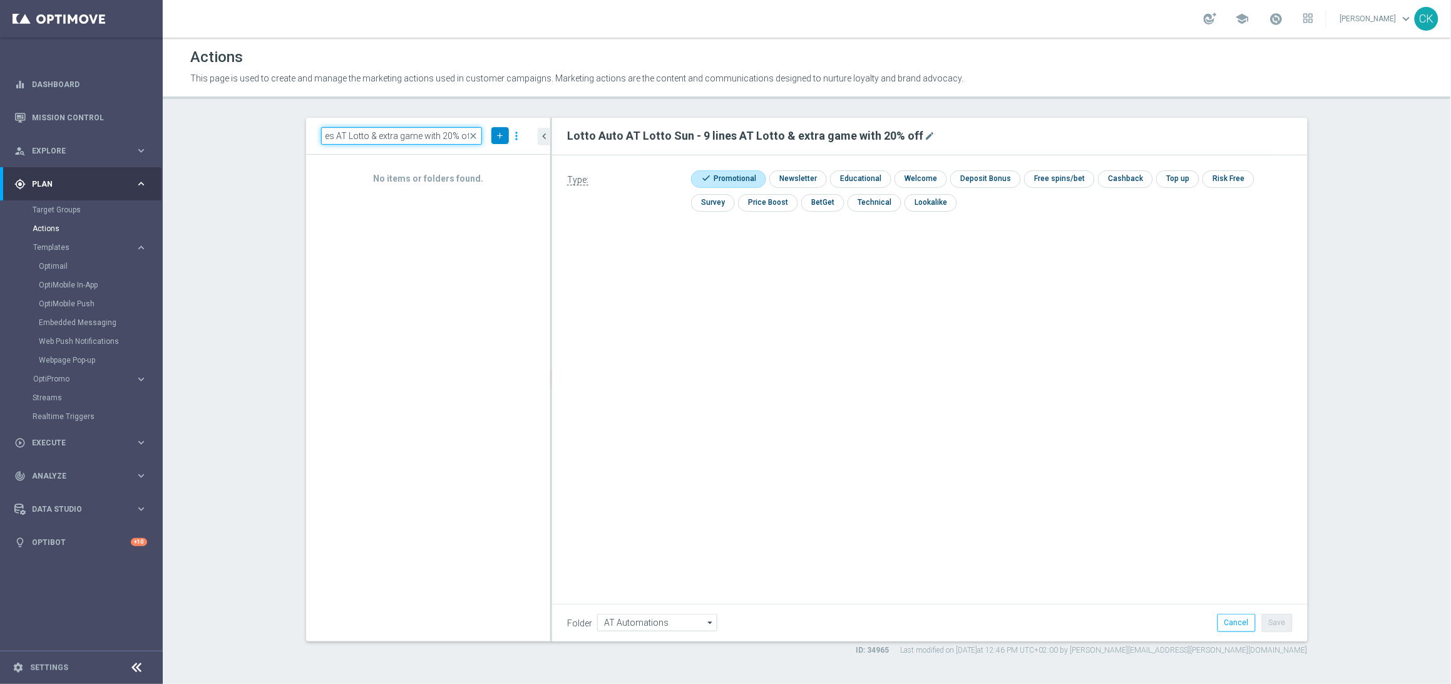
type input "Lotto Auto AT Lotto Sun - 6 lines AT Lotto & extra game with 20% off"
click at [494, 133] on button "add" at bounding box center [500, 135] width 18 height 17
click at [480, 158] on span "New Action" at bounding box center [477, 157] width 39 height 9
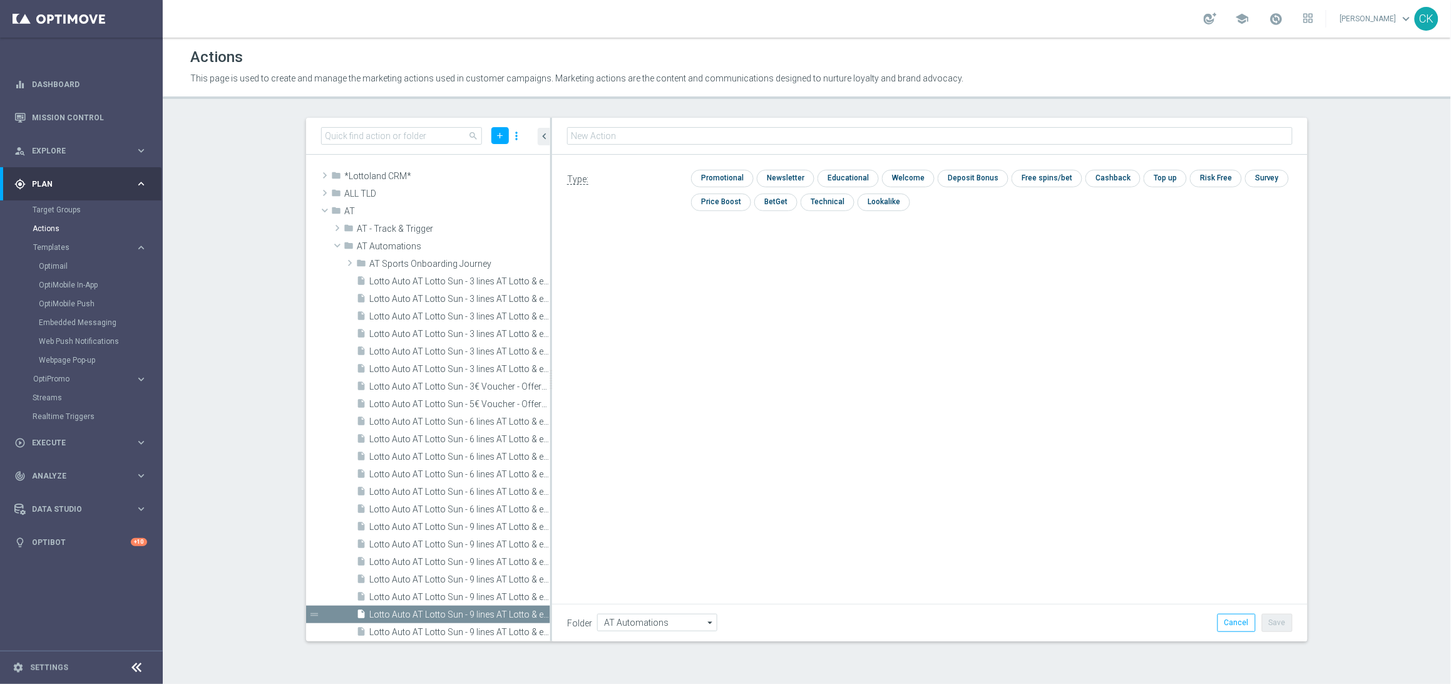
type input "Lotto Auto AT Lotto Sun - 6 lines AT Lotto & extra game with 20% off"
click at [721, 180] on input "checkbox" at bounding box center [720, 178] width 59 height 17
checkbox input "true"
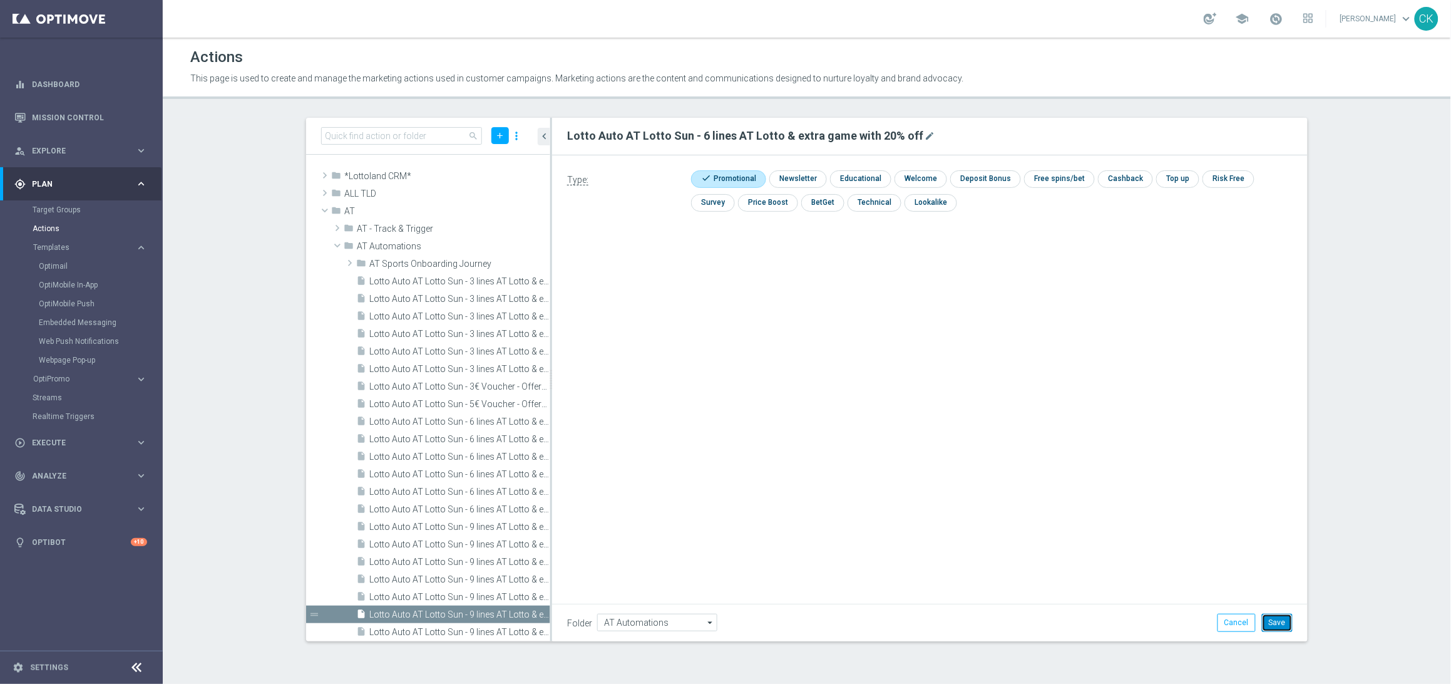
click at [1281, 621] on button "Save" at bounding box center [1277, 622] width 31 height 18
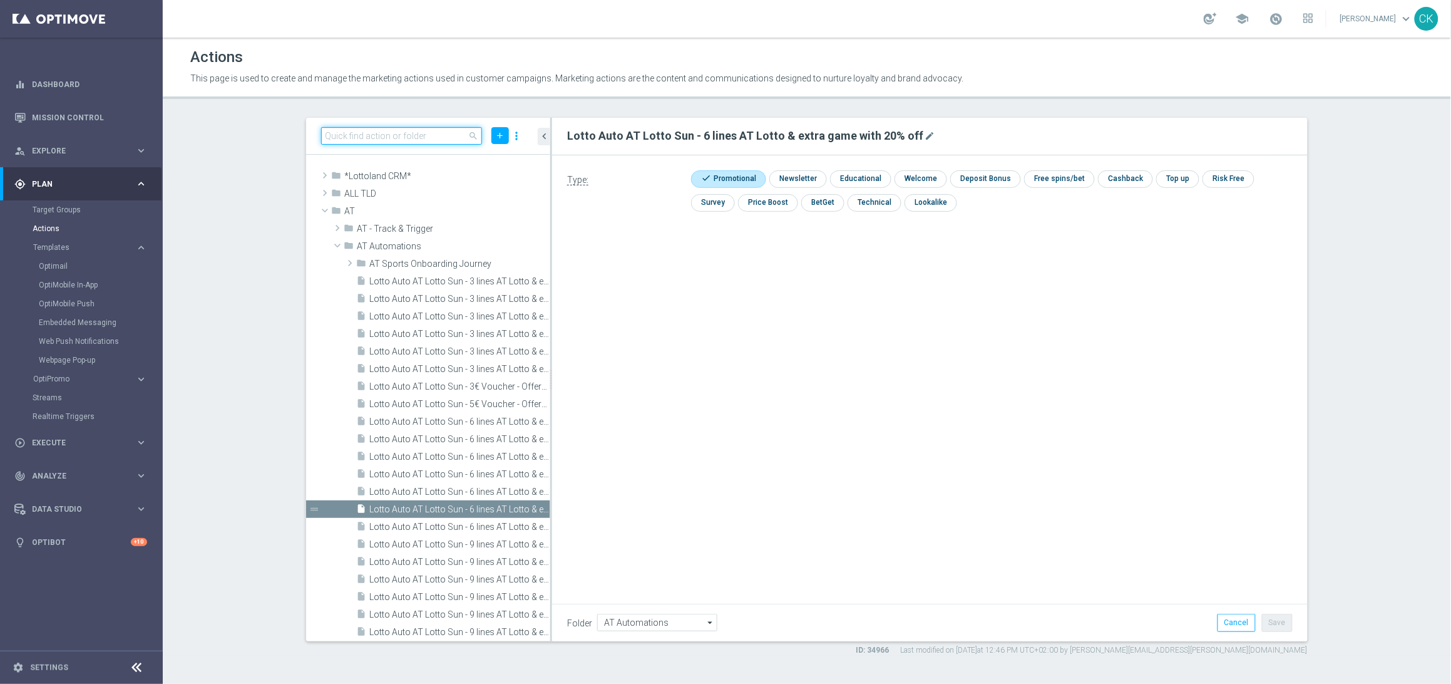
click at [397, 135] on input at bounding box center [401, 136] width 161 height 18
paste input "Lotto Auto AT Lotto Sun - 3 lines AT Lotto & extra game with 30% off"
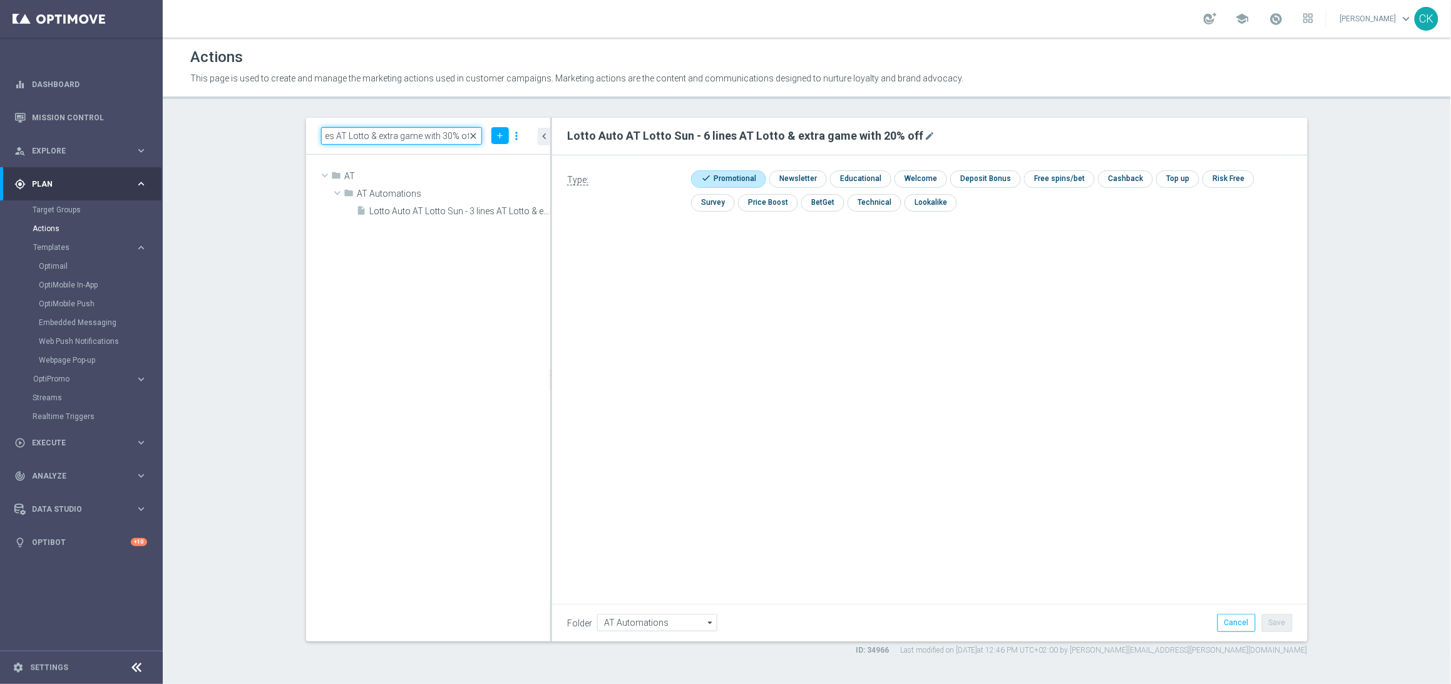
type input "Lotto Auto AT Lotto Sun - 3 lines AT Lotto & extra game with 30% off"
click at [474, 136] on span "close" at bounding box center [474, 136] width 10 height 10
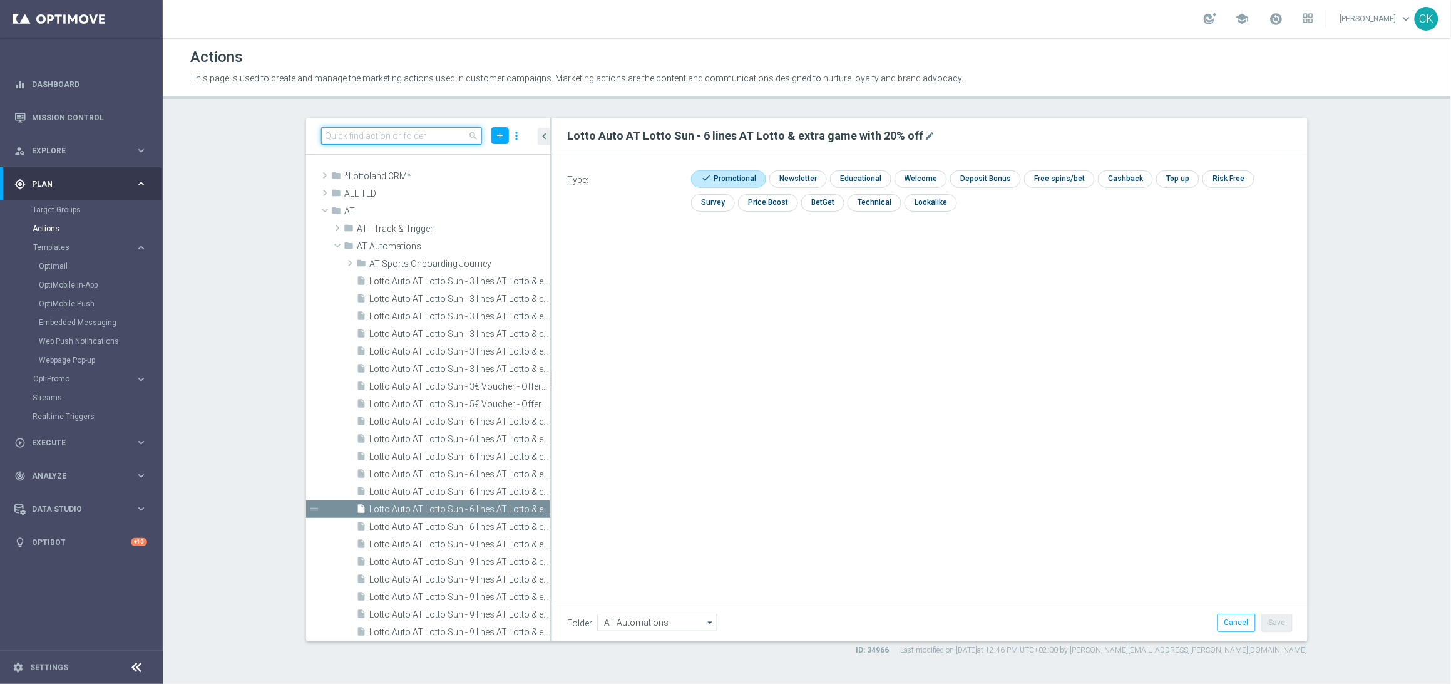
click at [384, 134] on input at bounding box center [401, 136] width 161 height 18
paste input "Lotto Auto AT Lotto Sun - 9 lines AT Lotto & extra game + 1 free line EM Go!"
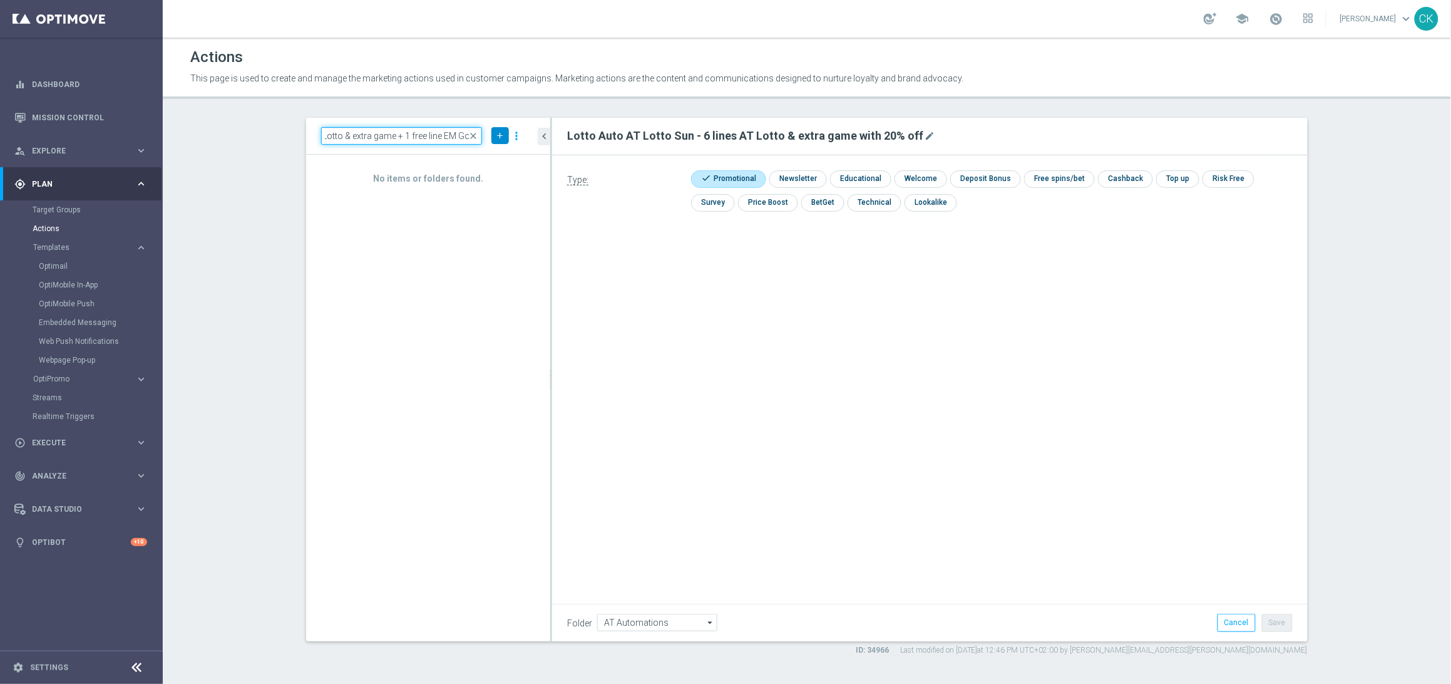
type input "Lotto Auto AT Lotto Sun - 9 lines AT Lotto & extra game + 1 free line EM Go!"
click at [501, 137] on icon "add" at bounding box center [499, 135] width 9 height 9
click at [486, 157] on span "New Action" at bounding box center [477, 157] width 39 height 9
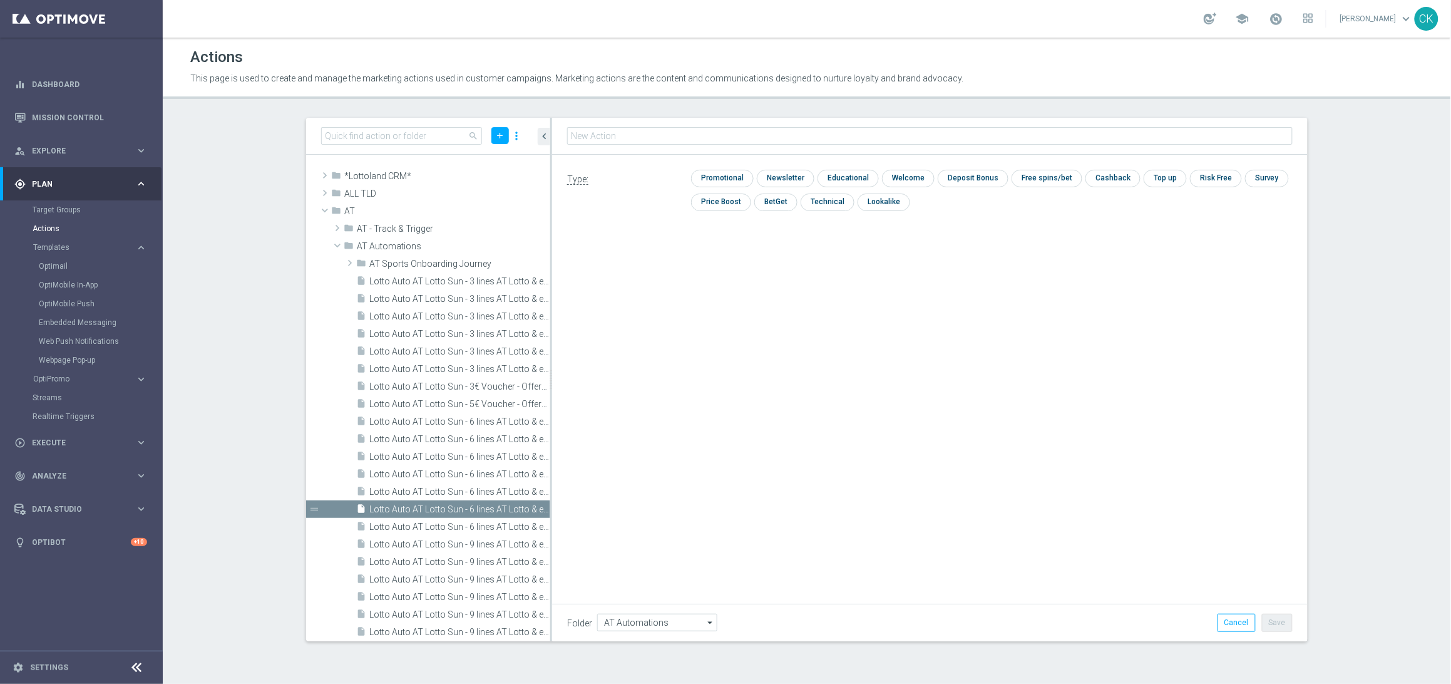
type input "Lotto Auto AT Lotto Sun - 9 lines AT Lotto & extra game + 1 free line EM Go!"
click at [740, 176] on input "checkbox" at bounding box center [720, 178] width 59 height 17
checkbox input "true"
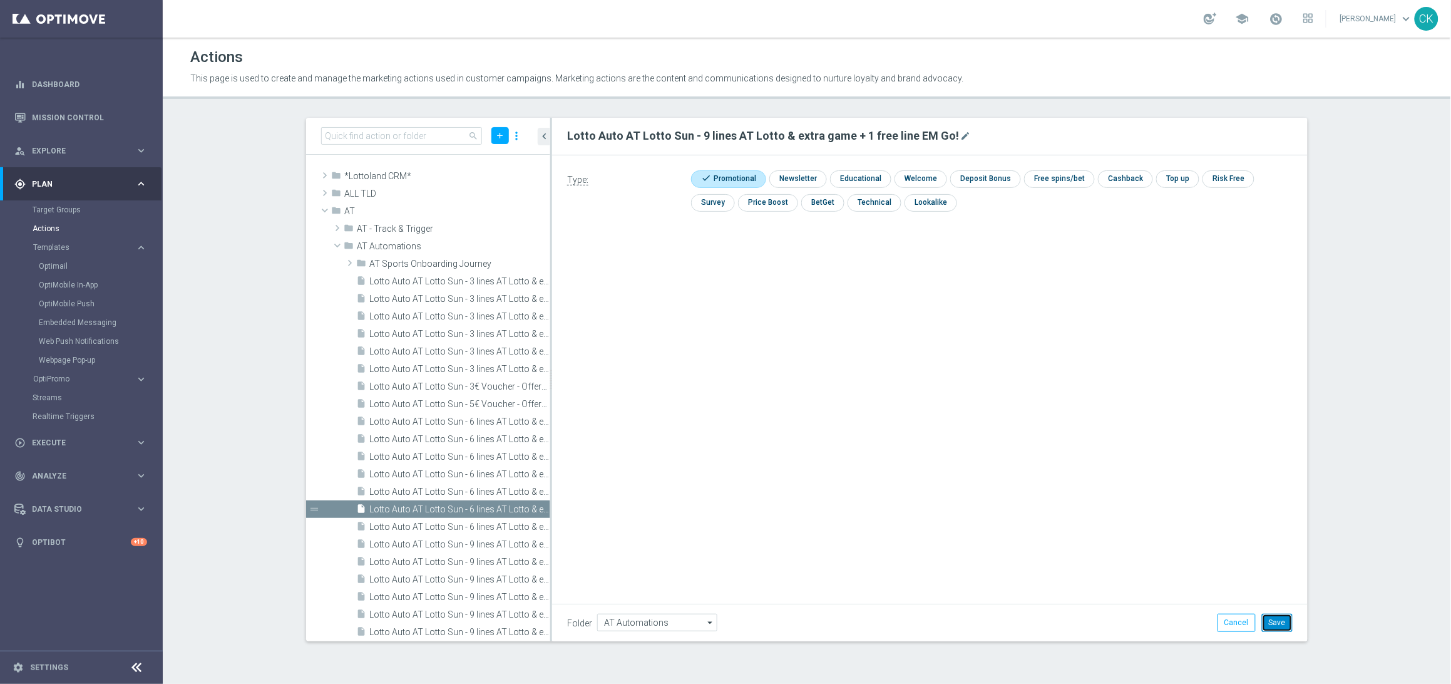
click at [1278, 626] on button "Save" at bounding box center [1277, 622] width 31 height 18
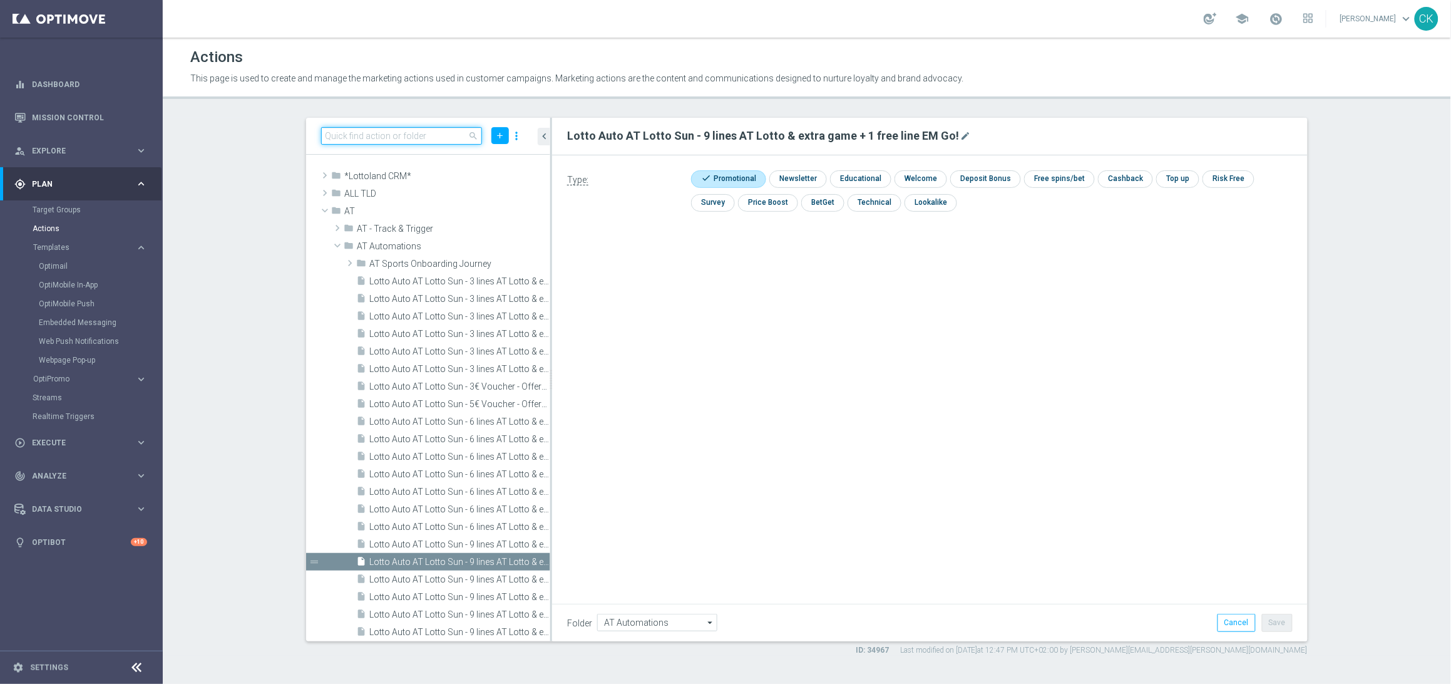
click at [379, 136] on input at bounding box center [401, 136] width 161 height 18
paste input "Lotto Auto AT Lotto Sun - 6 lines AT Lotto & extra game + 1 free line EM Go!"
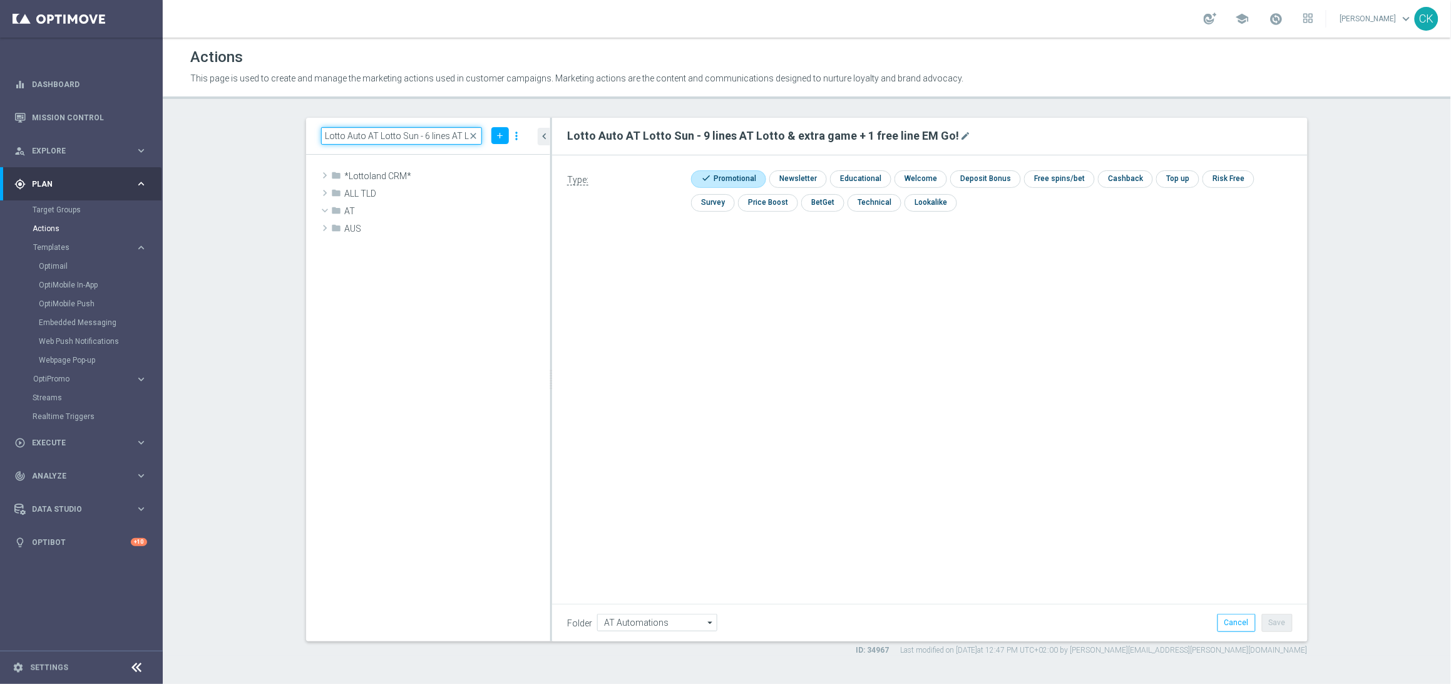
scroll to position [0, 142]
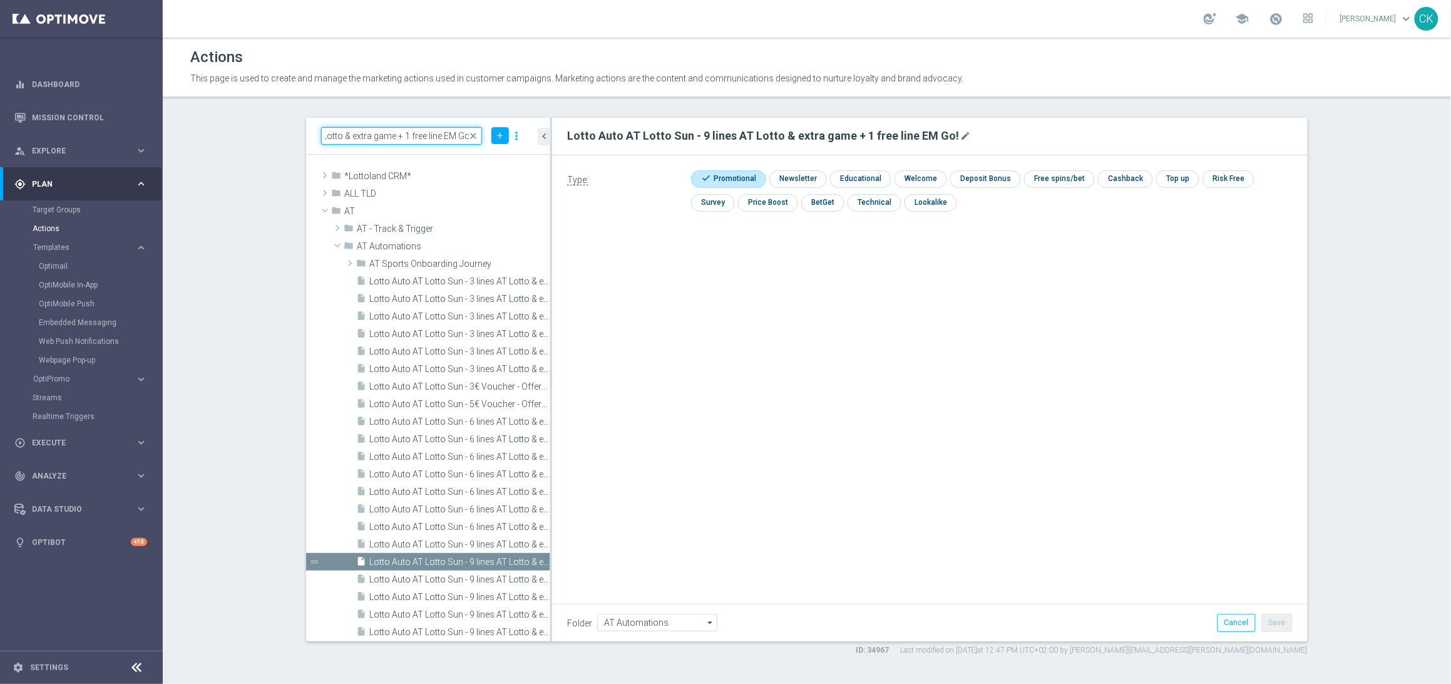
type input "Lotto Auto AT Lotto Sun - 6 lines AT Lotto & extra game + 1 free line EM Go!"
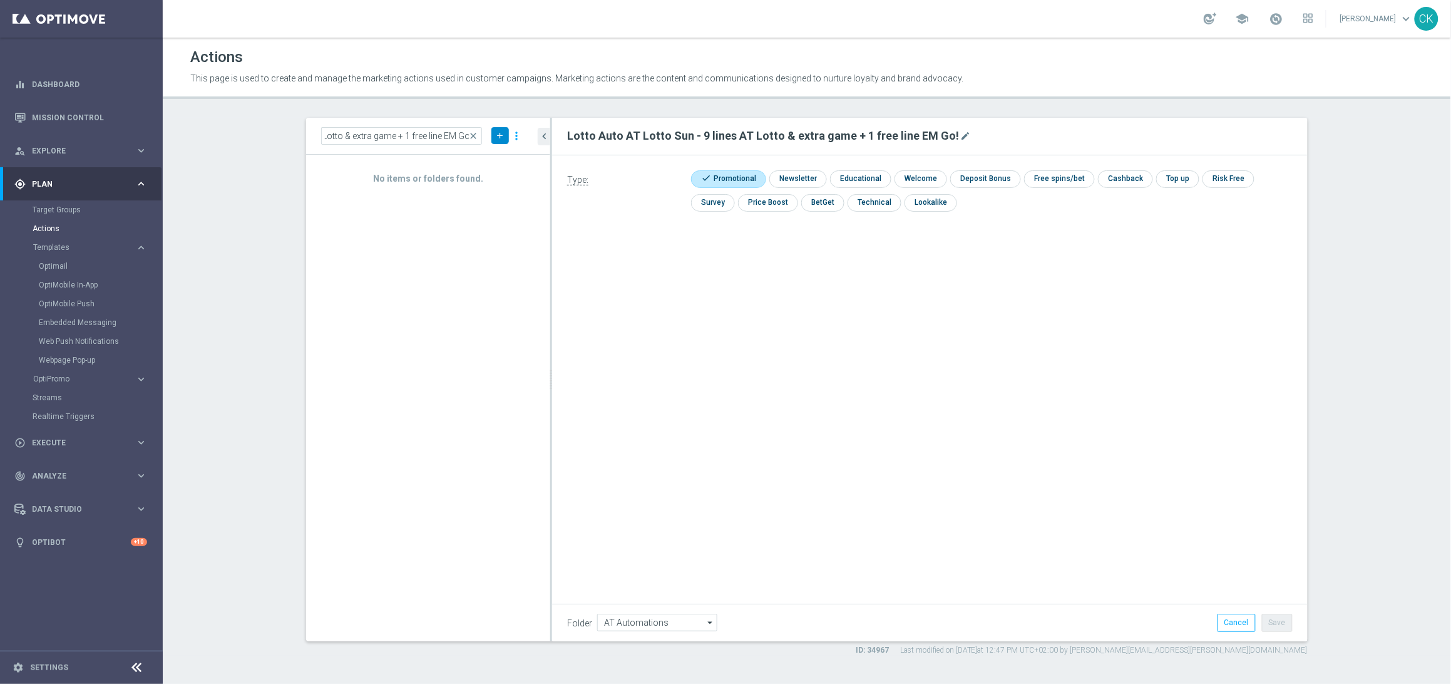
click at [500, 133] on icon "add" at bounding box center [499, 135] width 9 height 9
click at [493, 157] on span "New Action" at bounding box center [477, 157] width 39 height 9
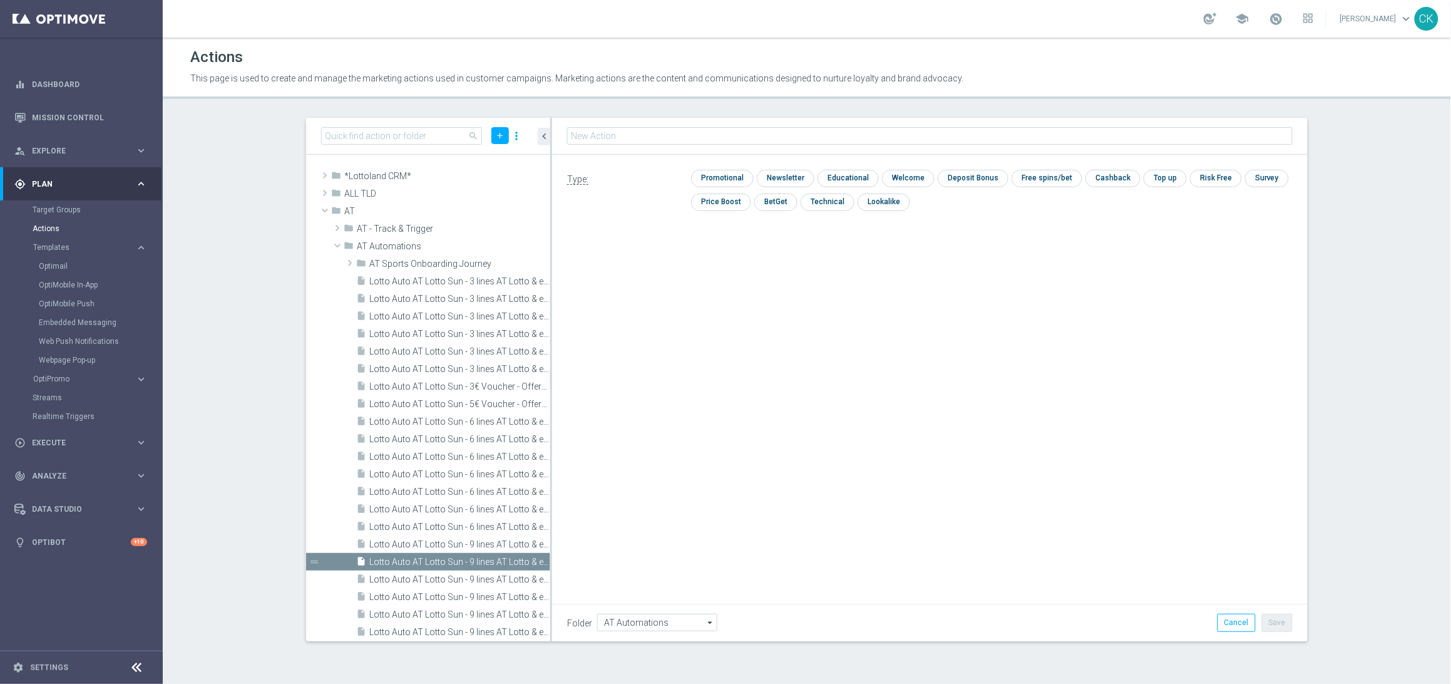
type input "Lotto Auto AT Lotto Sun - 6 lines AT Lotto & extra game + 1 free line EM Go!"
click at [714, 182] on input "checkbox" at bounding box center [720, 178] width 59 height 17
checkbox input "true"
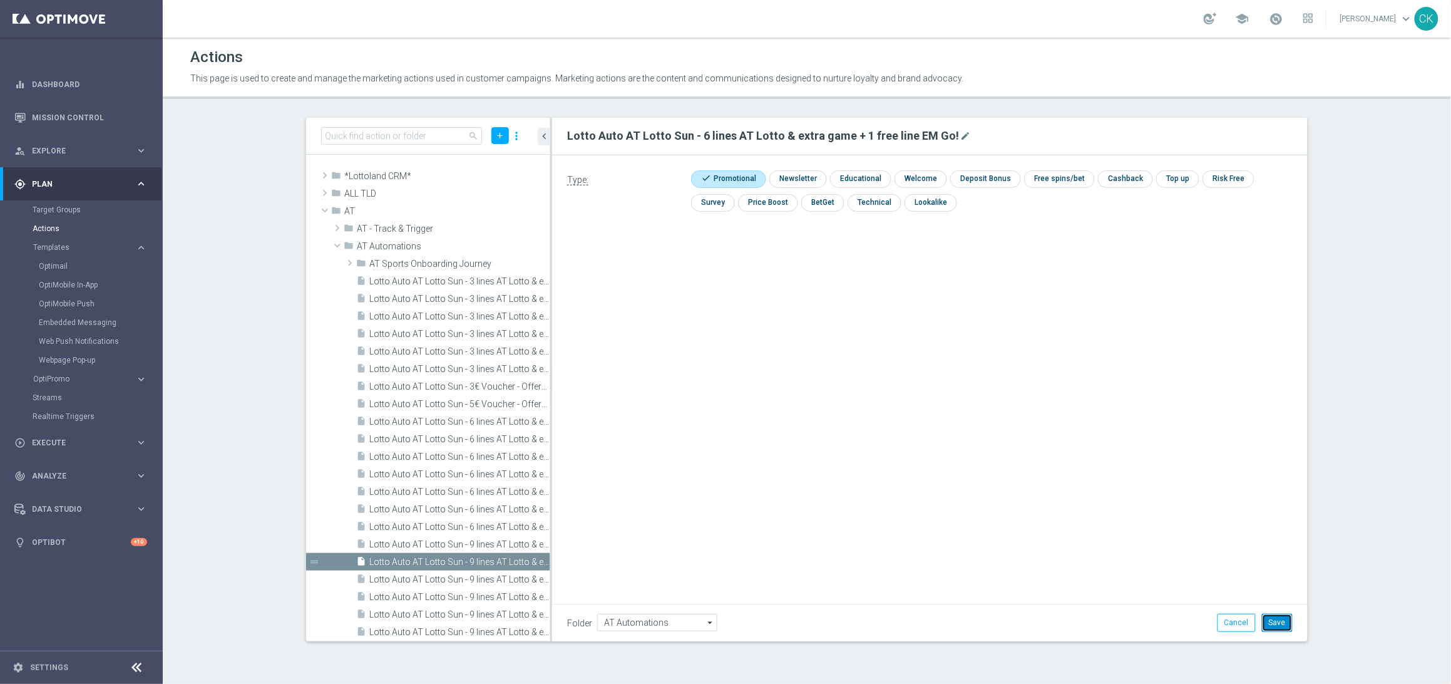
click at [1281, 620] on button "Save" at bounding box center [1277, 622] width 31 height 18
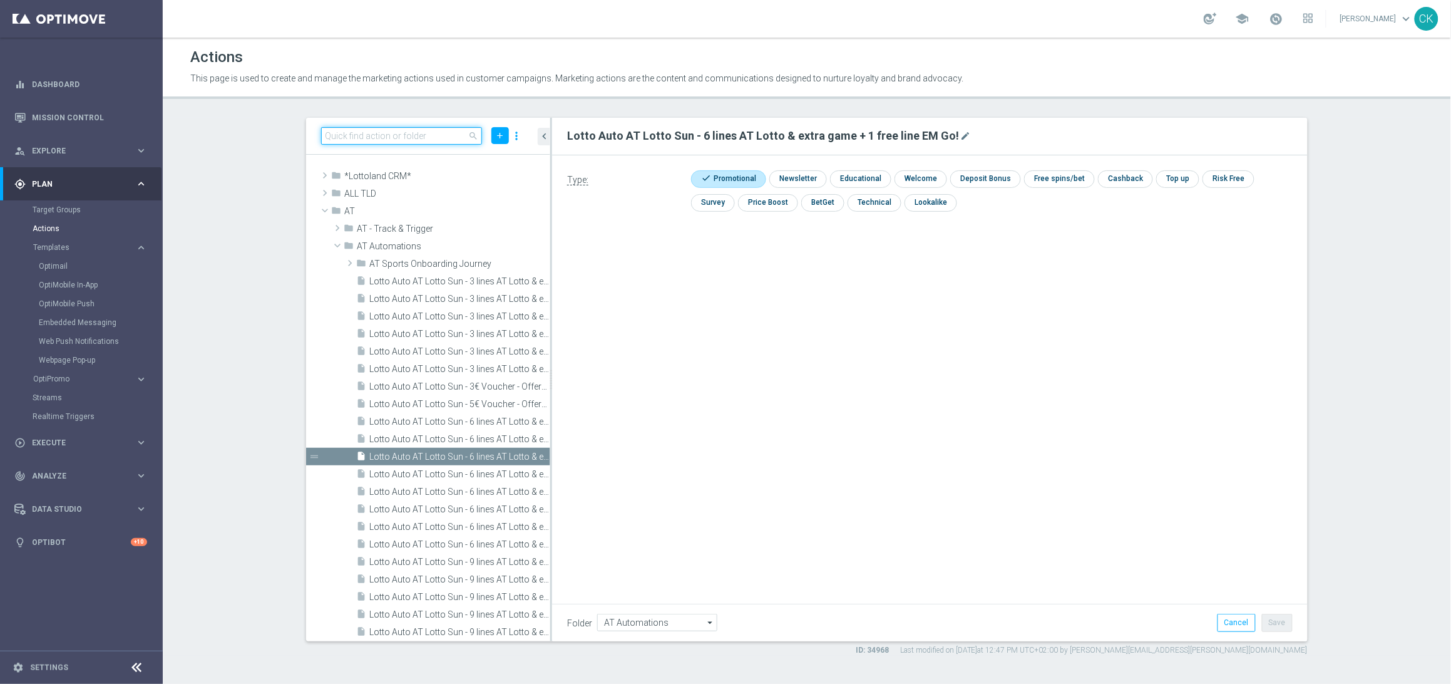
click at [412, 140] on input at bounding box center [401, 136] width 161 height 18
paste input "Lotto Auto AT Lotto Sun - 3 lines AT Lotto & extra game + 1 free line EM Go!"
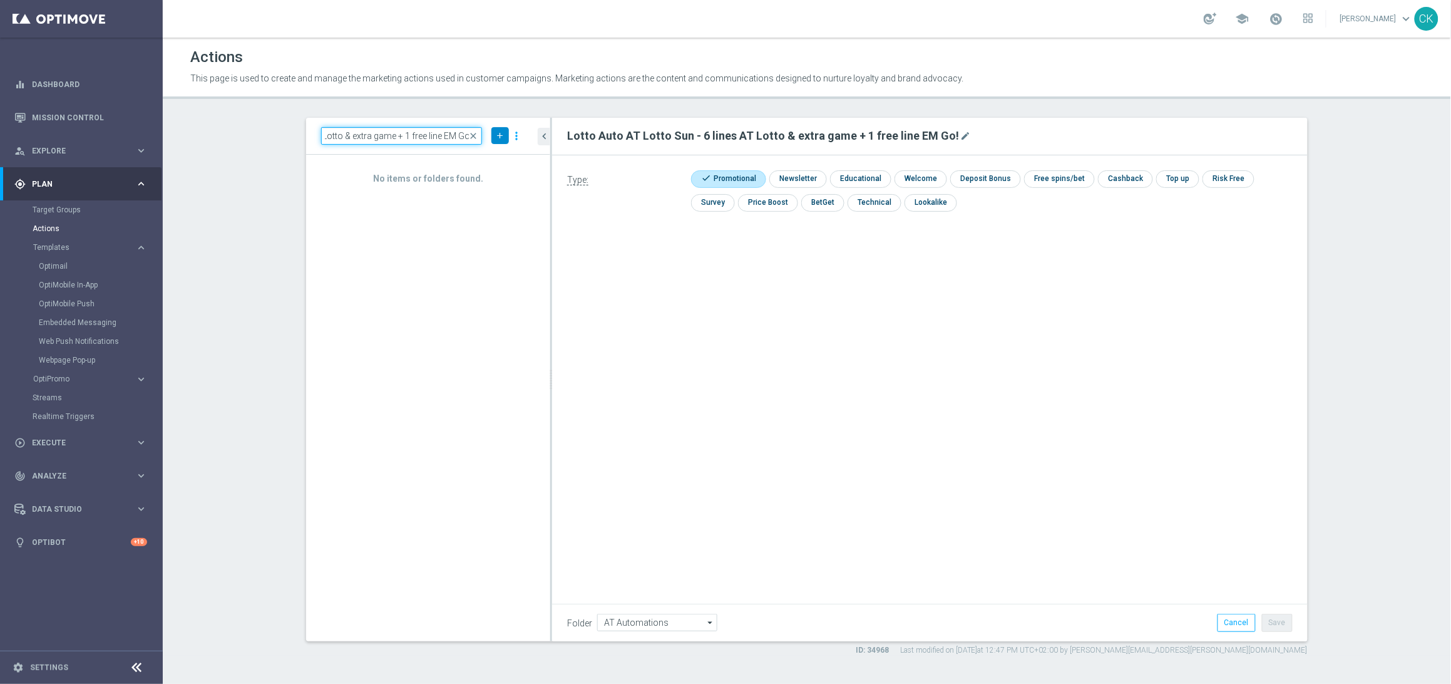
type input "Lotto Auto AT Lotto Sun - 3 lines AT Lotto & extra game + 1 free line EM Go!"
click at [495, 136] on icon "add" at bounding box center [499, 135] width 9 height 9
click at [480, 157] on span "New Action" at bounding box center [477, 157] width 39 height 9
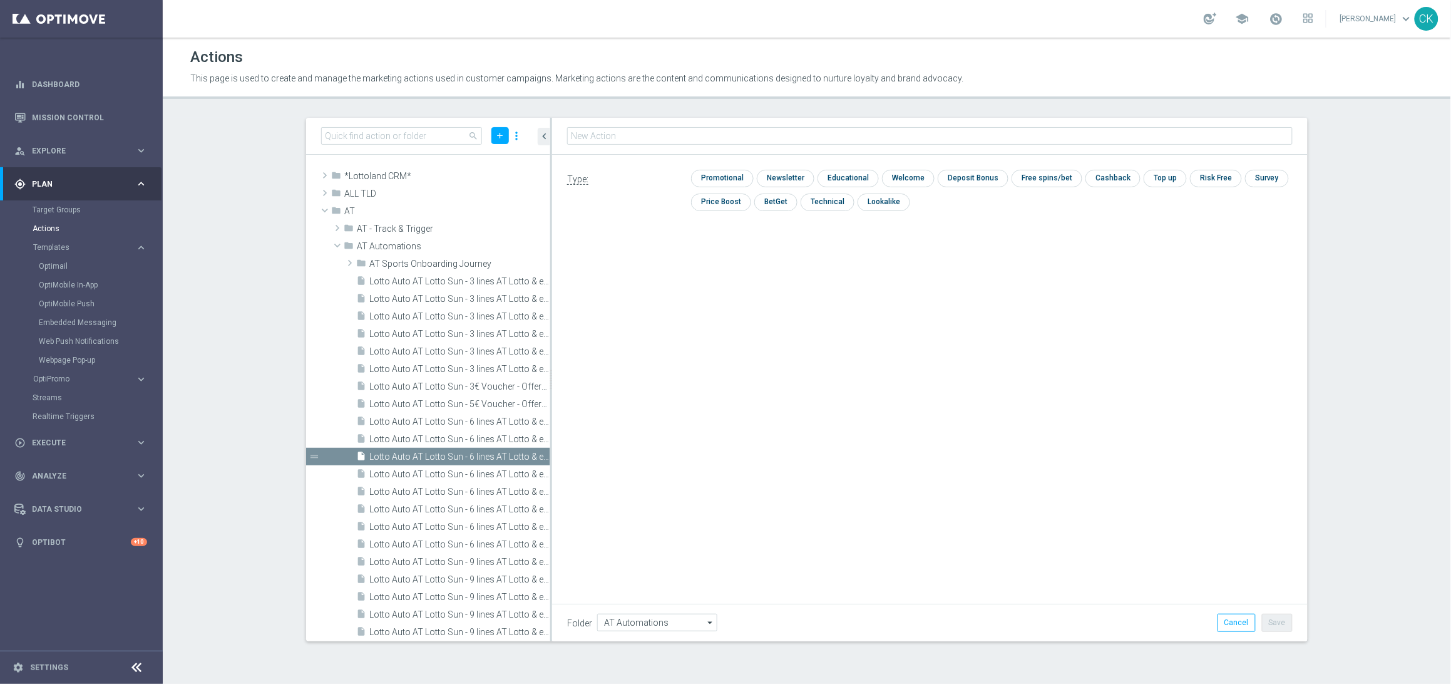
click at [664, 137] on input "text" at bounding box center [930, 136] width 726 height 18
type input "Lotto Auto AT Lotto Sun - 3 lines AT Lotto & extra game + 1 free line EM Go!"
click at [727, 177] on input "checkbox" at bounding box center [720, 178] width 59 height 17
checkbox input "true"
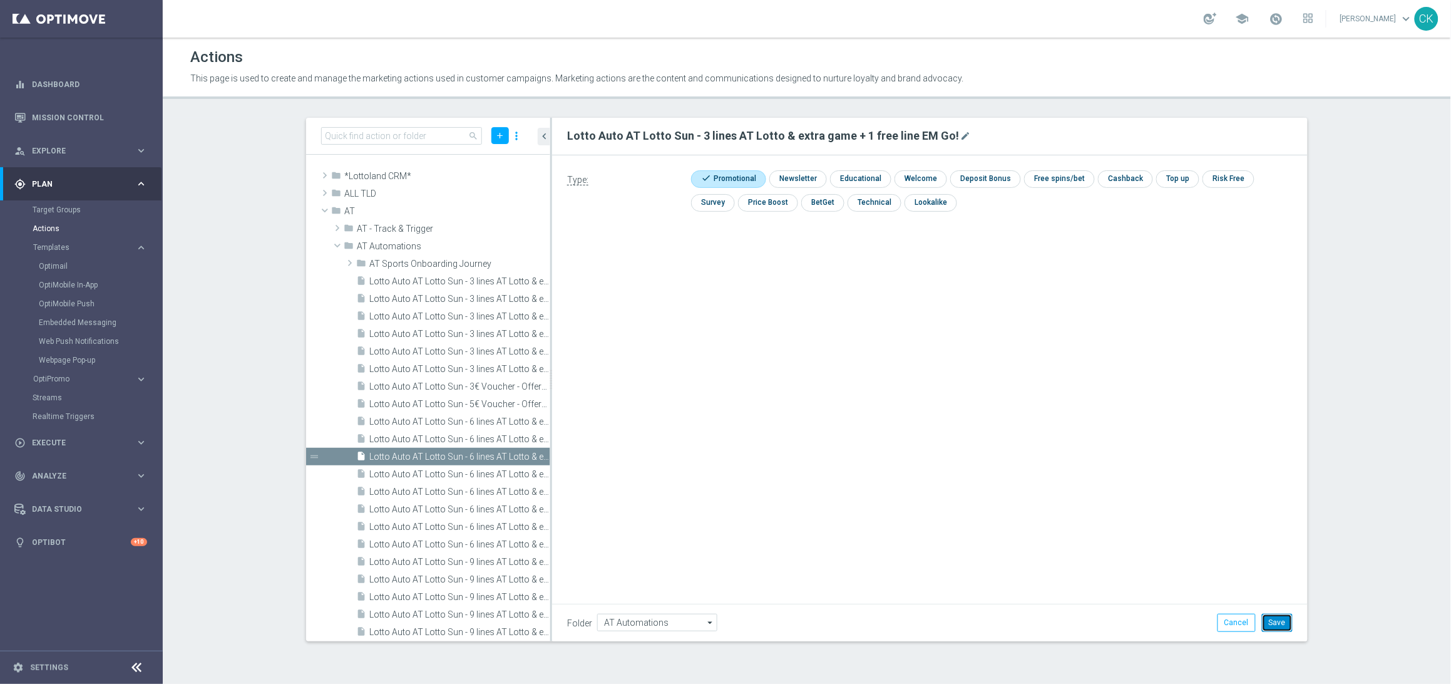
click at [1273, 627] on button "Save" at bounding box center [1277, 622] width 31 height 18
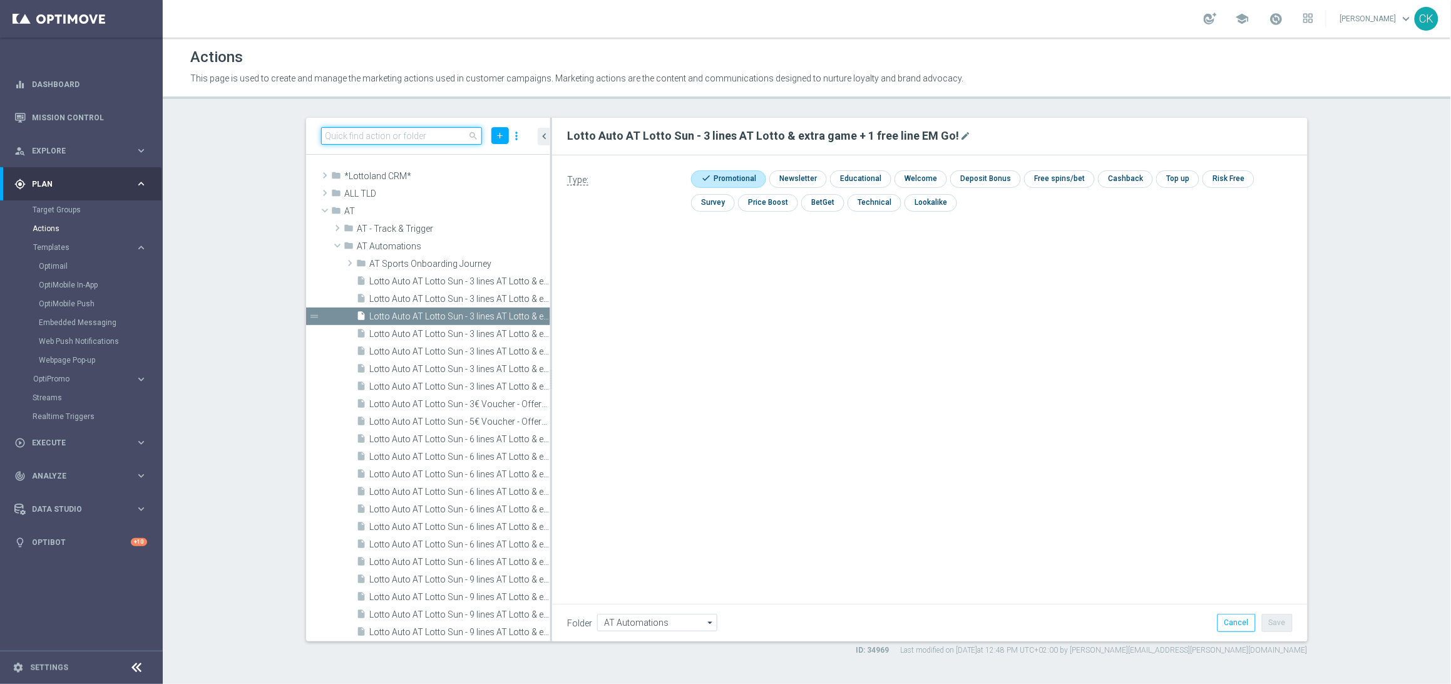
click at [379, 133] on input at bounding box center [401, 136] width 161 height 18
paste input "Lotto Auto AT Lotto Sun - 9 lines AT Lotto & free extra Game"
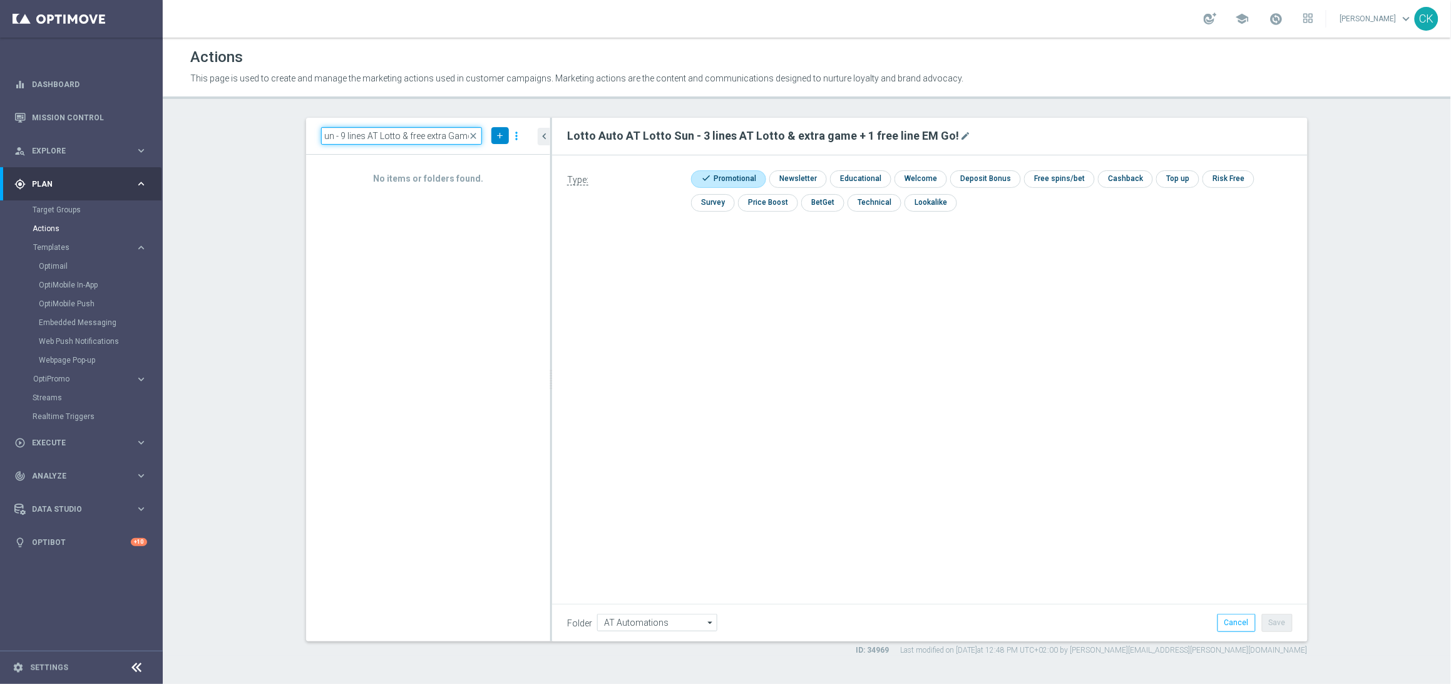
type input "Lotto Auto AT Lotto Sun - 9 lines AT Lotto & free extra Game"
click at [498, 137] on icon "add" at bounding box center [499, 135] width 9 height 9
click at [487, 153] on span "New Action" at bounding box center [477, 157] width 39 height 9
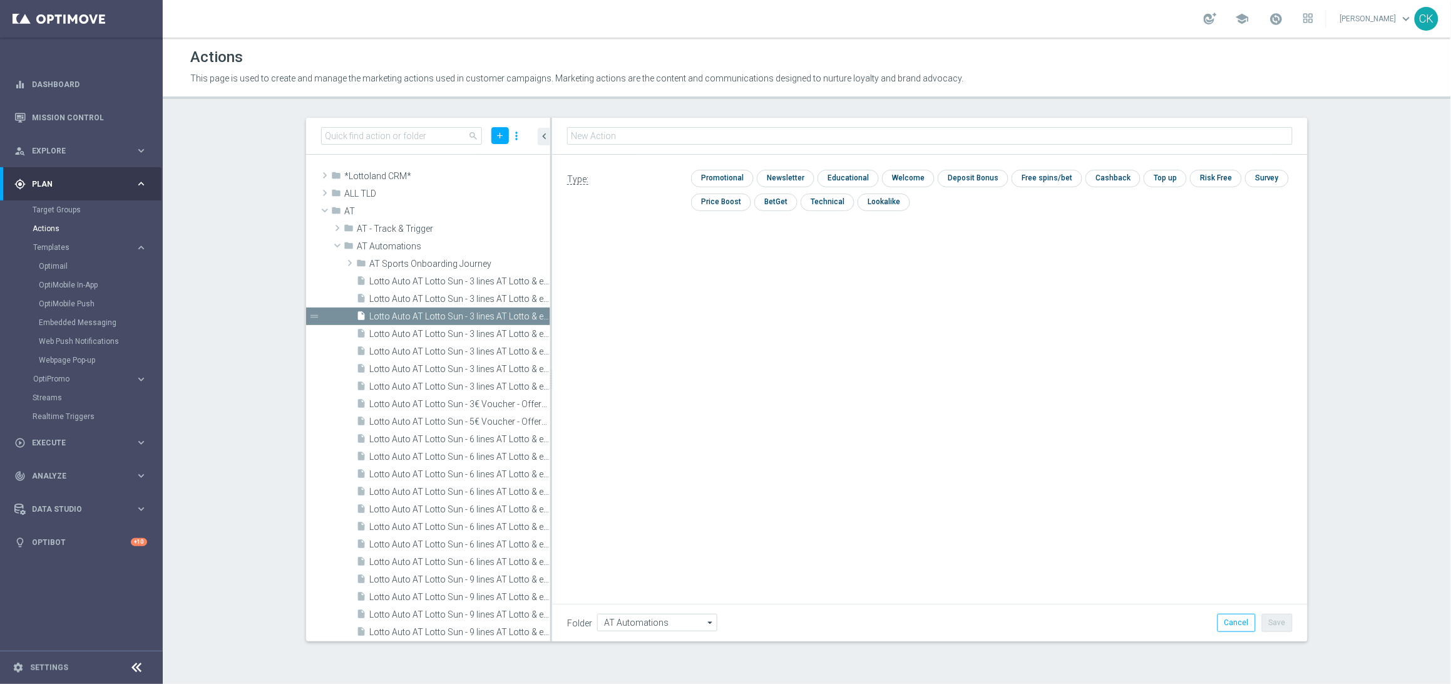
type input "Lotto Auto AT Lotto Sun - 9 lines AT Lotto & free extra Game"
click at [719, 177] on input "checkbox" at bounding box center [720, 178] width 59 height 17
checkbox input "true"
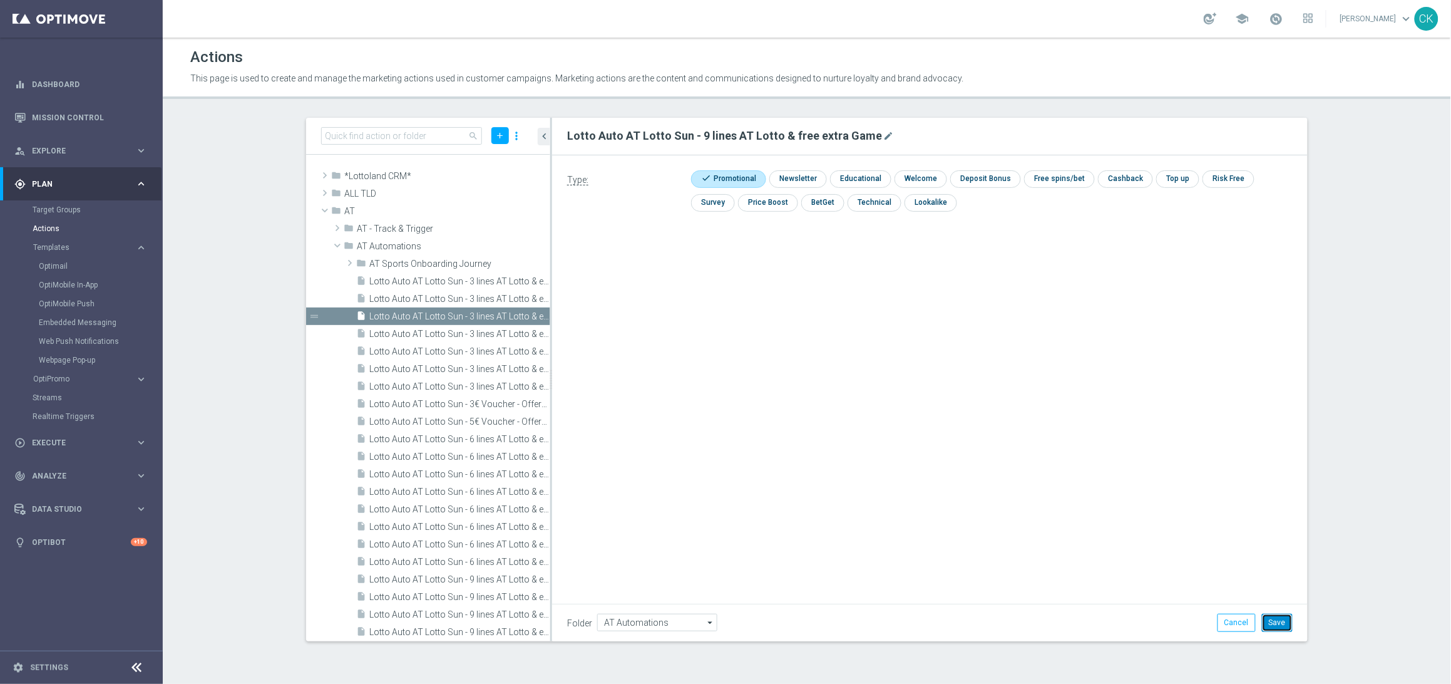
click at [1266, 626] on button "Save" at bounding box center [1277, 622] width 31 height 18
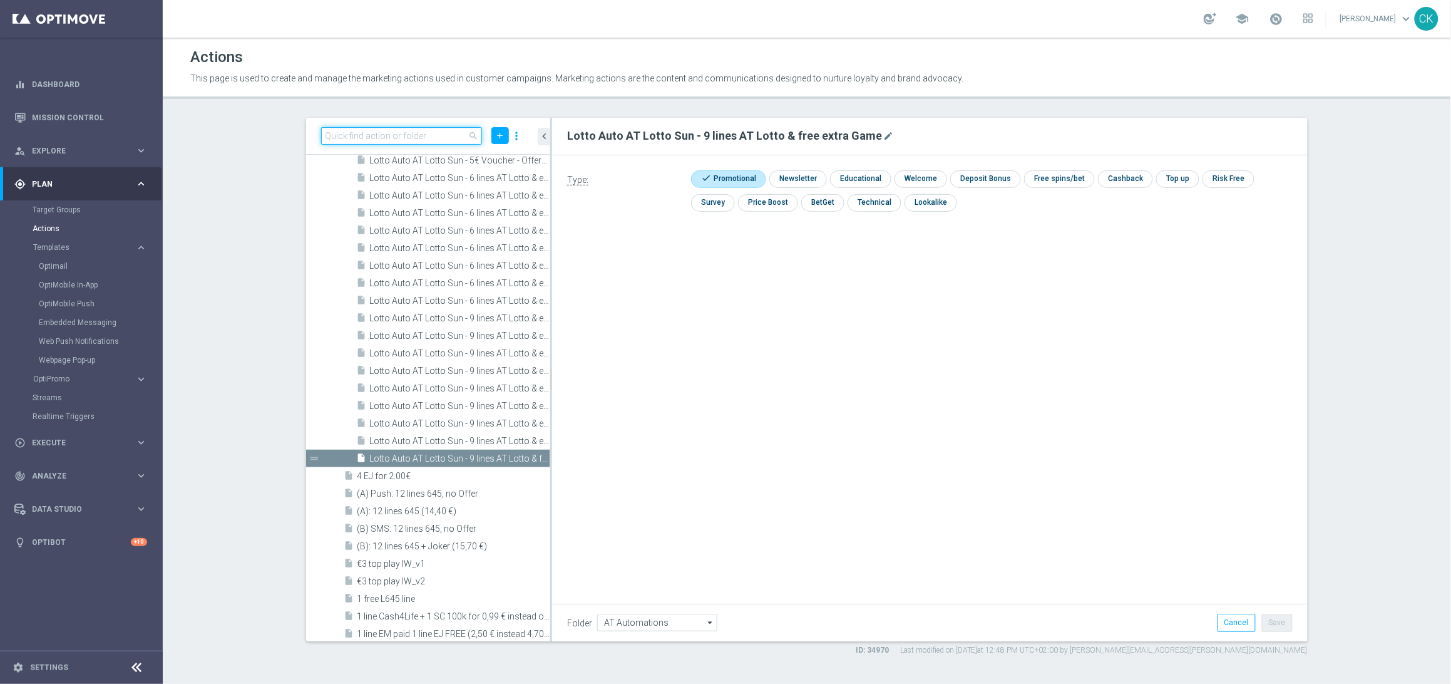
click at [392, 130] on input at bounding box center [401, 136] width 161 height 18
paste input "Lotto Auto AT Lotto Sun - 6 lines AT Lotto & free extra Game"
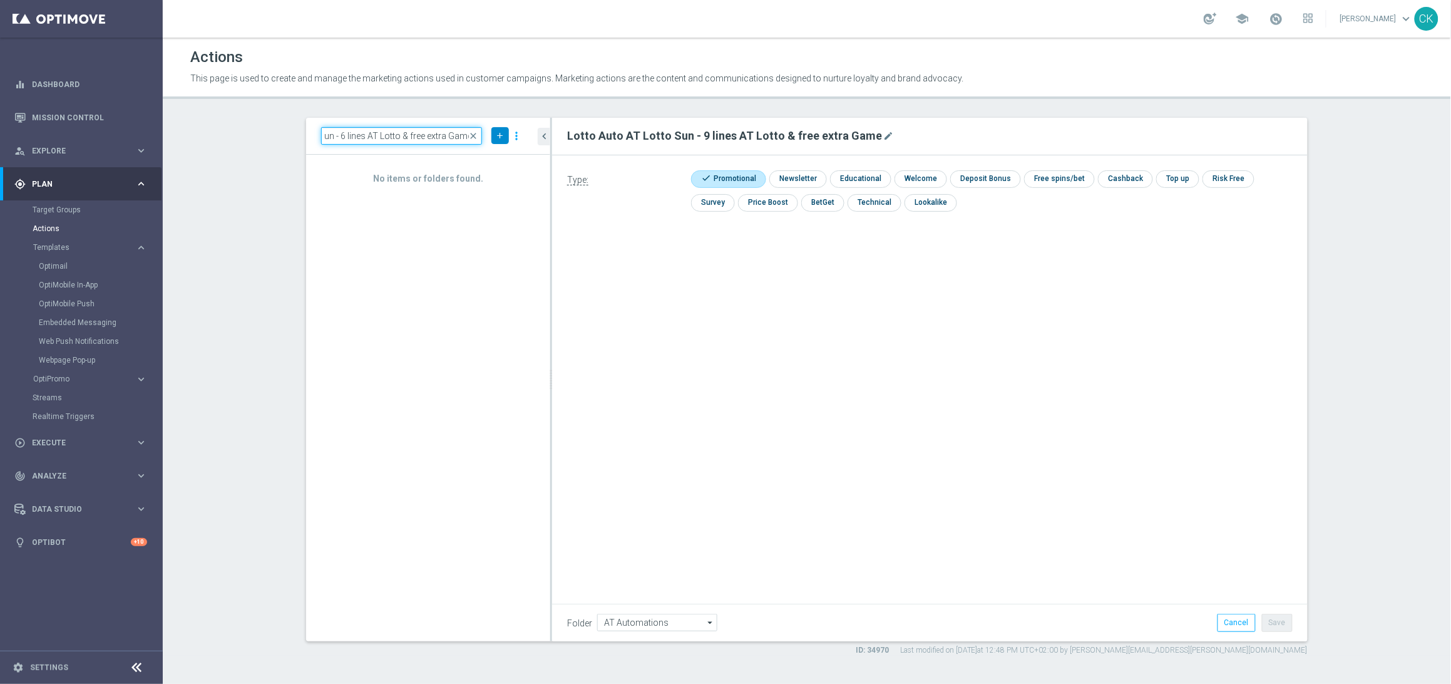
type input "Lotto Auto AT Lotto Sun - 6 lines AT Lotto & free extra Game"
click at [503, 131] on icon "add" at bounding box center [499, 135] width 9 height 9
click at [482, 151] on li "New Action" at bounding box center [481, 157] width 58 height 19
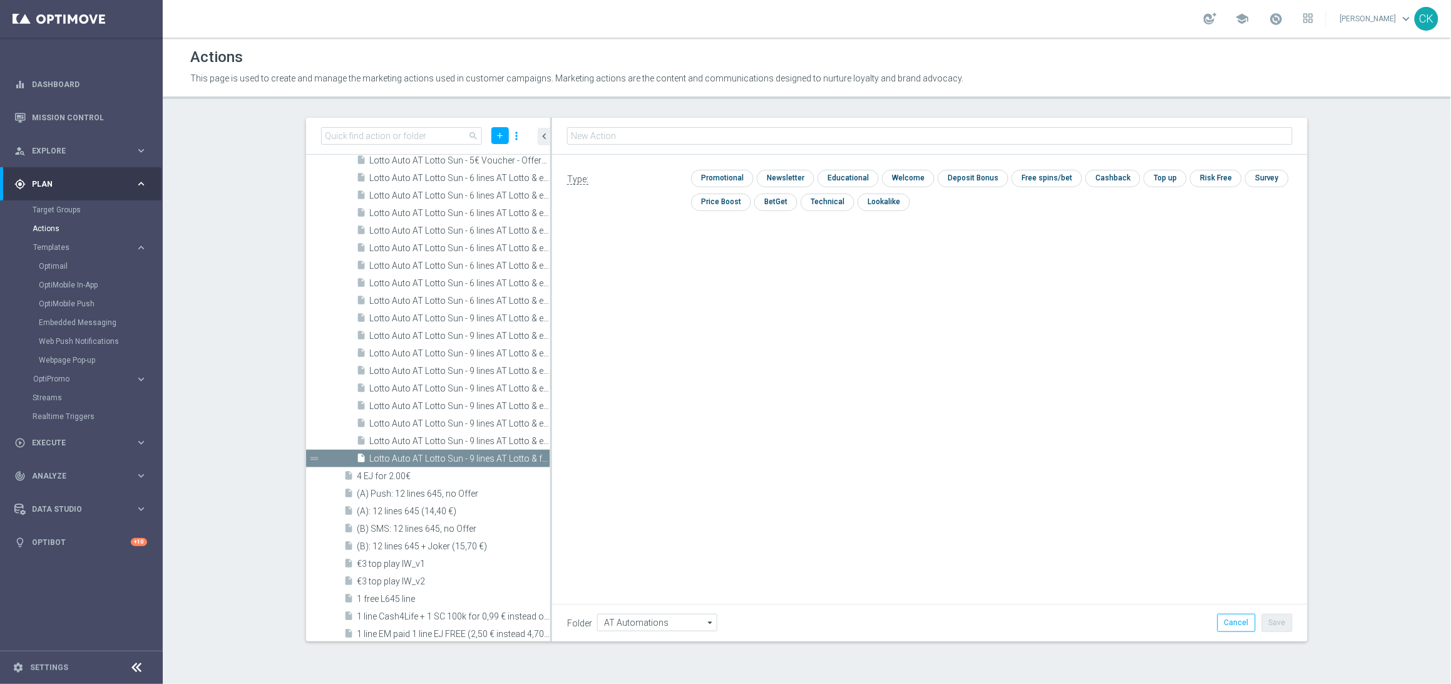
type input "Lotto Auto AT Lotto Sun - 6 lines AT Lotto & free extra Game"
click at [725, 178] on input "checkbox" at bounding box center [720, 178] width 59 height 17
checkbox input "true"
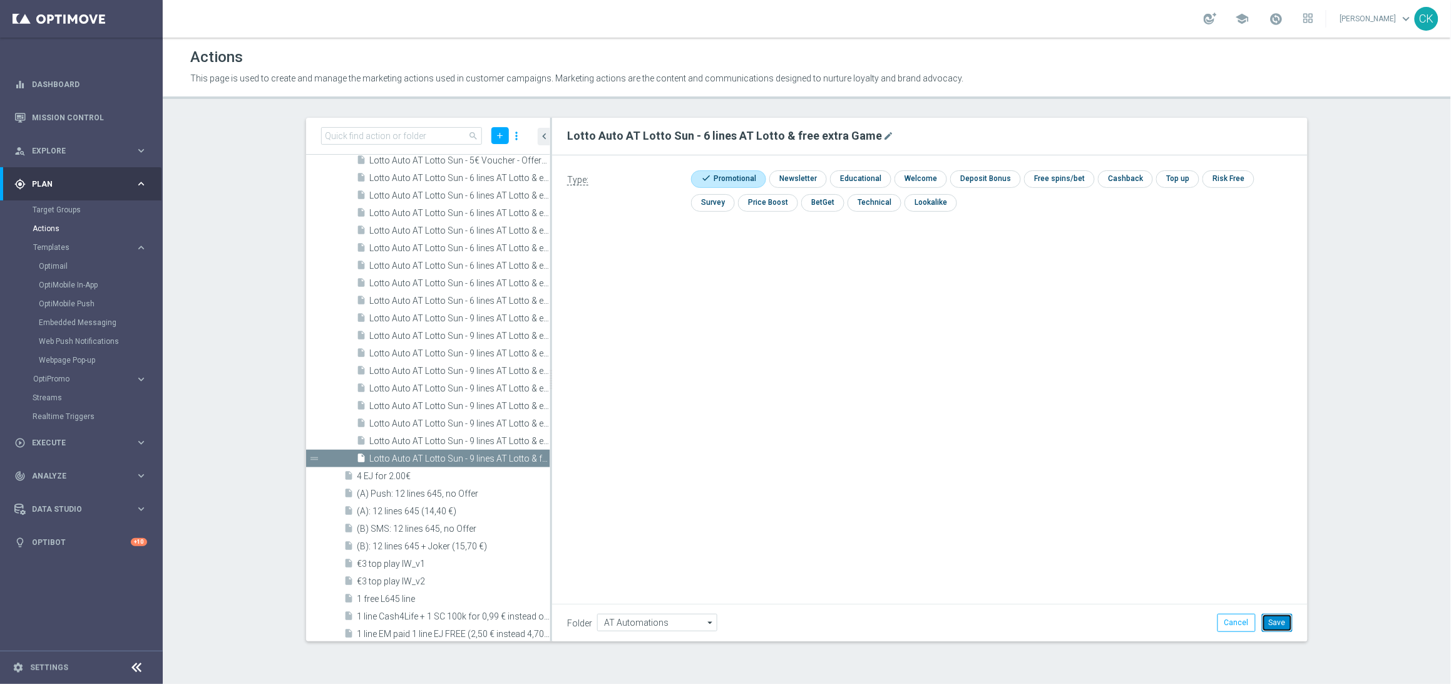
click at [1280, 625] on button "Save" at bounding box center [1277, 622] width 31 height 18
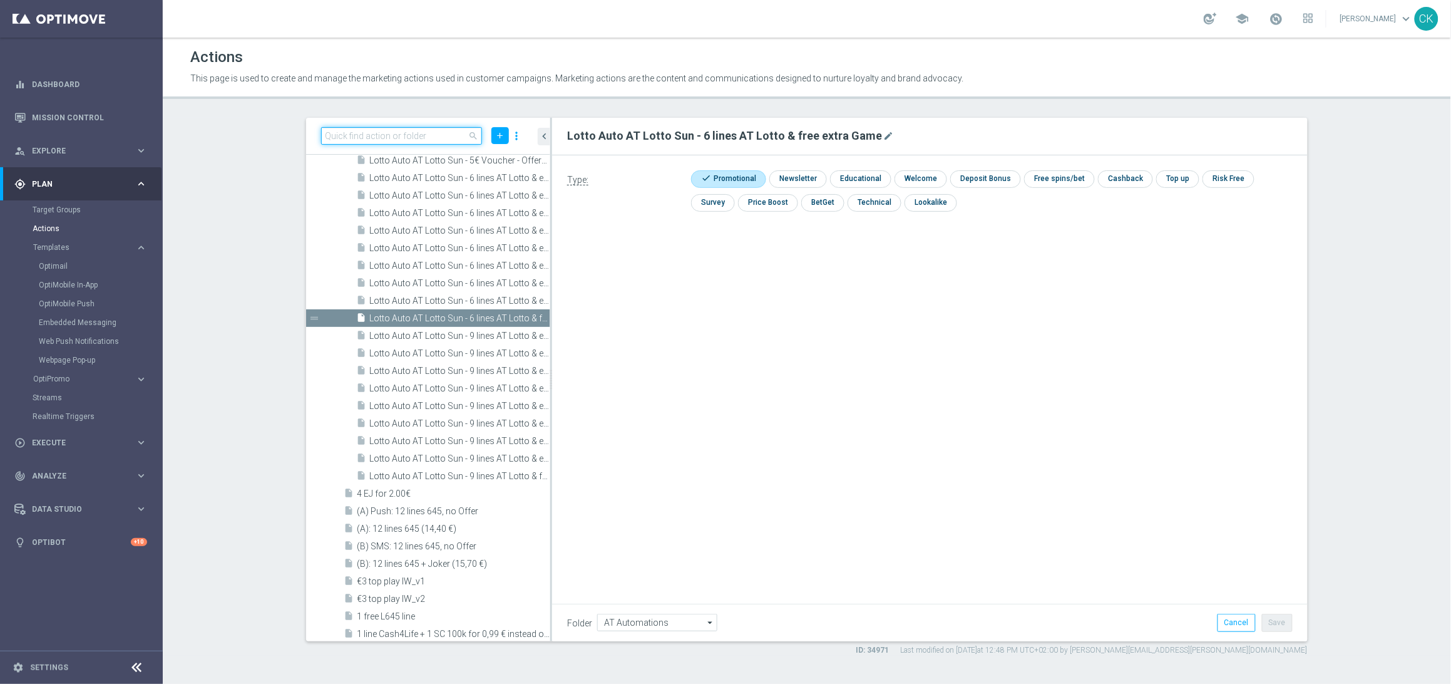
click at [390, 136] on input at bounding box center [401, 136] width 161 height 18
paste input "Lotto Auto AT Lotto Sun - 3 lines AT Lotto & free extra Game"
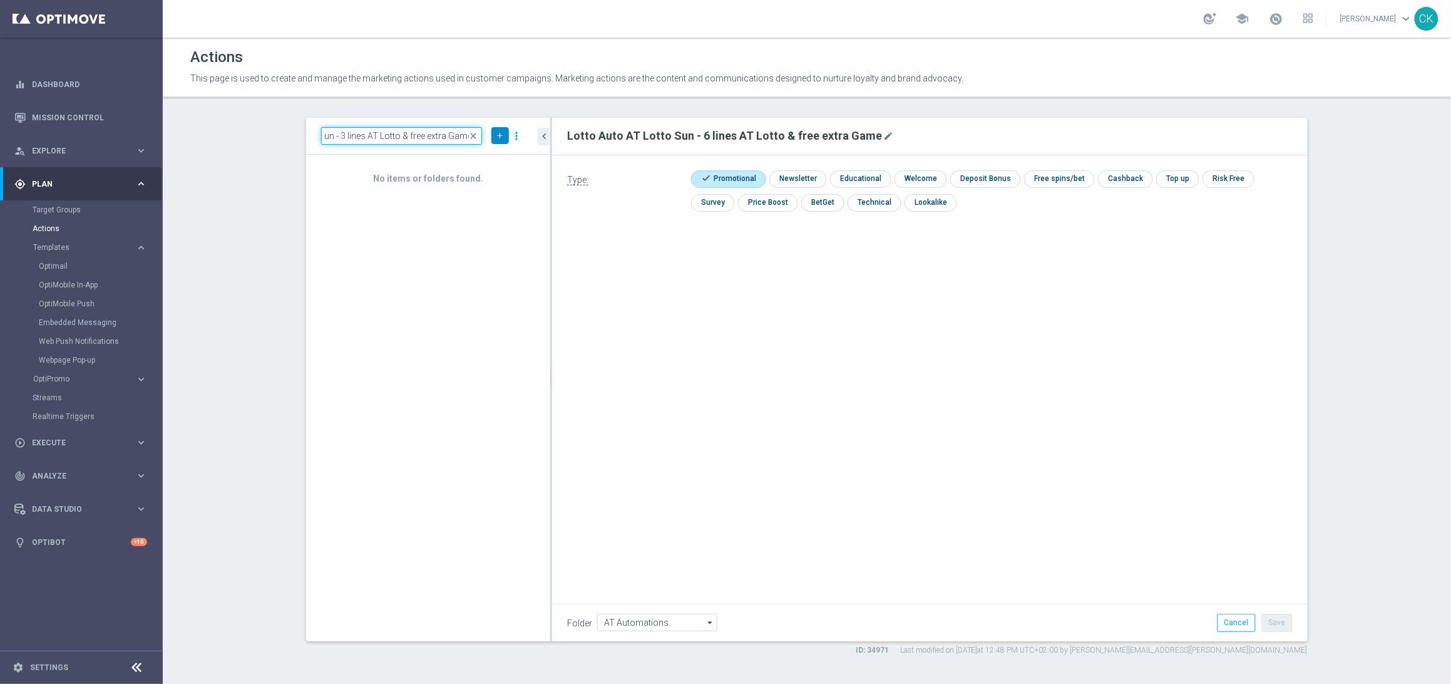
type input "Lotto Auto AT Lotto Sun - 3 lines AT Lotto & free extra Game"
click at [496, 137] on icon "add" at bounding box center [499, 135] width 9 height 9
click at [478, 159] on span "New Action" at bounding box center [477, 157] width 39 height 9
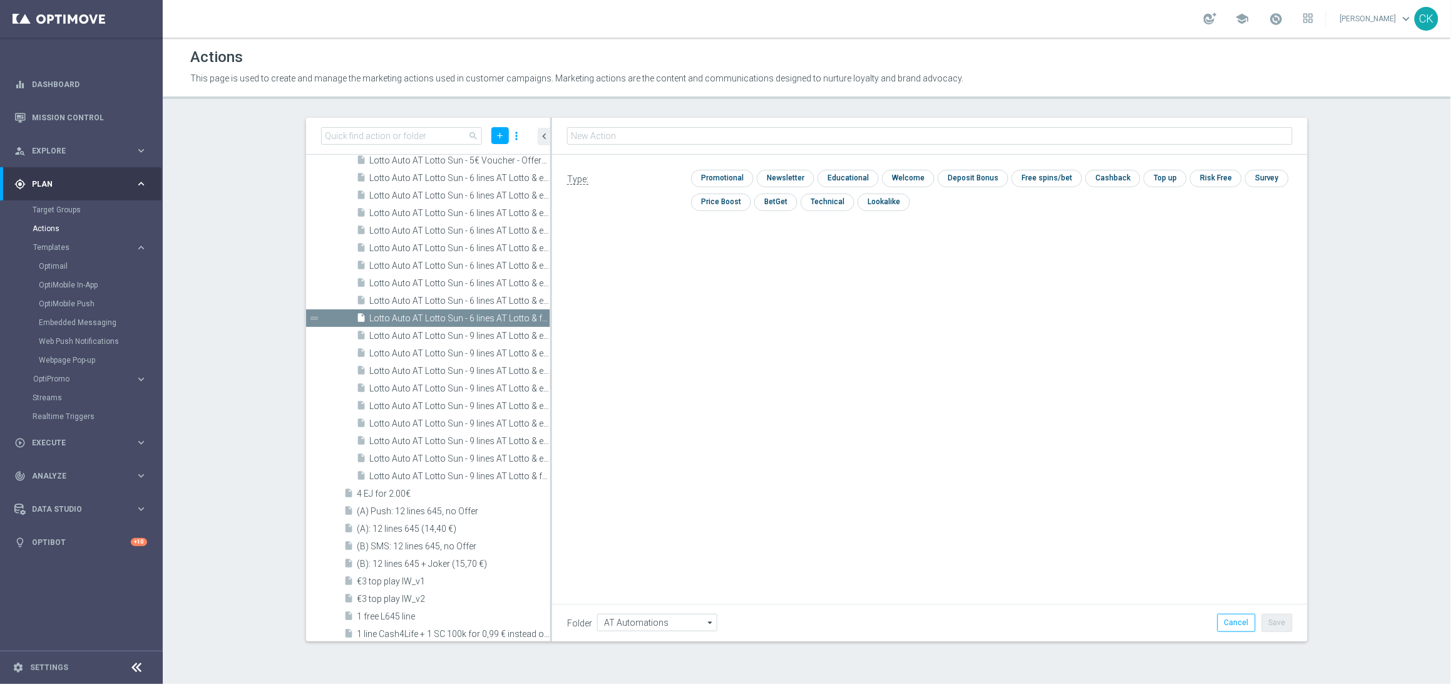
type input "Lotto Auto AT Lotto Sun - 3 lines AT Lotto & free extra Game"
click at [726, 175] on input "checkbox" at bounding box center [720, 178] width 59 height 17
checkbox input "true"
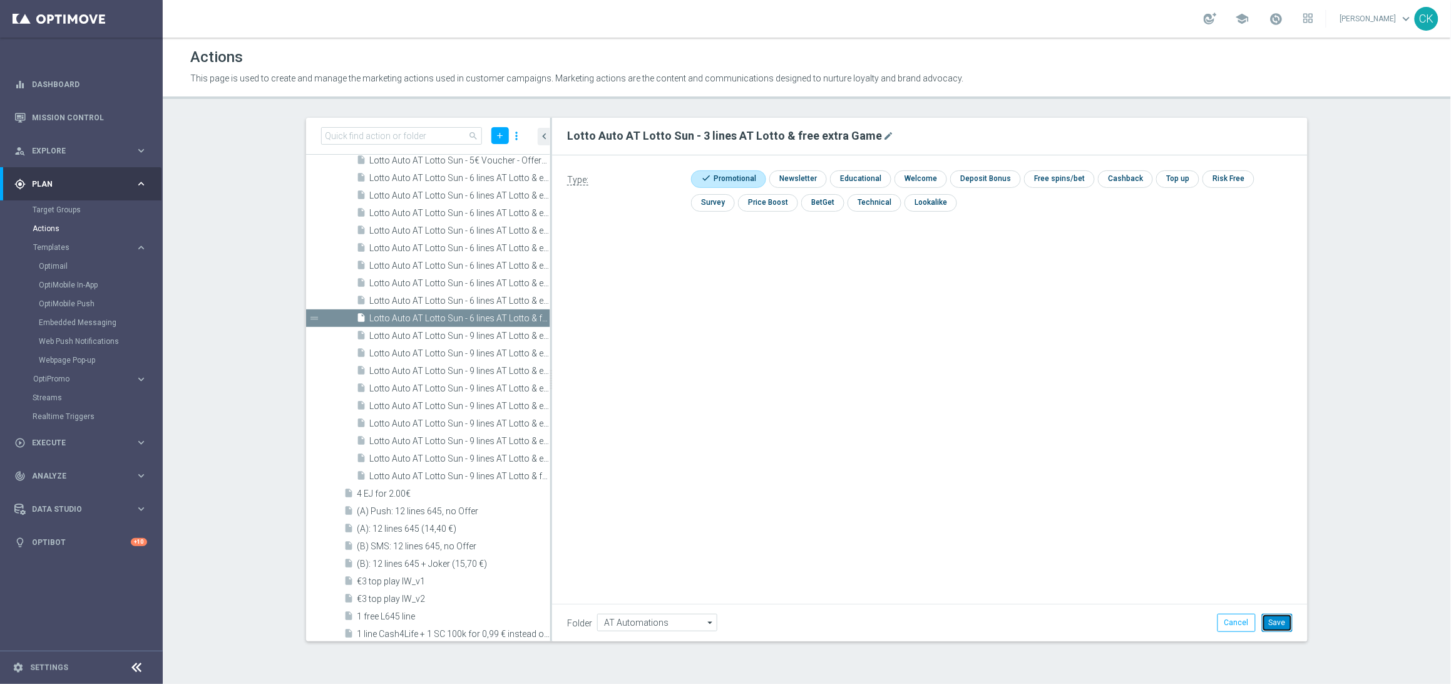
click at [1275, 622] on button "Save" at bounding box center [1277, 622] width 31 height 18
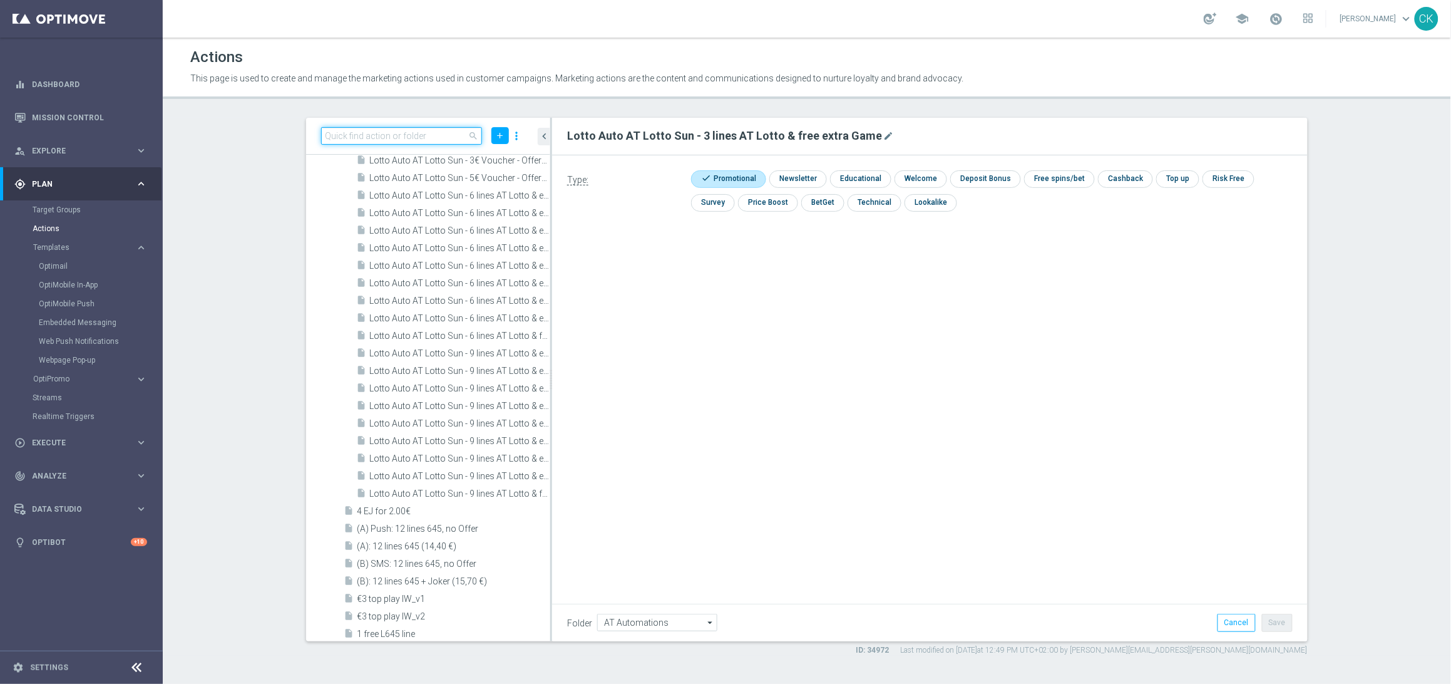
click at [381, 135] on input at bounding box center [401, 136] width 161 height 18
paste input "Lotto Auto AT Lotto Sun - 9 lines AT Lotto & extra game + 3 free SC Lottoland"
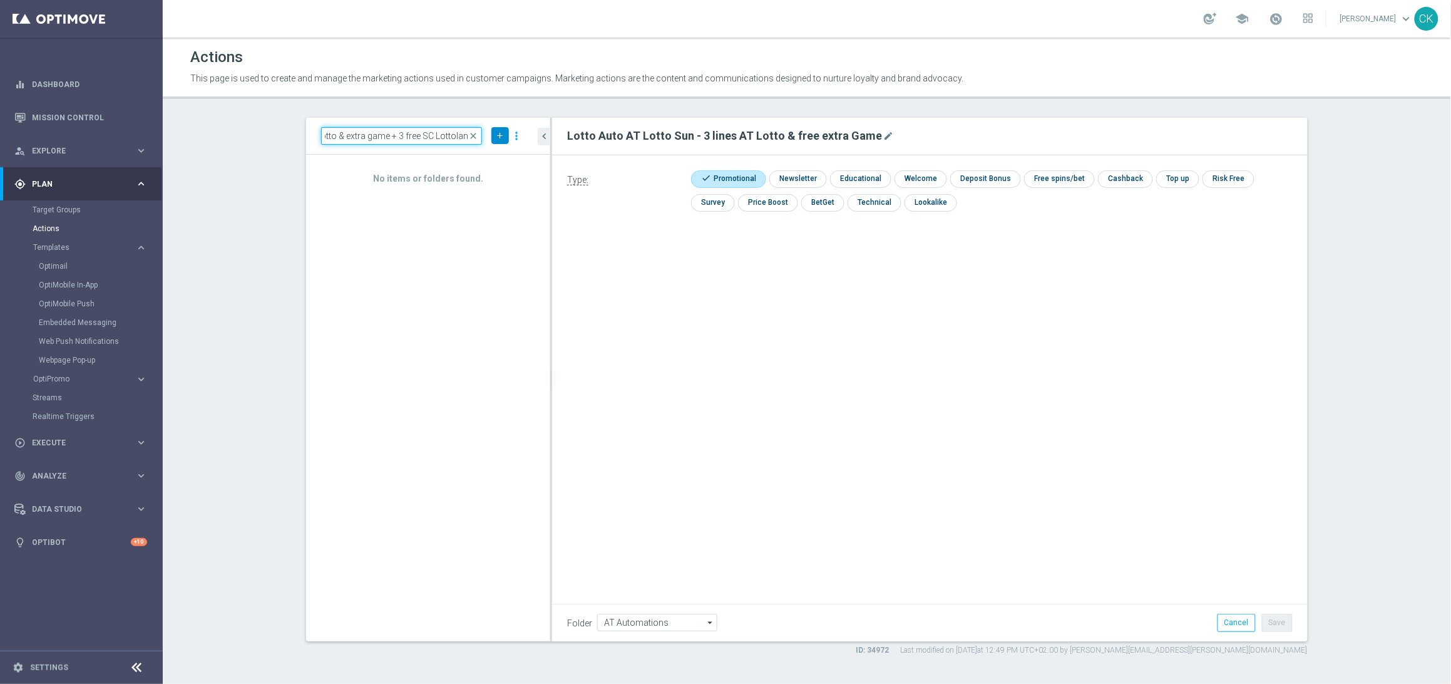
type input "Lotto Auto AT Lotto Sun - 9 lines AT Lotto & extra game + 3 free SC Lottoland"
click at [494, 135] on button "add" at bounding box center [500, 135] width 18 height 17
click at [482, 157] on span "New Action" at bounding box center [477, 157] width 39 height 9
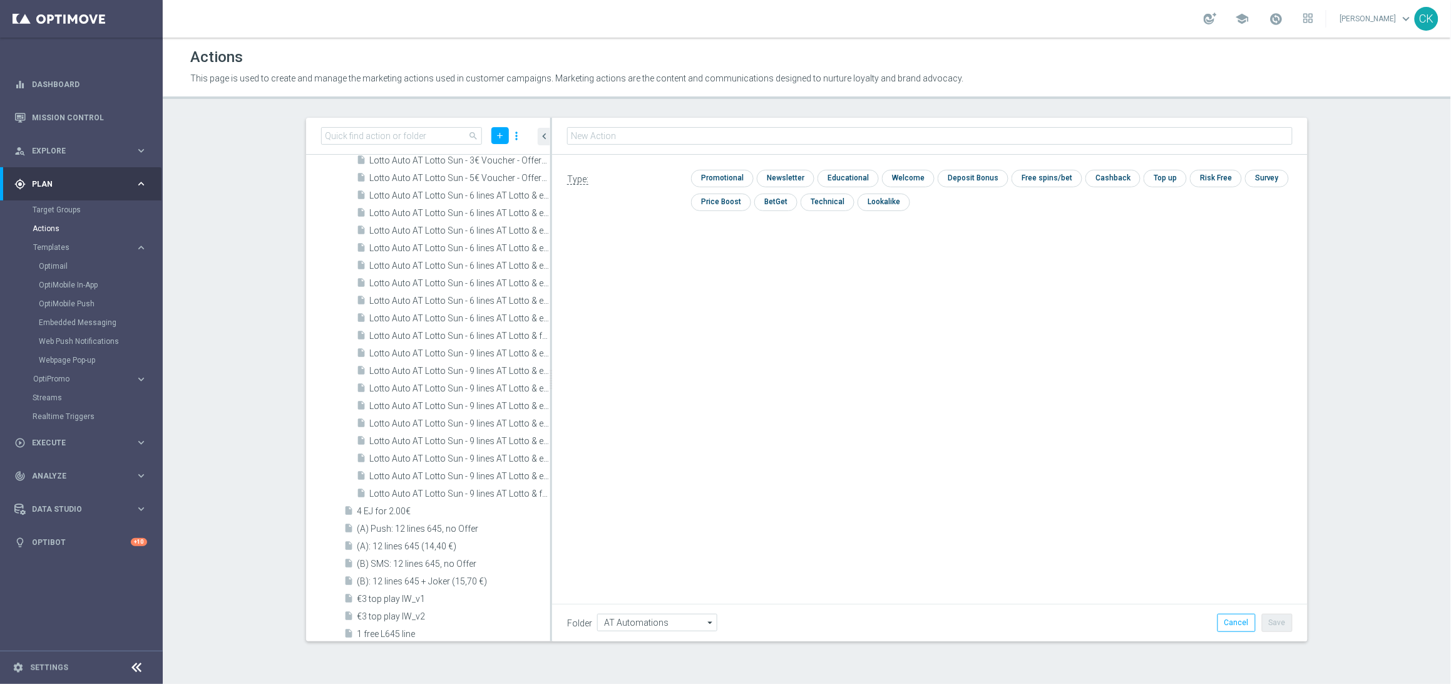
type input "Lotto Auto AT Lotto Sun - 9 lines AT Lotto & extra game + 3 free SC Lottoland"
click at [724, 181] on input "checkbox" at bounding box center [720, 178] width 59 height 17
checkbox input "true"
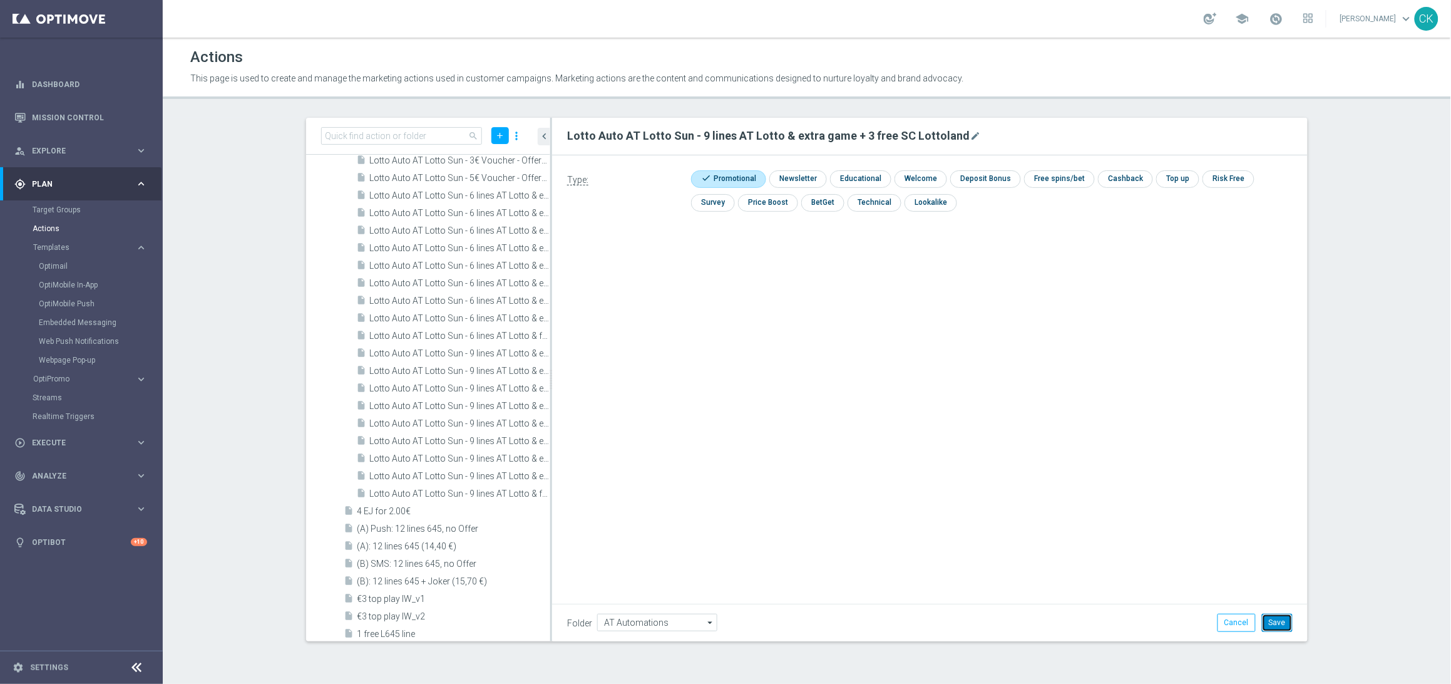
click at [1278, 620] on button "Save" at bounding box center [1277, 622] width 31 height 18
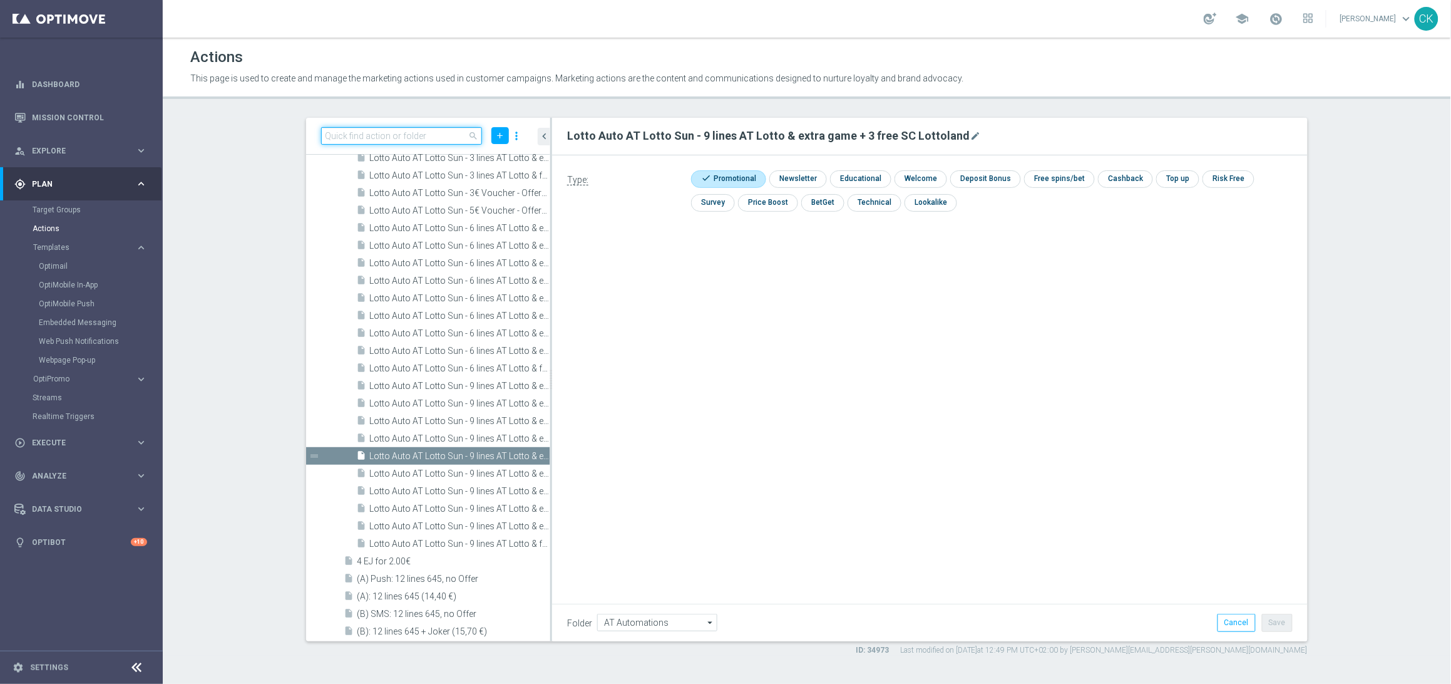
click at [368, 131] on input at bounding box center [401, 136] width 161 height 18
paste input "Lotto Auto AT Lotto Sun - 6 lines AT Lotto & extra game +3 free SC Lottoland"
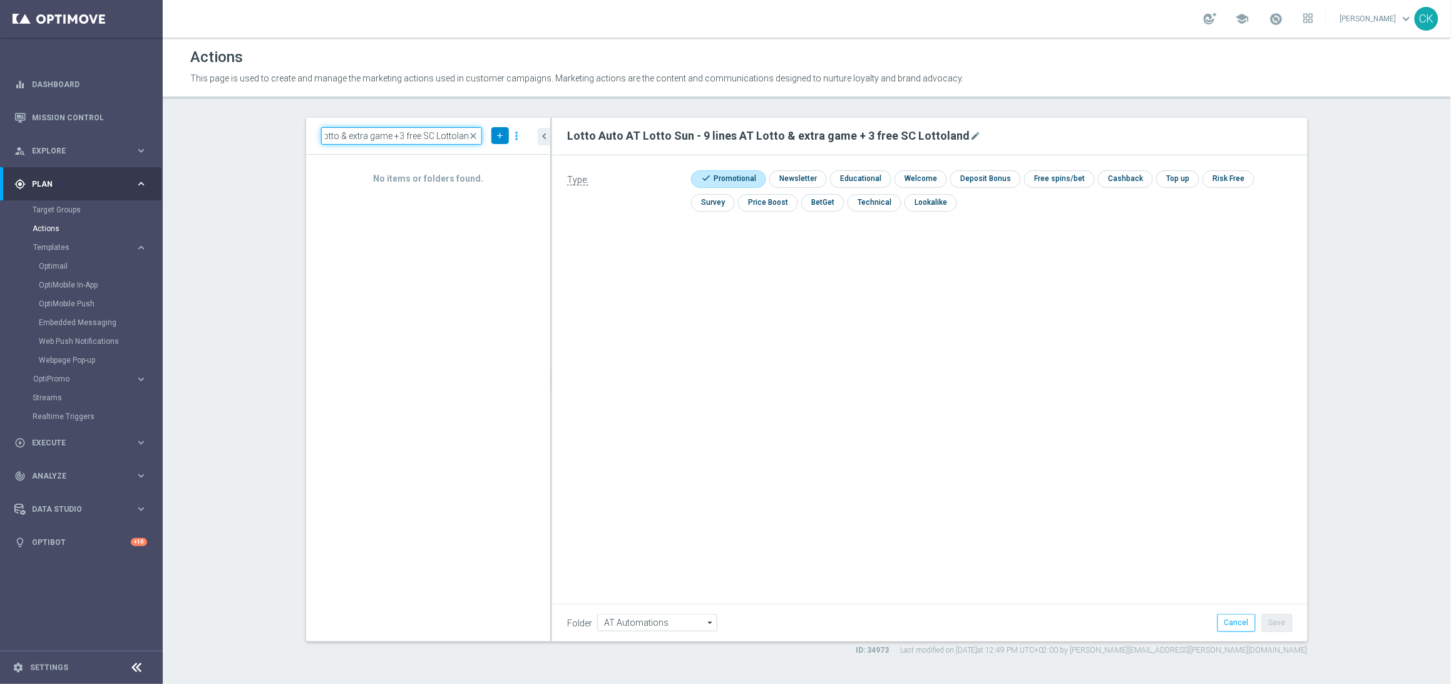
type input "Lotto Auto AT Lotto Sun - 6 lines AT Lotto & extra game +3 free SC Lottoland"
click at [500, 134] on icon "add" at bounding box center [499, 135] width 9 height 9
click at [495, 161] on span "New Action" at bounding box center [477, 157] width 39 height 9
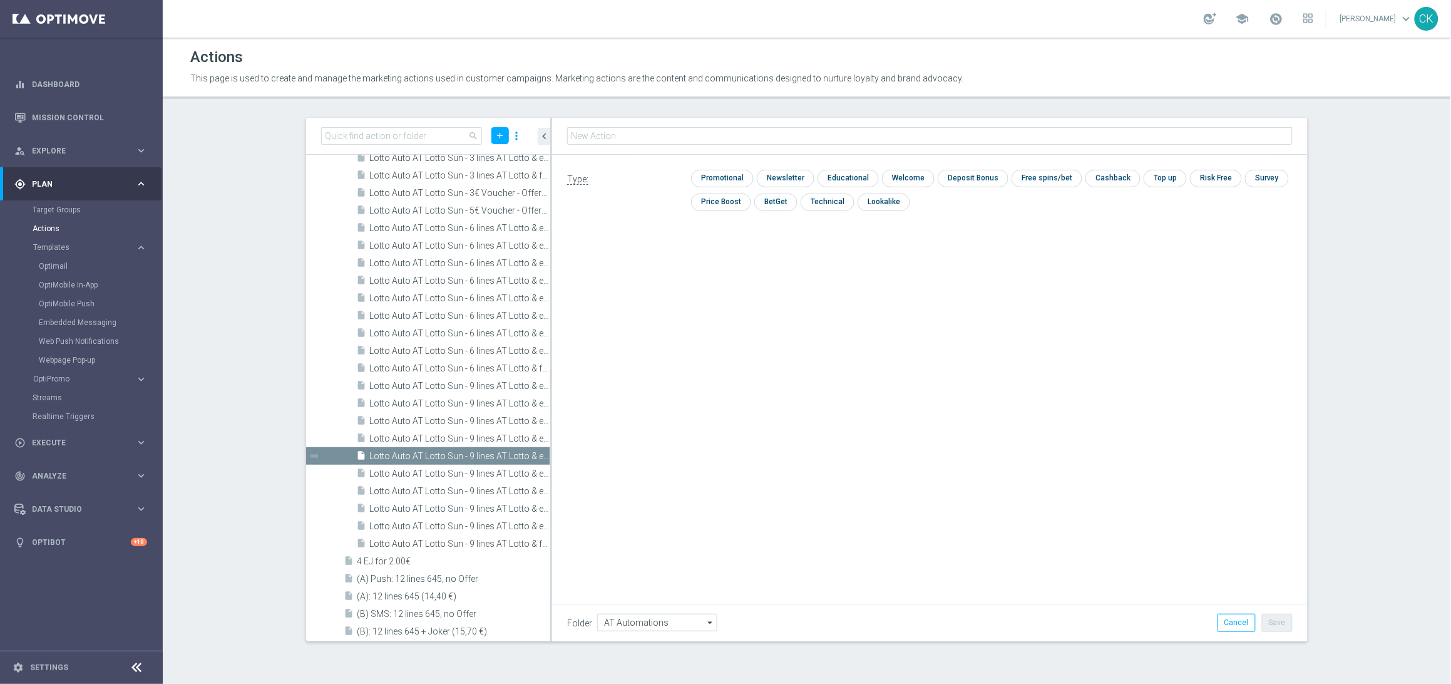
type input "Lotto Auto AT Lotto Sun - 6 lines AT Lotto & extra game +3 free SC Lottoland"
click at [723, 172] on input "checkbox" at bounding box center [720, 178] width 59 height 17
checkbox input "true"
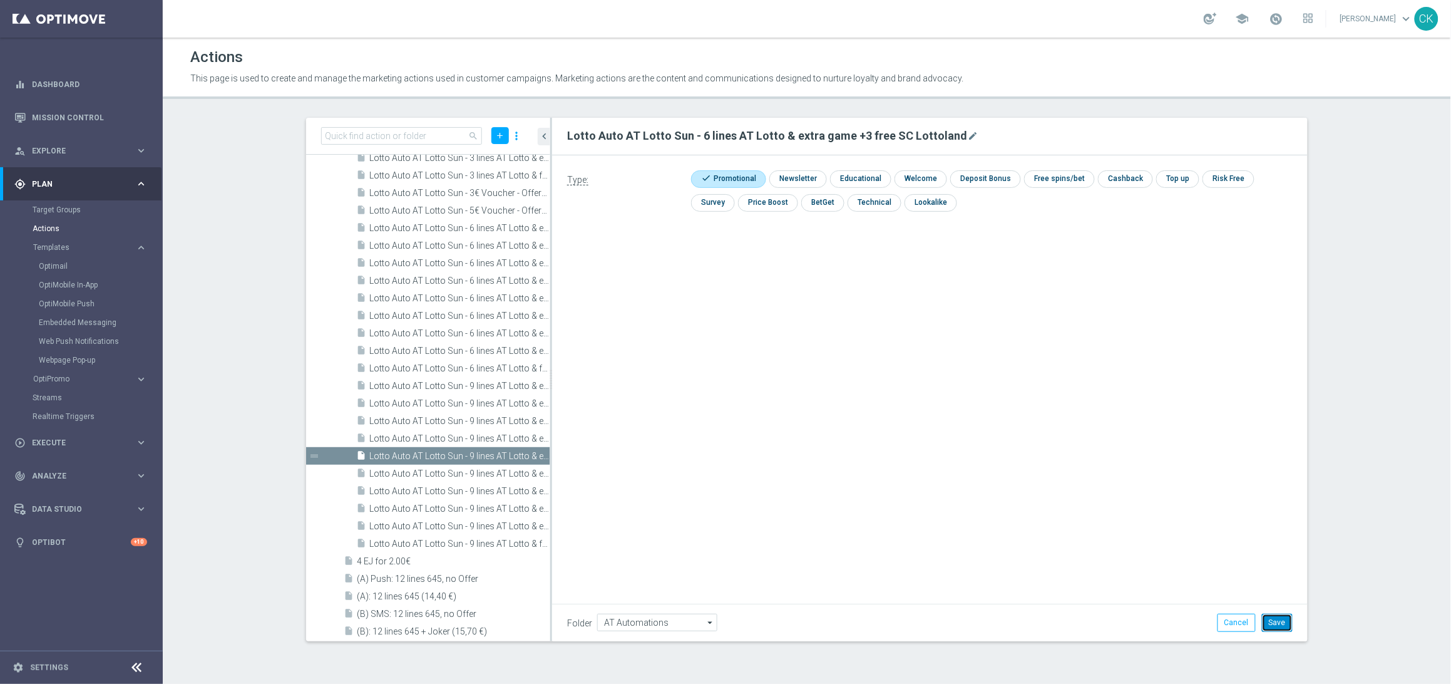
click at [1284, 619] on button "Save" at bounding box center [1277, 622] width 31 height 18
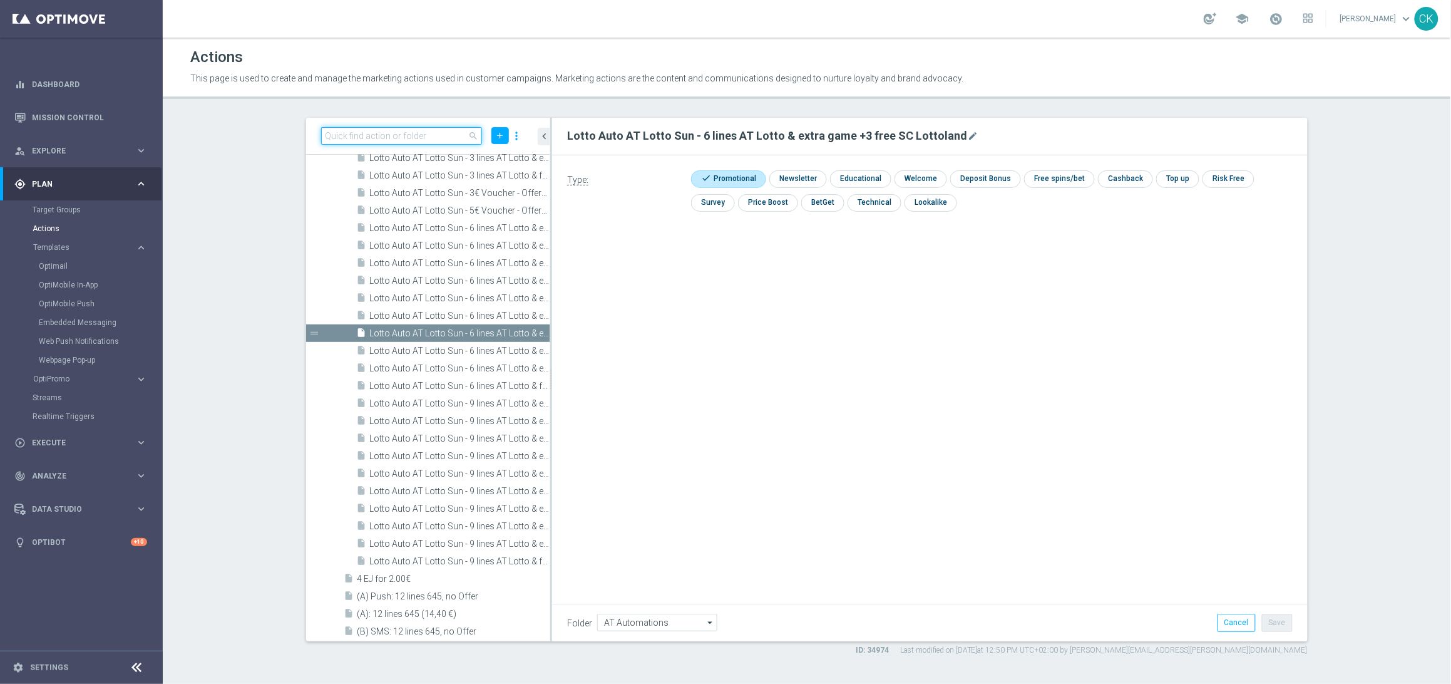
click at [387, 138] on input at bounding box center [401, 136] width 161 height 18
paste input "Lotto Auto AT Lotto Sun - 3 lines AT Lotto & extra game + 3 free SC Lottoland"
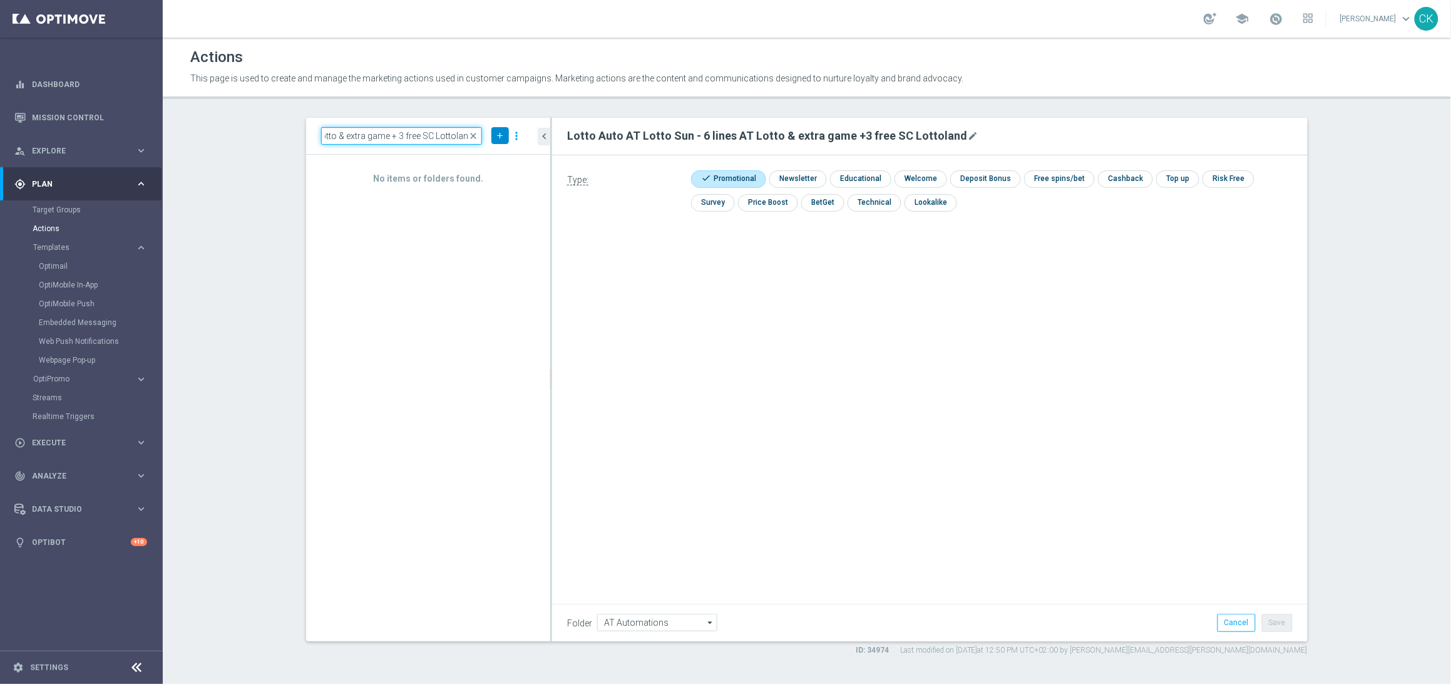
type input "Lotto Auto AT Lotto Sun - 3 lines AT Lotto & extra game + 3 free SC Lottoland"
click at [498, 133] on icon "add" at bounding box center [499, 135] width 9 height 9
click at [490, 154] on span "New Action" at bounding box center [477, 157] width 39 height 9
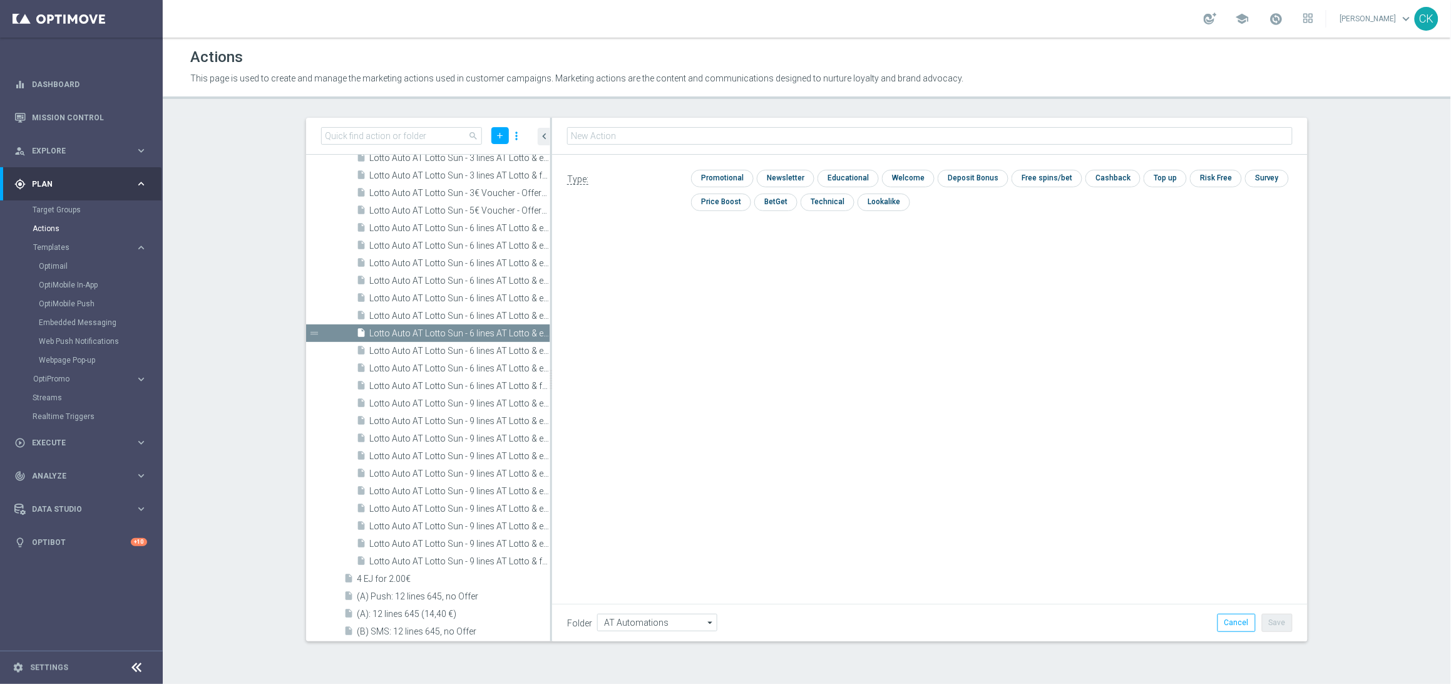
type input "Lotto Auto AT Lotto Sun - 3 lines AT Lotto & extra game + 3 free SC Lottoland"
click at [723, 175] on input "checkbox" at bounding box center [720, 178] width 59 height 17
checkbox input "true"
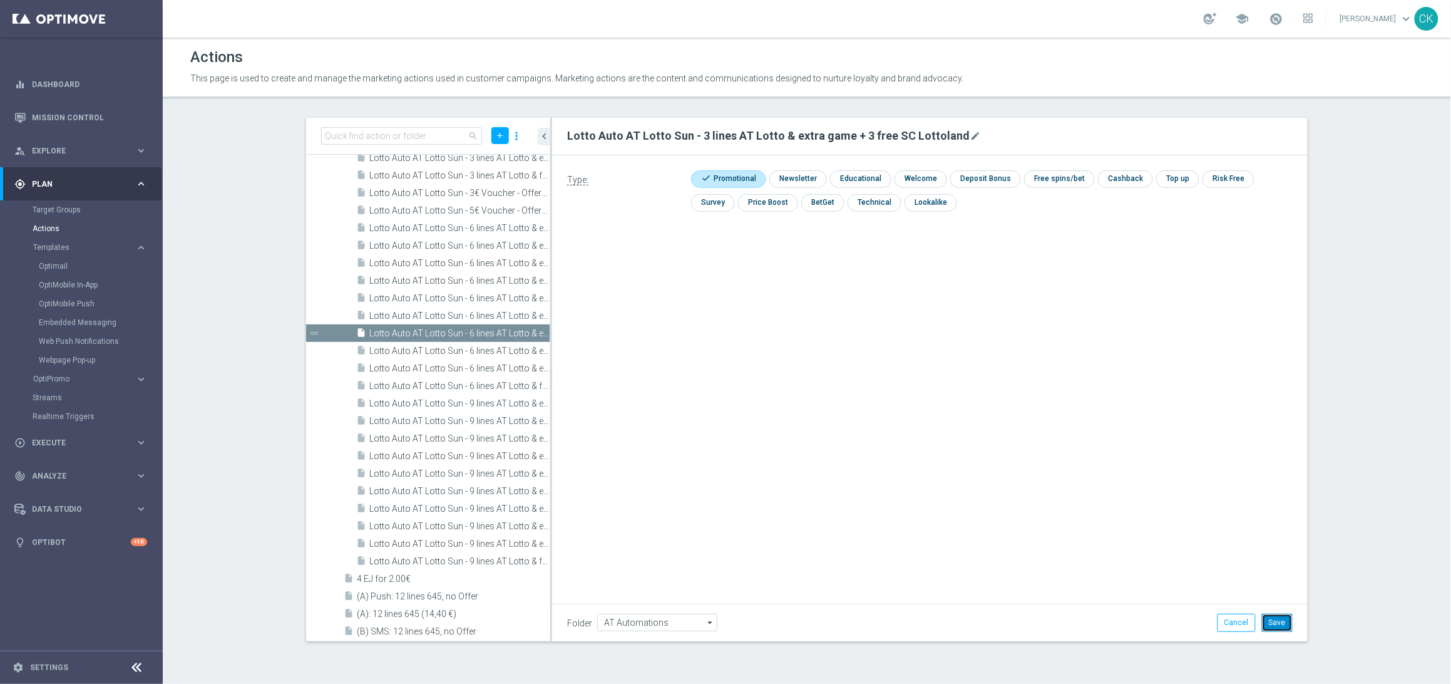
click at [1282, 622] on button "Save" at bounding box center [1277, 622] width 31 height 18
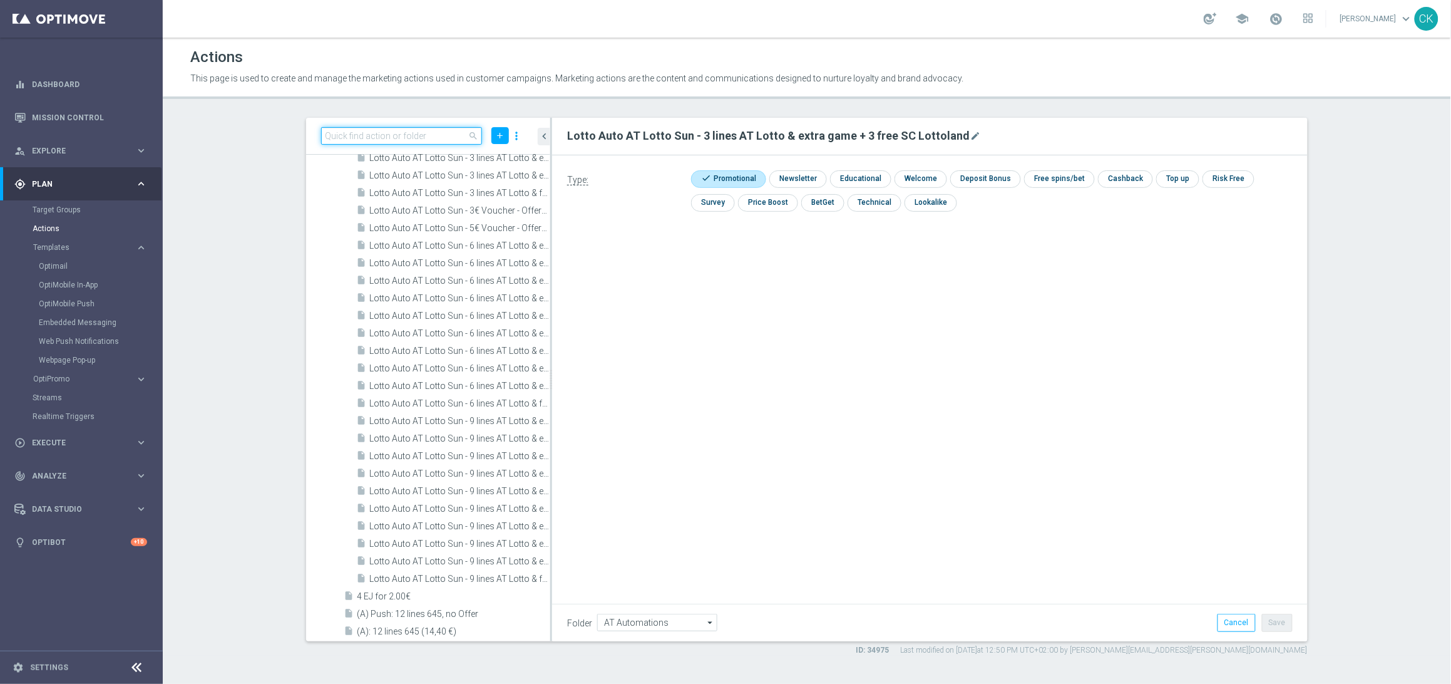
click at [373, 133] on input at bounding box center [401, 136] width 161 height 18
paste input "Lotto Auto AT Lotto Sun - 9 lines AT Lotto & extra game + 2 free lines SE"
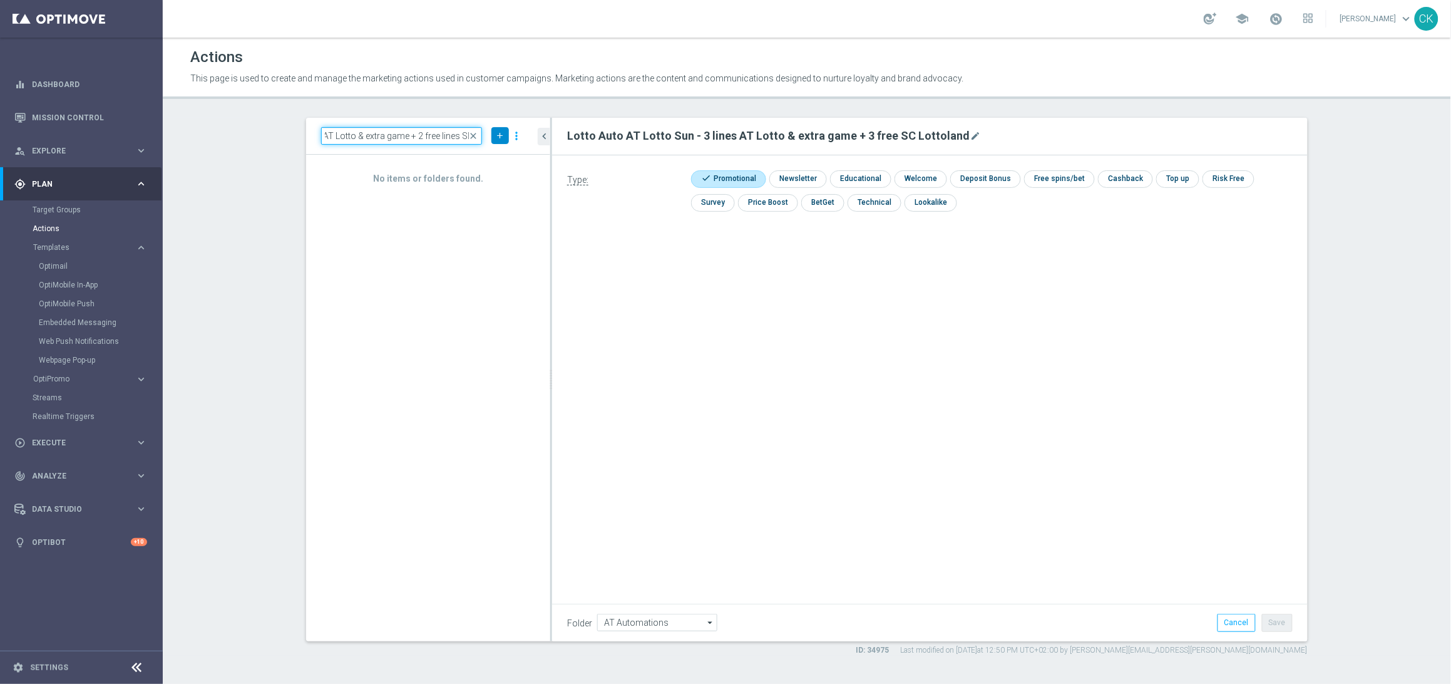
type input "Lotto Auto AT Lotto Sun - 9 lines AT Lotto & extra game + 2 free lines SE"
click at [495, 138] on icon "add" at bounding box center [499, 135] width 9 height 9
click at [493, 155] on span "New Action" at bounding box center [477, 157] width 39 height 9
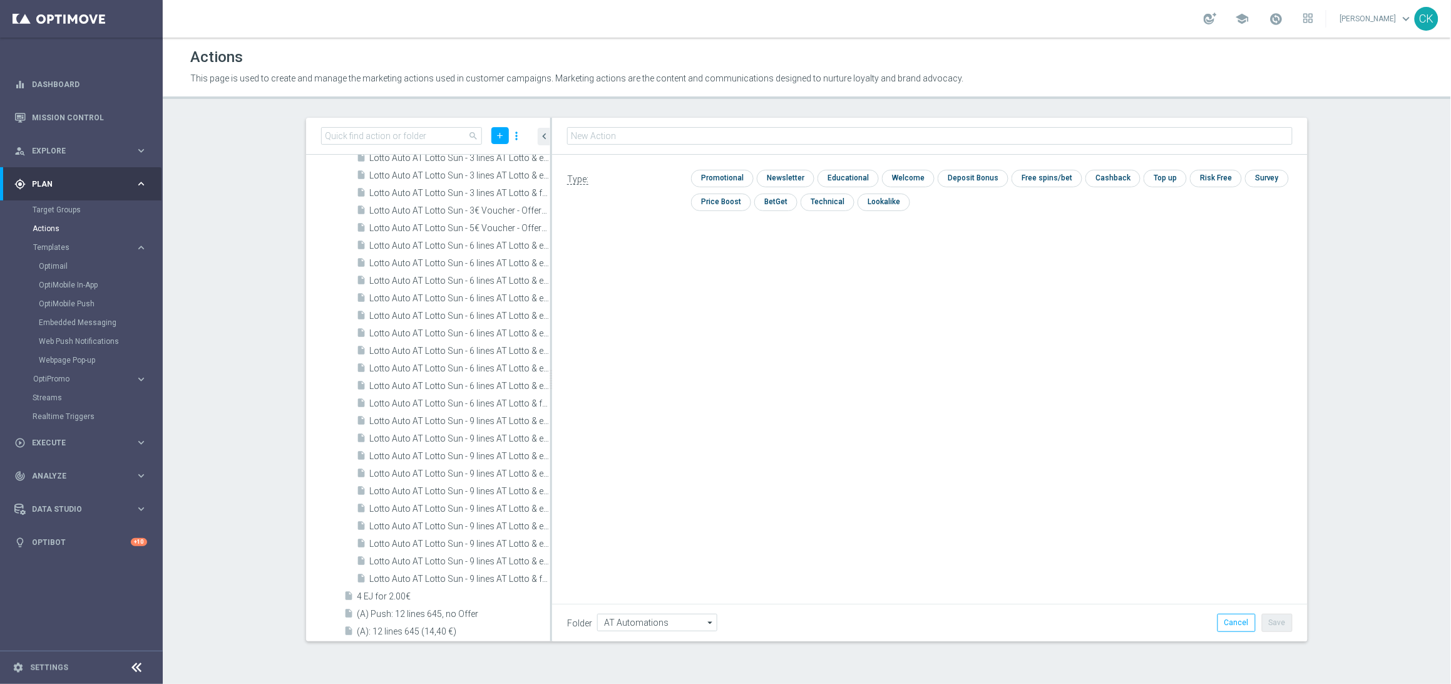
type input "Lotto Auto AT Lotto Sun - 9 lines AT Lotto & extra game + 2 free lines SE"
click at [720, 180] on input "checkbox" at bounding box center [720, 178] width 59 height 17
checkbox input "true"
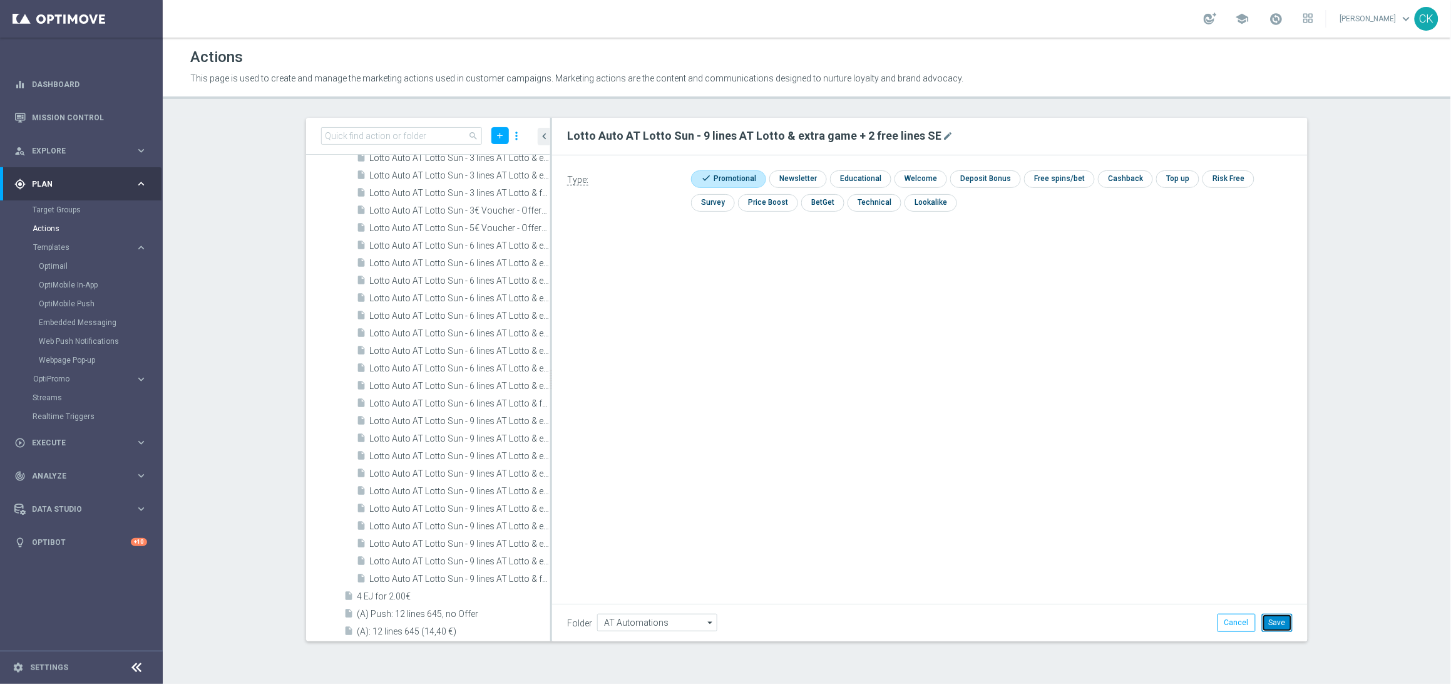
click at [1284, 625] on button "Save" at bounding box center [1277, 622] width 31 height 18
click at [427, 134] on input at bounding box center [401, 136] width 161 height 18
paste input "Lotto Auto AT Lotto Sun - 6 lines AT Lotto & extra game + 2 free lines SE"
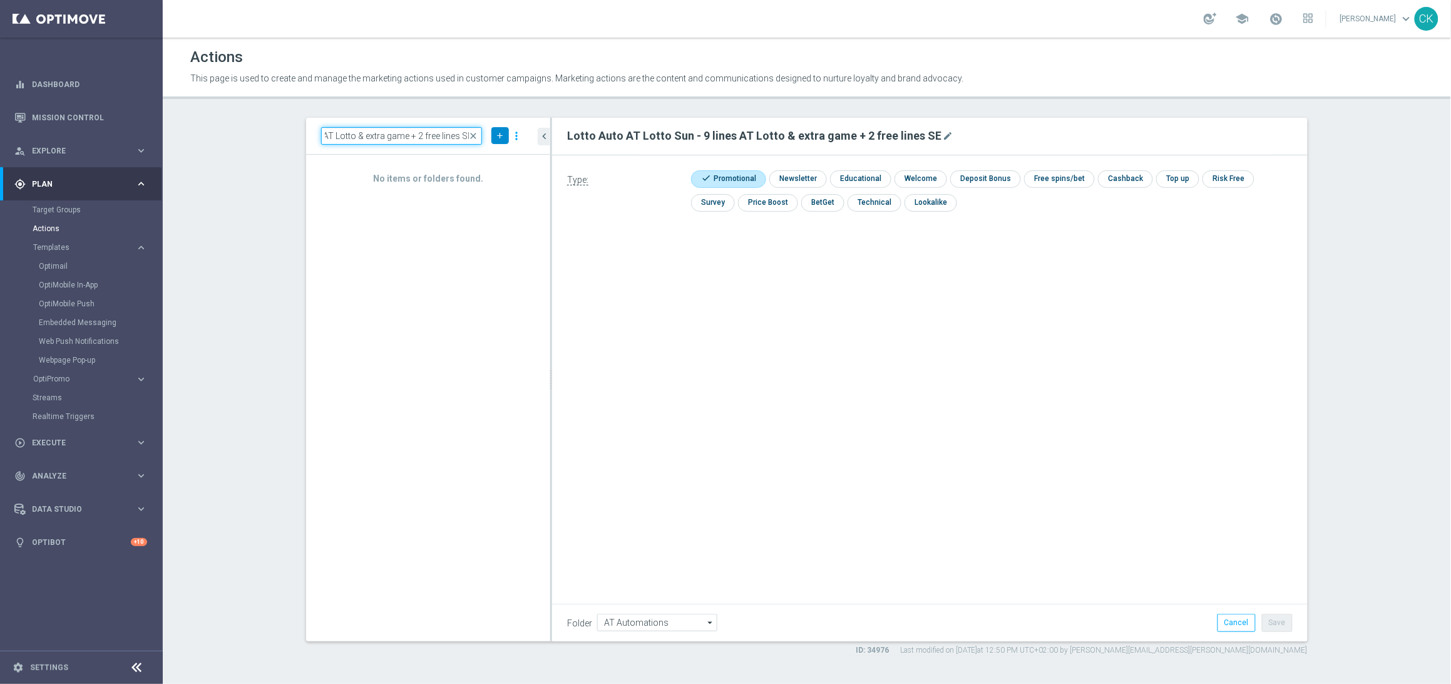
type input "Lotto Auto AT Lotto Sun - 6 lines AT Lotto & extra game + 2 free lines SE"
click at [499, 142] on button "add" at bounding box center [500, 135] width 18 height 17
click at [474, 155] on span "New Action" at bounding box center [477, 157] width 39 height 9
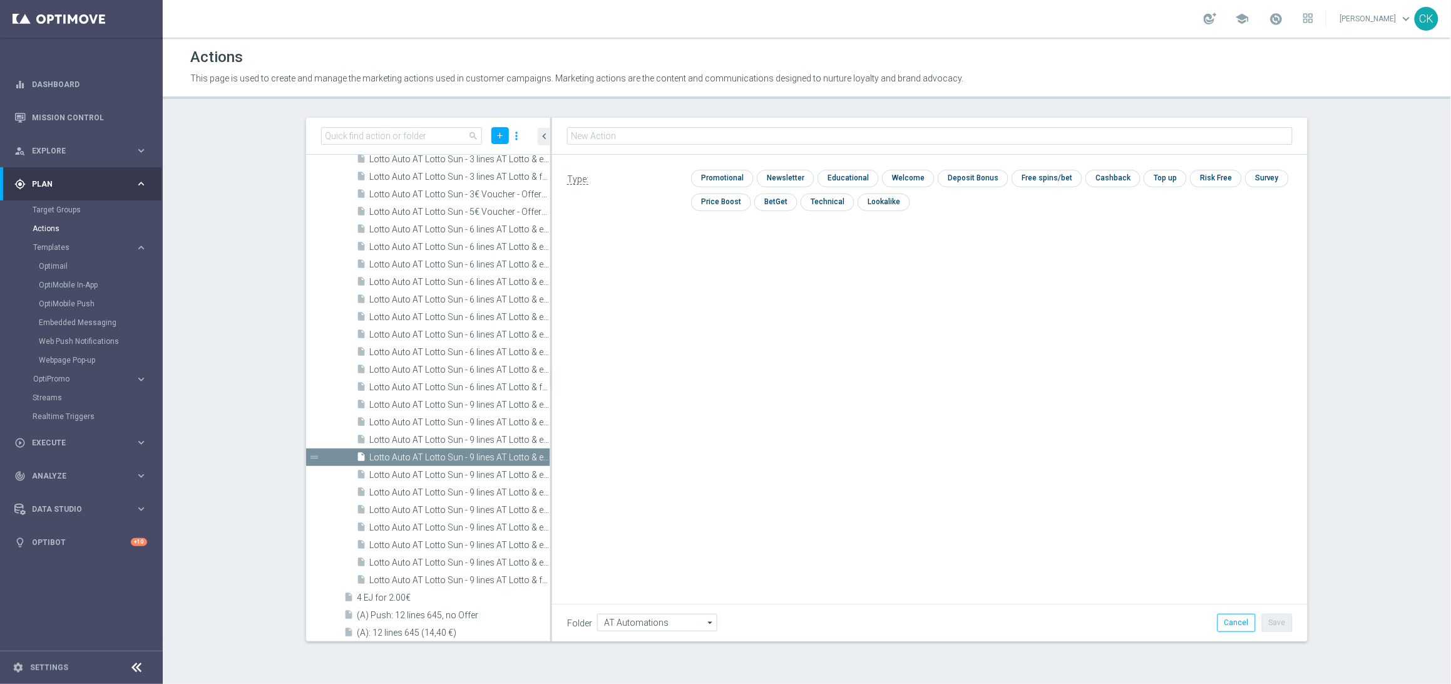
type input "Lotto Auto AT Lotto Sun - 6 lines AT Lotto & extra game + 2 free lines SE"
click at [725, 185] on input "checkbox" at bounding box center [720, 178] width 59 height 17
checkbox input "true"
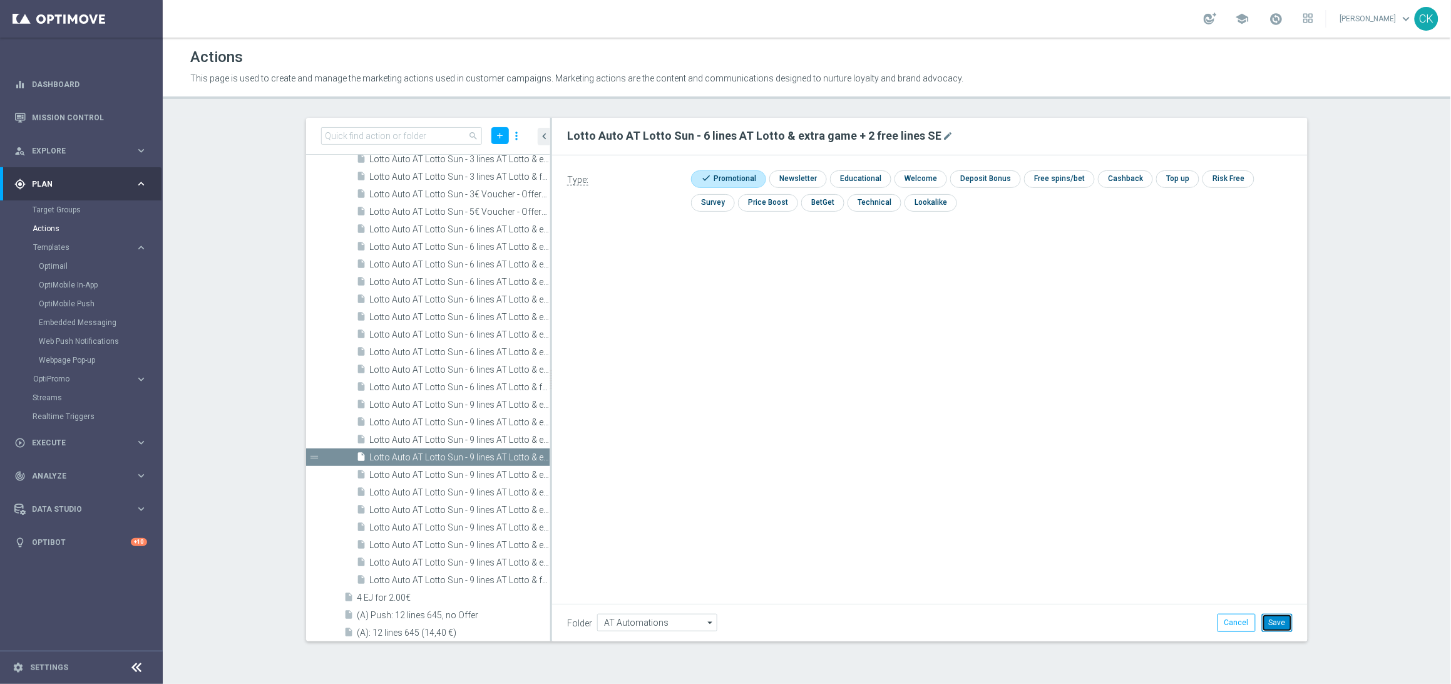
click at [1281, 623] on button "Save" at bounding box center [1277, 622] width 31 height 18
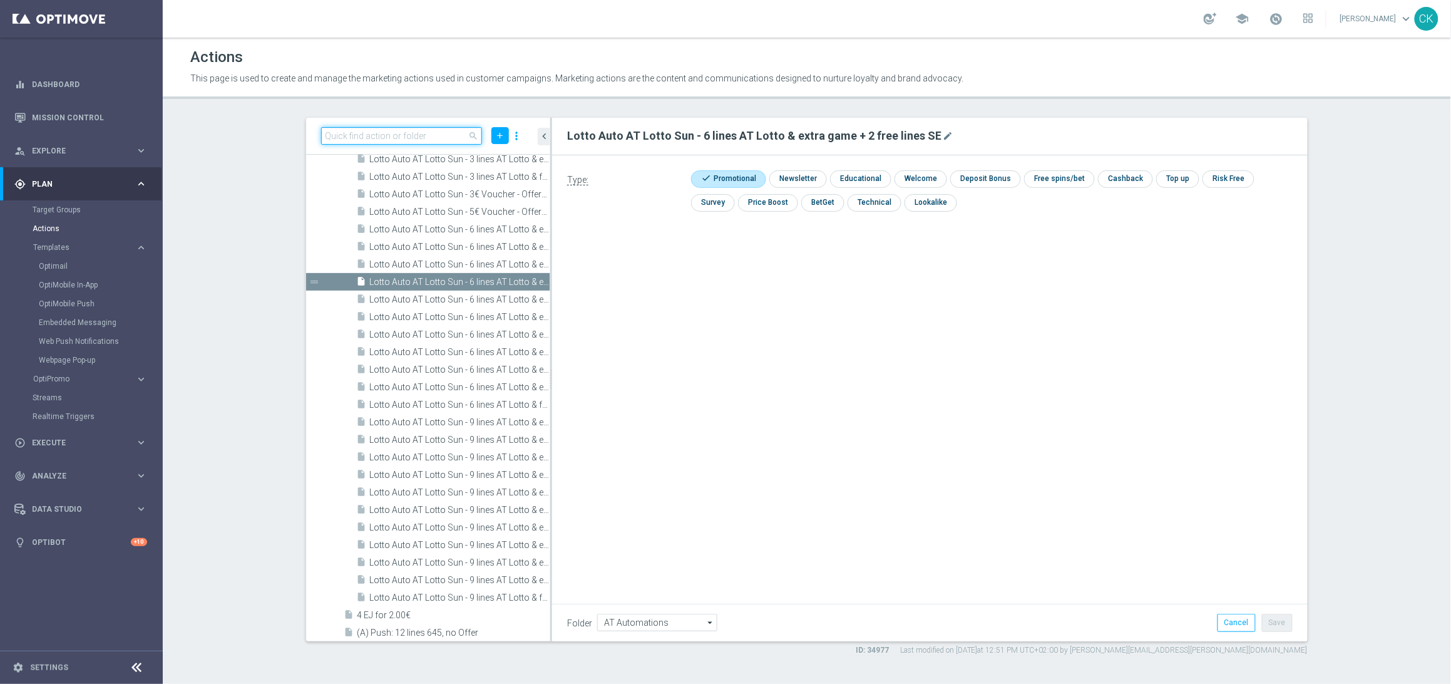
click at [385, 142] on input at bounding box center [401, 136] width 161 height 18
paste input "Lotto Auto AT Lotto Sun - 3 lines AT Lotto & extra game + 2 free lines SE"
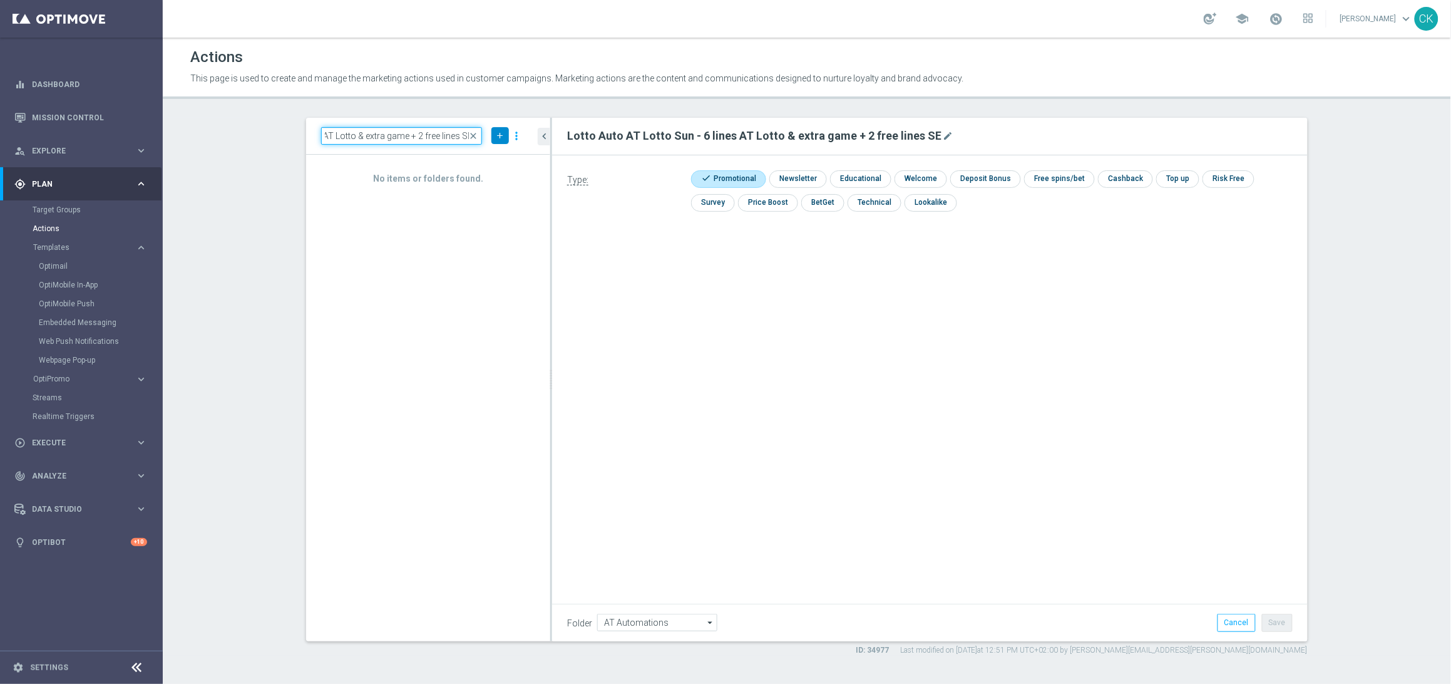
type input "Lotto Auto AT Lotto Sun - 3 lines AT Lotto & extra game + 2 free lines SE"
click at [498, 131] on icon "add" at bounding box center [499, 135] width 9 height 9
drag, startPoint x: 480, startPoint y: 153, endPoint x: 629, endPoint y: 147, distance: 149.7
click at [480, 153] on span "New Action" at bounding box center [477, 157] width 39 height 9
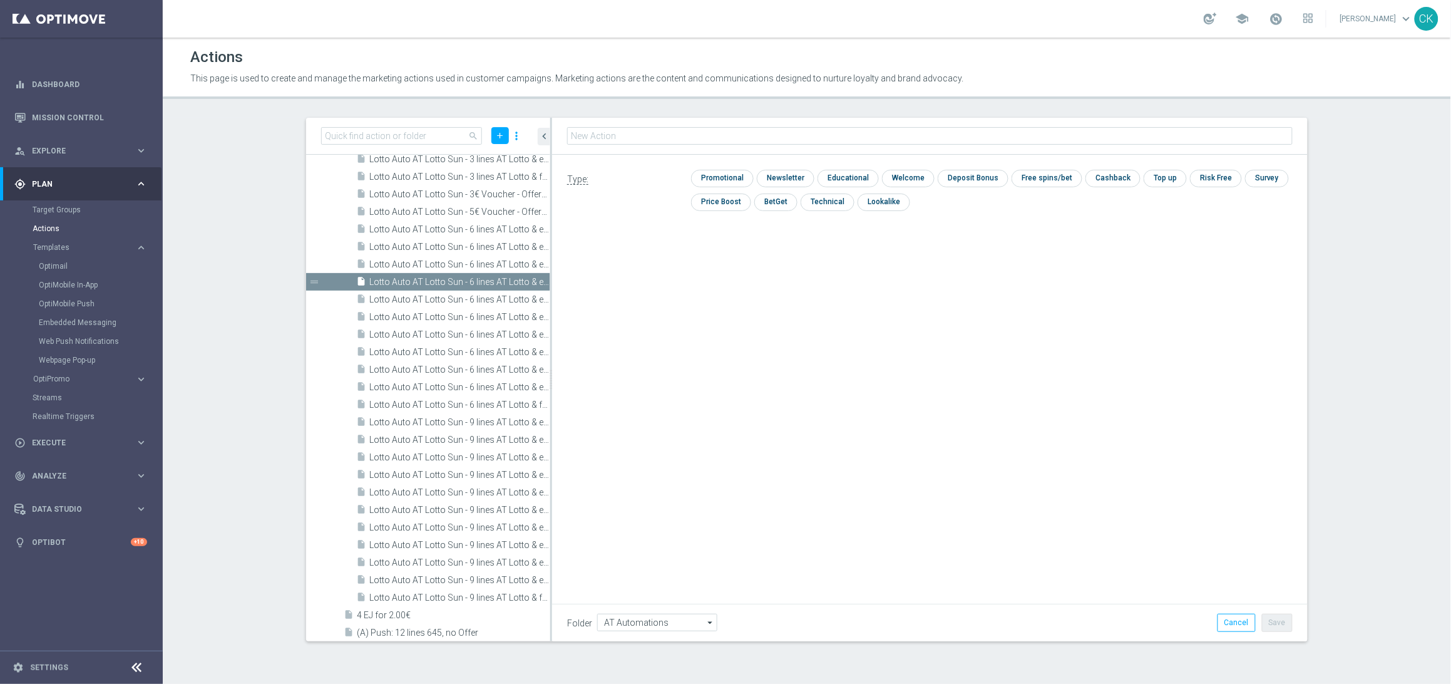
type input "Lotto Auto AT Lotto Sun - 3 lines AT Lotto & extra game + 2 free lines SE"
click at [727, 174] on input "checkbox" at bounding box center [720, 178] width 59 height 17
checkbox input "true"
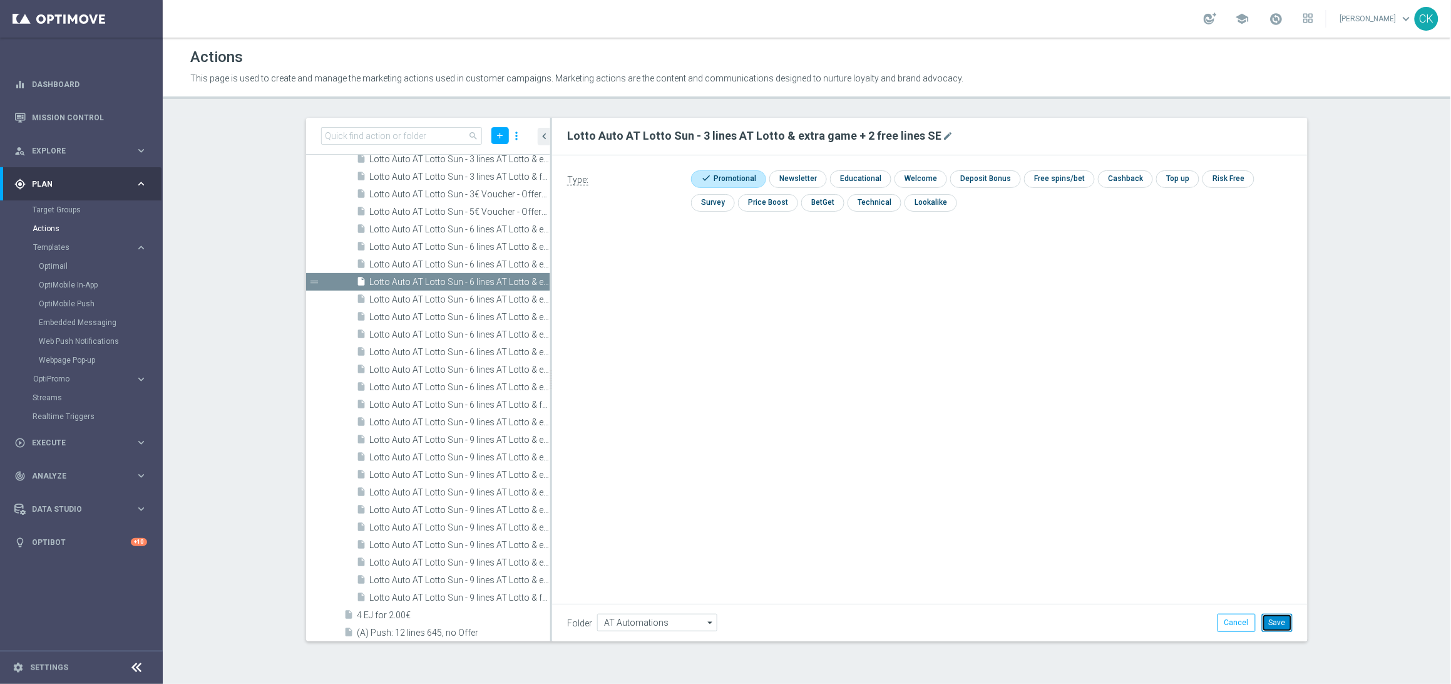
click at [1271, 623] on button "Save" at bounding box center [1277, 622] width 31 height 18
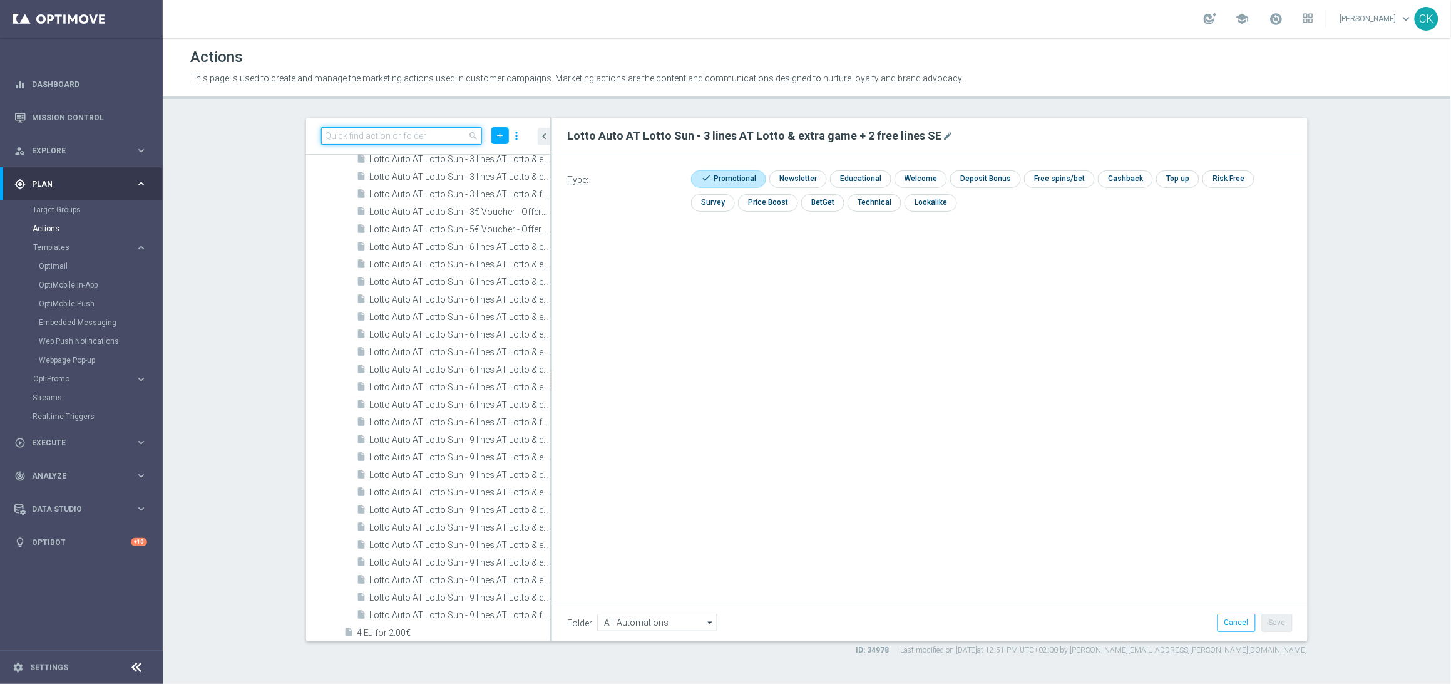
click at [365, 135] on input at bounding box center [401, 136] width 161 height 18
paste input "Lotto Auto AT Lotto Sun - 9 lines AT Lotto & extra game + 30 FS on LL Big Bass …"
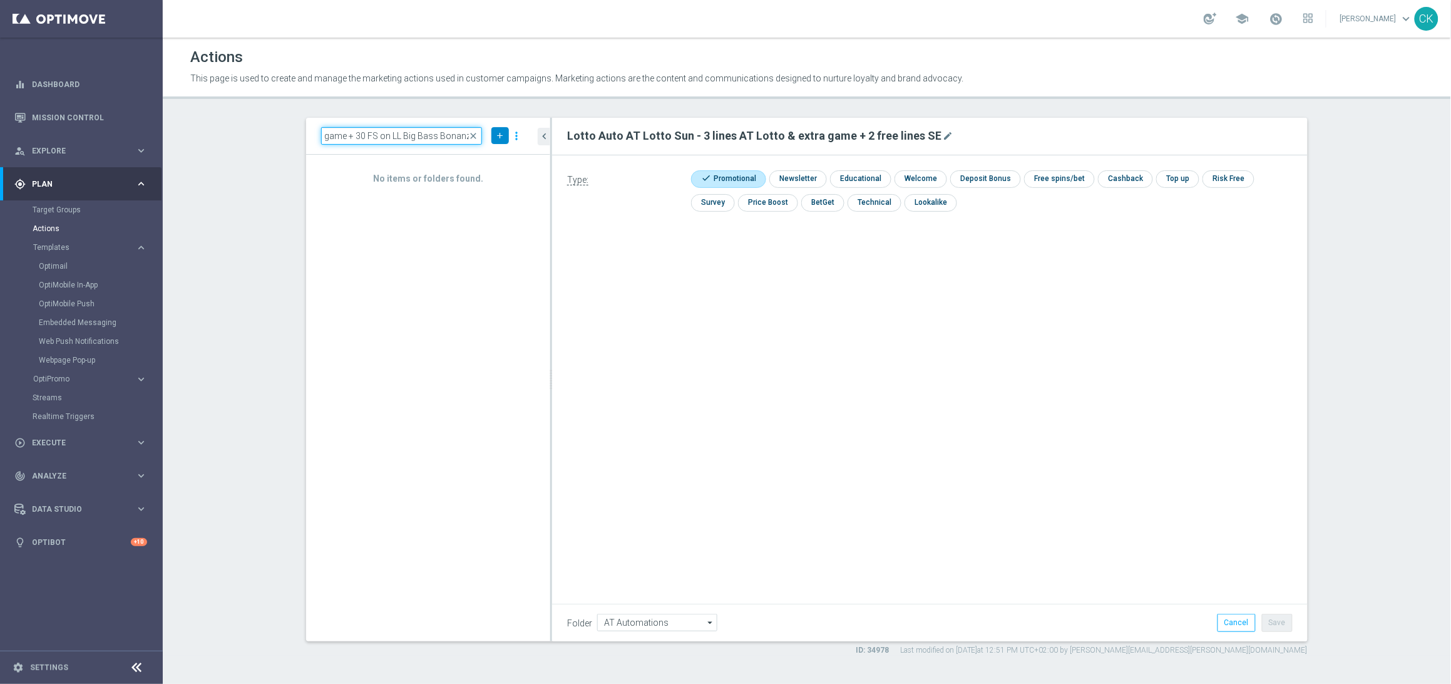
type input "Lotto Auto AT Lotto Sun - 9 lines AT Lotto & extra game + 30 FS on LL Big Bass …"
click at [496, 134] on icon "add" at bounding box center [499, 135] width 9 height 9
drag, startPoint x: 480, startPoint y: 155, endPoint x: 764, endPoint y: 118, distance: 285.9
click at [480, 155] on span "New Action" at bounding box center [477, 157] width 39 height 9
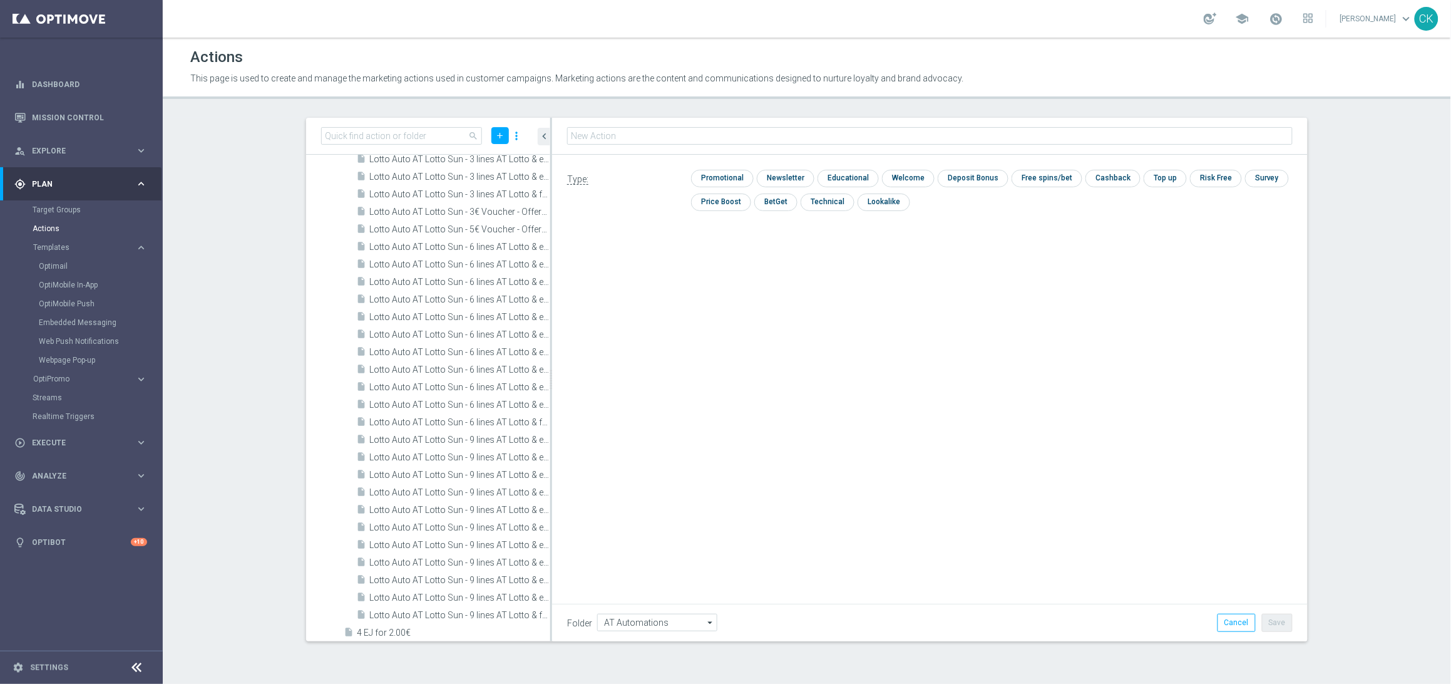
type input "Lotto Auto AT Lotto Sun - 9 lines AT Lotto & extra game + 30 FS on LL Big Bass …"
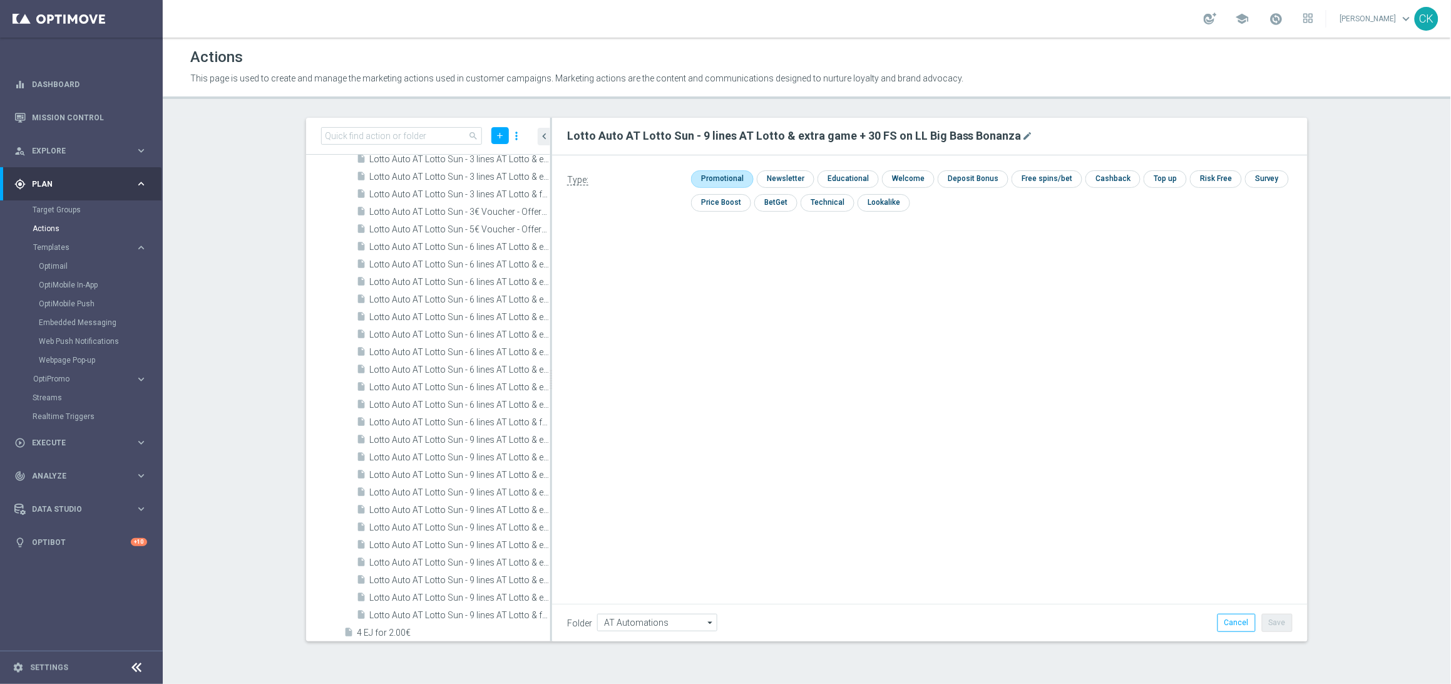
click at [732, 174] on input "checkbox" at bounding box center [720, 178] width 59 height 17
checkbox input "true"
click at [1280, 628] on button "Save" at bounding box center [1277, 622] width 31 height 18
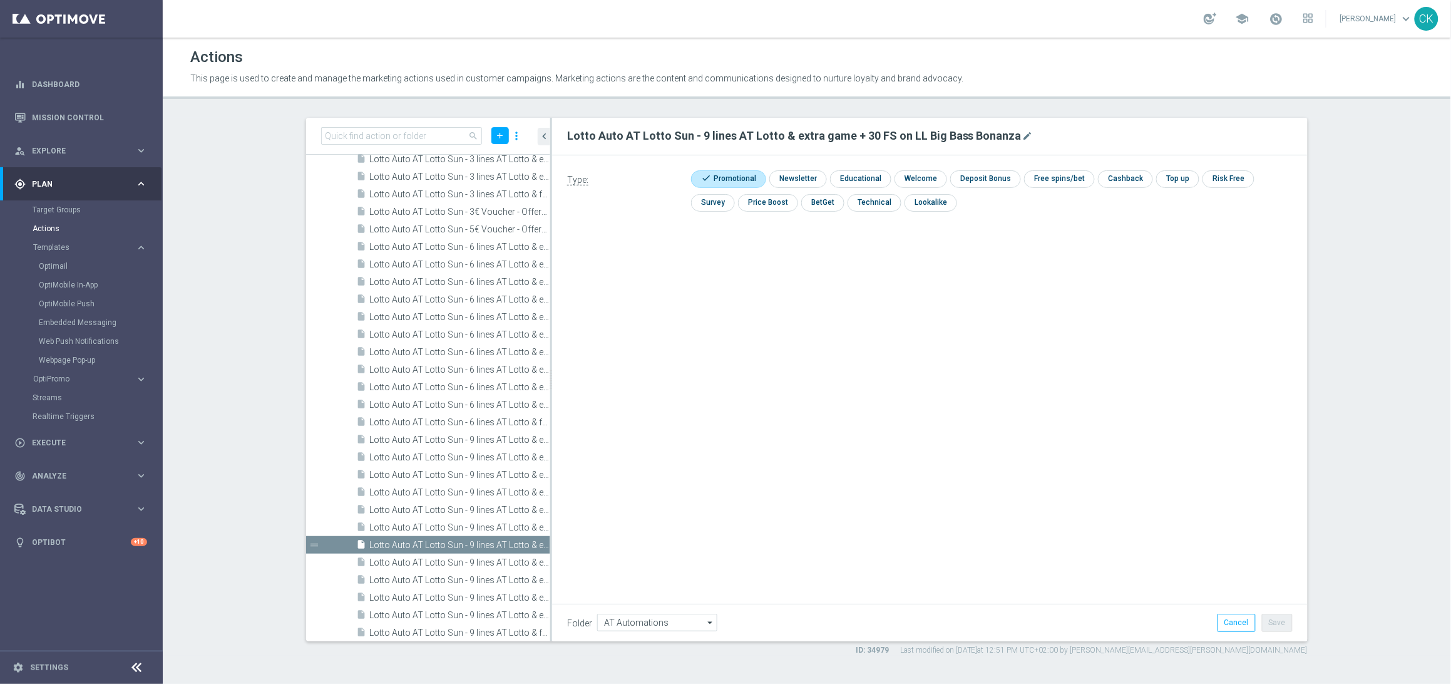
scroll to position [326, 0]
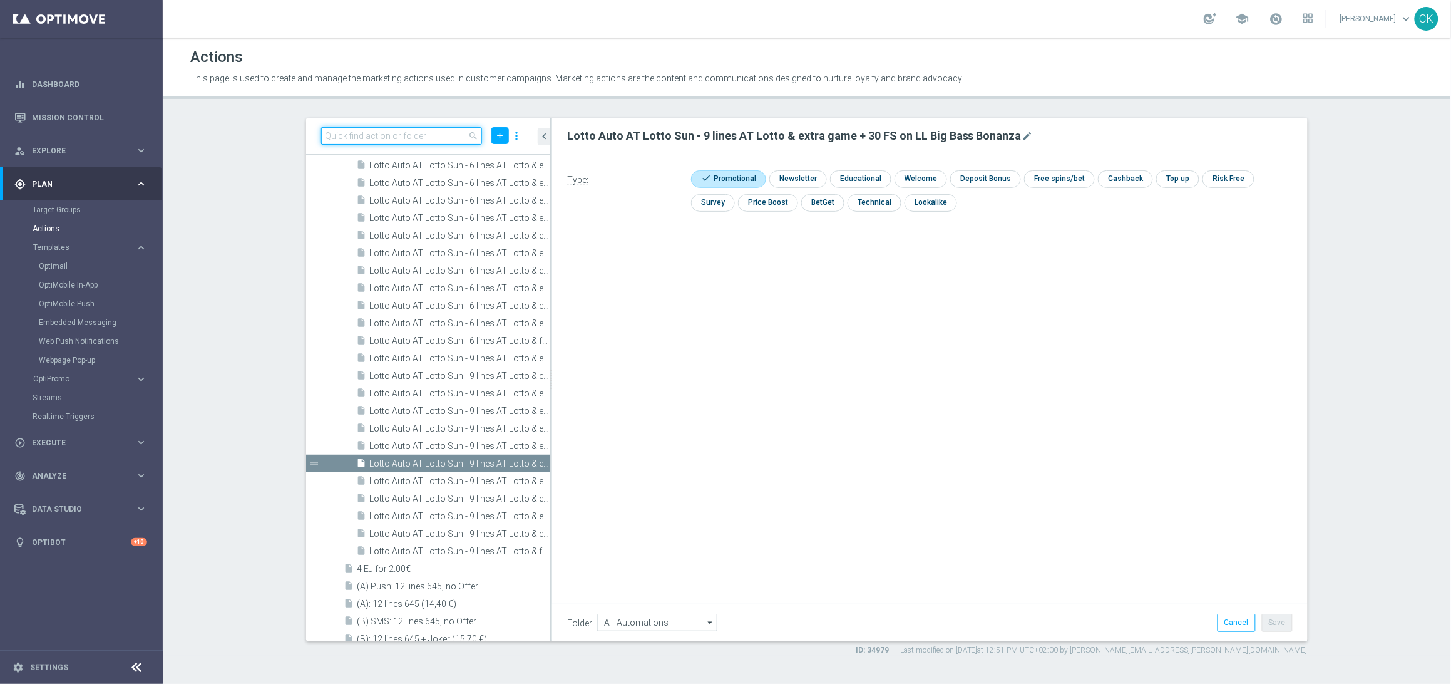
click at [366, 137] on input at bounding box center [401, 136] width 161 height 18
paste input "Lotto Auto AT Lotto Sun - 6 lines AT Lotto & extra game + 30 FS on LL Big Bass …"
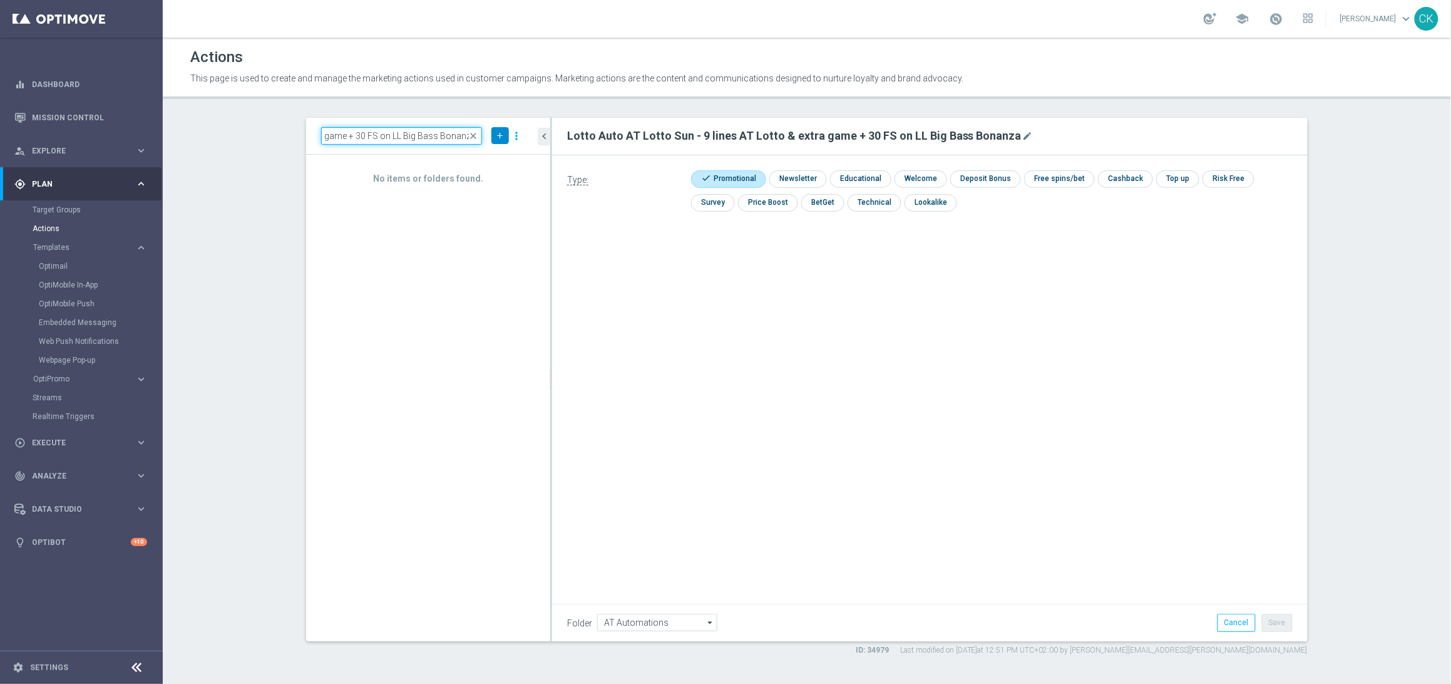
type input "Lotto Auto AT Lotto Sun - 6 lines AT Lotto & extra game + 30 FS on LL Big Bass …"
click at [498, 136] on icon "add" at bounding box center [499, 135] width 9 height 9
click at [485, 160] on span "New Action" at bounding box center [477, 157] width 39 height 9
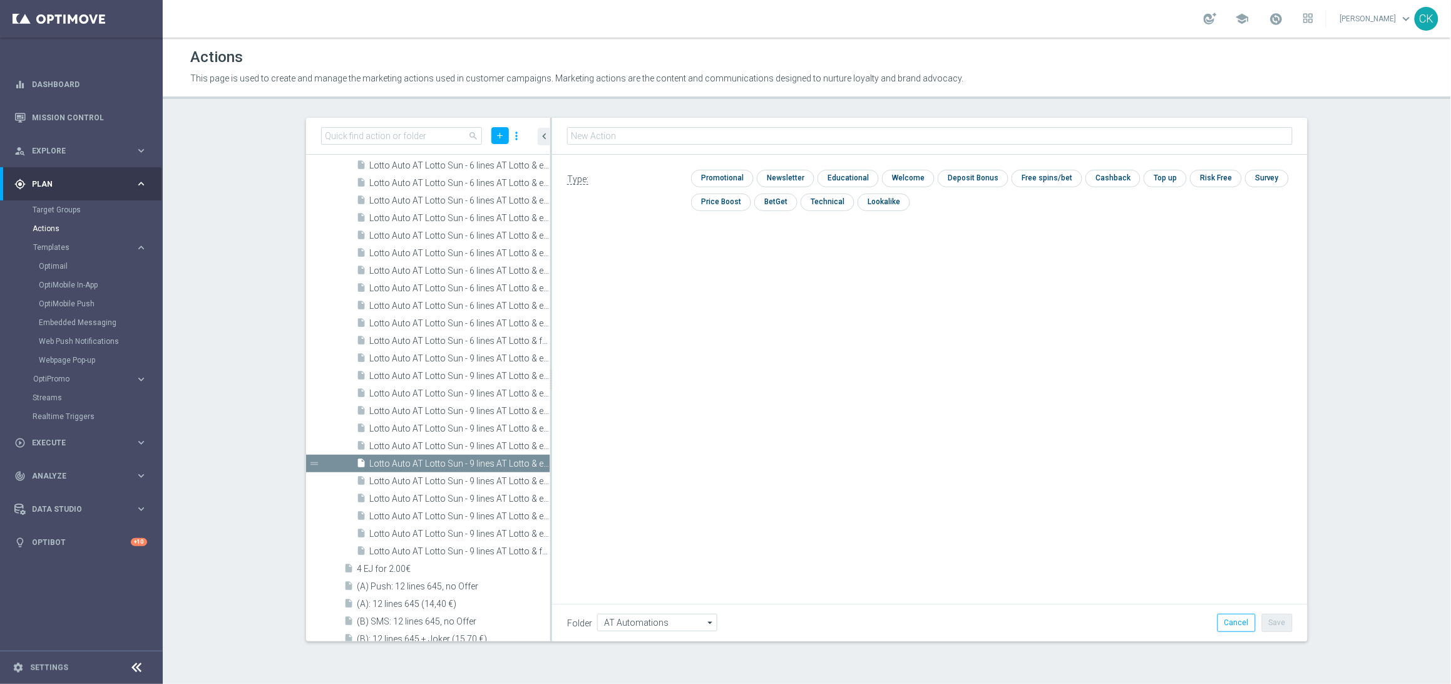
type input "Lotto Auto AT Lotto Sun - 6 lines AT Lotto & extra game + 30 FS on LL Big Bass …"
click at [724, 177] on input "checkbox" at bounding box center [720, 178] width 59 height 17
checkbox input "true"
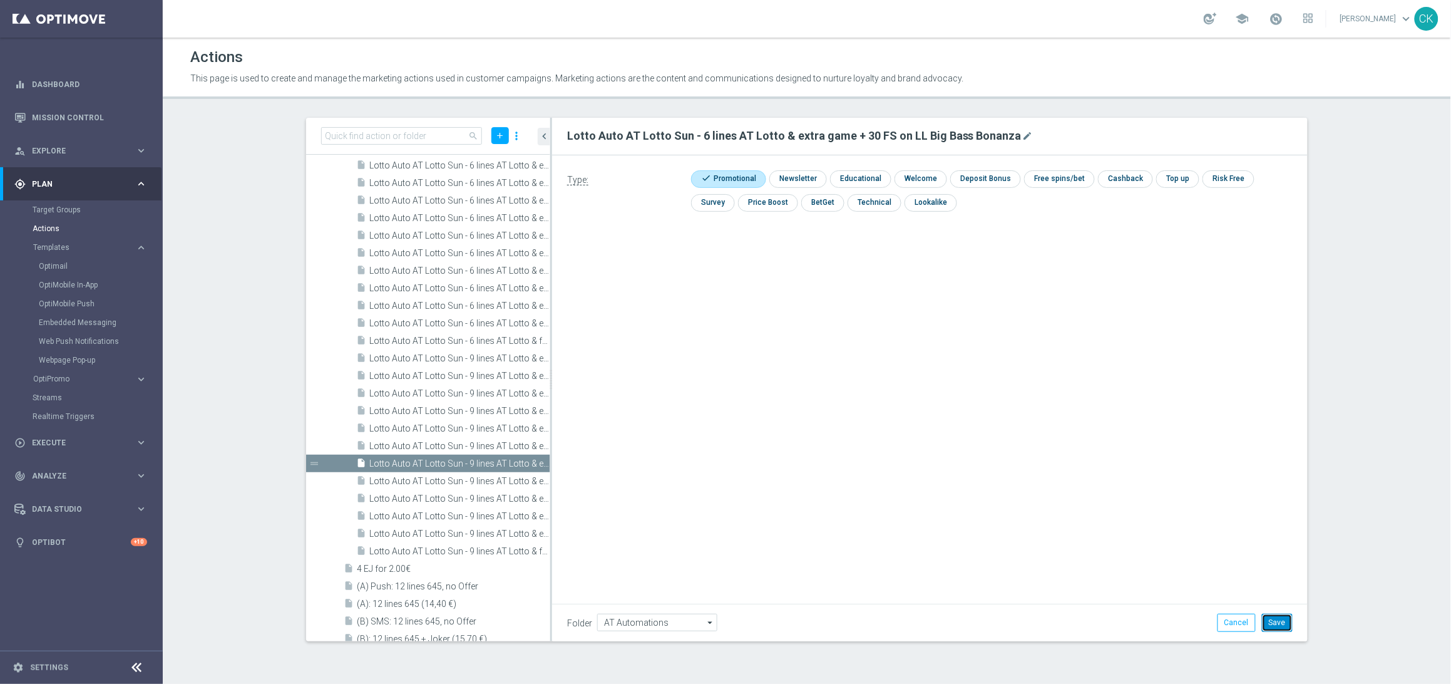
click at [1286, 621] on button "Save" at bounding box center [1277, 622] width 31 height 18
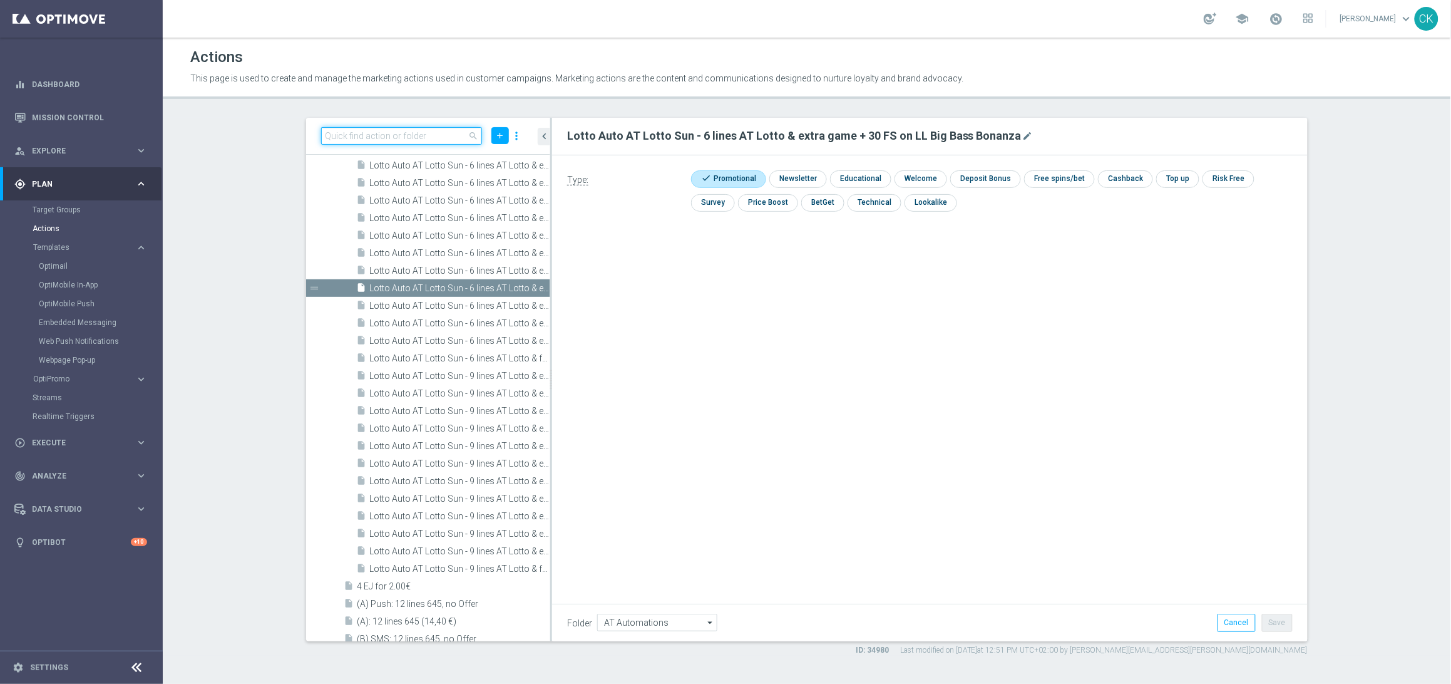
click at [372, 138] on input at bounding box center [401, 136] width 161 height 18
paste input "Lotto Auto AT Lotto Sun - 3 lines AT Lotto & extra game + 30 FS on LL Big Bass …"
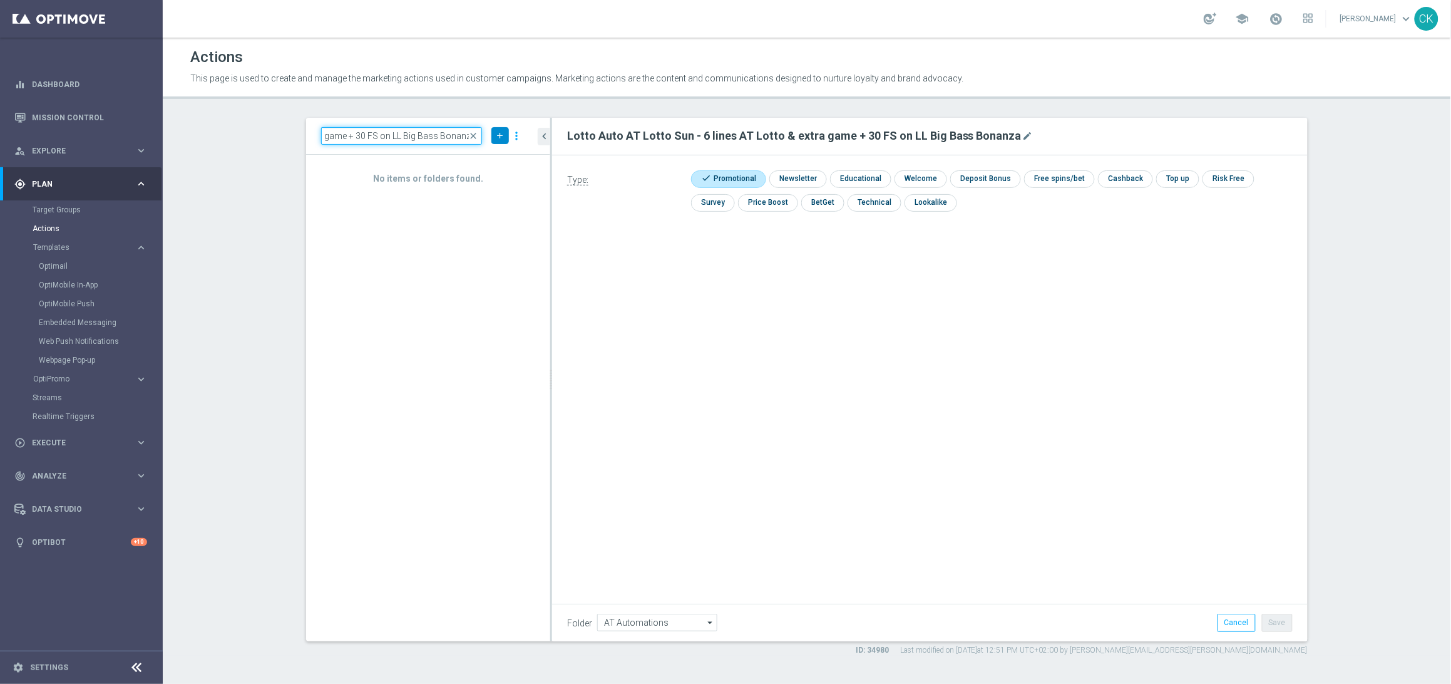
type input "Lotto Auto AT Lotto Sun - 3 lines AT Lotto & extra game + 30 FS on LL Big Bass …"
click at [501, 135] on icon "add" at bounding box center [499, 135] width 9 height 9
click at [486, 157] on span "New Action" at bounding box center [477, 157] width 39 height 9
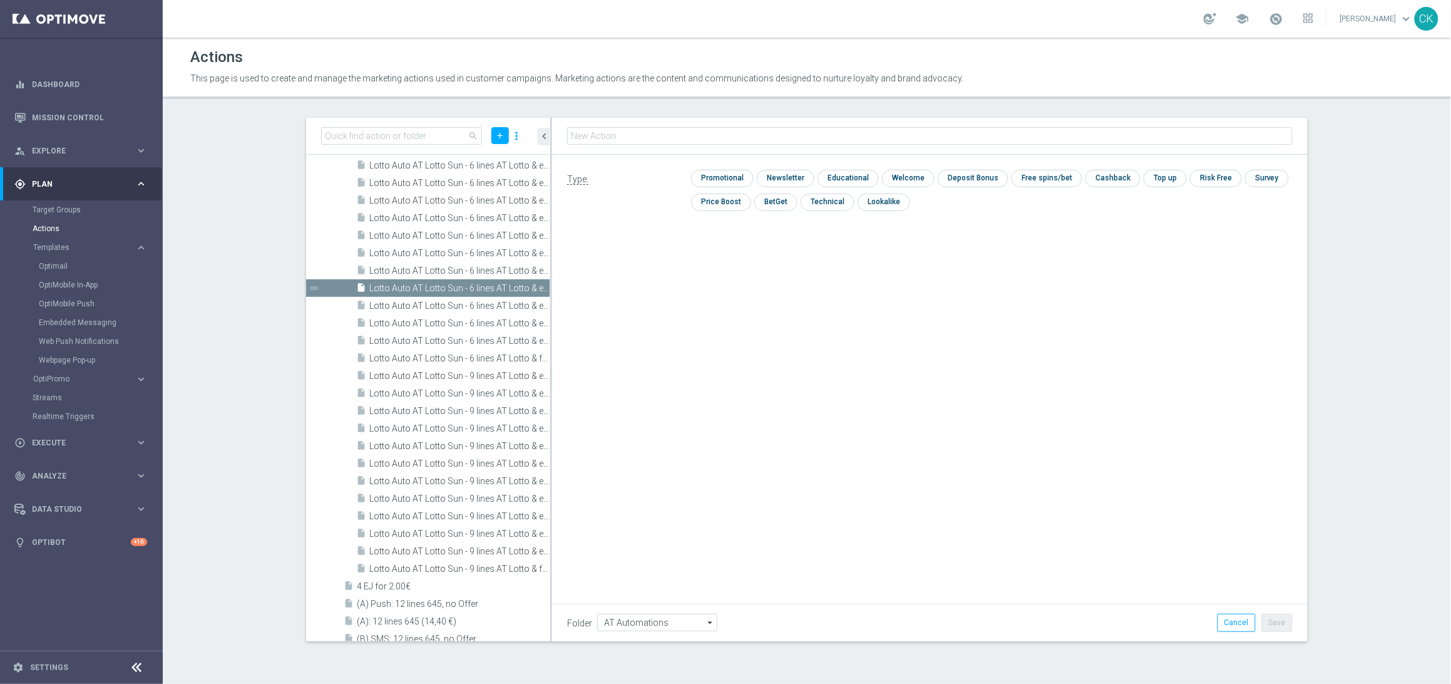
type input "Lotto Auto AT Lotto Sun - 3 lines AT Lotto & extra game + 30 FS on LL Big Bass …"
click at [734, 178] on input "checkbox" at bounding box center [720, 178] width 59 height 17
checkbox input "true"
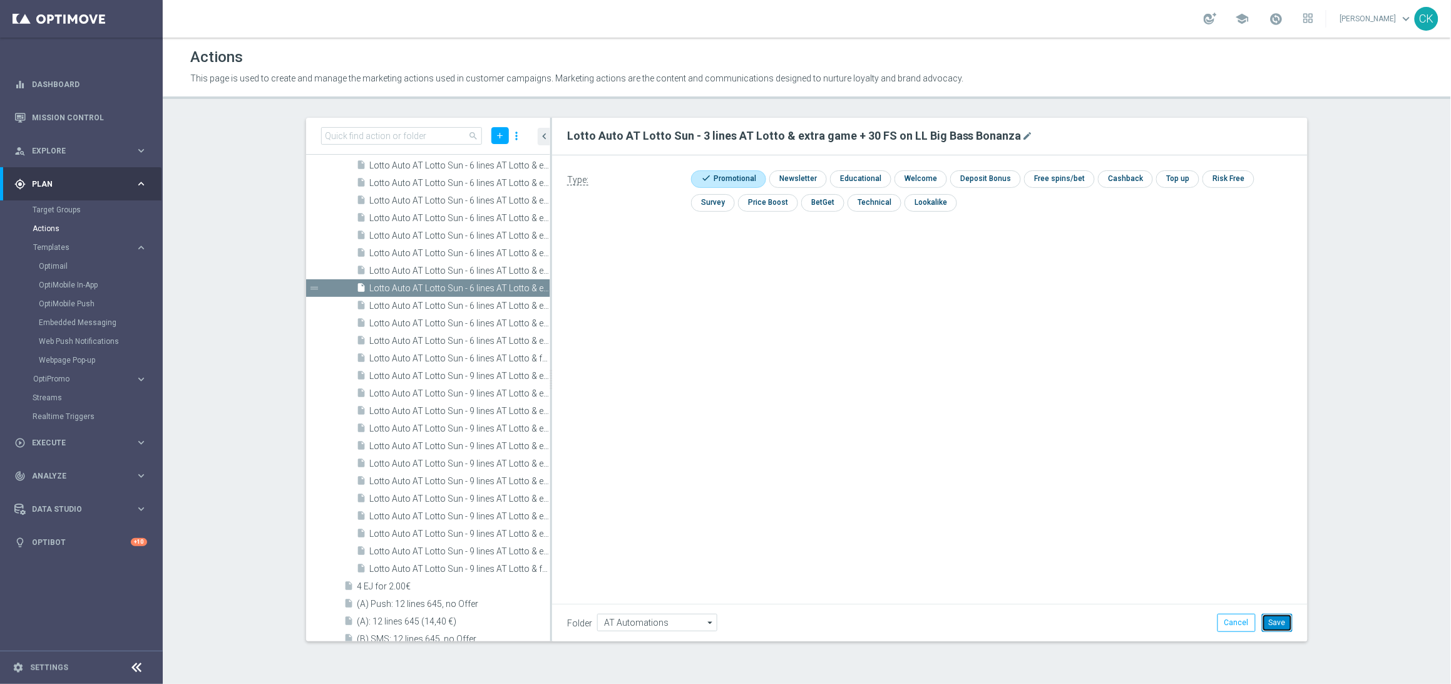
click at [1278, 629] on button "Save" at bounding box center [1277, 622] width 31 height 18
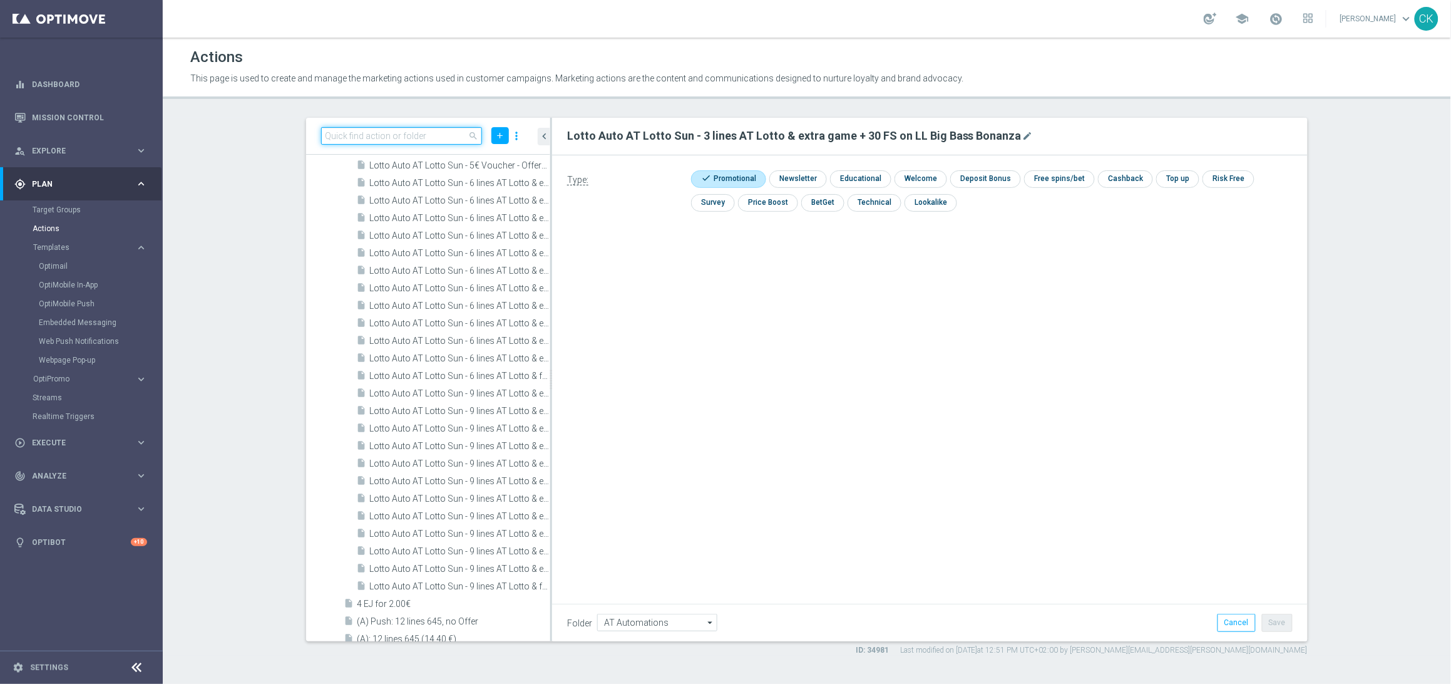
click at [404, 140] on input at bounding box center [401, 136] width 161 height 18
paste input "Lotto Auto AT Lotto Sun - 12 lines AT Lotto & extra Game for 19,90€"
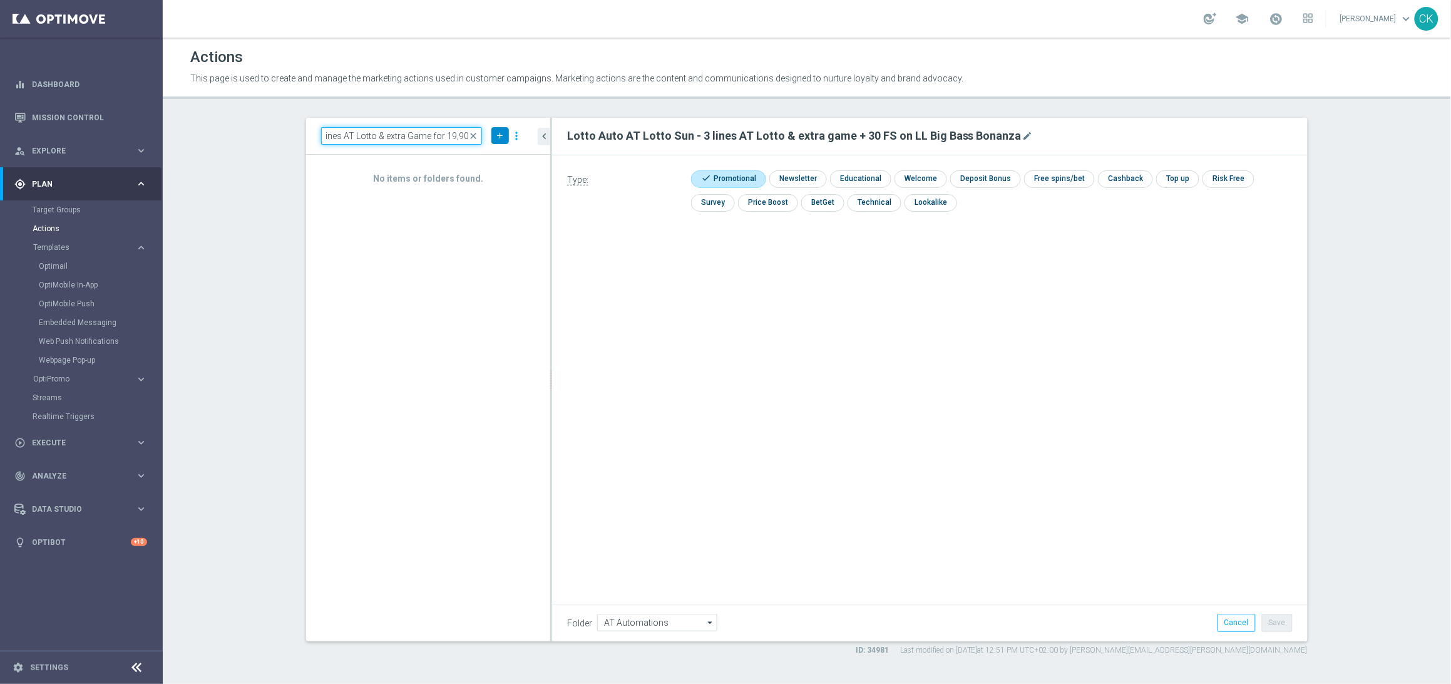
type input "Lotto Auto AT Lotto Sun - 12 lines AT Lotto & extra Game for 19,90€"
click at [498, 136] on icon "add" at bounding box center [499, 135] width 9 height 9
click at [474, 155] on span "New Action" at bounding box center [477, 157] width 39 height 9
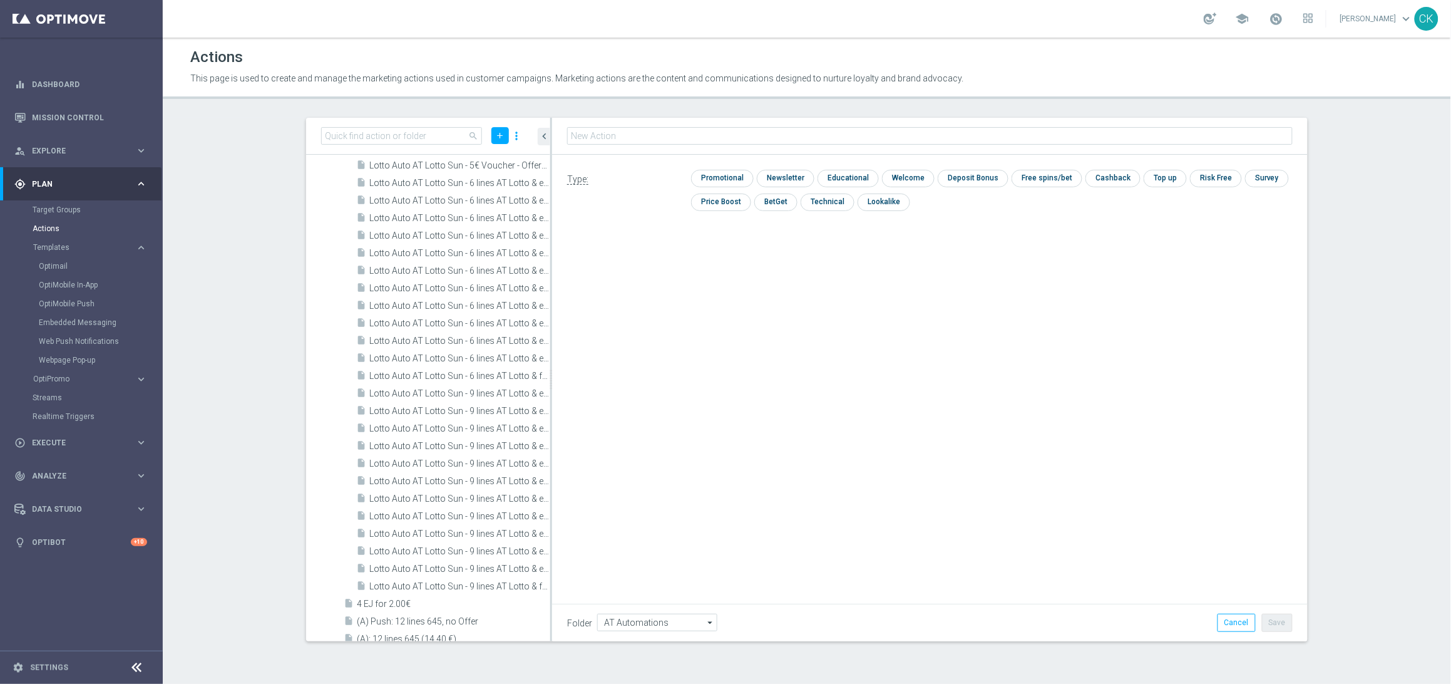
type input "Lotto Auto AT Lotto Sun - 12 lines AT Lotto & extra Game for 19,90€"
click at [717, 180] on input "checkbox" at bounding box center [720, 178] width 59 height 17
checkbox input "true"
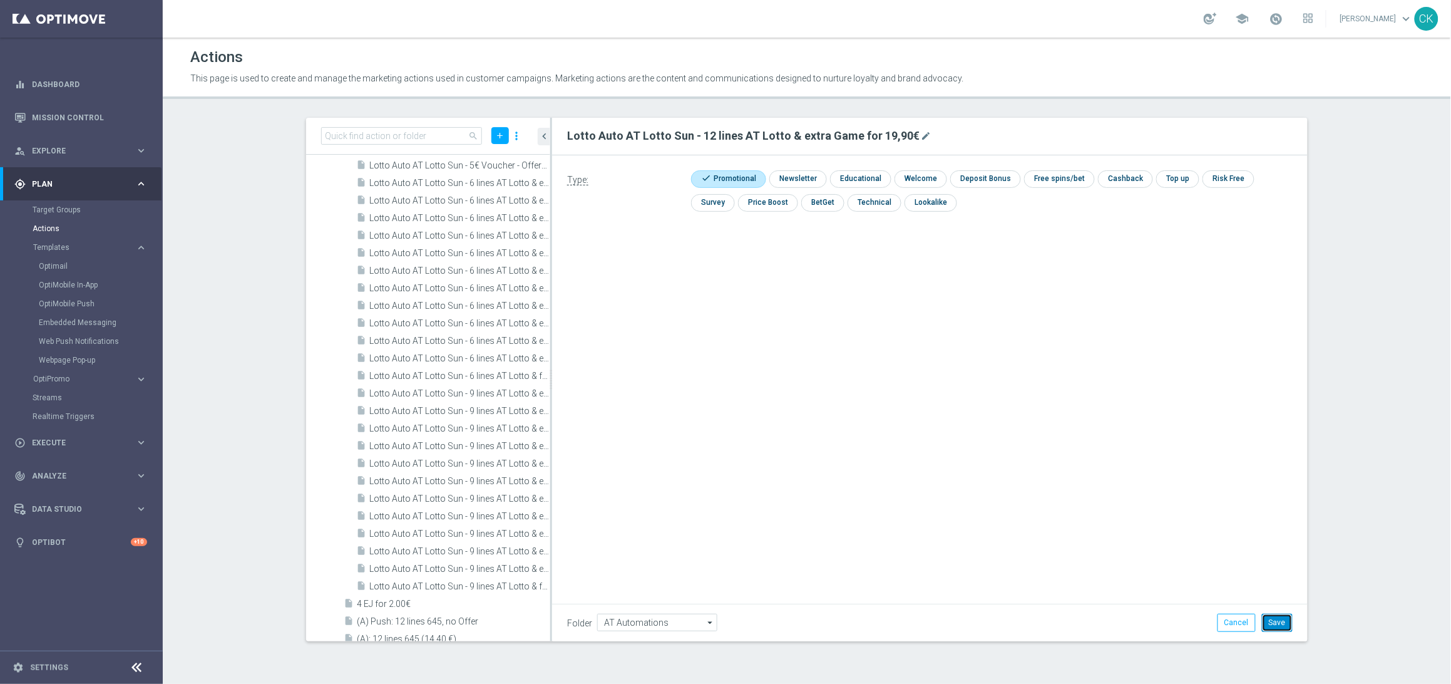
click at [1280, 624] on button "Save" at bounding box center [1277, 622] width 31 height 18
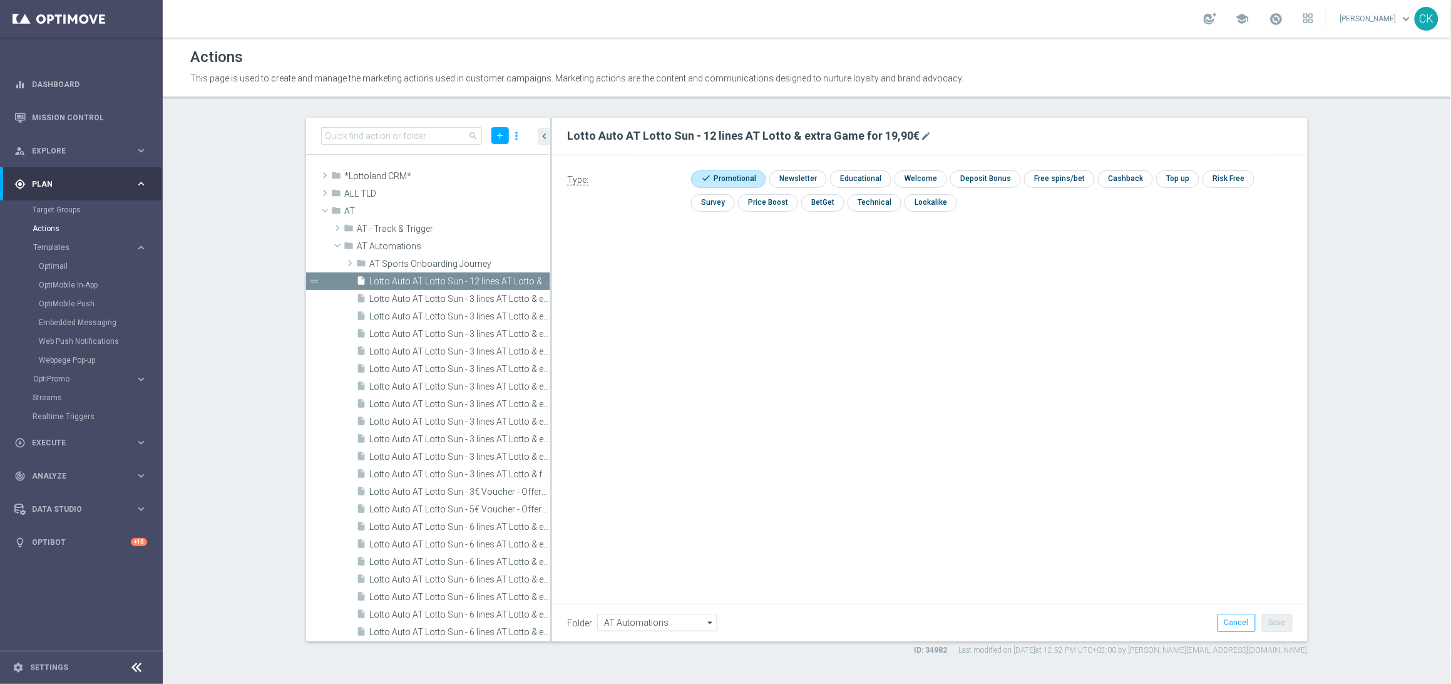
scroll to position [326, 0]
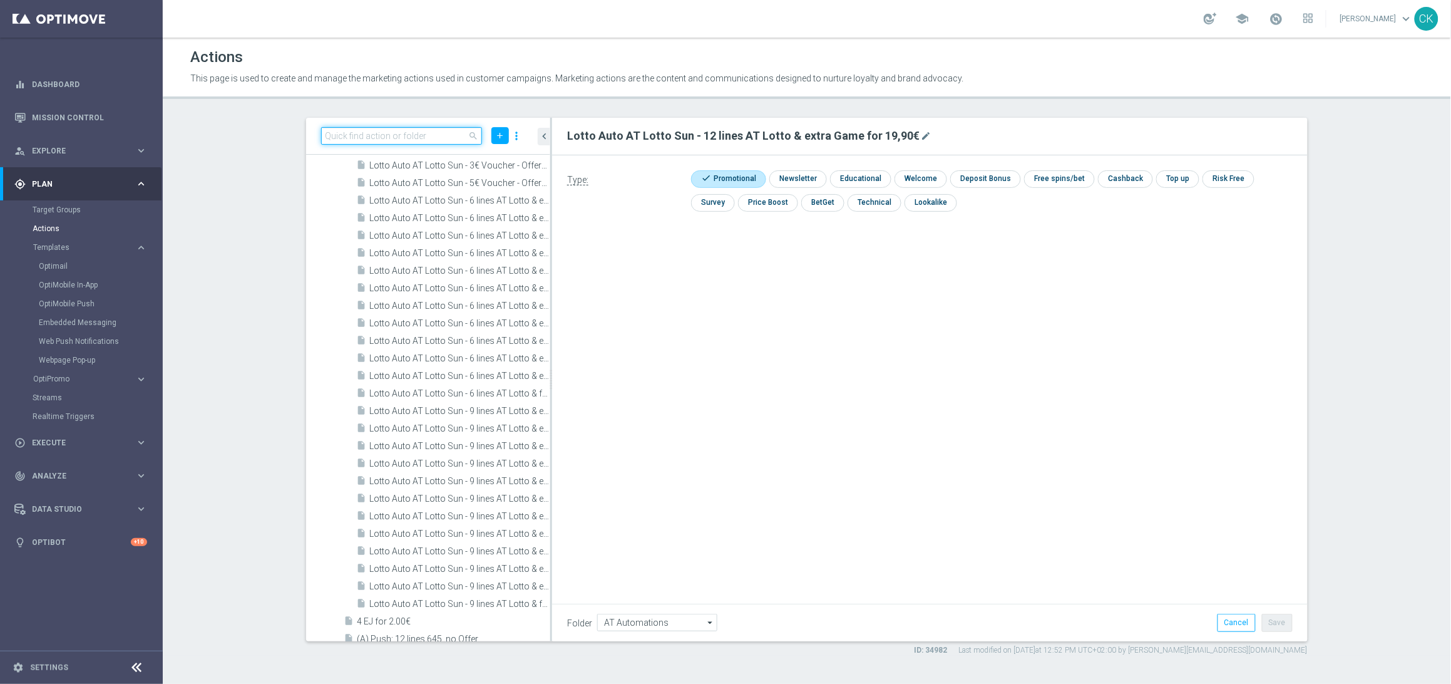
click at [394, 141] on input at bounding box center [401, 136] width 161 height 18
paste input "Lotto Auto AT Lotto Sun - 6 lines AT Lotto & extra Game for 9,90€"
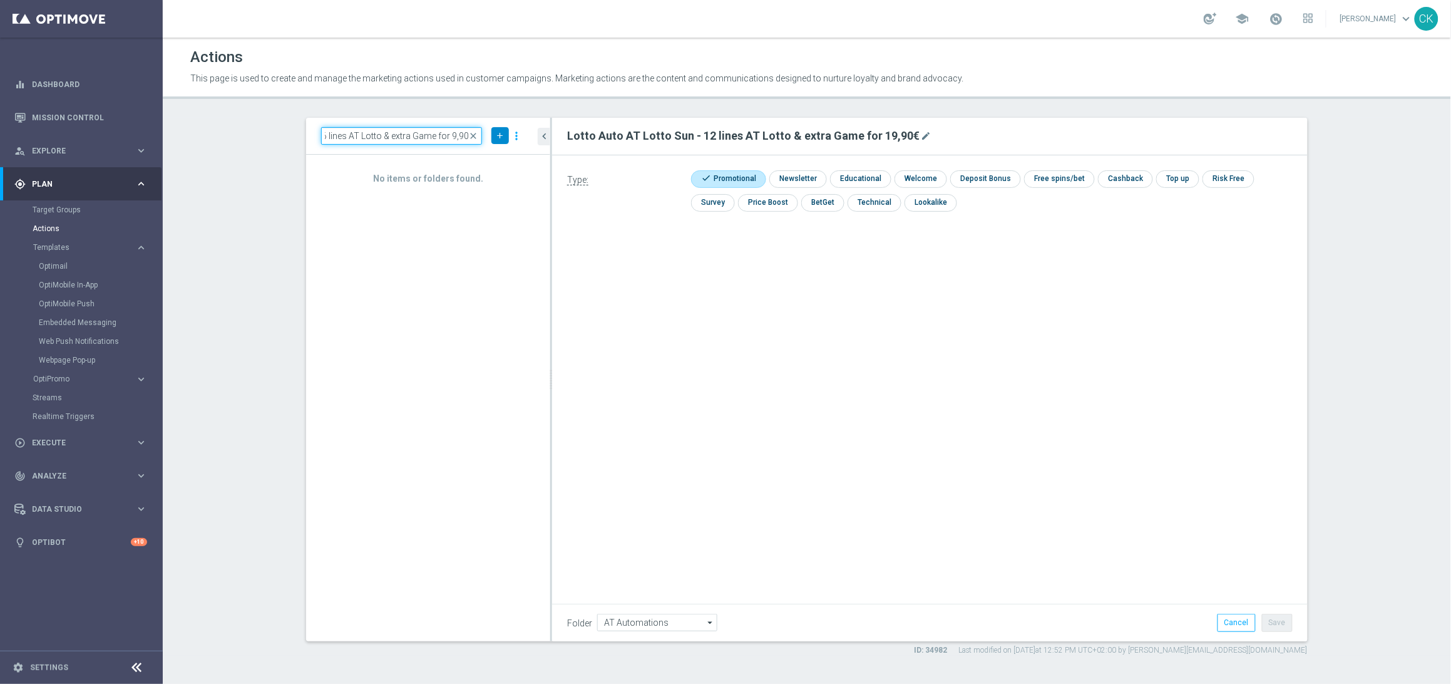
type input "Lotto Auto AT Lotto Sun - 6 lines AT Lotto & extra Game for 9,90€"
click at [498, 137] on icon "add" at bounding box center [499, 135] width 9 height 9
click at [483, 164] on li "New Action" at bounding box center [481, 157] width 58 height 19
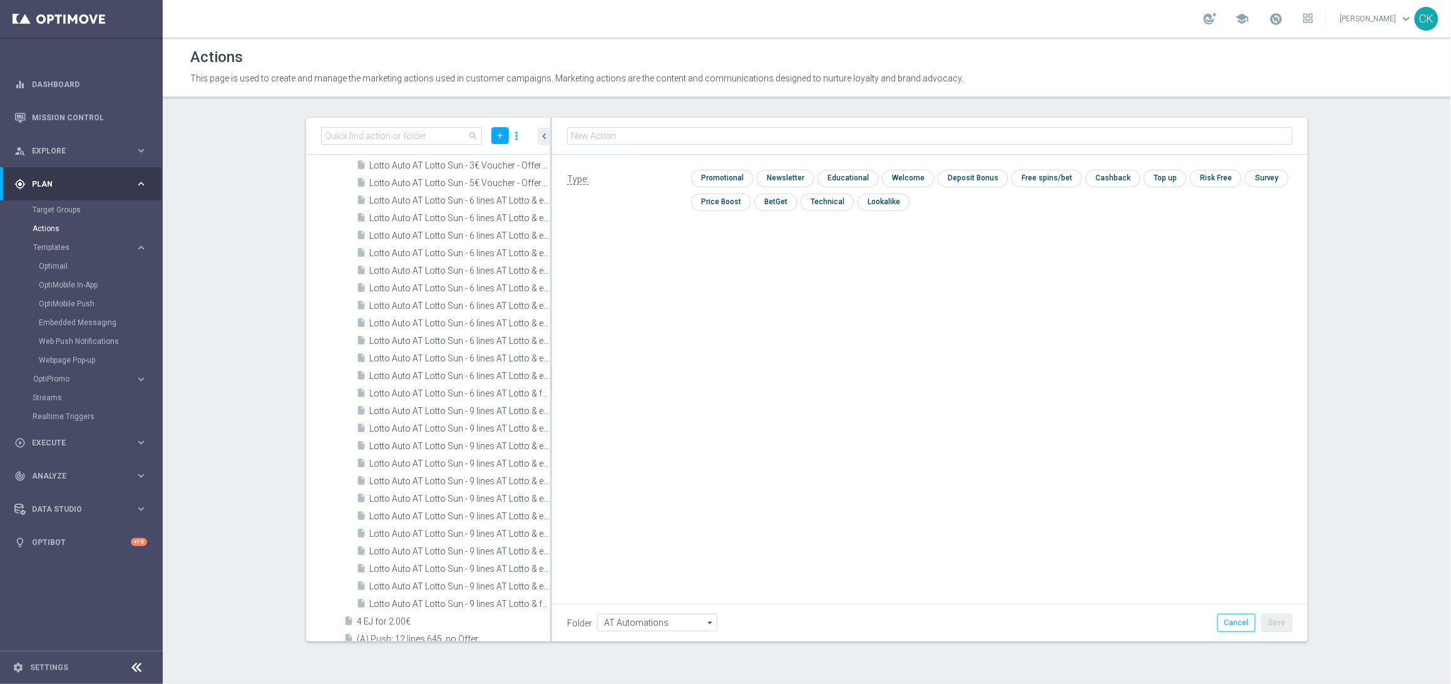
type input "Lotto Auto AT Lotto Sun - 6 lines AT Lotto & extra Game for 9,90€"
click at [715, 182] on input "checkbox" at bounding box center [720, 178] width 59 height 17
checkbox input "true"
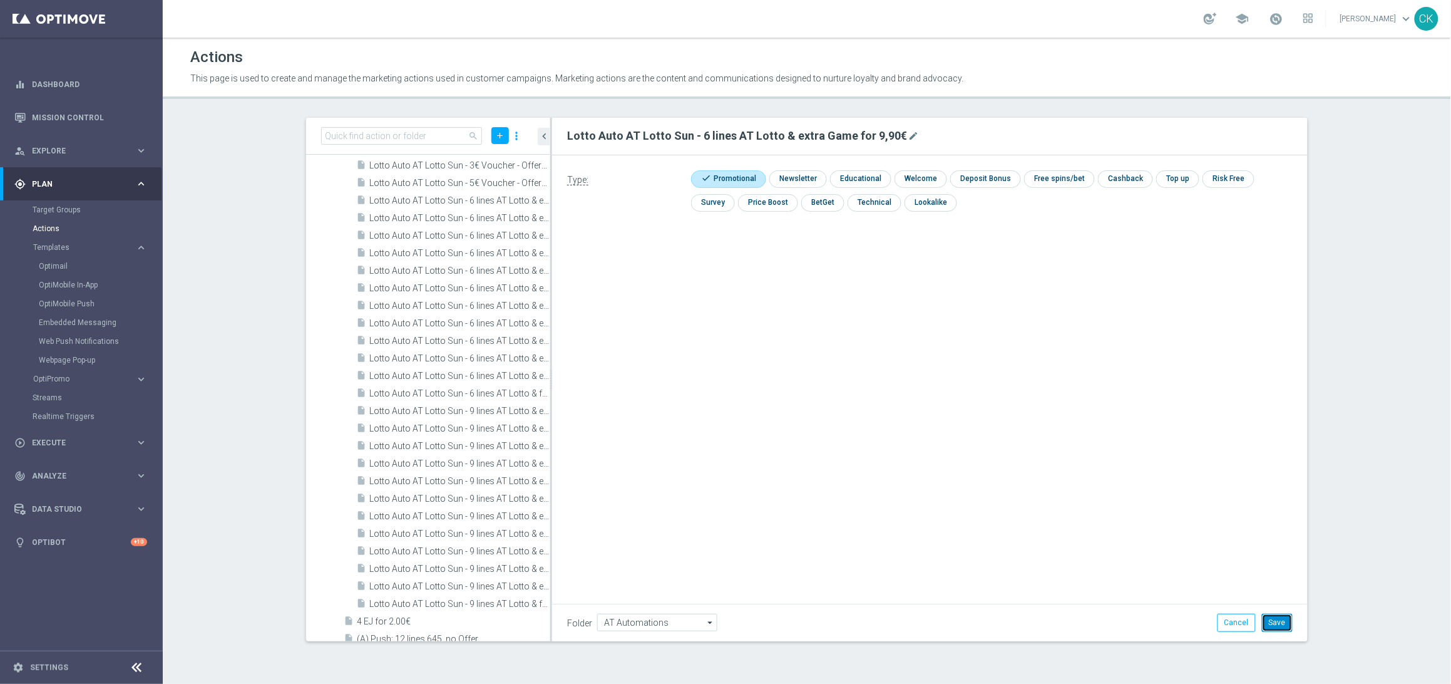
click at [1279, 629] on button "Save" at bounding box center [1277, 622] width 31 height 18
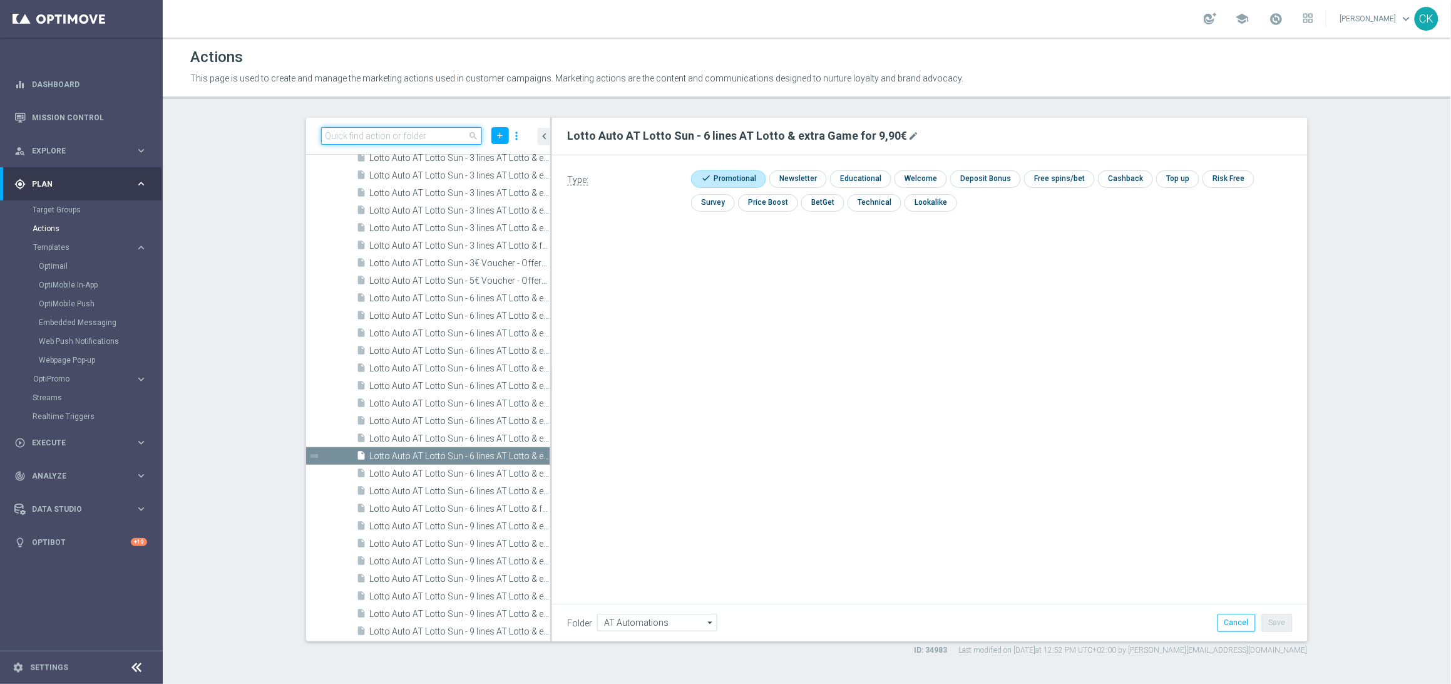
click at [407, 138] on input at bounding box center [401, 136] width 161 height 18
paste input "Lotto Auto AT Lotto Sun - 3 lines AT Lotto for price of 1"
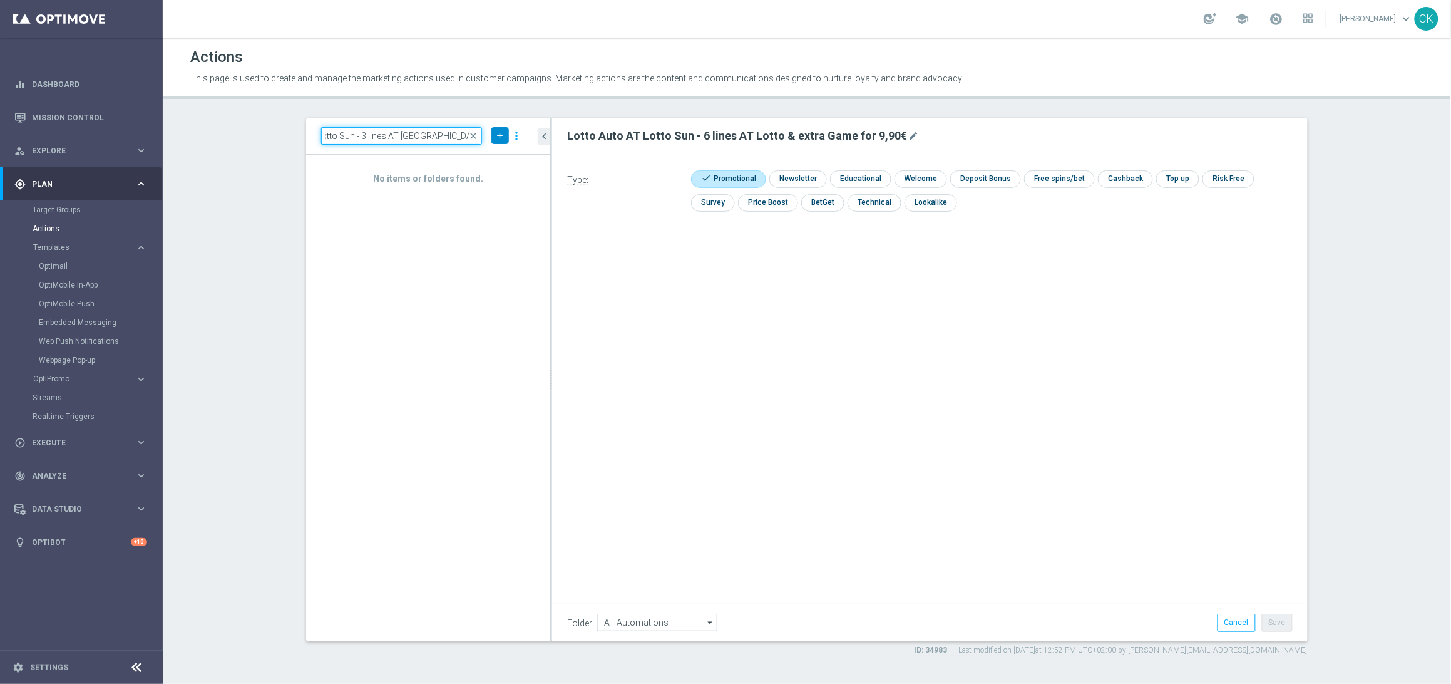
type input "Lotto Auto AT Lotto Sun - 3 lines AT Lotto for price of 1"
click at [500, 135] on icon "add" at bounding box center [499, 135] width 9 height 9
click at [493, 153] on span "New Action" at bounding box center [477, 157] width 39 height 9
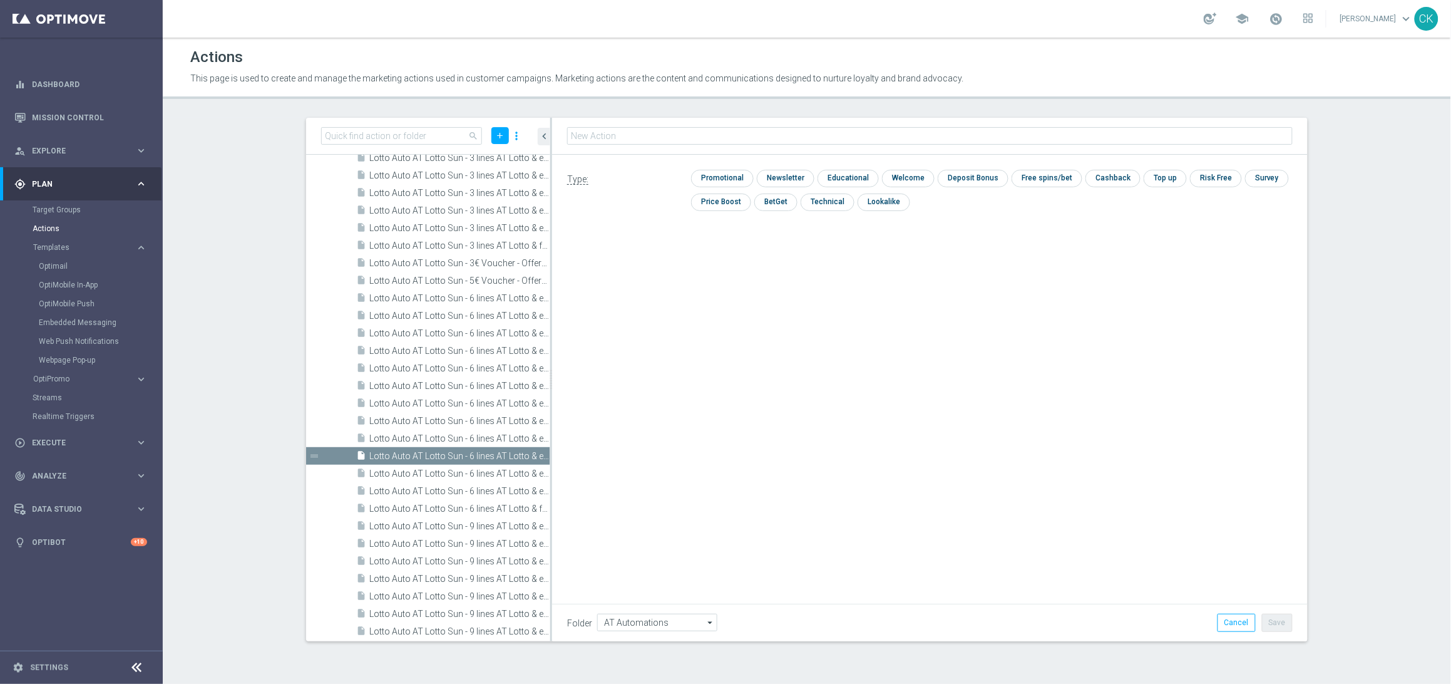
type input "Lotto Auto AT Lotto Sun - 3 lines AT Lotto for price of 1"
click at [727, 176] on input "checkbox" at bounding box center [720, 178] width 59 height 17
checkbox input "true"
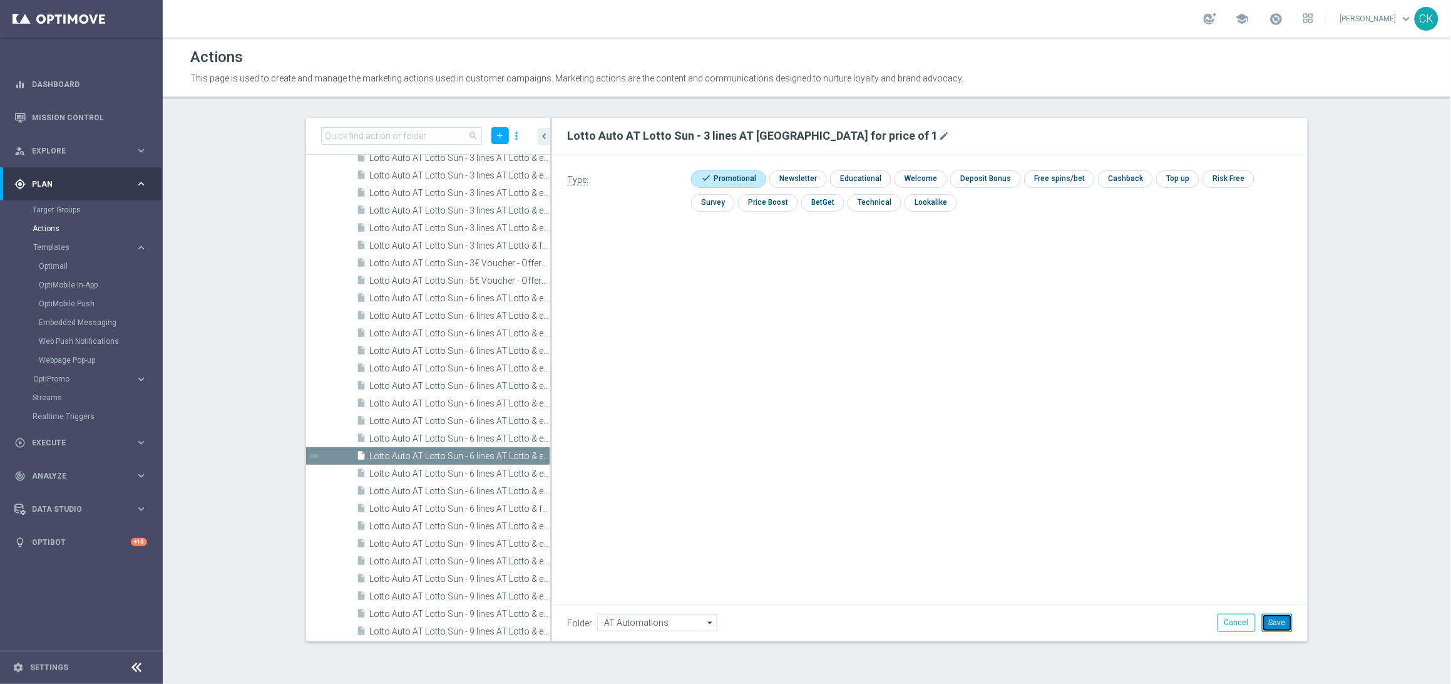
click at [1282, 627] on button "Save" at bounding box center [1277, 622] width 31 height 18
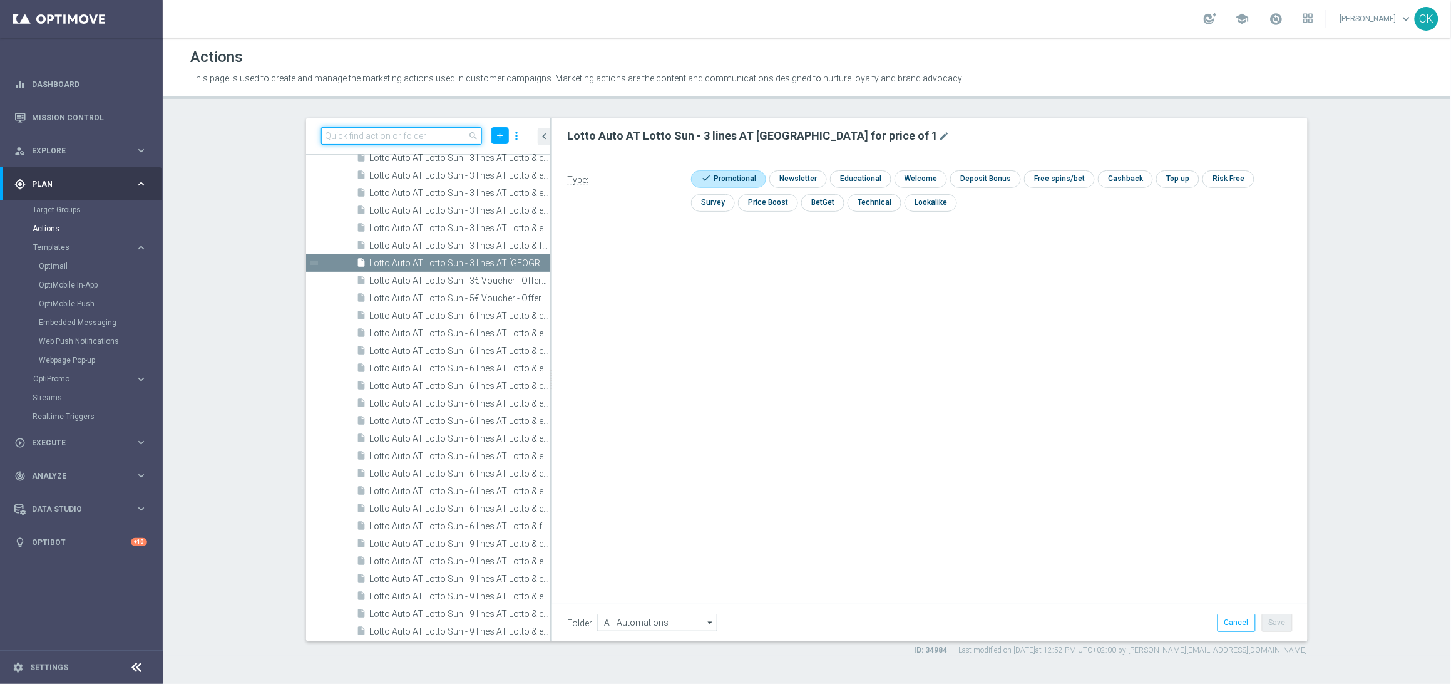
click at [371, 138] on input at bounding box center [401, 136] width 161 height 18
paste input "Lotto Auto AT Lotto Sun - 9 lines AT Lotto & extra game + free LOTTO 6 aus 45 E…"
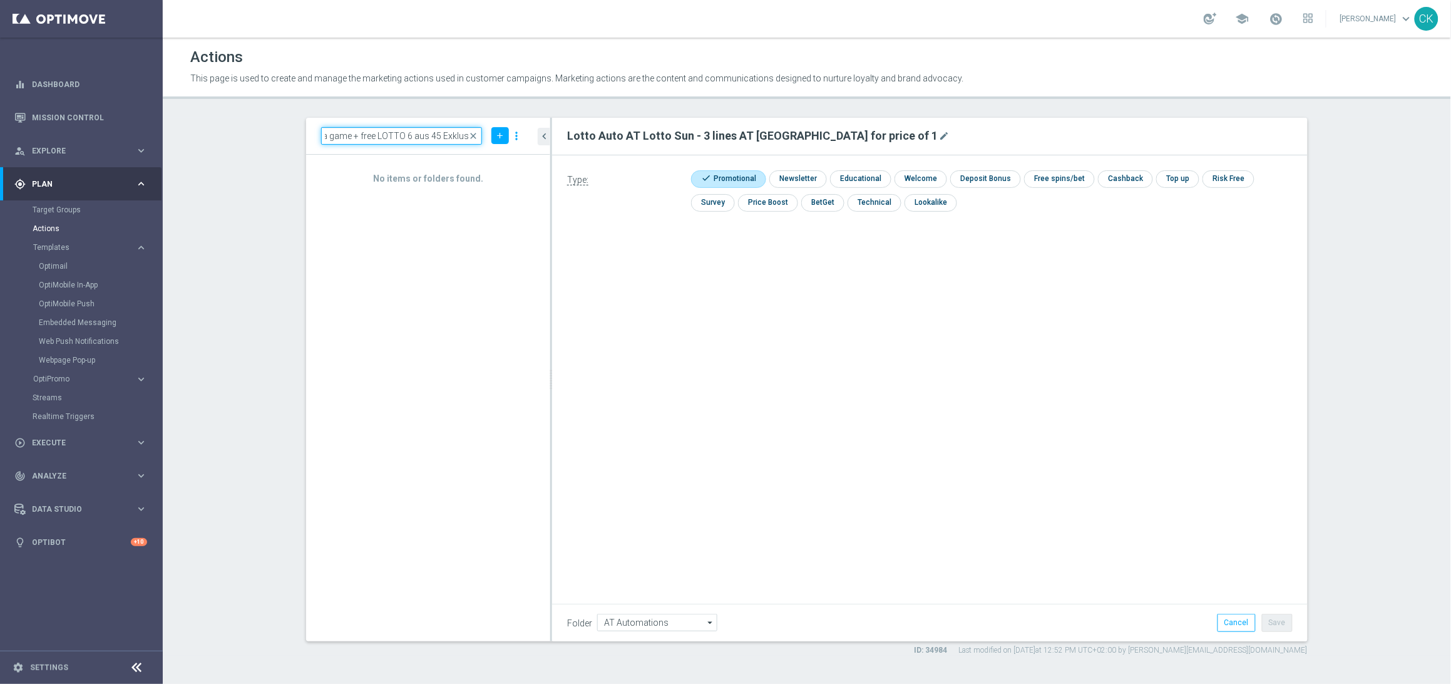
type input "Lotto Auto AT Lotto Sun - 9 lines AT Lotto & extra game + free LOTTO 6 aus 45 E…"
click at [502, 125] on div "Lotto Auto AT Lotto Sun - 9 lines AT Lotto & extra game + free LOTTO 6 aus 45 E…" at bounding box center [428, 136] width 244 height 37
click at [501, 140] on icon "add" at bounding box center [499, 135] width 9 height 9
click at [491, 158] on span "New Action" at bounding box center [477, 157] width 39 height 9
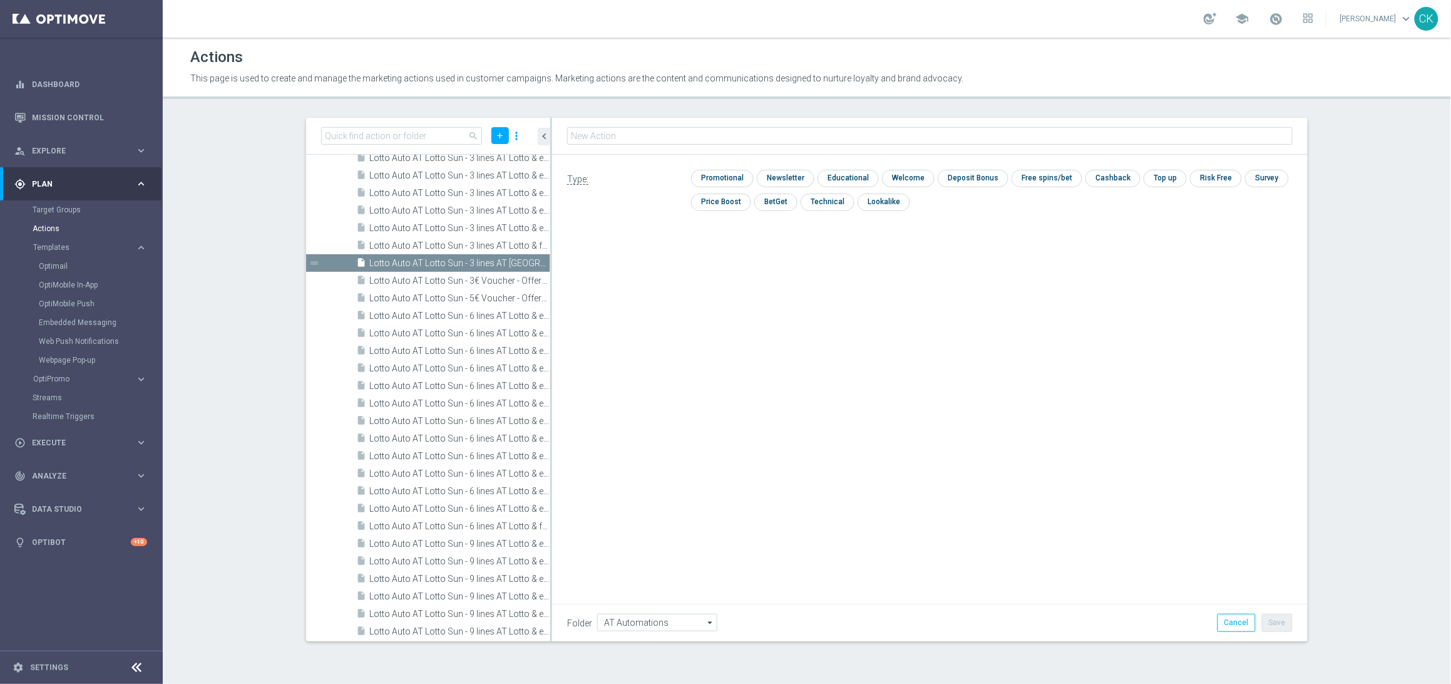
type input "Lotto Auto AT Lotto Sun - 9 lines AT Lotto & extra game + free LOTTO 6 aus 45 E…"
click at [718, 183] on input "checkbox" at bounding box center [720, 178] width 59 height 17
checkbox input "true"
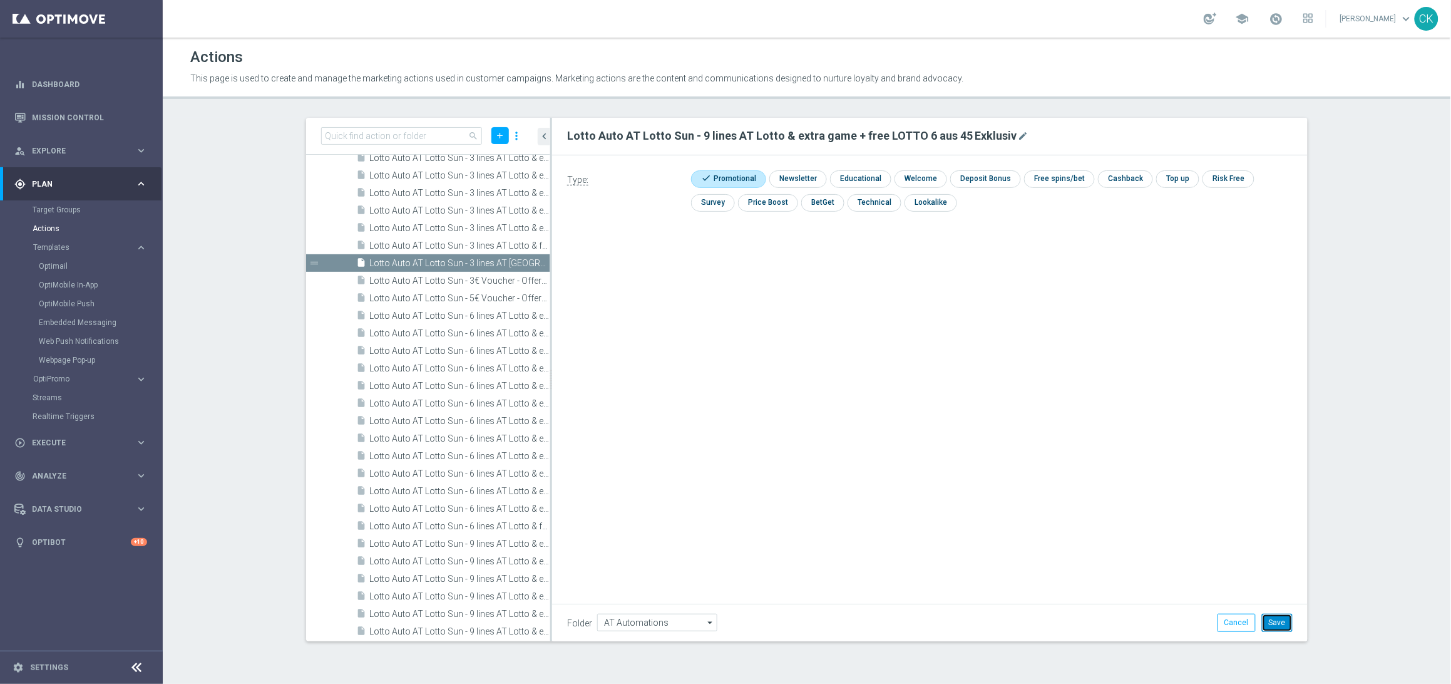
click at [1278, 626] on button "Save" at bounding box center [1277, 622] width 31 height 18
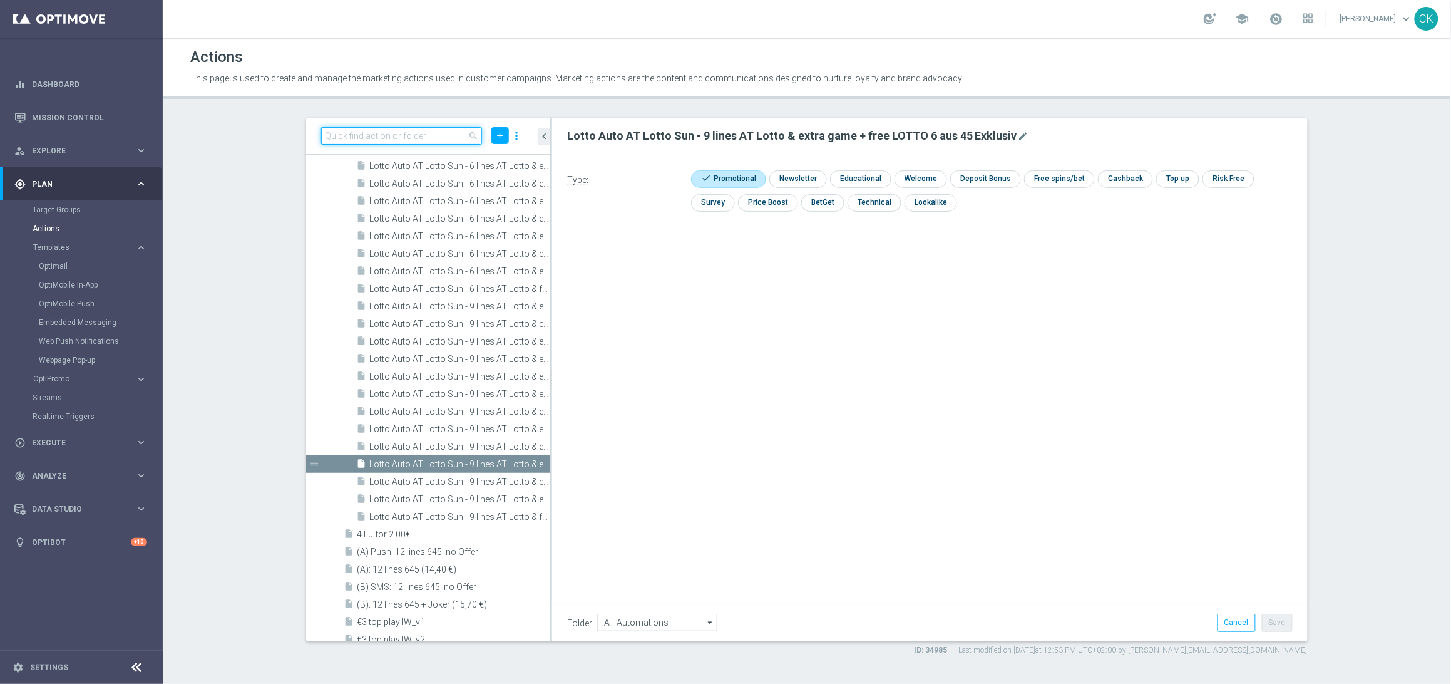
click at [407, 133] on input at bounding box center [401, 136] width 161 height 18
paste input "Lotto Auto AT Lotto Sun - 6 lines AT Lotto & extra game + free LOTTO 6 aus 45 E…"
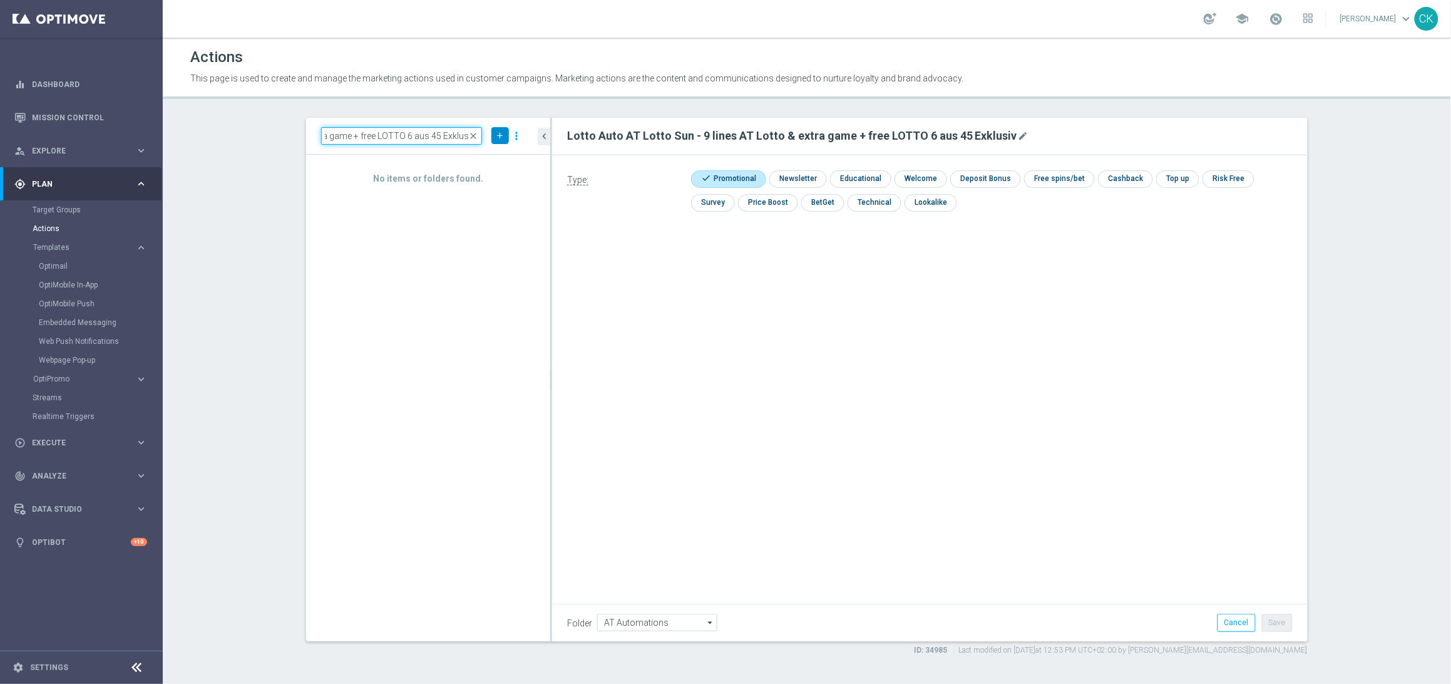
type input "Lotto Auto AT Lotto Sun - 6 lines AT Lotto & extra game + free LOTTO 6 aus 45 E…"
click at [500, 130] on button "add" at bounding box center [500, 135] width 18 height 17
click at [491, 157] on span "New Action" at bounding box center [477, 157] width 39 height 9
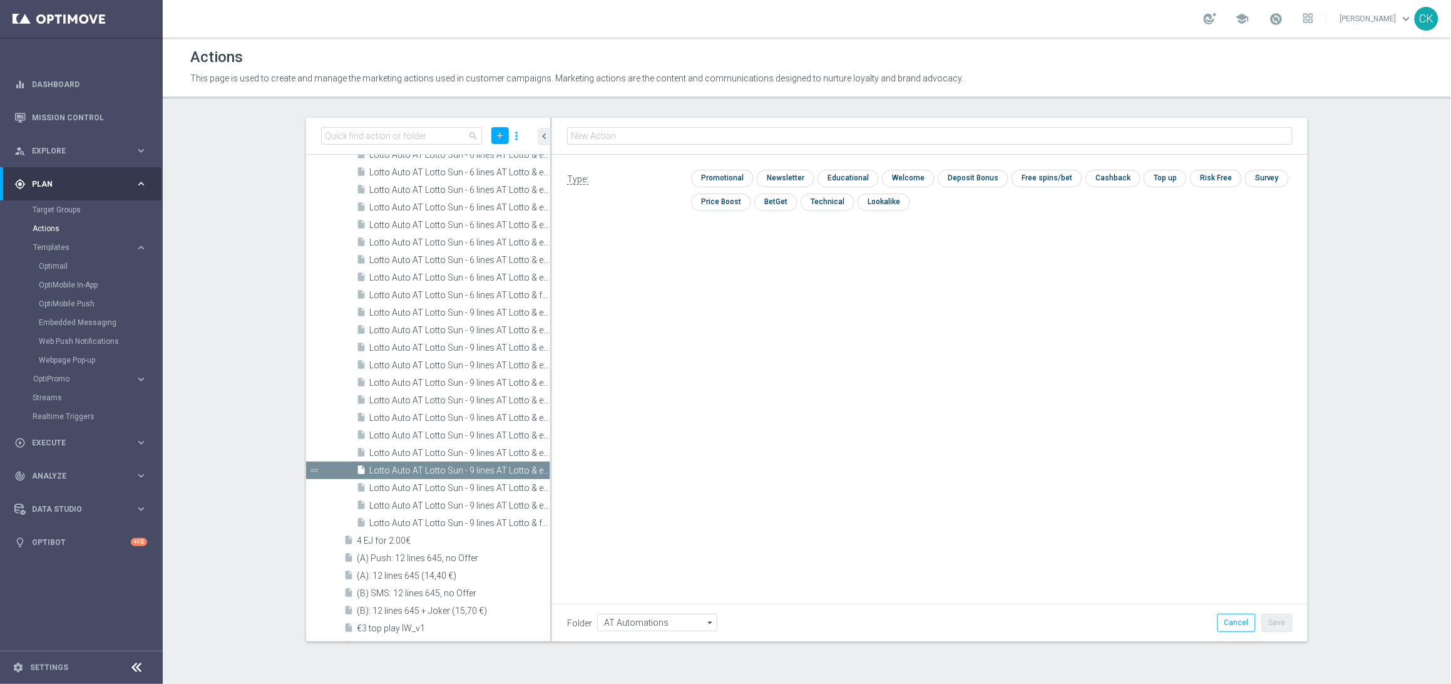
type input "Lotto Auto AT Lotto Sun - 6 lines AT Lotto & extra game + free LOTTO 6 aus 45 E…"
click at [724, 173] on input "checkbox" at bounding box center [720, 178] width 59 height 17
checkbox input "true"
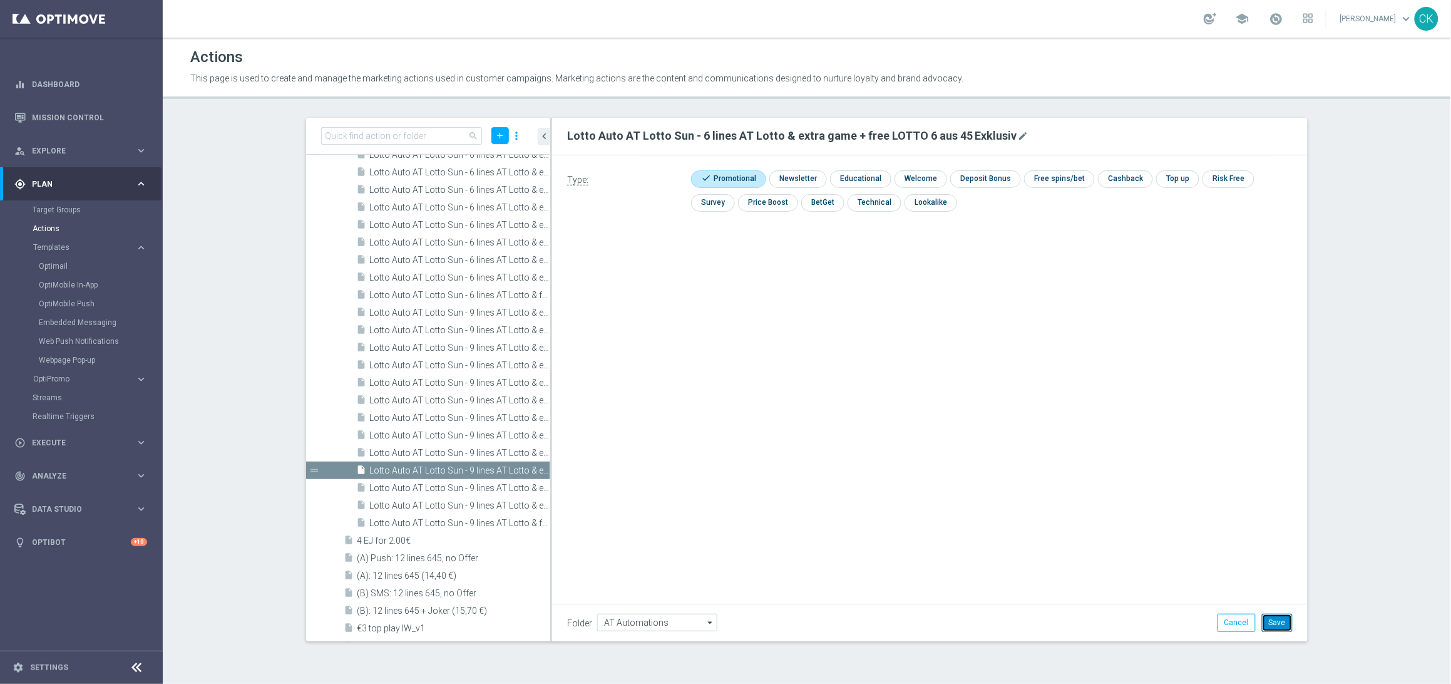
click at [1282, 627] on button "Save" at bounding box center [1277, 622] width 31 height 18
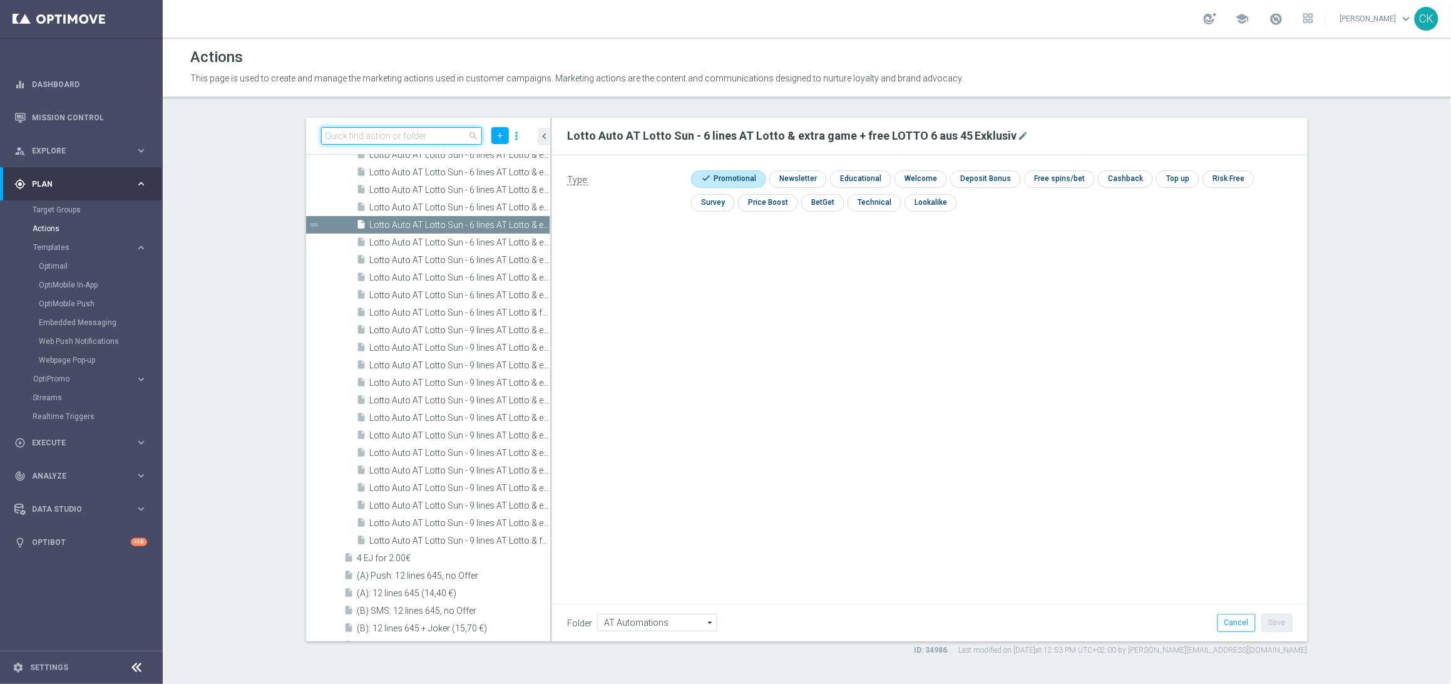
click at [376, 130] on input at bounding box center [401, 136] width 161 height 18
paste input "Lotto Auto AT Lotto Sun - 3 lines AT Lotto & extra game + free LOTTO 6 aus 45 E…"
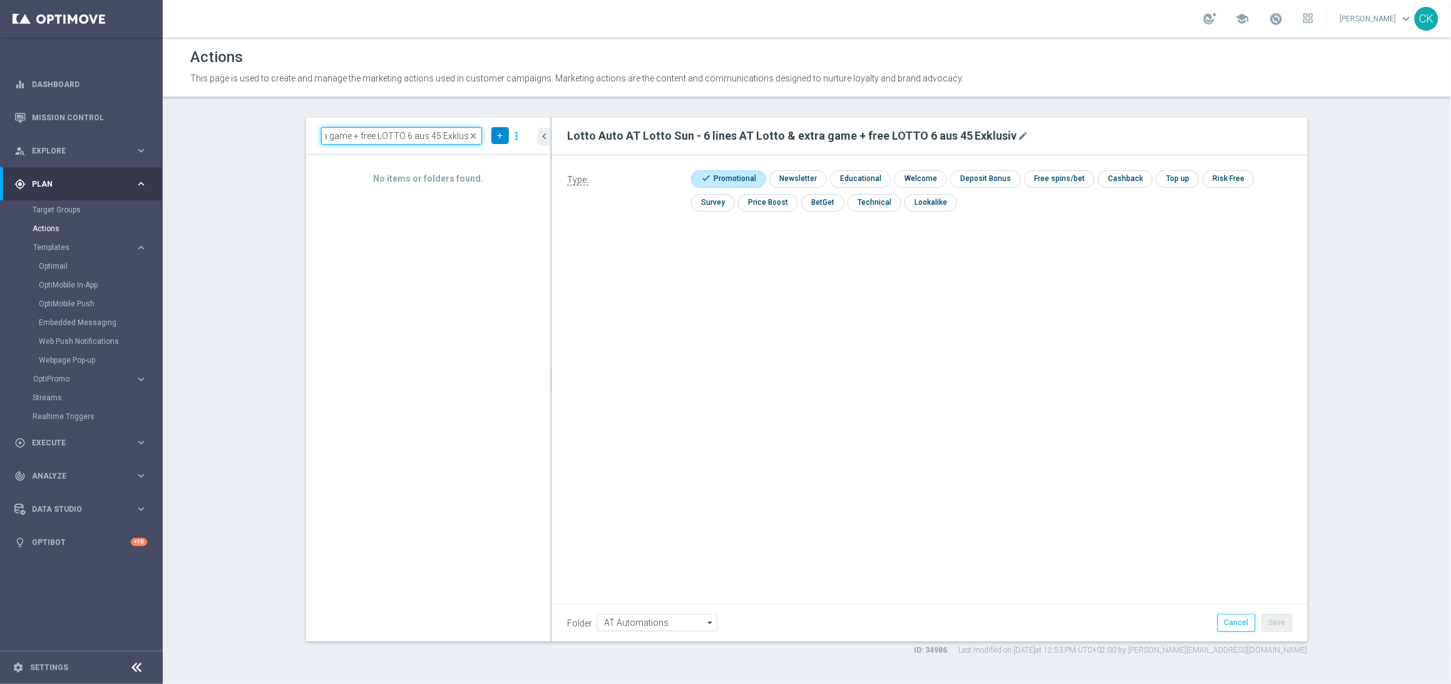
type input "Lotto Auto AT Lotto Sun - 3 lines AT Lotto & extra game + free LOTTO 6 aus 45 E…"
click at [498, 134] on icon "add" at bounding box center [499, 135] width 9 height 9
click at [491, 151] on li "New Action" at bounding box center [481, 157] width 58 height 19
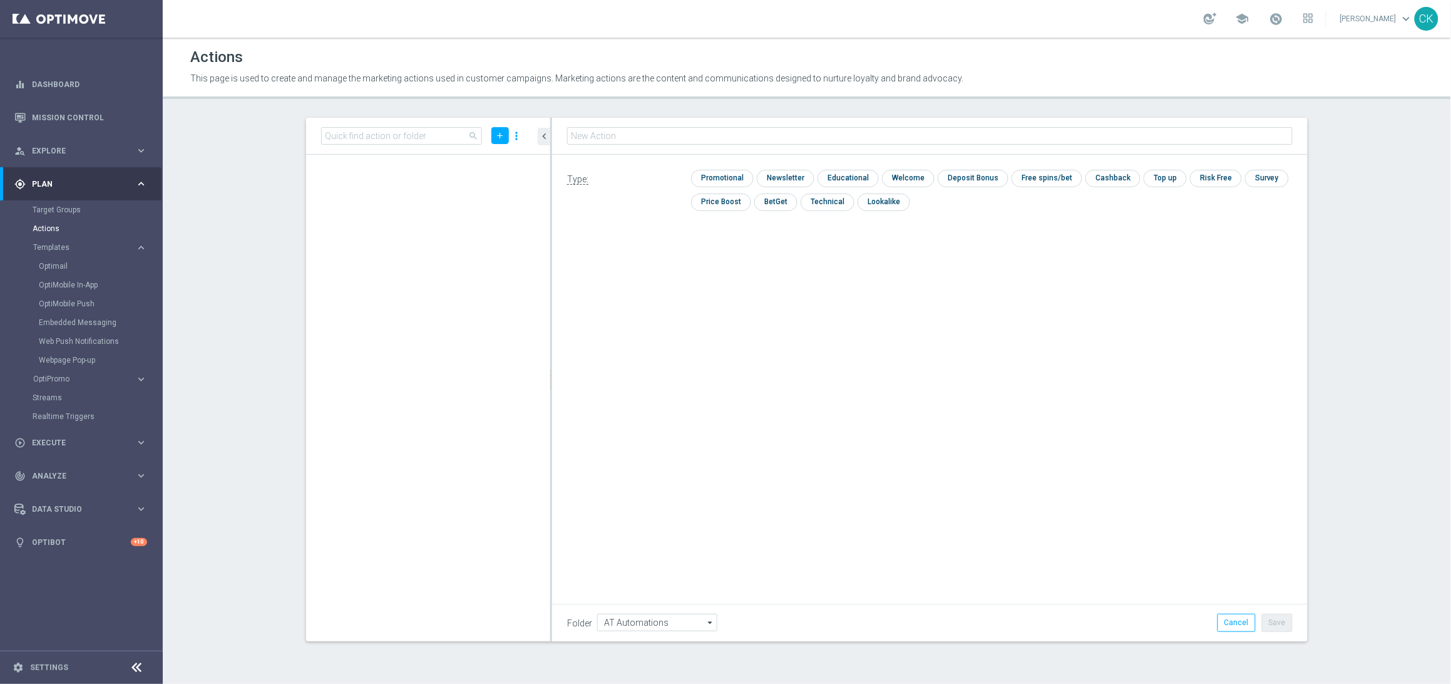
scroll to position [228, 0]
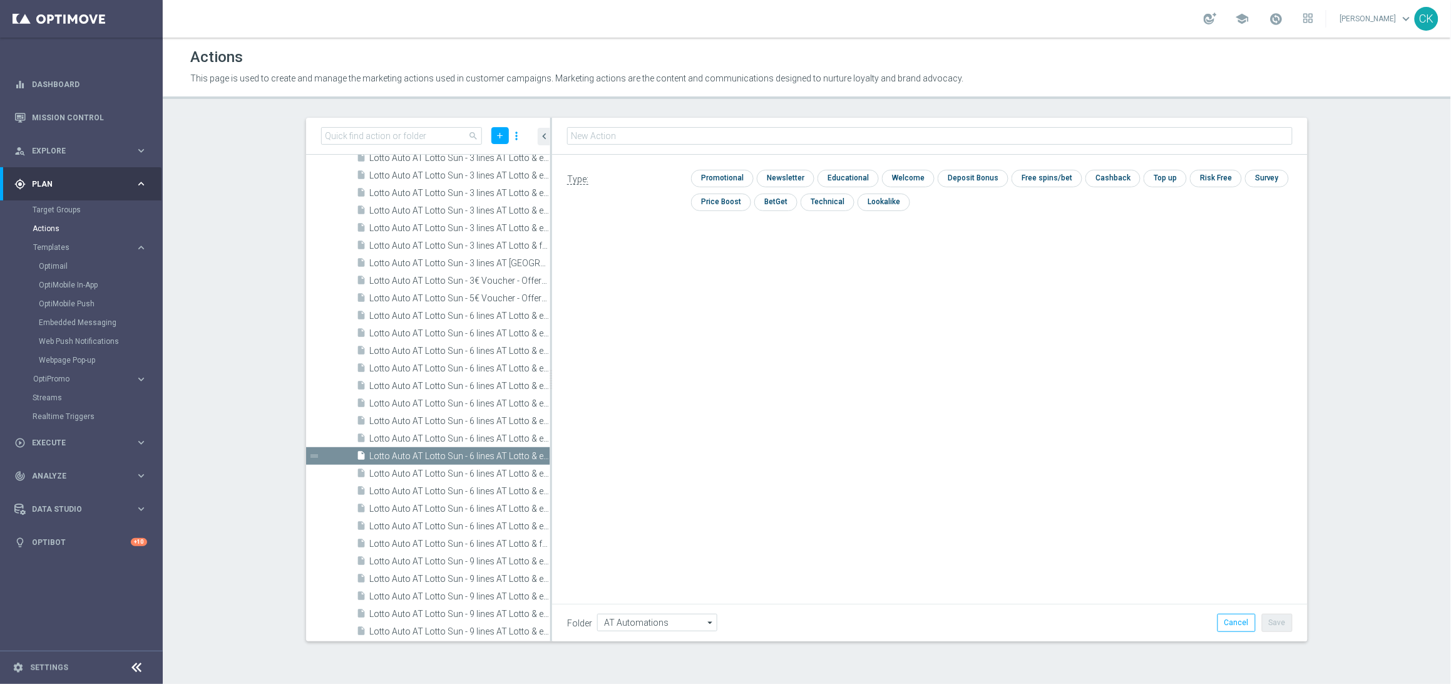
type input "Lotto Auto AT Lotto Sun - 3 lines AT Lotto & extra game + free LOTTO 6 aus 45 E…"
click at [719, 180] on input "checkbox" at bounding box center [720, 178] width 59 height 17
checkbox input "true"
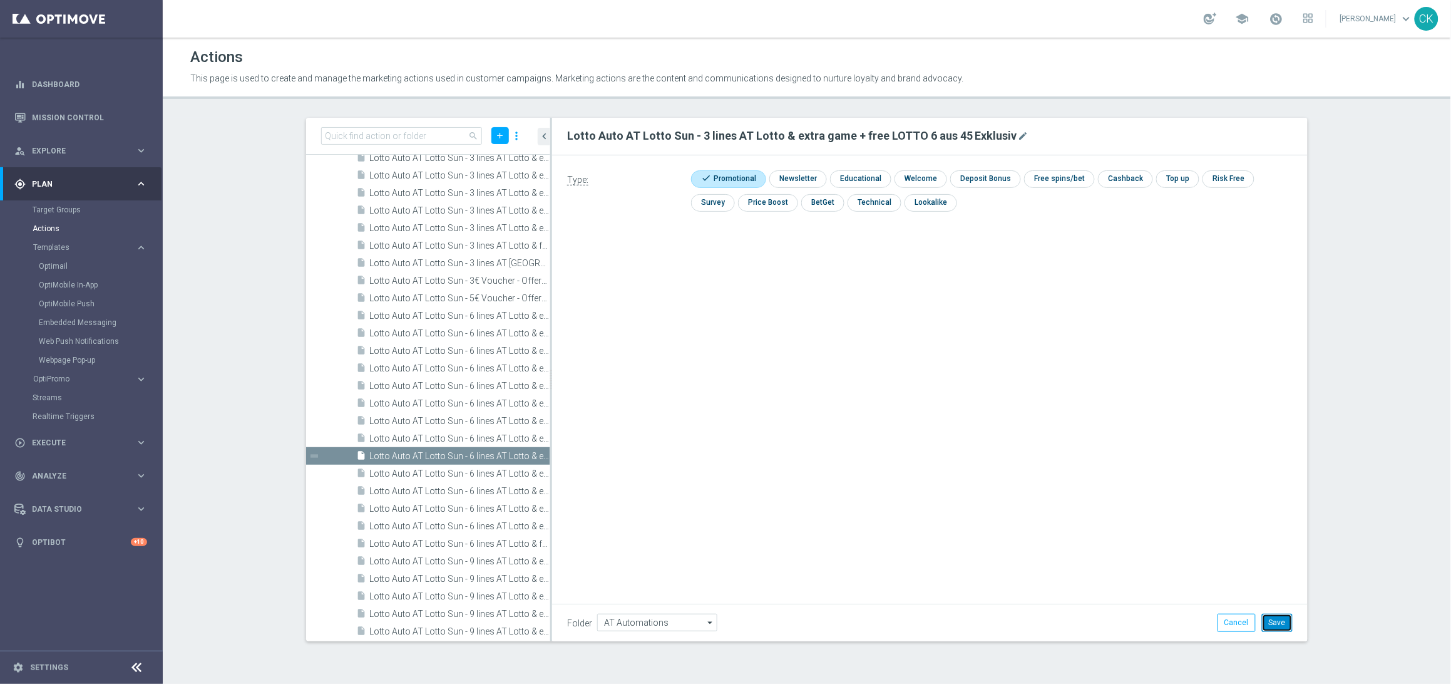
click at [1282, 623] on button "Save" at bounding box center [1277, 622] width 31 height 18
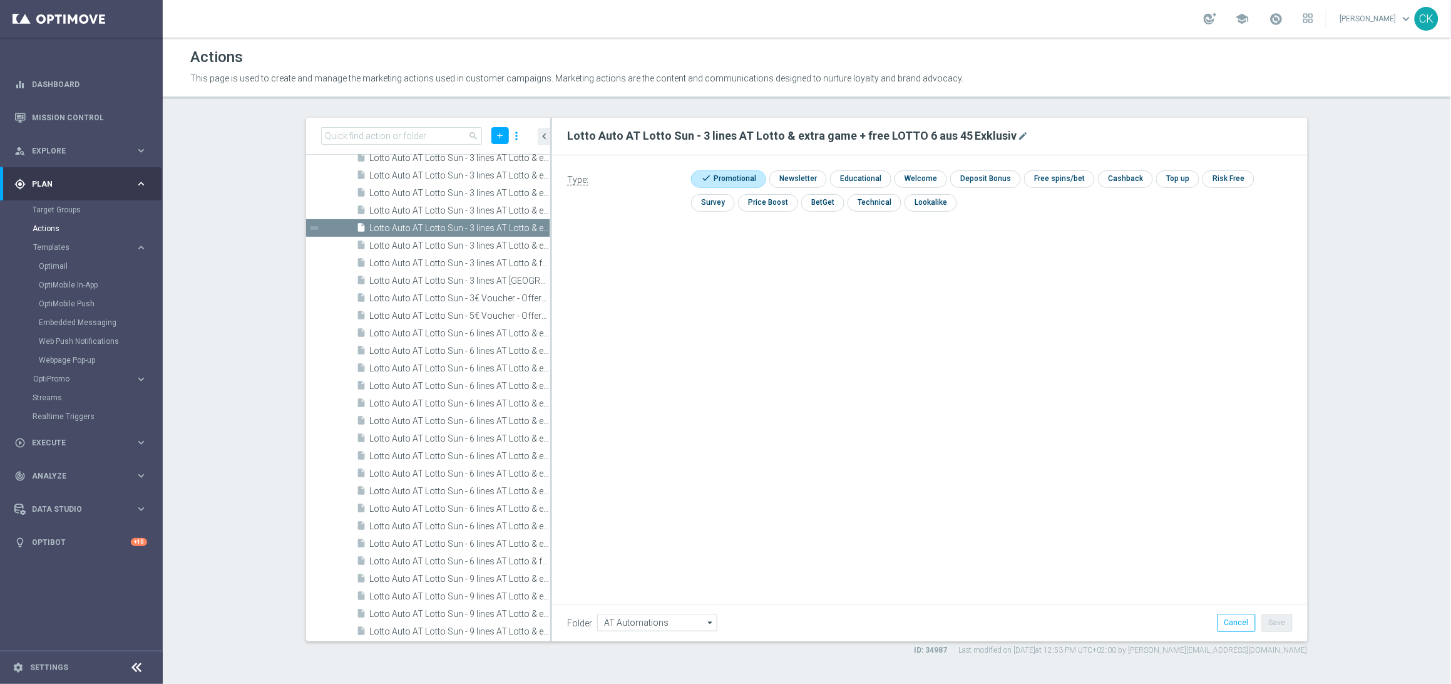
click at [370, 145] on div "search add more_vert" at bounding box center [428, 136] width 244 height 37
click at [351, 136] on input at bounding box center [401, 136] width 161 height 18
paste input "Lotto Auto AT Lotto Sun - AT Lotto: 10 % discount on subscription"
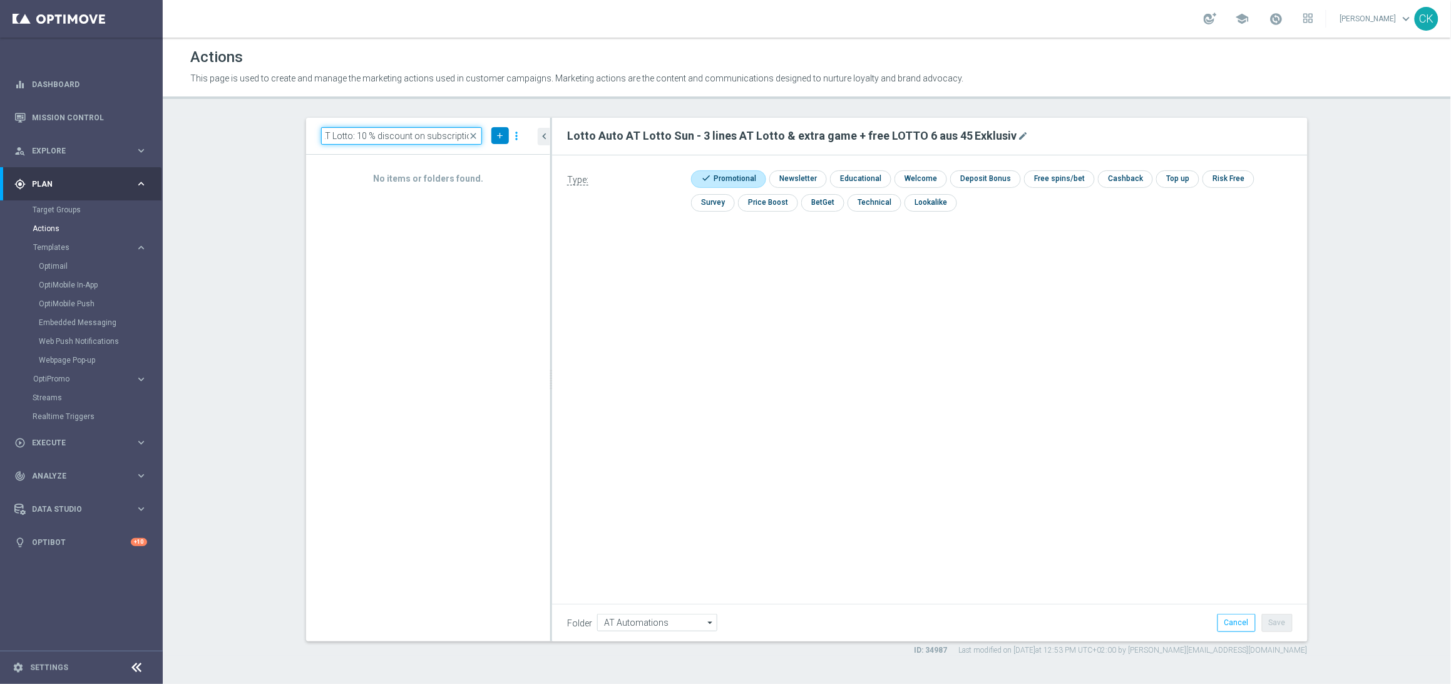
type input "Lotto Auto AT Lotto Sun - AT Lotto: 10 % discount on subscription"
click at [501, 131] on icon "add" at bounding box center [499, 135] width 9 height 9
click at [483, 155] on span "New Action" at bounding box center [477, 157] width 39 height 9
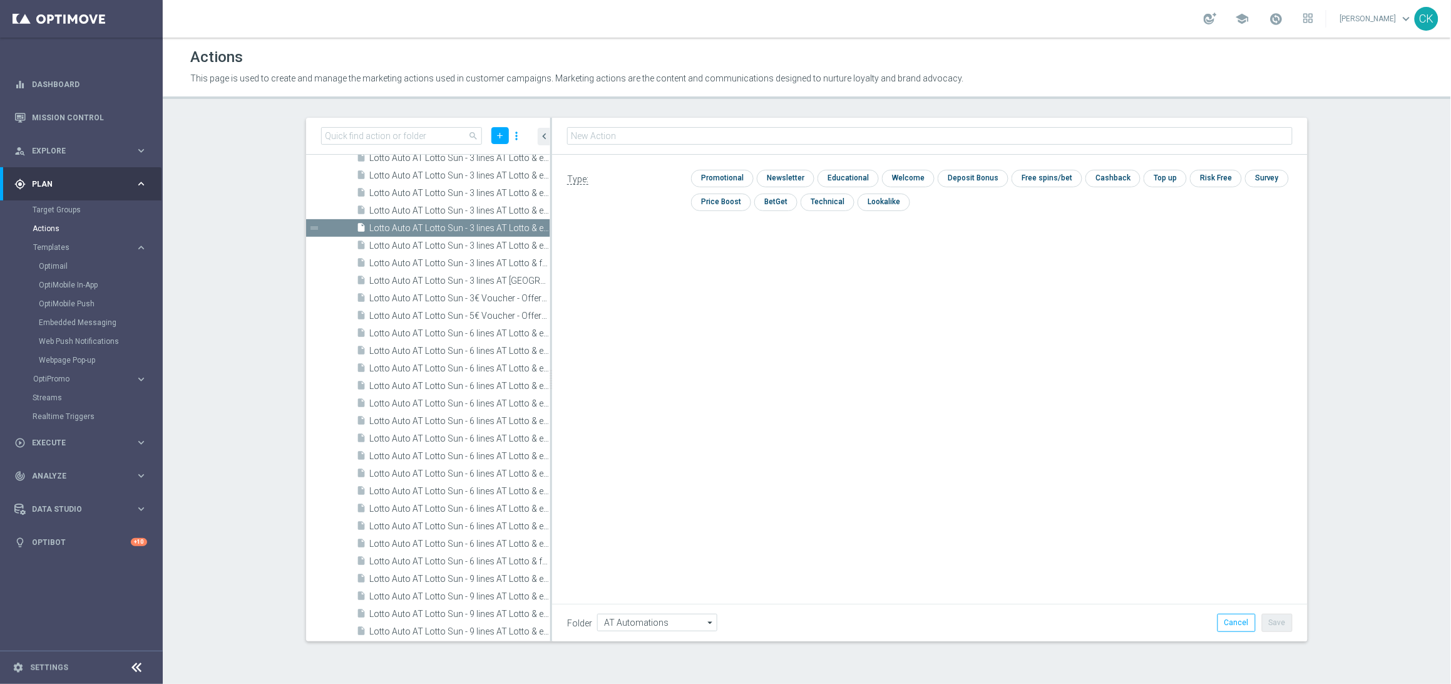
type input "Lotto Auto AT Lotto Sun - AT Lotto: 10 % discount on subscription"
click at [721, 174] on input "checkbox" at bounding box center [720, 178] width 59 height 17
checkbox input "true"
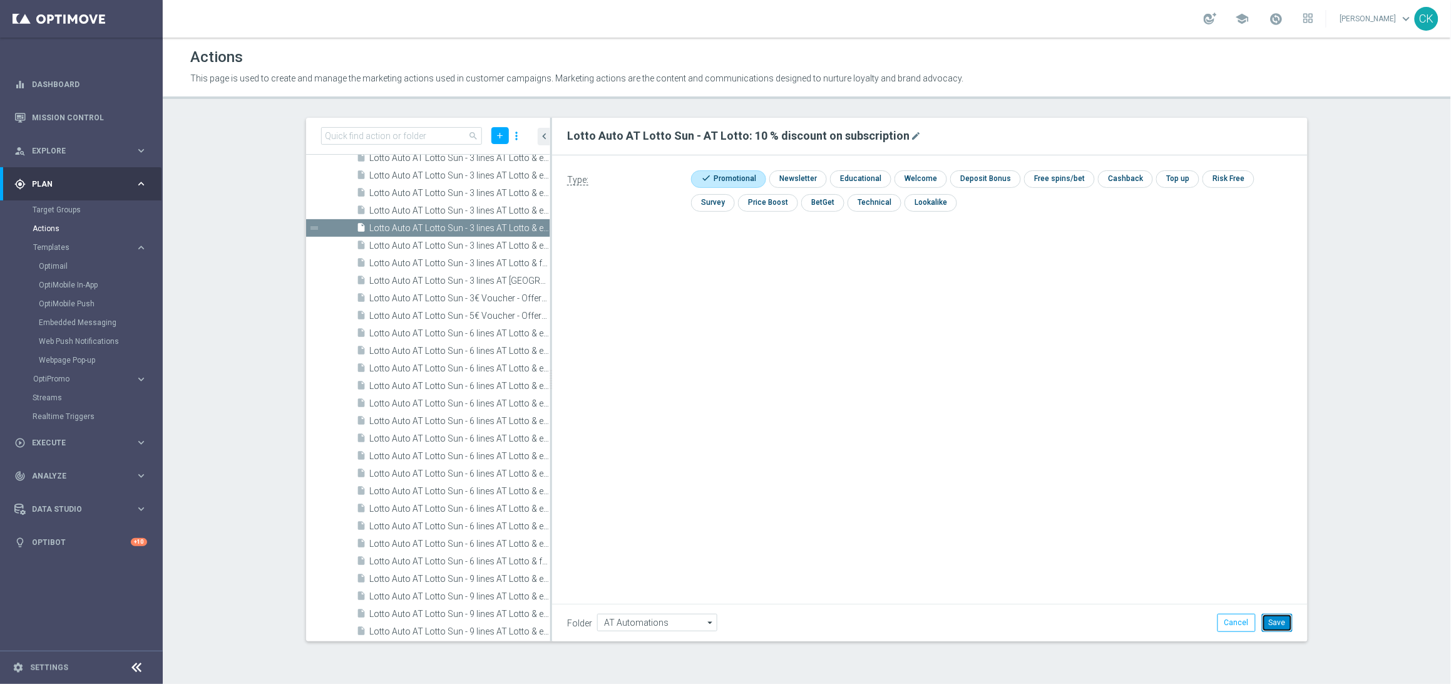
click at [1286, 620] on button "Save" at bounding box center [1277, 622] width 31 height 18
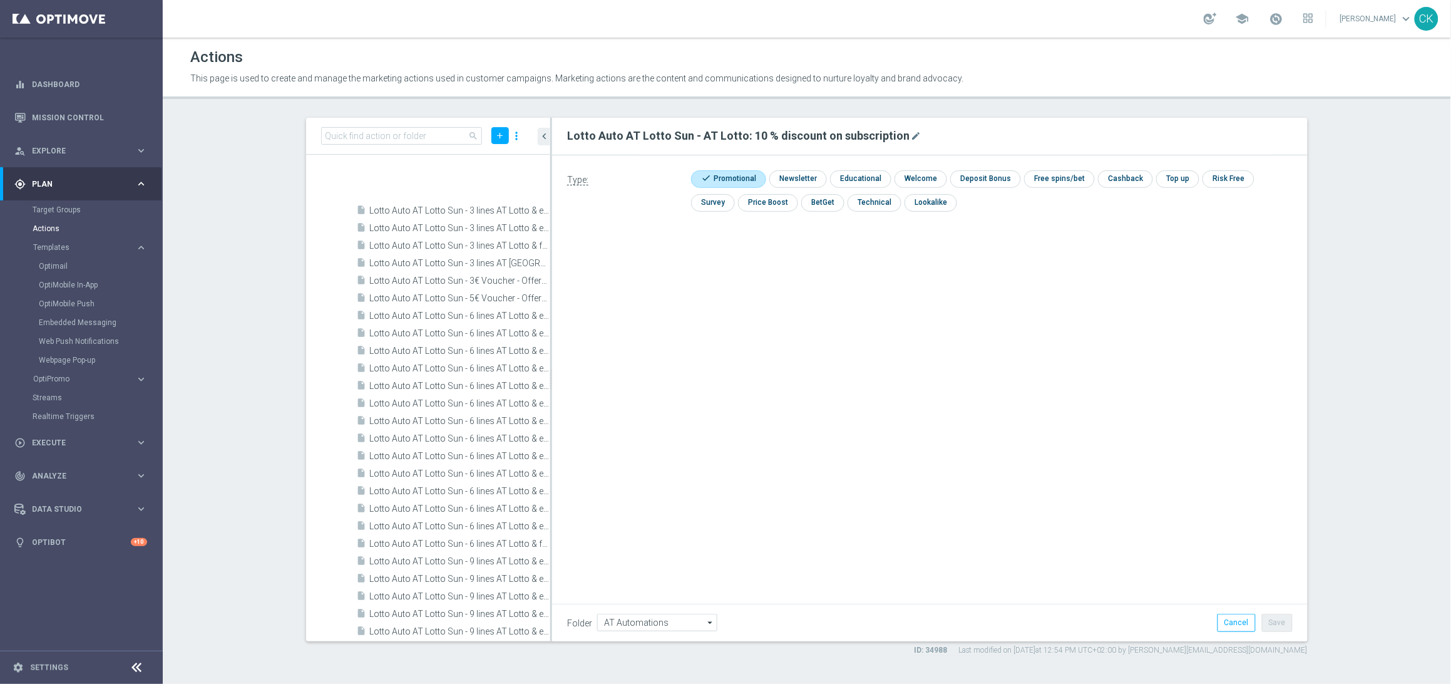
scroll to position [554, 0]
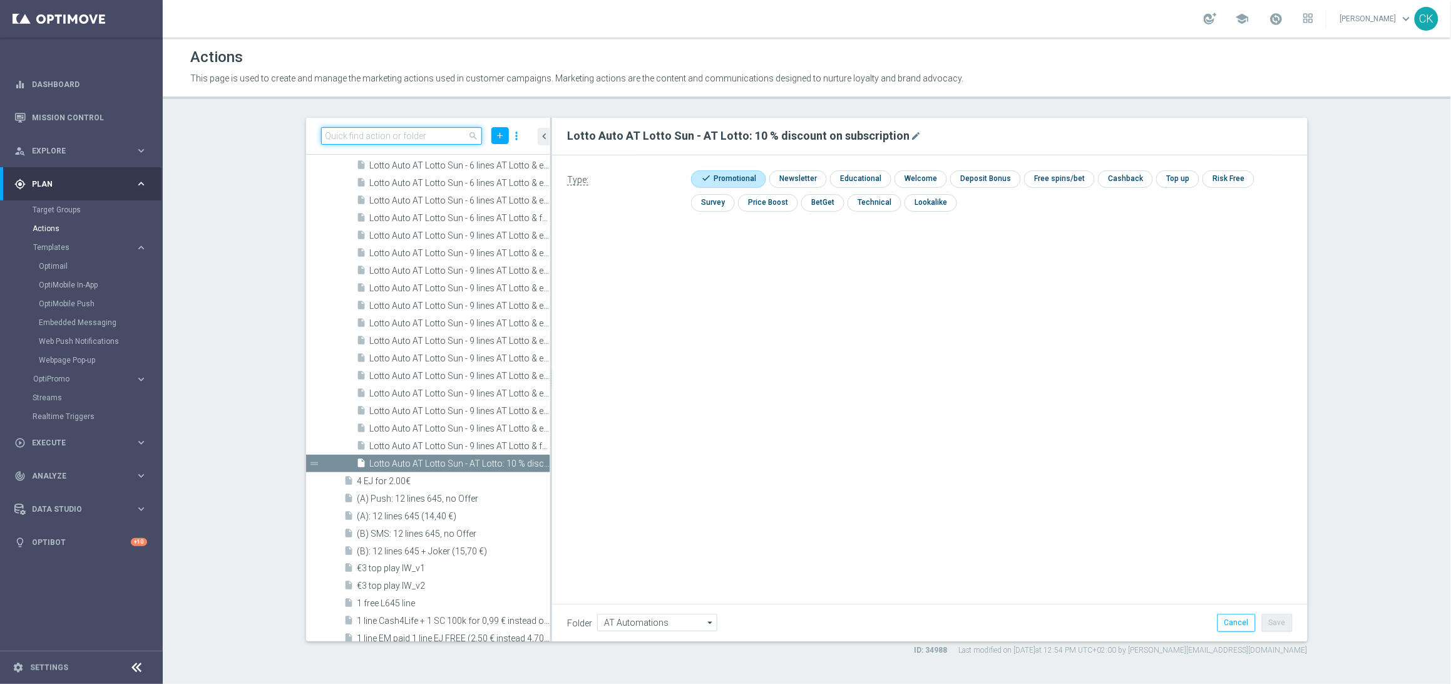
click at [371, 138] on input at bounding box center [401, 136] width 161 height 18
paste input "Lotto Auto AT Lotto Sun - 9 lines AT Lotto & extra game with 10% off"
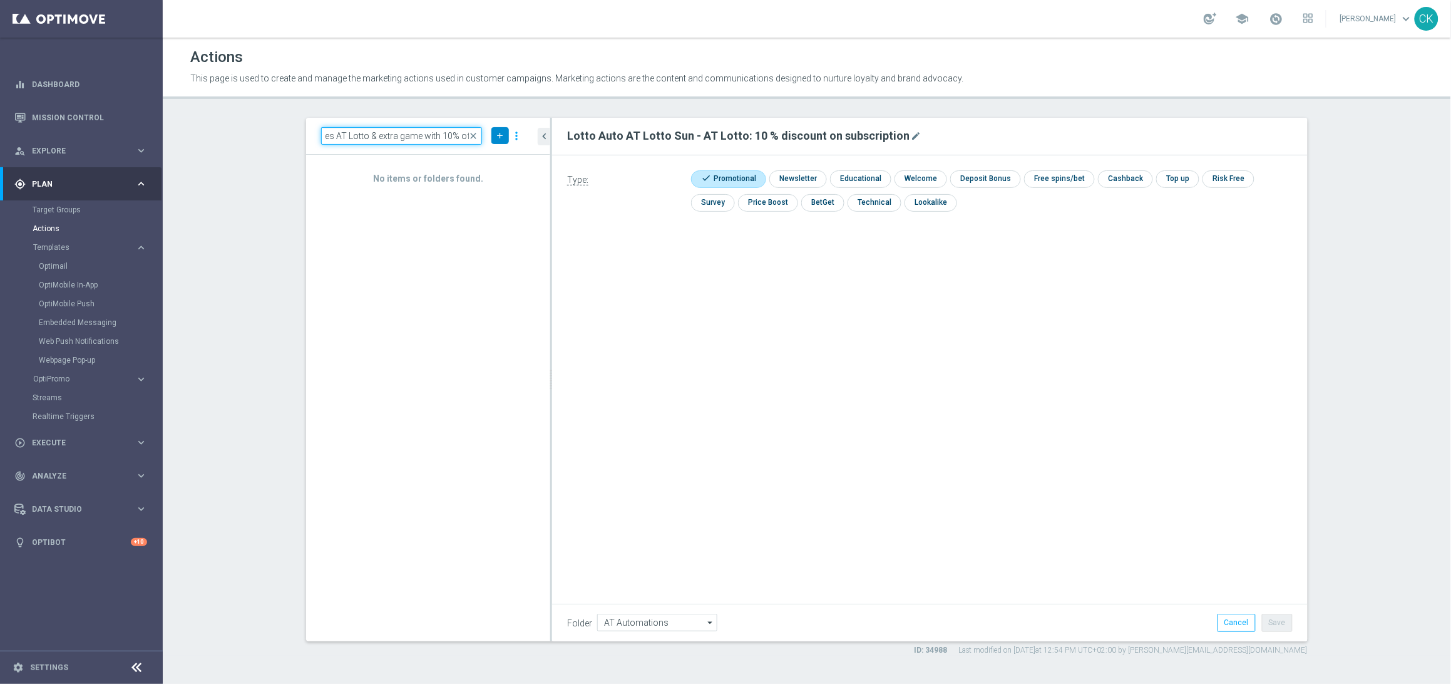
type input "Lotto Auto AT Lotto Sun - 9 lines AT Lotto & extra game with 10% off"
click at [504, 130] on button "add" at bounding box center [500, 135] width 18 height 17
click at [495, 153] on span "New Action" at bounding box center [477, 157] width 39 height 9
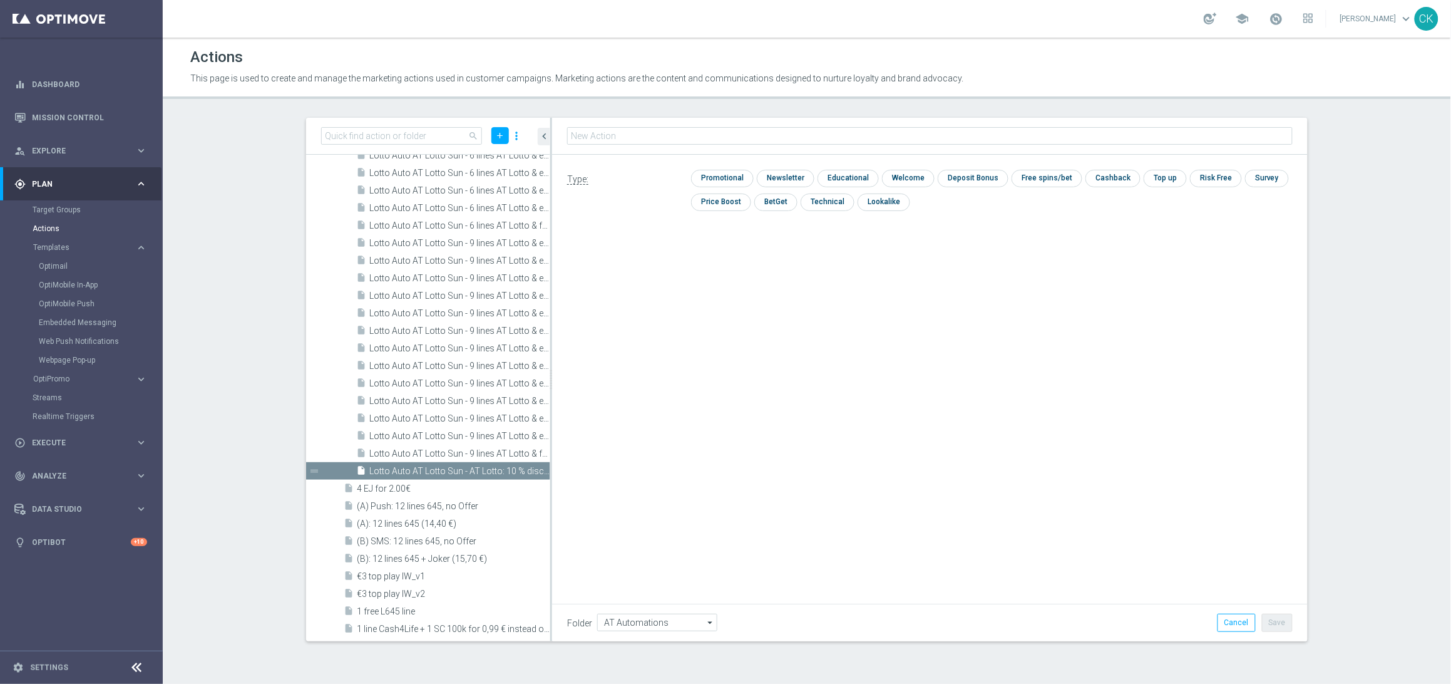
type input "Lotto Auto AT Lotto Sun - 9 lines AT Lotto & extra game with 10% off"
click at [724, 175] on input "checkbox" at bounding box center [720, 178] width 59 height 17
checkbox input "true"
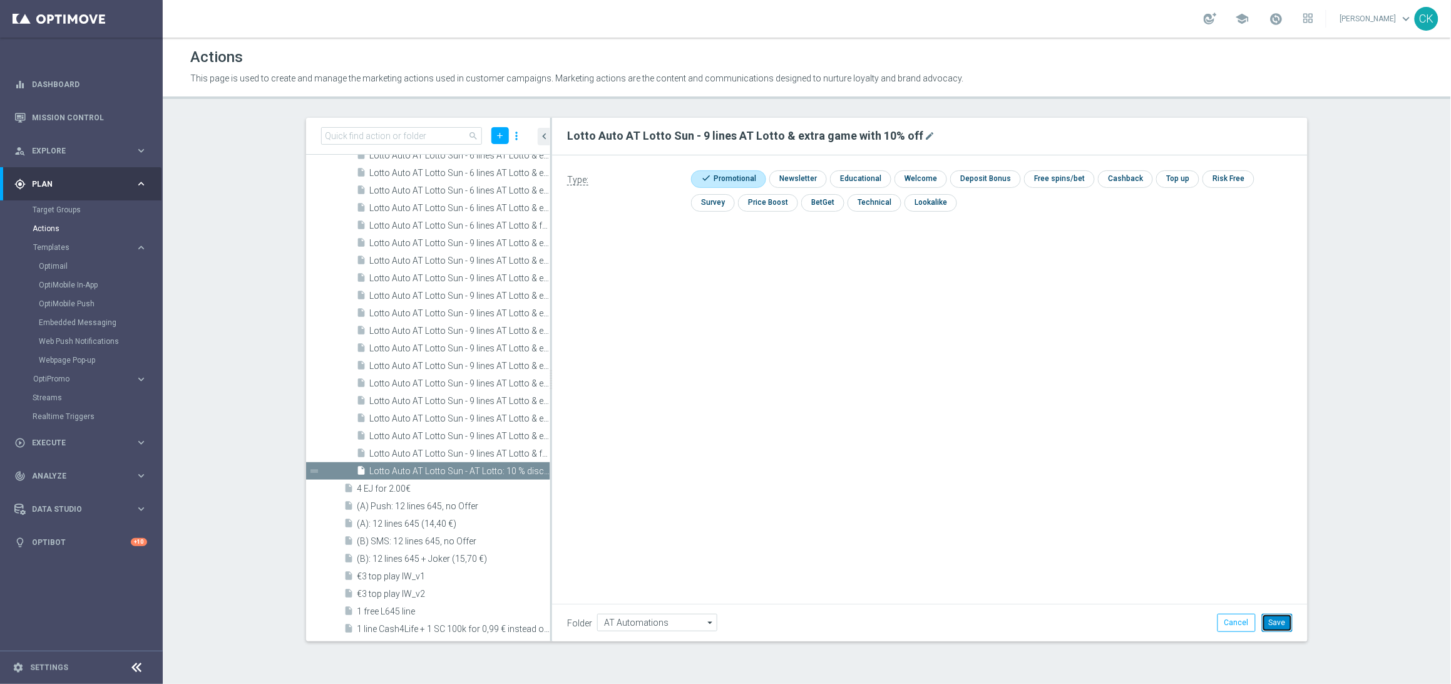
click at [1278, 622] on button "Save" at bounding box center [1277, 622] width 31 height 18
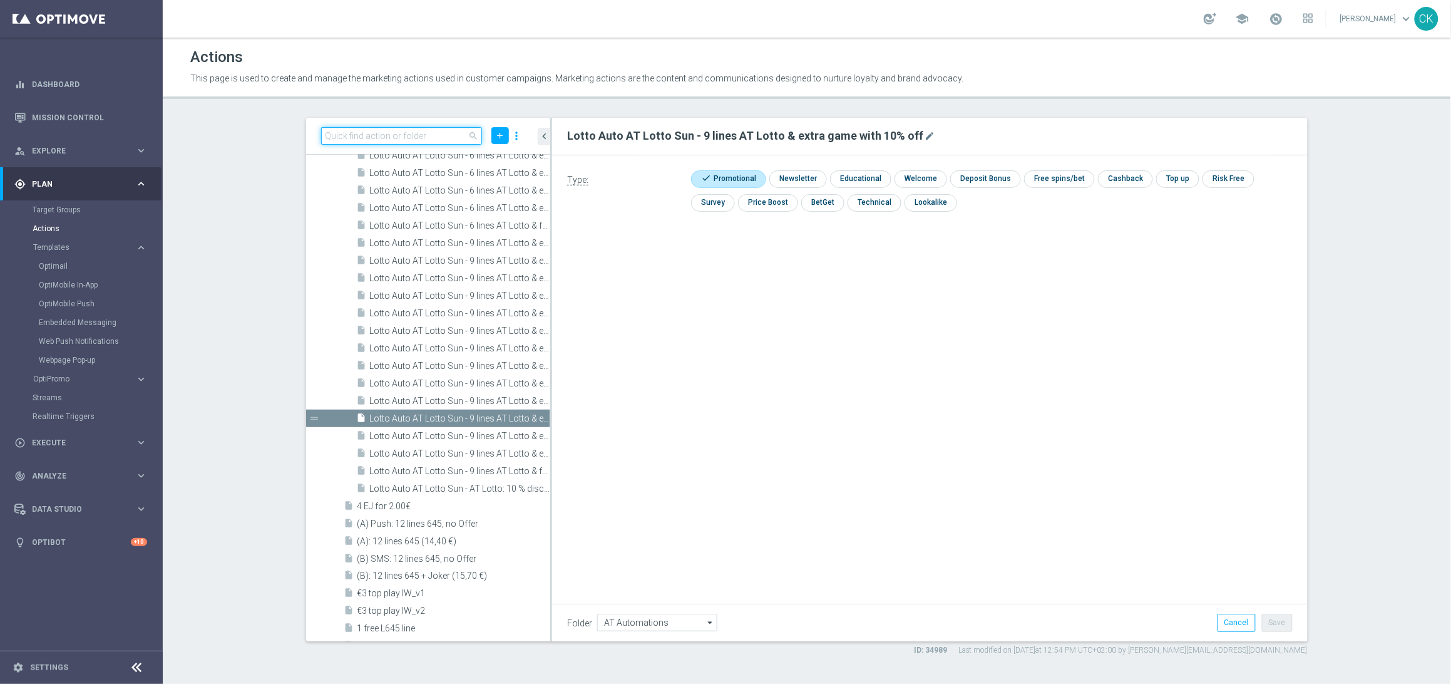
click at [387, 138] on input at bounding box center [401, 136] width 161 height 18
paste input "Lotto Auto AT Lotto Sun - 6 lines AT Lotto & extra game with 10% off"
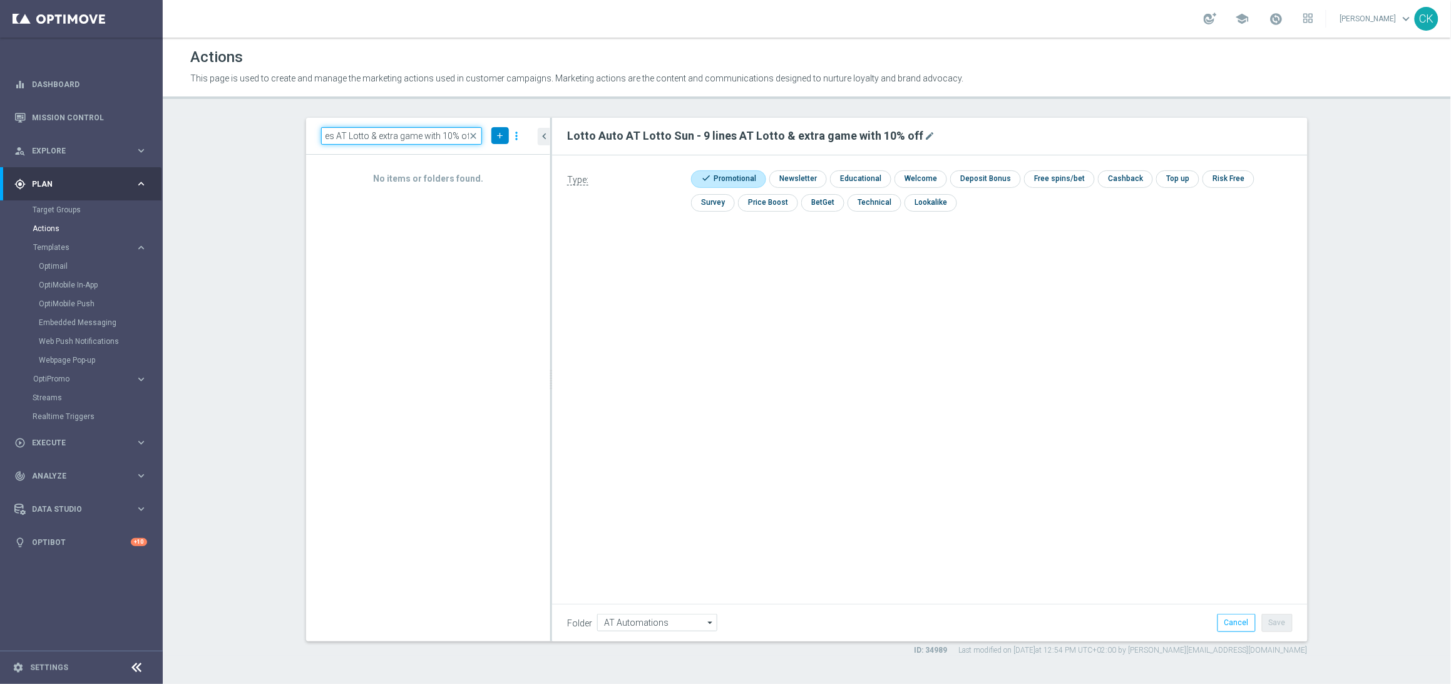
type input "Lotto Auto AT Lotto Sun - 6 lines AT Lotto & extra game with 10% off"
click at [499, 138] on icon "add" at bounding box center [499, 135] width 9 height 9
drag, startPoint x: 496, startPoint y: 157, endPoint x: 607, endPoint y: 155, distance: 110.8
click at [496, 157] on span "New Action" at bounding box center [477, 157] width 39 height 9
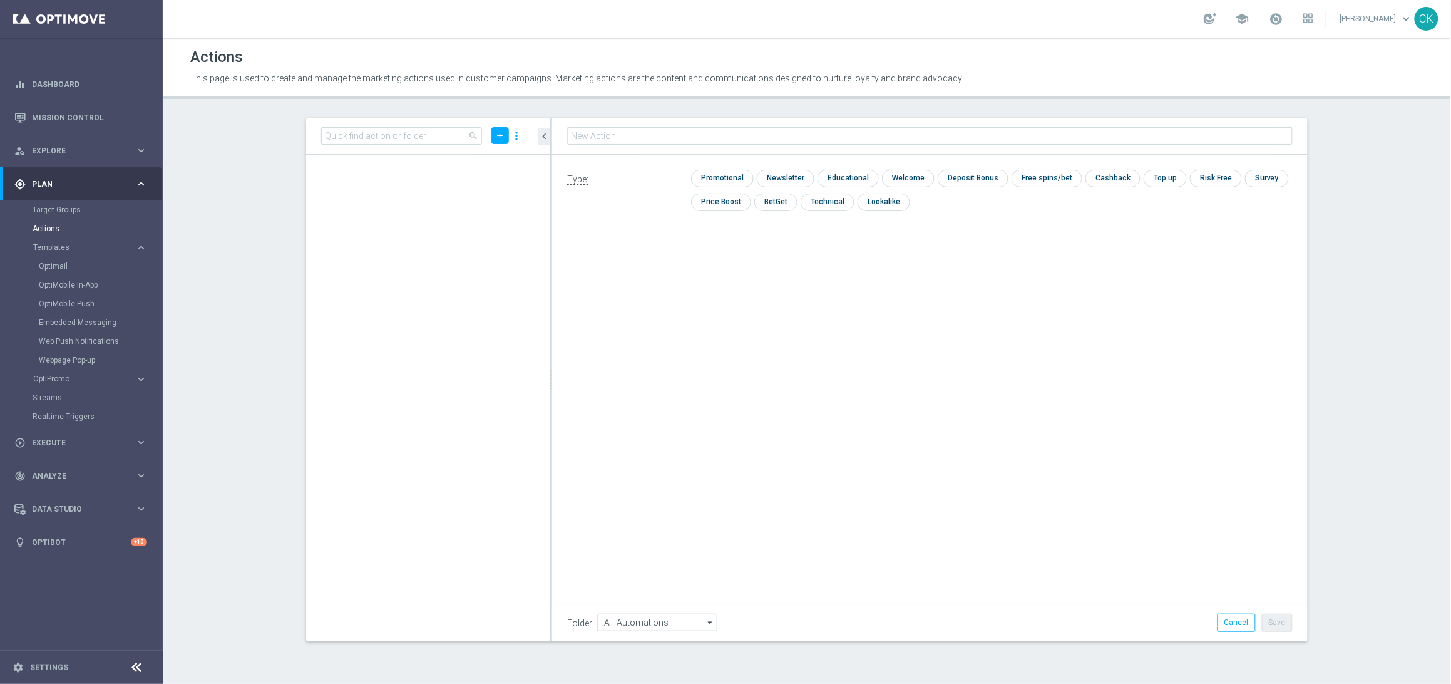
scroll to position [505, 0]
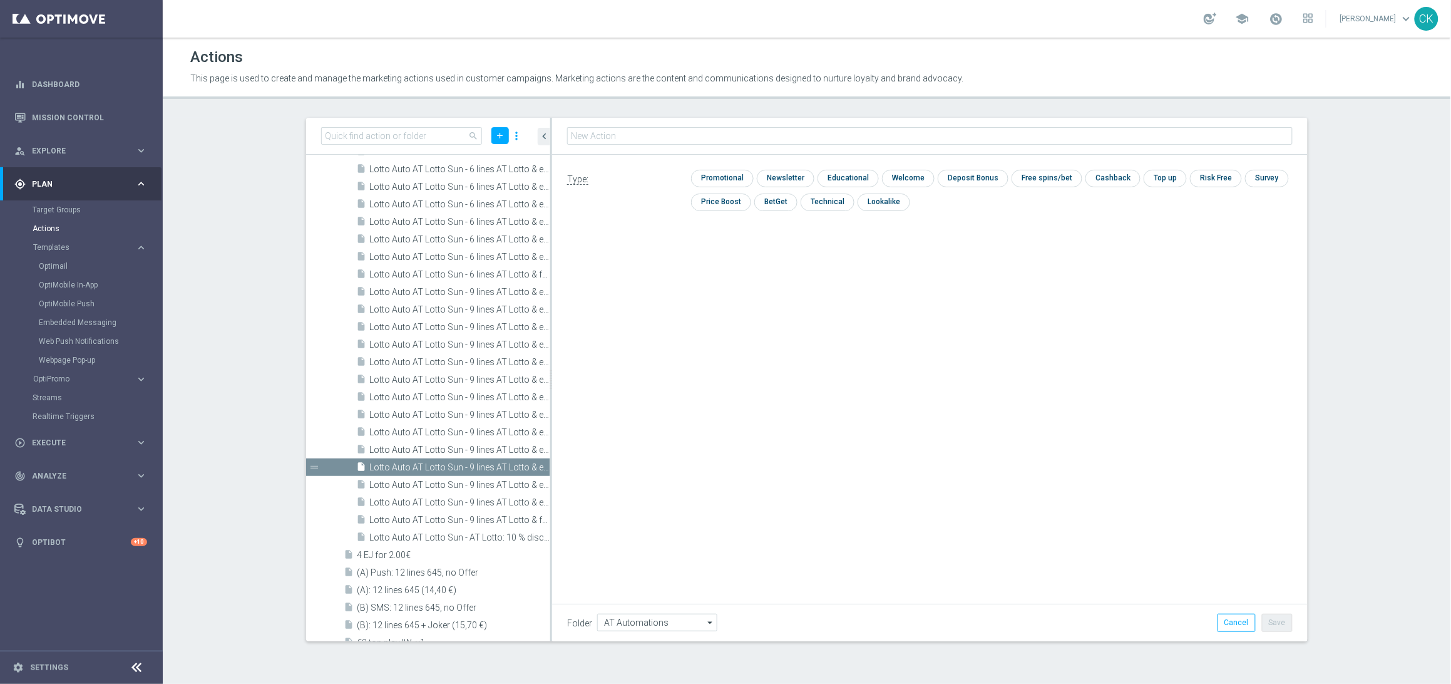
type input "Lotto Auto AT Lotto Sun - 6 lines AT Lotto & extra game with 10% off"
click at [715, 174] on input "checkbox" at bounding box center [720, 178] width 59 height 17
checkbox input "true"
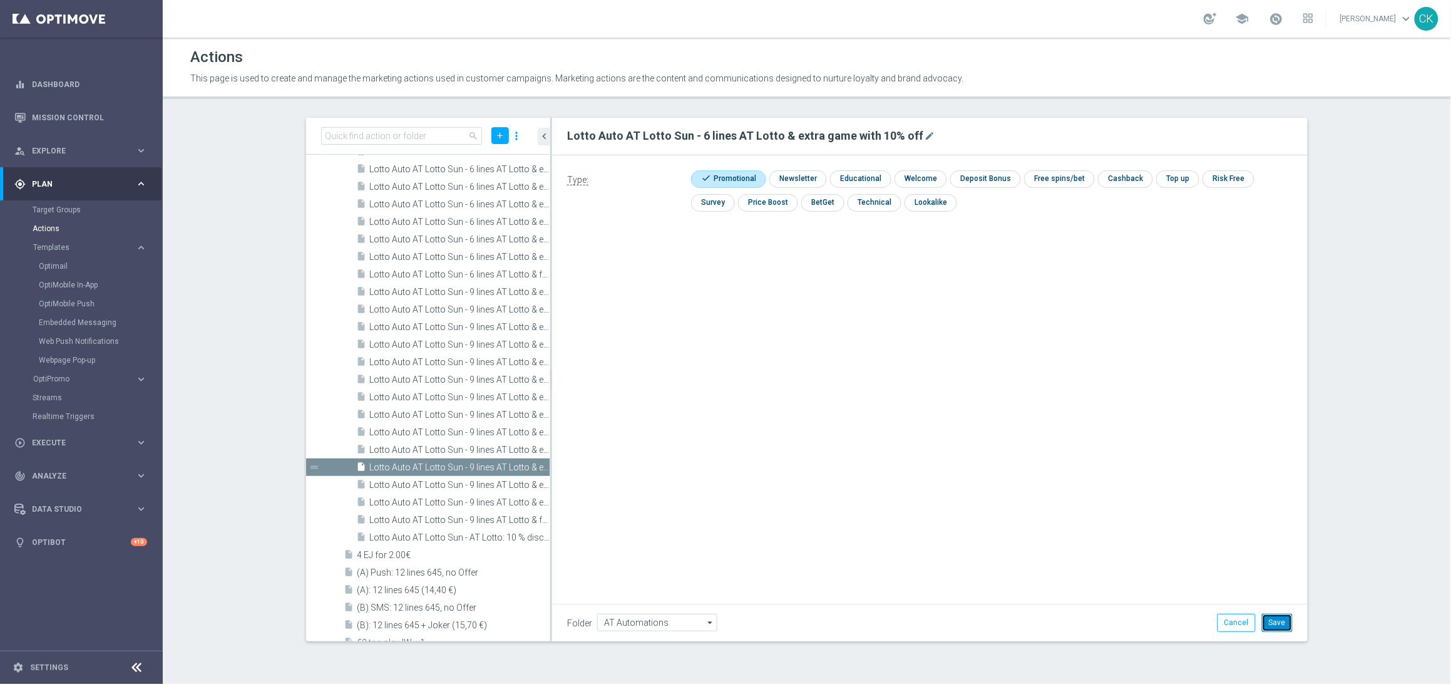
click at [1278, 618] on button "Save" at bounding box center [1277, 622] width 31 height 18
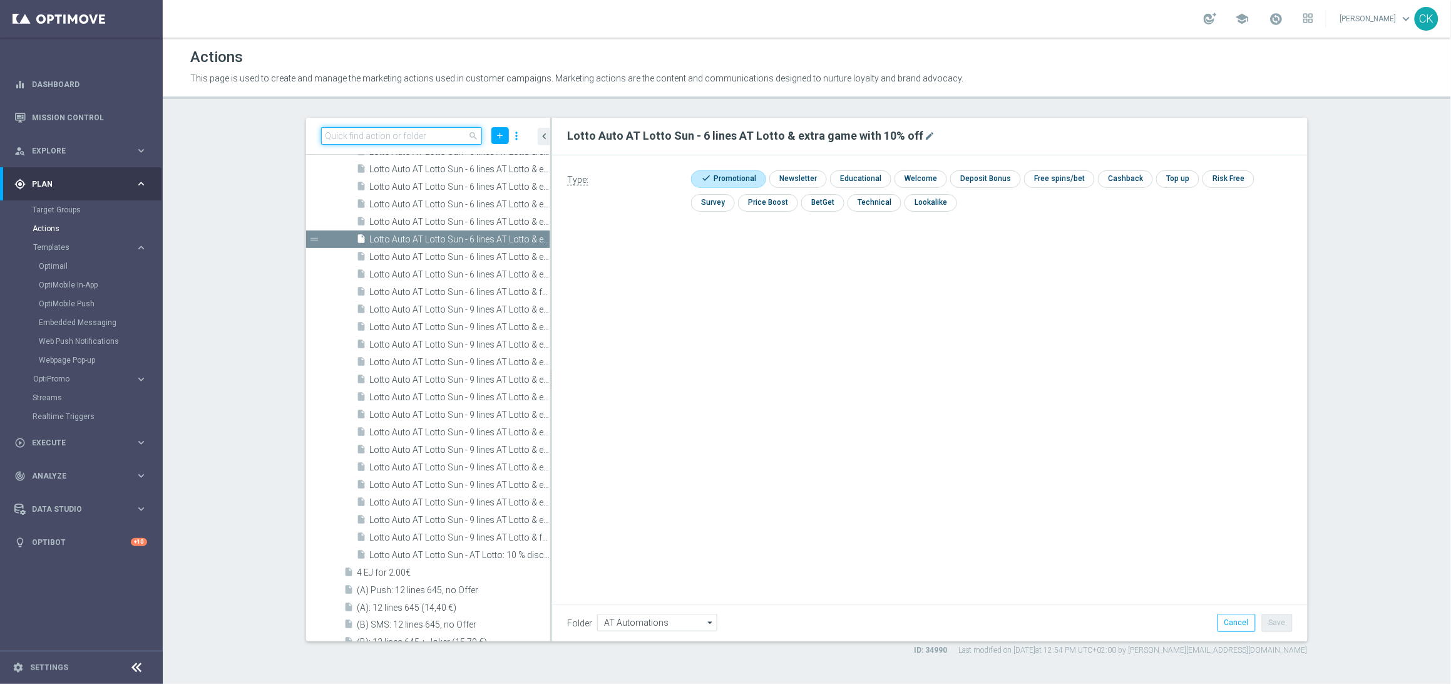
click at [397, 136] on input at bounding box center [401, 136] width 161 height 18
paste input "Lotto Auto AT Lotto Sun - 3 lines AT Lotto & extra game with 30% off"
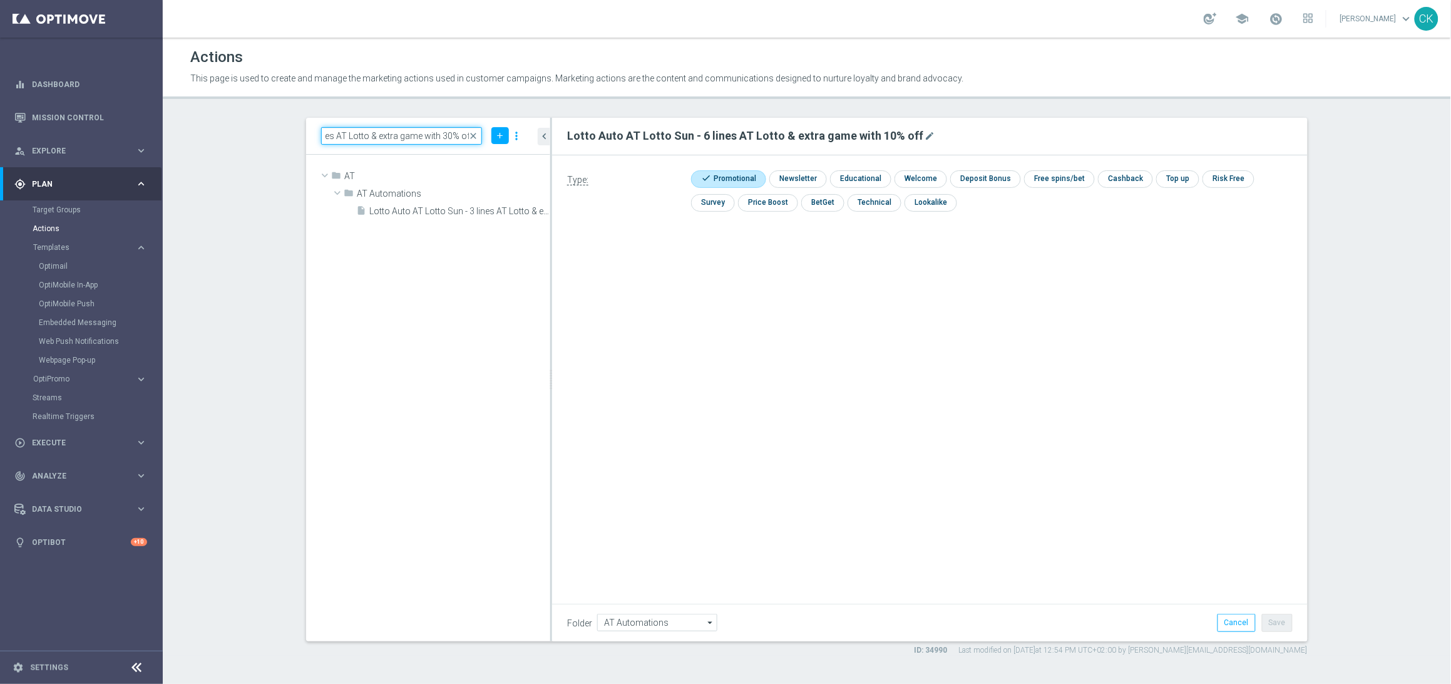
scroll to position [0, 0]
type input "Lotto Auto AT Lotto Sun - 3 lines AT Lotto & extra game with 30% off"
click at [473, 134] on span "close" at bounding box center [474, 136] width 10 height 10
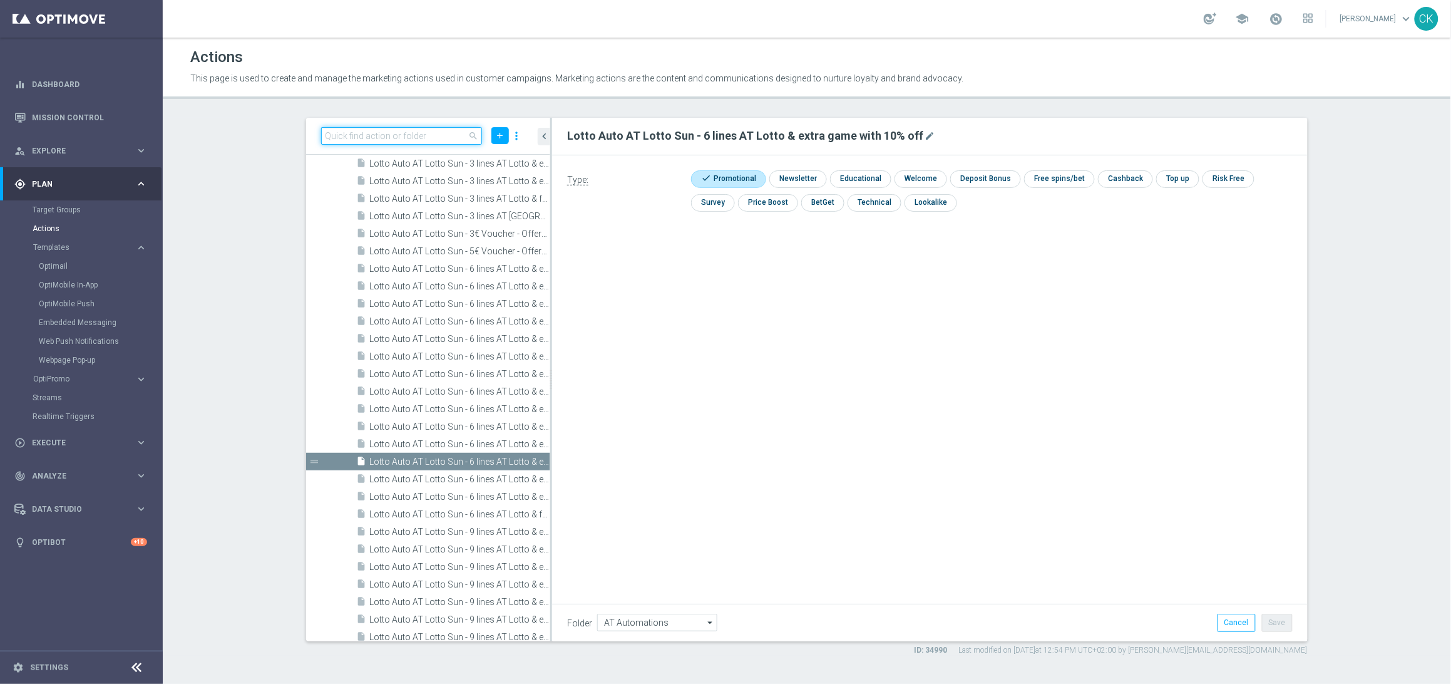
click at [382, 136] on input at bounding box center [401, 136] width 161 height 18
paste input "Lotto Auto AT Lotto Sun - 100 Extra-Chancen LOTTO 6 aus 45 with 3€ off"
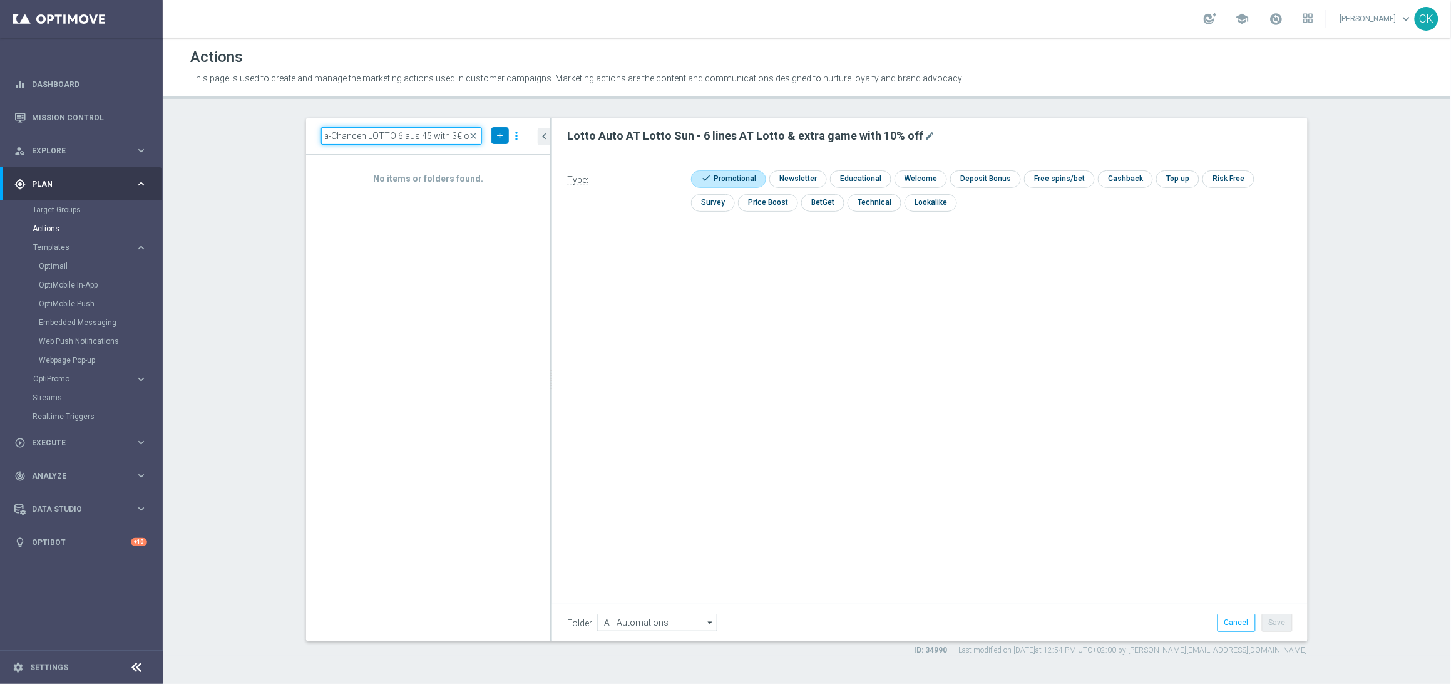
type input "Lotto Auto AT Lotto Sun - 100 Extra-Chancen LOTTO 6 aus 45 with 3€ off"
click at [500, 132] on icon "add" at bounding box center [499, 135] width 9 height 9
click at [492, 157] on span "New Action" at bounding box center [477, 157] width 39 height 9
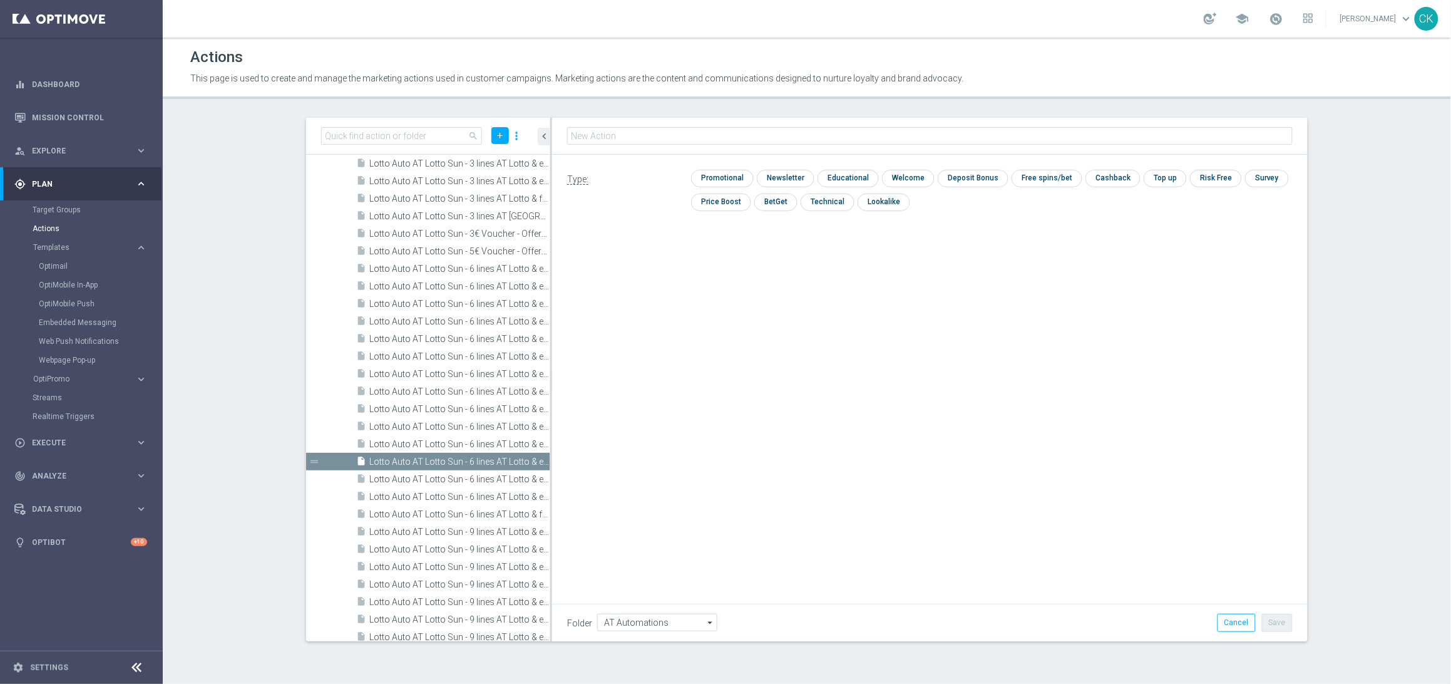
type input "Lotto Auto AT Lotto Sun - 100 Extra-Chancen LOTTO 6 aus 45 with 3€ off"
click at [745, 177] on input "checkbox" at bounding box center [720, 178] width 59 height 17
checkbox input "true"
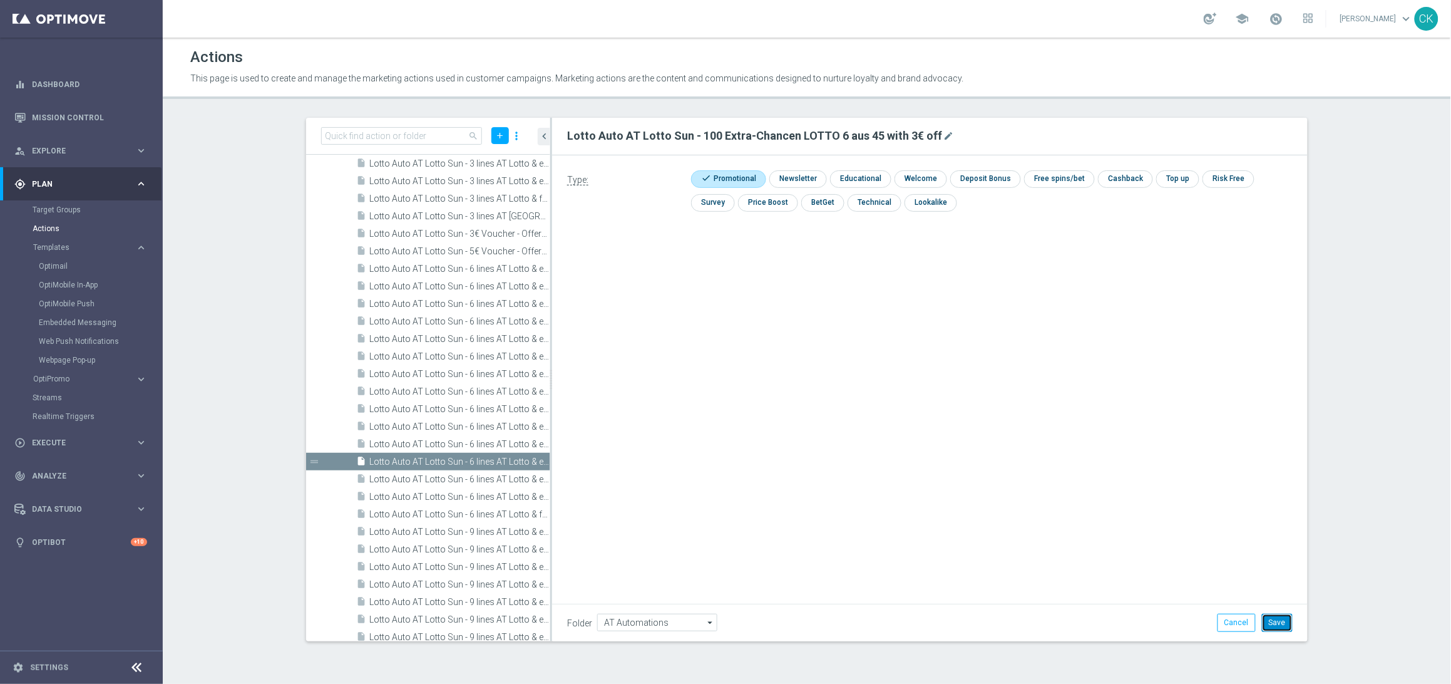
click at [1281, 622] on button "Save" at bounding box center [1277, 622] width 31 height 18
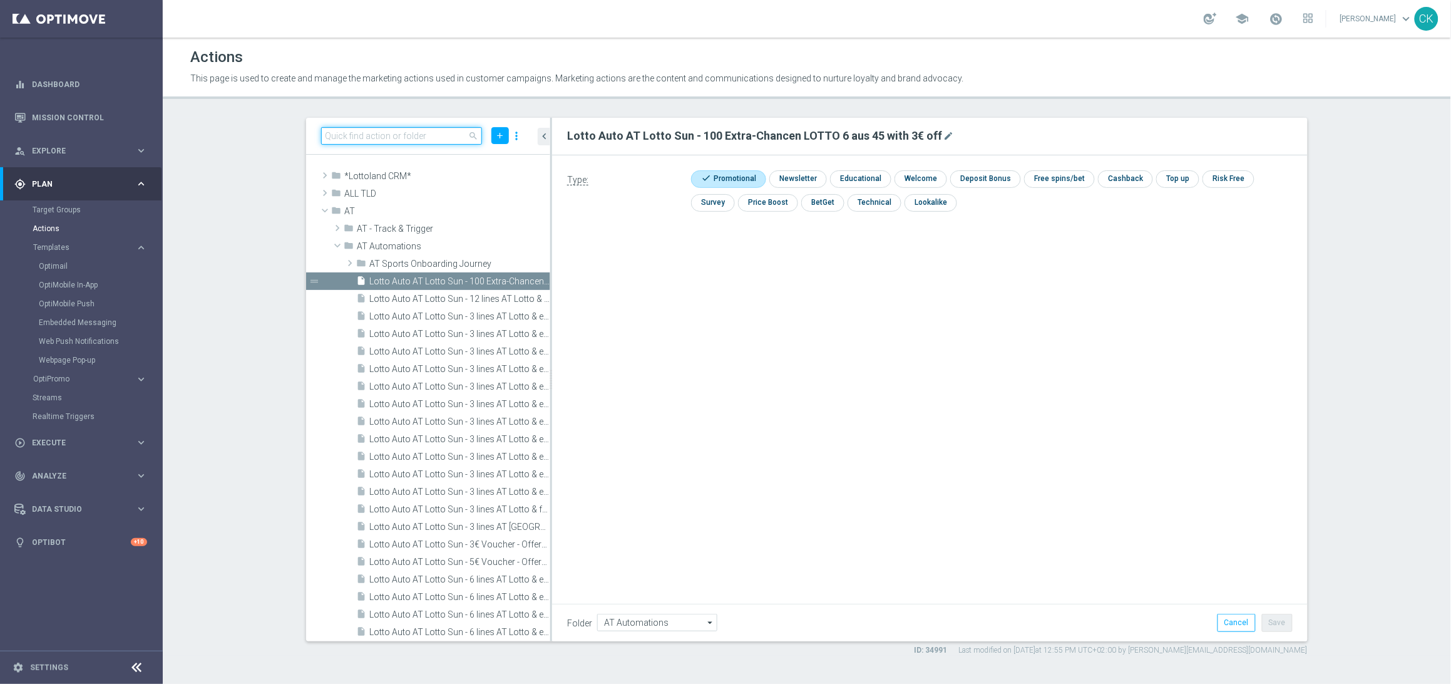
click at [374, 133] on input at bounding box center [401, 136] width 161 height 18
paste input "Lotto Auto AT Lotto Sun - 100 Extra-Chancen LOTTO 6 aus 45 with 3€ off"
type input "Lotto Auto AT Lotto Sun - 100 Extra-Chancen LOTTO 6 aus 45 with 3€ off"
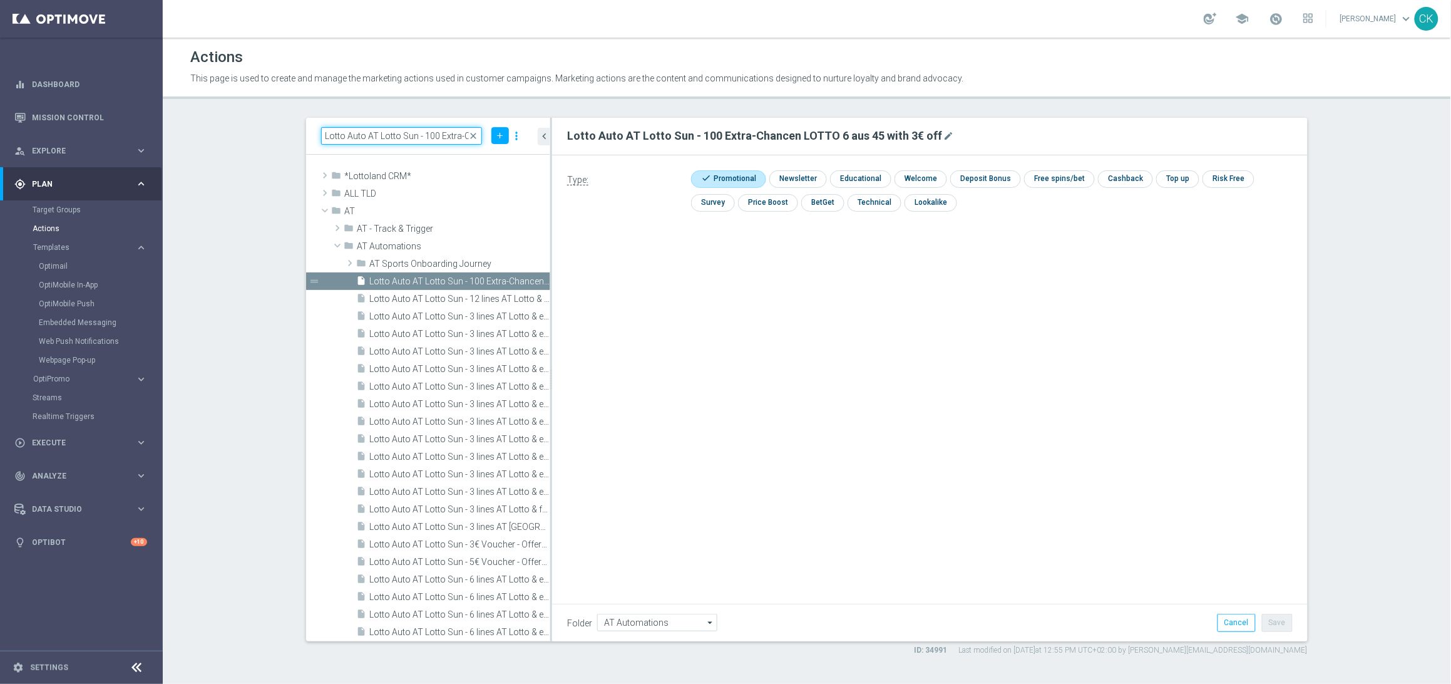
click at [387, 133] on input "Lotto Auto AT Lotto Sun - 100 Extra-Chancen LOTTO 6 aus 45 with 3€ off" at bounding box center [401, 136] width 161 height 18
paste input "Lotto Auto AT Lotto Sun - 3 lines AT Lotto with 50% off"
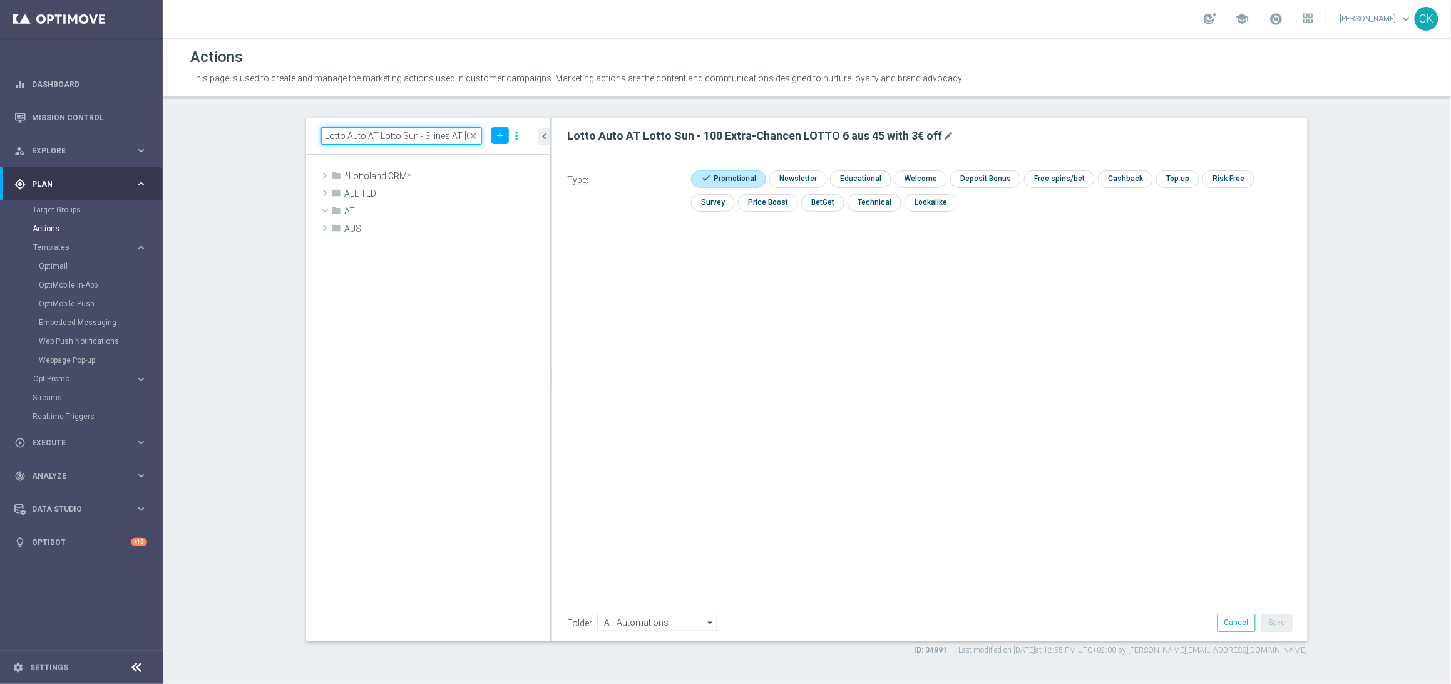
scroll to position [0, 63]
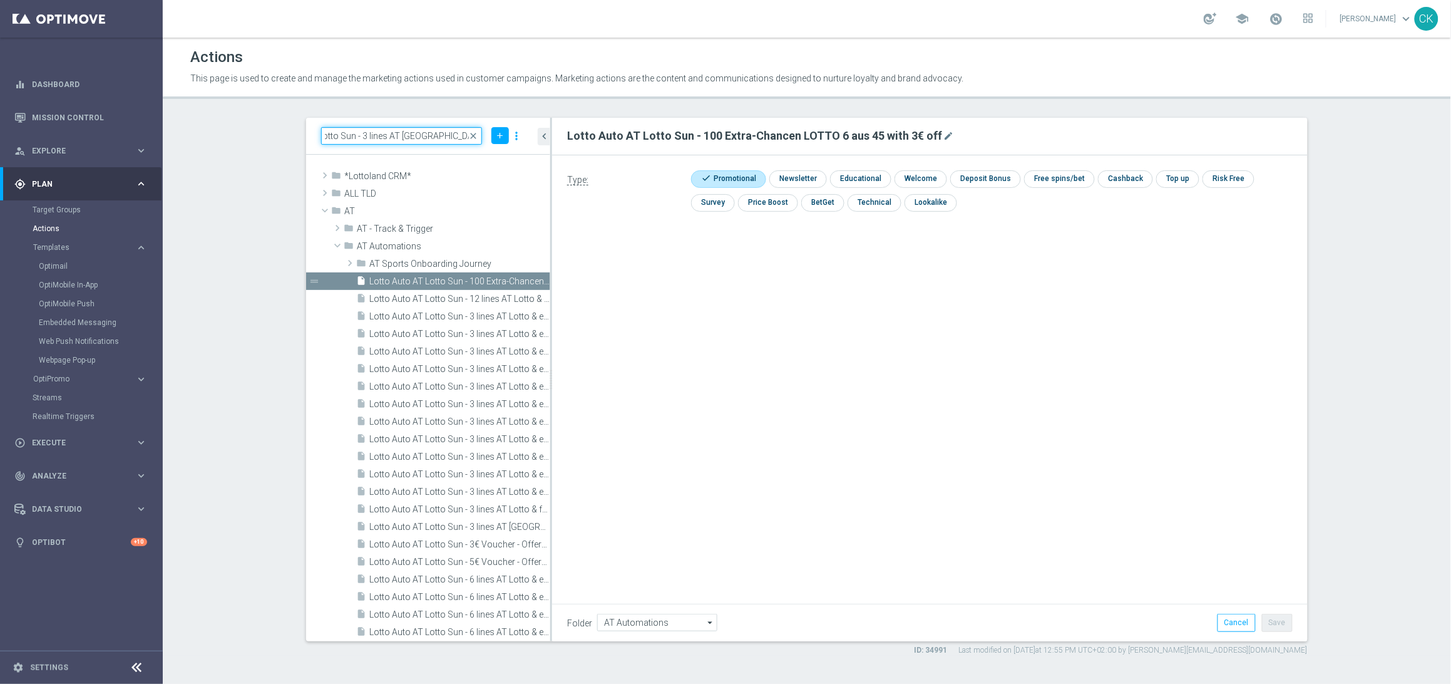
type input "Lotto Auto AT Lotto Sun - 3 lines AT Lotto with 50% off"
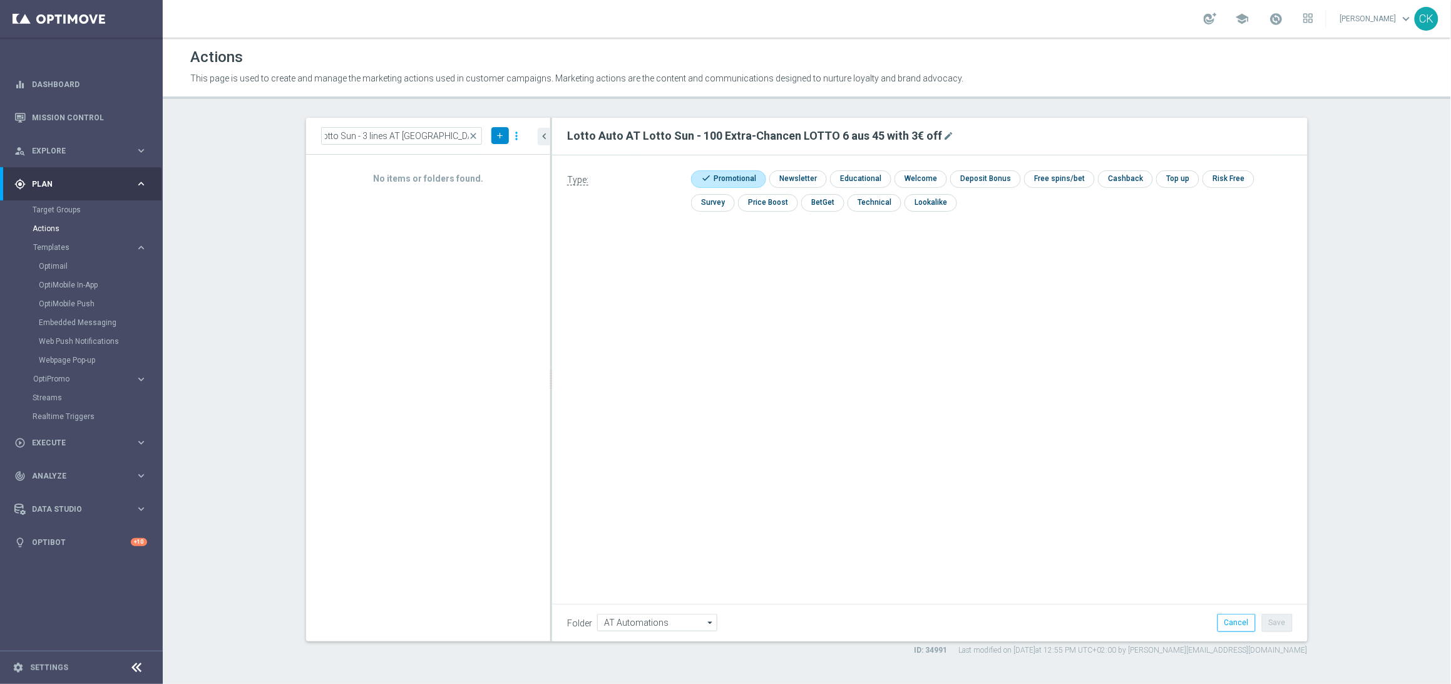
click at [503, 133] on icon "add" at bounding box center [499, 135] width 9 height 9
click at [493, 160] on span "New Action" at bounding box center [477, 157] width 39 height 9
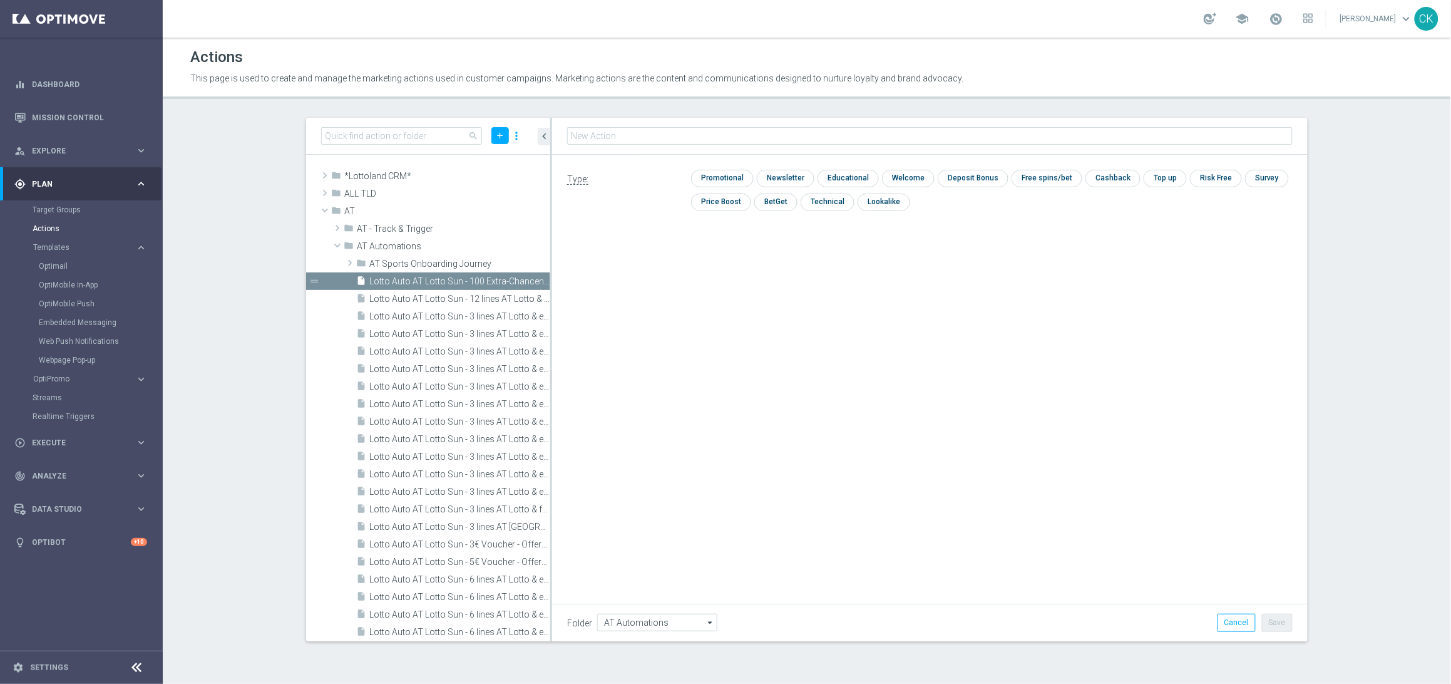
type input "Lotto Auto AT Lotto Sun - 3 lines AT Lotto with 50% off"
click at [721, 176] on input "checkbox" at bounding box center [720, 178] width 59 height 17
checkbox input "true"
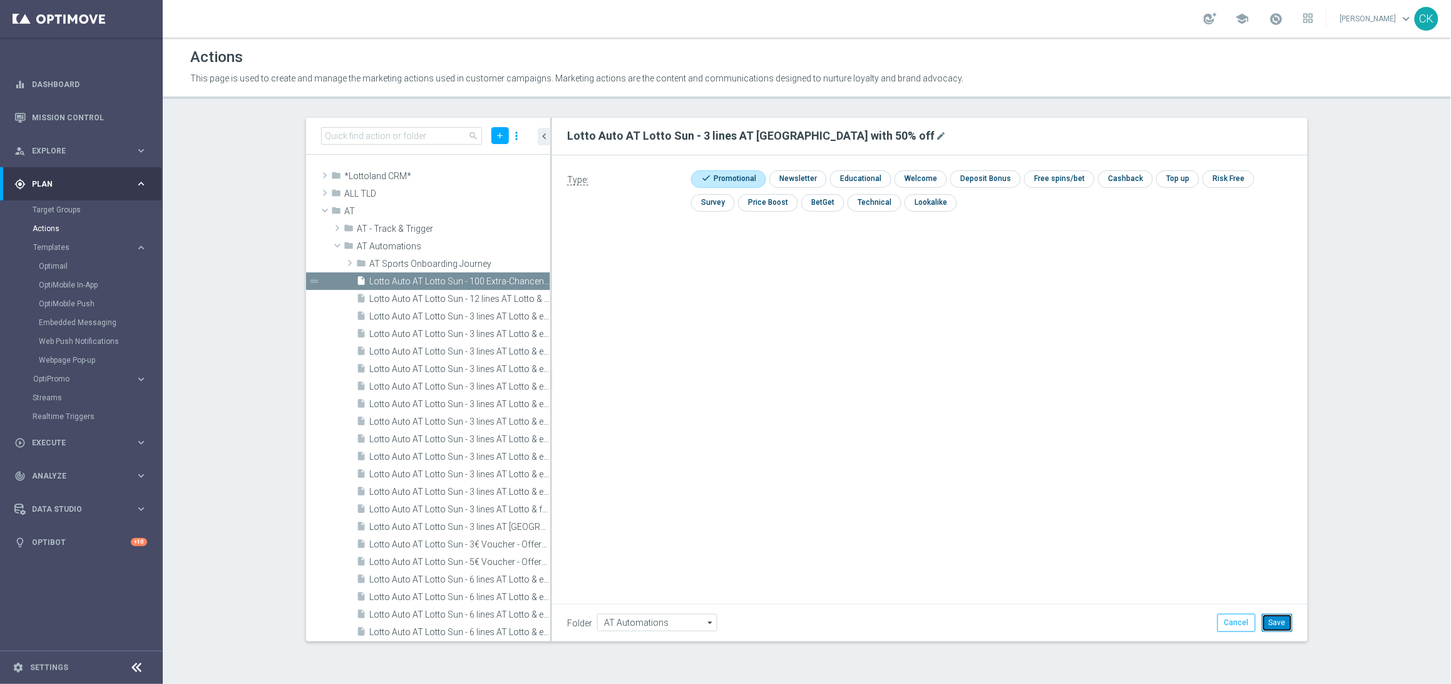
click at [1285, 623] on button "Save" at bounding box center [1277, 622] width 31 height 18
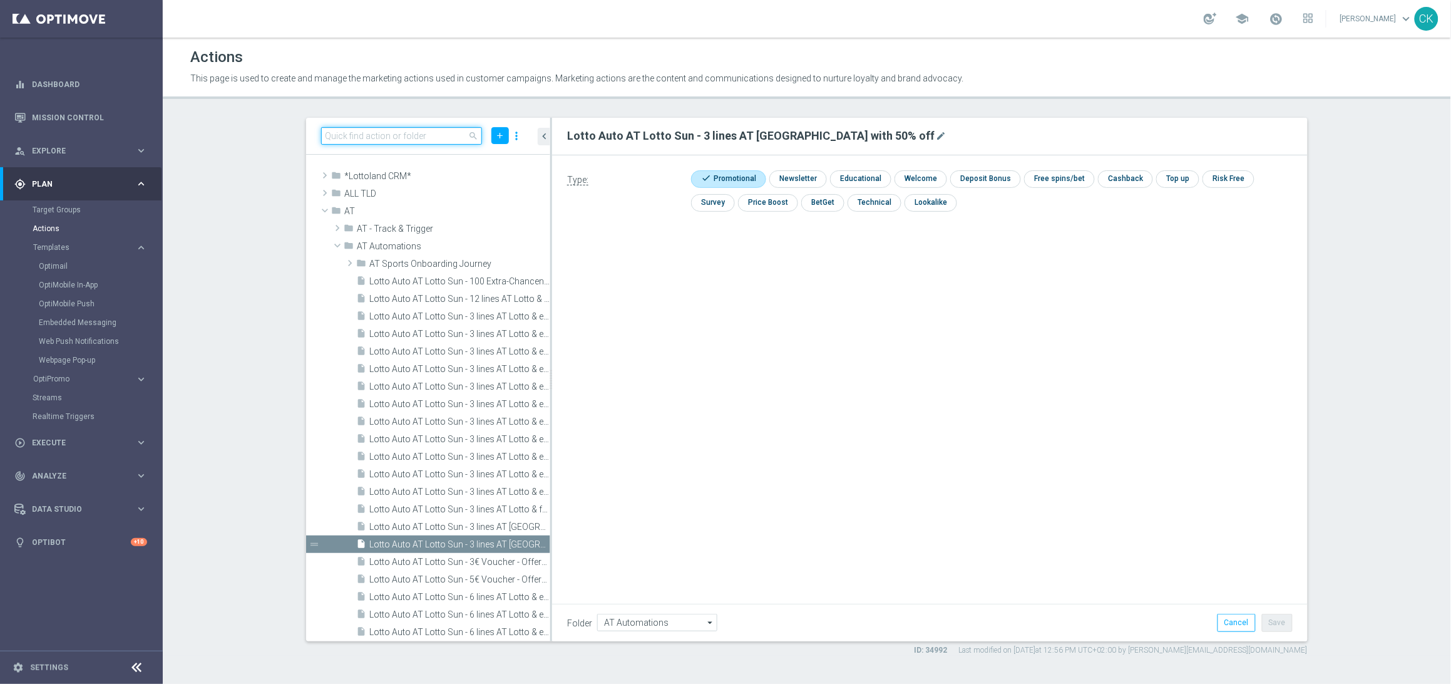
click at [391, 135] on input at bounding box center [401, 136] width 161 height 18
paste input "Lotto Auto AT Lotto Sun - 9 lines AT Lotto & extra game, no offer"
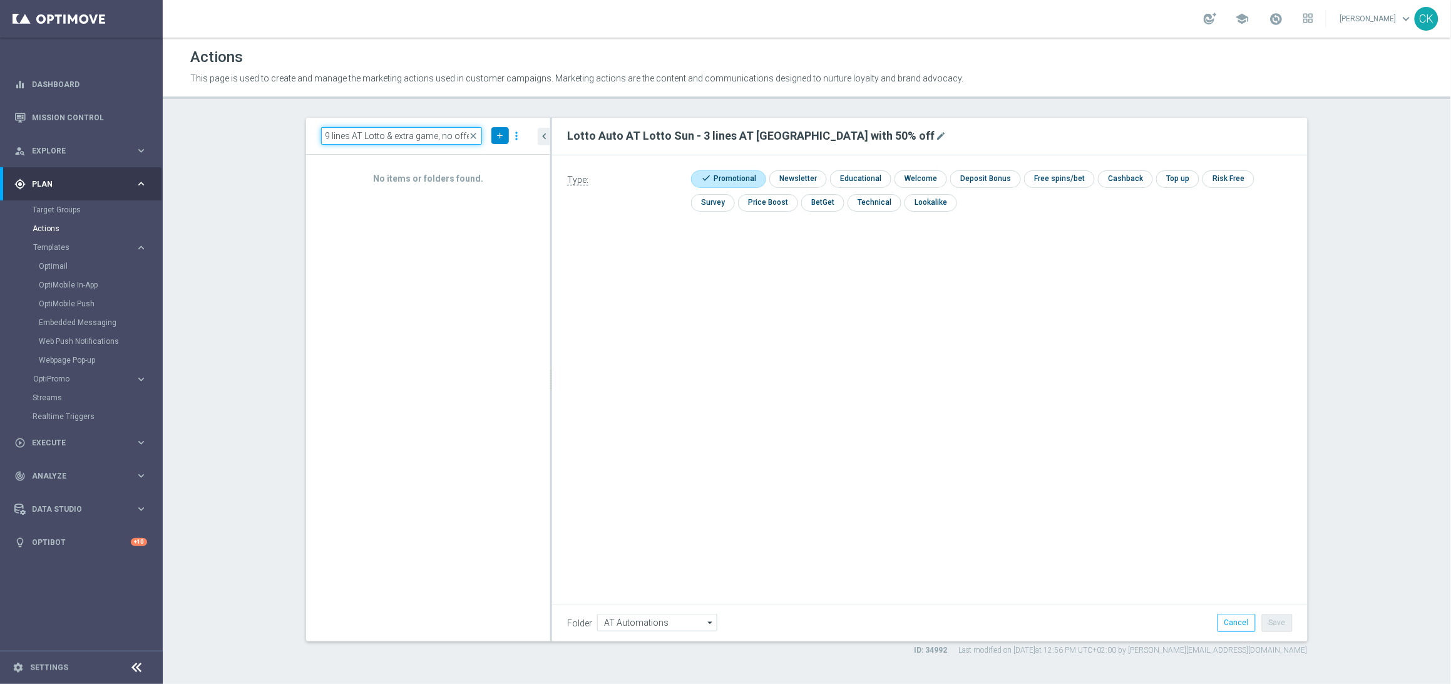
type input "Lotto Auto AT Lotto Sun - 9 lines AT Lotto & extra game, no offer"
click at [494, 141] on button "add" at bounding box center [500, 135] width 18 height 17
click at [491, 155] on span "New Action" at bounding box center [477, 157] width 39 height 9
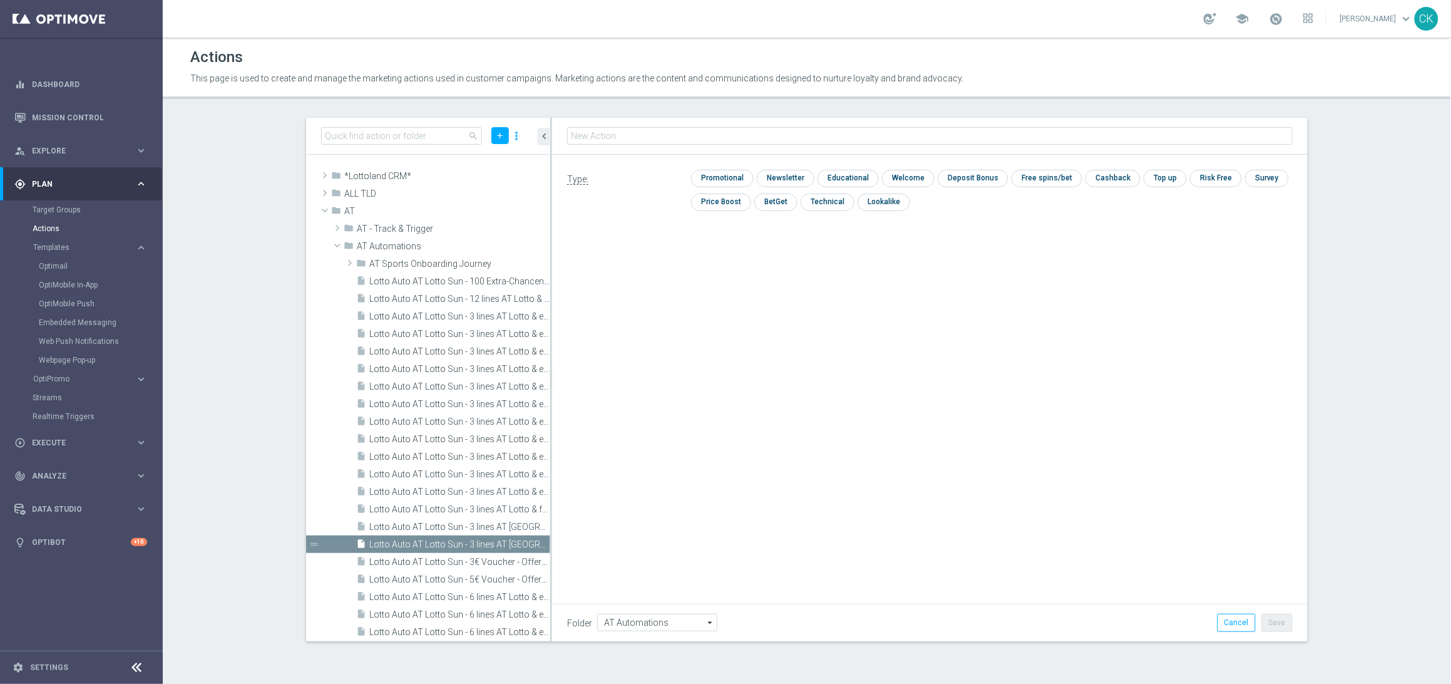
type input "Lotto Auto AT Lotto Sun - 9 lines AT Lotto & extra game, no offer"
click at [725, 178] on input "checkbox" at bounding box center [720, 178] width 59 height 17
checkbox input "true"
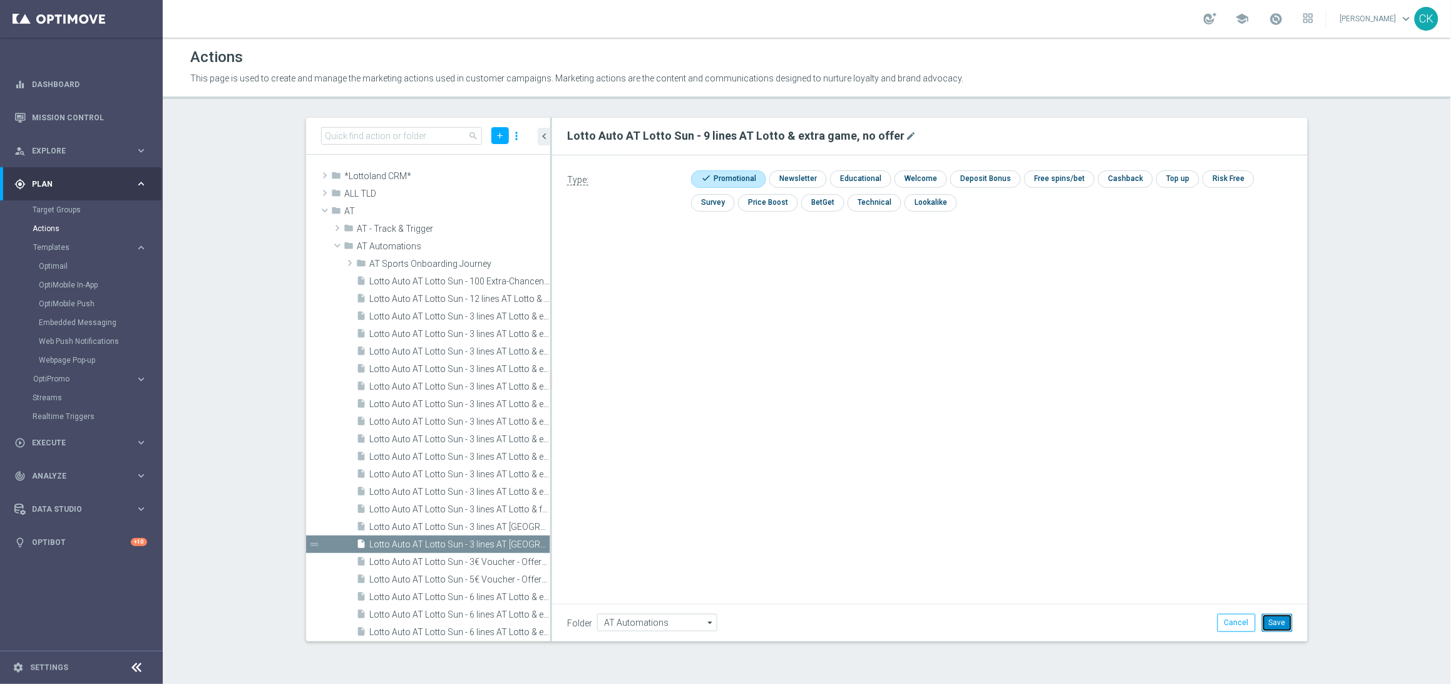
click at [1283, 620] on button "Save" at bounding box center [1277, 622] width 31 height 18
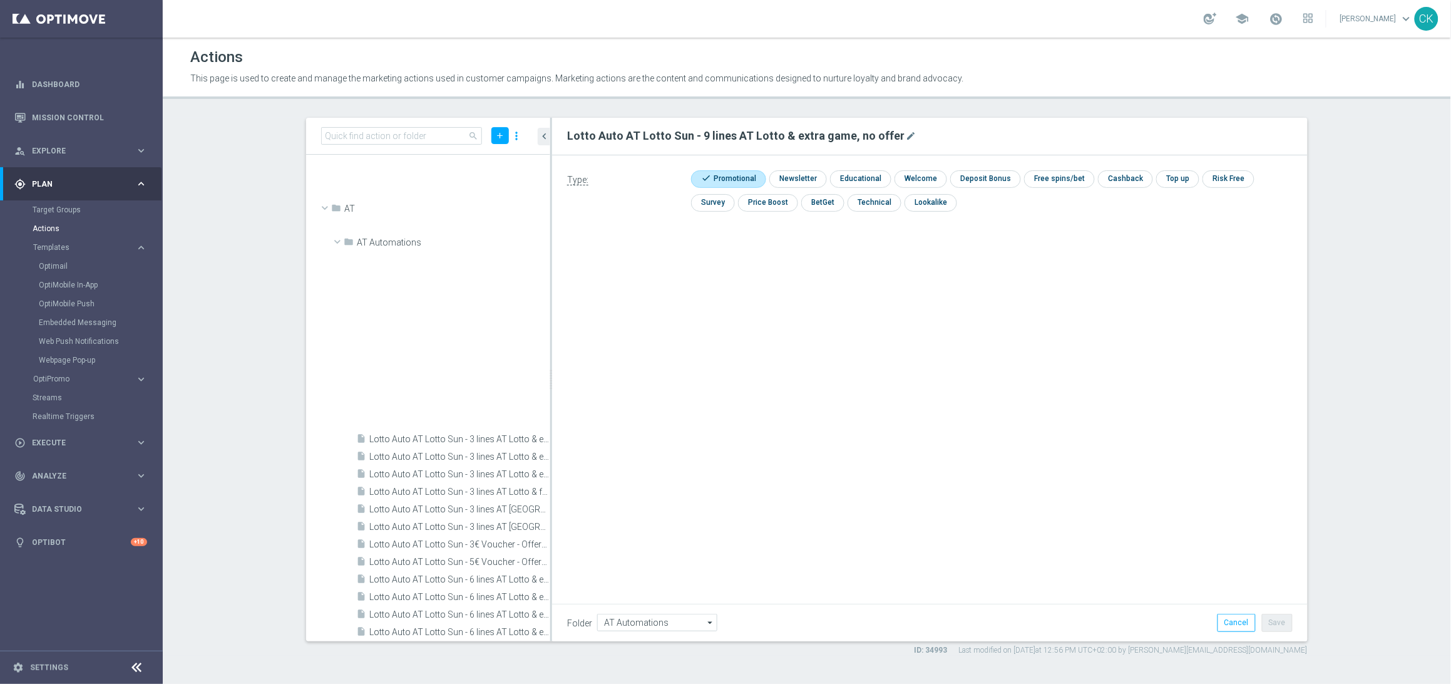
scroll to position [603, 0]
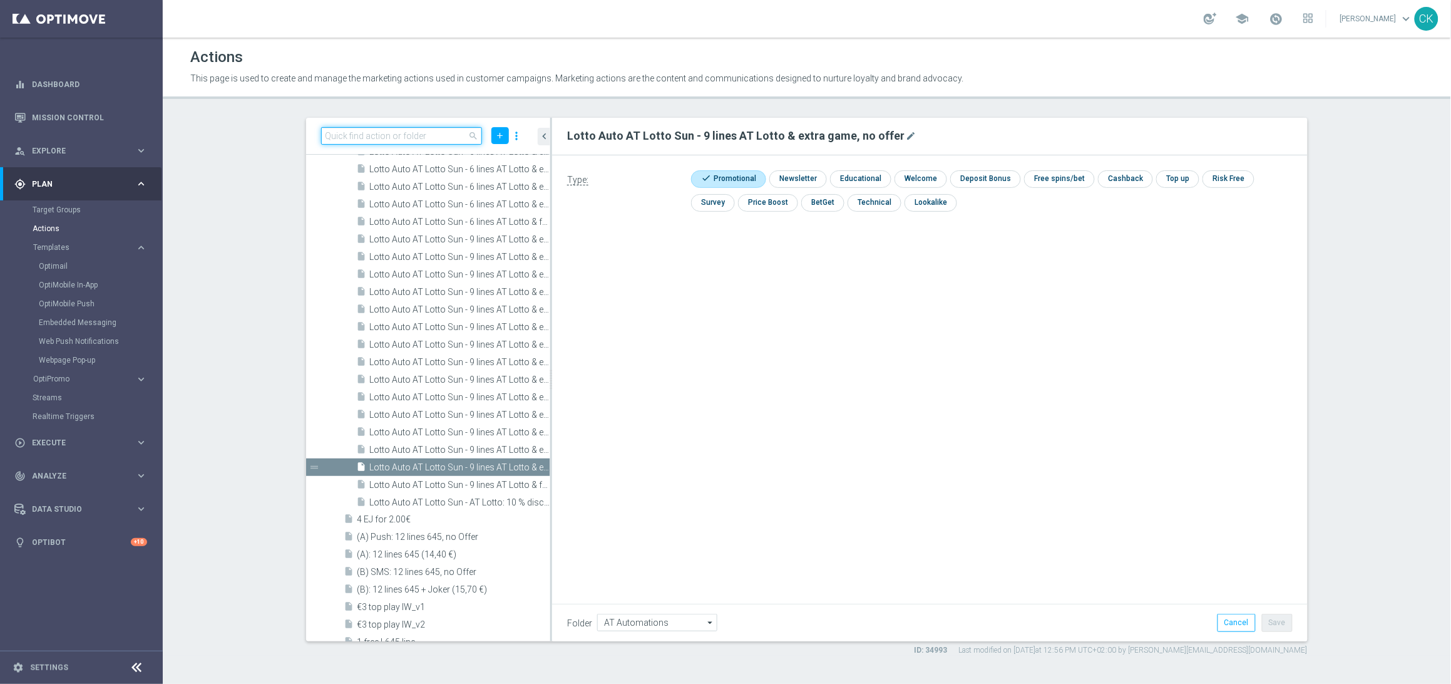
click at [413, 138] on input at bounding box center [401, 136] width 161 height 18
paste input "Lotto Auto AT Lotto Sun - 6 lines AT Lotto & extra game, no offer"
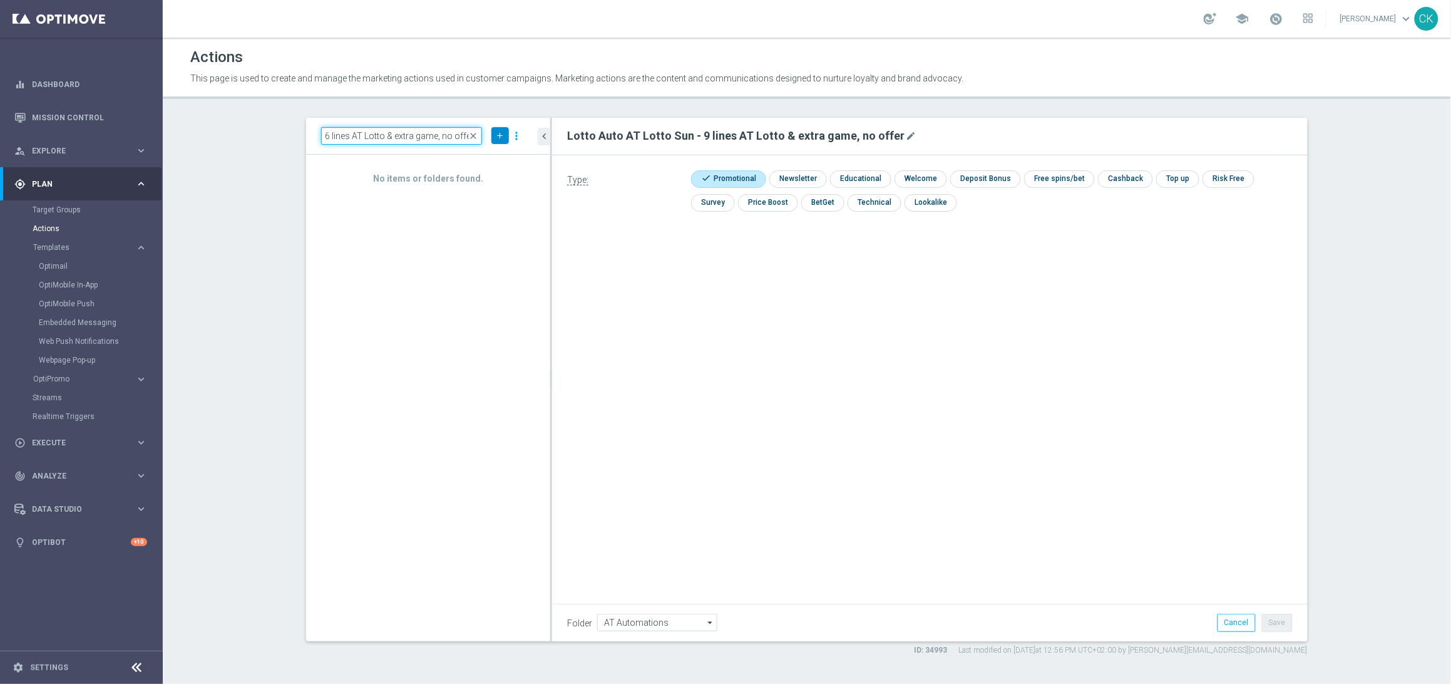
type input "Lotto Auto AT Lotto Sun - 6 lines AT Lotto & extra game, no offer"
click at [500, 135] on icon "add" at bounding box center [499, 135] width 9 height 9
click at [488, 157] on span "New Action" at bounding box center [477, 157] width 39 height 9
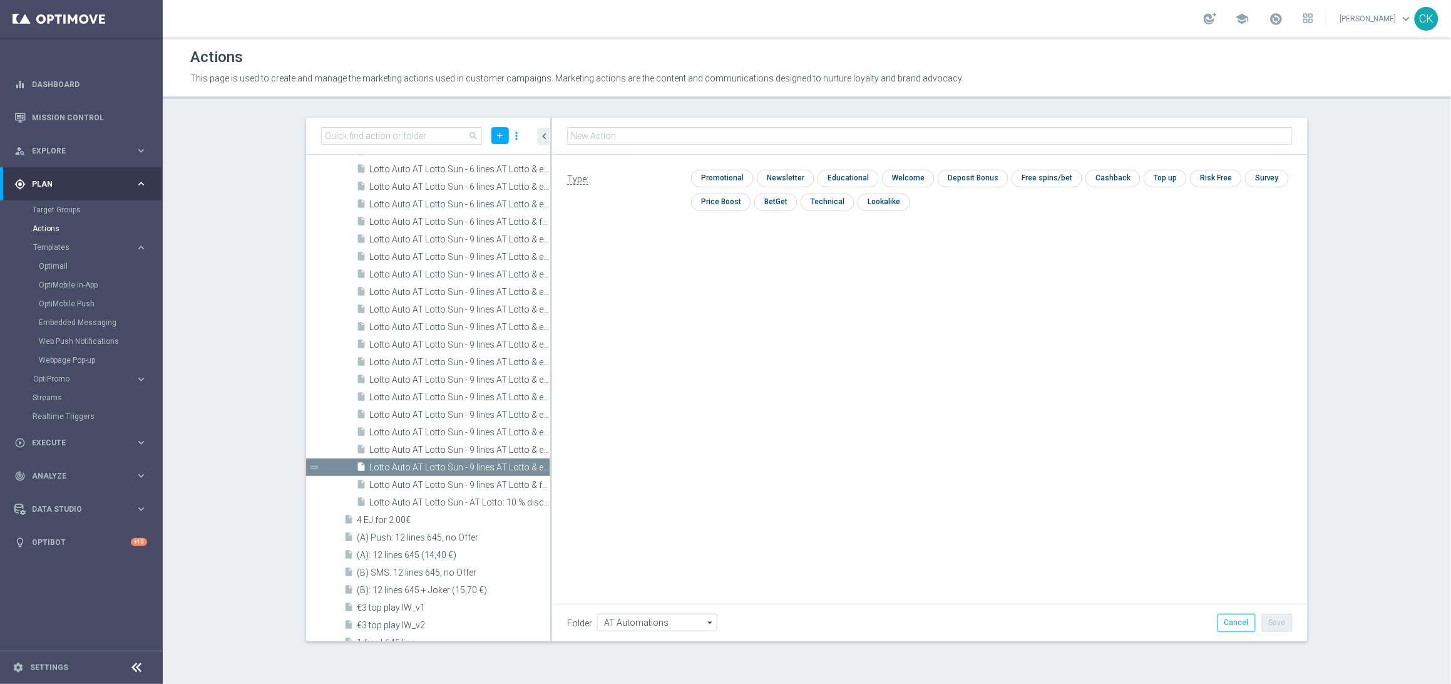
type input "Lotto Auto AT Lotto Sun - 6 lines AT Lotto & extra game, no offer"
click at [723, 186] on input "checkbox" at bounding box center [720, 178] width 59 height 17
checkbox input "true"
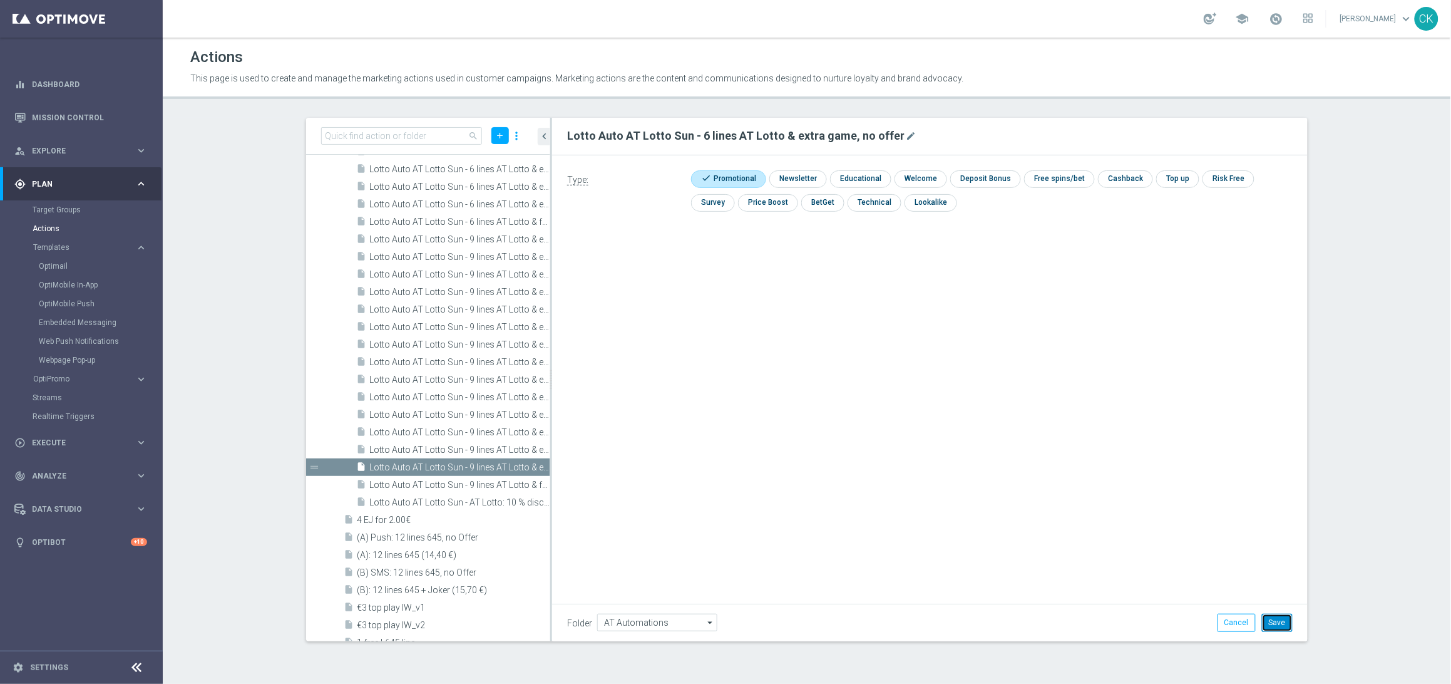
click at [1281, 627] on button "Save" at bounding box center [1277, 622] width 31 height 18
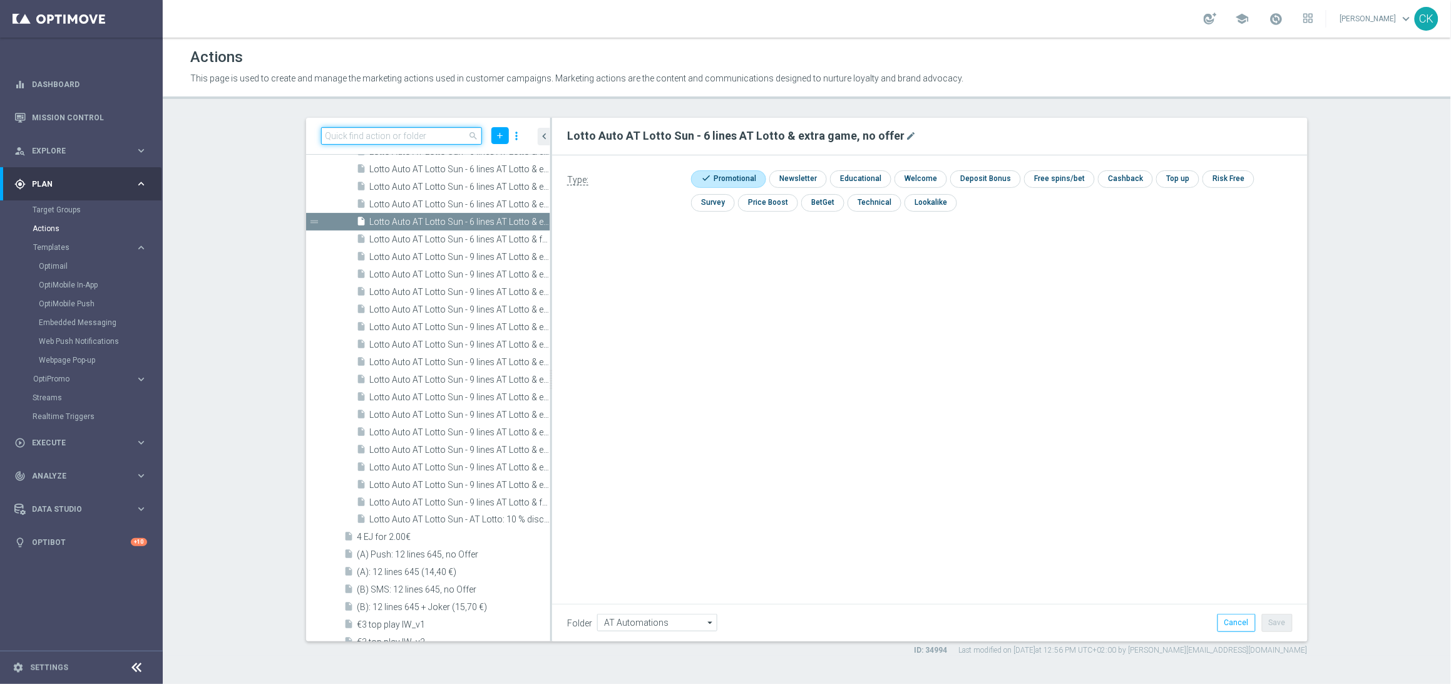
click at [398, 140] on input at bounding box center [401, 136] width 161 height 18
paste input "Lotto Auto AT Lotto Sun - 3 lines AT Lotto & extra game, no offer"
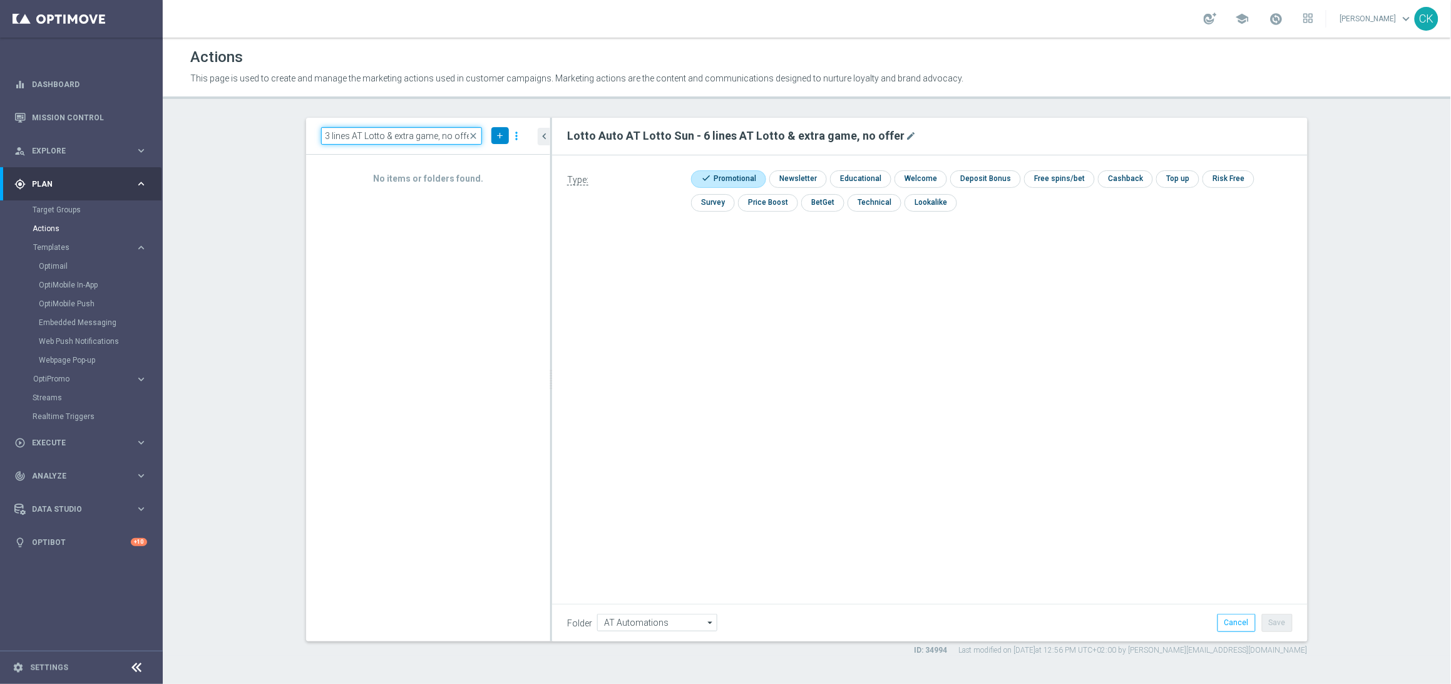
type input "Lotto Auto AT Lotto Sun - 3 lines AT Lotto & extra game, no offer"
click at [503, 133] on icon "add" at bounding box center [499, 135] width 9 height 9
click at [491, 155] on span "New Action" at bounding box center [477, 157] width 39 height 9
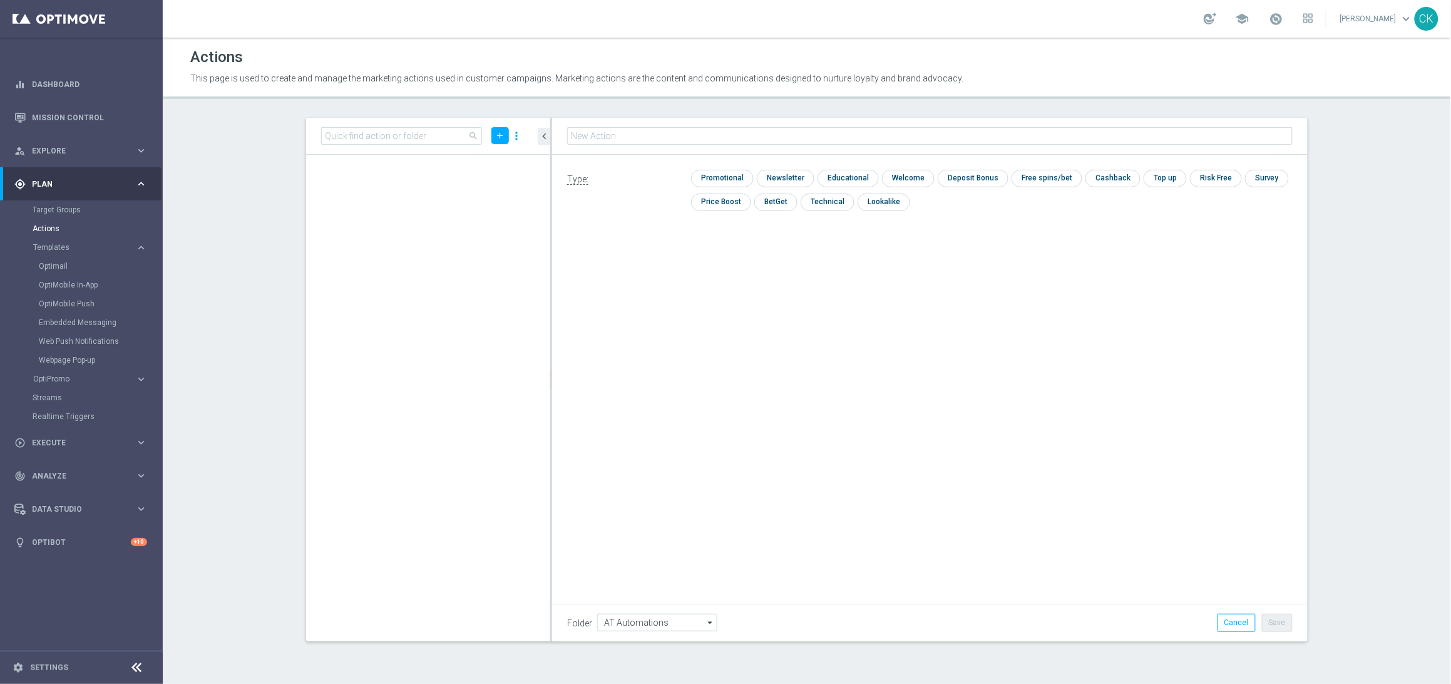
scroll to position [374, 0]
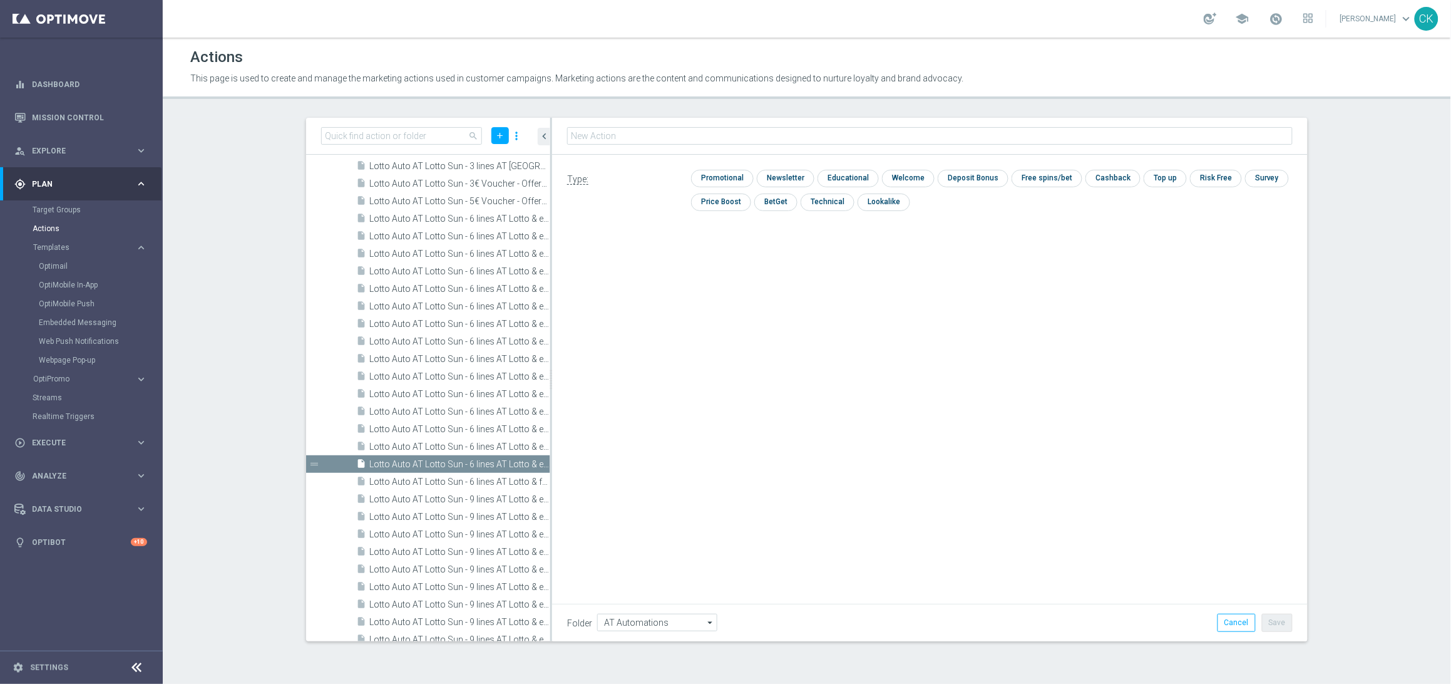
type input "Lotto Auto AT Lotto Sun - 3 lines AT Lotto & extra game, no offer"
click at [714, 178] on input "checkbox" at bounding box center [720, 178] width 59 height 17
checkbox input "true"
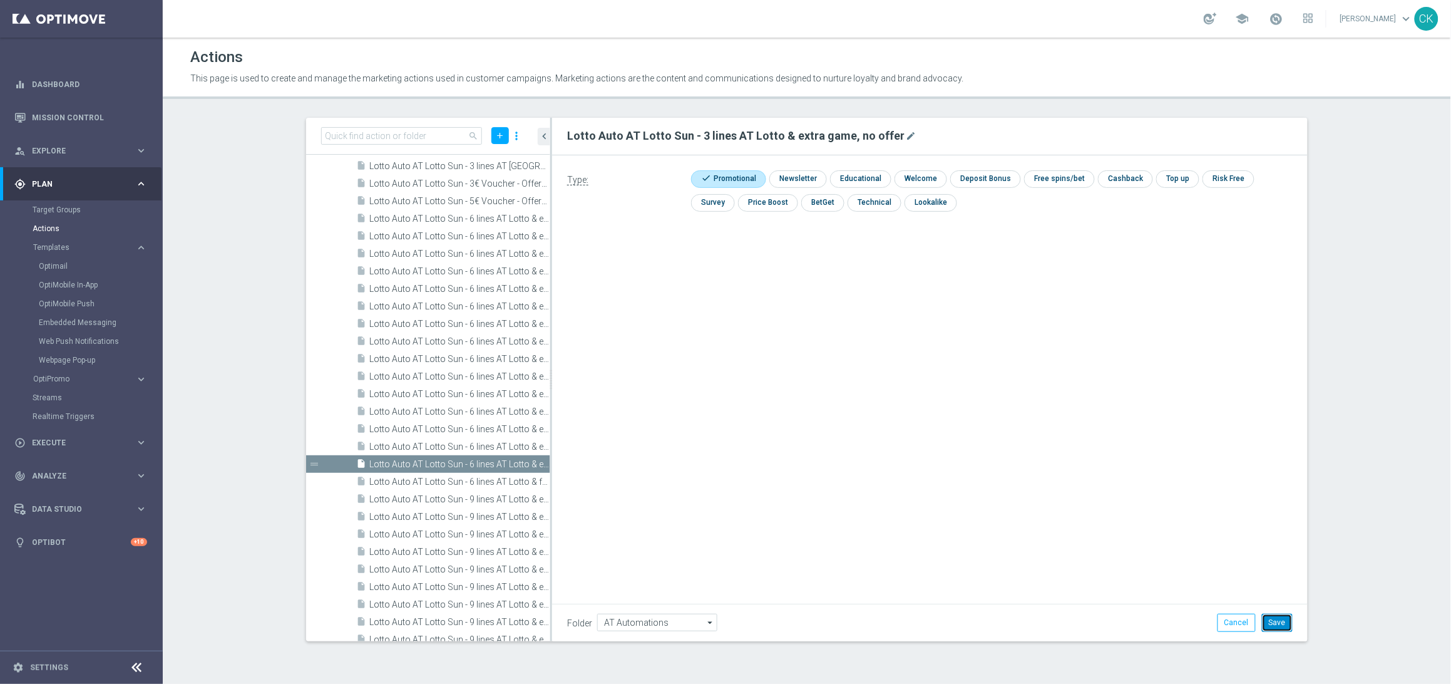
click at [1283, 622] on button "Save" at bounding box center [1277, 622] width 31 height 18
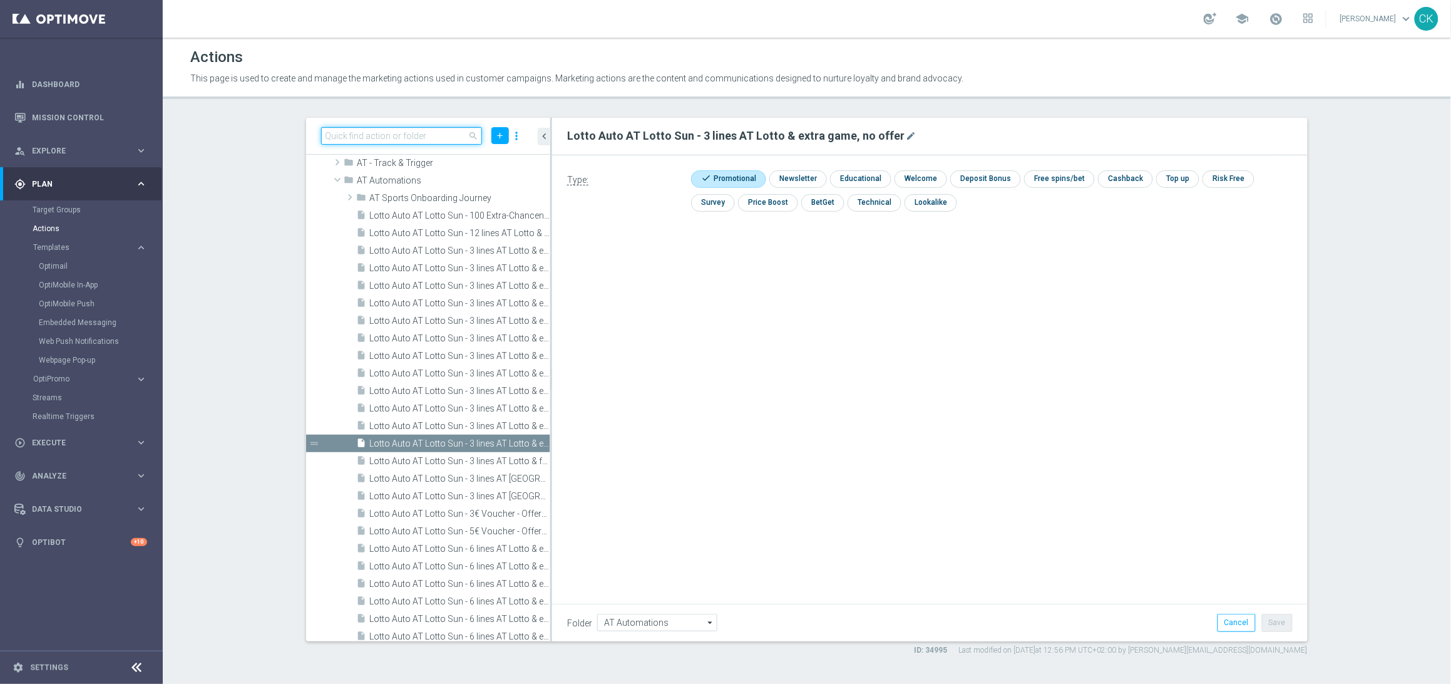
click at [384, 135] on input at bounding box center [401, 136] width 161 height 18
paste input "Lotto Auto AT Lotto Sun - 12 lines AT Lotto, no offer"
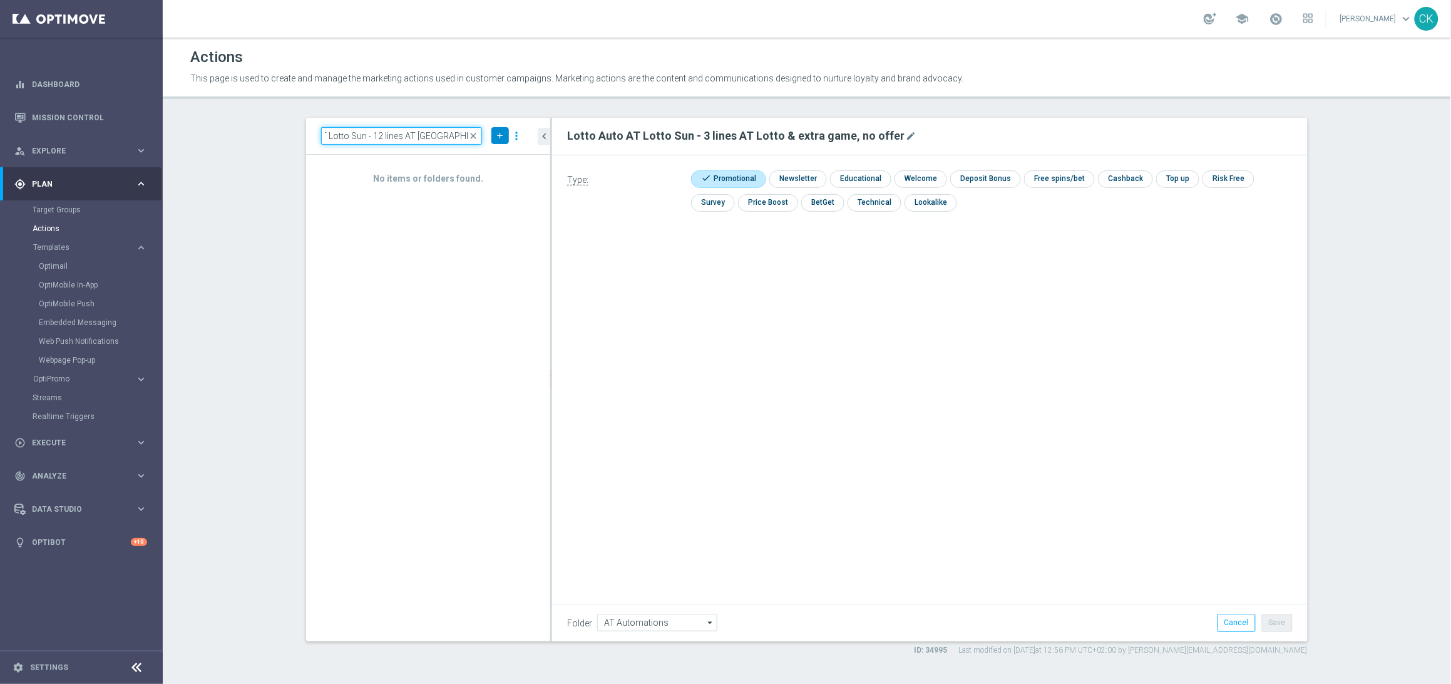
type input "Lotto Auto AT Lotto Sun - 12 lines AT Lotto, no offer"
click at [498, 135] on icon "add" at bounding box center [499, 135] width 9 height 9
click at [491, 153] on span "New Action" at bounding box center [477, 157] width 39 height 9
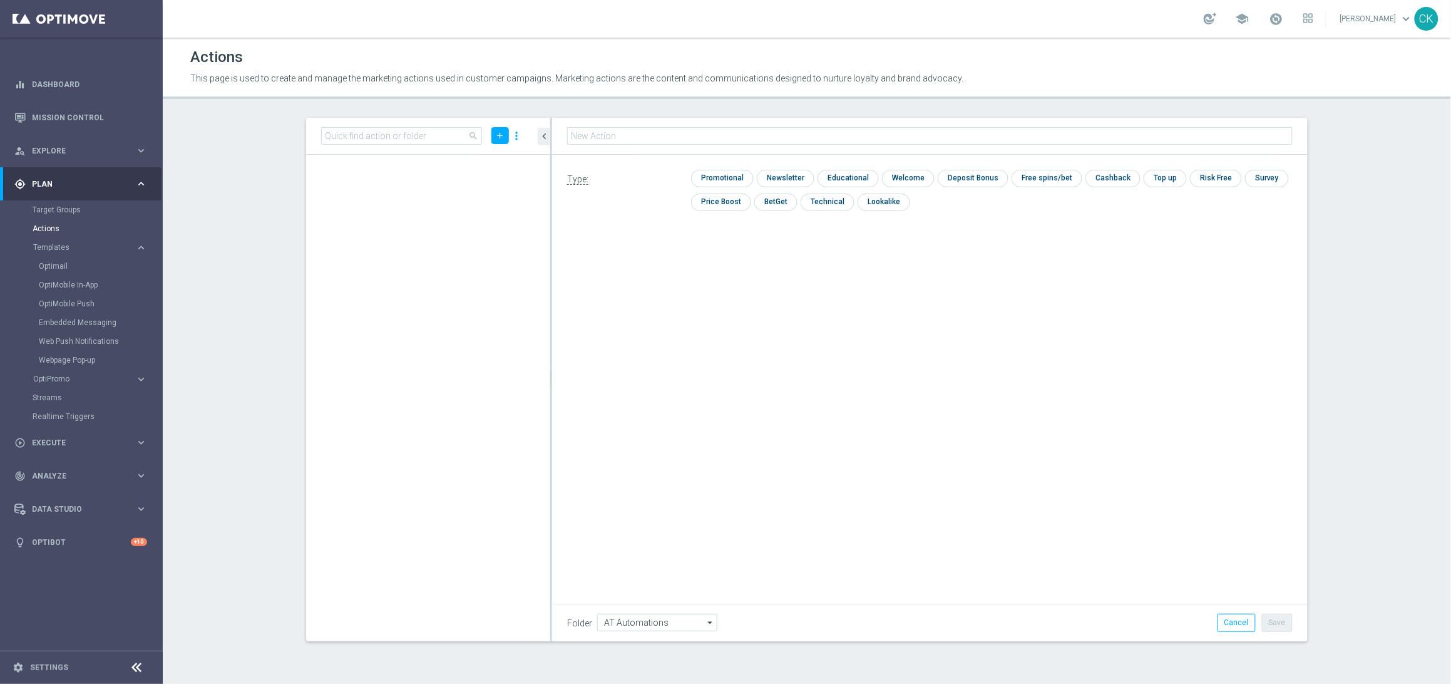
scroll to position [1012, 0]
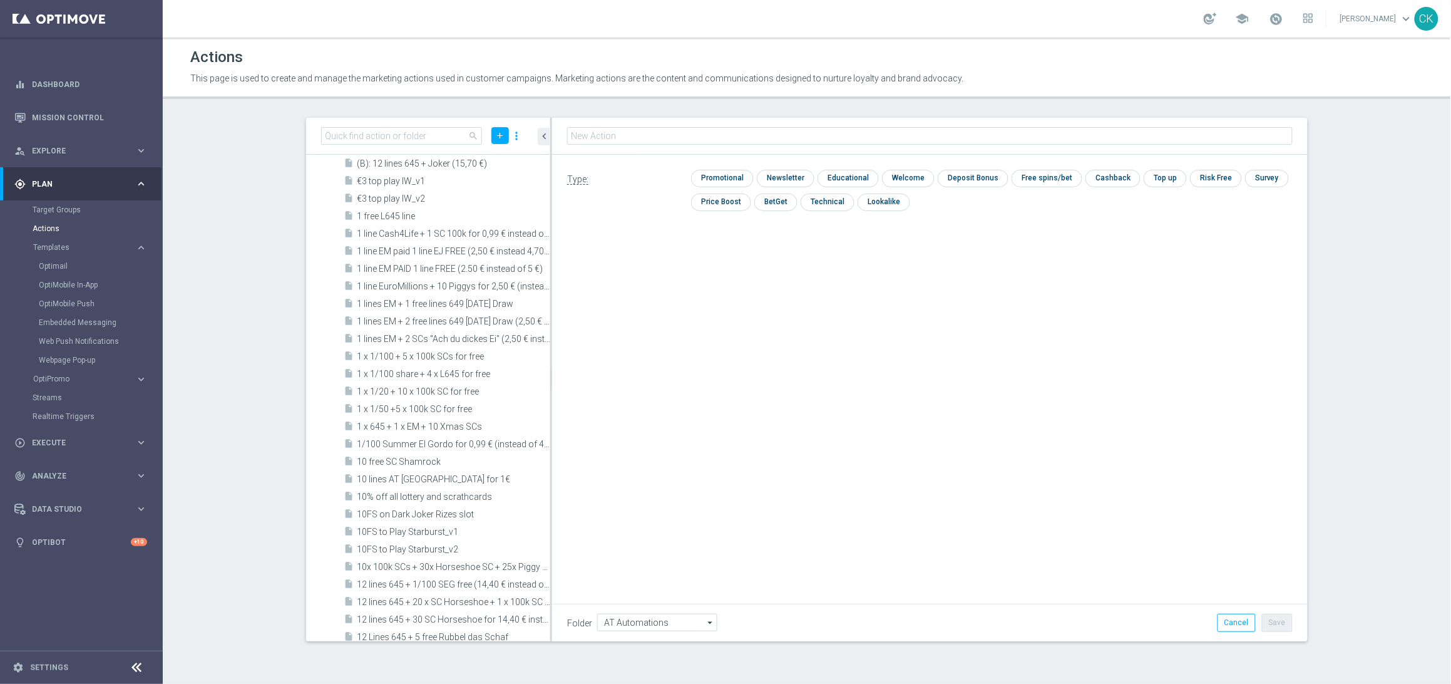
type input "Lotto Auto AT Lotto Sun - 12 lines AT Lotto, no offer"
click at [715, 175] on input "checkbox" at bounding box center [720, 178] width 59 height 17
checkbox input "true"
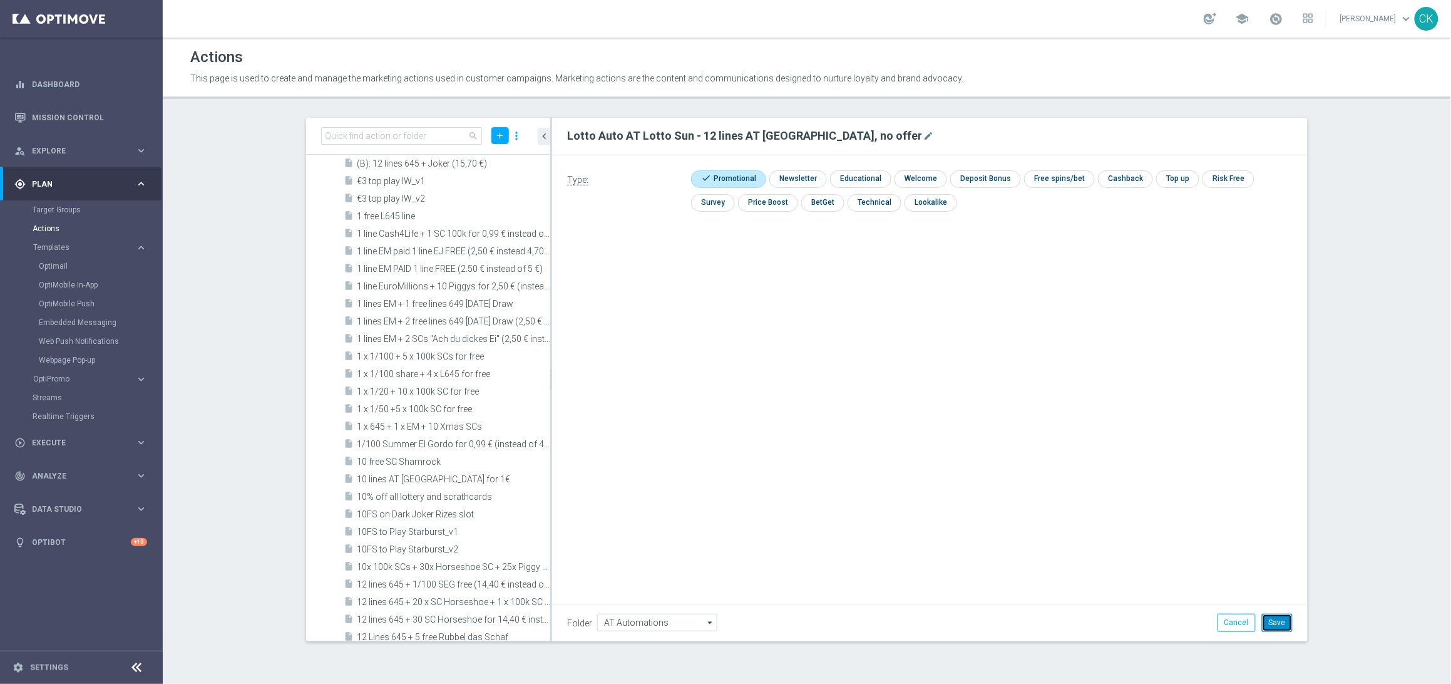
click at [1281, 621] on button "Save" at bounding box center [1277, 622] width 31 height 18
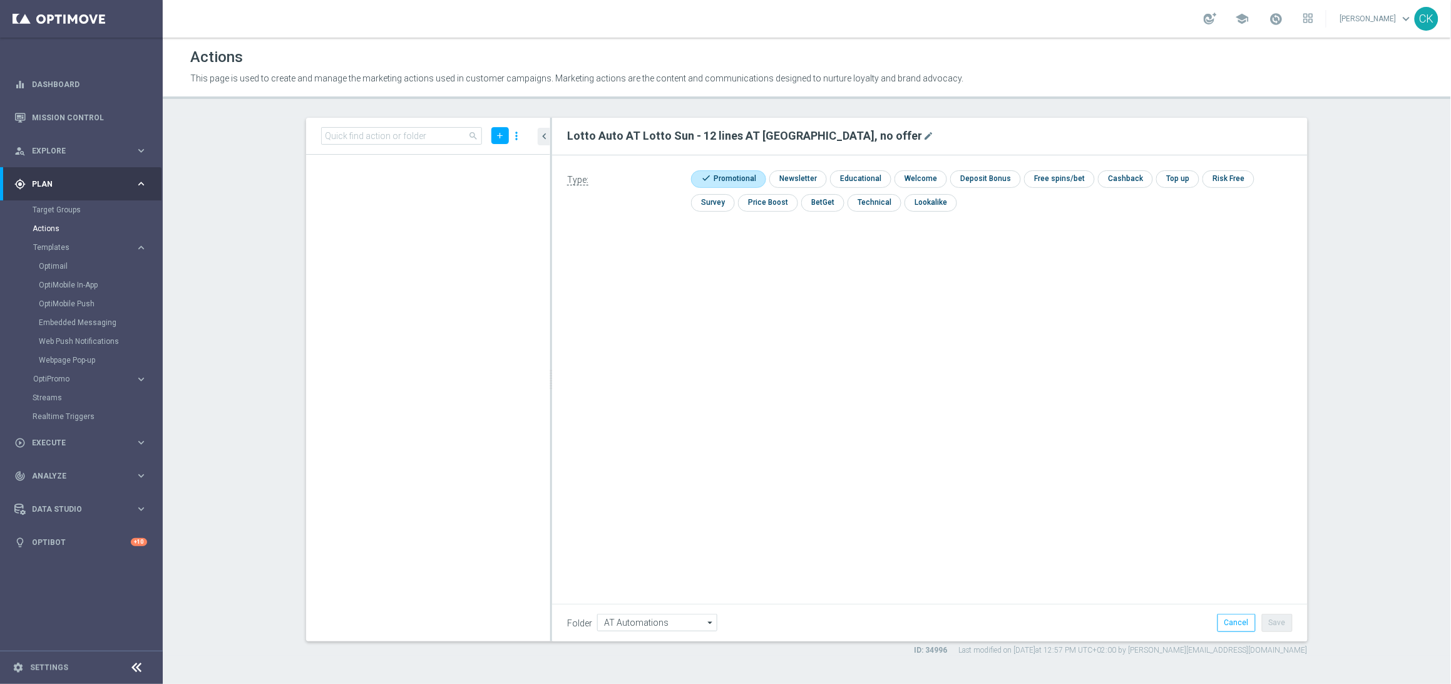
scroll to position [0, 0]
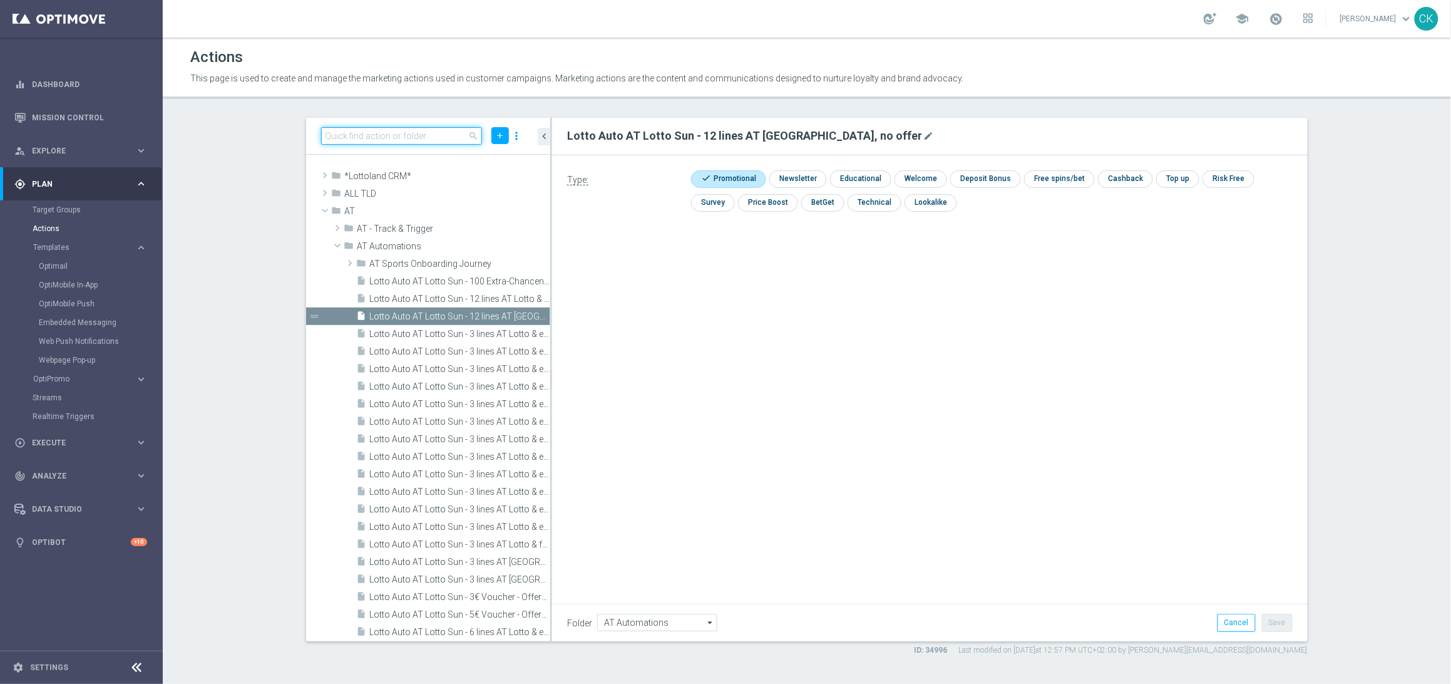
click at [387, 135] on input at bounding box center [401, 136] width 161 height 18
paste input "Lotto Auto AT Lotto Sun - 8 lines AT Lotto, no offer"
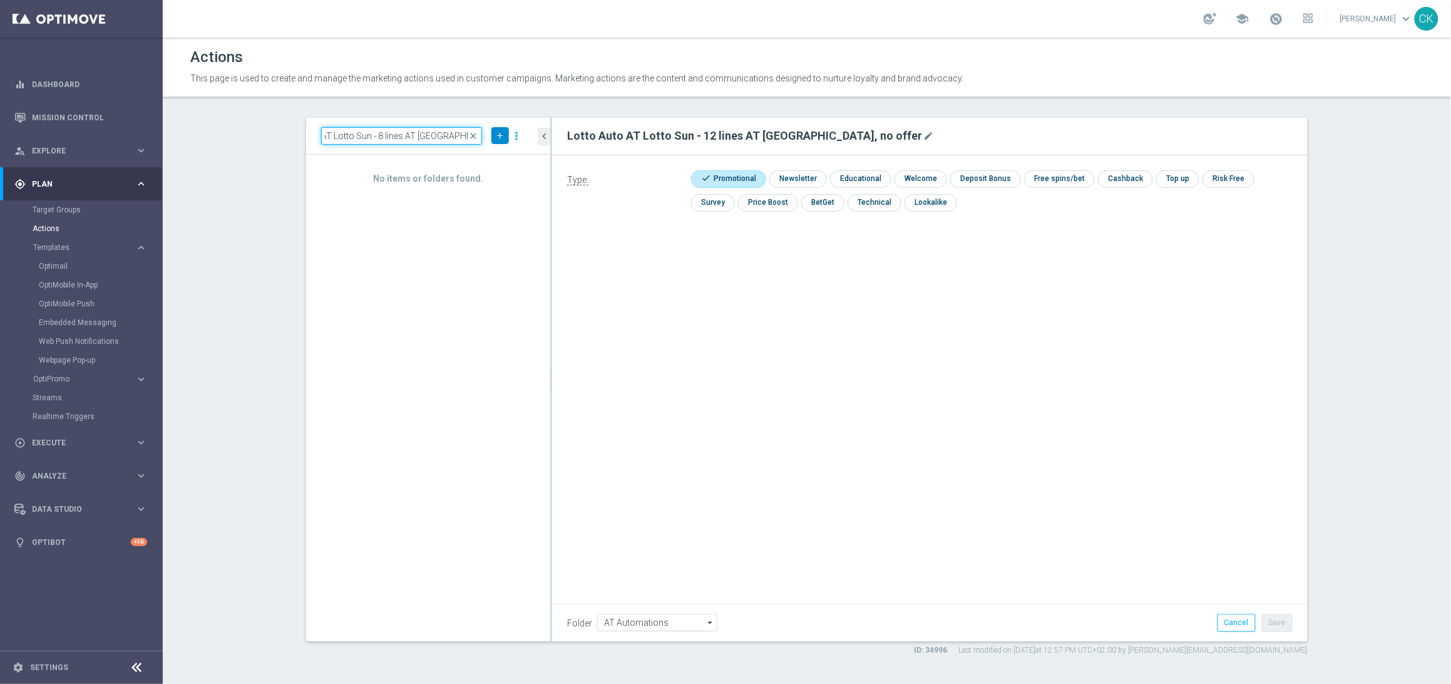
type input "Lotto Auto AT Lotto Sun - 8 lines AT Lotto, no offer"
click at [498, 131] on icon "add" at bounding box center [499, 135] width 9 height 9
click at [483, 160] on span "New Action" at bounding box center [477, 157] width 39 height 9
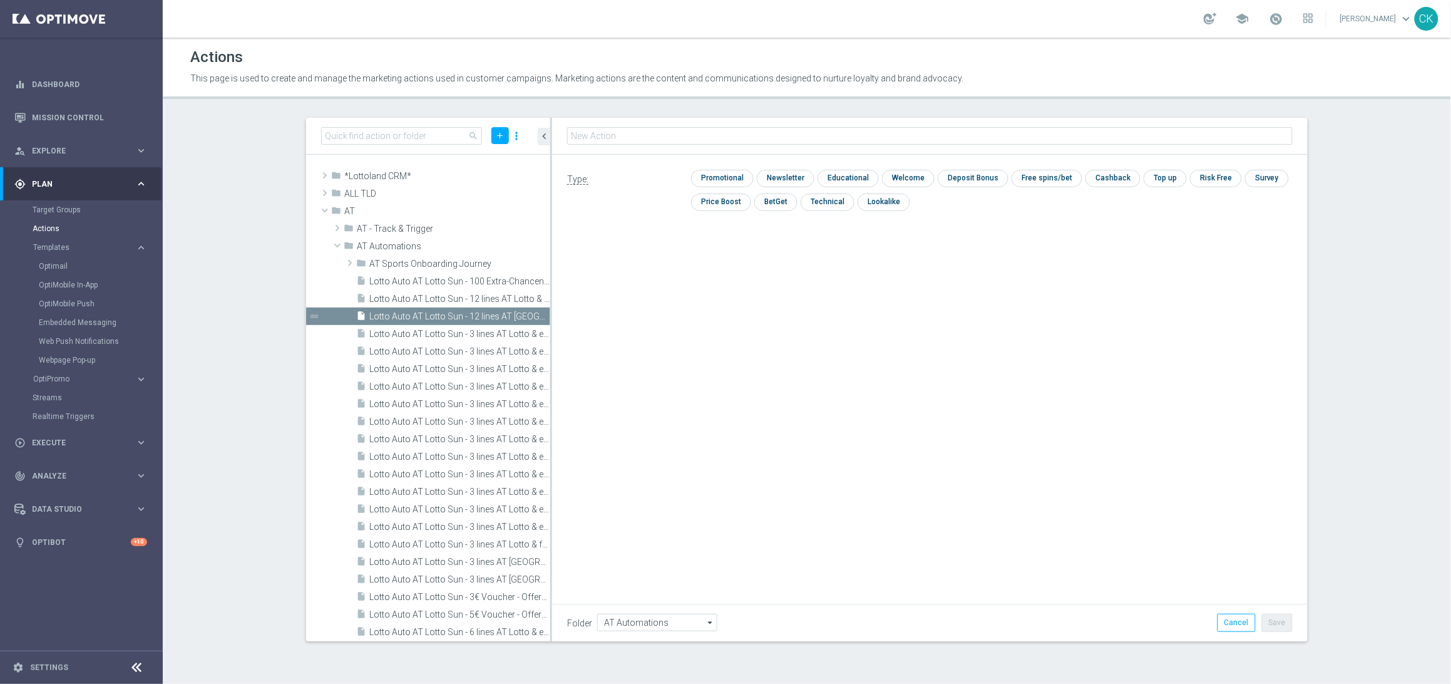
type input "Lotto Auto AT Lotto Sun - 8 lines AT Lotto, no offer"
click at [726, 183] on input "checkbox" at bounding box center [720, 178] width 59 height 17
checkbox input "true"
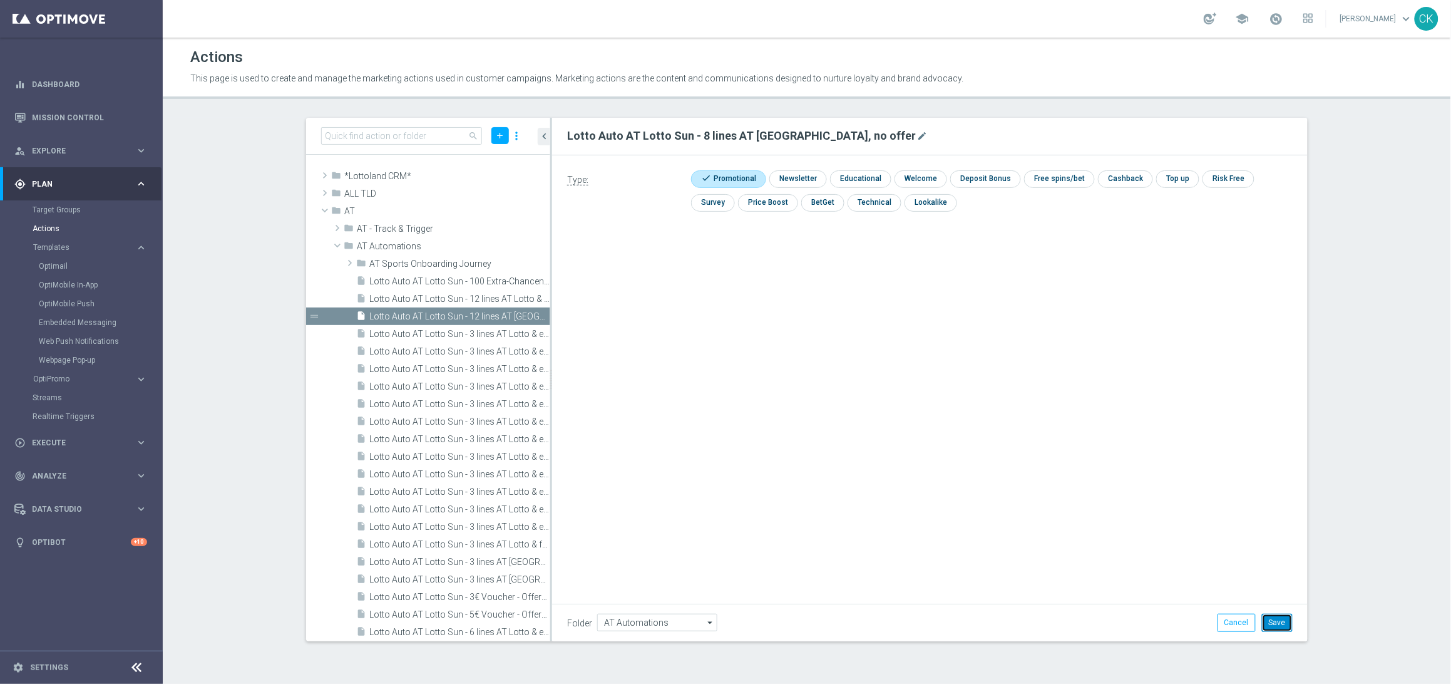
click at [1277, 626] on button "Save" at bounding box center [1277, 622] width 31 height 18
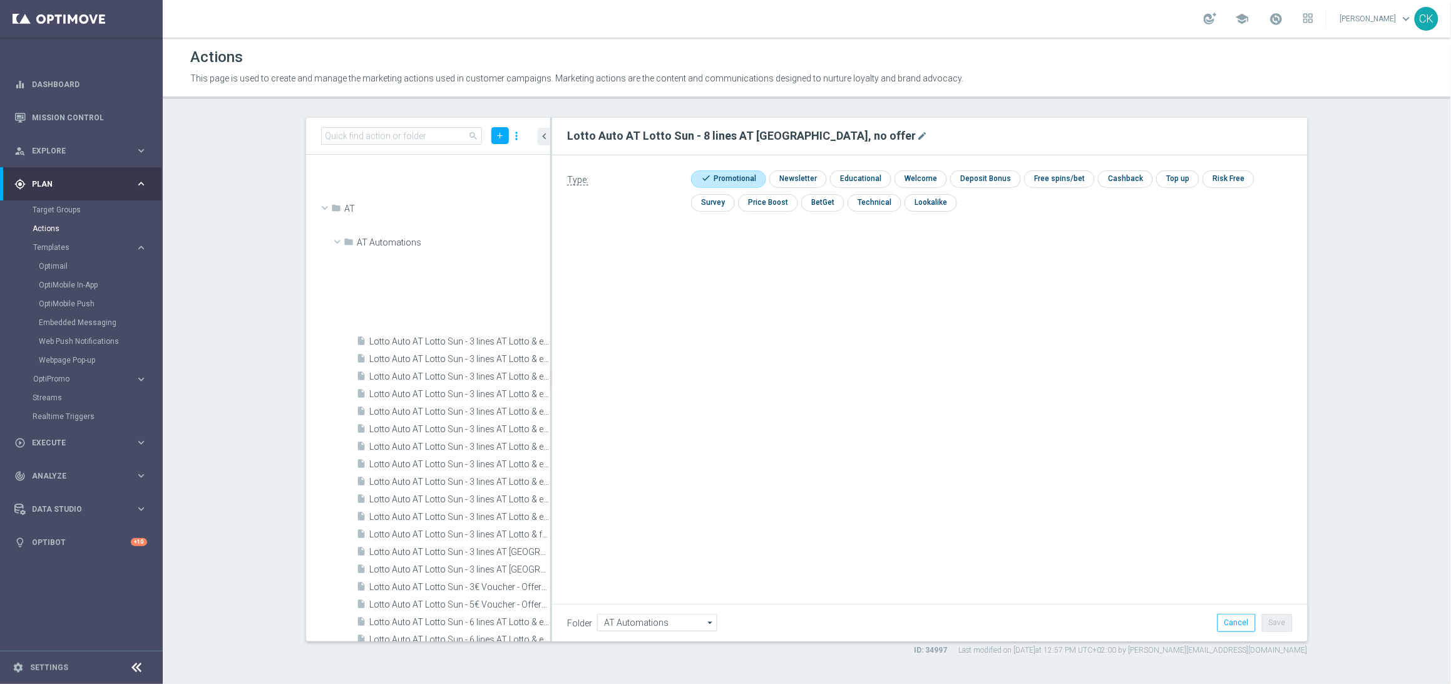
scroll to position [440, 0]
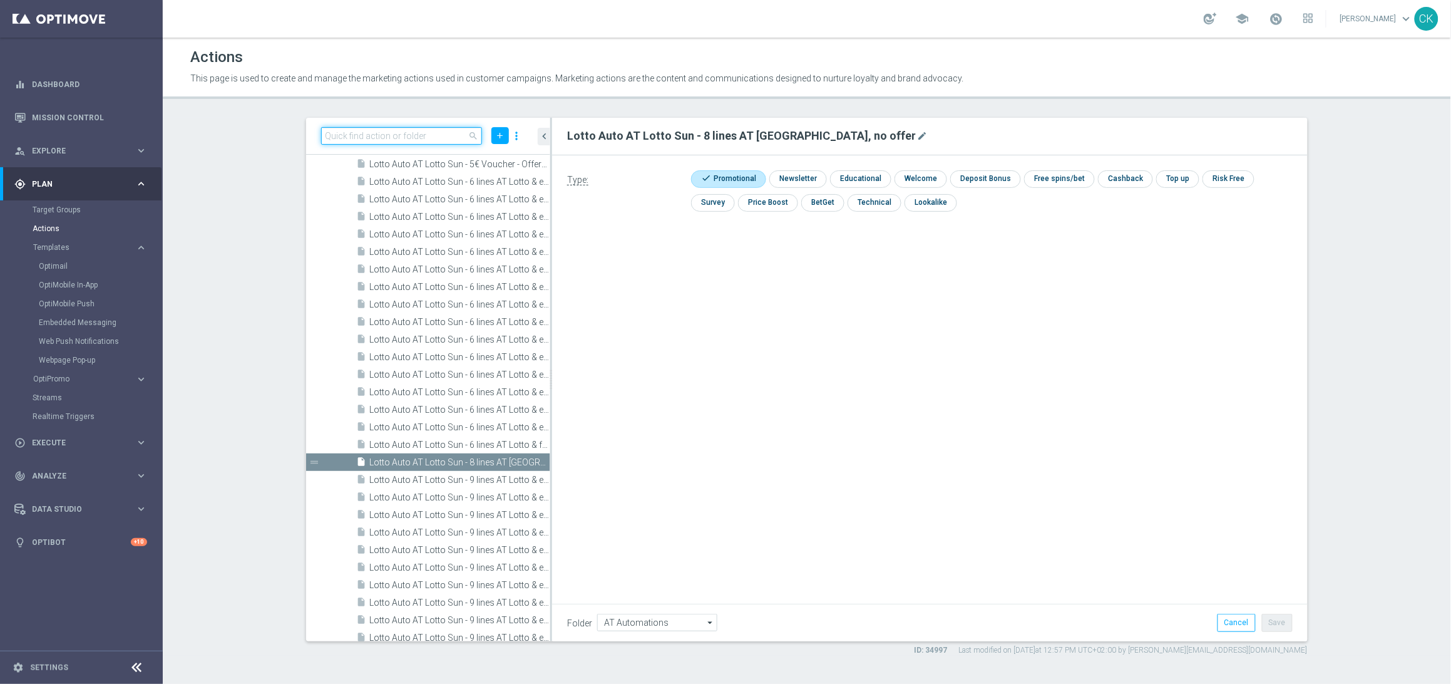
click at [402, 135] on input at bounding box center [401, 136] width 161 height 18
paste input "Lotto Auto AT Lotto Sun - 3 lines AT Lotto, no offer"
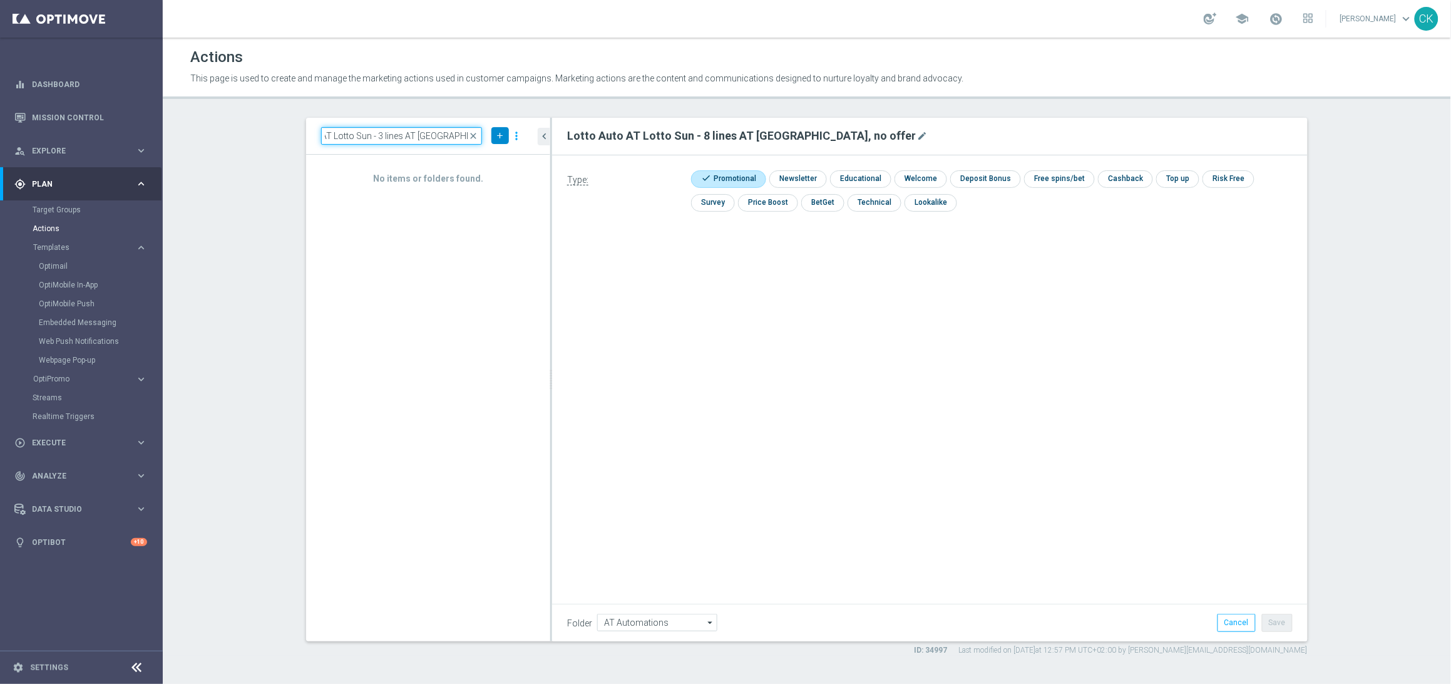
type input "Lotto Auto AT Lotto Sun - 3 lines AT Lotto, no offer"
click at [498, 135] on icon "add" at bounding box center [499, 135] width 9 height 9
click at [483, 155] on span "New Action" at bounding box center [477, 157] width 39 height 9
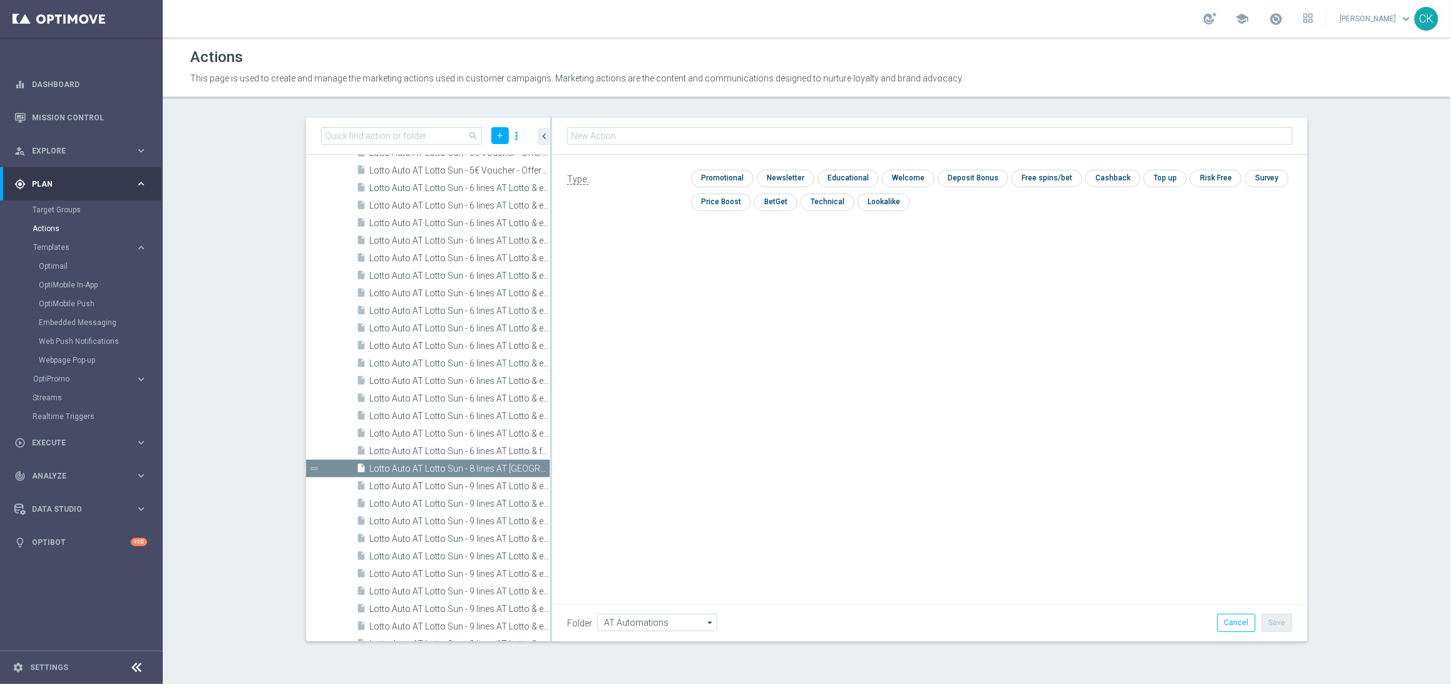
type input "Lotto Auto AT Lotto Sun - 3 lines AT Lotto, no offer"
click at [724, 176] on input "checkbox" at bounding box center [720, 178] width 59 height 17
checkbox input "true"
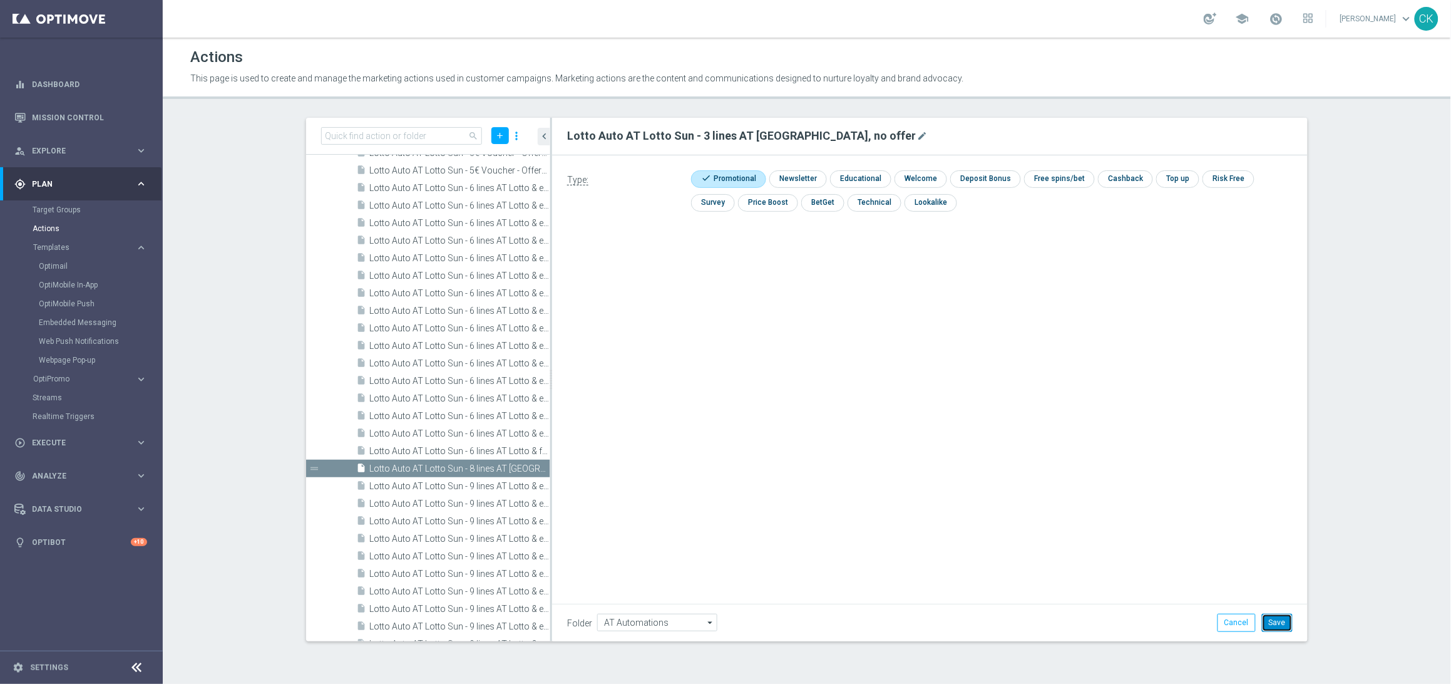
click at [1276, 622] on button "Save" at bounding box center [1277, 622] width 31 height 18
click at [56, 261] on link "Optimail" at bounding box center [84, 266] width 91 height 10
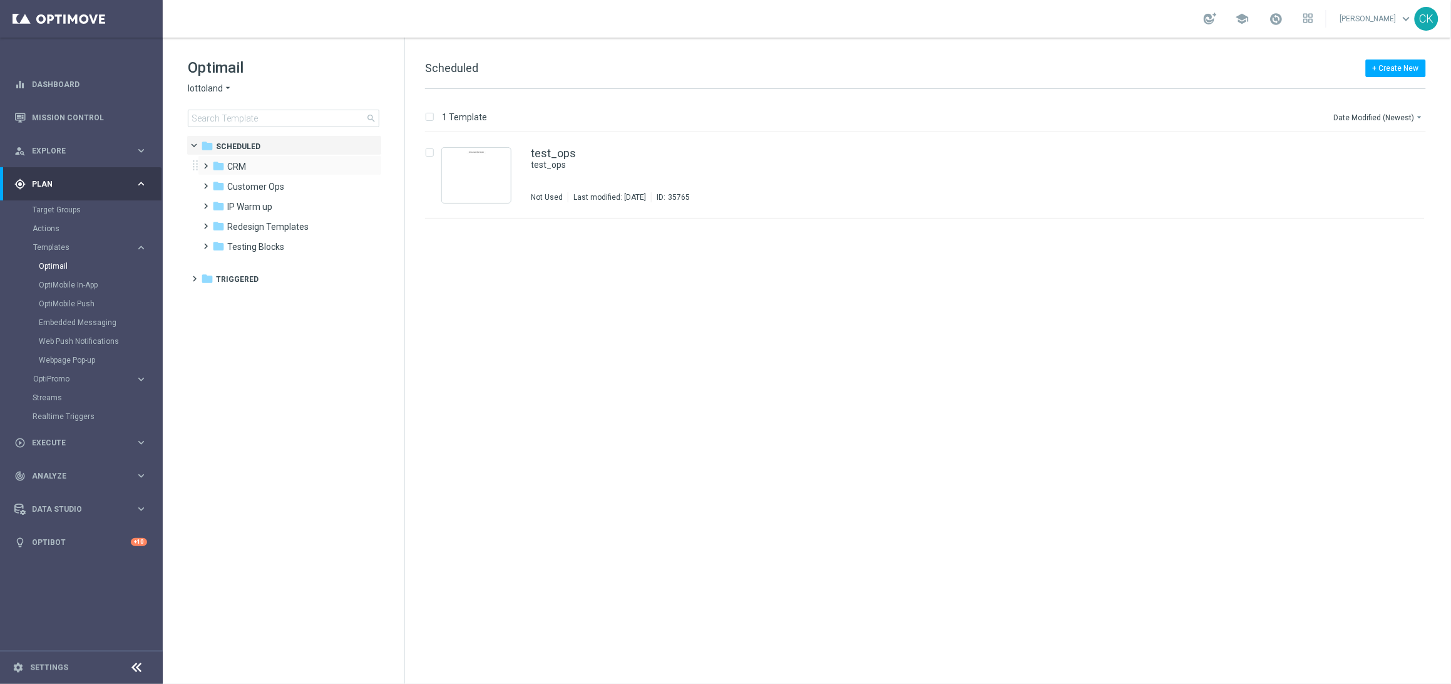
click at [206, 162] on span at bounding box center [204, 160] width 6 height 5
click at [219, 203] on span at bounding box center [216, 200] width 6 height 5
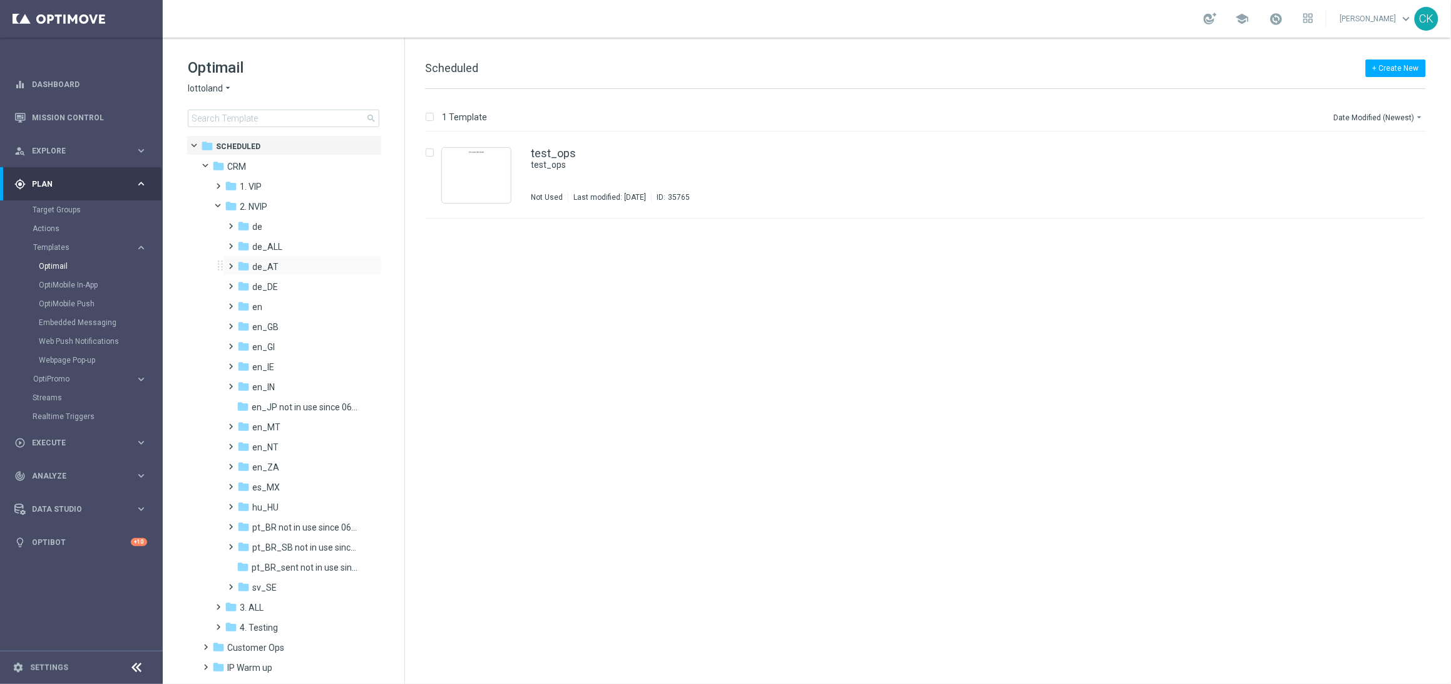
click at [232, 262] on span at bounding box center [229, 260] width 6 height 5
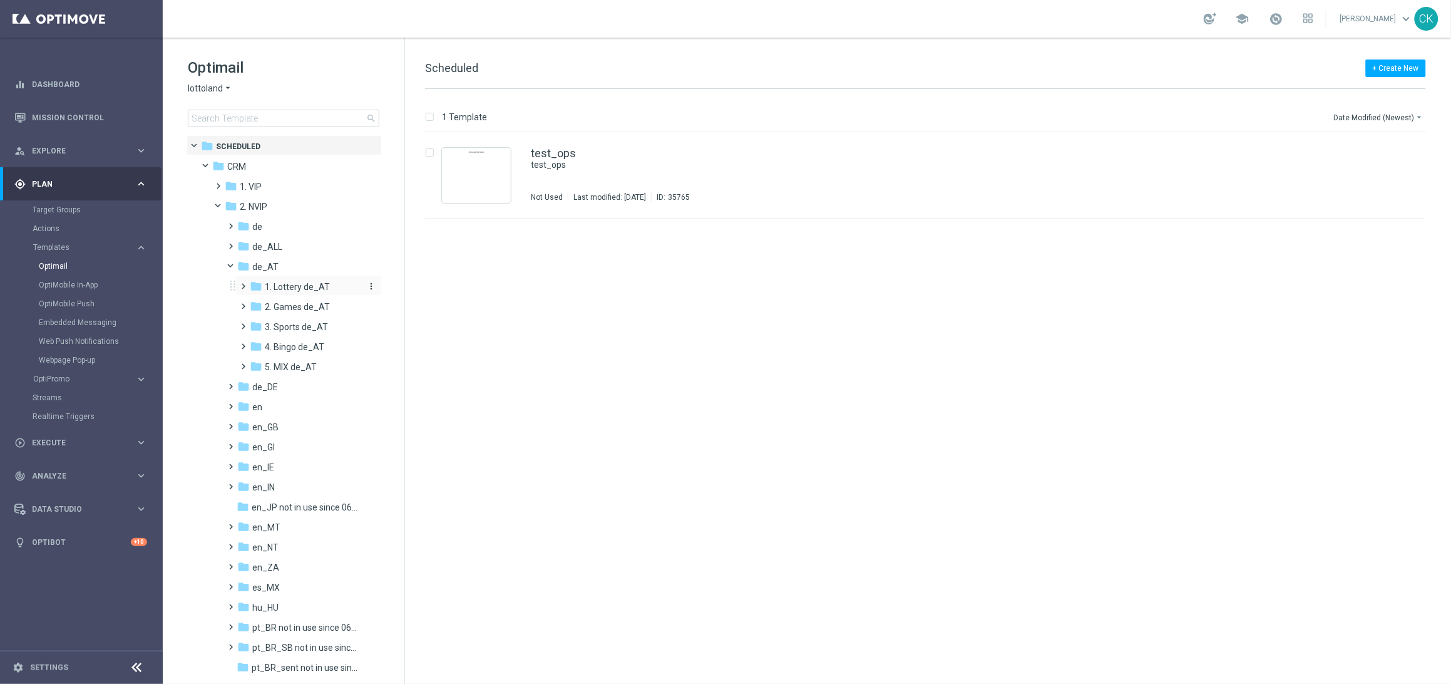
click at [250, 284] on icon "folder" at bounding box center [256, 286] width 13 height 13
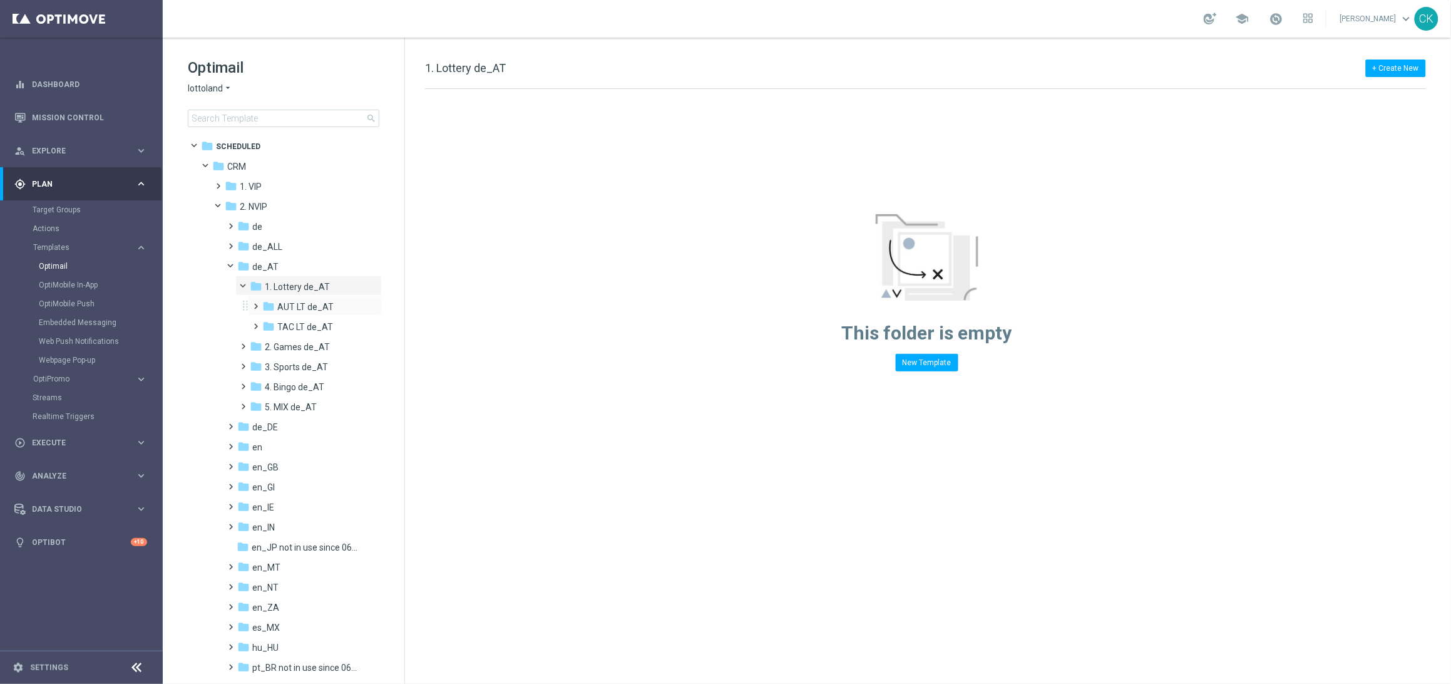
click at [257, 303] on span at bounding box center [254, 300] width 6 height 5
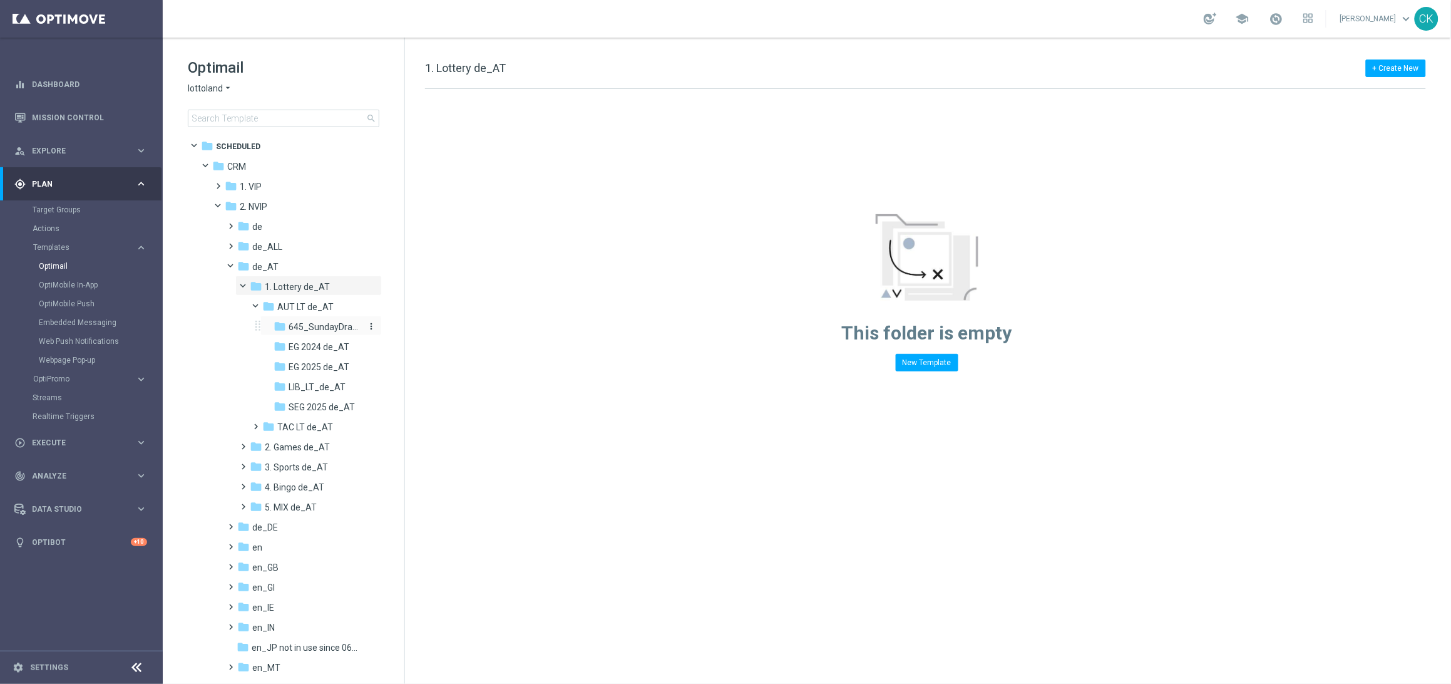
click at [317, 326] on span "645_SundayDraw_de_AT" at bounding box center [325, 326] width 73 height 11
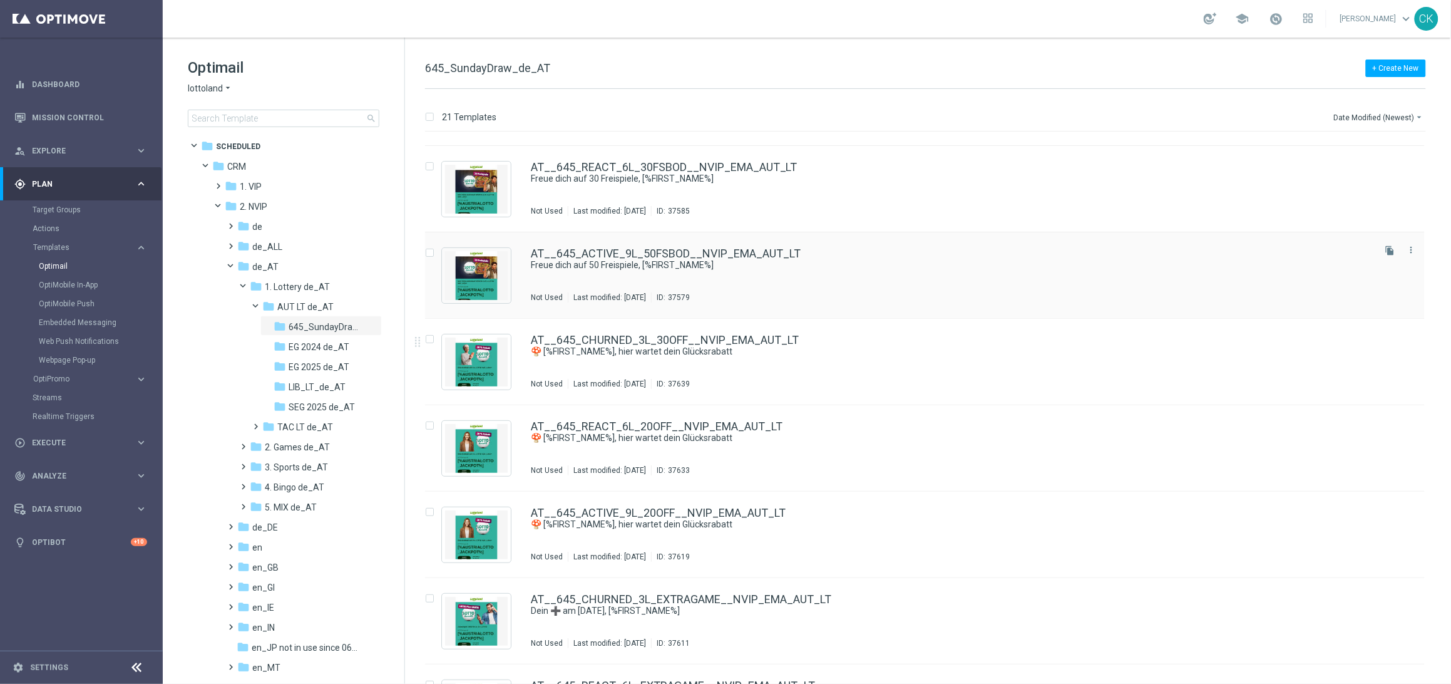
scroll to position [73, 0]
click at [1387, 507] on icon "file_copy" at bounding box center [1390, 509] width 10 height 10
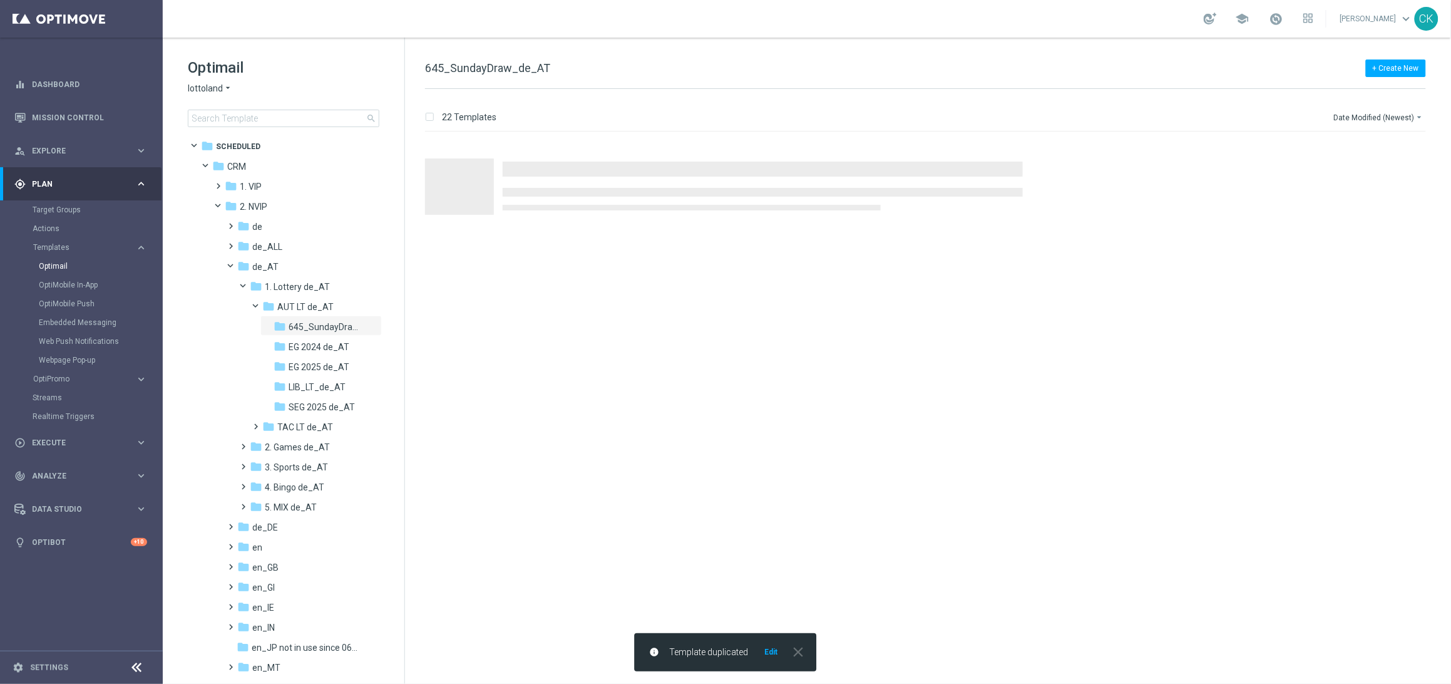
scroll to position [0, 0]
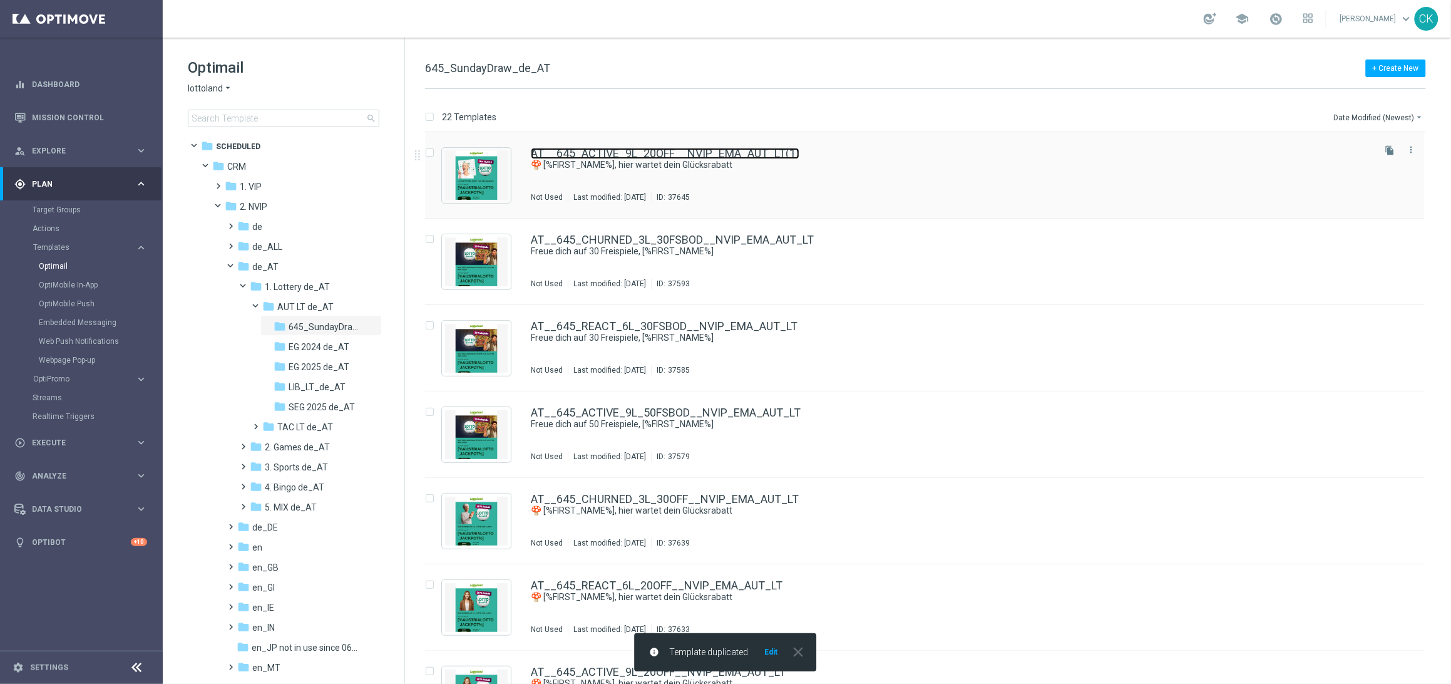
click at [664, 156] on link "AT__645_ACTIVE_9L_20OFF__NVIP_EMA_AUT_LT(1)" at bounding box center [665, 153] width 269 height 11
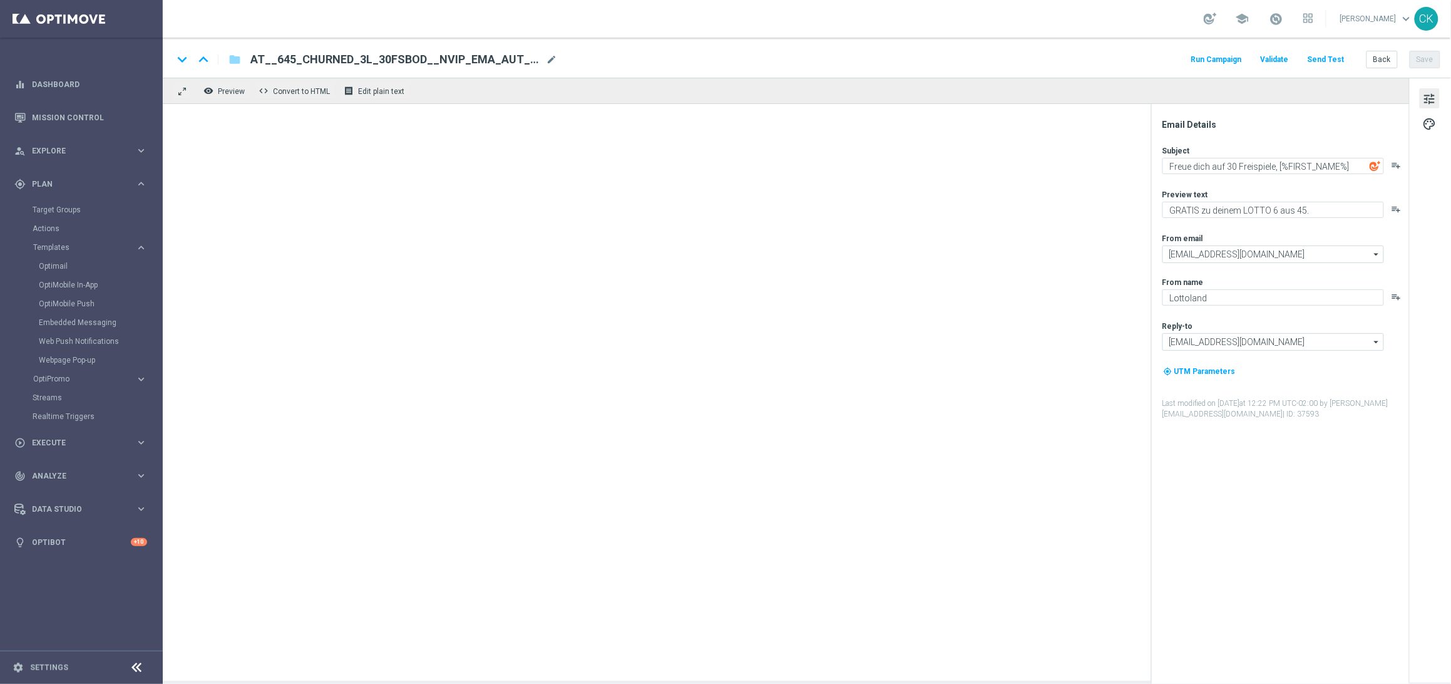
type input "AT__645_ACTIVE_9L_20OFF__NVIP_EMA_AUT_LT(1)"
type textarea "🍄 [%FIRST_NAME%], hier wartet dein Glücksrabatt"
type textarea "20 % Rabatt auf's LOTTO 6 aus 45."
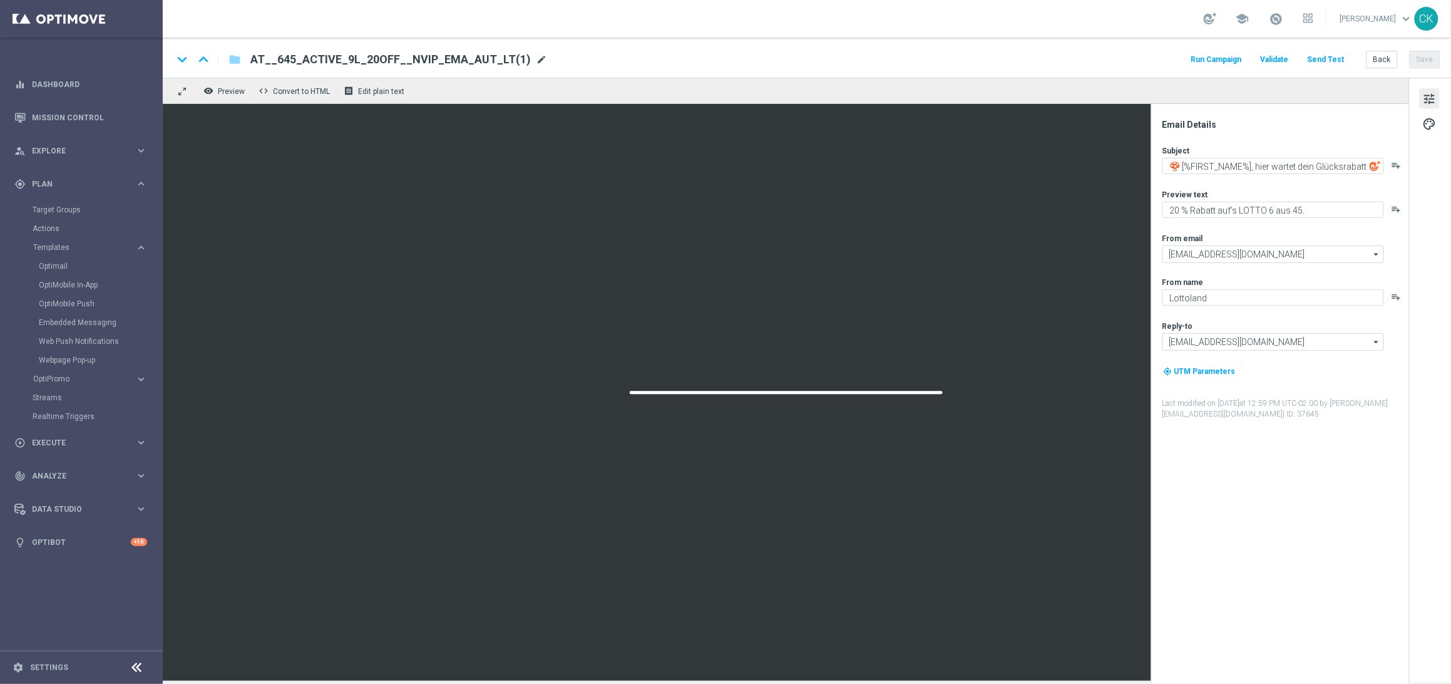
click at [536, 54] on span "mode_edit" at bounding box center [541, 59] width 11 height 11
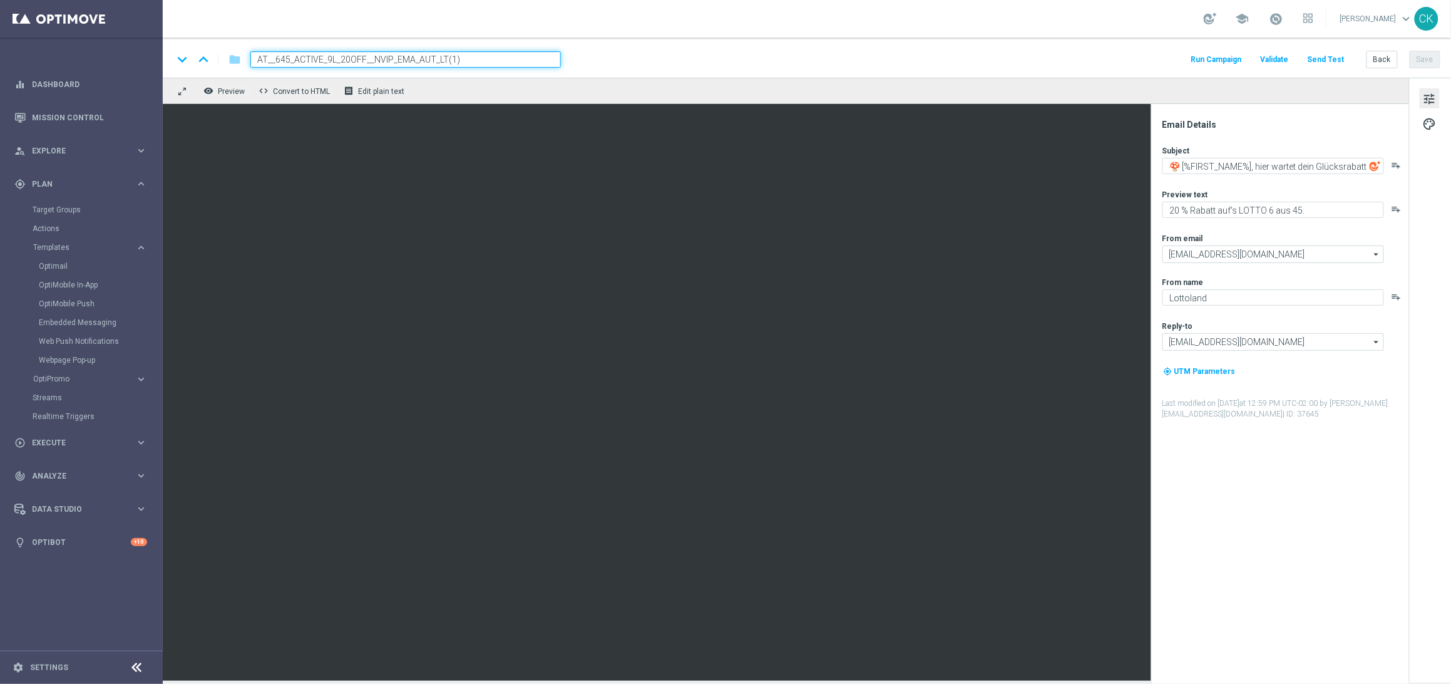
click at [487, 58] on input "AT__645_ACTIVE_9L_20OFF__NVIP_EMA_AUT_LT(1)" at bounding box center [405, 59] width 310 height 16
paste input "12L_1990__NVIP_EMA_AUT_LT"
type input "AT__645_ACTIVE_12L_1990__NVIP_EMA_AUT_LT"
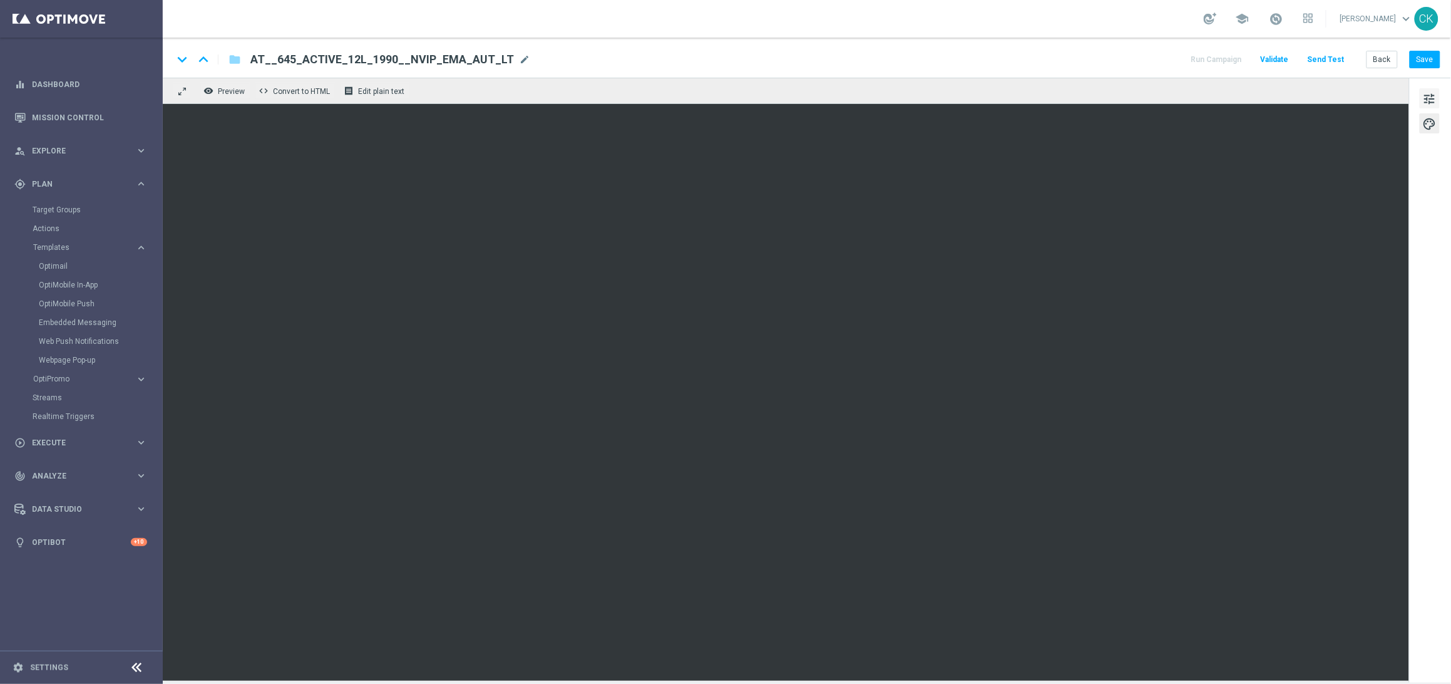
click at [1432, 91] on span "tune" at bounding box center [1430, 99] width 14 height 16
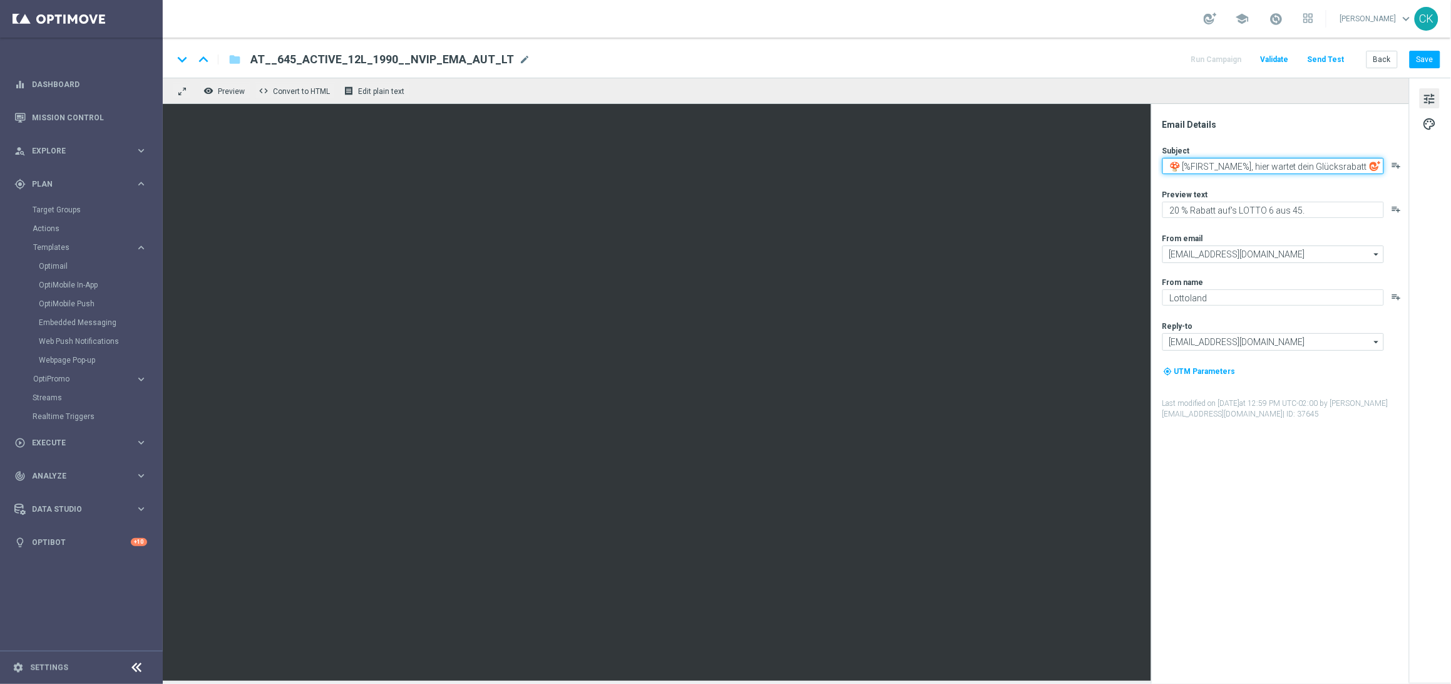
drag, startPoint x: 1180, startPoint y: 166, endPoint x: 1180, endPoint y: 178, distance: 11.9
click at [1180, 168] on textarea "🍄 [%FIRST_NAME%], hier wartet dein Glücksrabatt" at bounding box center [1273, 166] width 222 height 16
paste textarea "☀️"
click at [1270, 176] on textarea "☀️ Sonntagsrabatt sichern, [%FIRST_NAME%], hier wartet dein Glücksrabatt" at bounding box center [1273, 168] width 222 height 21
click at [1184, 167] on textarea "☀️ Sonntagsrabatt sichern, [%FIRST_NAME%]" at bounding box center [1273, 166] width 222 height 16
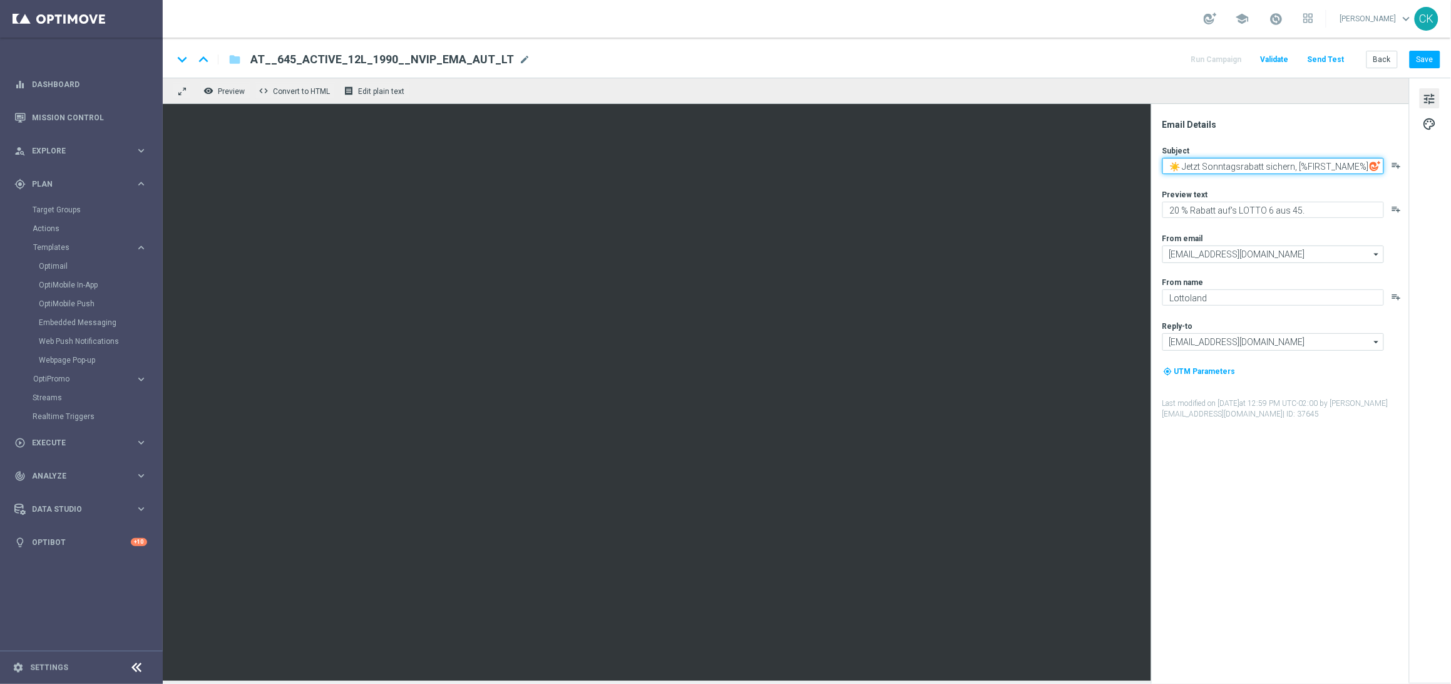
click at [1267, 167] on textarea "☀️ Jetzt Sonntagsrabatt sichern, [%FIRST_NAME%]" at bounding box center [1273, 166] width 222 height 16
type textarea "☀️ Jetzt Sonntagsrabatt sichern, [%FIRST_NAME%]"
click at [1215, 210] on textarea "20 % Rabatt auf's LOTTO 6 aus 45." at bounding box center [1273, 210] width 222 height 16
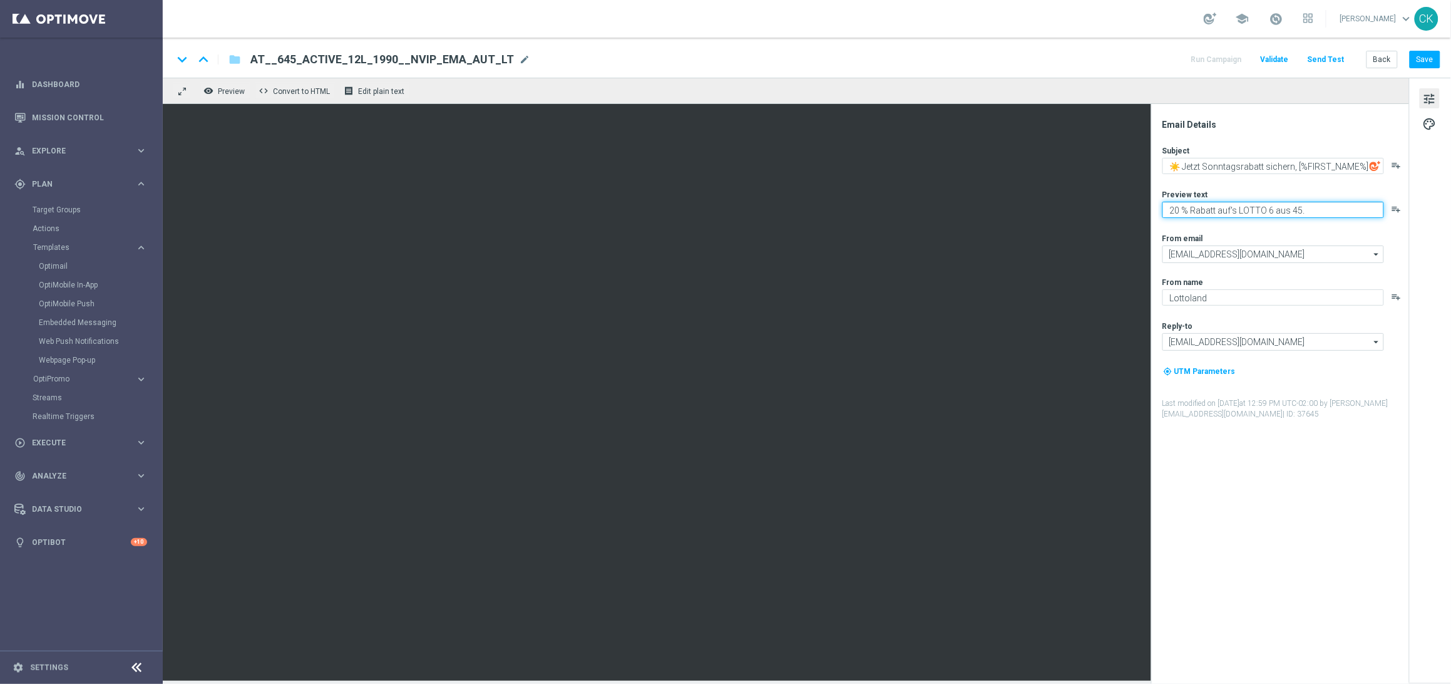
drag, startPoint x: 1239, startPoint y: 209, endPoint x: 1154, endPoint y: 207, distance: 84.5
click at [1154, 207] on div "Email Details Subject ☀️ Jetzt Sonntagsrabatt sichern, [%FIRST_NAME%] playlist_…" at bounding box center [1280, 394] width 258 height 580
click at [1304, 210] on textarea "Spare beim LOTTO 6 aus 45." at bounding box center [1273, 210] width 222 height 16
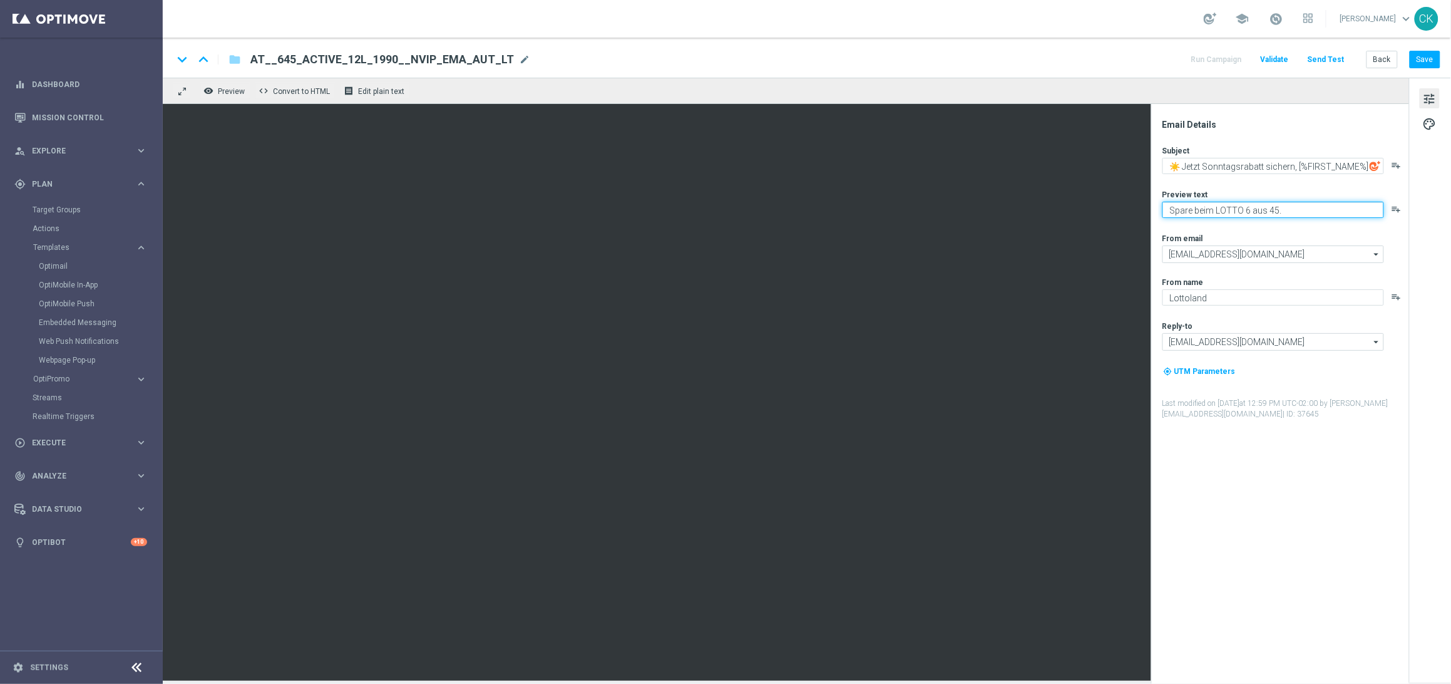
type textarea "Spare beim LOTTO 6 aus 45."
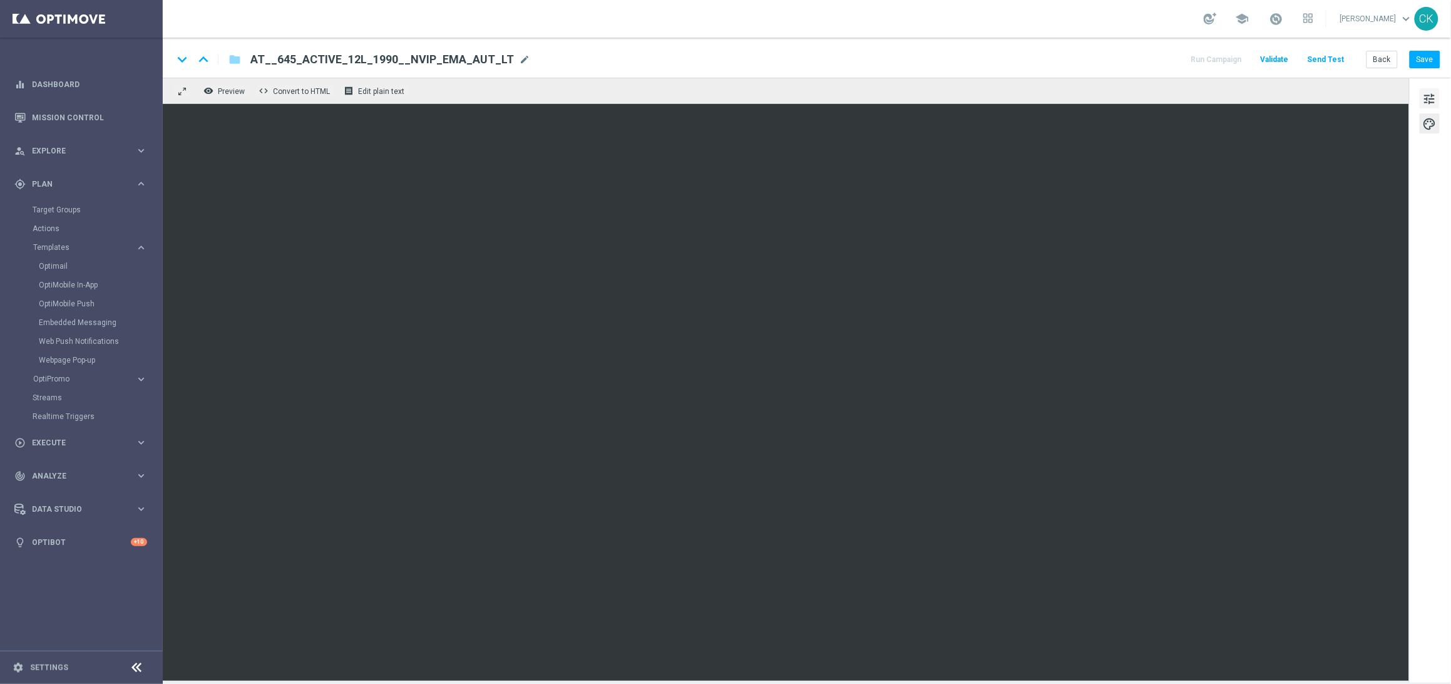
click at [1427, 97] on span "tune" at bounding box center [1430, 99] width 14 height 16
click at [1430, 61] on button "Save" at bounding box center [1425, 60] width 31 height 18
click at [1430, 60] on button "Save" at bounding box center [1425, 60] width 31 height 18
click at [1424, 58] on button "Save" at bounding box center [1425, 60] width 31 height 18
click at [1428, 58] on button "Save" at bounding box center [1425, 60] width 31 height 18
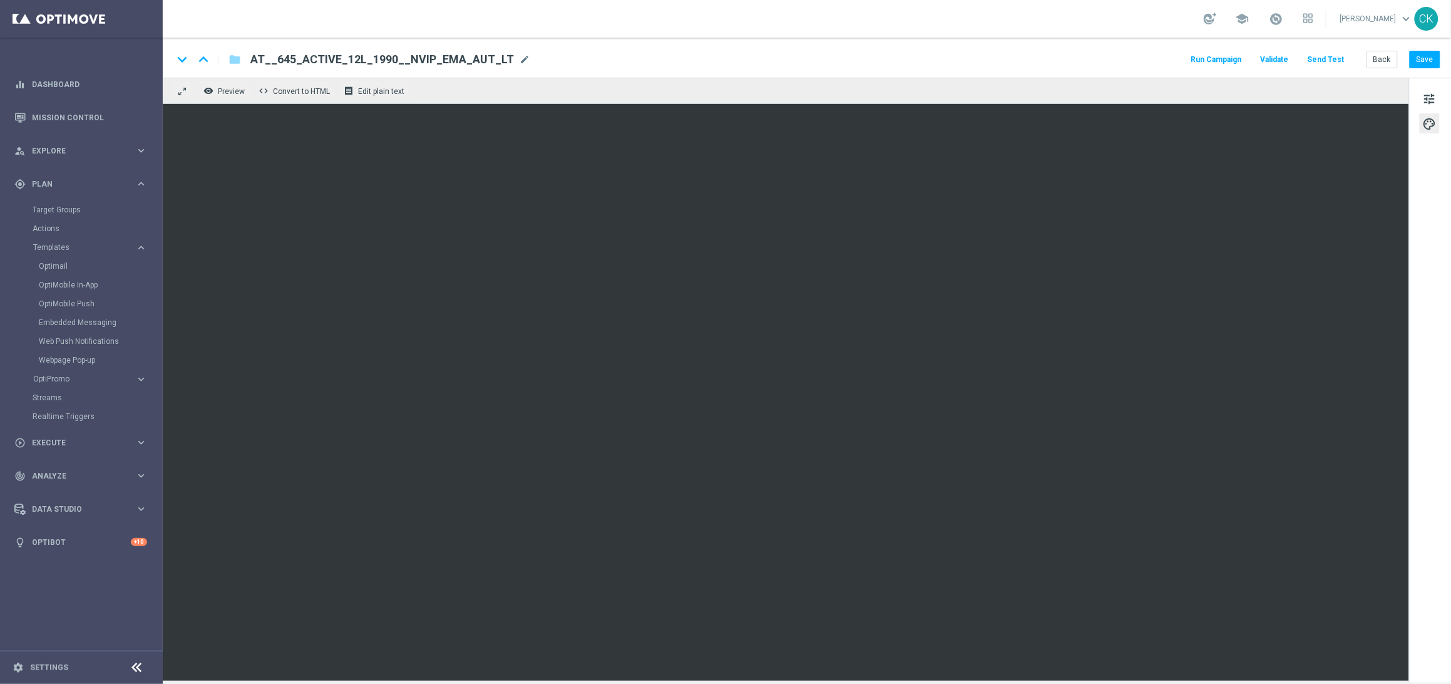
click at [1336, 54] on button "Send Test" at bounding box center [1326, 59] width 41 height 17
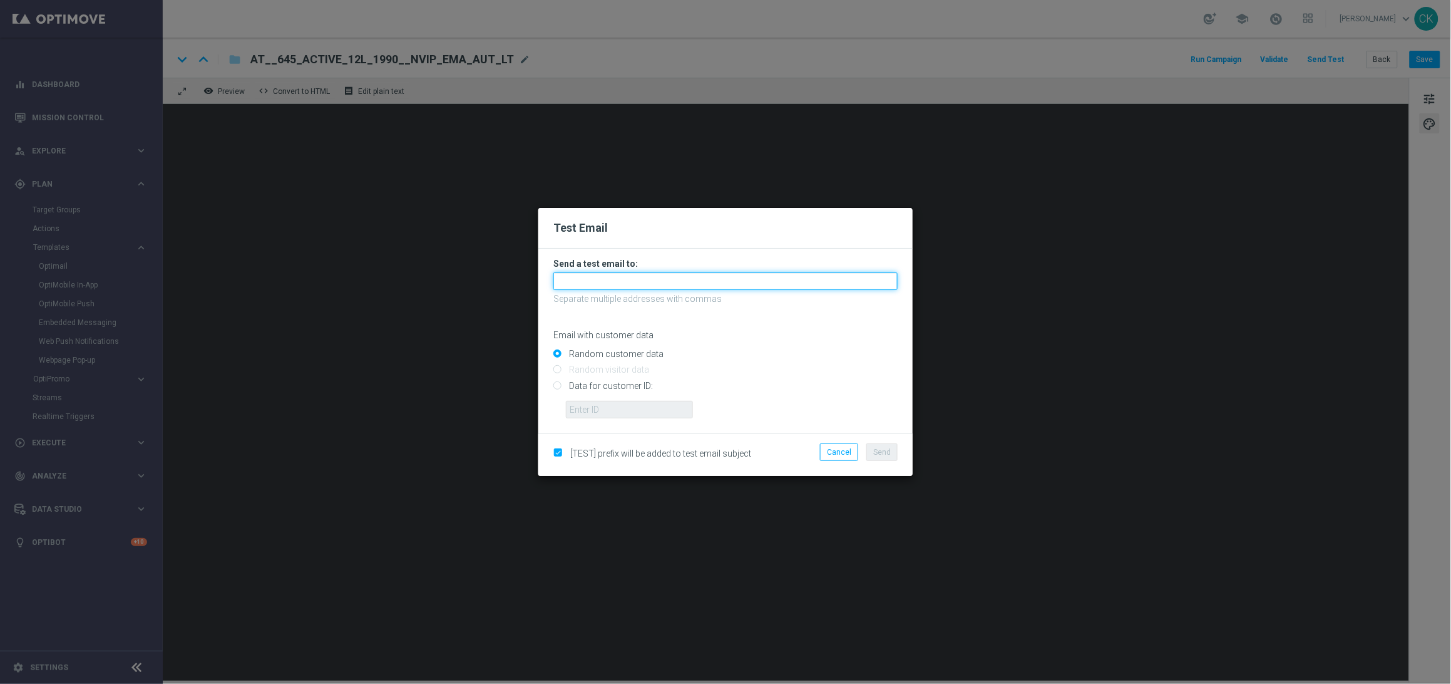
click at [644, 281] on input "text" at bounding box center [725, 281] width 344 height 18
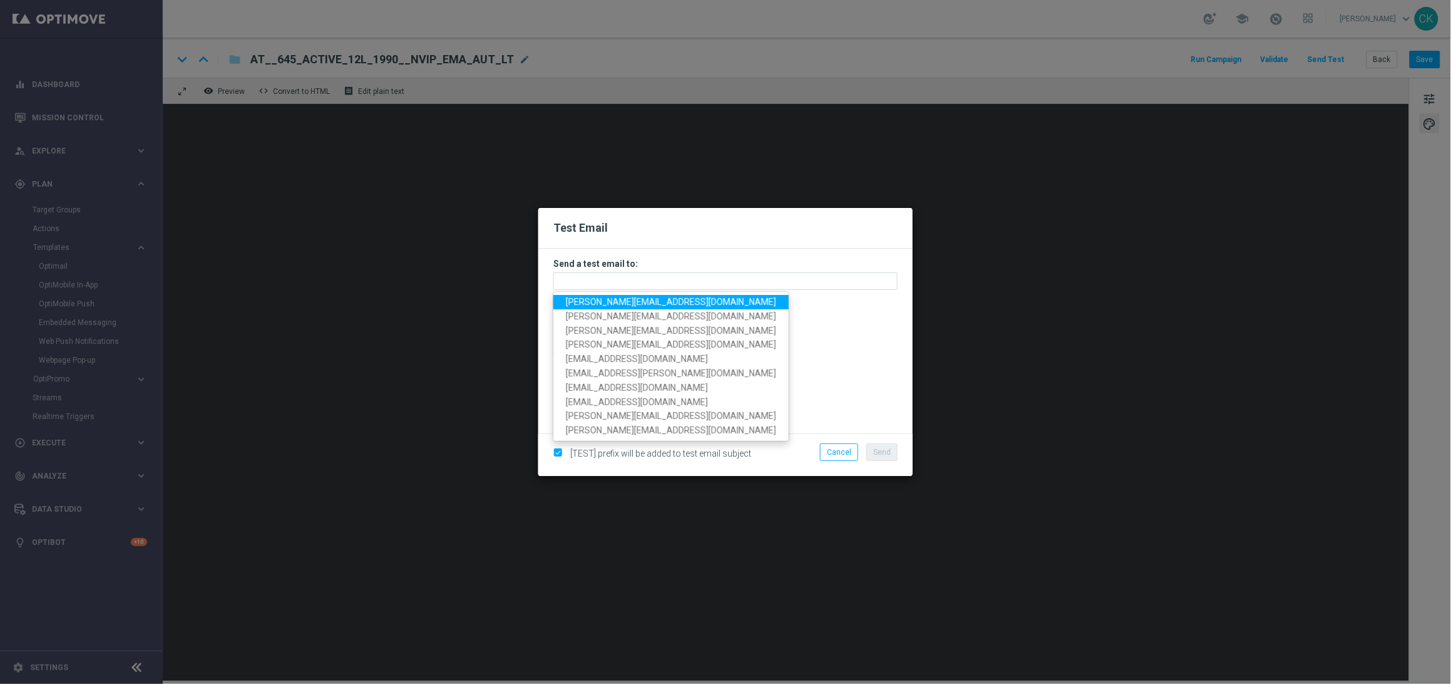
click at [619, 304] on span "[PERSON_NAME][EMAIL_ADDRESS][PERSON_NAME][DOMAIN_NAME]" at bounding box center [671, 302] width 210 height 10
type input "[PERSON_NAME][EMAIL_ADDRESS][PERSON_NAME][DOMAIN_NAME]"
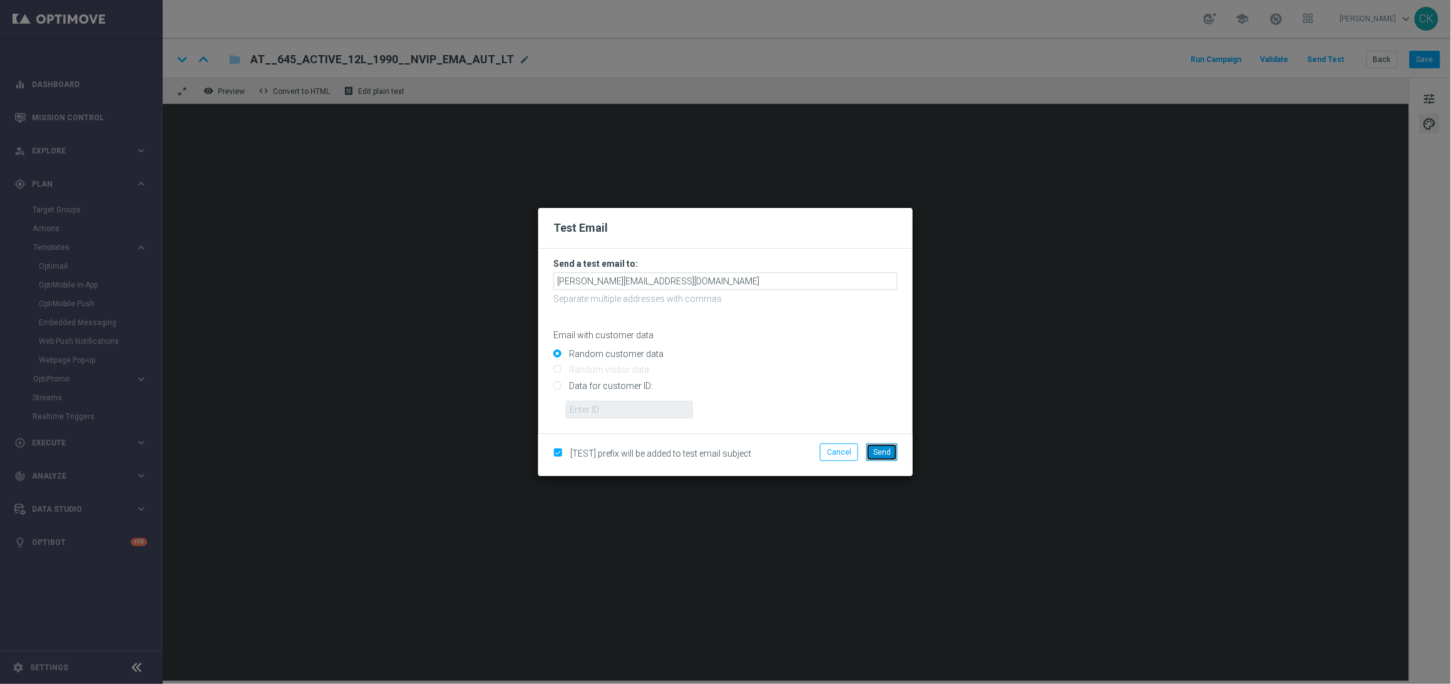
click at [887, 452] on span "Send" at bounding box center [882, 452] width 18 height 9
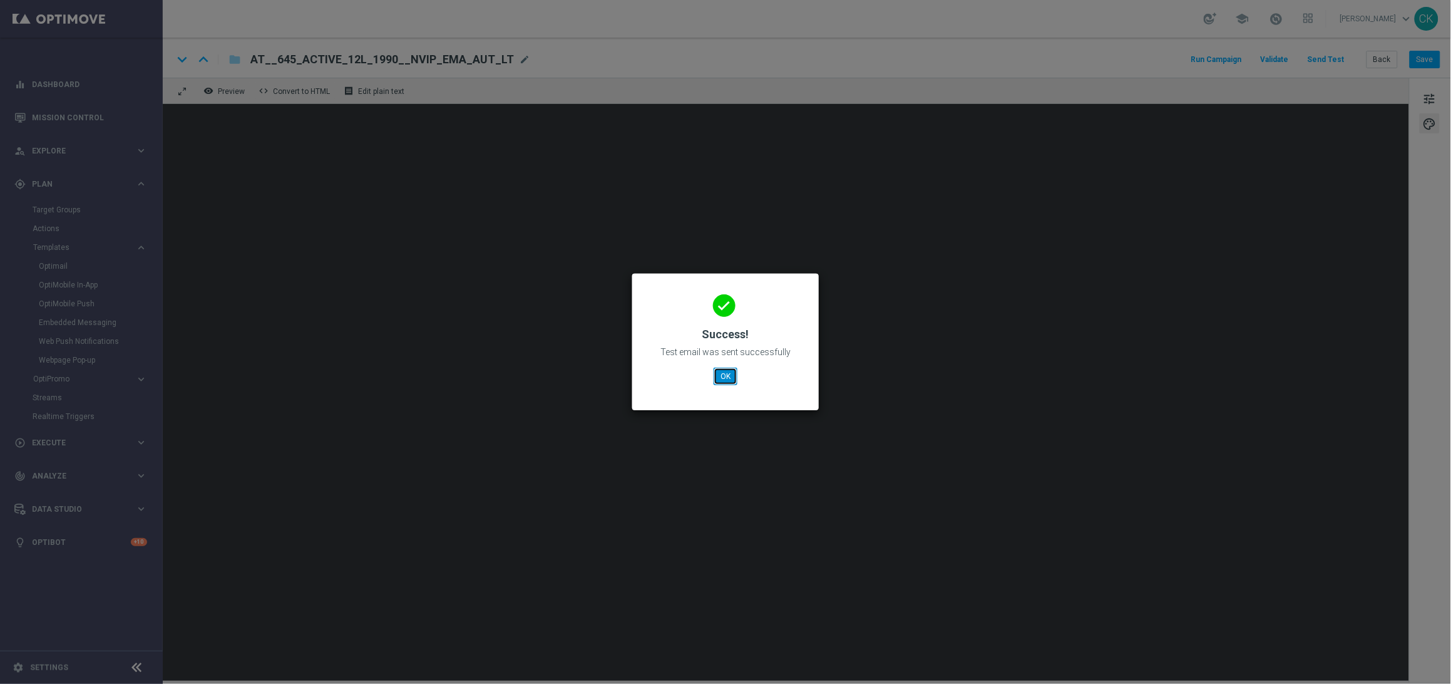
click at [727, 369] on button "OK" at bounding box center [726, 376] width 24 height 18
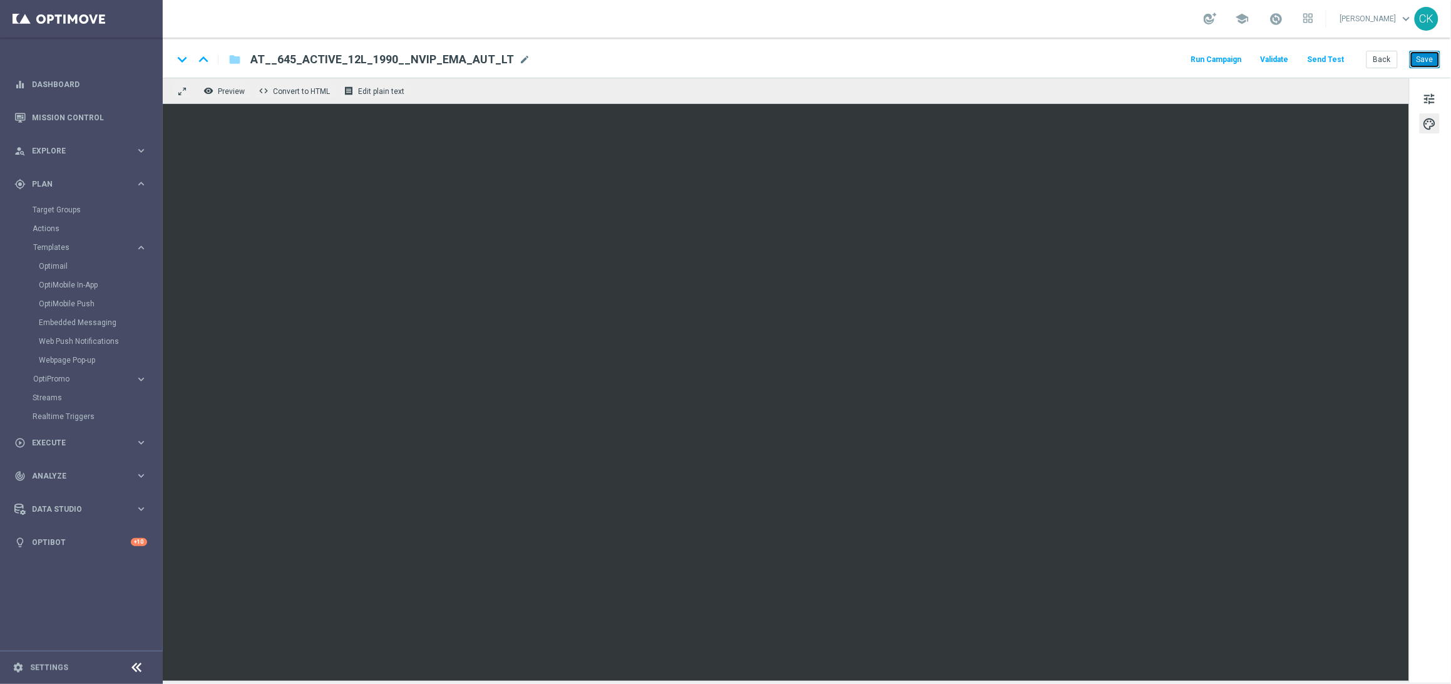
click at [1426, 59] on button "Save" at bounding box center [1425, 60] width 31 height 18
click at [1432, 66] on button "Save" at bounding box center [1425, 60] width 31 height 18
click at [1383, 63] on button "Back" at bounding box center [1382, 60] width 31 height 18
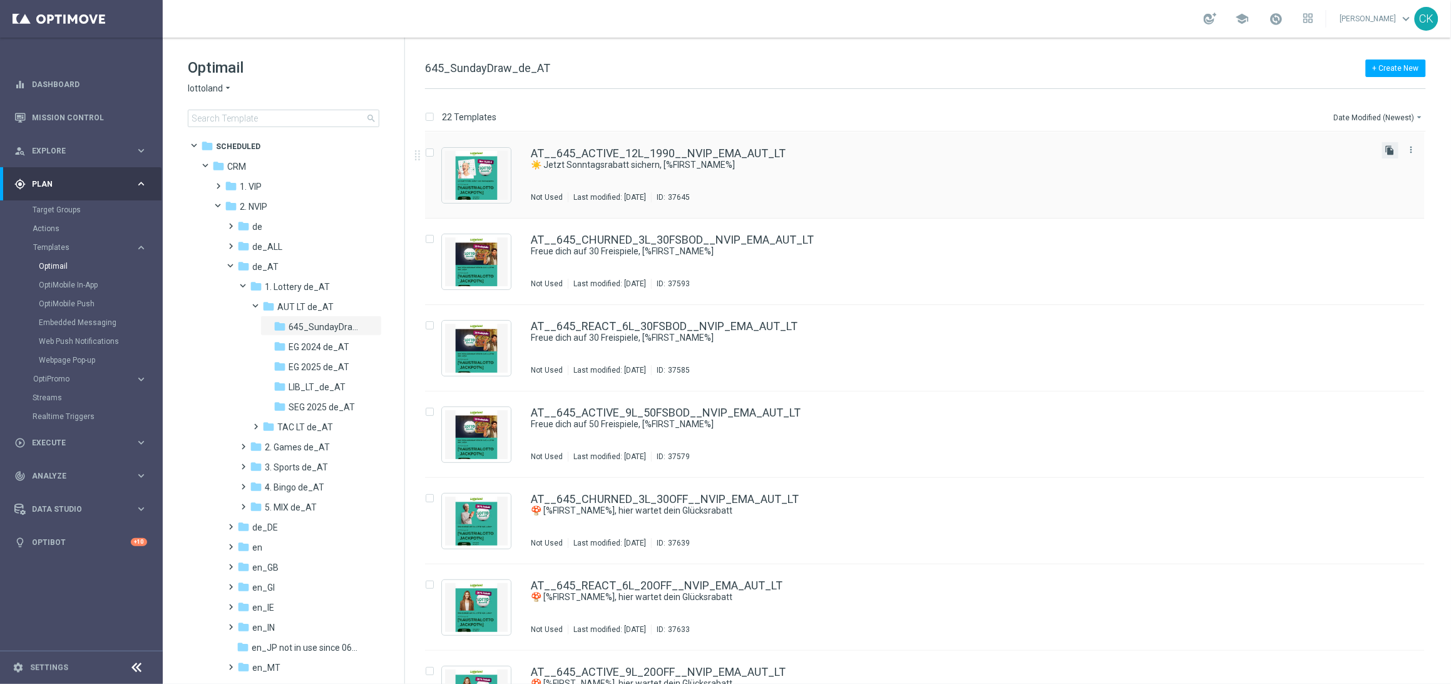
click at [1390, 151] on icon "file_copy" at bounding box center [1390, 150] width 10 height 10
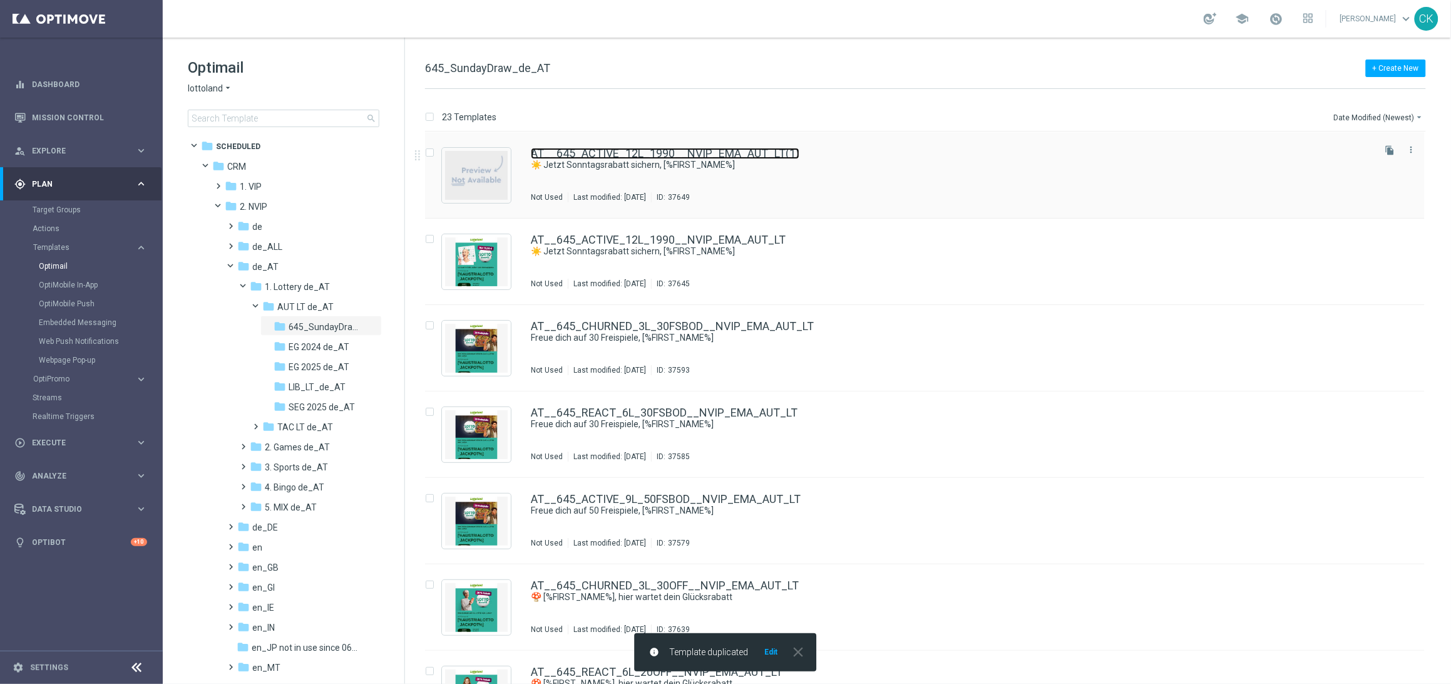
click at [651, 157] on link "AT__645_ACTIVE_12L_1990__NVIP_EMA_AUT_LT(1)" at bounding box center [665, 153] width 269 height 11
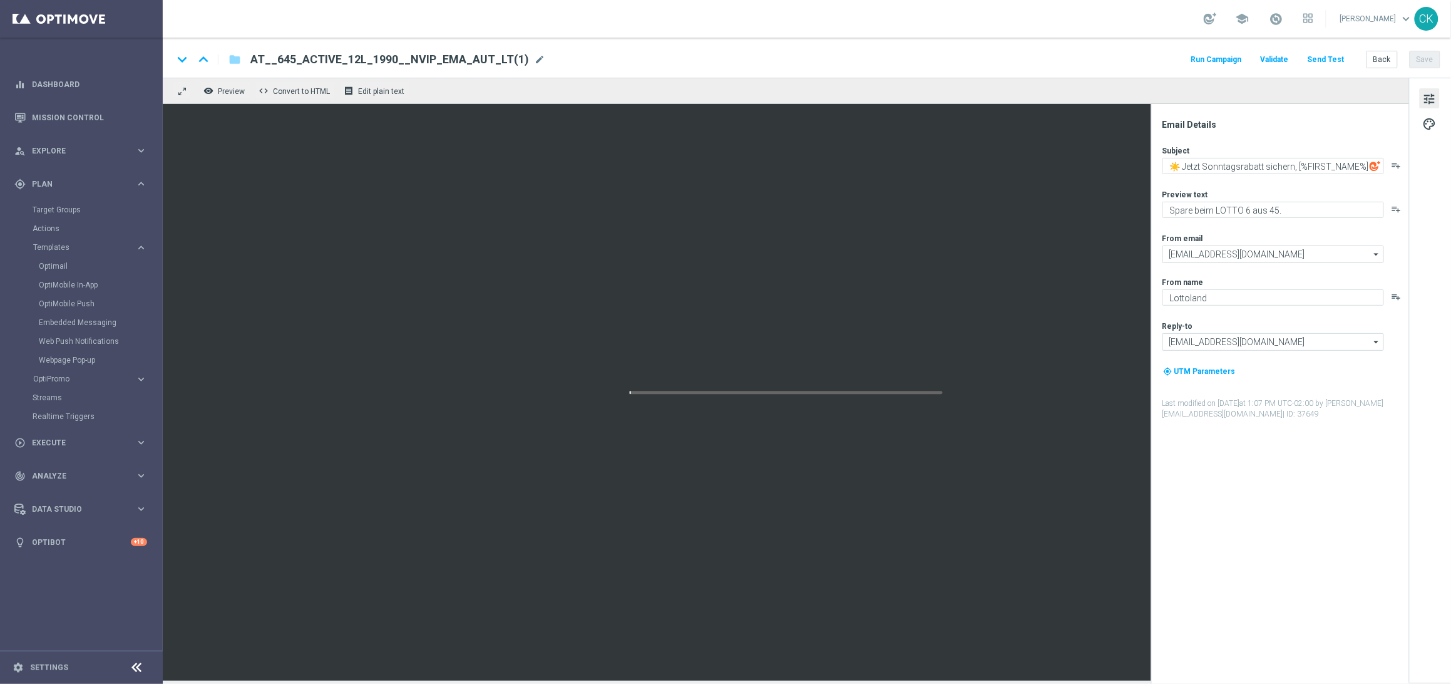
click at [521, 49] on div "keyboard_arrow_down keyboard_arrow_up folder AT__645_ACTIVE_12L_1990__NVIP_EMA_…" at bounding box center [807, 58] width 1288 height 40
click at [474, 59] on span "AT__645_ACTIVE_12L_1990__NVIP_EMA_AUT_LT(1)" at bounding box center [389, 59] width 279 height 15
click at [474, 59] on input "AT__645_ACTIVE_12L_1990__NVIP_EMA_AUT_LT(1)" at bounding box center [405, 59] width 310 height 16
paste input "REACT_6L_990__NVIP_EMA_AUT_LT"
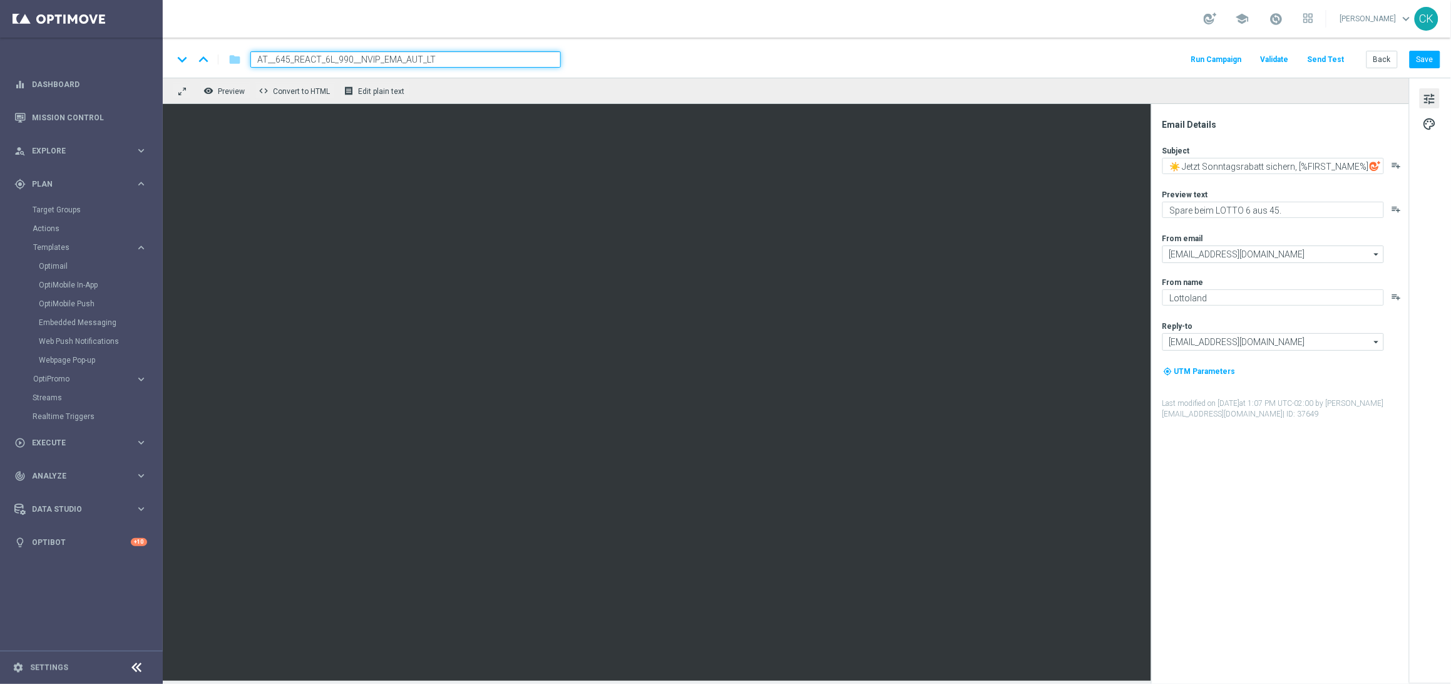
type input "AT__645_REACT_6L_990__NVIP_EMA_AUT_LT"
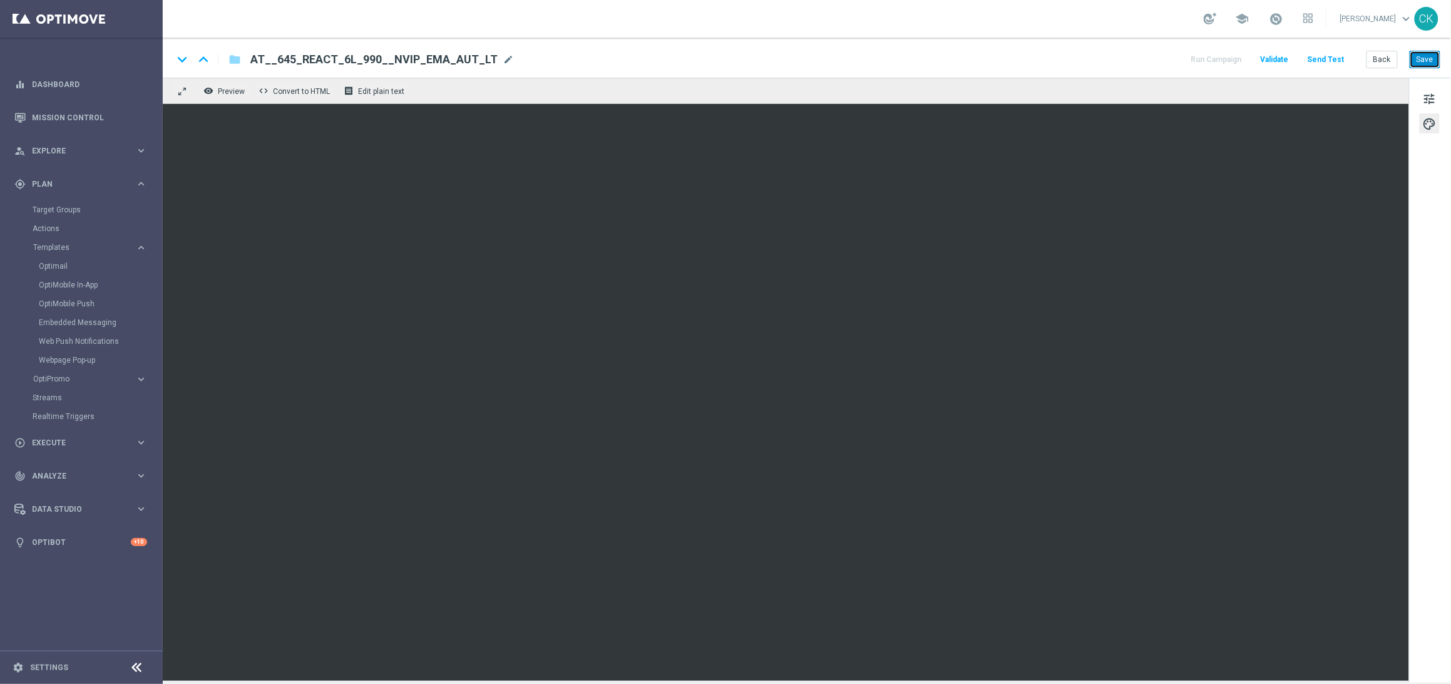
click at [1432, 57] on button "Save" at bounding box center [1425, 60] width 31 height 18
click at [1427, 61] on button "Save" at bounding box center [1425, 60] width 31 height 18
click at [1427, 95] on span "tune" at bounding box center [1430, 99] width 14 height 16
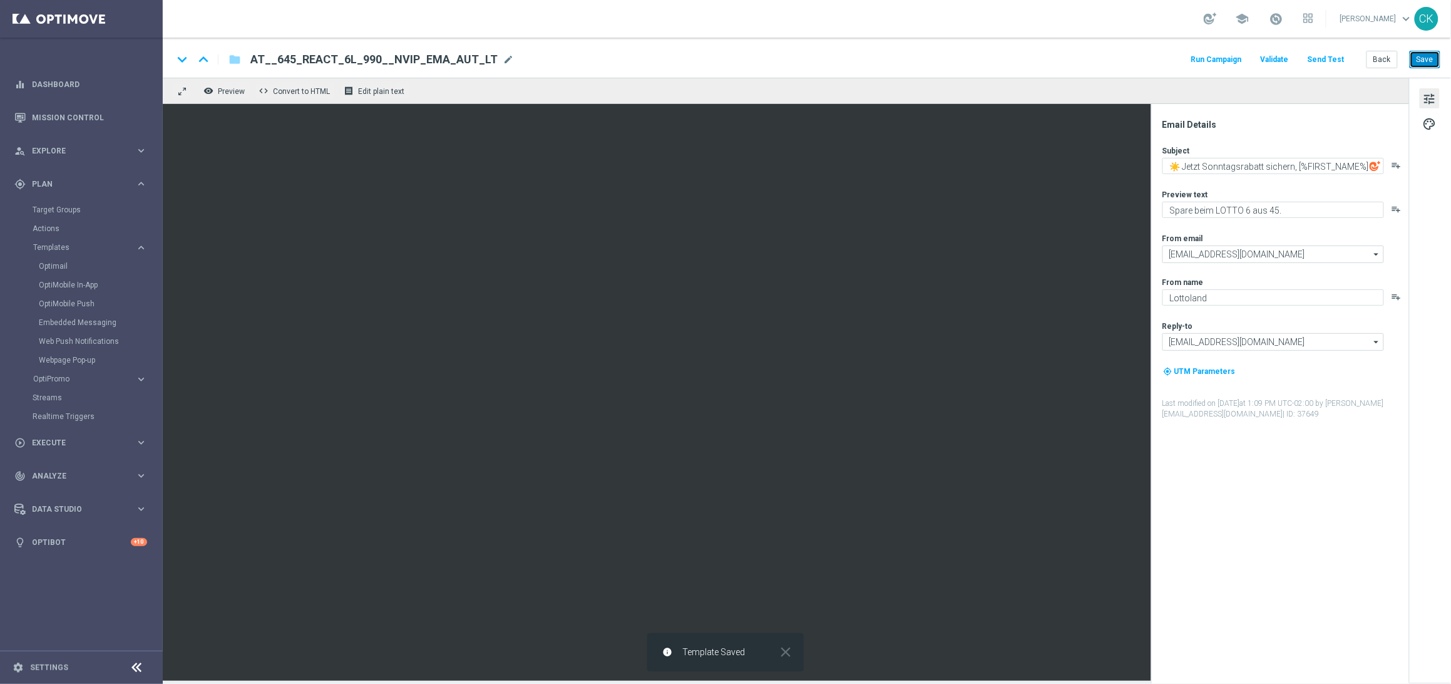
click at [1425, 59] on button "Save" at bounding box center [1425, 60] width 31 height 18
click at [1430, 60] on button "Save" at bounding box center [1425, 60] width 31 height 18
click at [1325, 64] on button "Send Test" at bounding box center [1326, 59] width 41 height 17
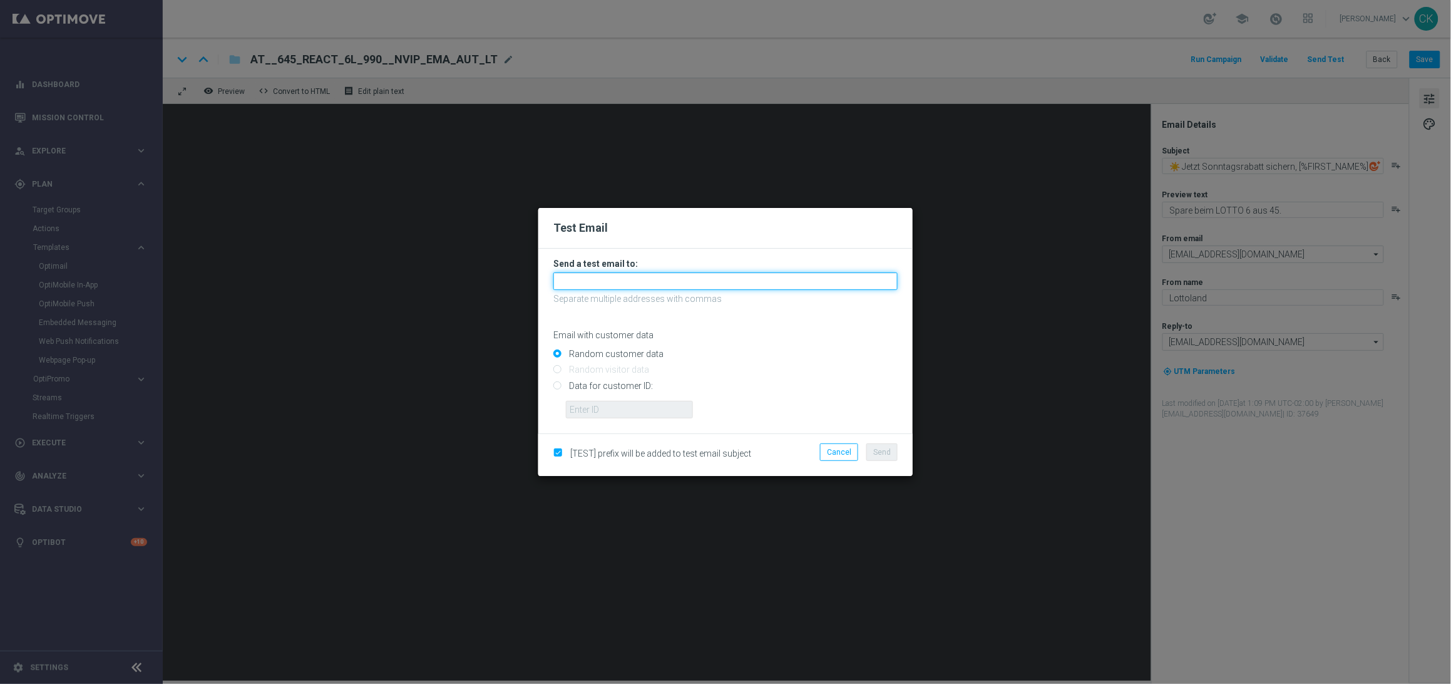
click at [647, 286] on input "text" at bounding box center [725, 281] width 344 height 18
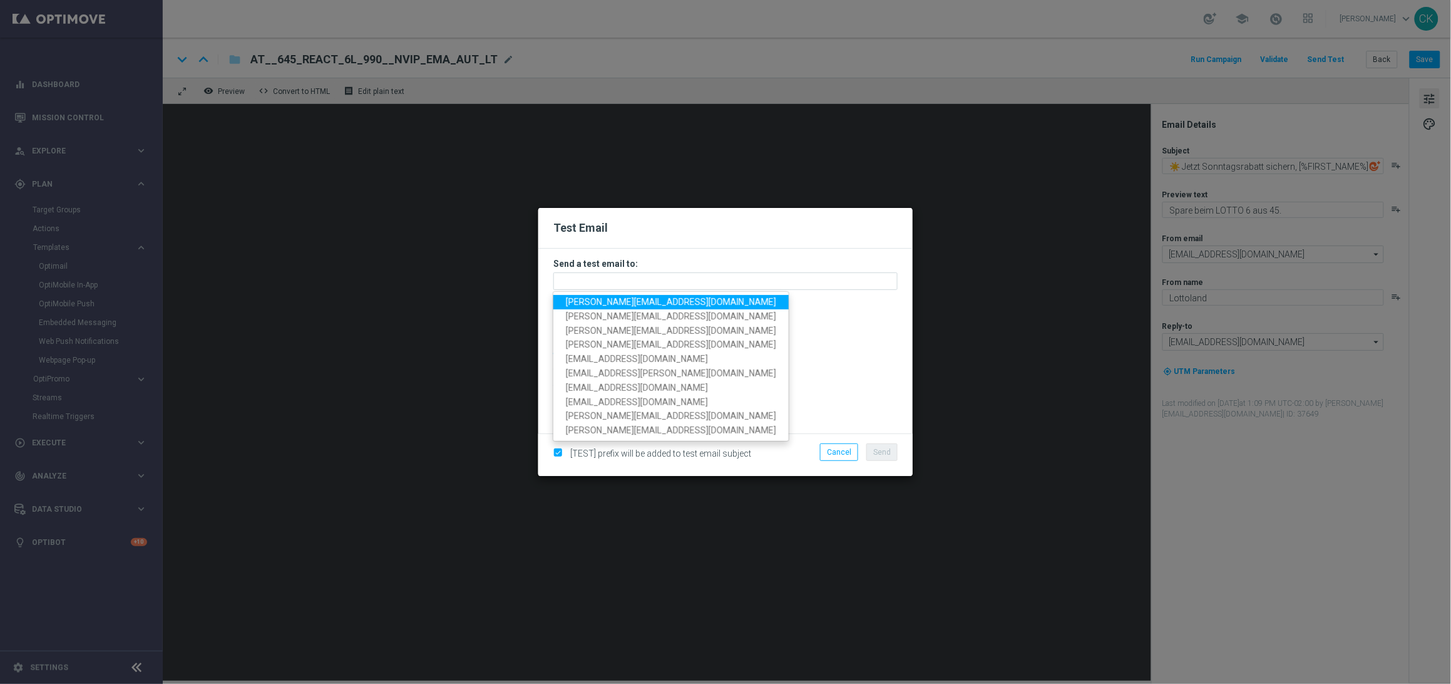
click at [646, 300] on span "[PERSON_NAME][EMAIL_ADDRESS][PERSON_NAME][DOMAIN_NAME]" at bounding box center [671, 302] width 210 height 10
type input "[PERSON_NAME][EMAIL_ADDRESS][PERSON_NAME][DOMAIN_NAME]"
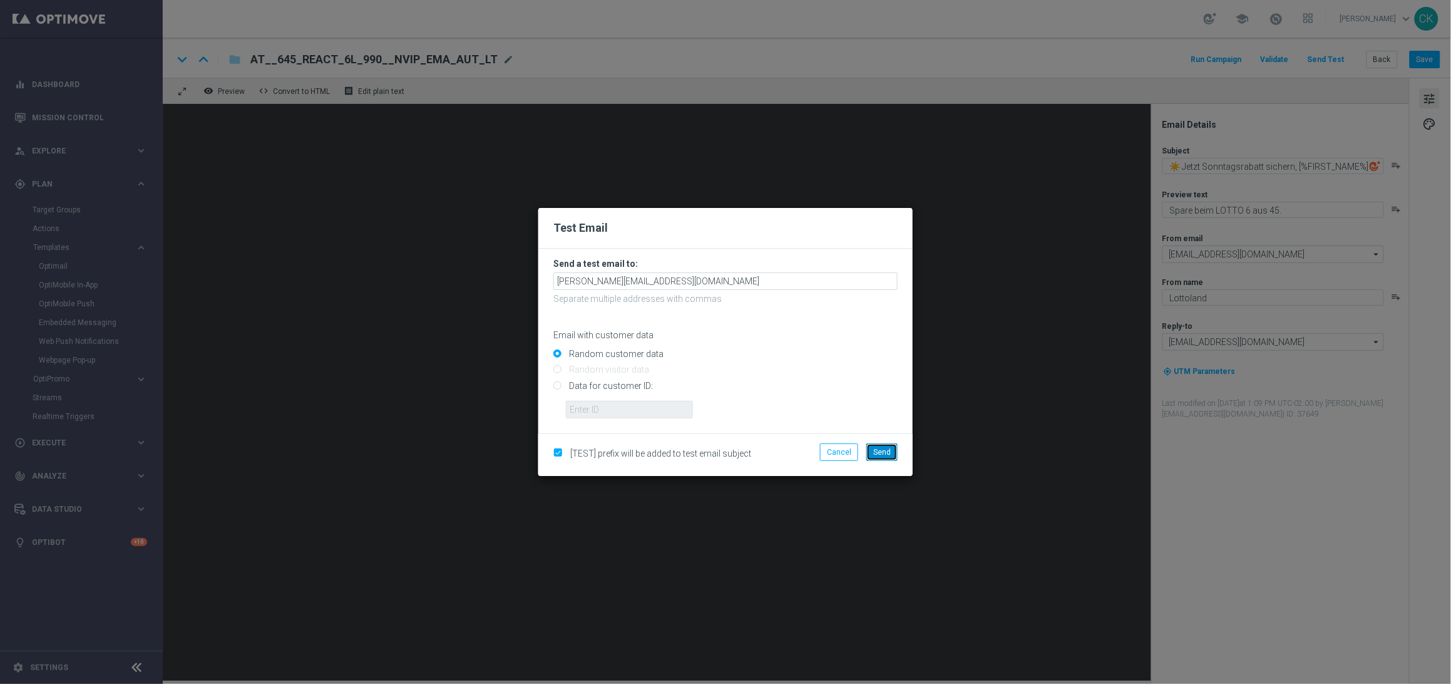
click at [882, 452] on span "Send" at bounding box center [882, 452] width 18 height 9
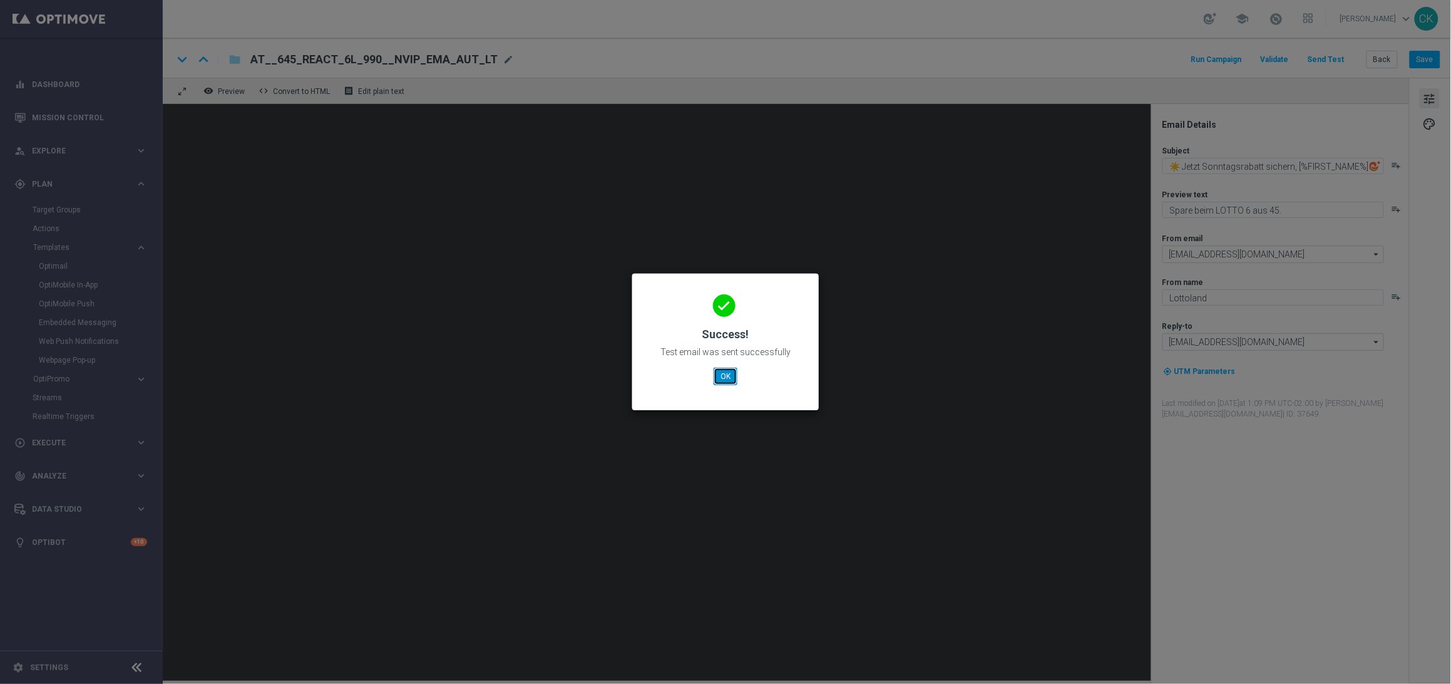
click at [715, 379] on button "OK" at bounding box center [726, 376] width 24 height 18
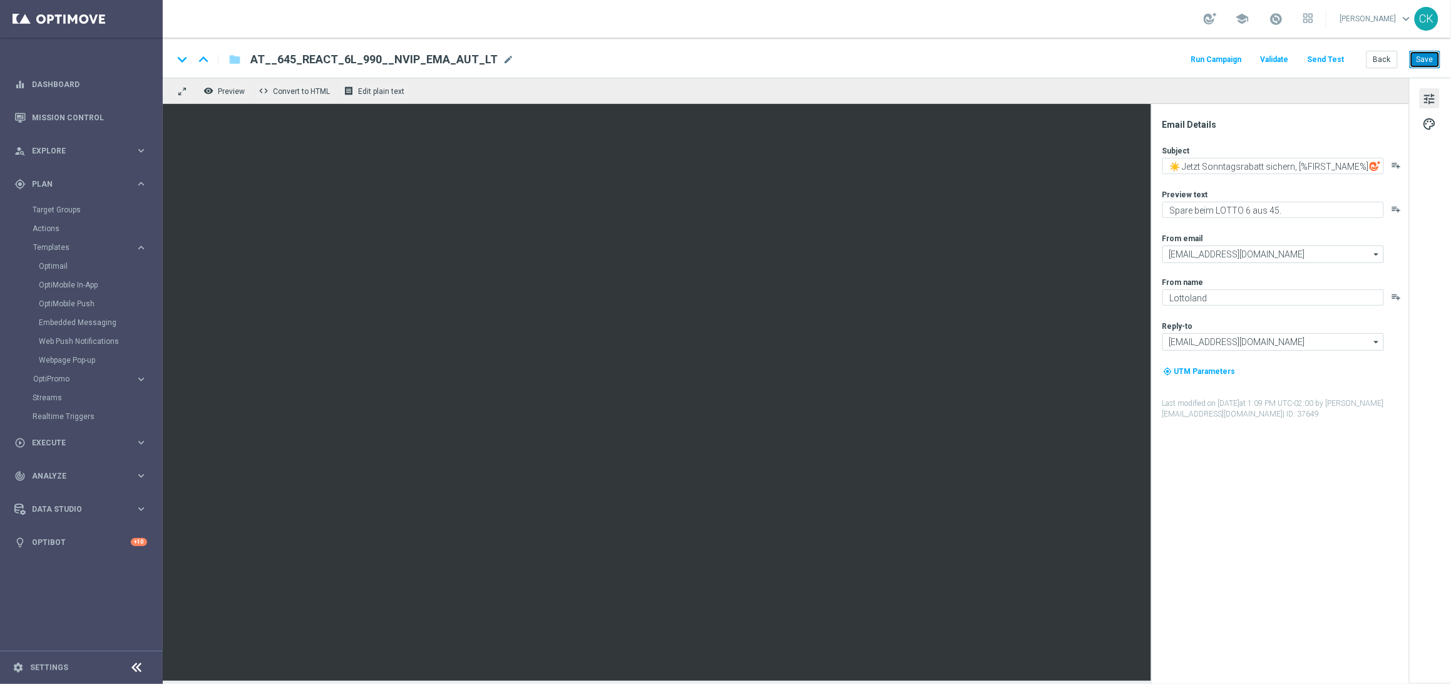
click at [1430, 58] on button "Save" at bounding box center [1425, 60] width 31 height 18
click at [1327, 54] on button "Send Test" at bounding box center [1326, 59] width 41 height 17
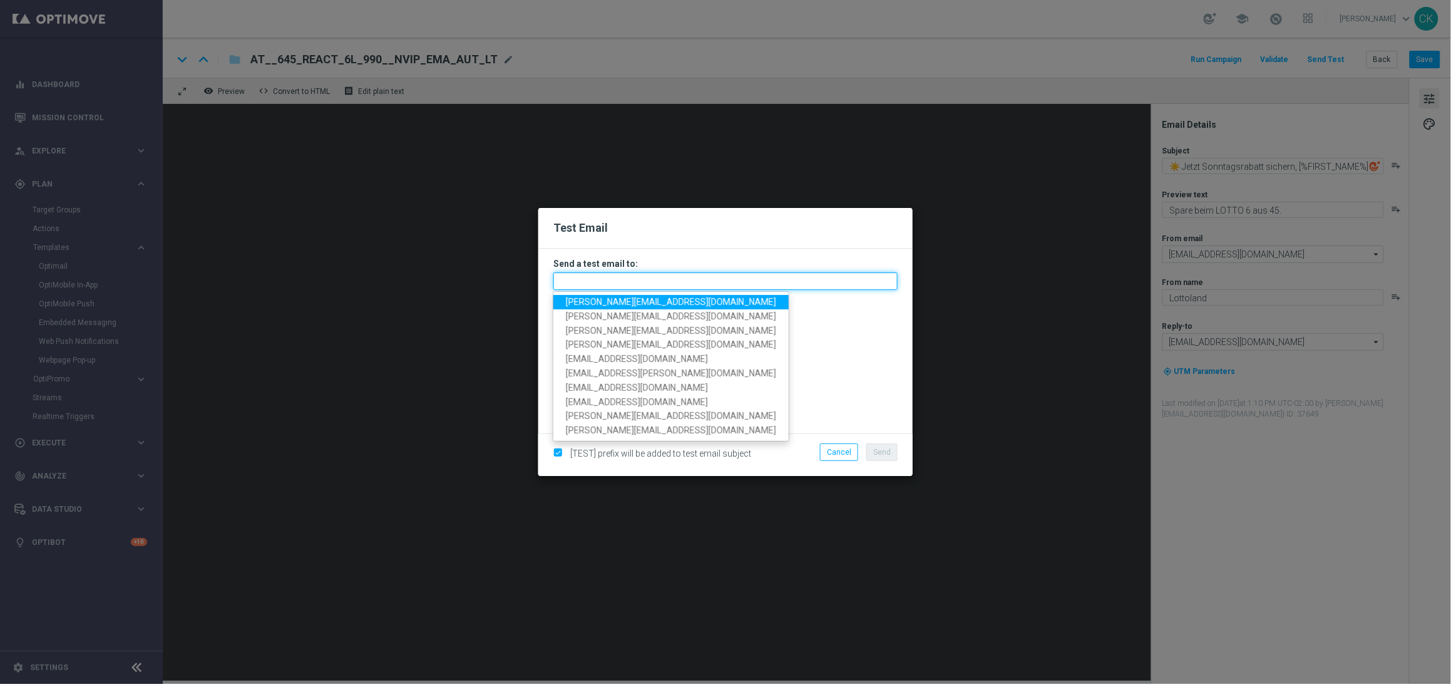
click at [658, 277] on input "text" at bounding box center [725, 281] width 344 height 18
click at [657, 304] on span "[PERSON_NAME][EMAIL_ADDRESS][PERSON_NAME][DOMAIN_NAME]" at bounding box center [671, 302] width 210 height 10
type input "[PERSON_NAME][EMAIL_ADDRESS][PERSON_NAME][DOMAIN_NAME]"
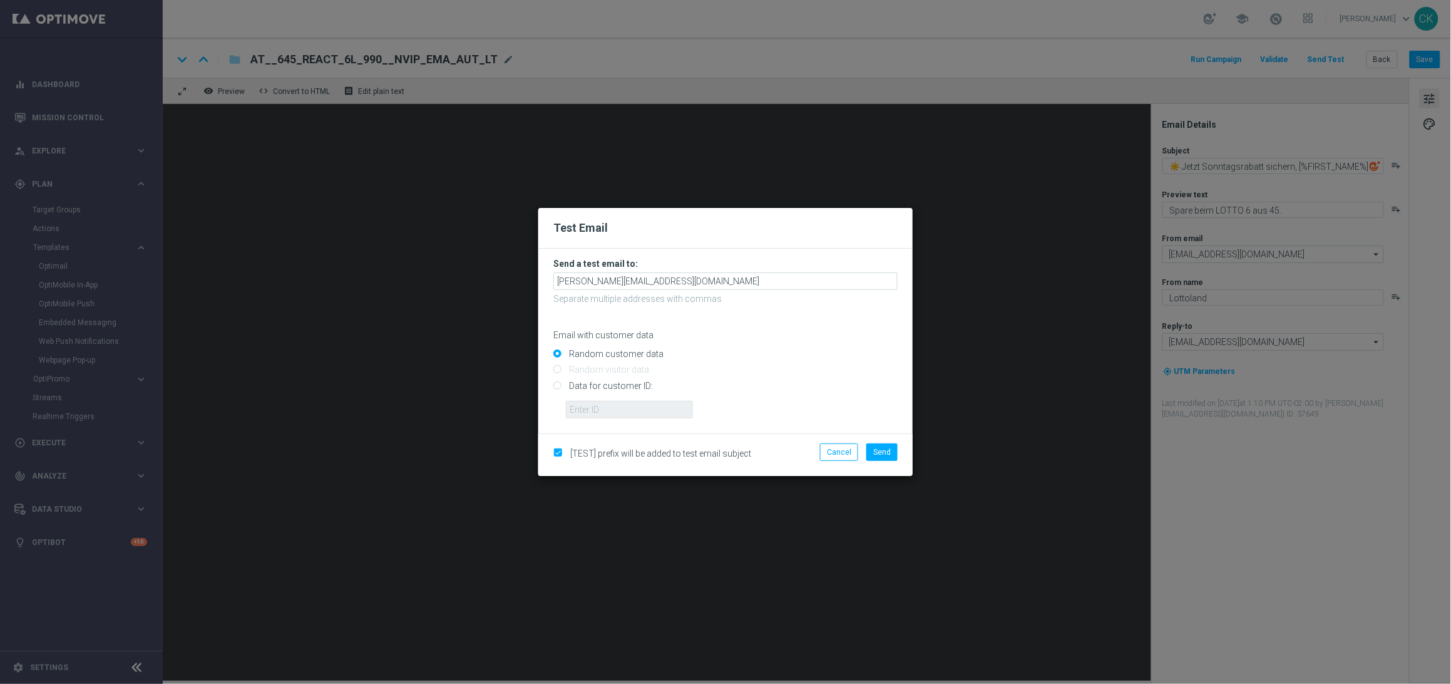
click at [593, 382] on input "Data for customer ID:" at bounding box center [725, 391] width 344 height 18
radio input "true"
click at [598, 409] on input "text" at bounding box center [629, 410] width 127 height 18
type input "14586067"
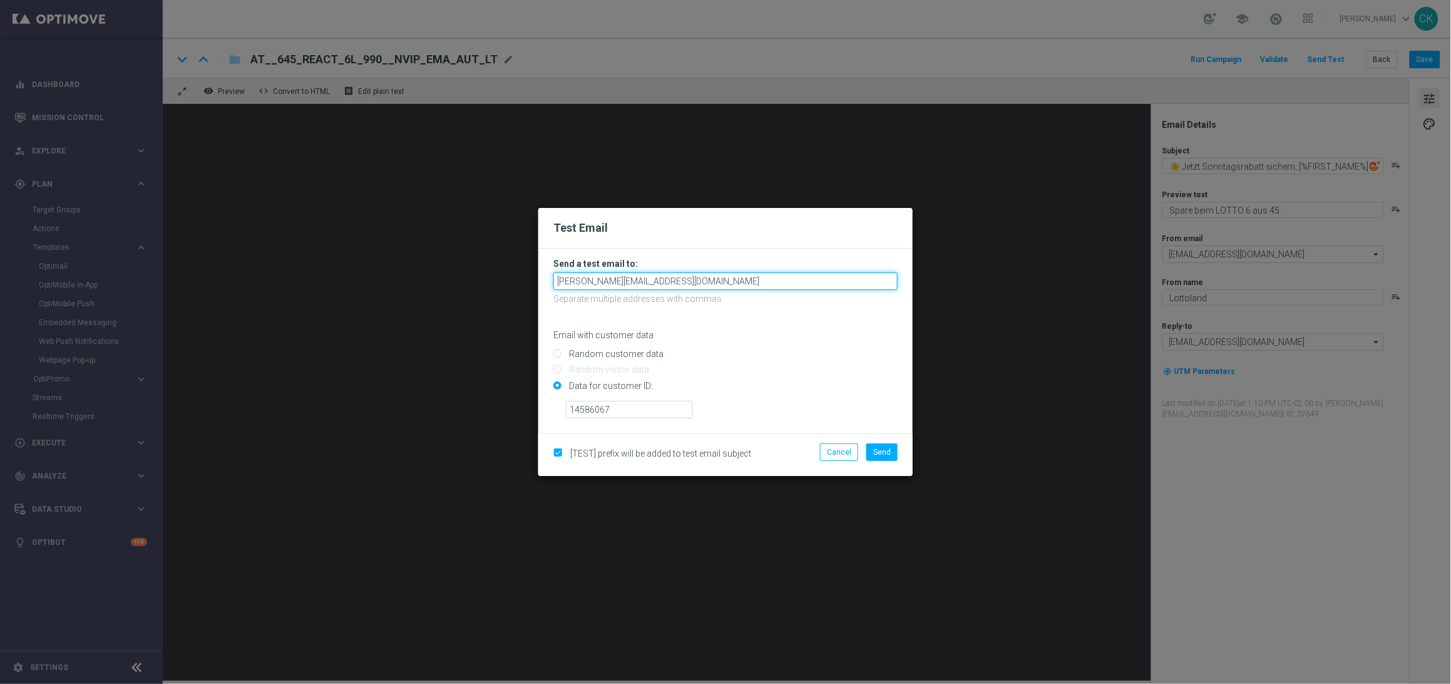
click at [723, 281] on input "[PERSON_NAME][EMAIL_ADDRESS][PERSON_NAME][DOMAIN_NAME]" at bounding box center [725, 281] width 344 height 18
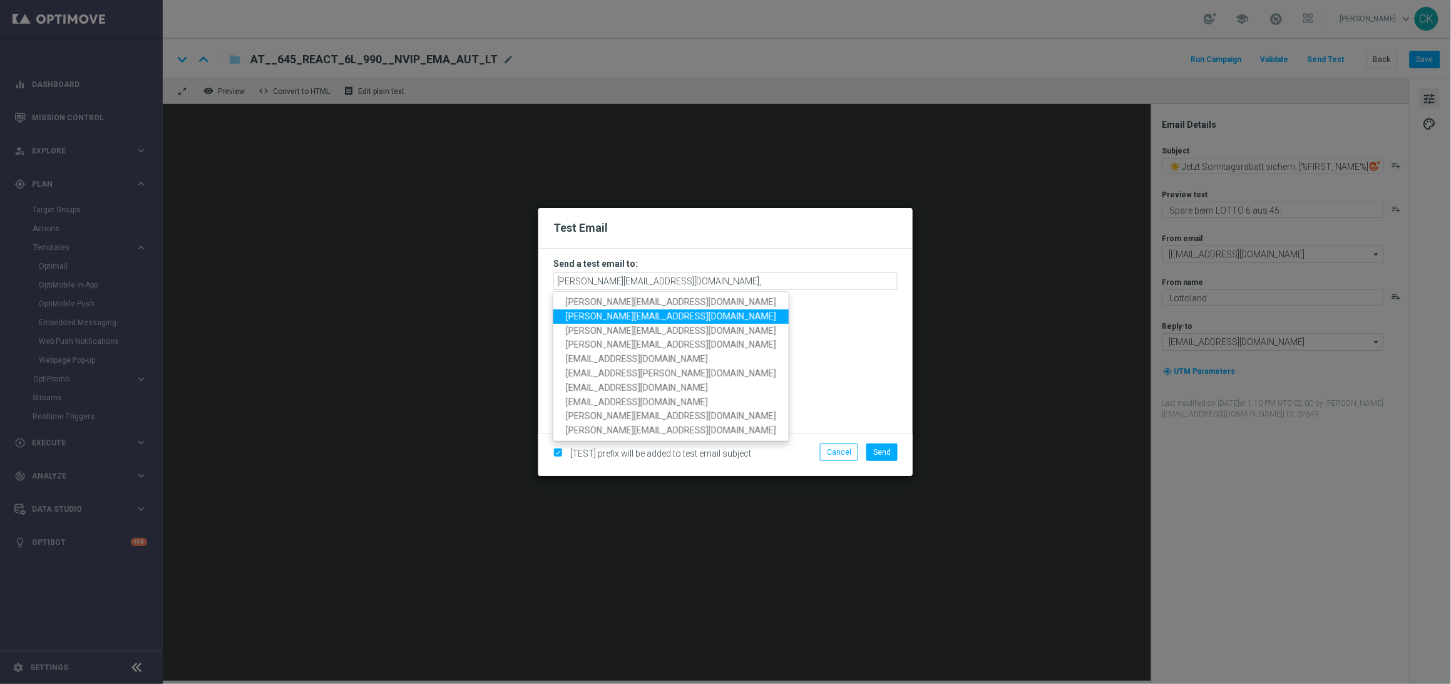
click at [648, 315] on span "[PERSON_NAME][EMAIL_ADDRESS][PERSON_NAME][DOMAIN_NAME]" at bounding box center [671, 316] width 210 height 10
type input "[PERSON_NAME][EMAIL_ADDRESS][PERSON_NAME][DOMAIN_NAME],[PERSON_NAME][DOMAIN_NAM…"
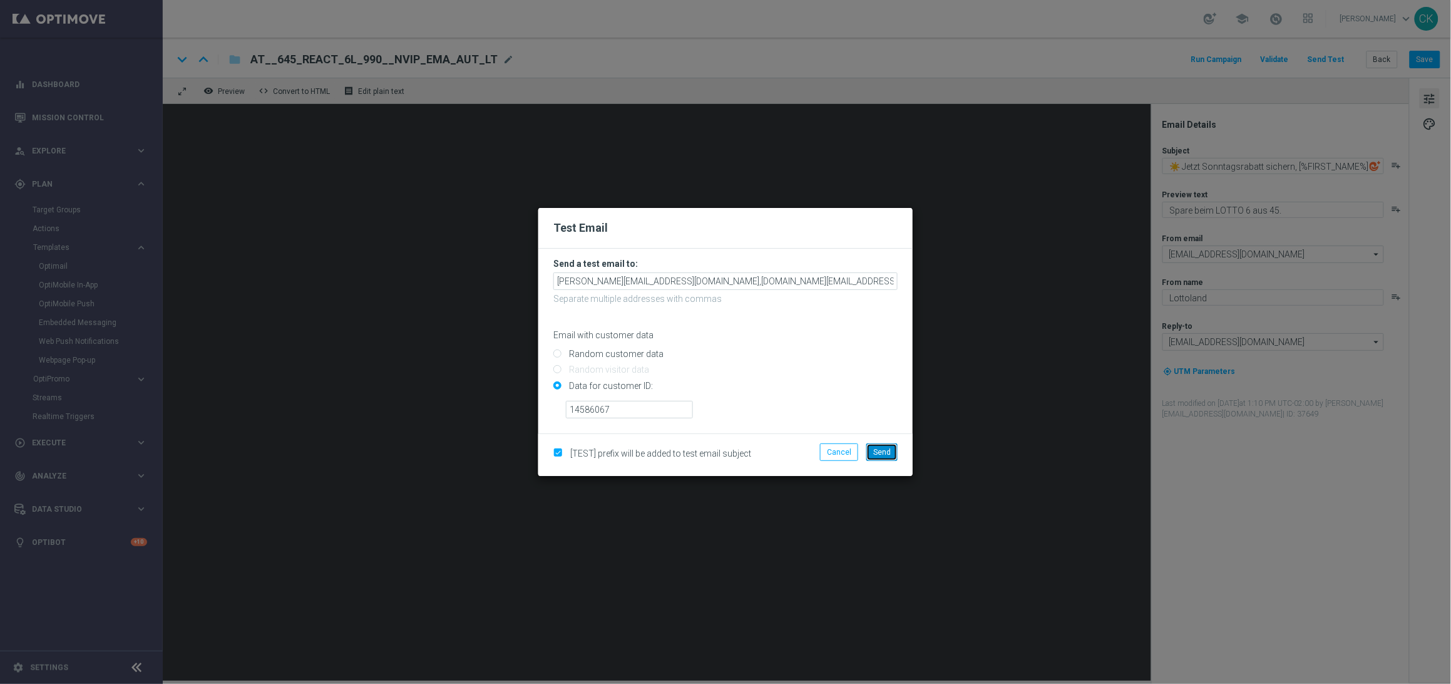
click at [884, 453] on span "Send" at bounding box center [882, 452] width 18 height 9
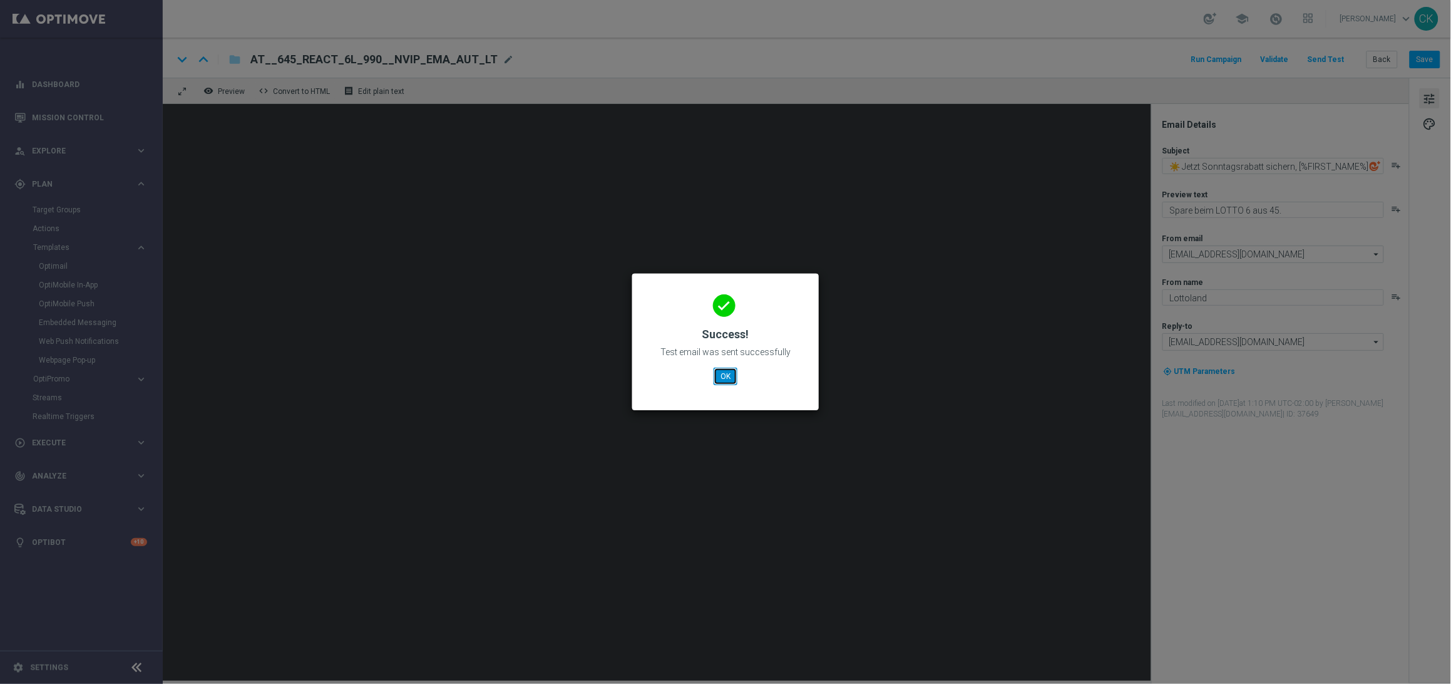
click at [727, 379] on button "OK" at bounding box center [726, 376] width 24 height 18
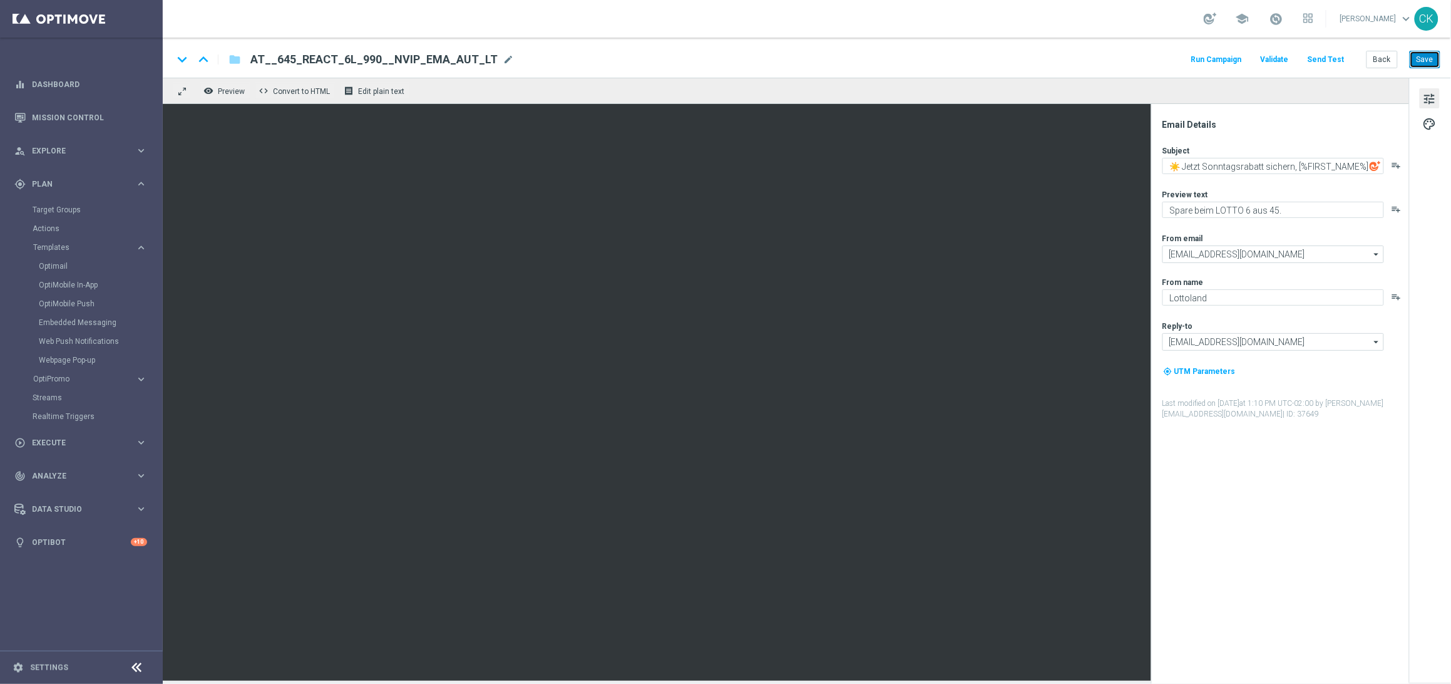
click at [1425, 58] on button "Save" at bounding box center [1425, 60] width 31 height 18
click at [1378, 61] on button "Back" at bounding box center [1382, 60] width 31 height 18
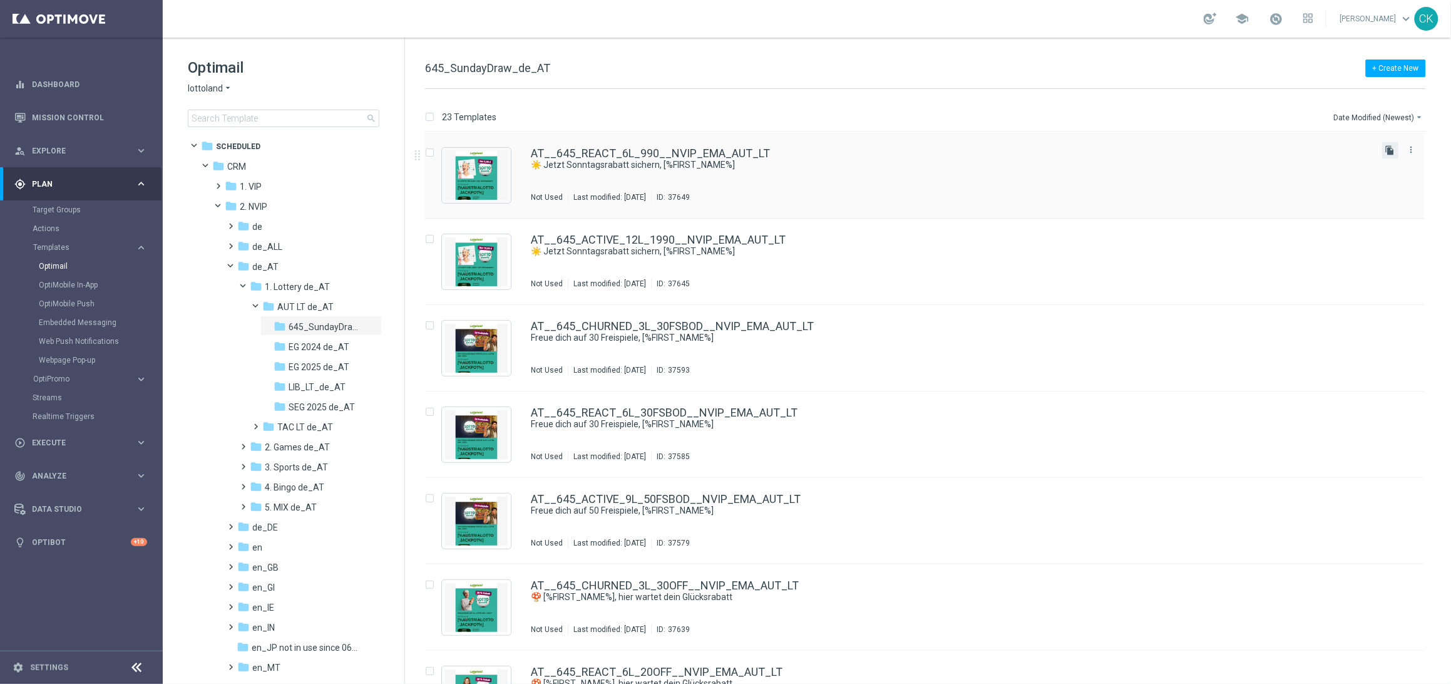
click at [1388, 149] on icon "file_copy" at bounding box center [1390, 150] width 10 height 10
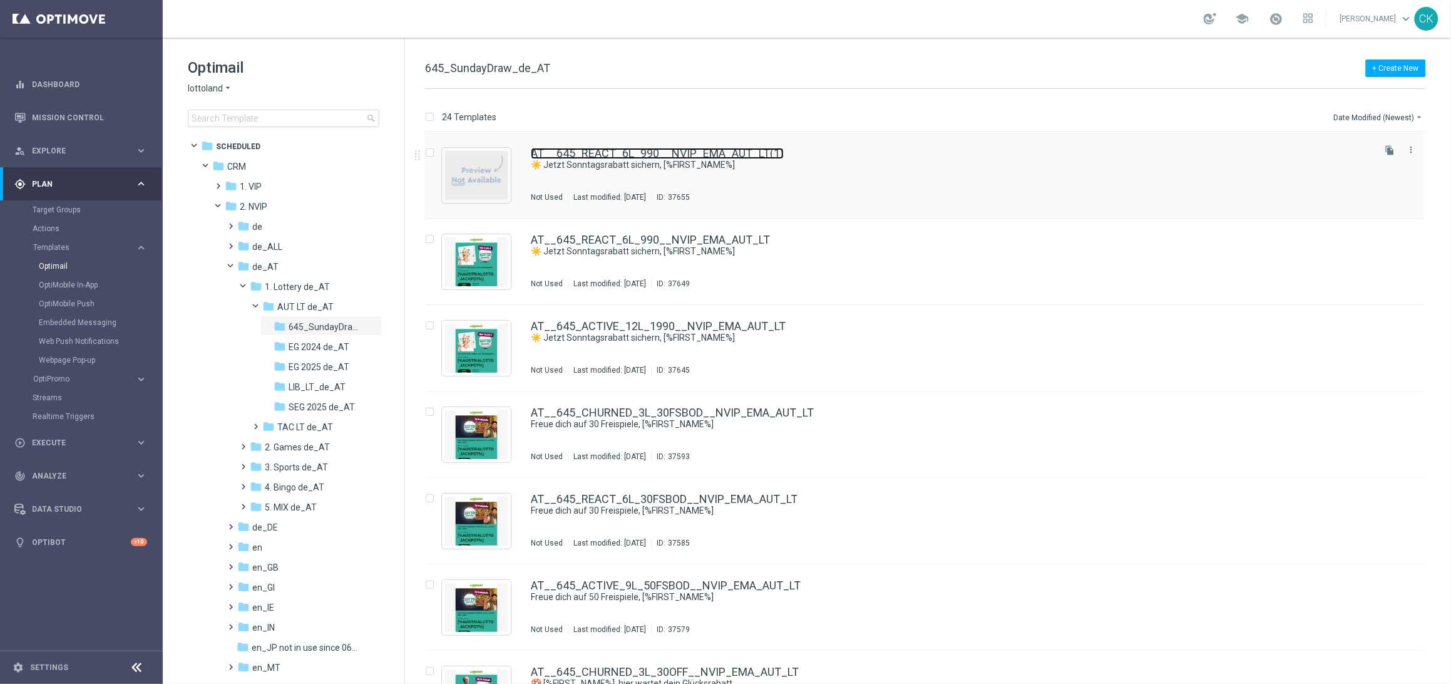
click at [644, 156] on link "AT__645_REACT_6L_990__NVIP_EMA_AUT_LT(1)" at bounding box center [657, 153] width 253 height 11
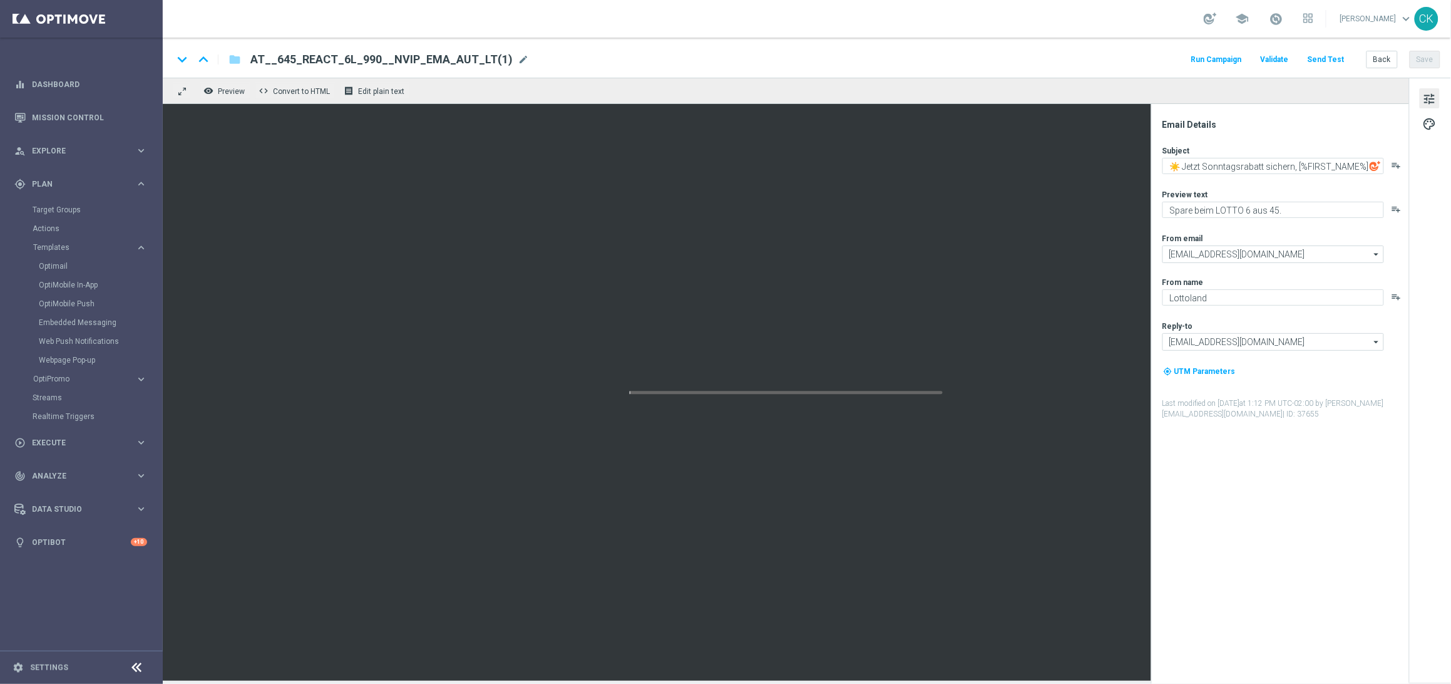
click at [461, 54] on span "AT__645_REACT_6L_990__NVIP_EMA_AUT_LT(1)" at bounding box center [381, 59] width 262 height 15
click at [461, 54] on input "AT__645_REACT_6L_990__NVIP_EMA_AUT_LT(1)" at bounding box center [405, 59] width 310 height 16
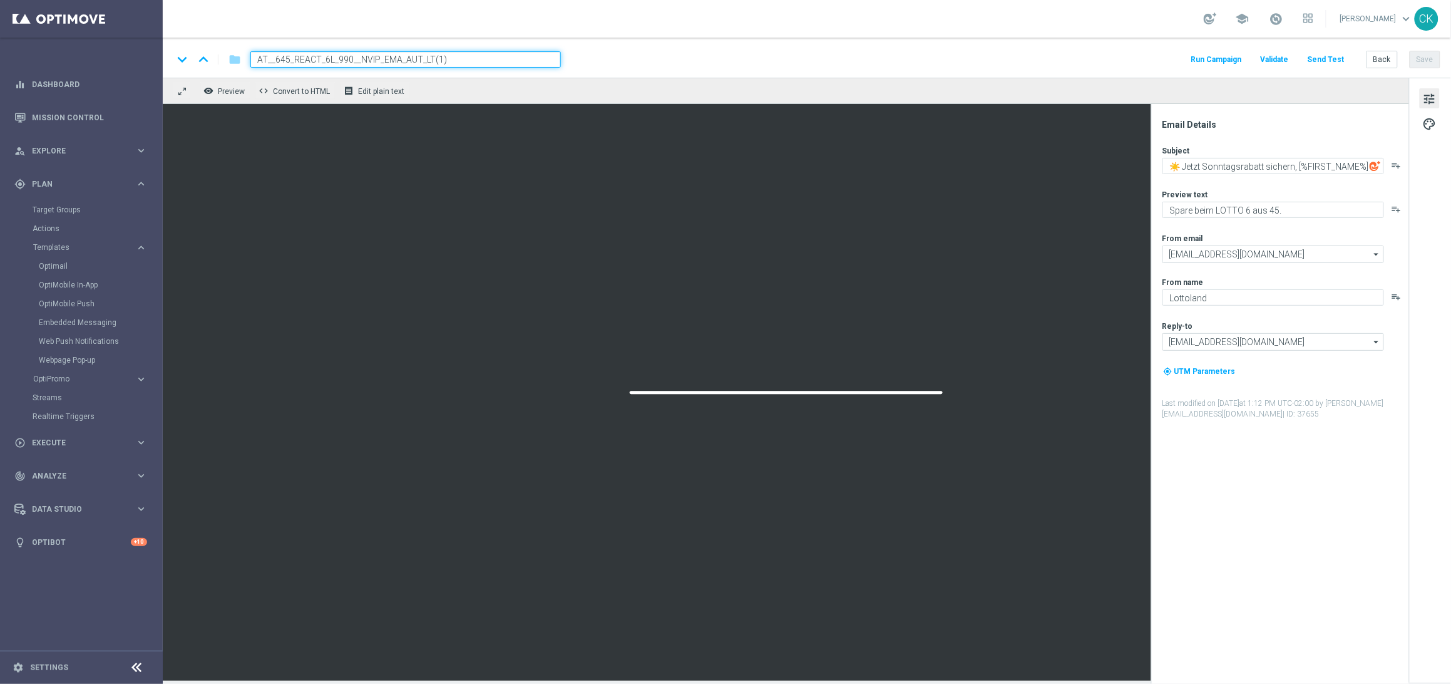
click at [461, 54] on input "AT__645_REACT_6L_990__NVIP_EMA_AUT_LT(1)" at bounding box center [405, 59] width 310 height 16
paste input "CHURNED_3L_F1L__NVIP_EMA_AUT_LT"
type input "AT__645_CHURNED_3L_F1L__NVIP_EMA_AUT_LT"
click at [654, 58] on div "keyboard_arrow_down keyboard_arrow_up folder AT__645_CHURNED_3L_F1L__NVIP_EMA_A…" at bounding box center [807, 59] width 1268 height 16
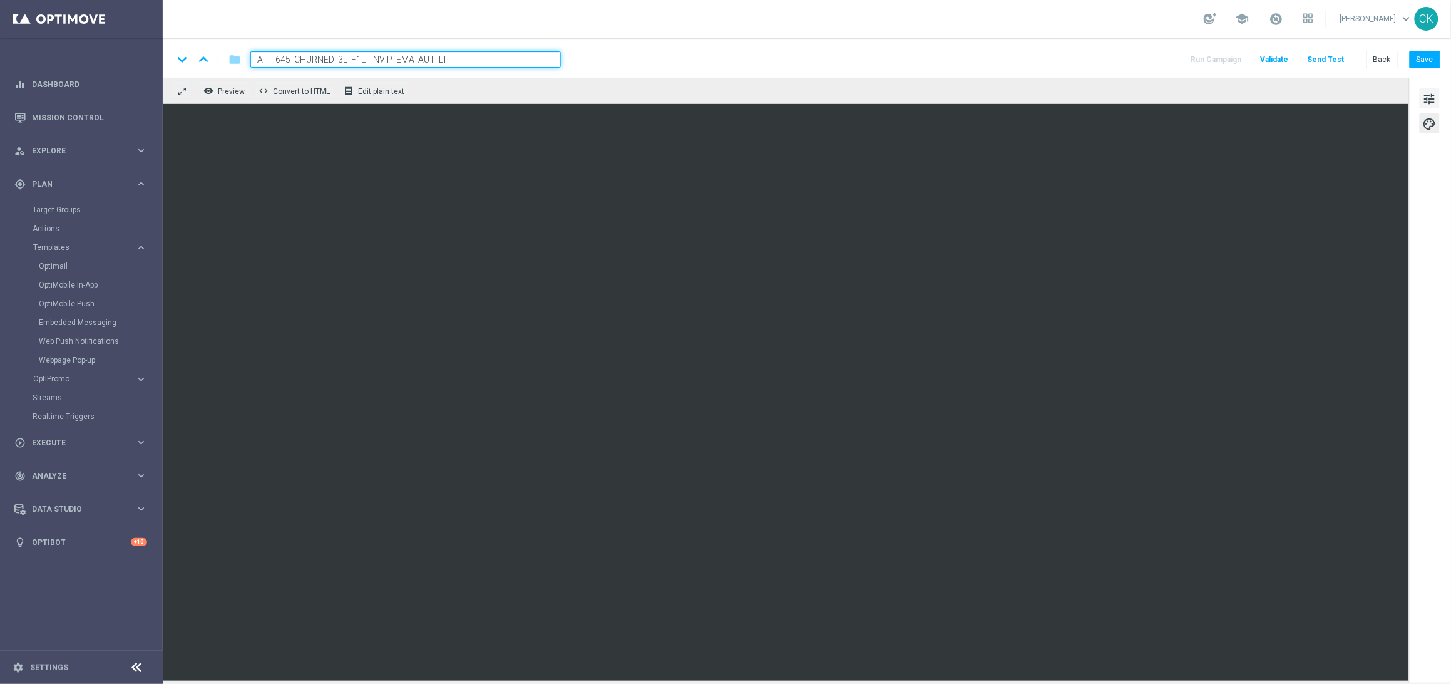
click at [1432, 95] on span "tune" at bounding box center [1430, 99] width 14 height 16
click at [1424, 59] on button "Save" at bounding box center [1425, 60] width 31 height 18
click at [1425, 61] on button "Save" at bounding box center [1425, 60] width 31 height 18
click at [1424, 60] on button "Save" at bounding box center [1425, 60] width 31 height 18
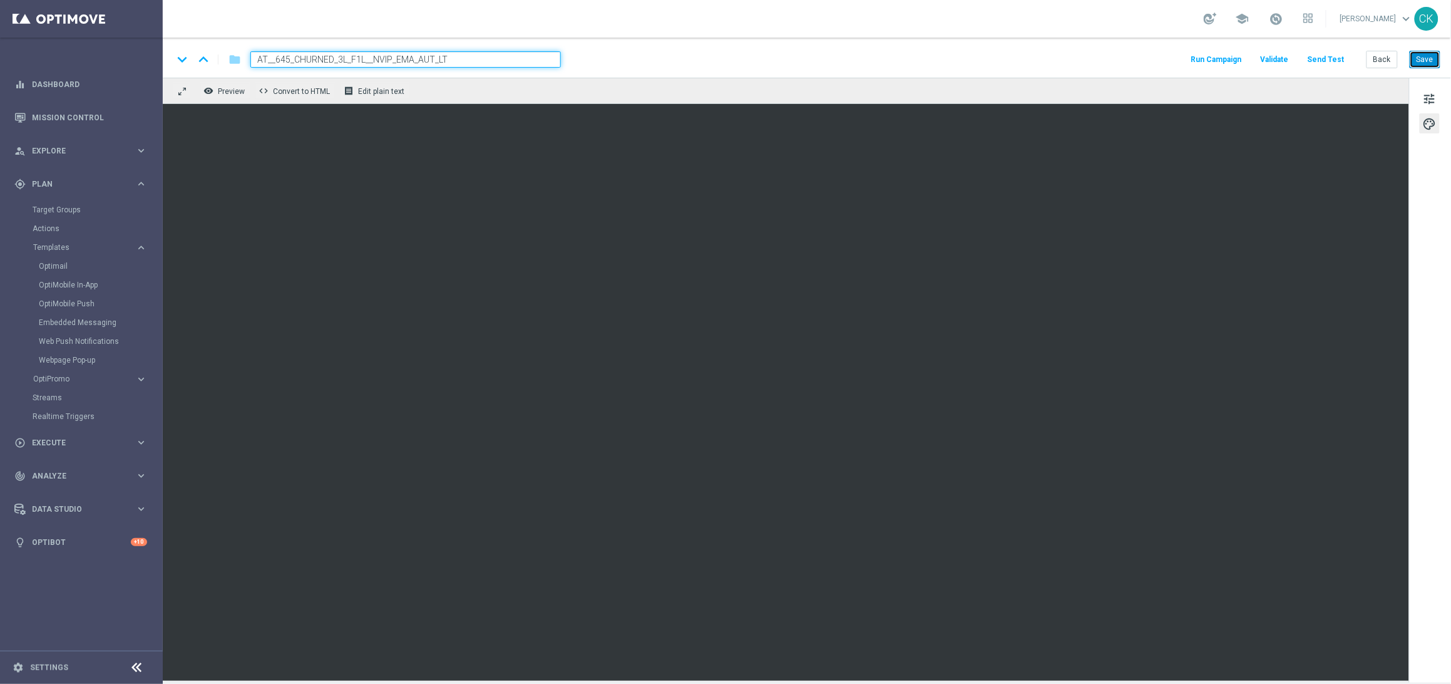
click at [1432, 51] on button "Save" at bounding box center [1425, 60] width 31 height 18
click at [1331, 57] on button "Send Test" at bounding box center [1326, 59] width 41 height 17
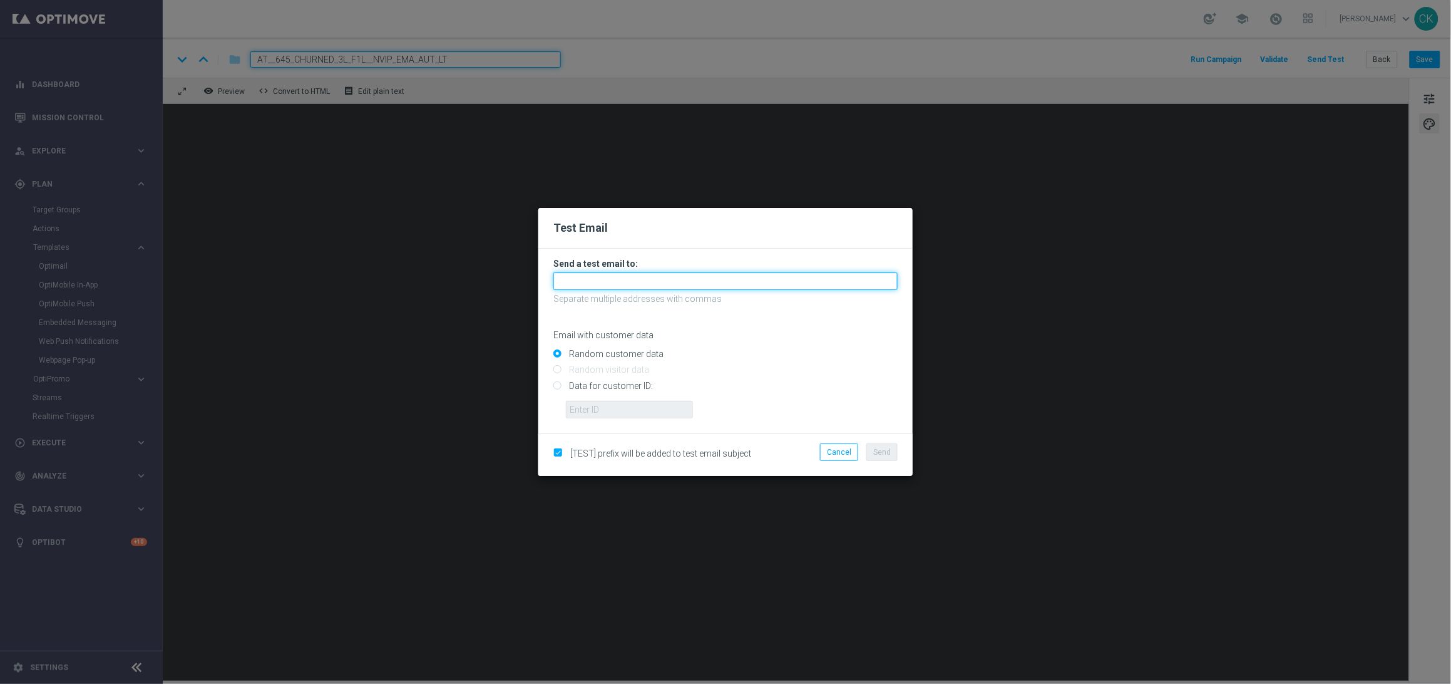
click at [777, 277] on input "text" at bounding box center [725, 281] width 344 height 18
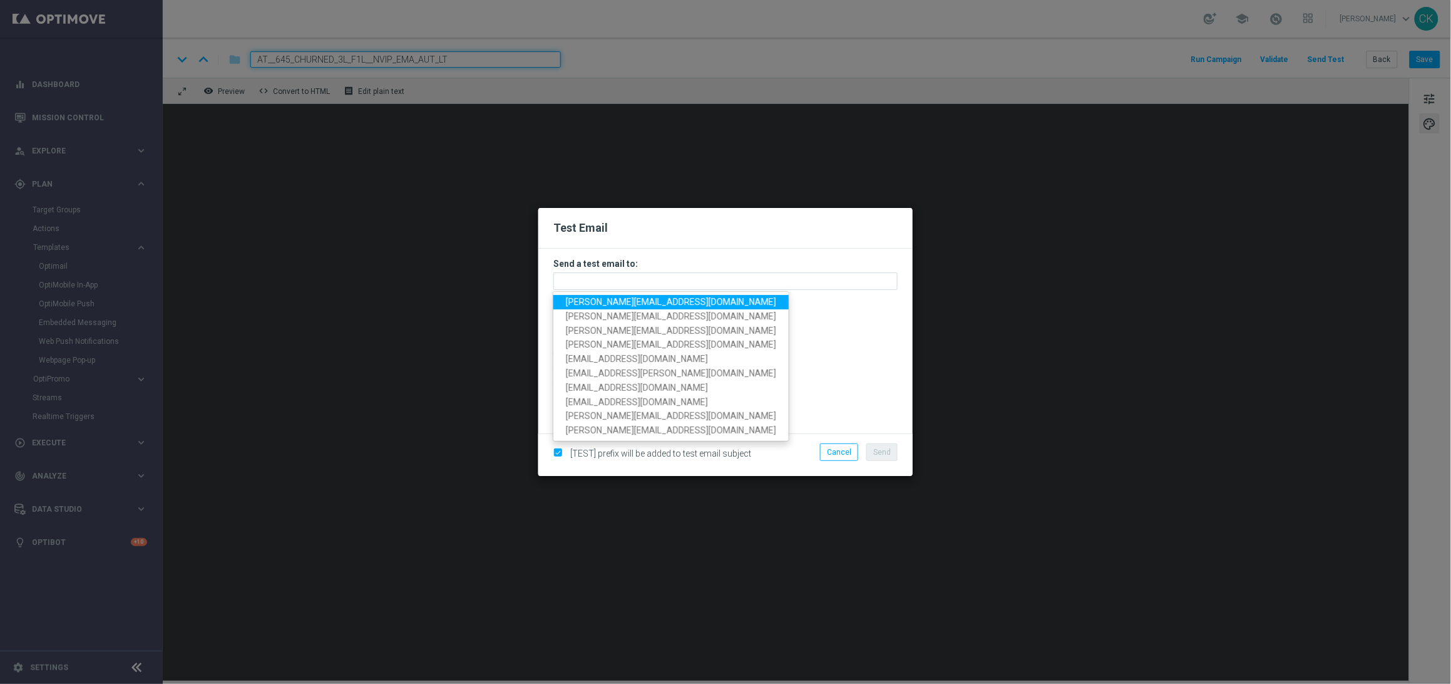
click at [677, 302] on span "[PERSON_NAME][EMAIL_ADDRESS][PERSON_NAME][DOMAIN_NAME]" at bounding box center [671, 302] width 210 height 10
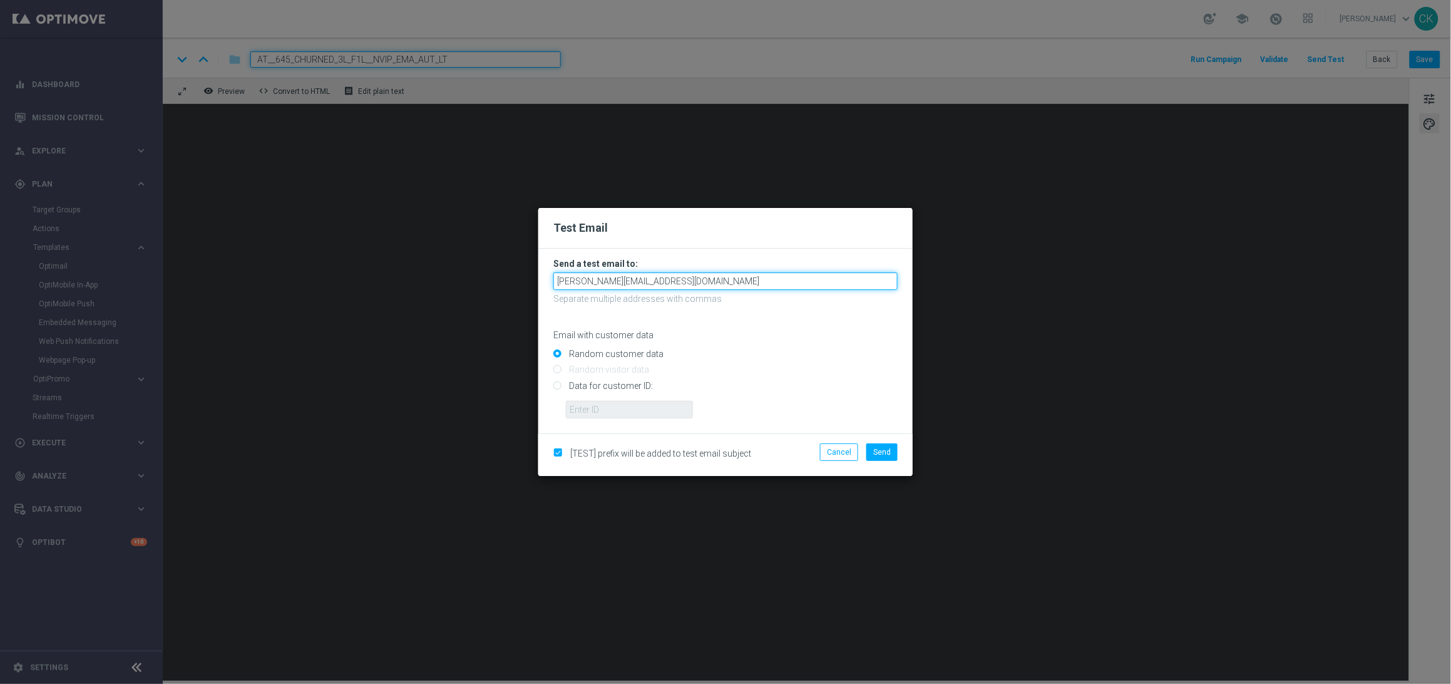
click at [747, 279] on input "[PERSON_NAME][EMAIL_ADDRESS][PERSON_NAME][DOMAIN_NAME]" at bounding box center [725, 281] width 344 height 18
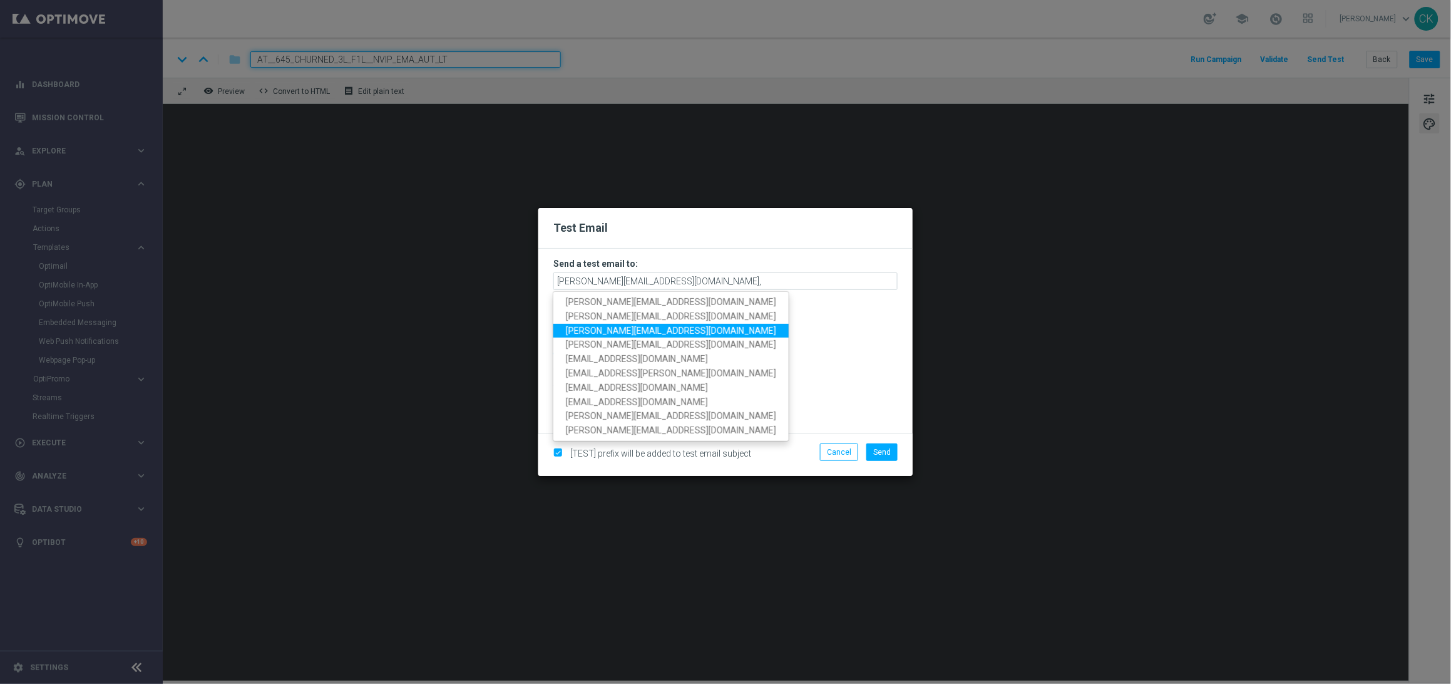
click at [639, 328] on span "[PERSON_NAME][EMAIL_ADDRESS][PERSON_NAME][DOMAIN_NAME]" at bounding box center [671, 330] width 210 height 10
type input "charlotte.kammeyer@lottoland.com,alexander.huber@lottoland.com"
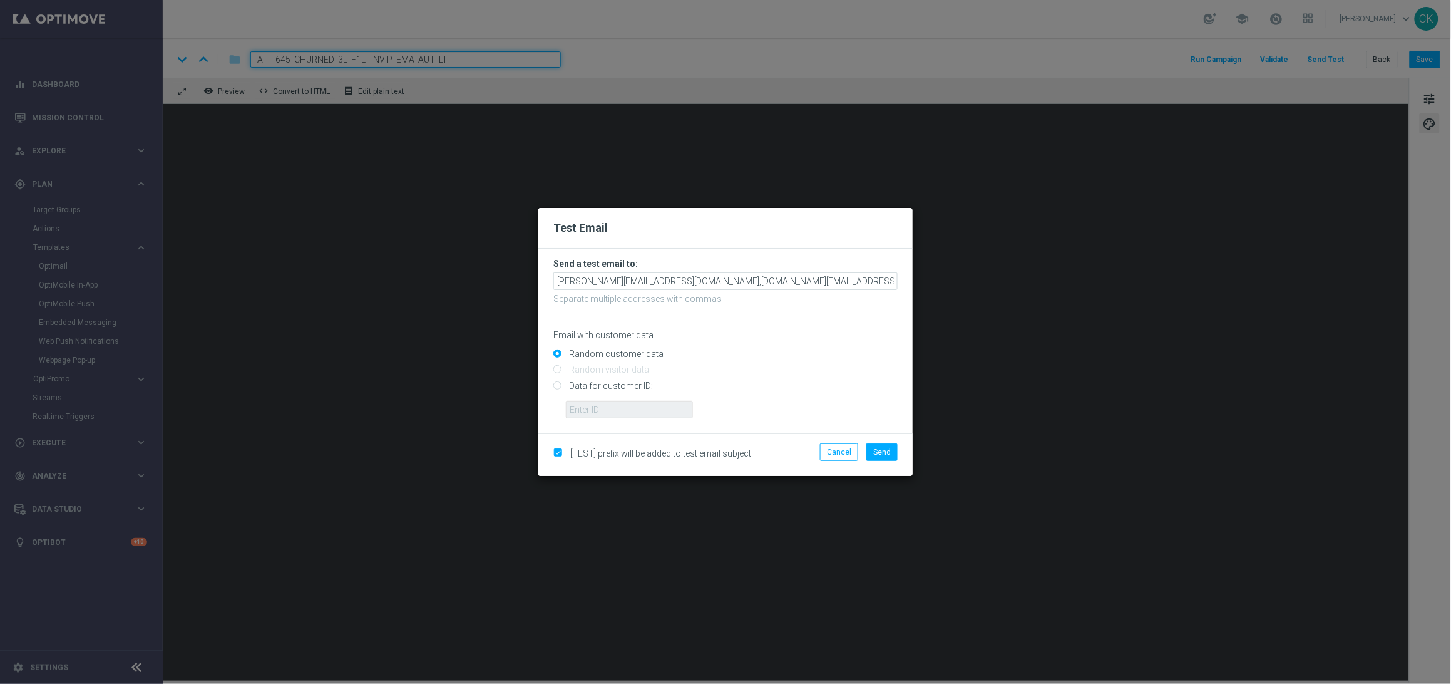
click at [618, 382] on input "Data for customer ID:" at bounding box center [725, 391] width 344 height 18
radio input "true"
click at [618, 406] on input "text" at bounding box center [629, 410] width 127 height 18
type input "14586067"
click at [885, 454] on span "Send" at bounding box center [882, 452] width 18 height 9
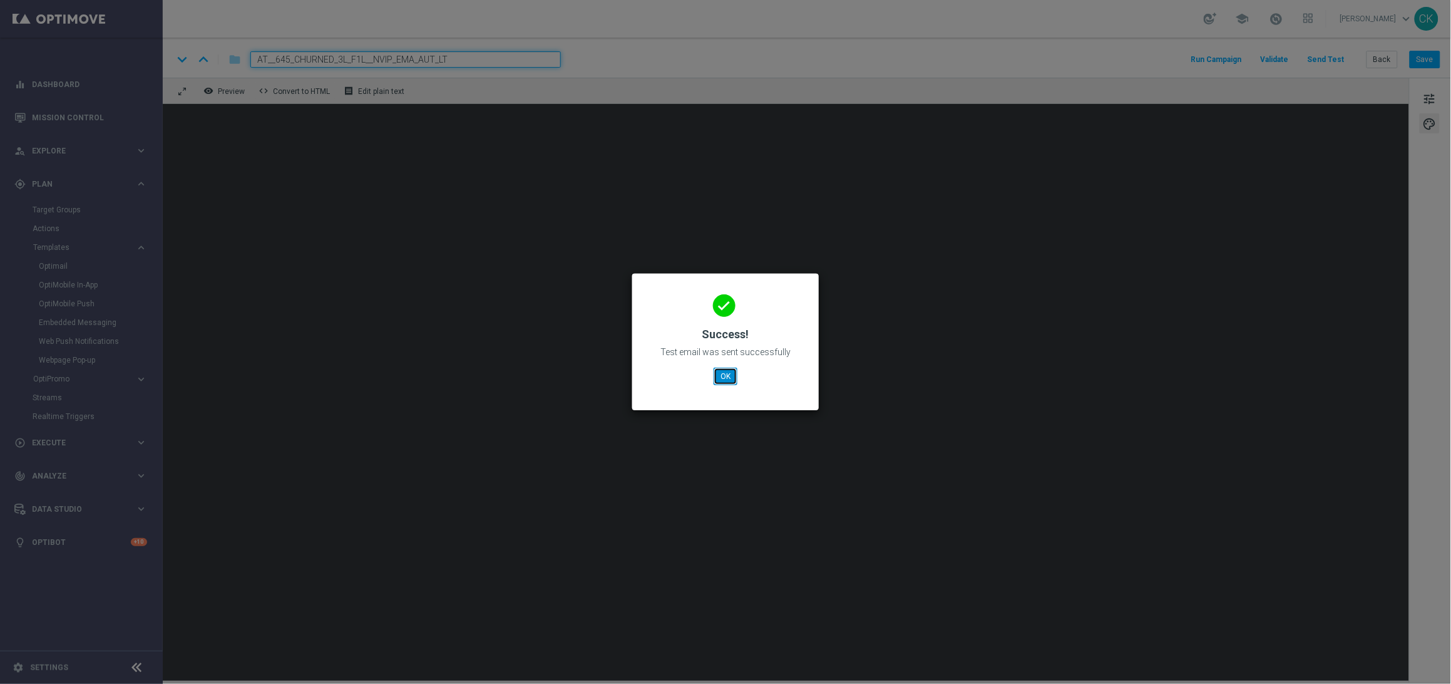
click at [721, 373] on button "OK" at bounding box center [726, 376] width 24 height 18
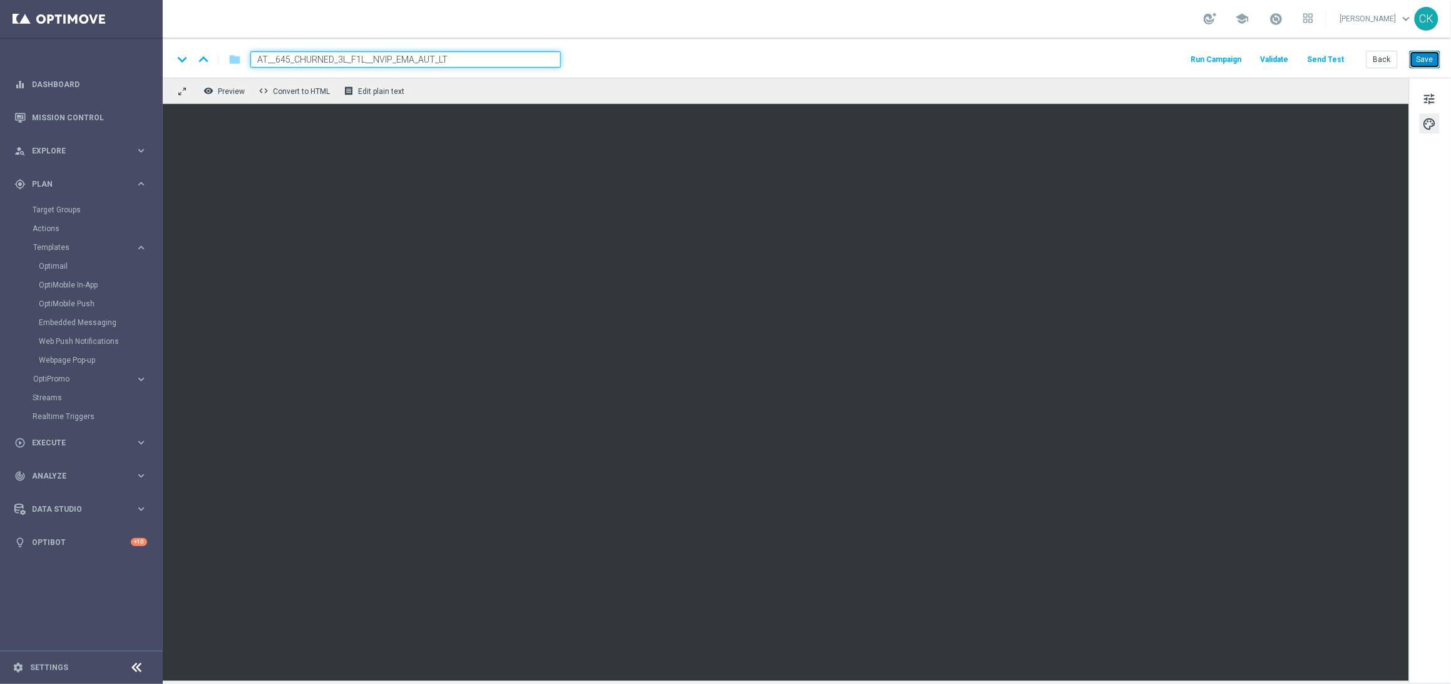
click at [1425, 59] on button "Save" at bounding box center [1425, 60] width 31 height 18
click at [1422, 57] on button "Save" at bounding box center [1425, 60] width 31 height 18
click at [1427, 59] on button "Save" at bounding box center [1425, 60] width 31 height 18
click at [1382, 56] on button "Back" at bounding box center [1382, 60] width 31 height 18
